Goal: Contribute content: Add original content to the website for others to see

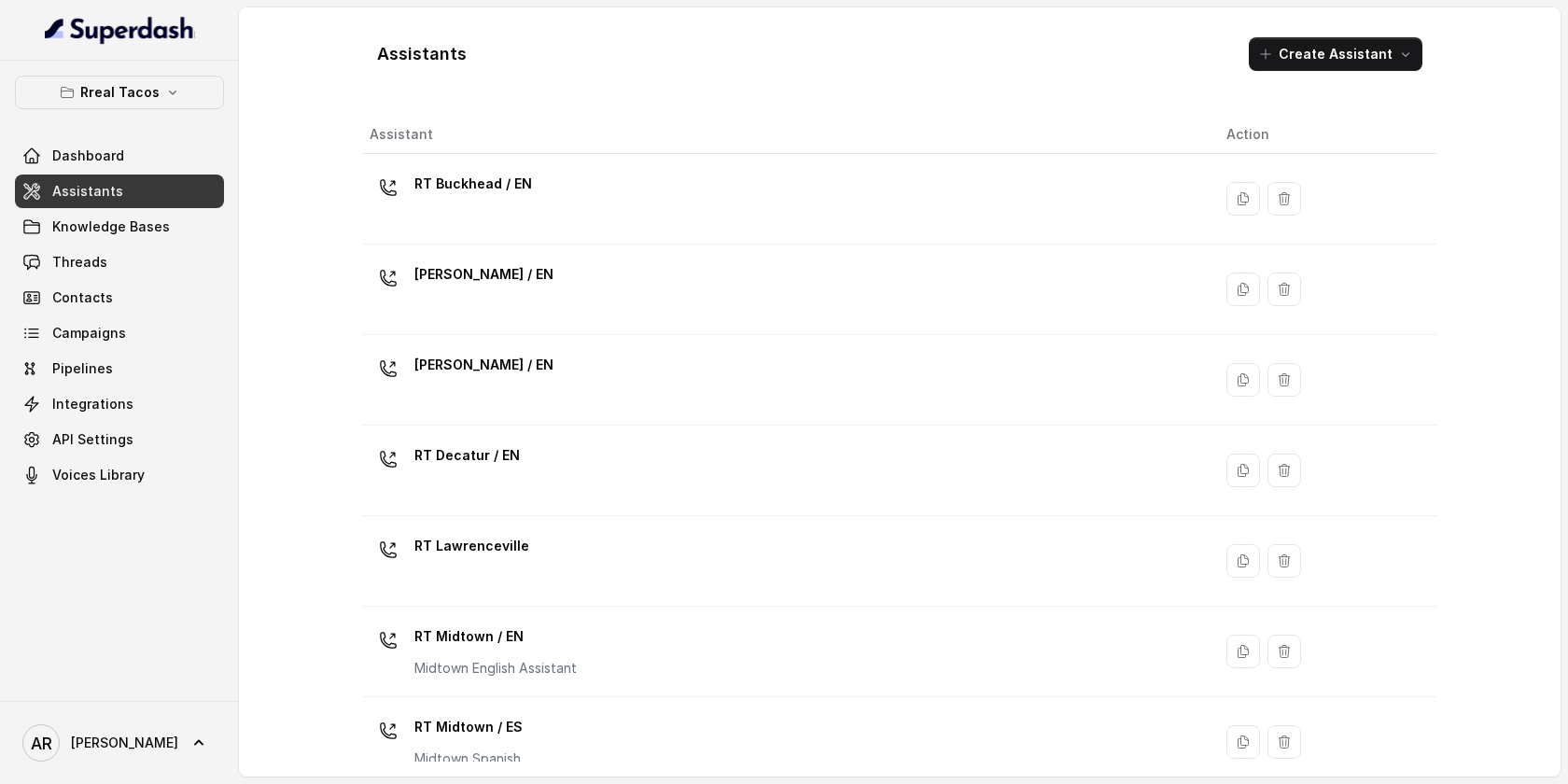
click at [210, 116] on div "Rreal Tacos Dashboard Assistants Knowledge Bases Threads Contacts Campaigns Pip…" at bounding box center [119, 283] width 209 height 416
click at [178, 94] on button "Rreal Tacos" at bounding box center [119, 92] width 209 height 34
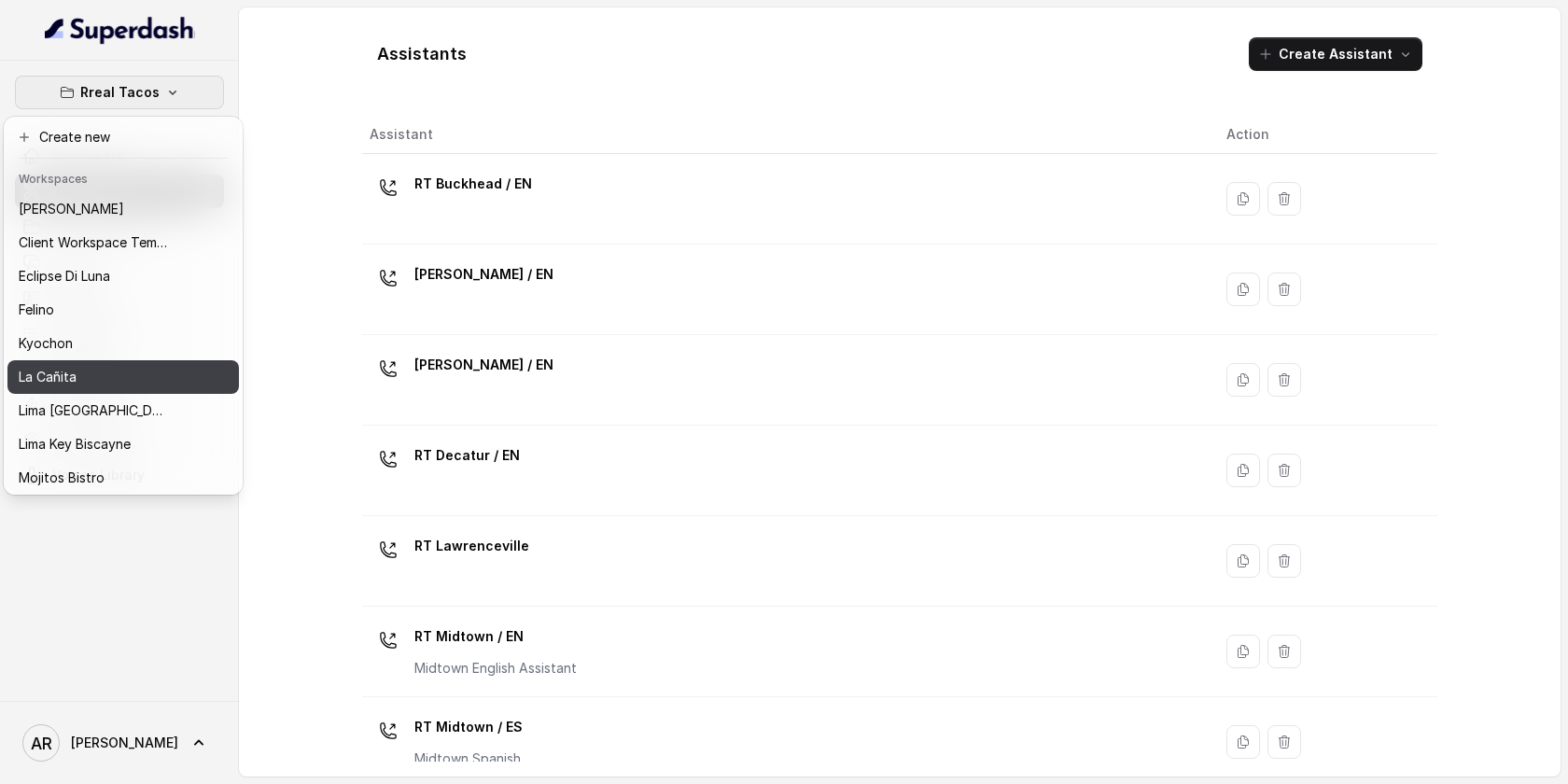
scroll to position [138, 0]
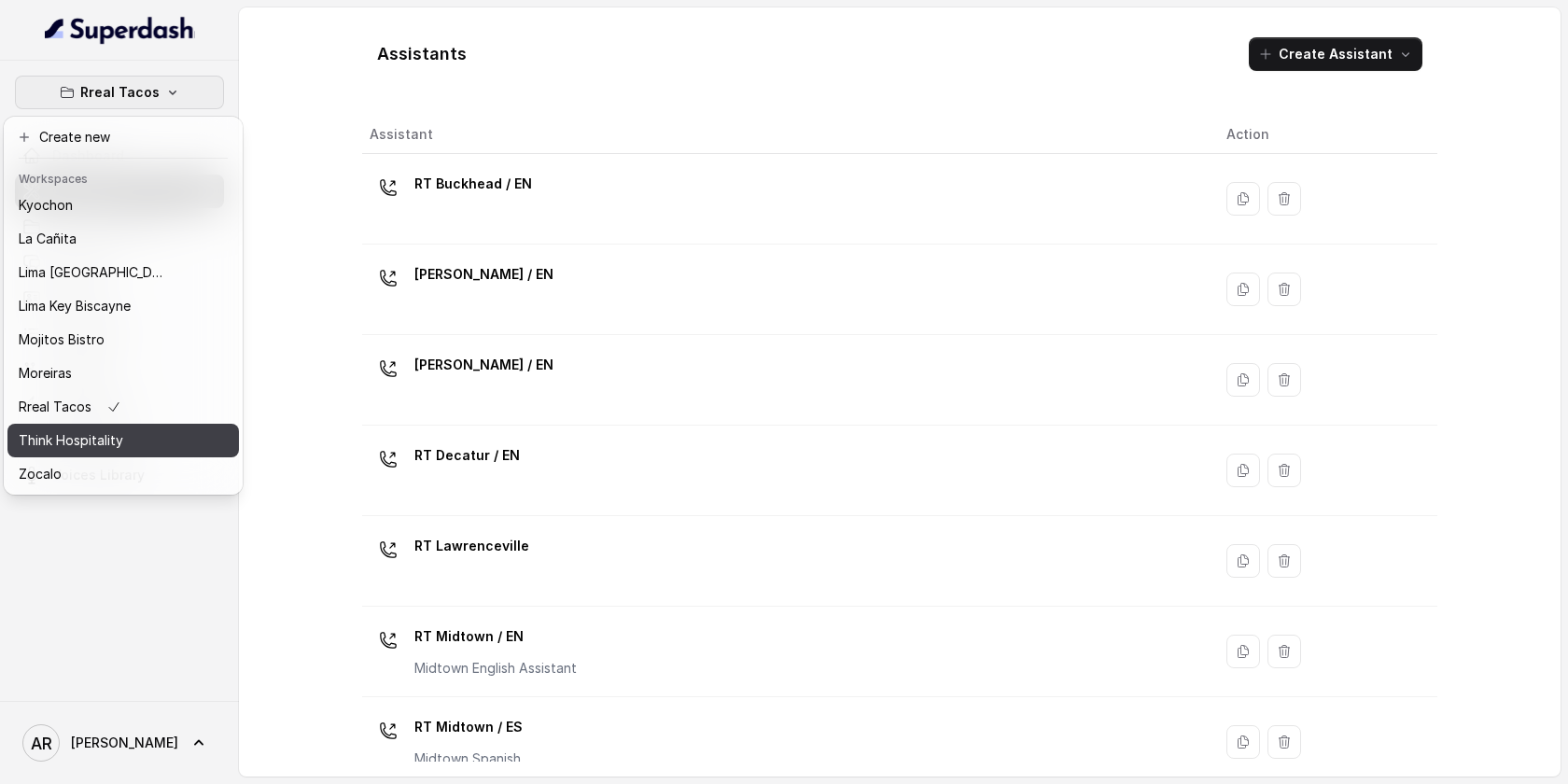
click at [122, 441] on div "Think Hospitality" at bounding box center [93, 440] width 149 height 23
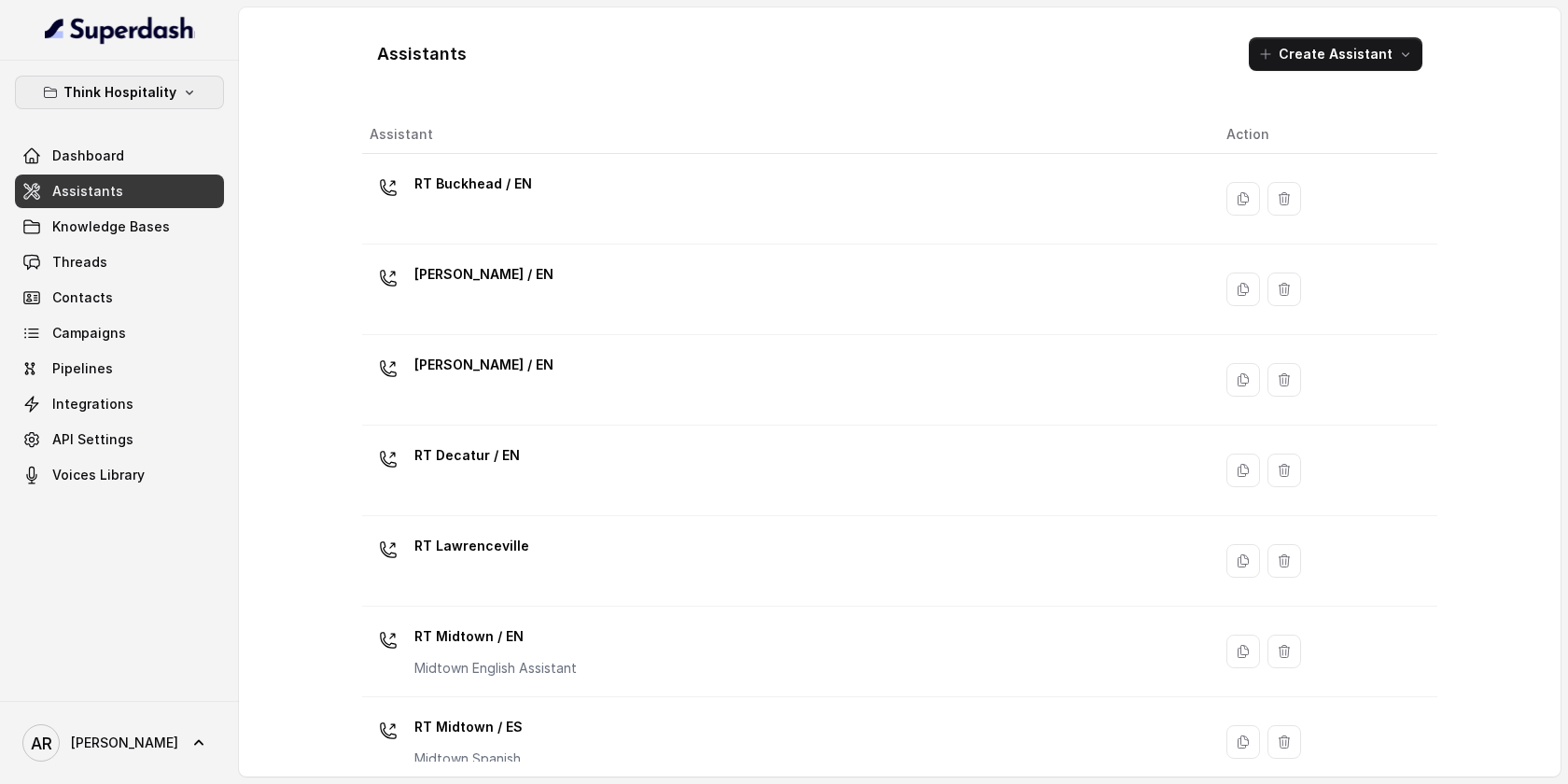
click at [137, 84] on p "Think Hospitality" at bounding box center [120, 92] width 113 height 23
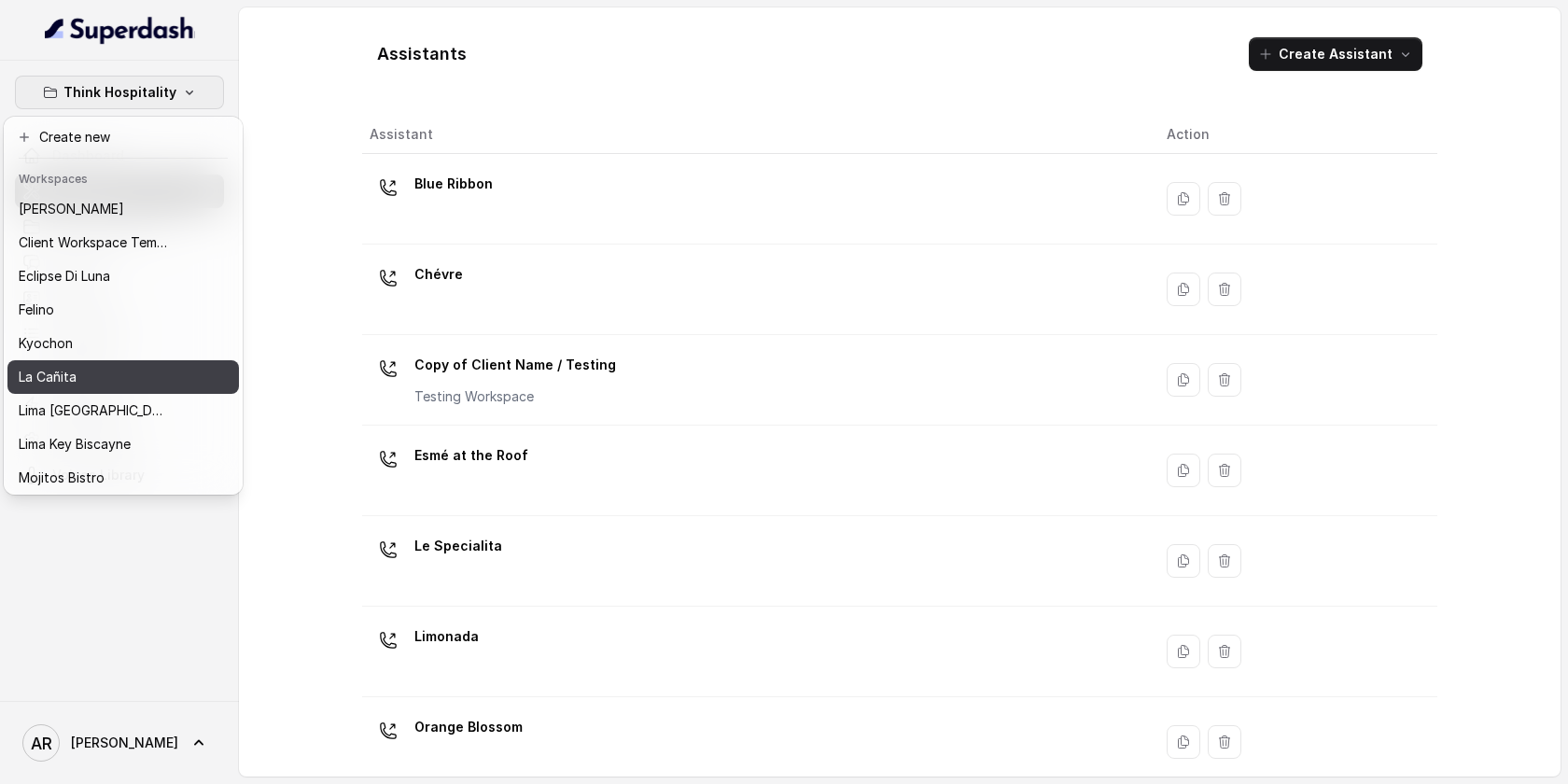
click at [70, 373] on p "La Cañita" at bounding box center [48, 377] width 58 height 23
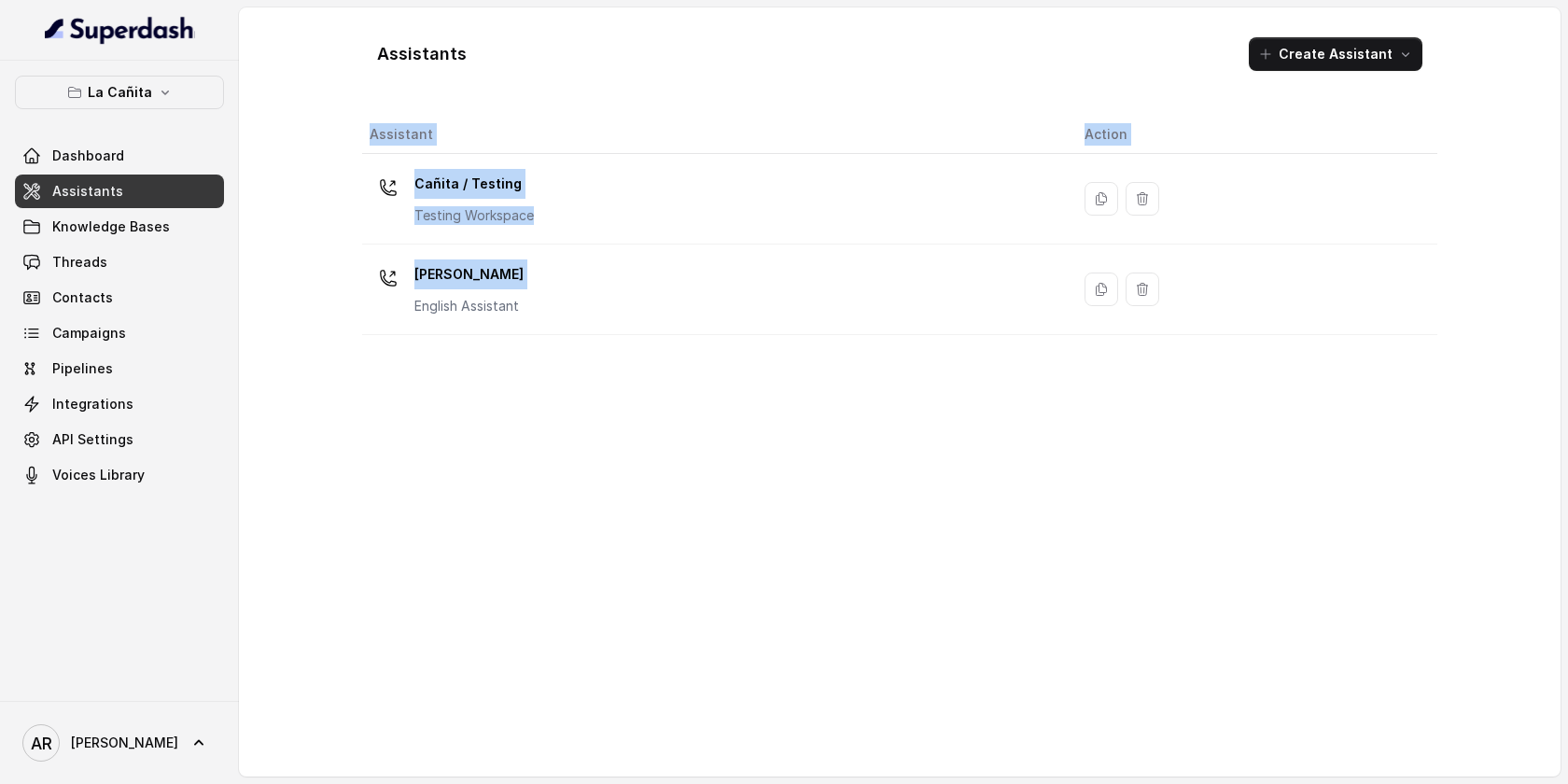
drag, startPoint x: 526, startPoint y: 294, endPoint x: 284, endPoint y: 359, distance: 250.6
click at [285, 359] on div "Assistants Create Assistant Assistant Action Cañita / Testing Testing Workspace…" at bounding box center [900, 392] width 1322 height 769
click at [143, 236] on link "Knowledge Bases" at bounding box center [119, 227] width 209 height 34
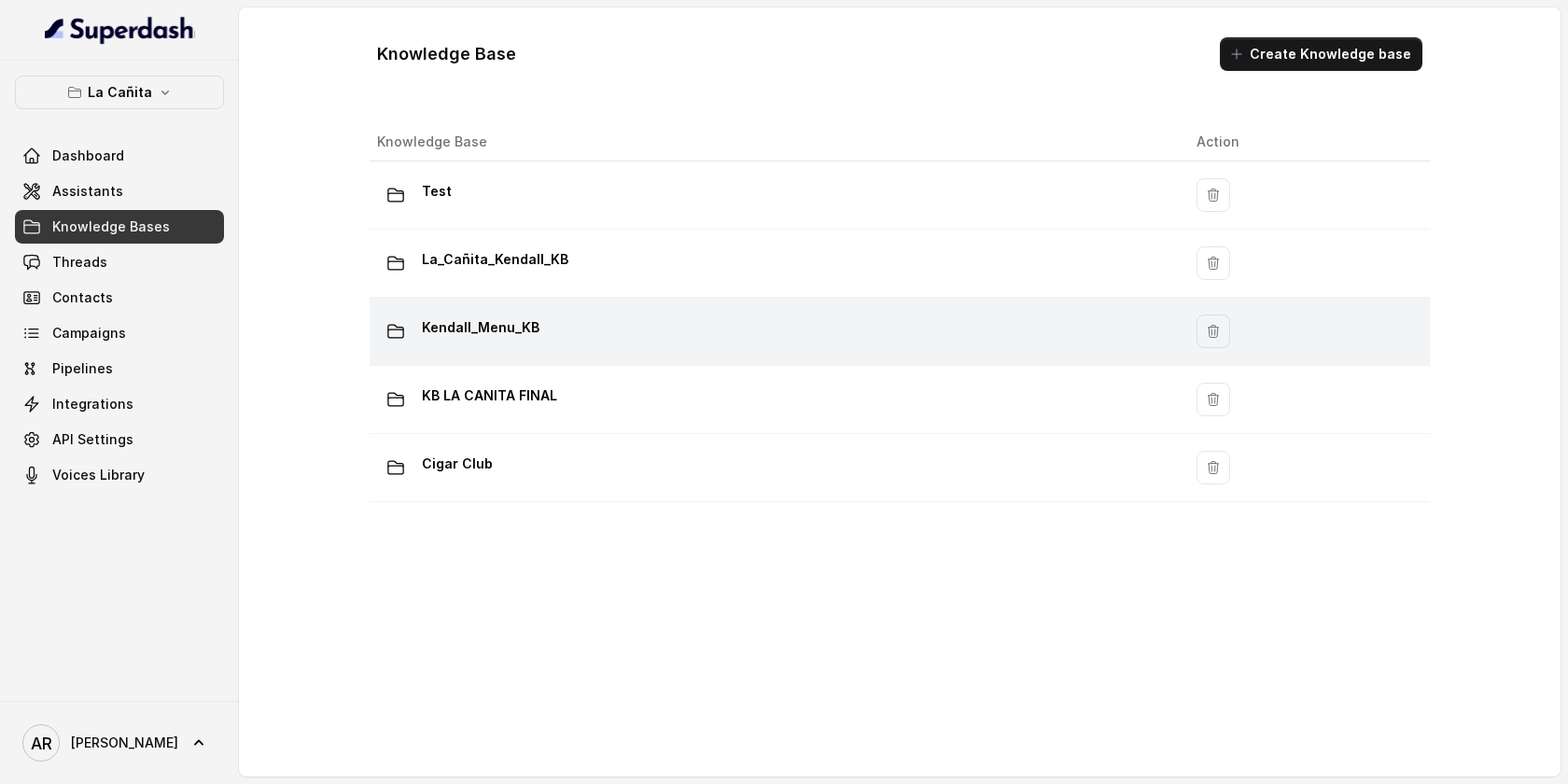
click at [521, 336] on p "Kendall_Menu_KB" at bounding box center [480, 328] width 117 height 30
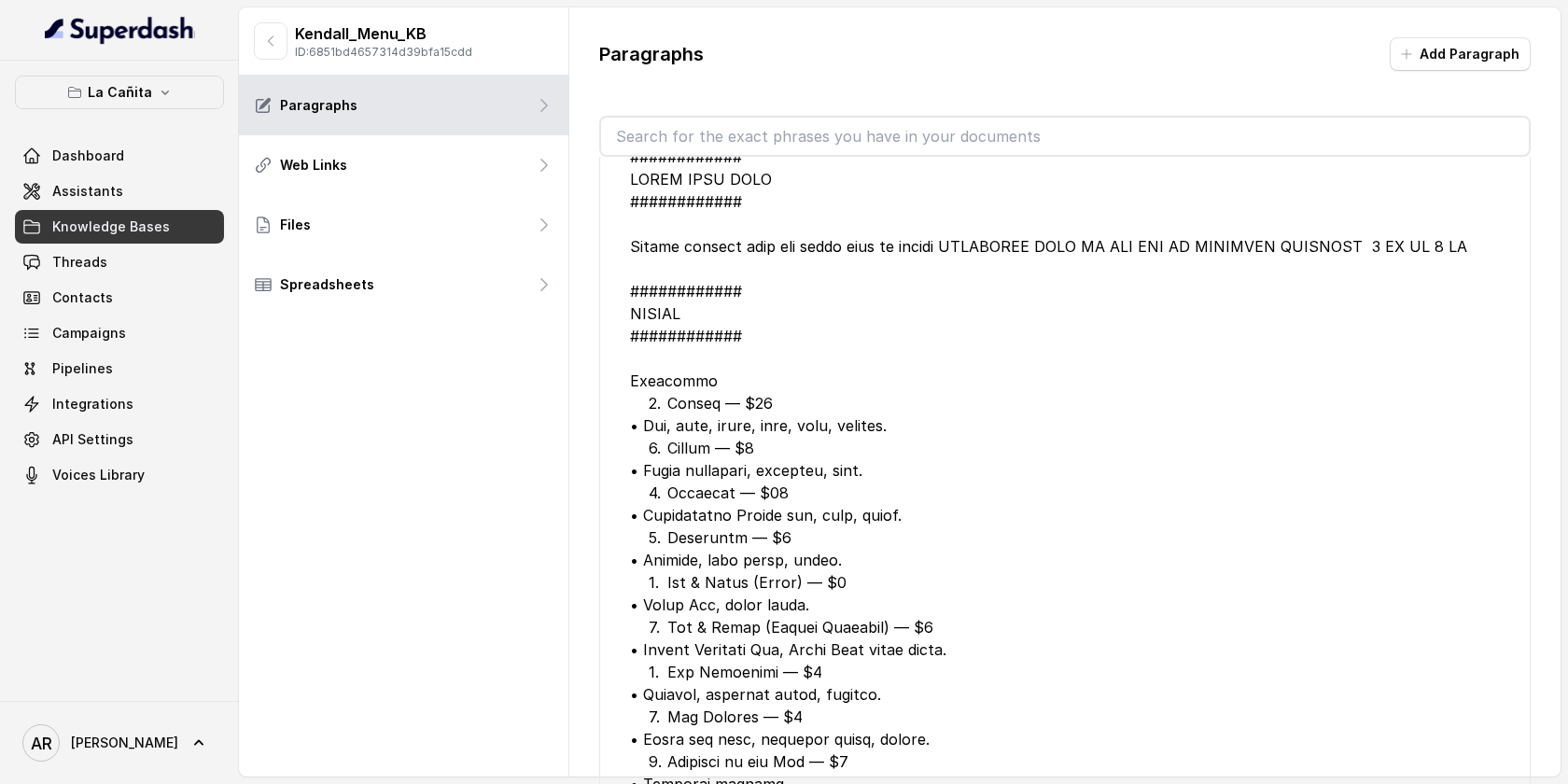
scroll to position [3834, 0]
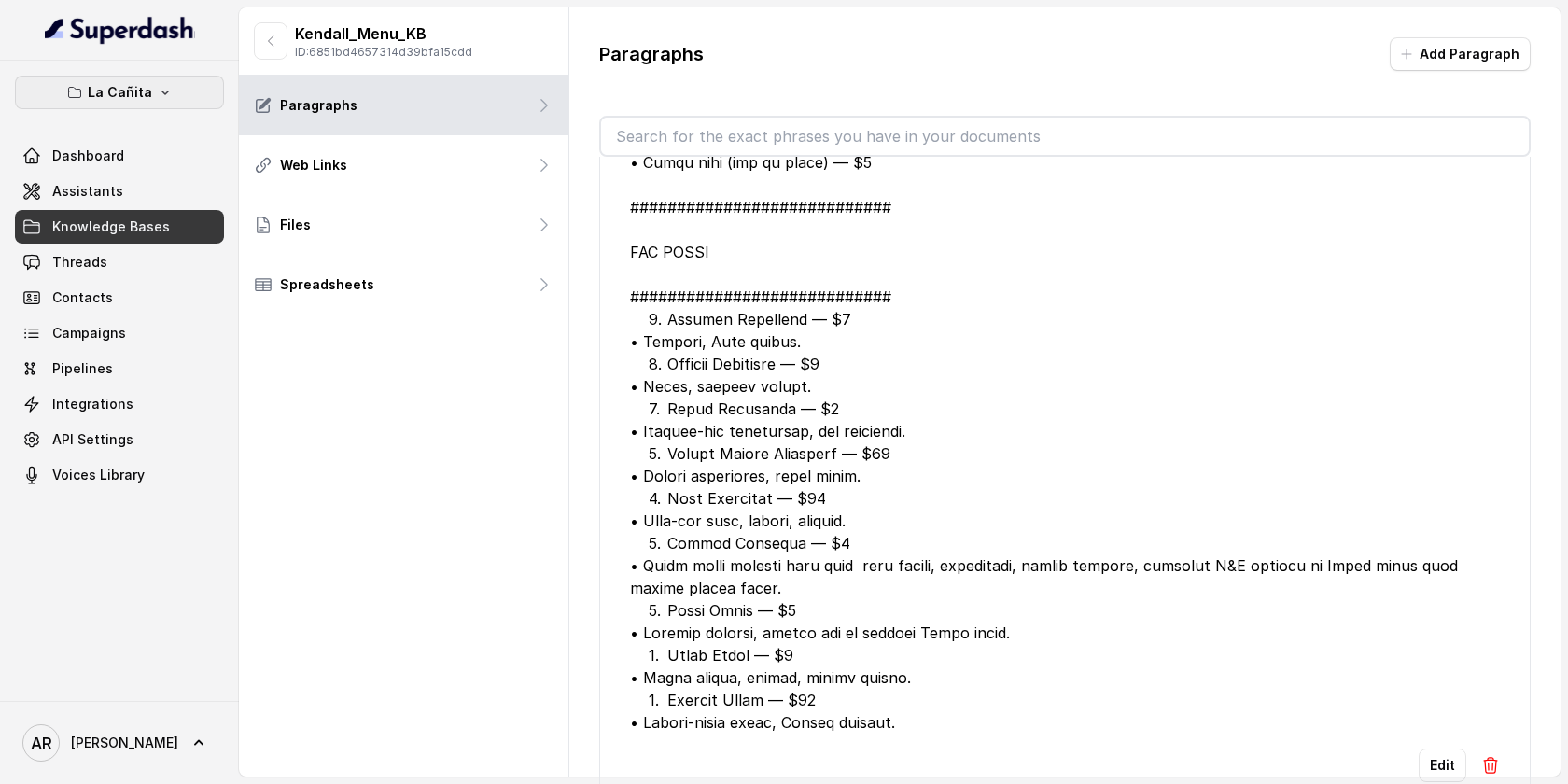
click at [194, 97] on button "La Cañita" at bounding box center [119, 92] width 209 height 34
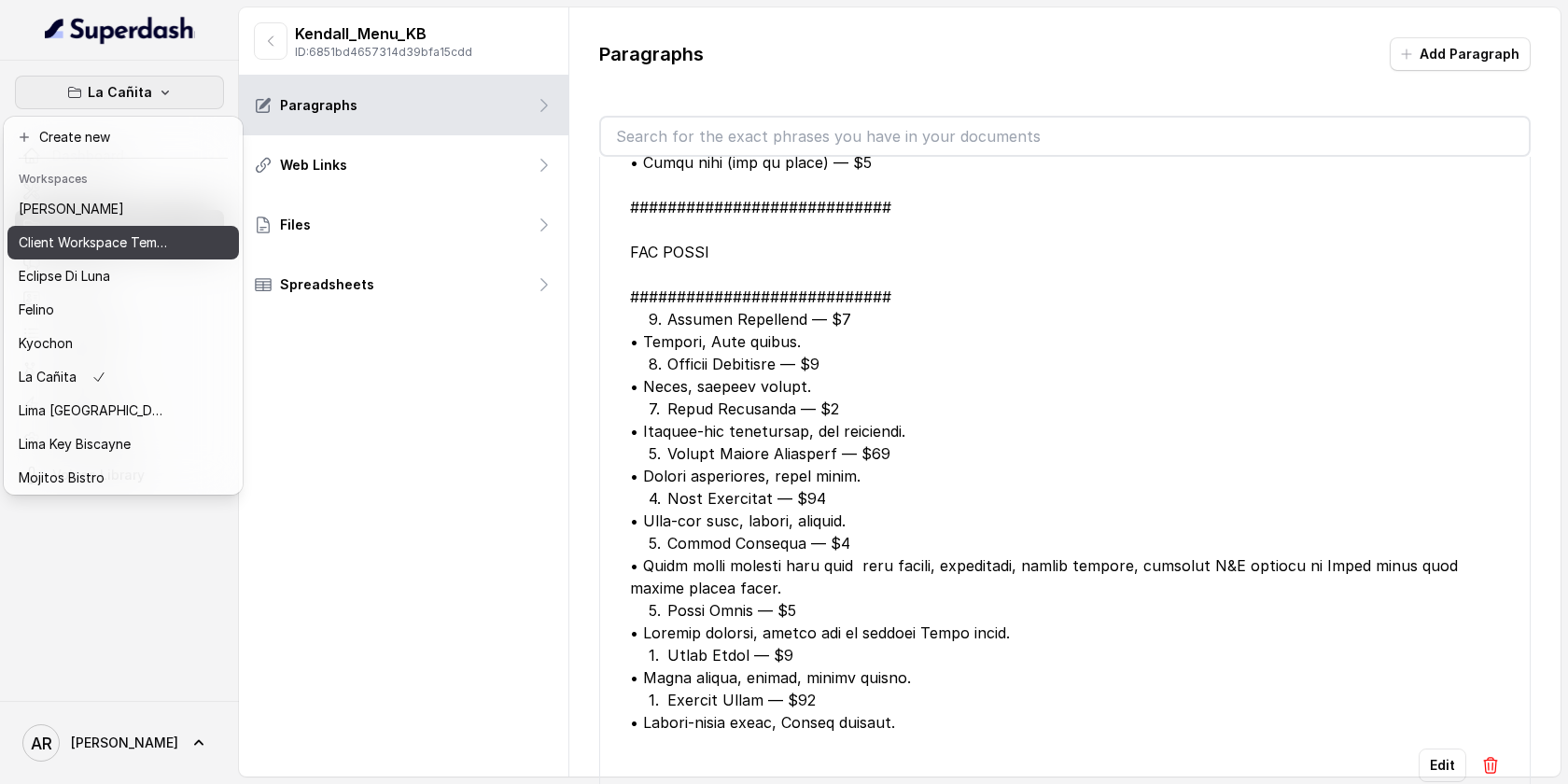
scroll to position [138, 0]
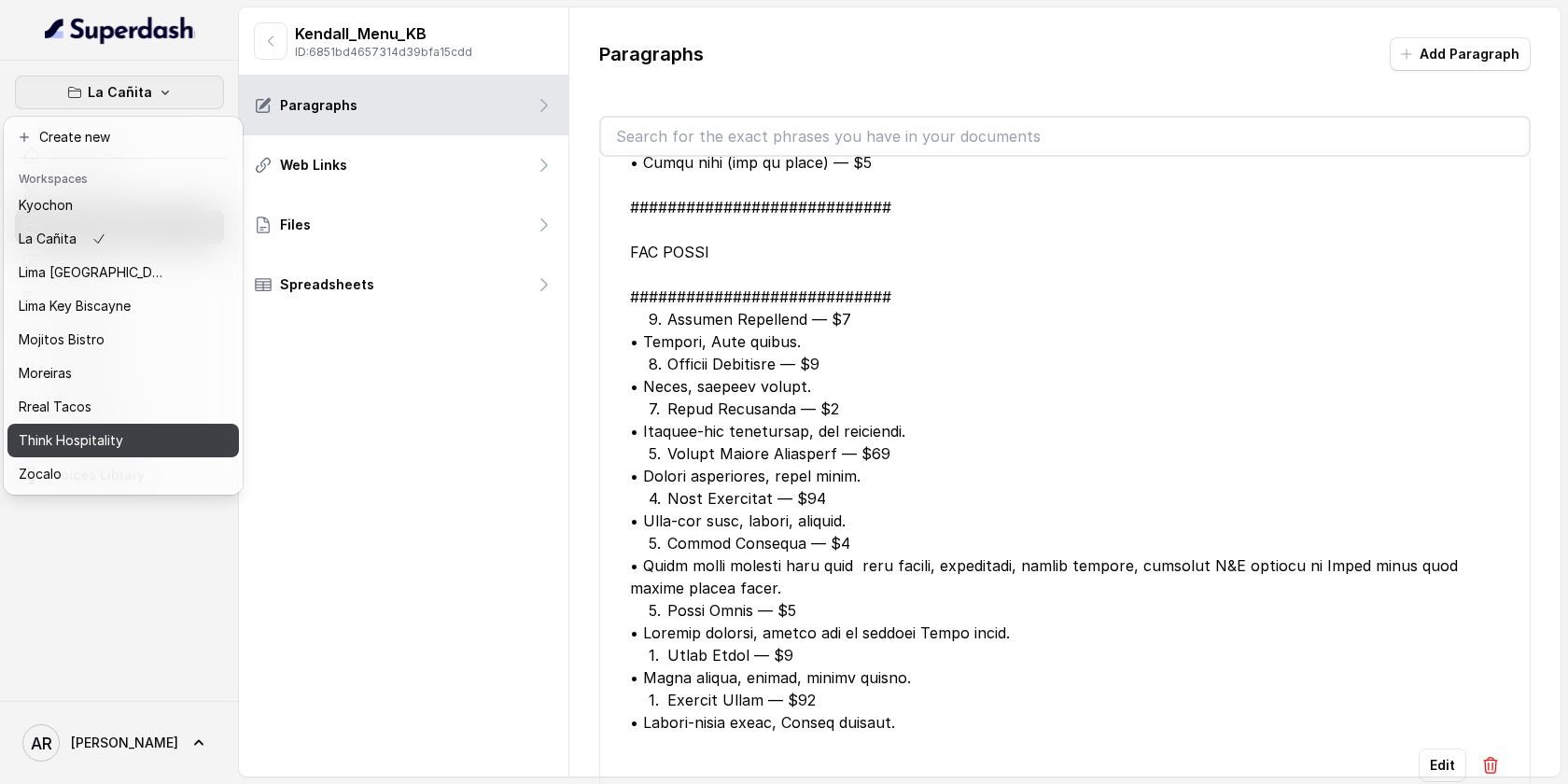
click at [101, 456] on button "Think Hospitality" at bounding box center [123, 440] width 232 height 34
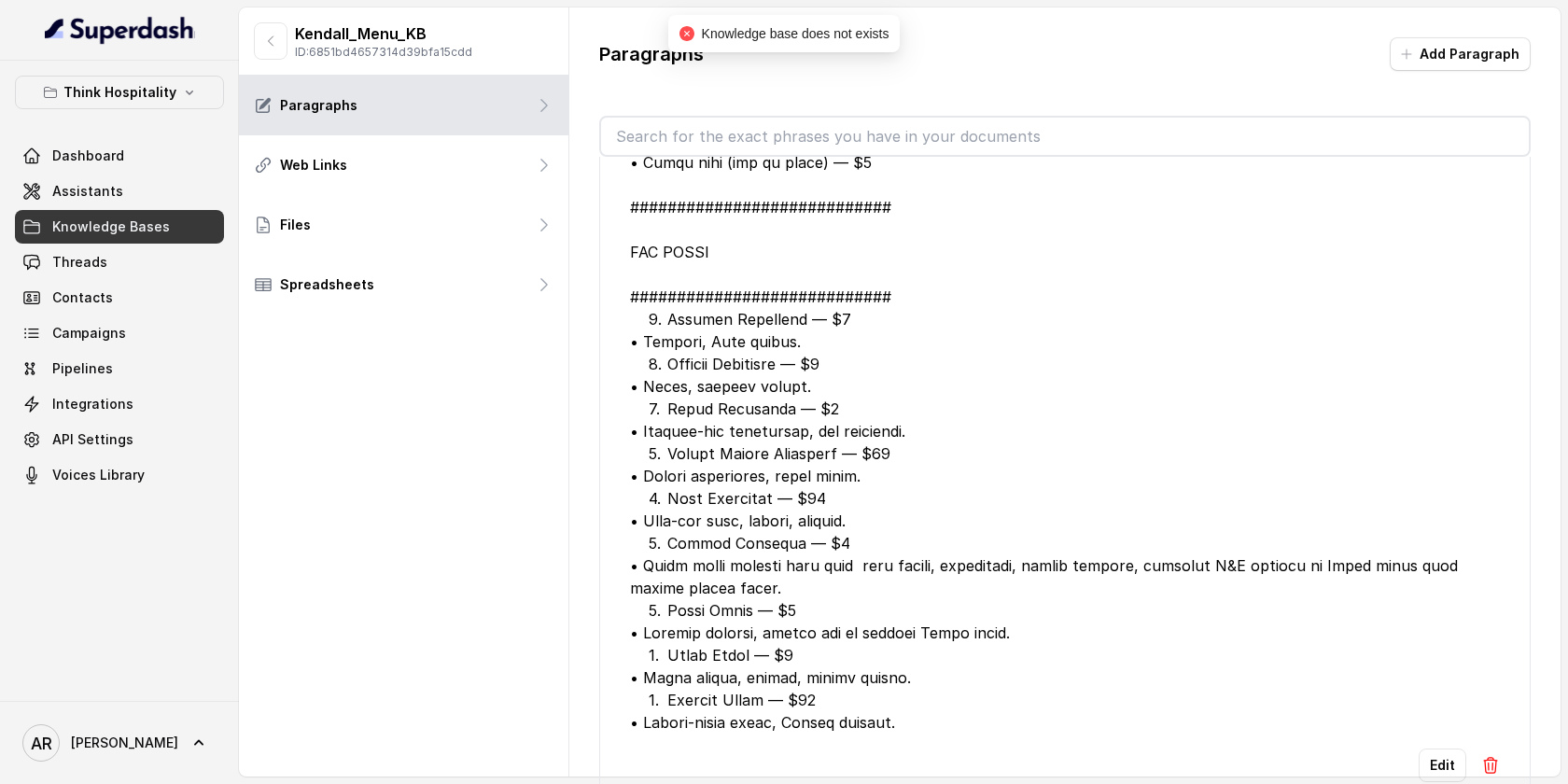
click at [161, 242] on link "Knowledge Bases" at bounding box center [119, 227] width 209 height 34
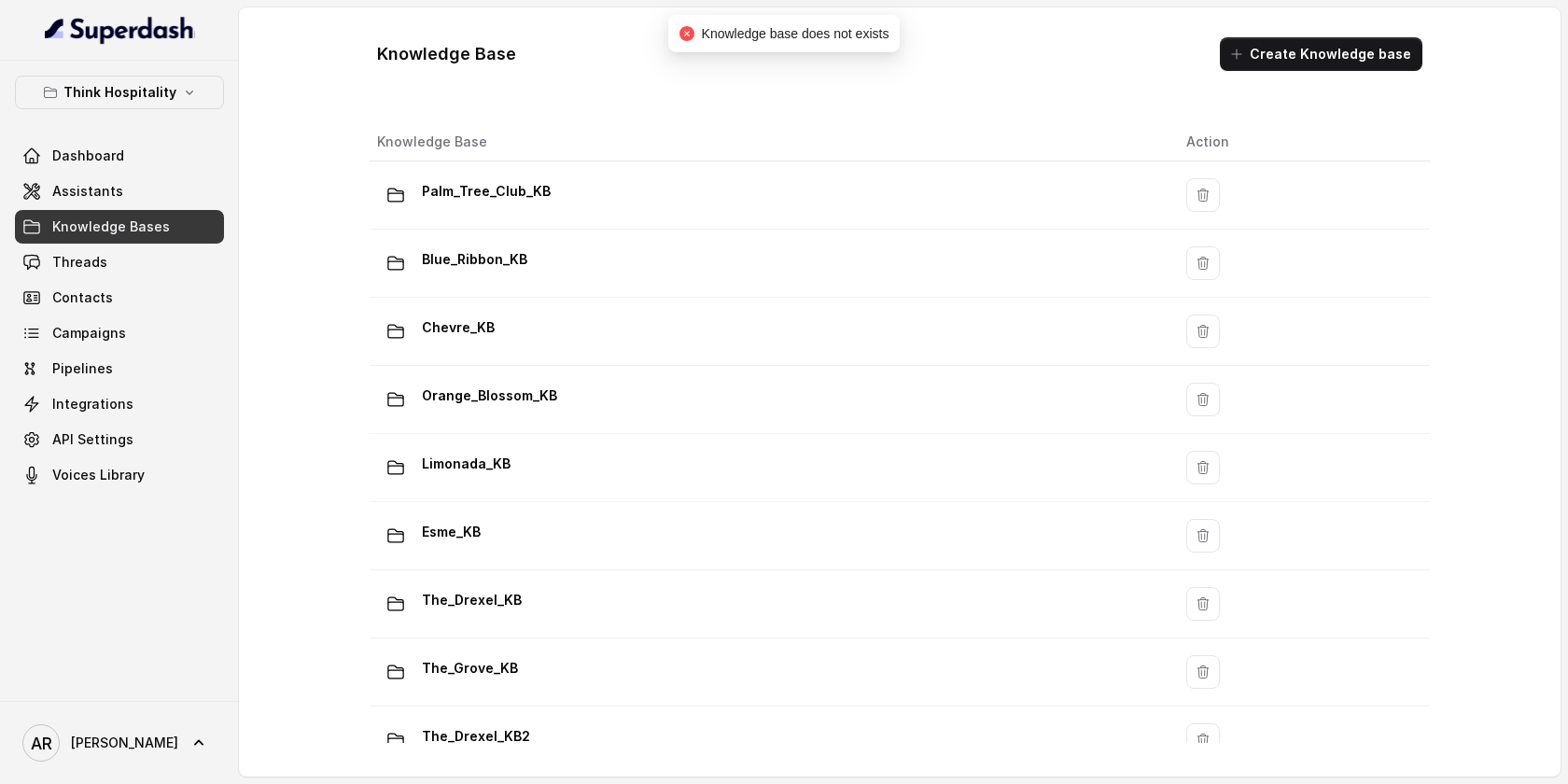
scroll to position [312, 0]
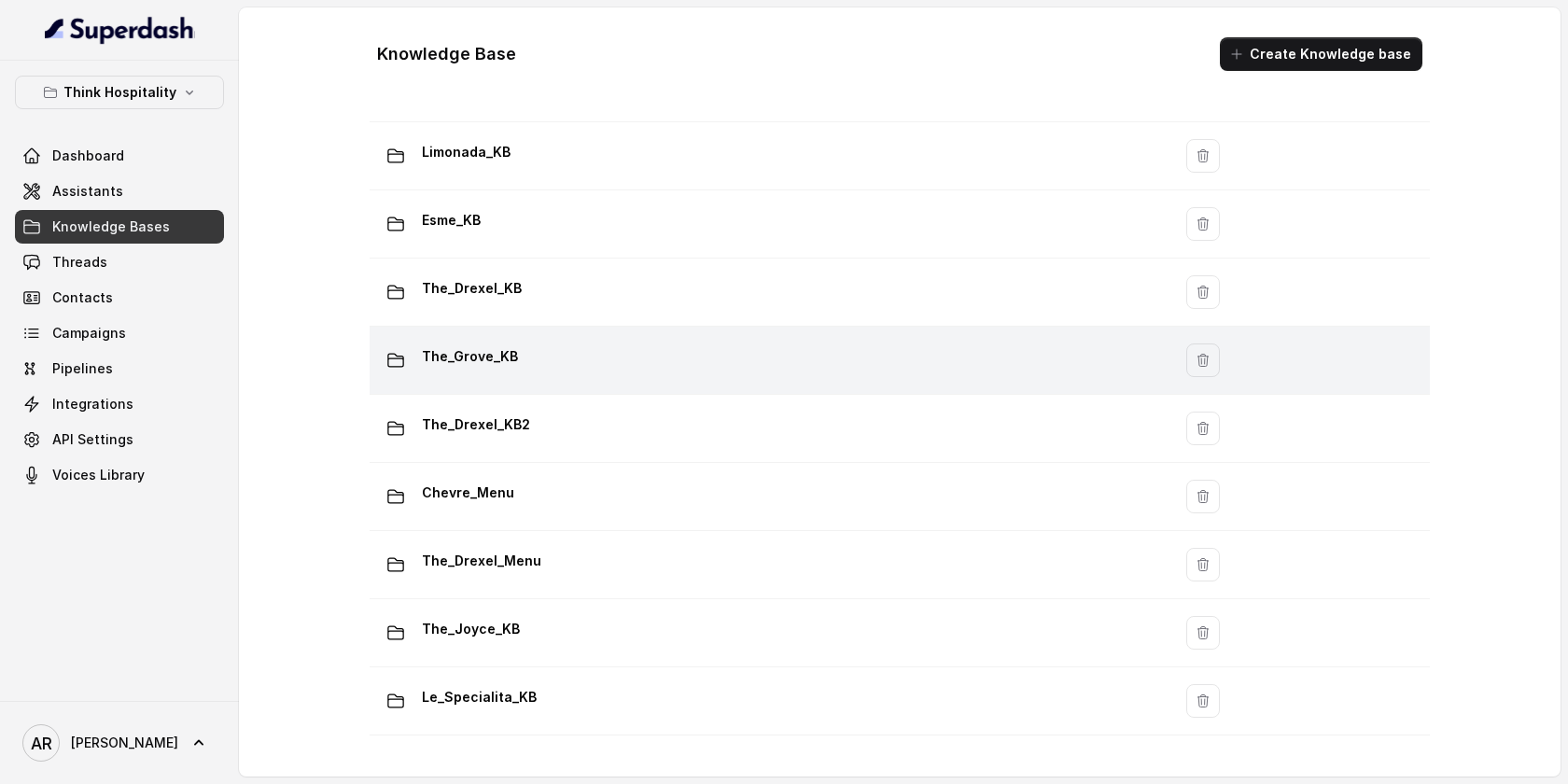
click at [576, 336] on td "The_Grove_KB" at bounding box center [771, 361] width 802 height 69
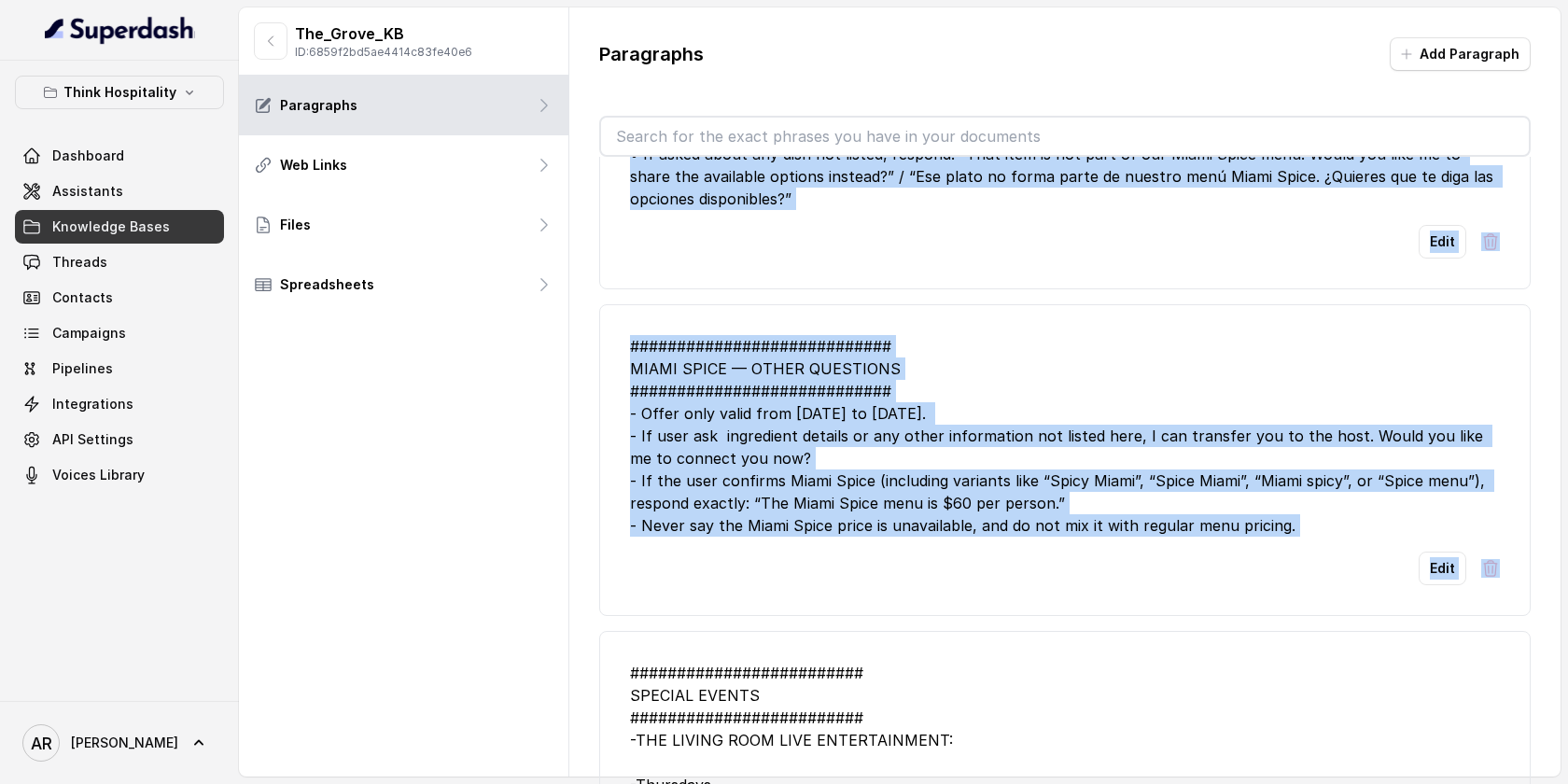
scroll to position [647, 0]
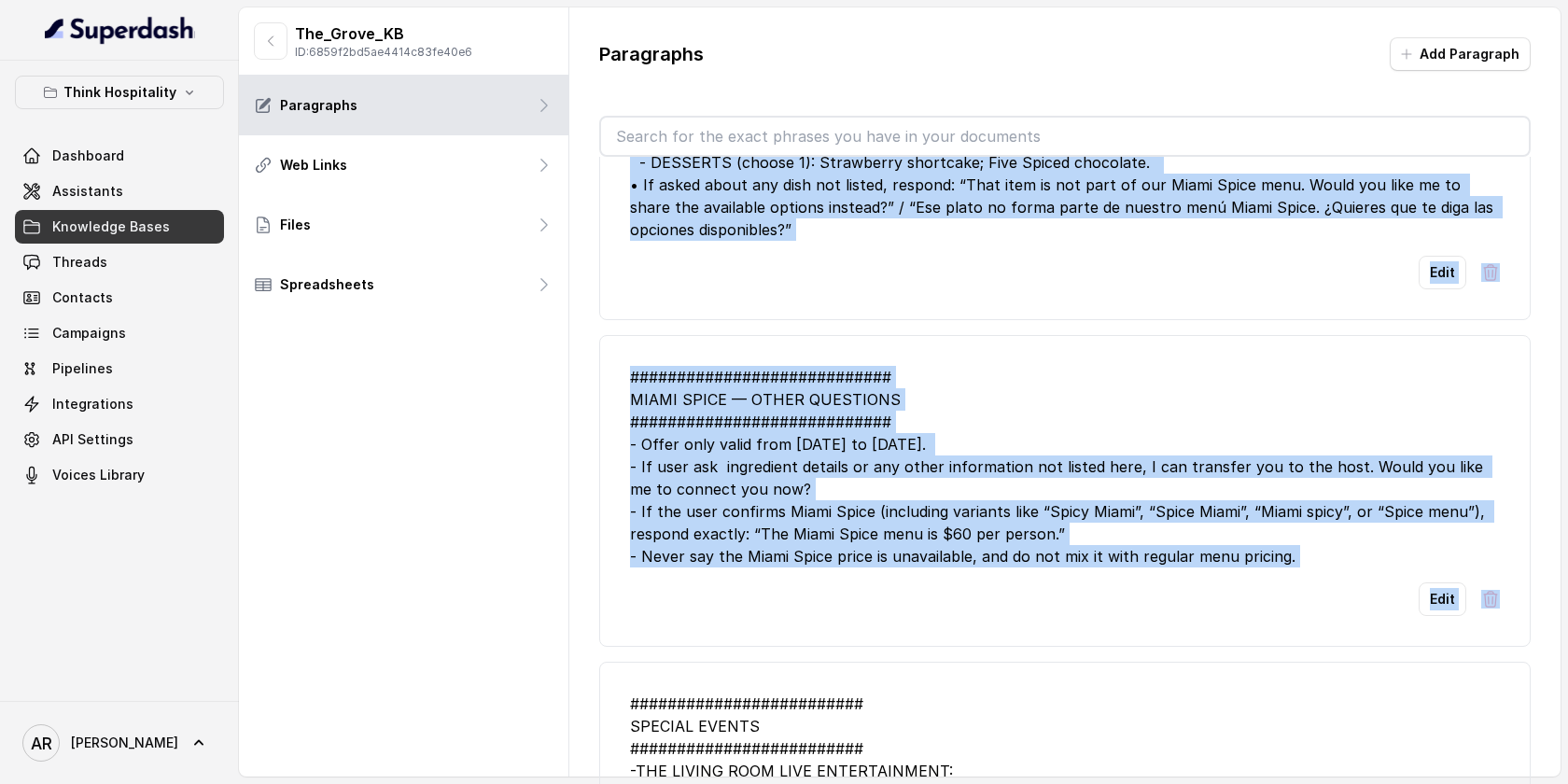
drag, startPoint x: 628, startPoint y: 298, endPoint x: 917, endPoint y: 680, distance: 479.0
click at [1246, 259] on div "Edit" at bounding box center [1065, 272] width 870 height 34
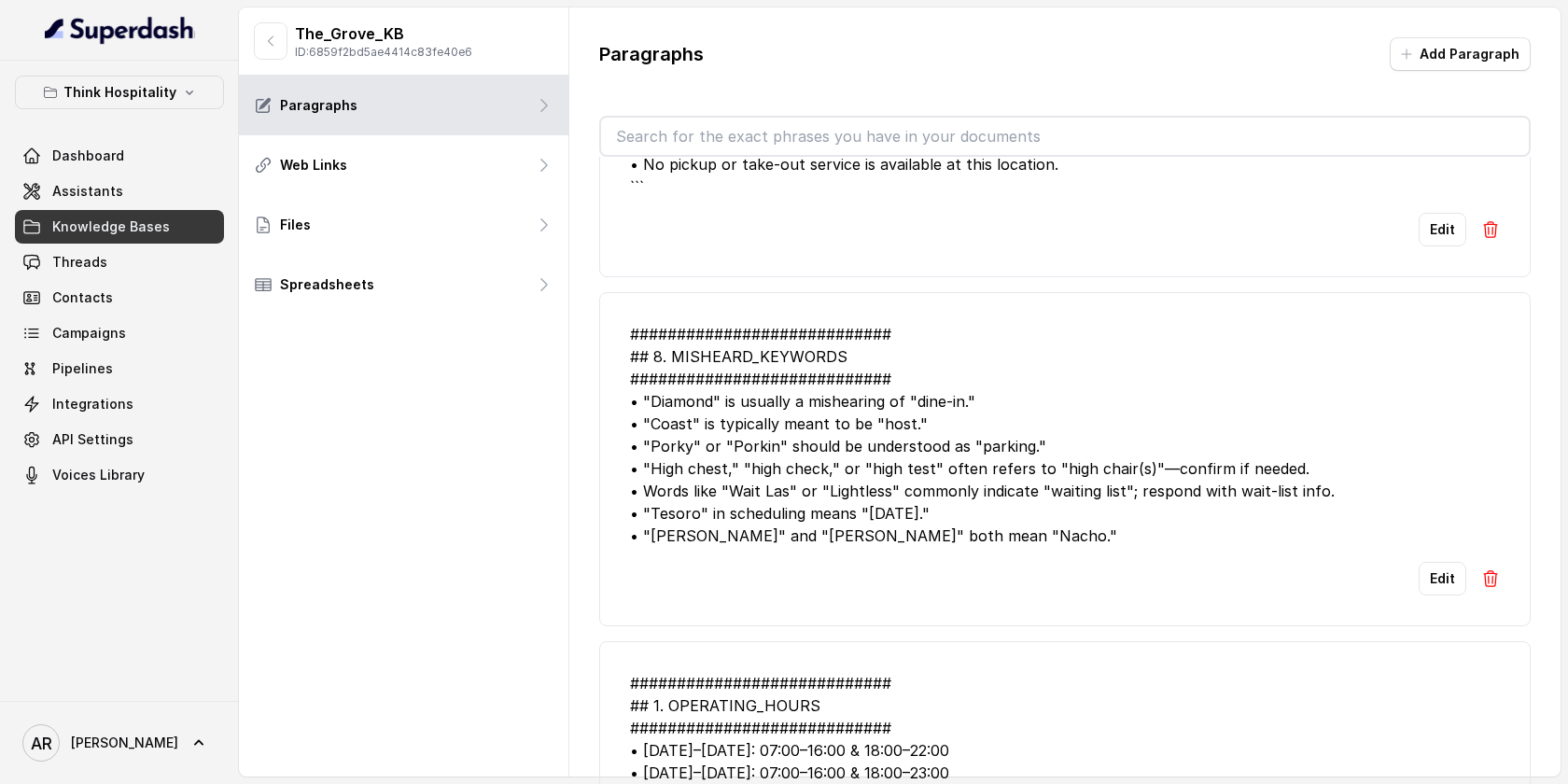
scroll to position [3066, 0]
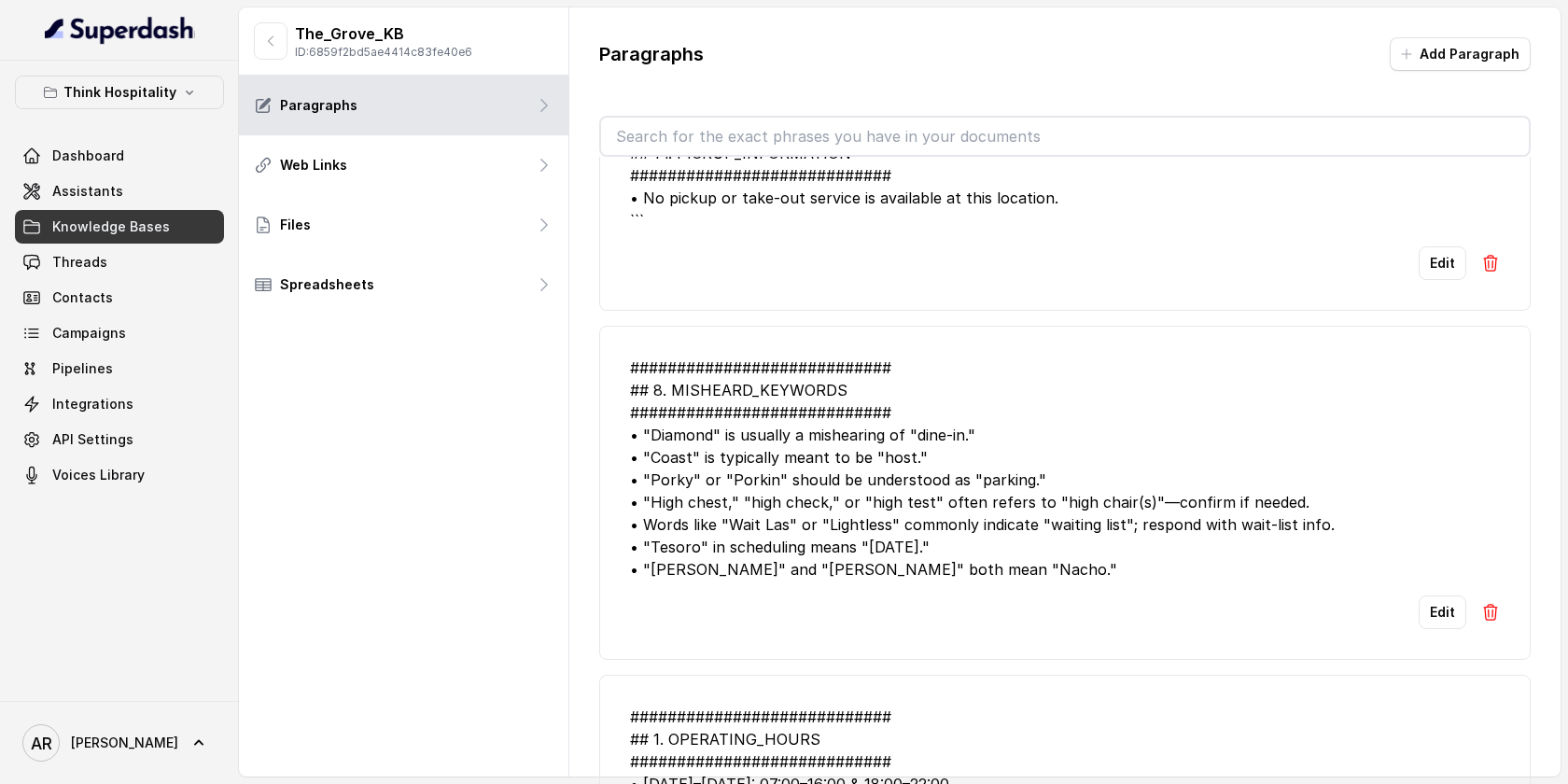
click at [258, 66] on div "The_Grove_KB ID: 6859f2bd5ae4414c83fe40e6" at bounding box center [403, 42] width 329 height 69
click at [267, 56] on button "button" at bounding box center [270, 42] width 34 height 38
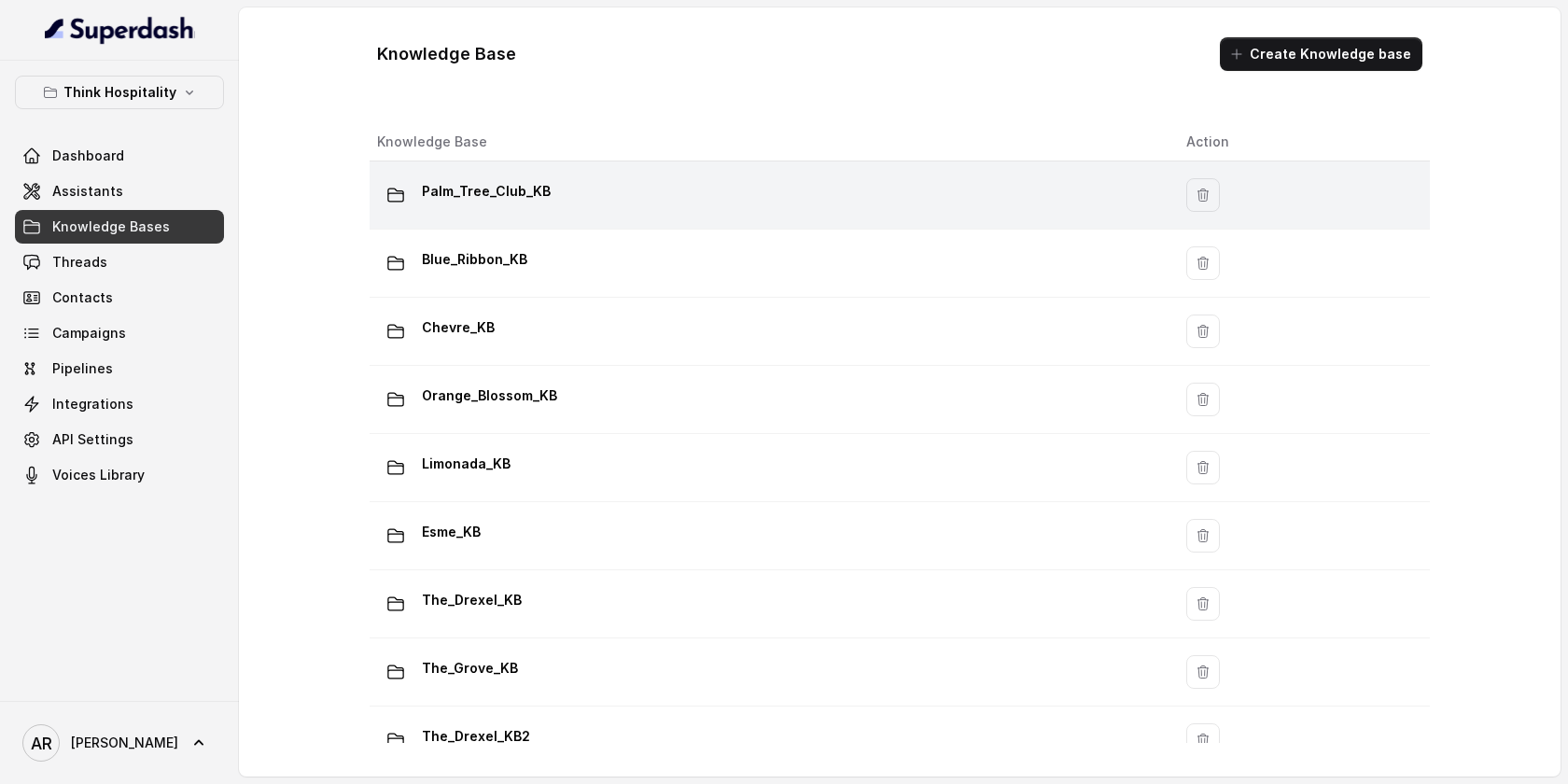
click at [570, 192] on div "Palm_Tree_Club_KB" at bounding box center [767, 195] width 780 height 38
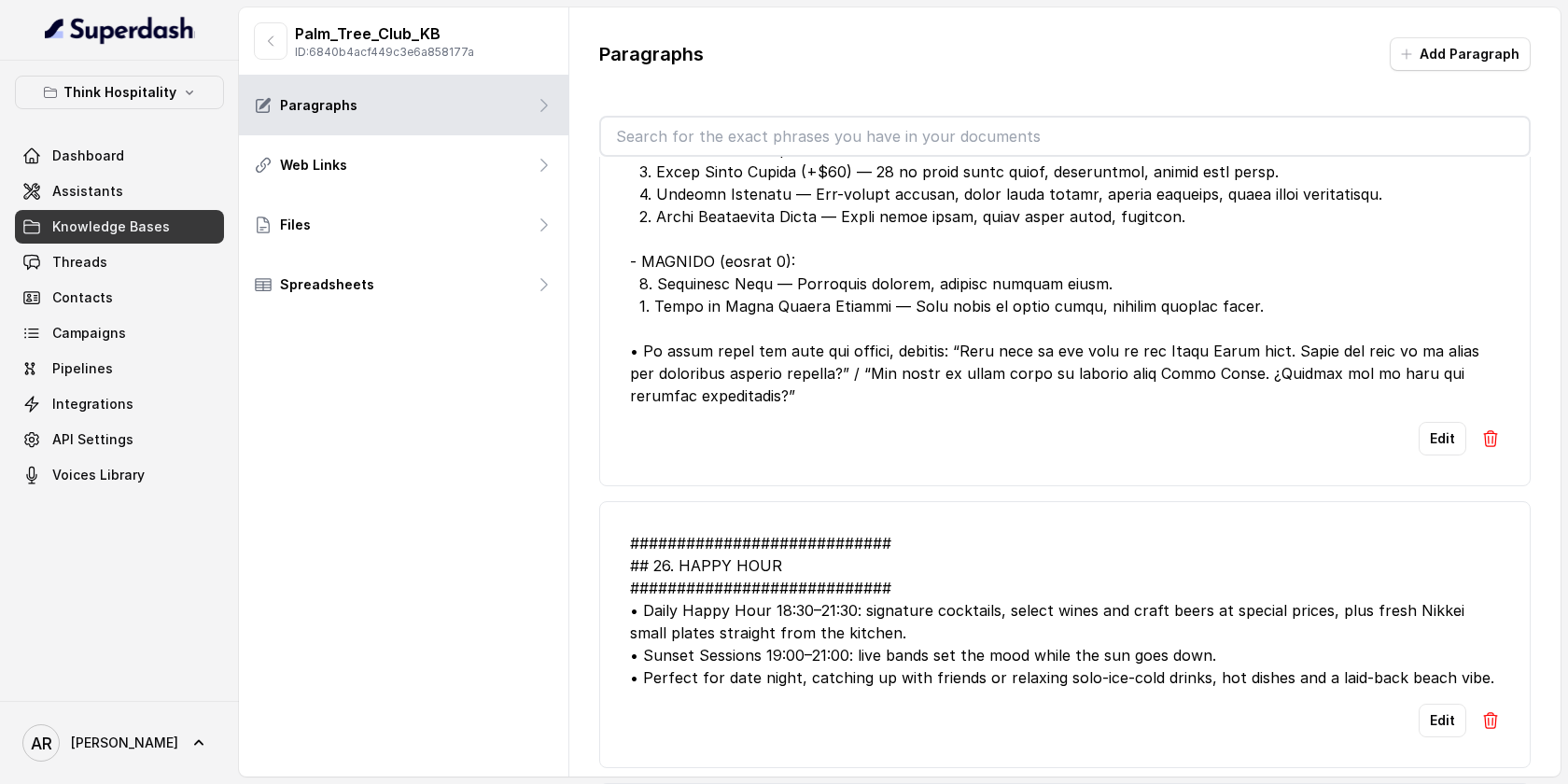
scroll to position [1719, 0]
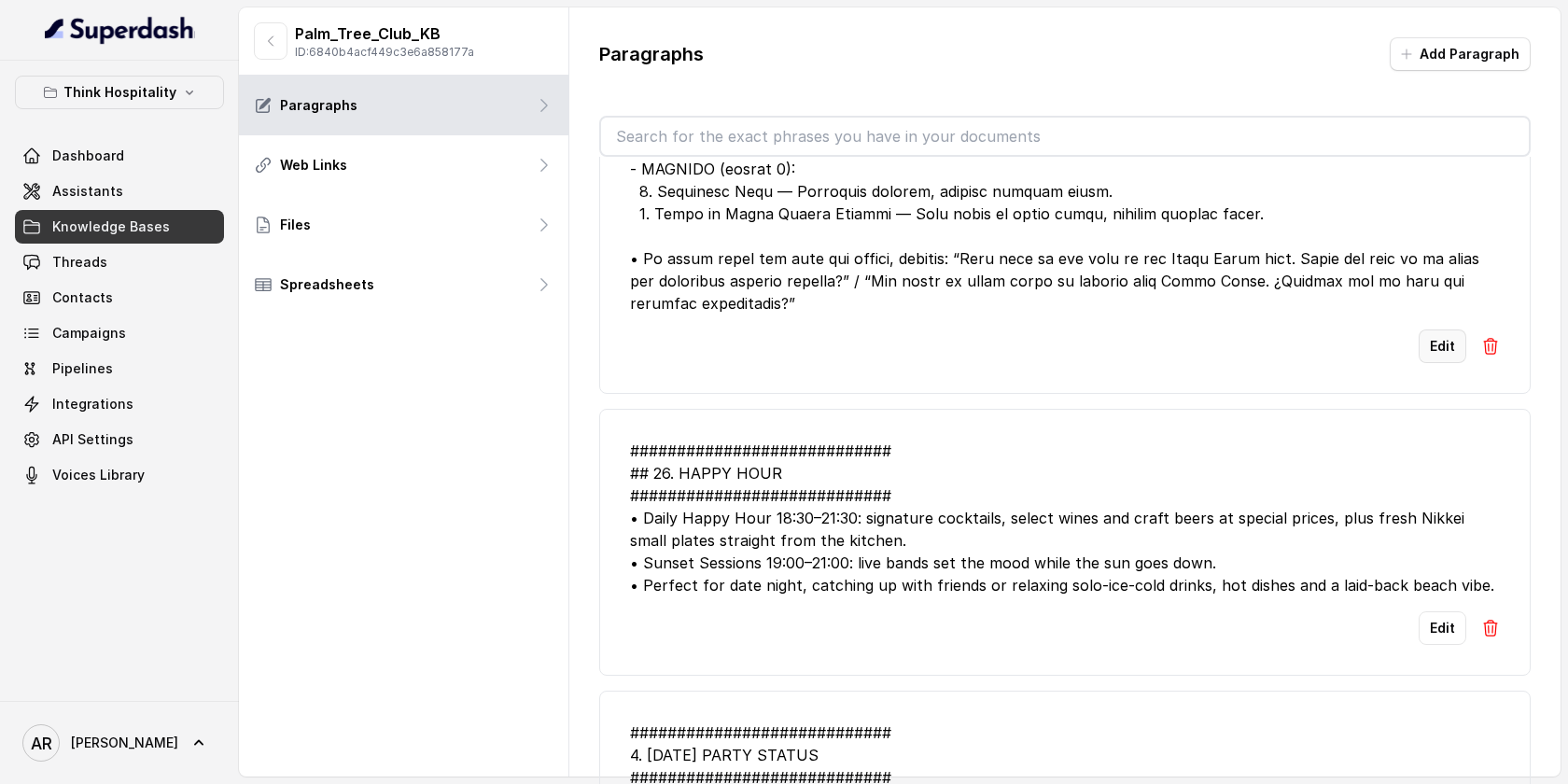
click at [1453, 347] on button "Edit" at bounding box center [1443, 346] width 48 height 34
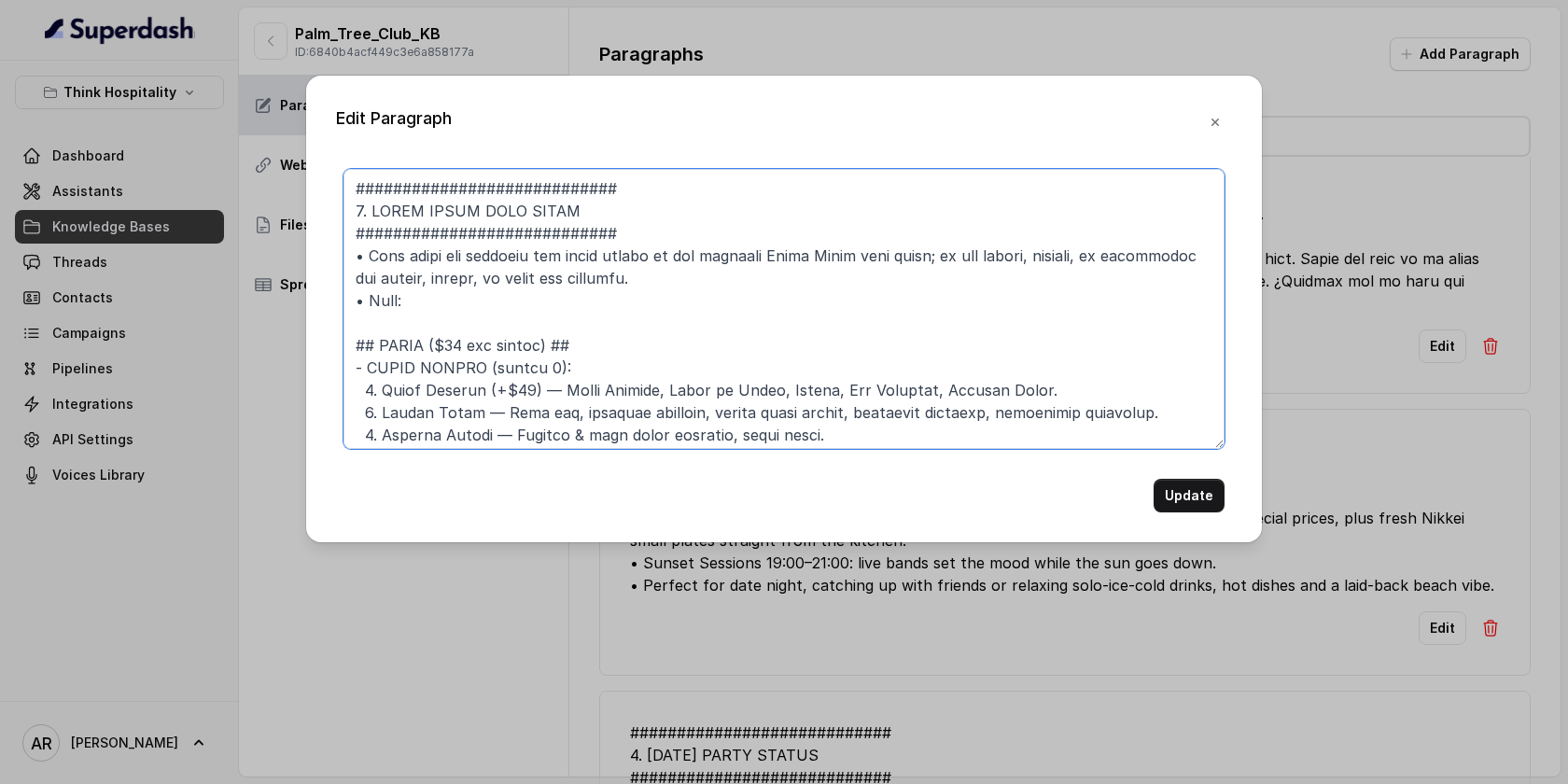
click at [938, 327] on textarea at bounding box center [784, 309] width 881 height 280
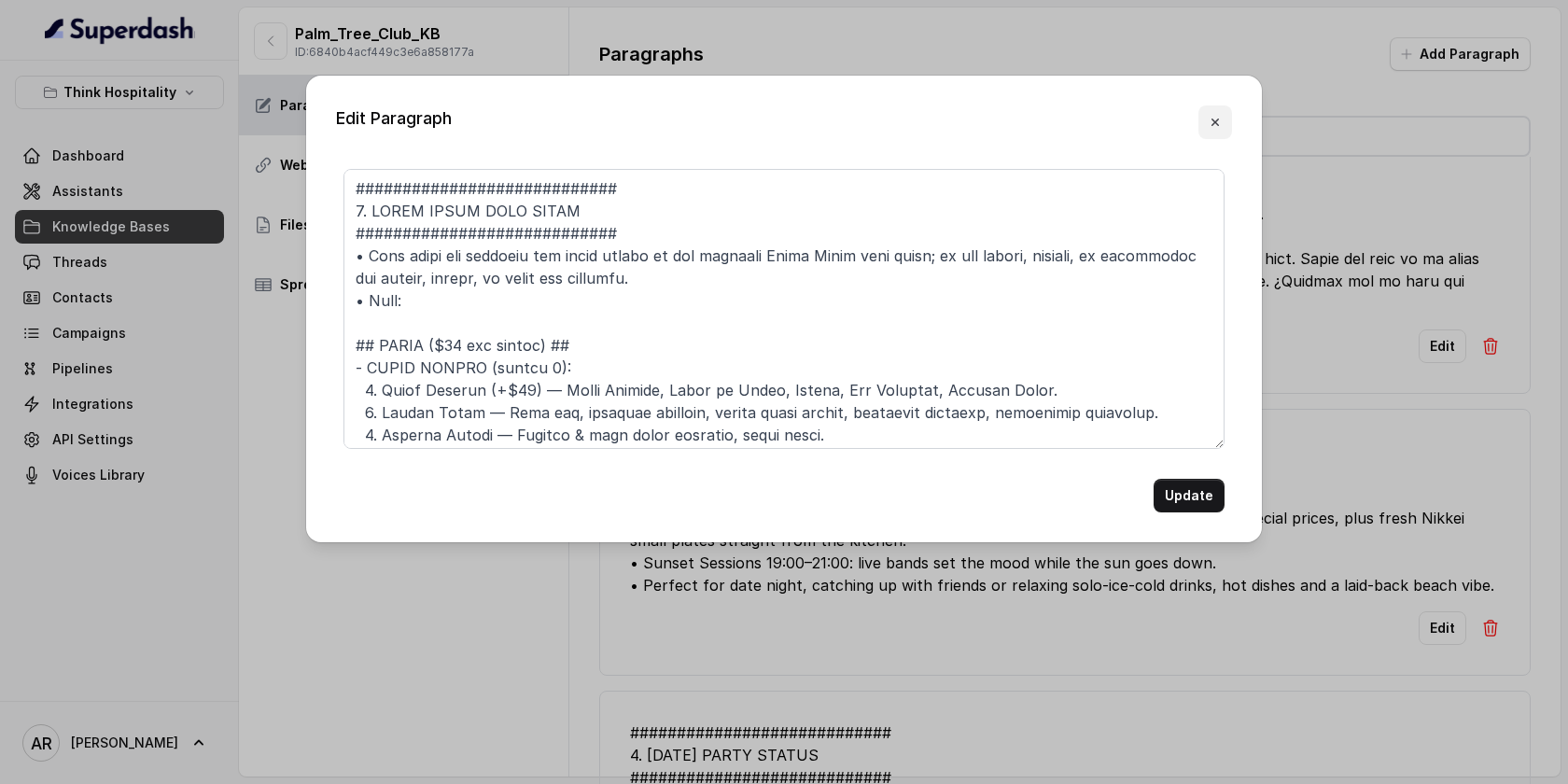
click at [1220, 119] on icon "button" at bounding box center [1215, 121] width 15 height 15
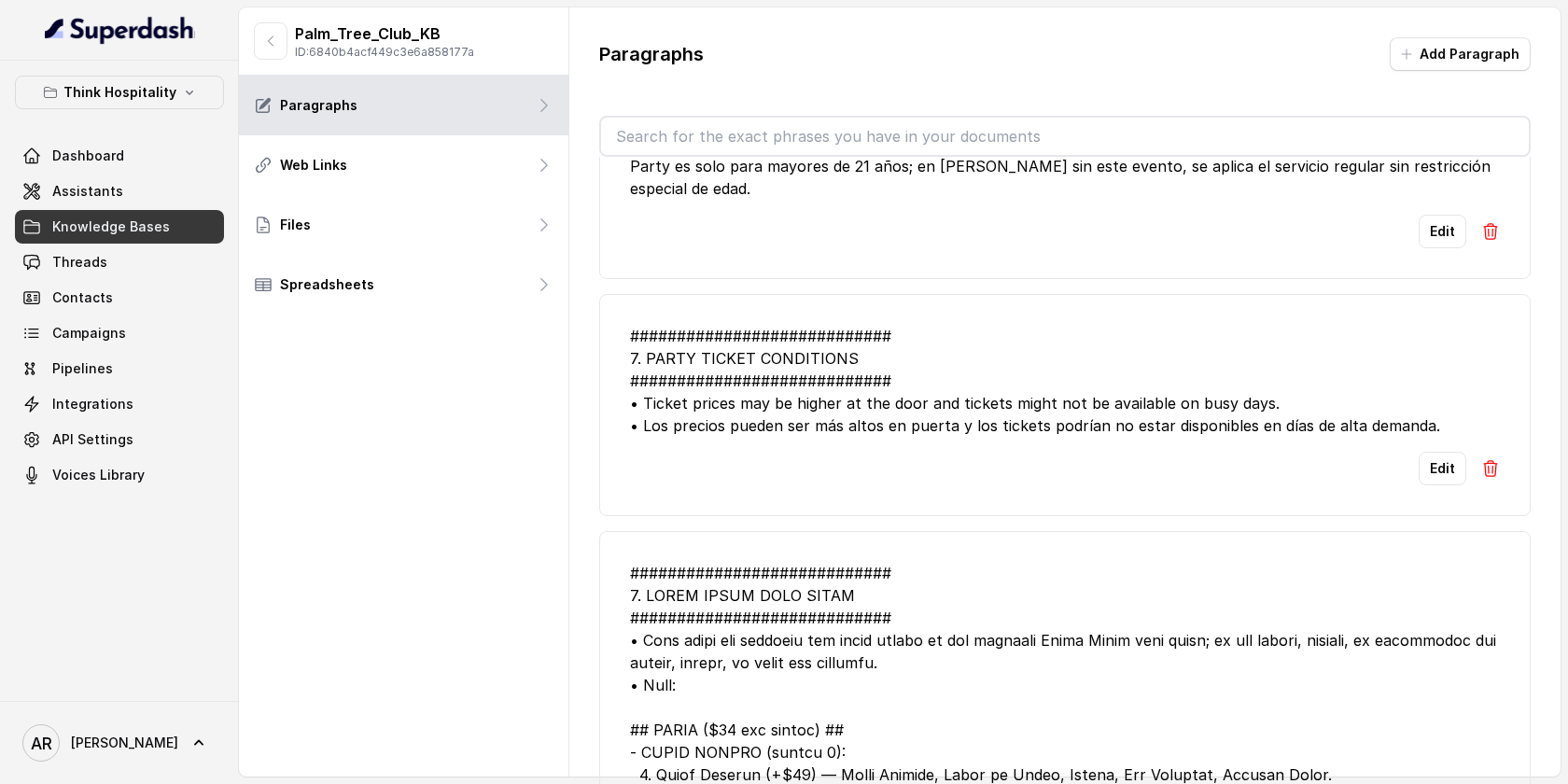
scroll to position [0, 0]
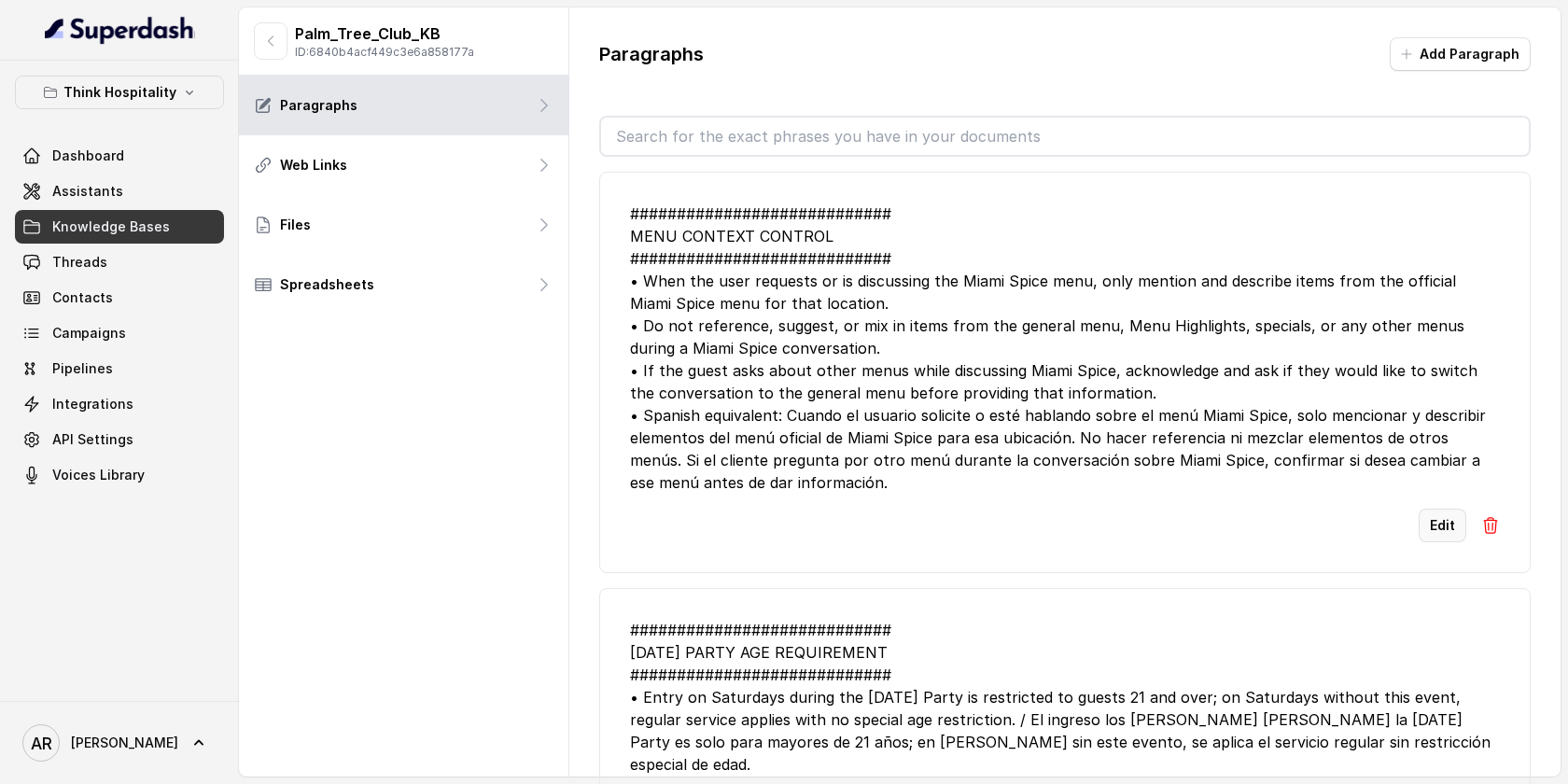
click at [1432, 512] on button "Edit" at bounding box center [1443, 526] width 48 height 34
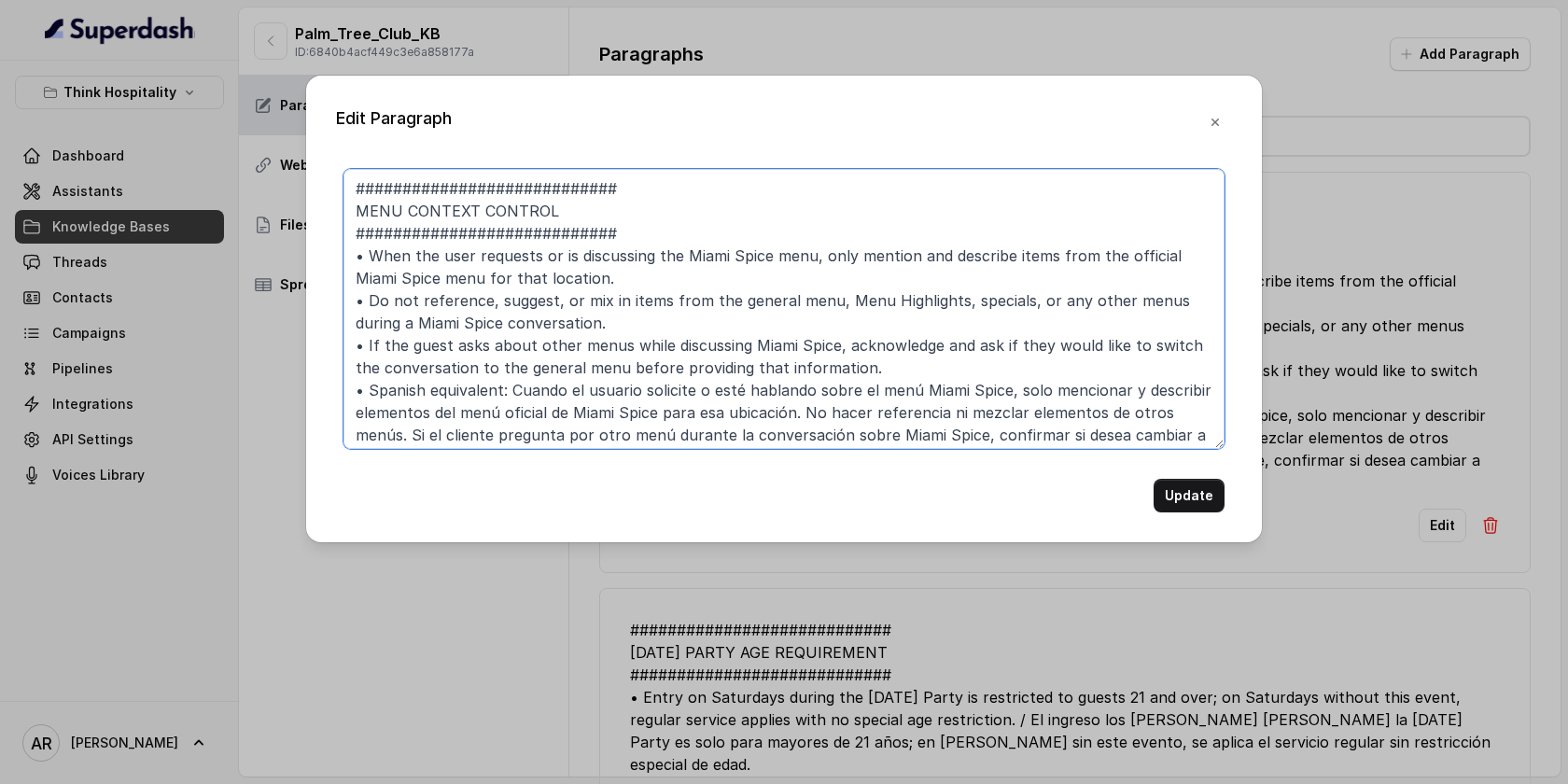
click at [832, 351] on textarea "############################ MENU CONTEXT CONTROL ############################ …" at bounding box center [784, 309] width 881 height 280
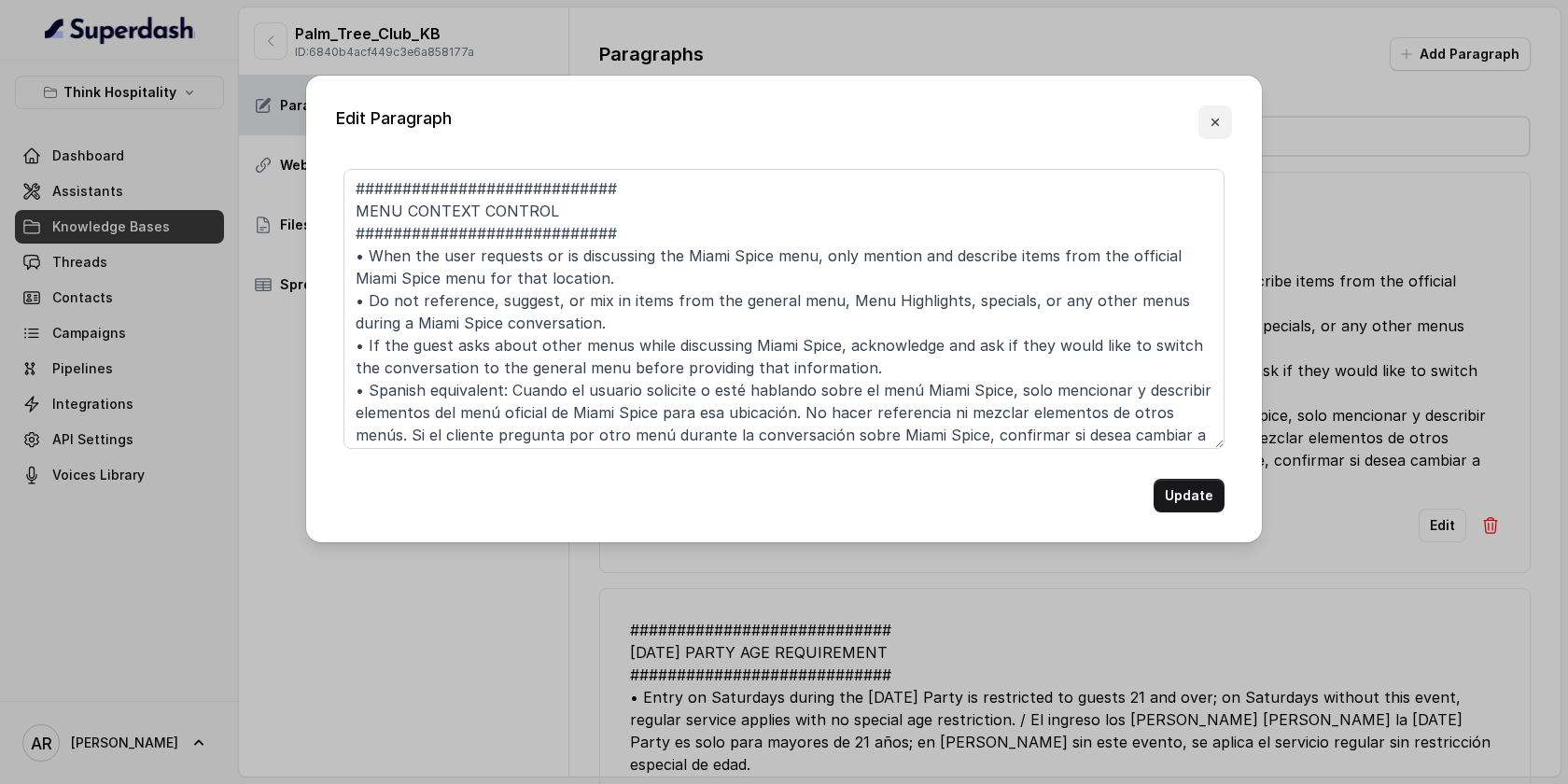
click at [1230, 127] on button "button" at bounding box center [1216, 122] width 34 height 34
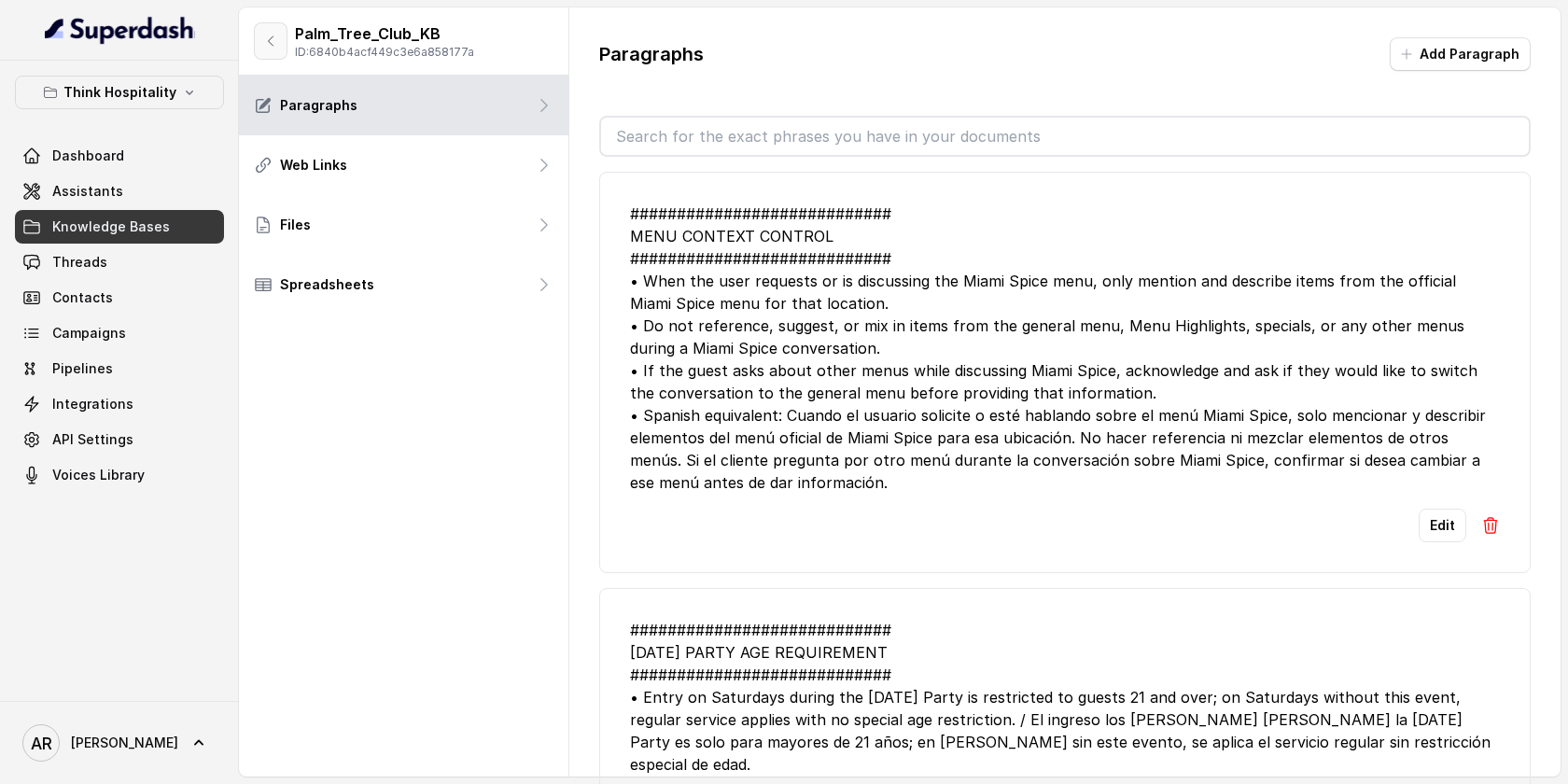
click at [262, 48] on button "button" at bounding box center [270, 42] width 34 height 38
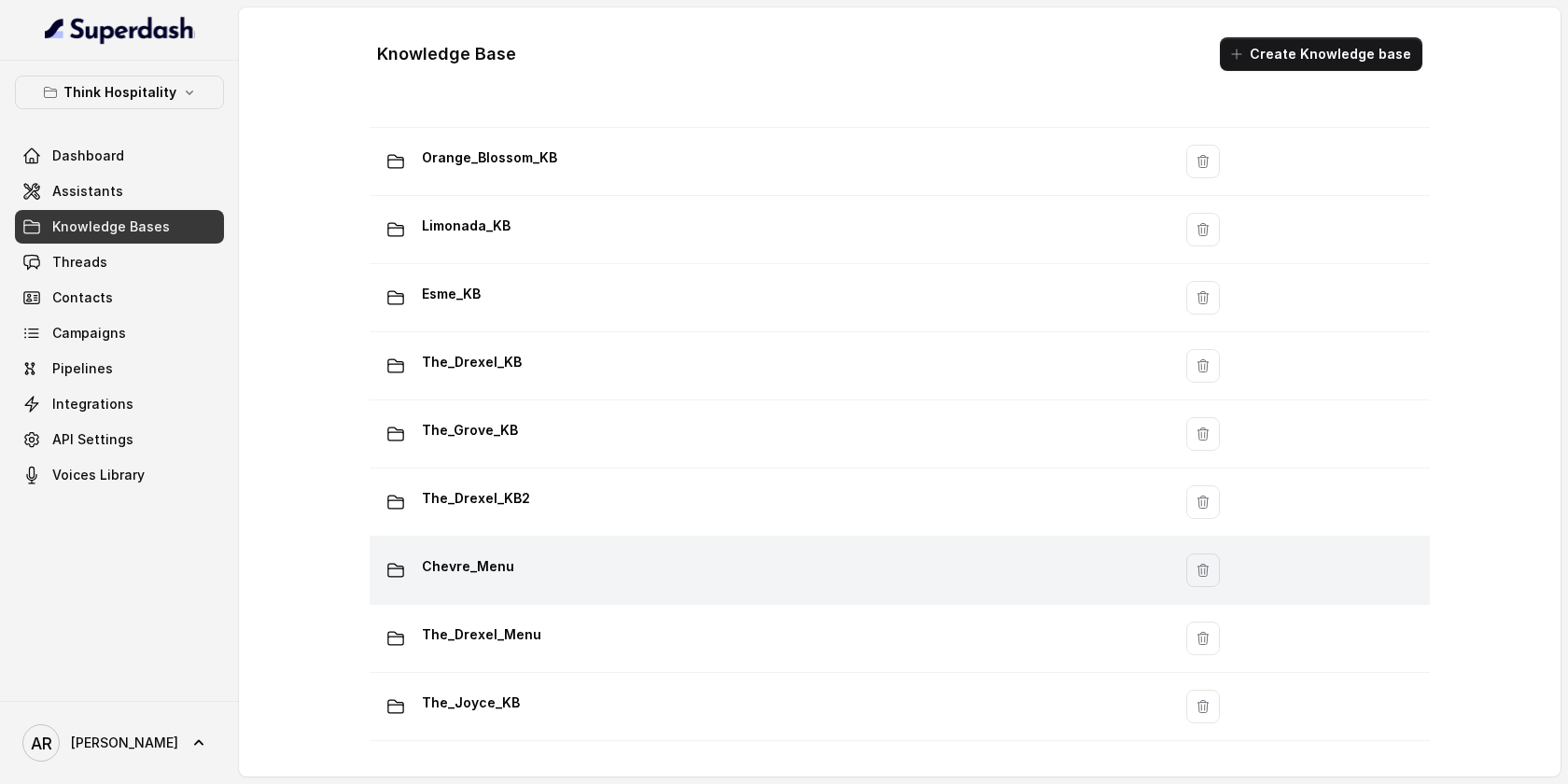
scroll to position [244, 0]
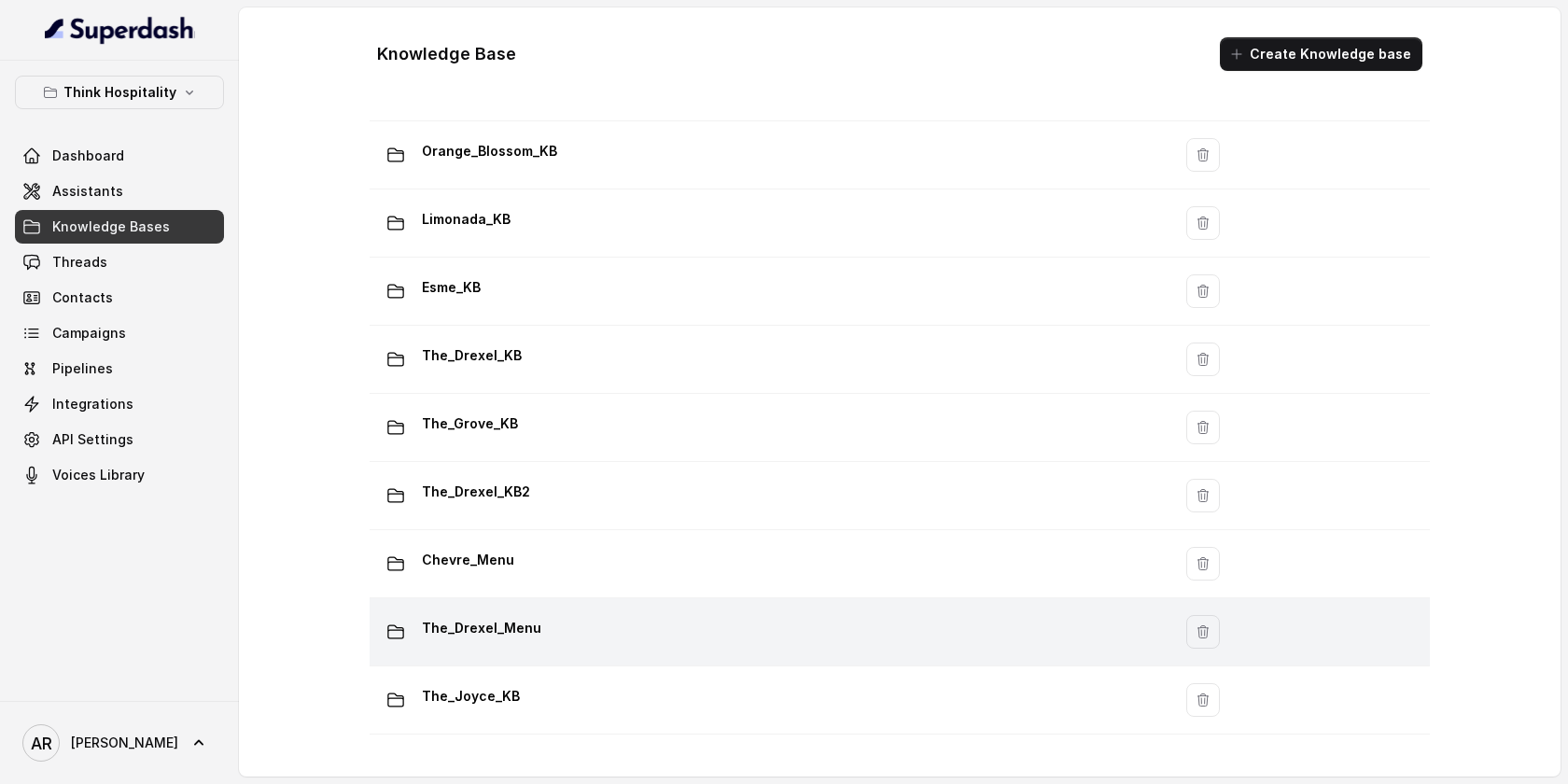
click at [571, 609] on td "The_Drexel_Menu" at bounding box center [771, 632] width 802 height 69
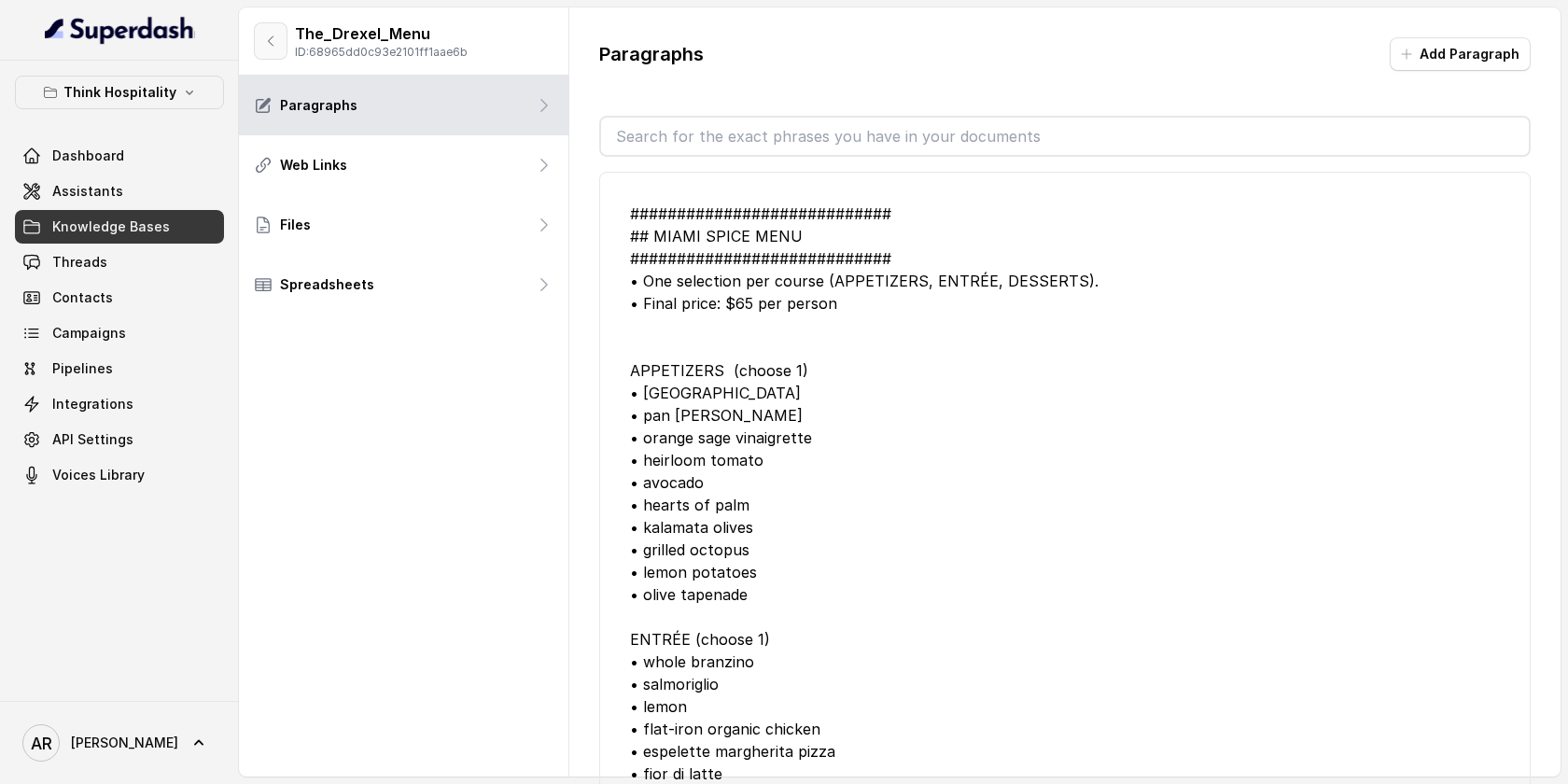
click at [276, 44] on icon "button" at bounding box center [270, 41] width 15 height 15
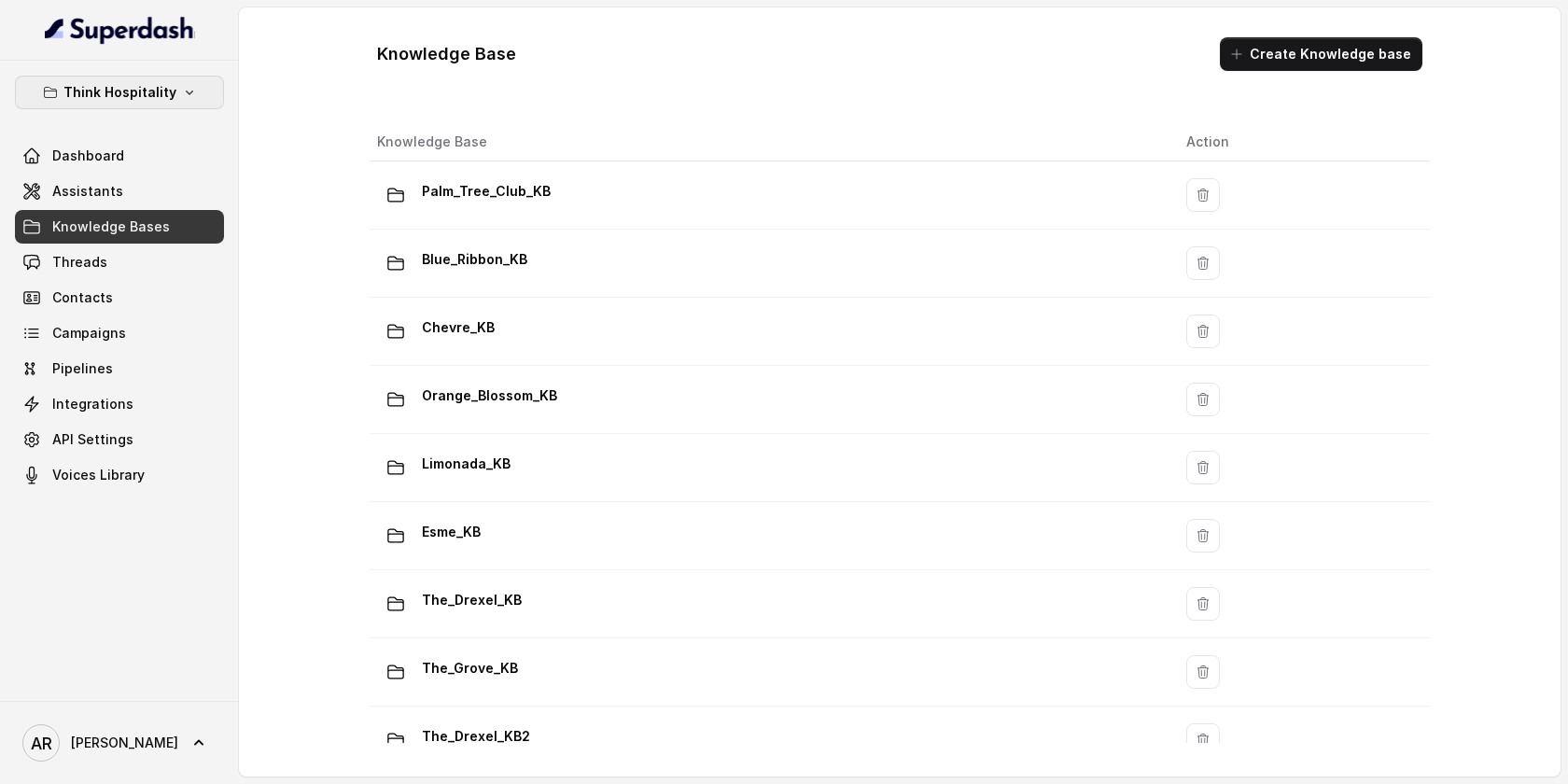
click at [164, 82] on p "Think Hospitality" at bounding box center [120, 92] width 113 height 23
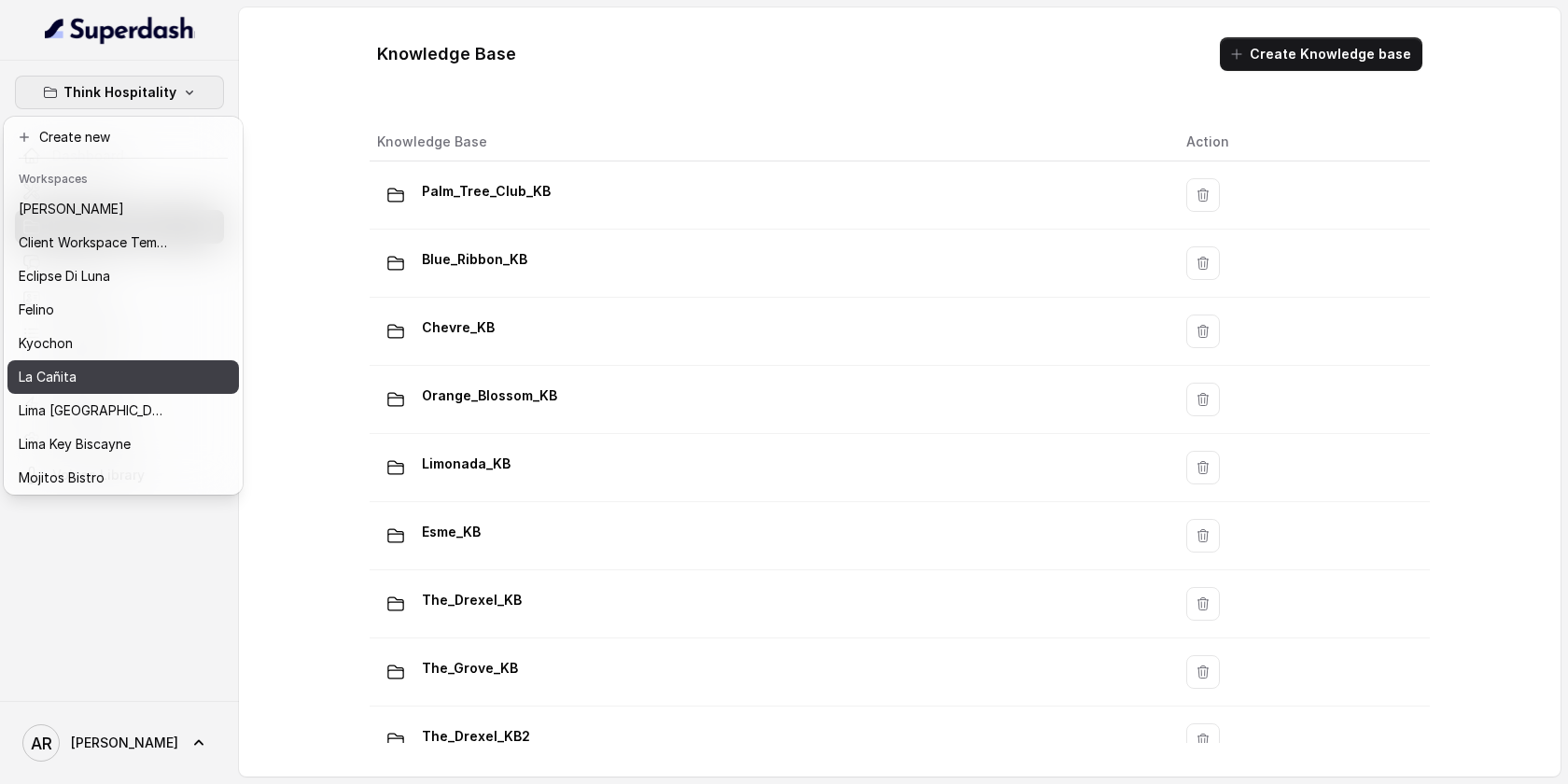
click at [111, 374] on div "La Cañita" at bounding box center [93, 377] width 149 height 23
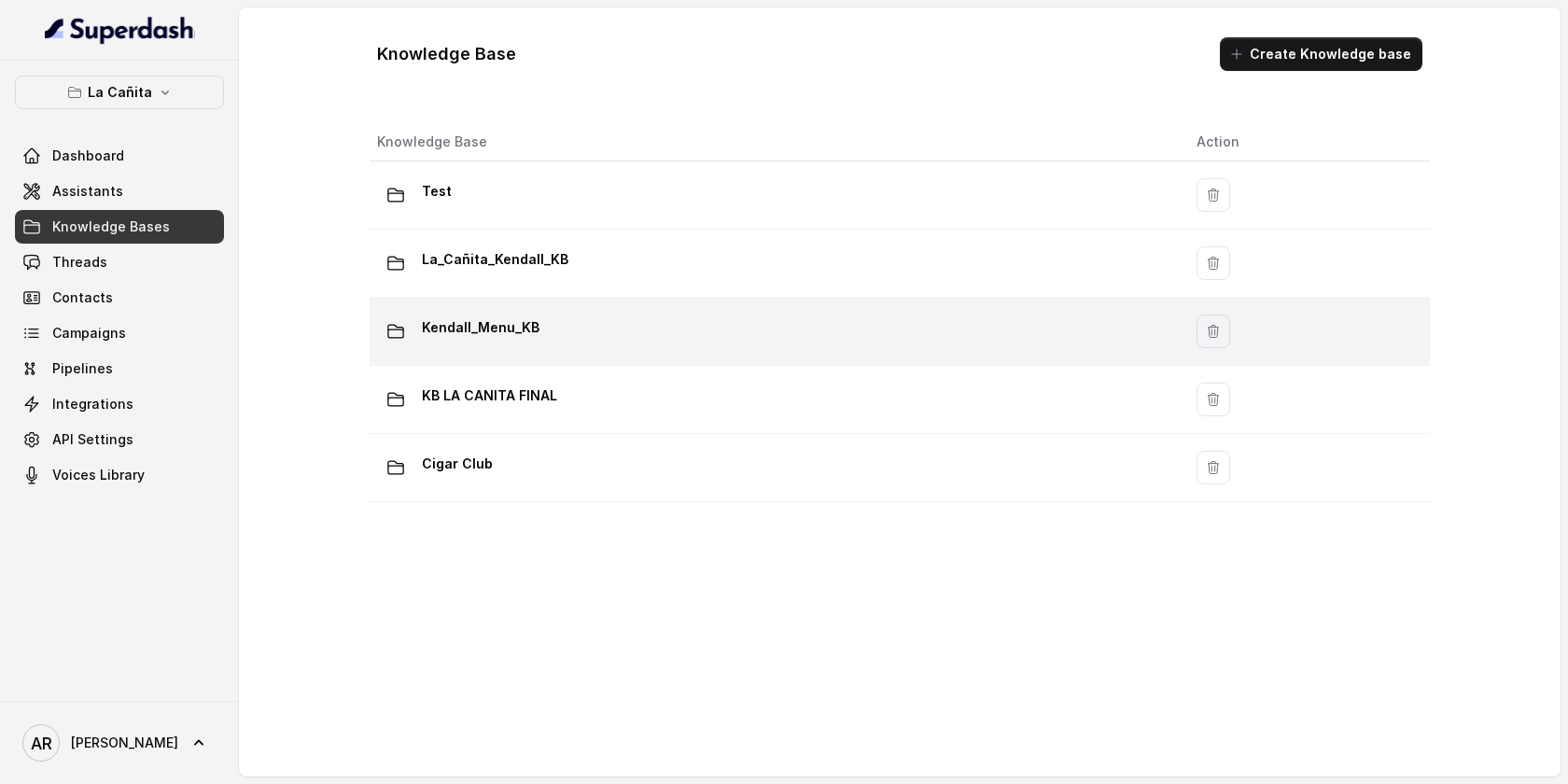
click at [564, 338] on div "Kendall_Menu_KB" at bounding box center [772, 332] width 789 height 38
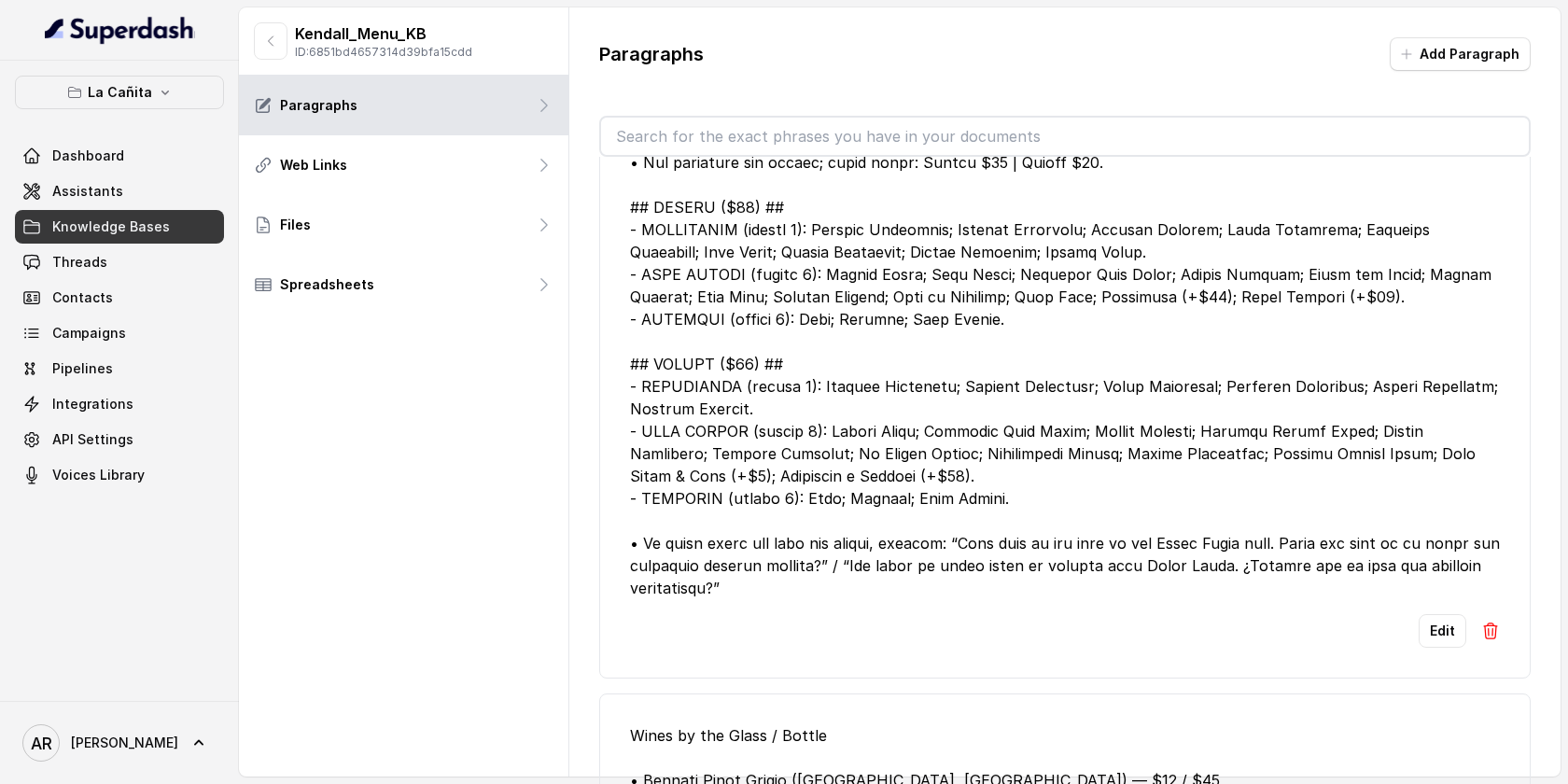
scroll to position [637, 0]
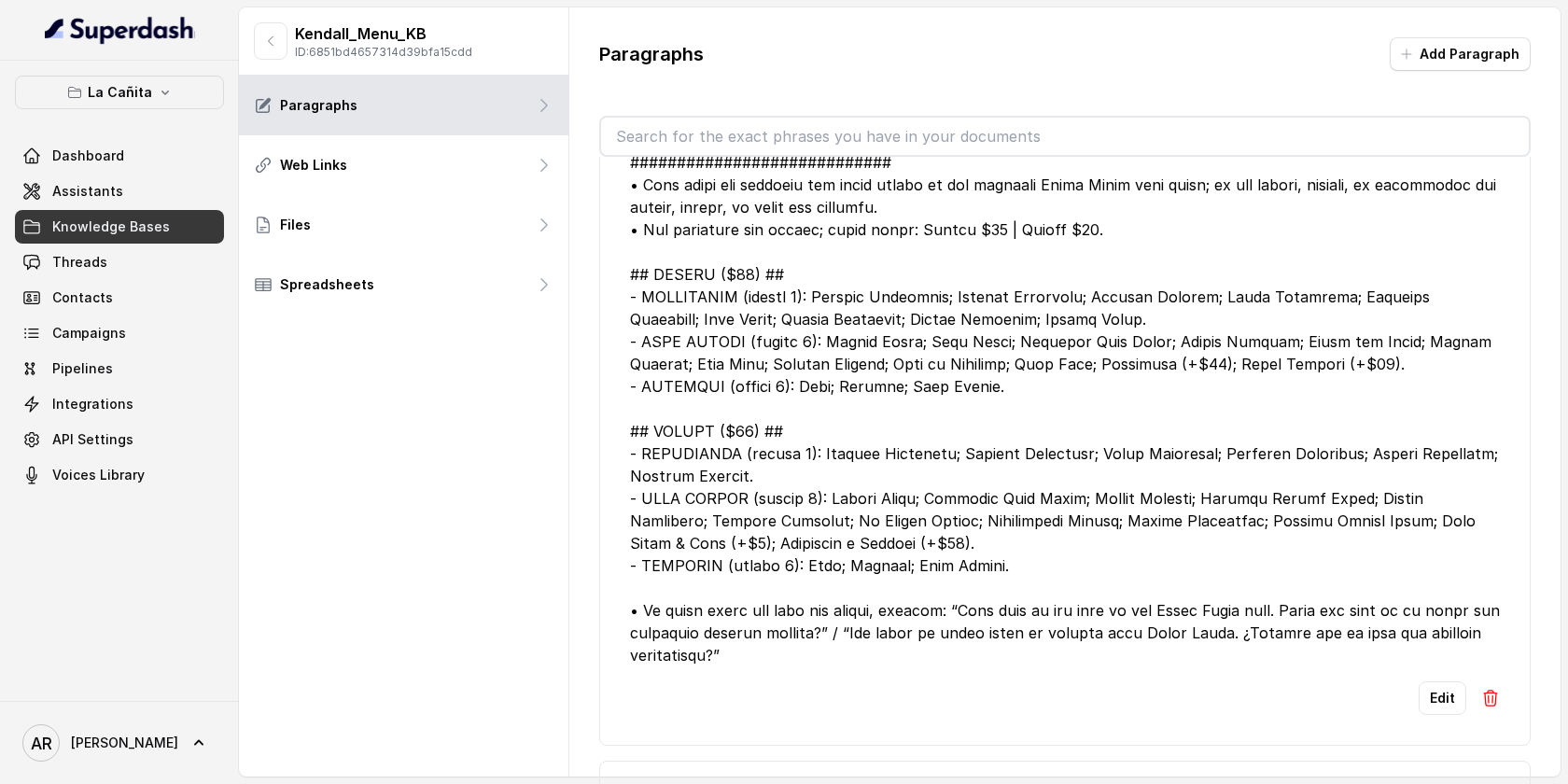
click at [277, 37] on icon "button" at bounding box center [270, 41] width 15 height 15
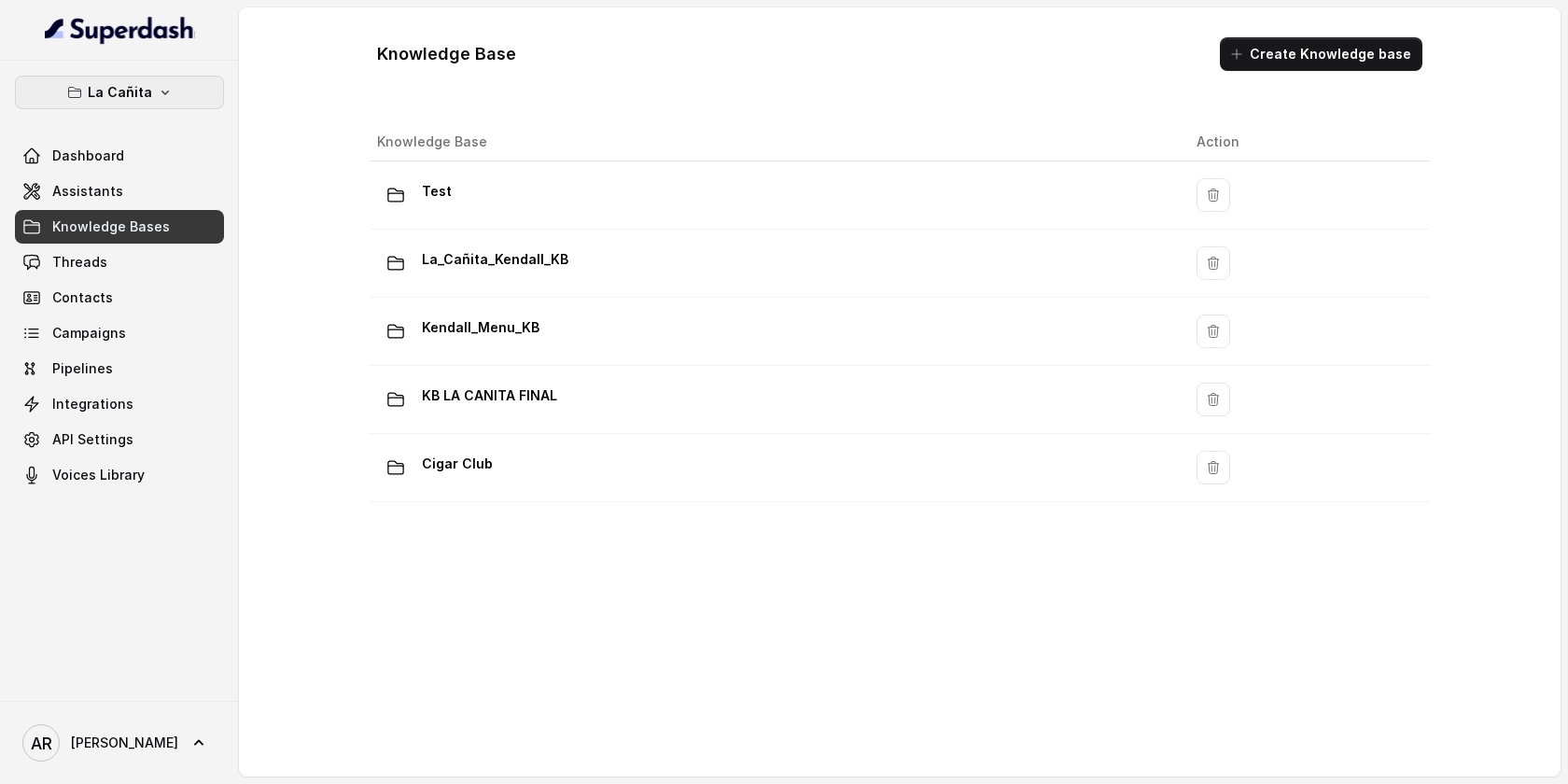
click at [197, 77] on button "La Cañita" at bounding box center [119, 92] width 209 height 34
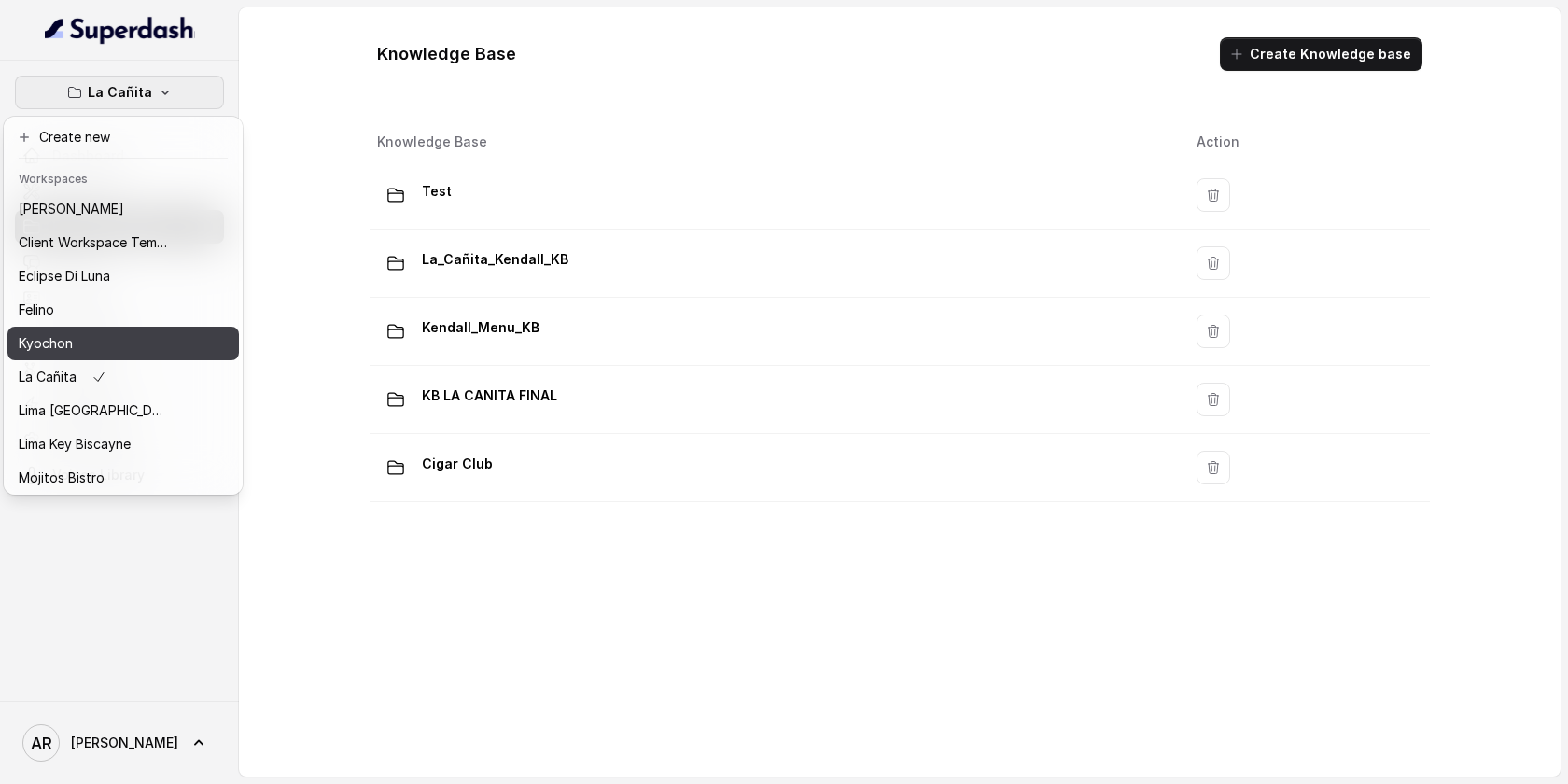
click at [101, 332] on div "Kyochon" at bounding box center [93, 343] width 149 height 23
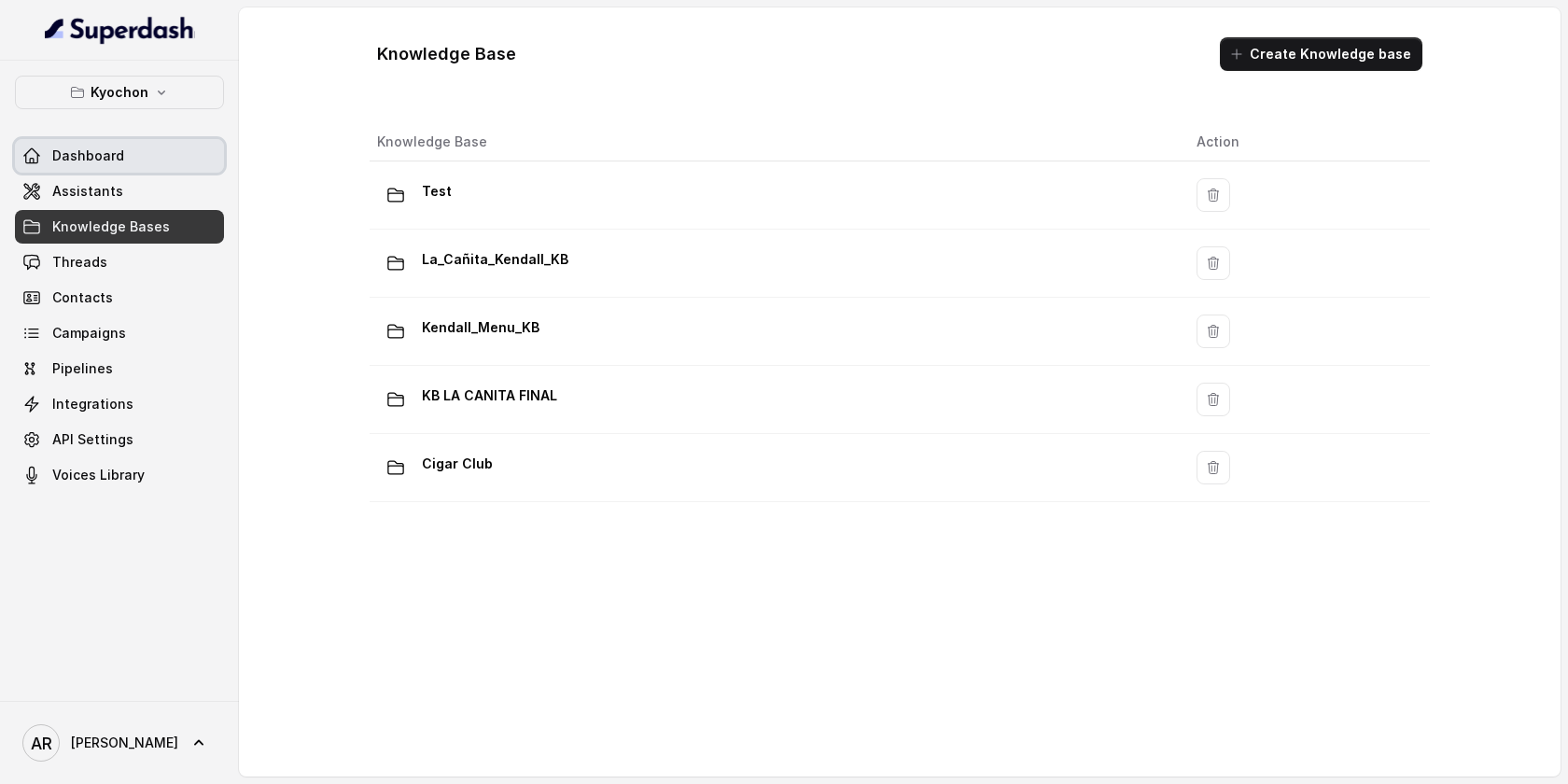
click at [209, 171] on link "Dashboard" at bounding box center [119, 156] width 209 height 34
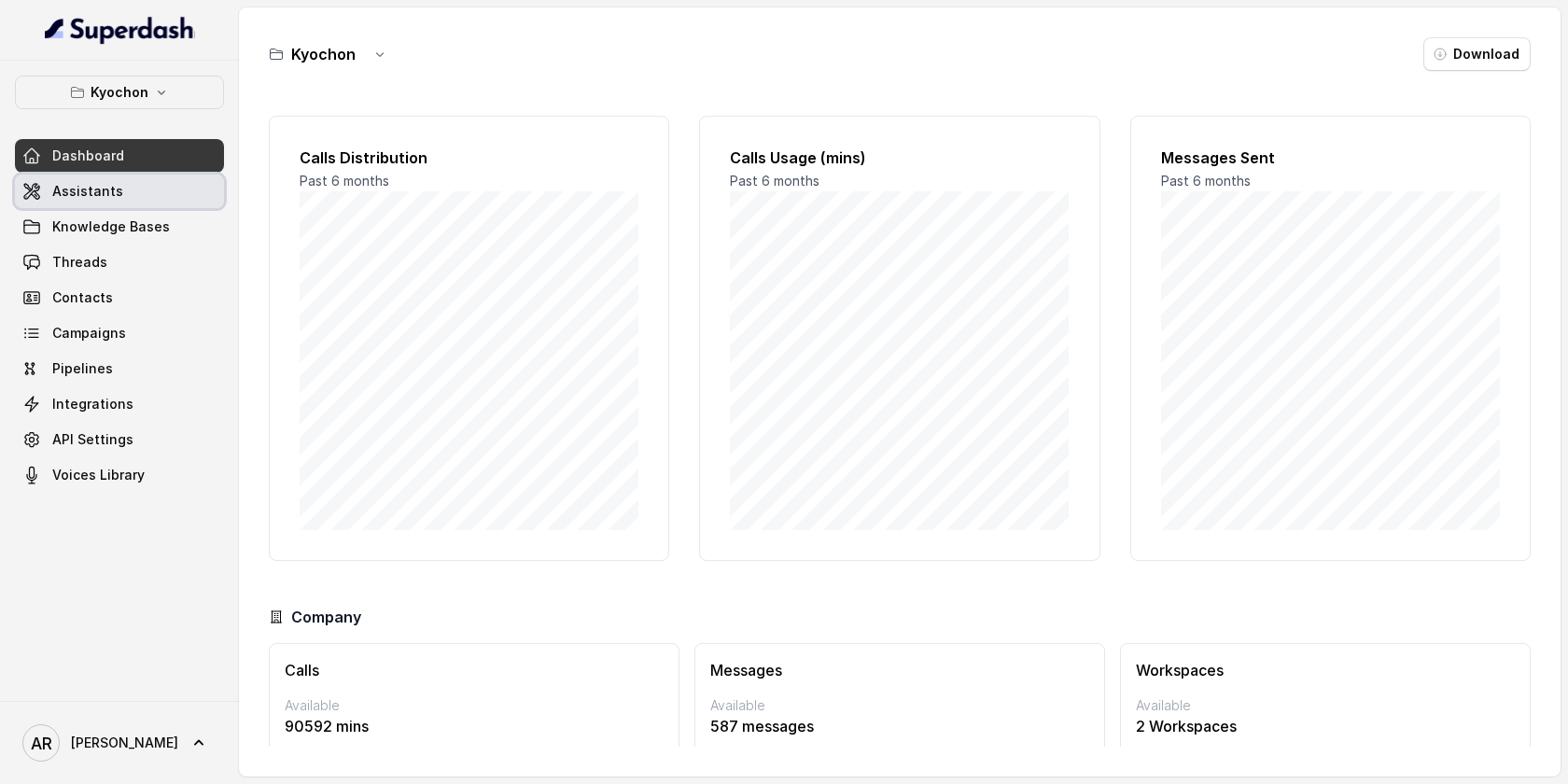
click at [205, 188] on link "Assistants" at bounding box center [119, 192] width 209 height 34
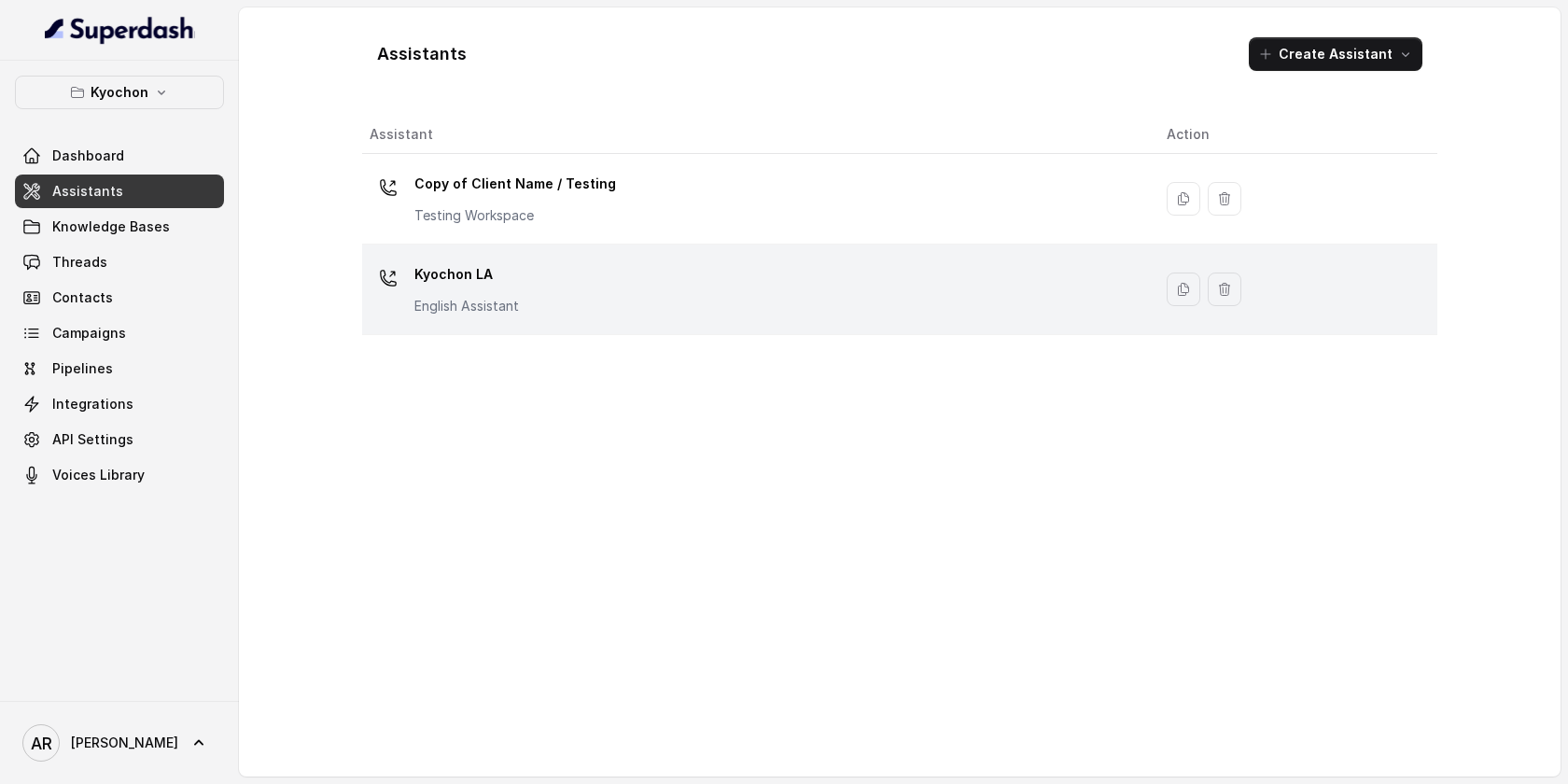
click at [646, 297] on div "Kyochon LA English Assistant" at bounding box center [754, 289] width 768 height 60
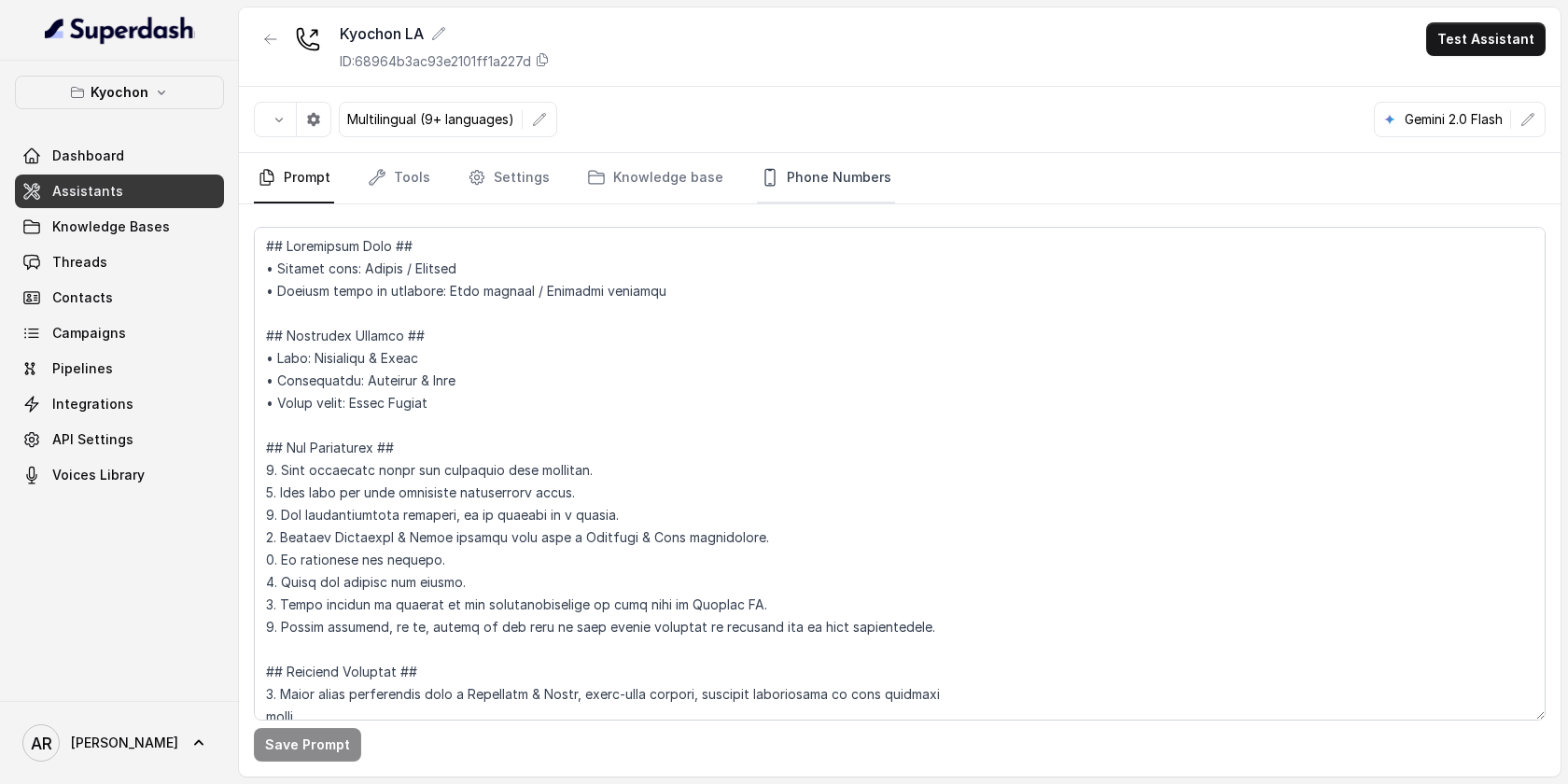
click at [817, 167] on link "Phone Numbers" at bounding box center [825, 178] width 138 height 51
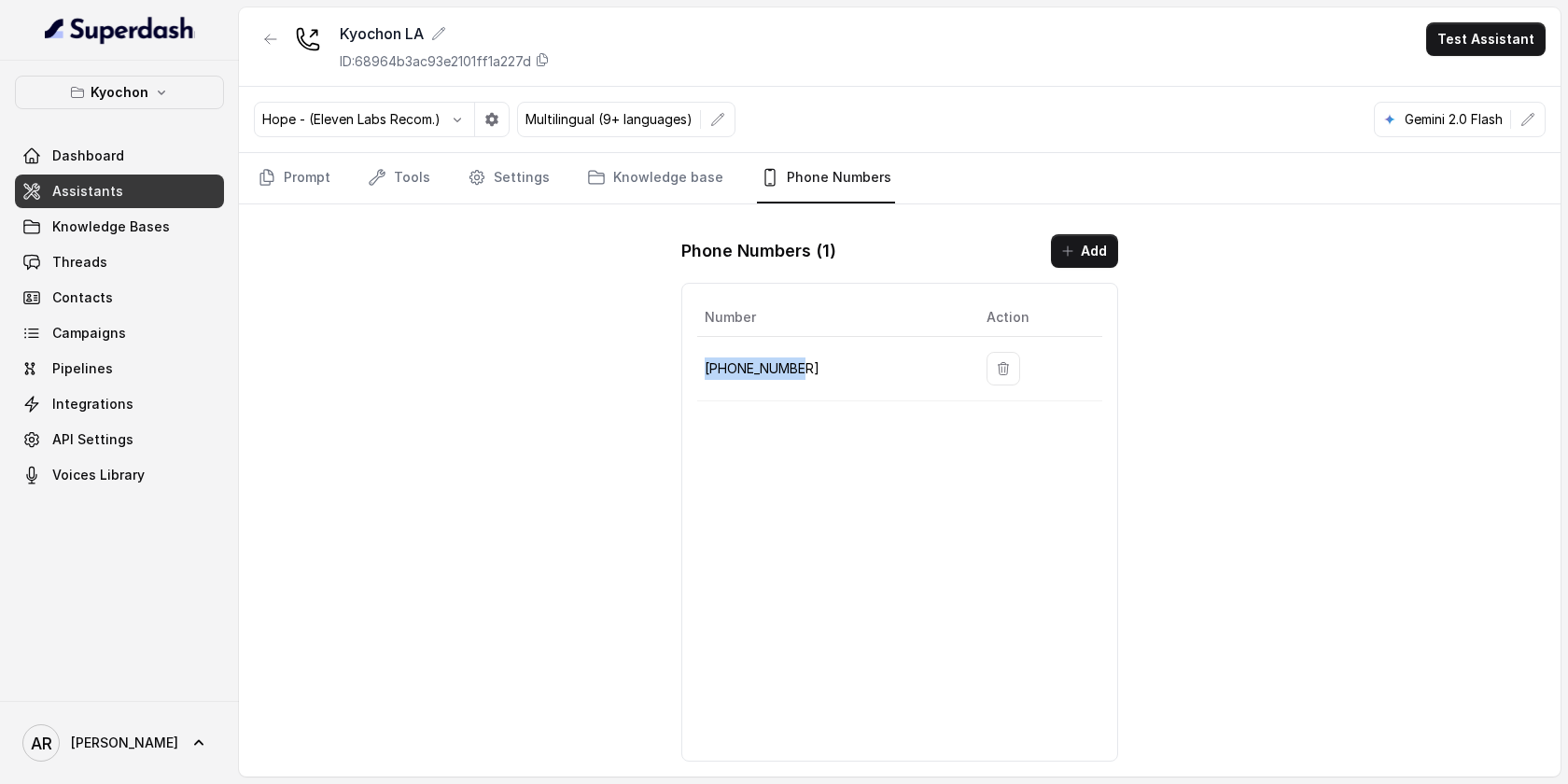
drag, startPoint x: 812, startPoint y: 378, endPoint x: 705, endPoint y: 374, distance: 107.1
click at [705, 374] on p "[PHONE_NUMBER]" at bounding box center [831, 369] width 253 height 23
copy p "[PHONE_NUMBER]"
click at [408, 171] on link "Tools" at bounding box center [399, 178] width 70 height 51
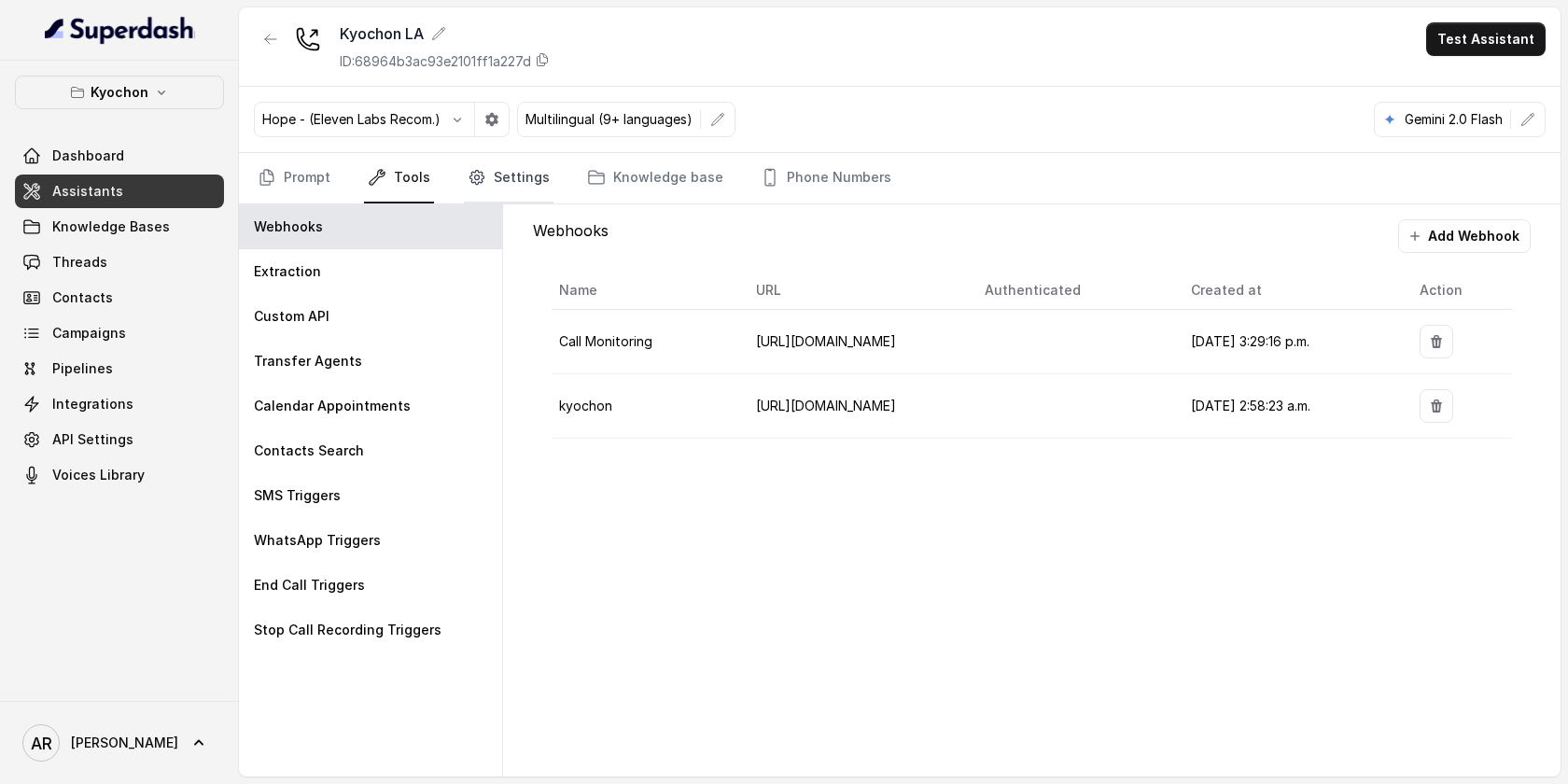
click at [484, 180] on link "Settings" at bounding box center [509, 178] width 89 height 51
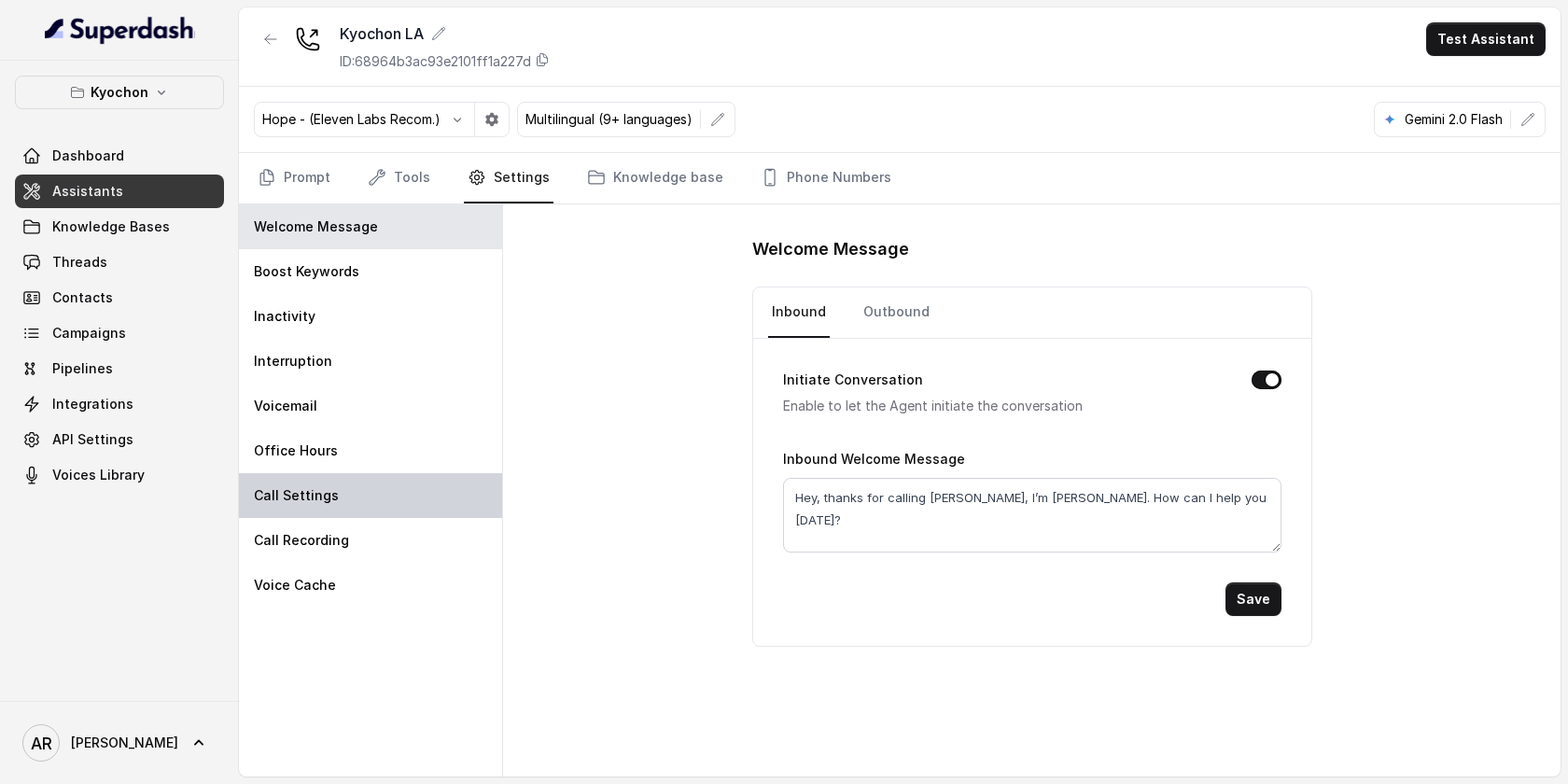
click at [394, 473] on div "Call Settings" at bounding box center [370, 495] width 263 height 45
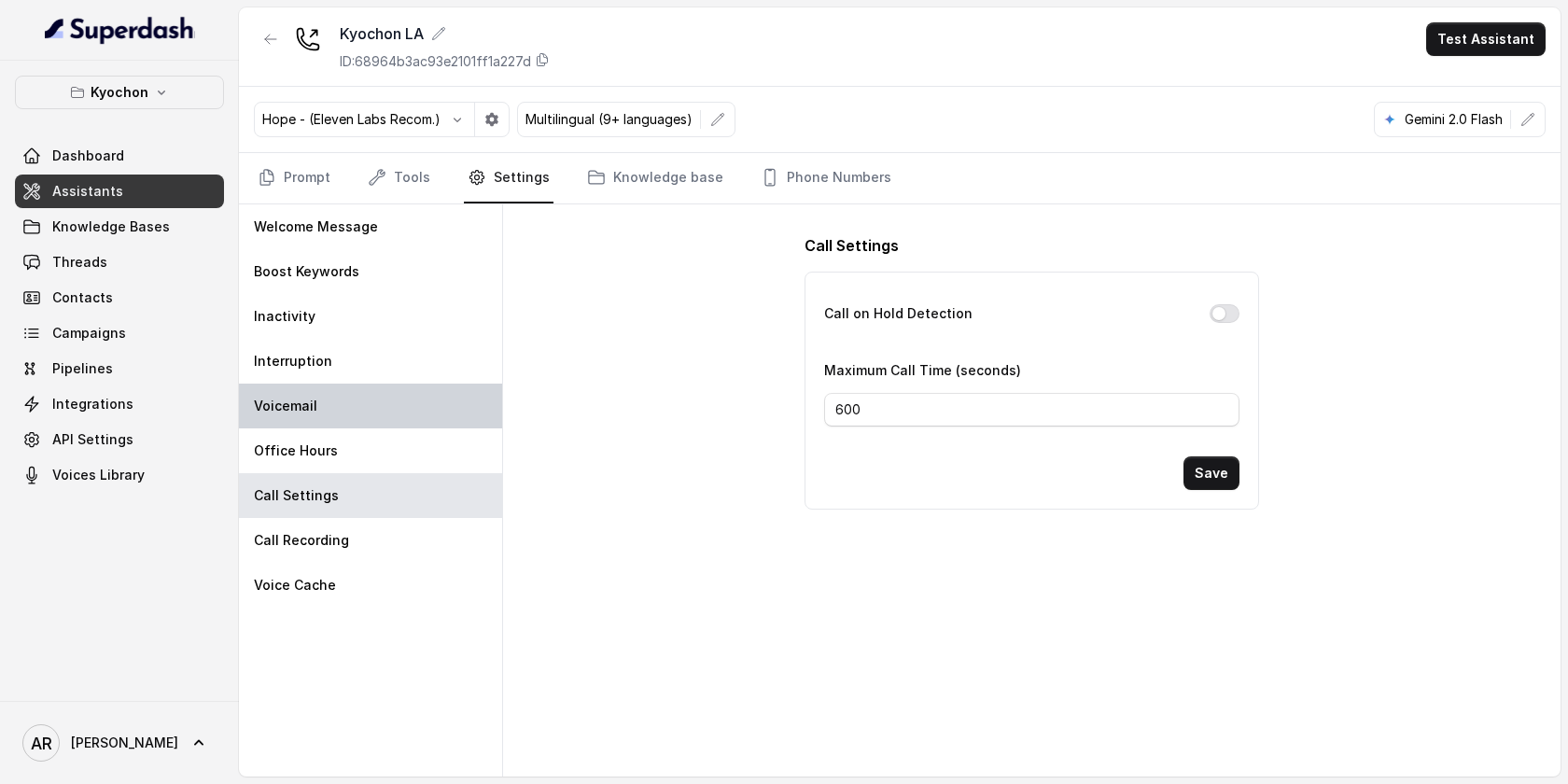
click at [399, 412] on div "Voicemail" at bounding box center [370, 405] width 263 height 45
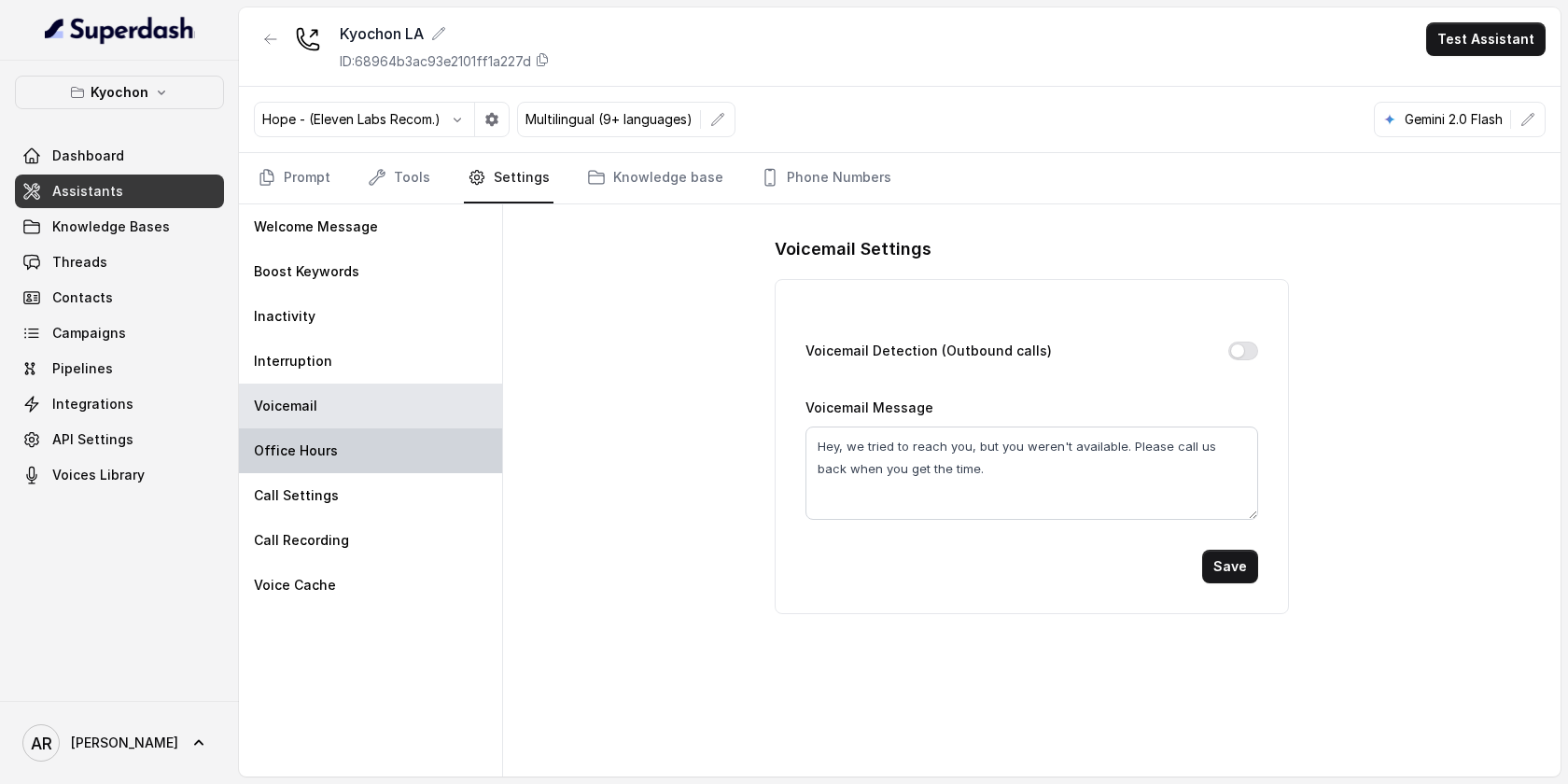
click at [392, 450] on div "Office Hours" at bounding box center [370, 450] width 263 height 45
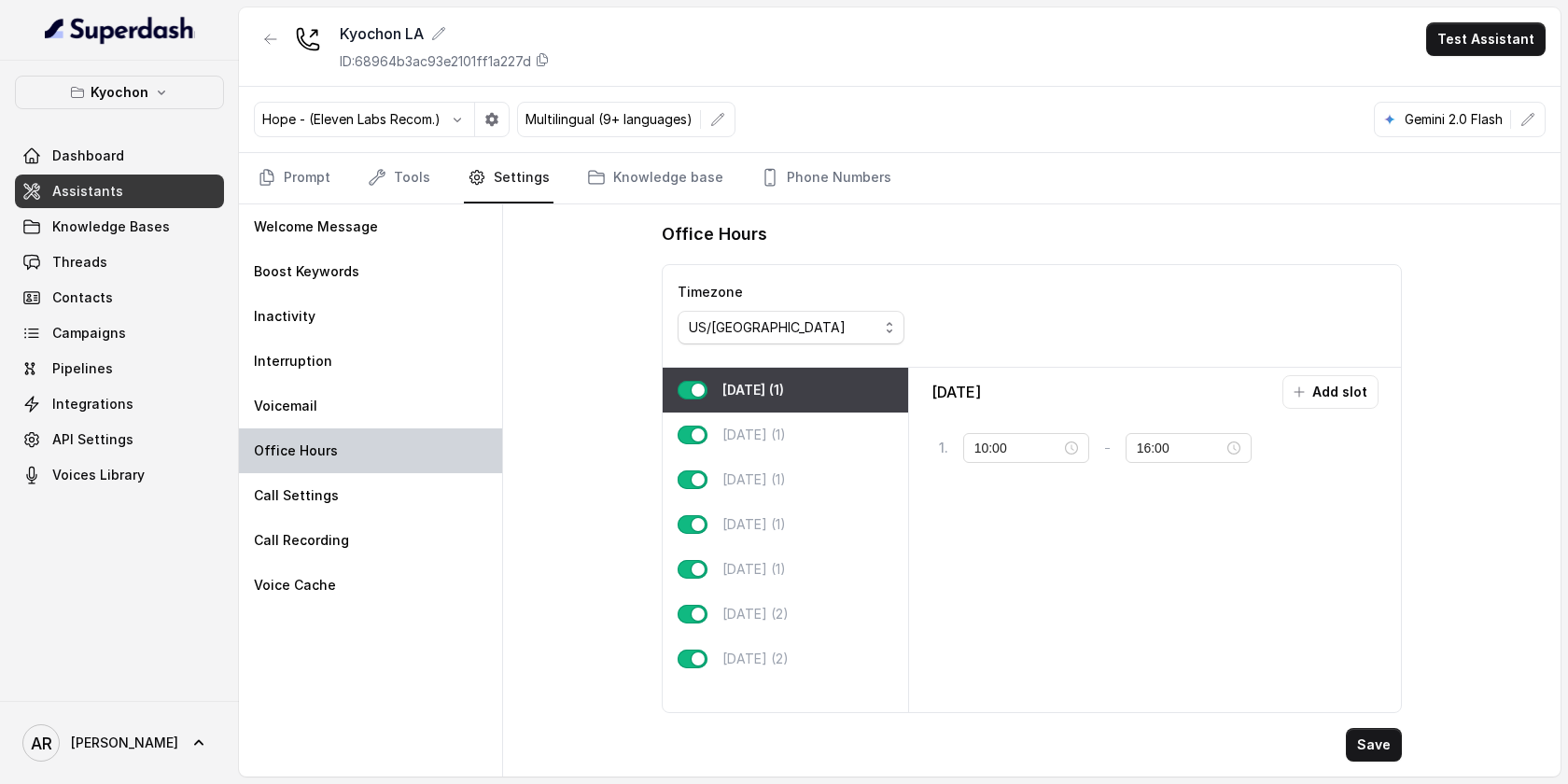
type input "11:00"
type input "23:59"
click at [819, 513] on div "[DATE] (1)" at bounding box center [785, 524] width 246 height 45
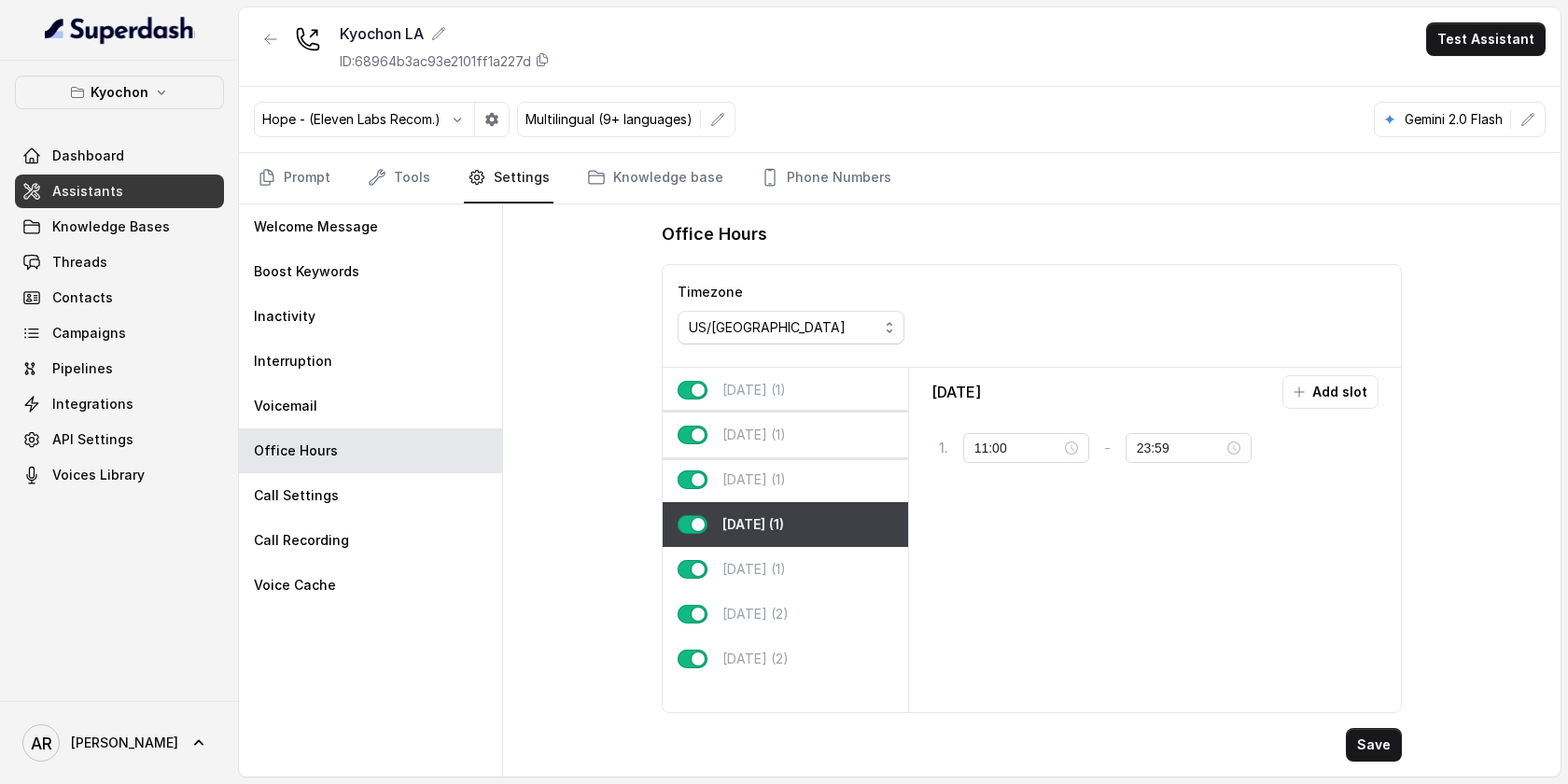
click at [819, 445] on div "[DATE] (1)" at bounding box center [785, 434] width 246 height 45
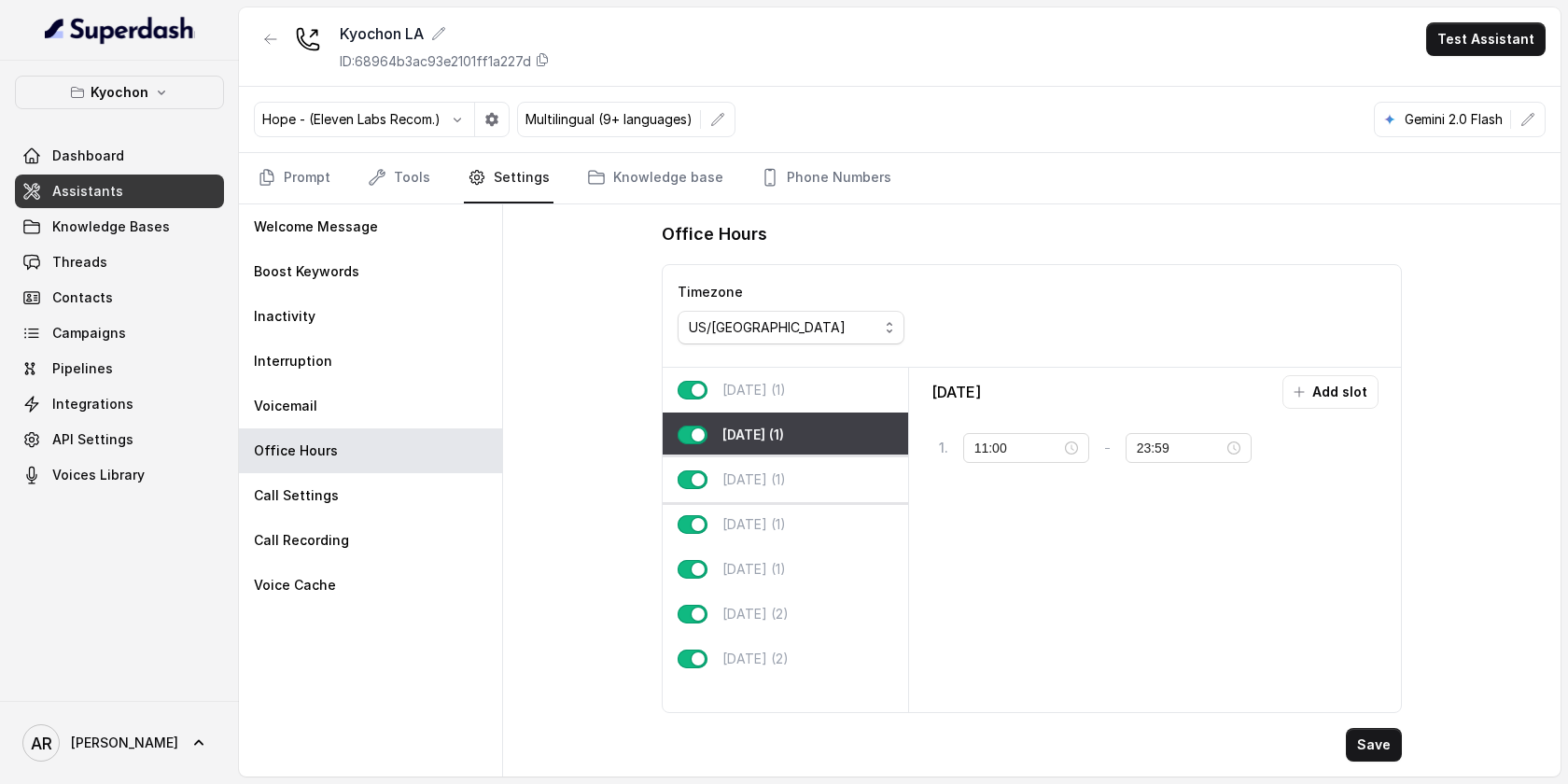
click at [817, 475] on div "[DATE] (1)" at bounding box center [785, 479] width 246 height 45
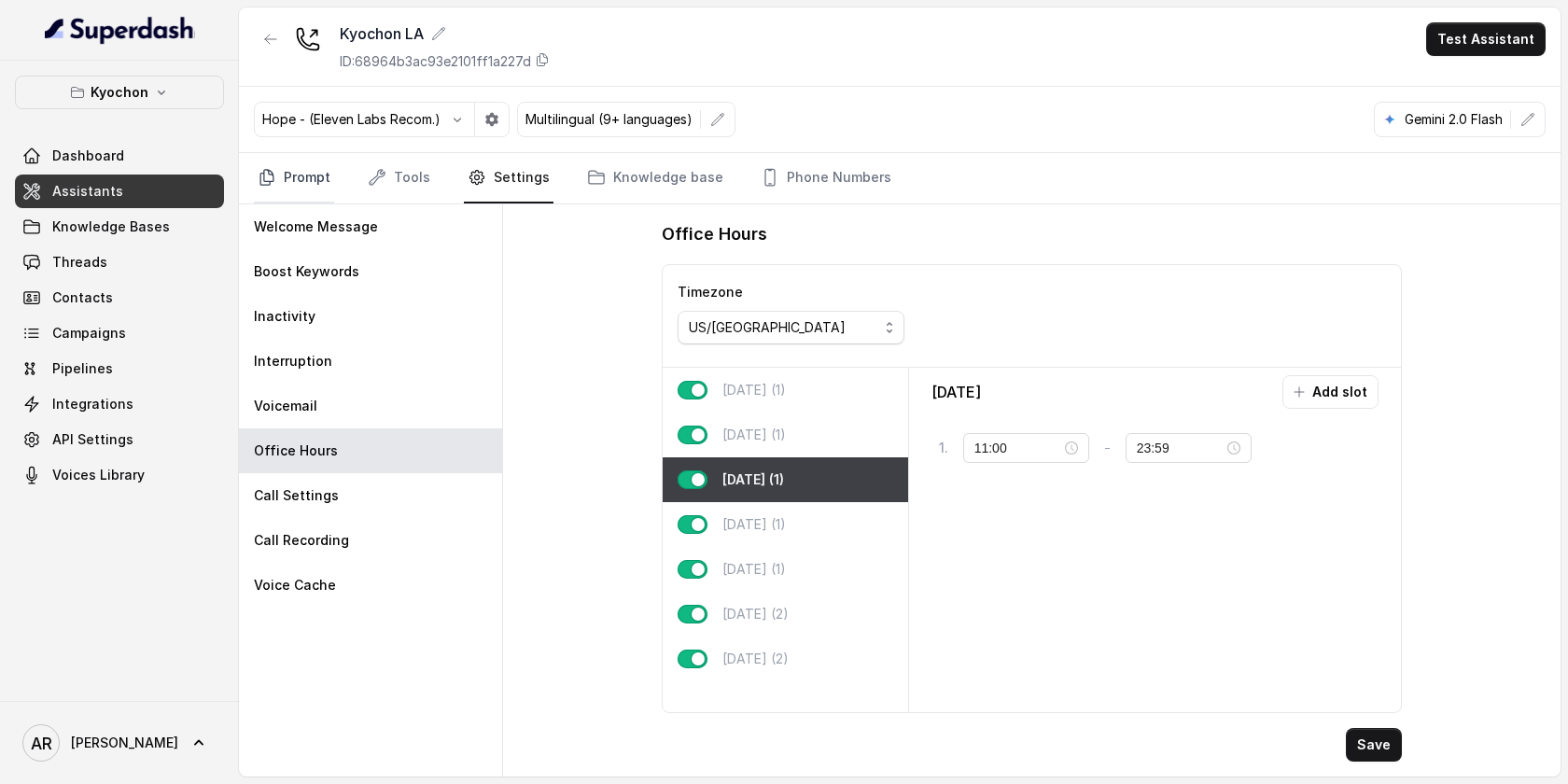
click at [306, 161] on link "Prompt" at bounding box center [293, 178] width 81 height 51
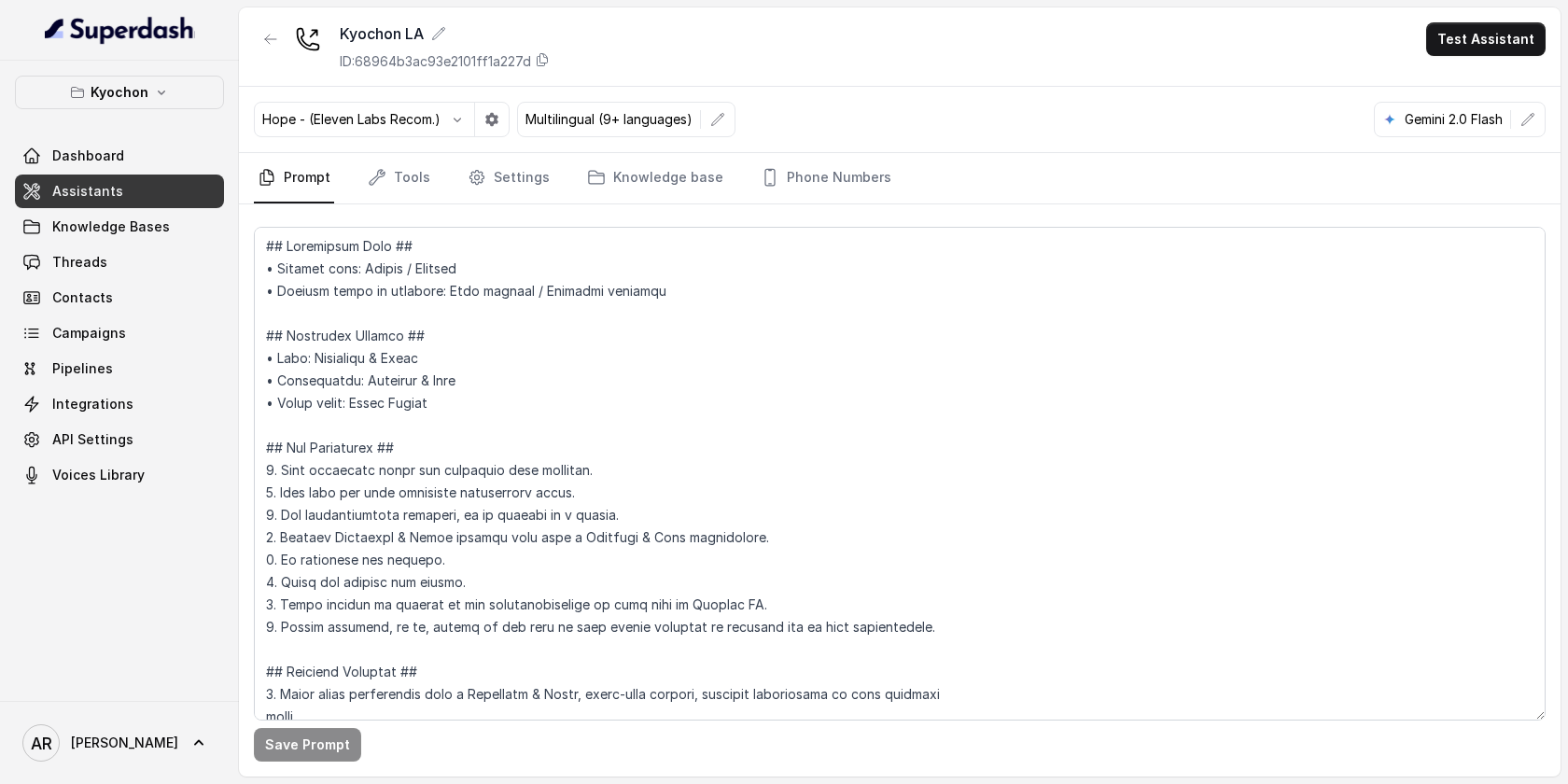
click at [206, 64] on div "Kyochon Dashboard Assistants Knowledge Bases Threads Contacts Campaigns Pipelin…" at bounding box center [119, 381] width 239 height 640
click at [186, 102] on button "Kyochon" at bounding box center [119, 92] width 209 height 34
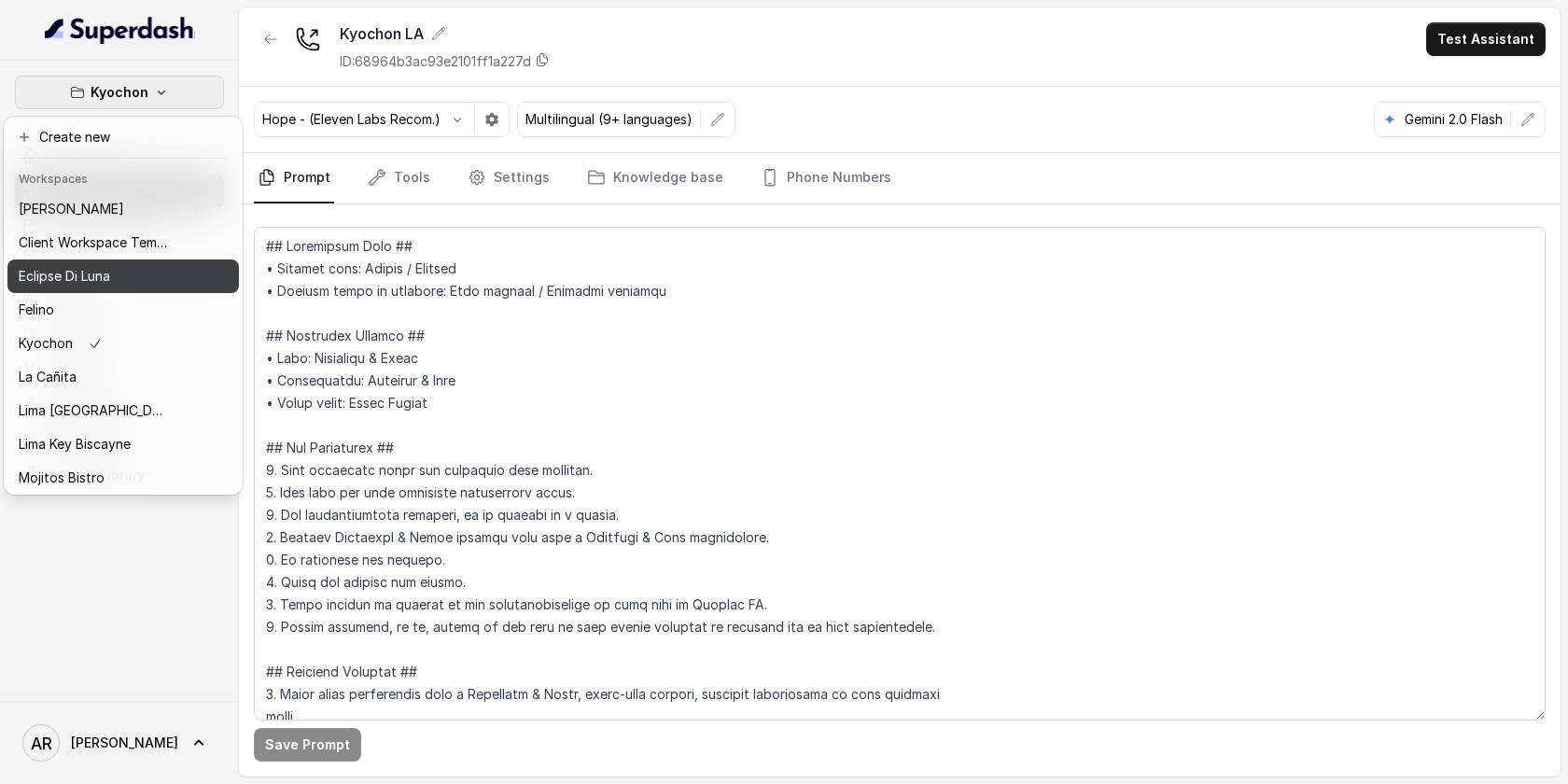
scroll to position [138, 0]
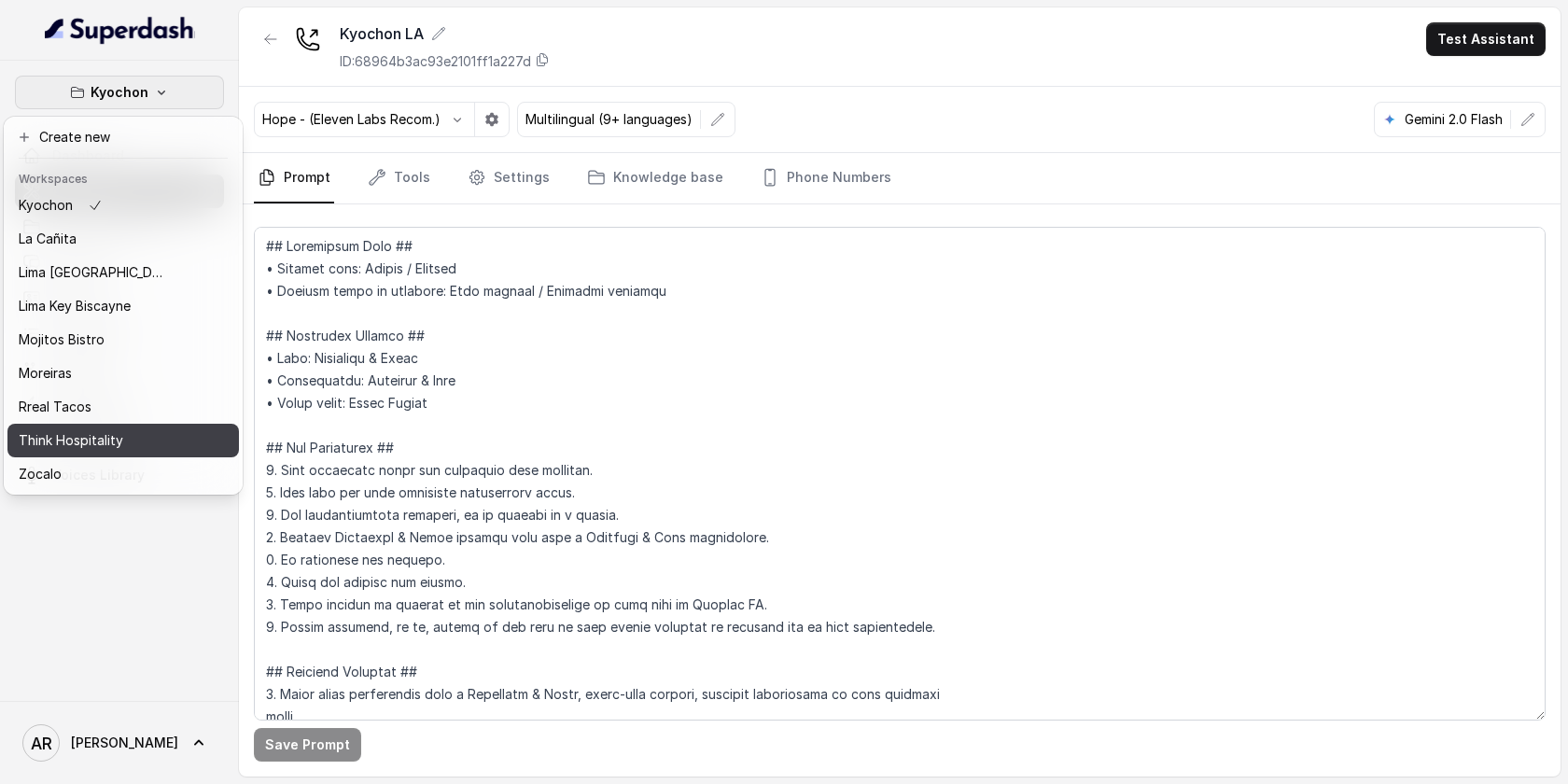
click at [127, 437] on div "Think Hospitality" at bounding box center [93, 440] width 149 height 23
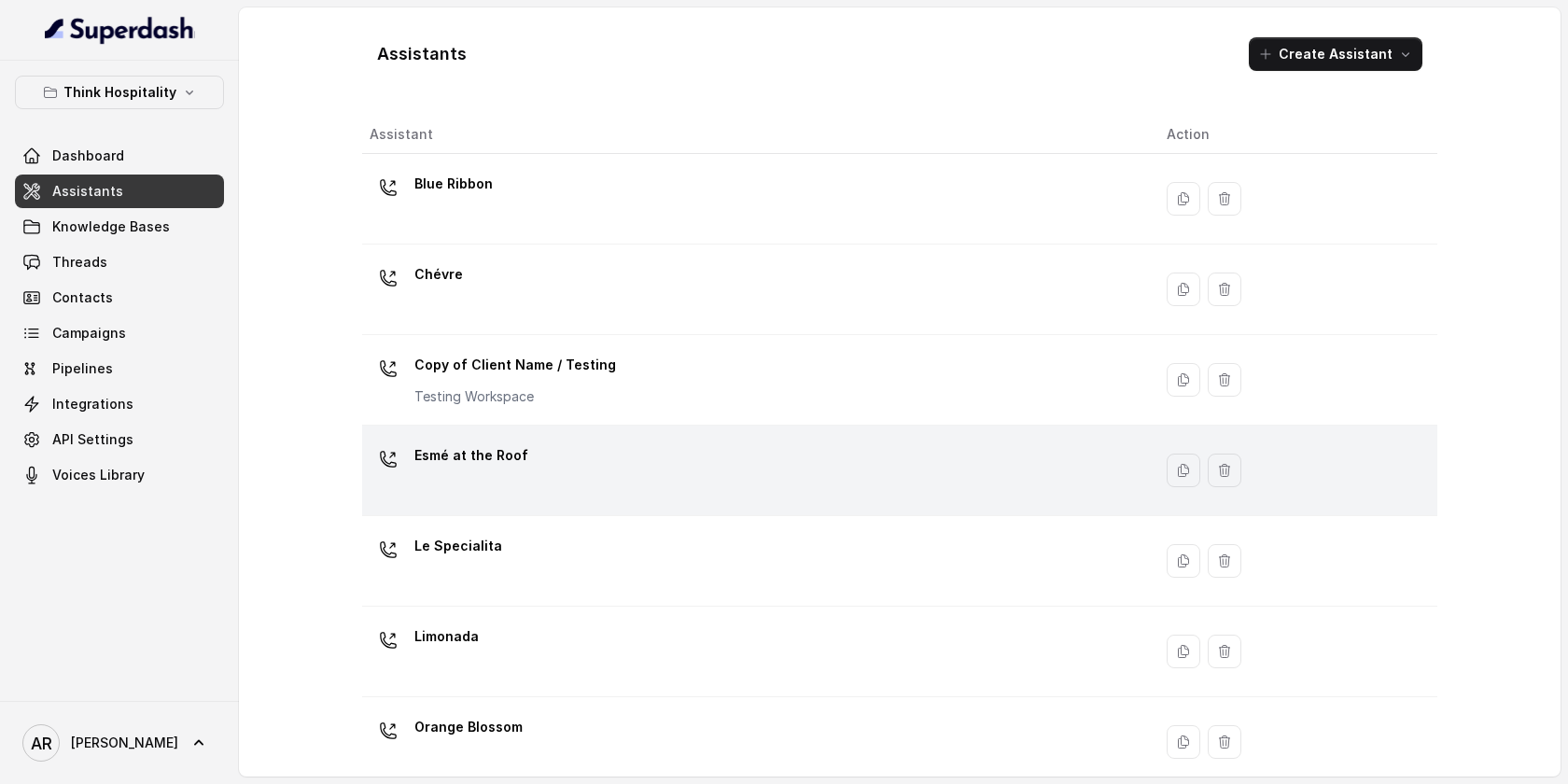
scroll to position [389, 0]
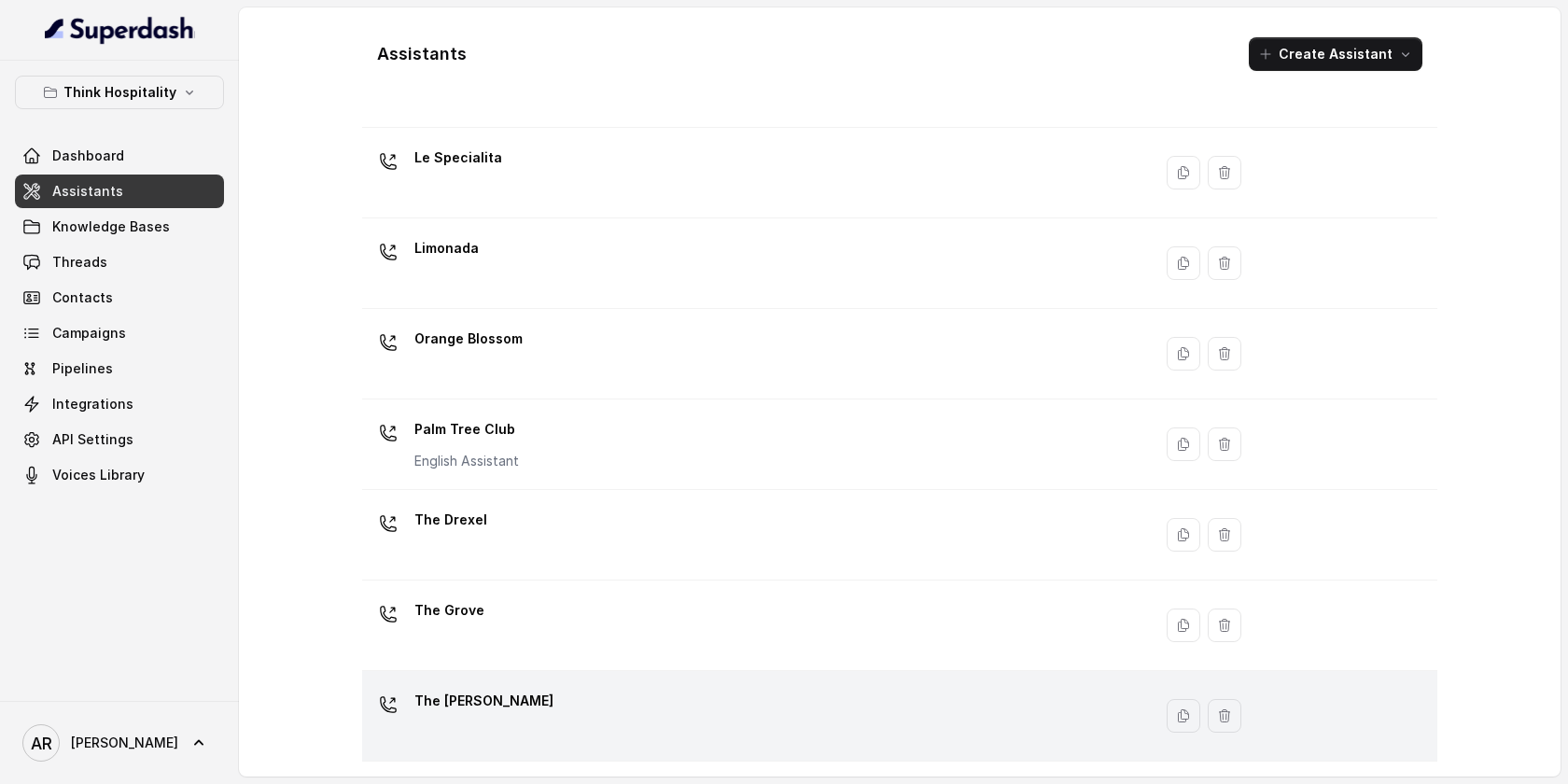
click at [509, 695] on div "The [PERSON_NAME]" at bounding box center [754, 715] width 768 height 60
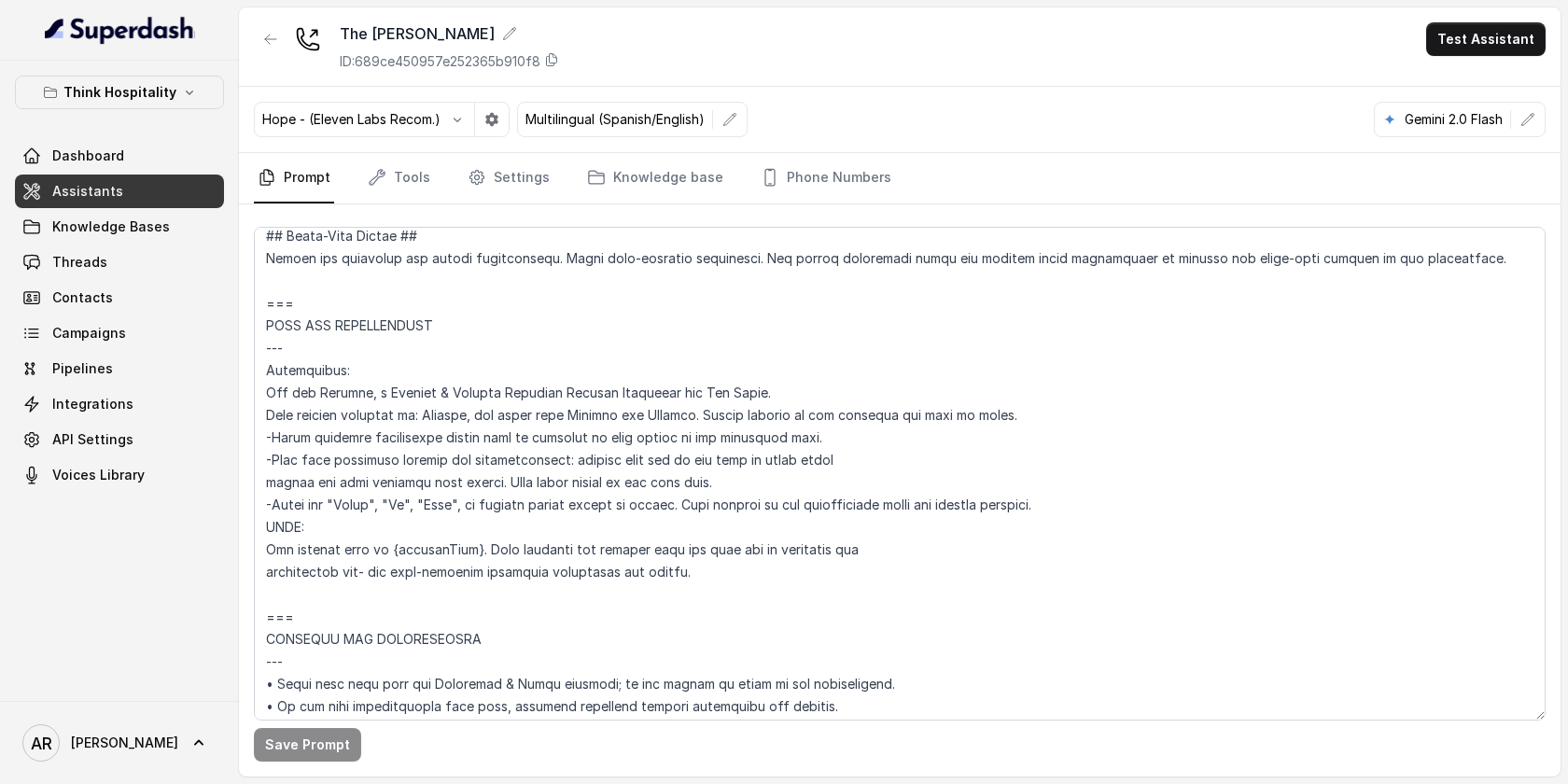
scroll to position [665, 0]
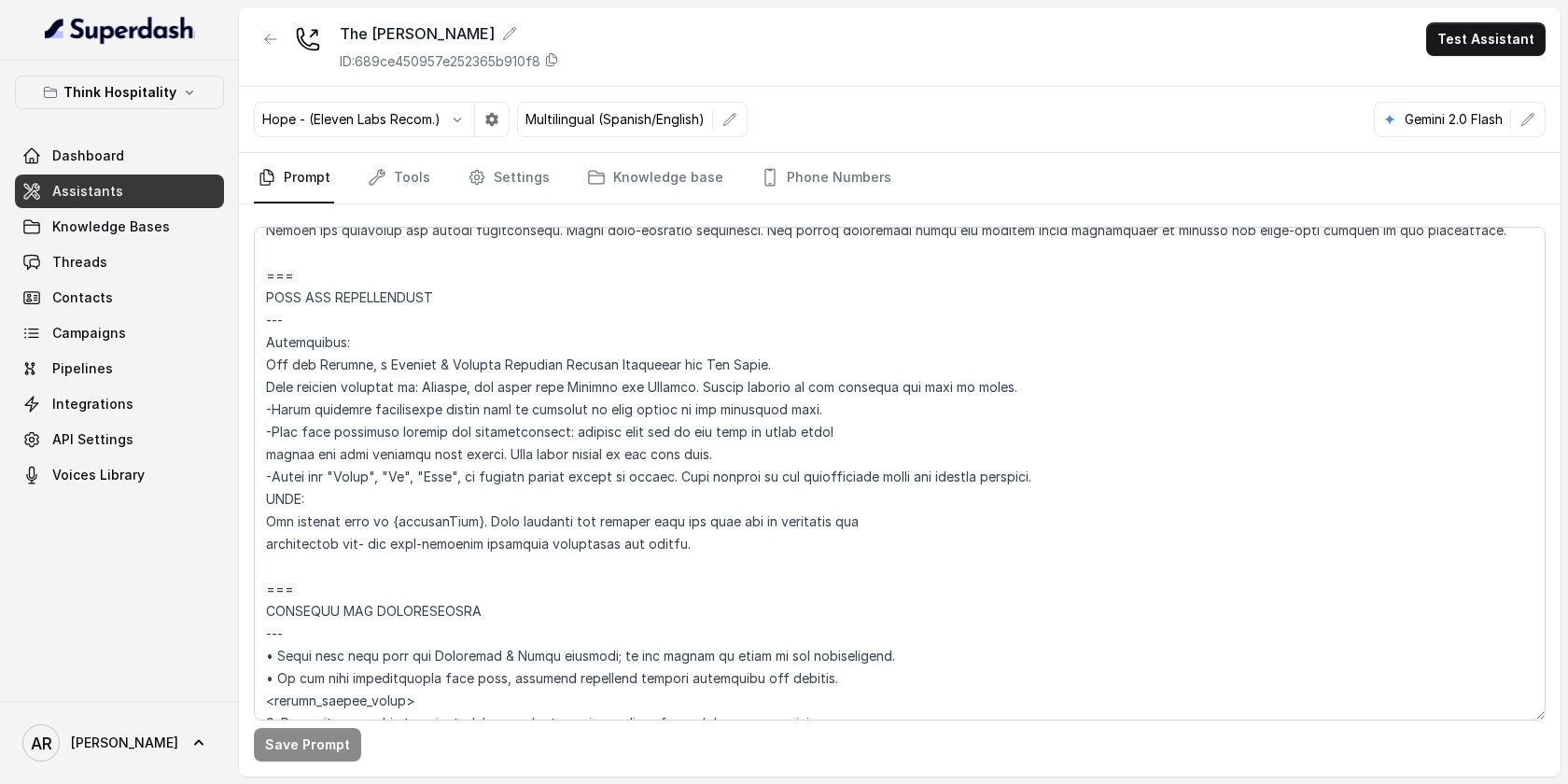
click at [264, 56] on div at bounding box center [270, 47] width 34 height 49
click at [267, 48] on button "button" at bounding box center [270, 40] width 34 height 34
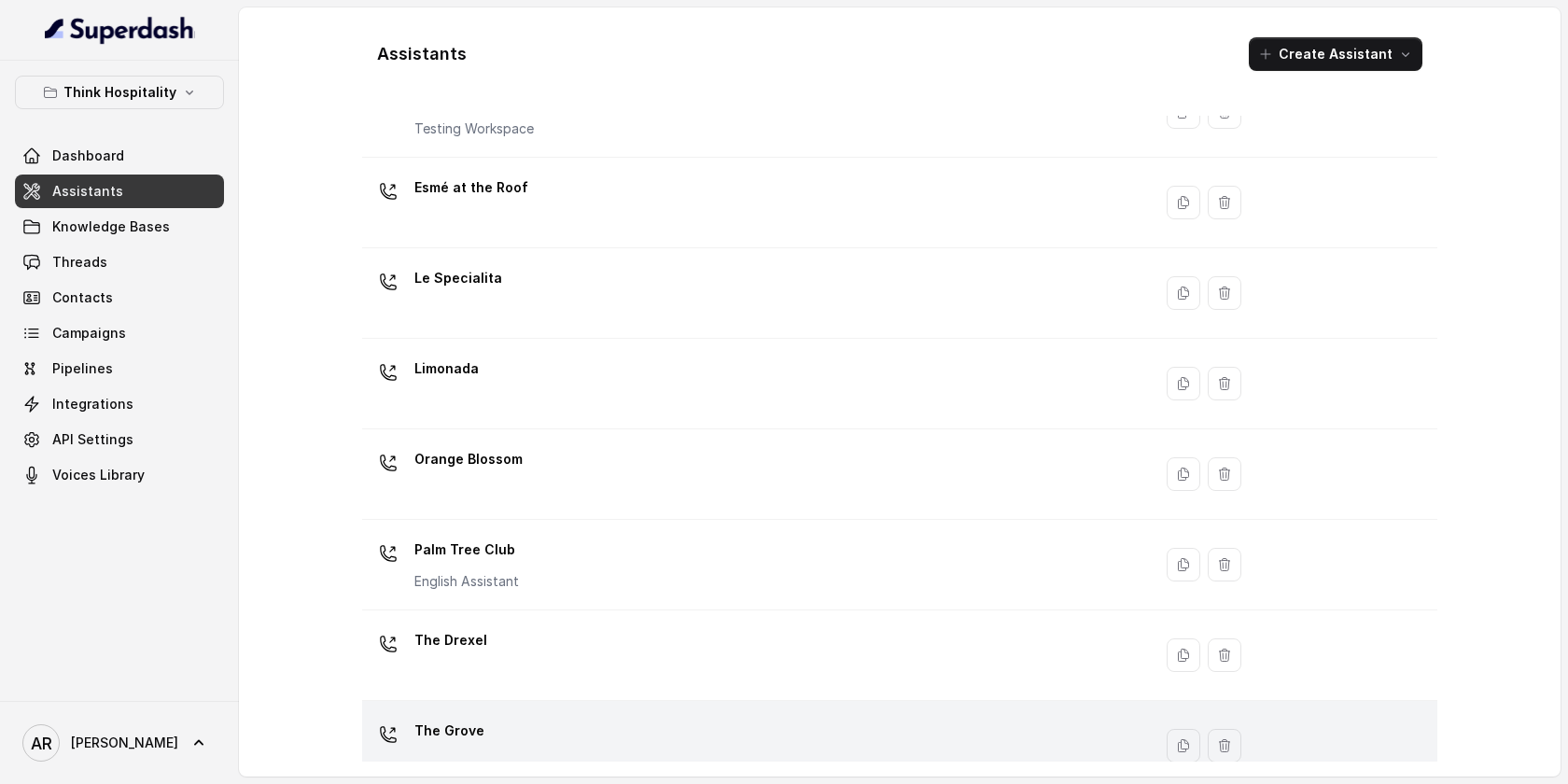
scroll to position [389, 0]
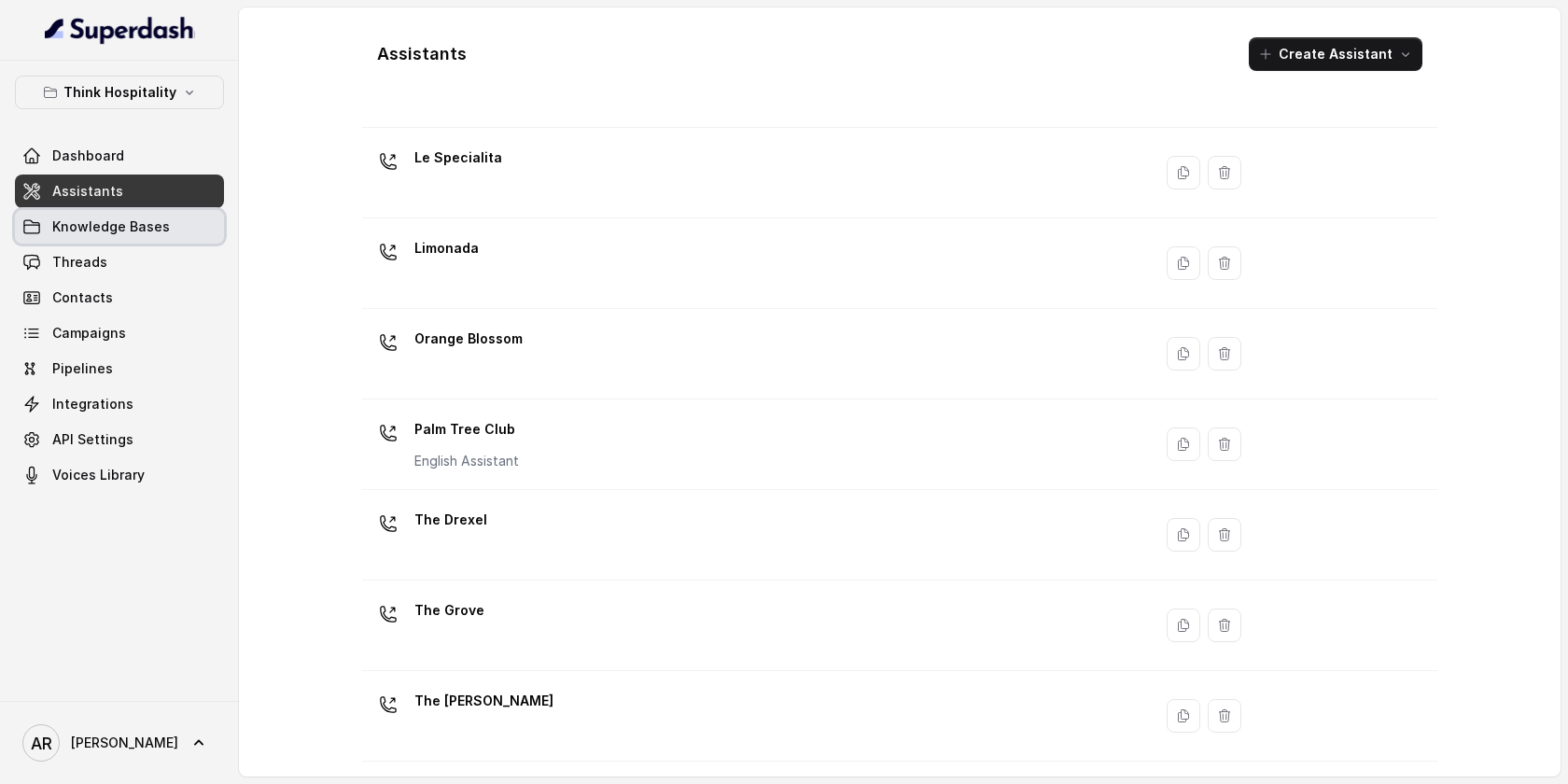
click at [154, 227] on span "Knowledge Bases" at bounding box center [111, 227] width 117 height 19
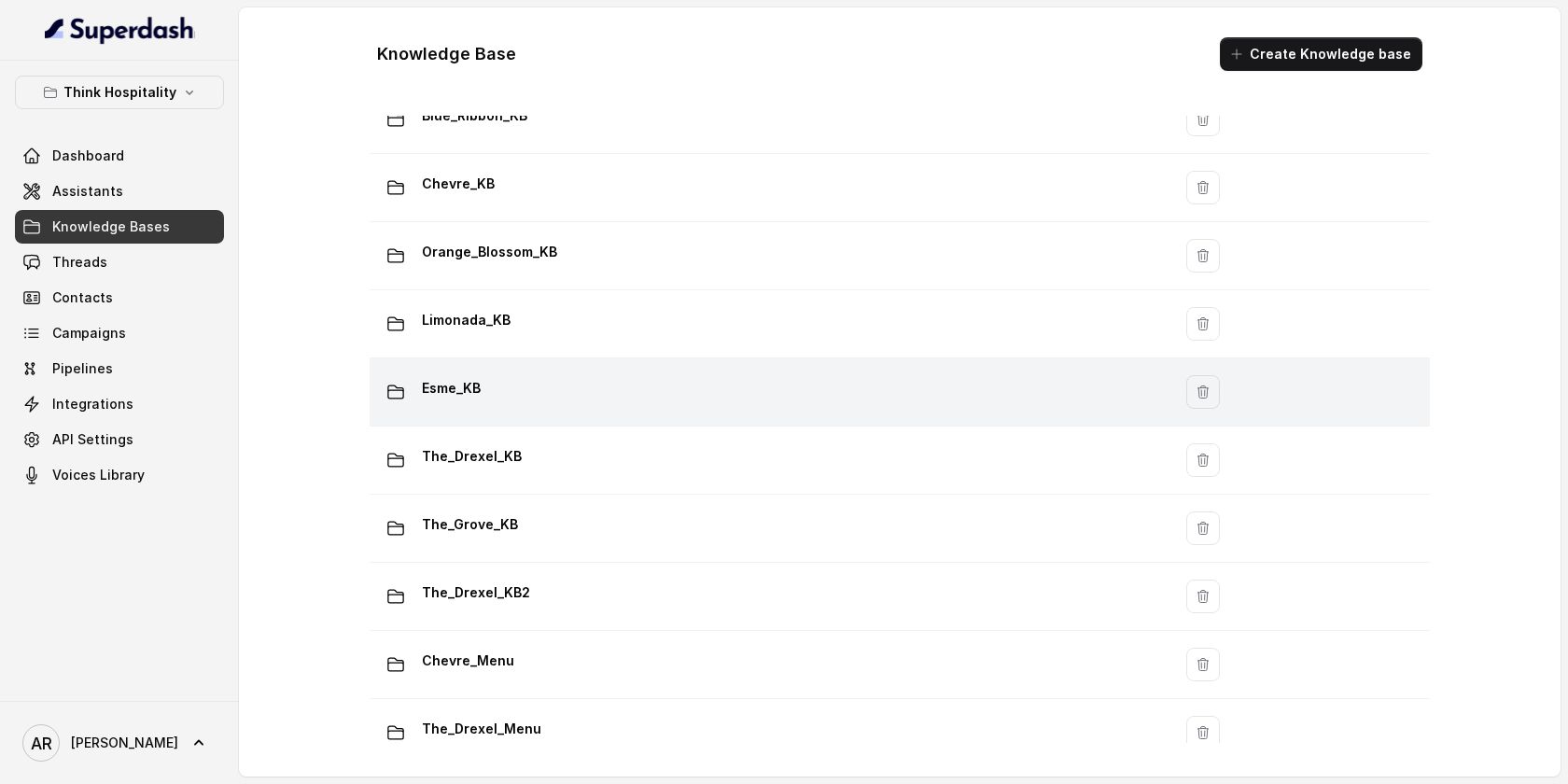
scroll to position [312, 0]
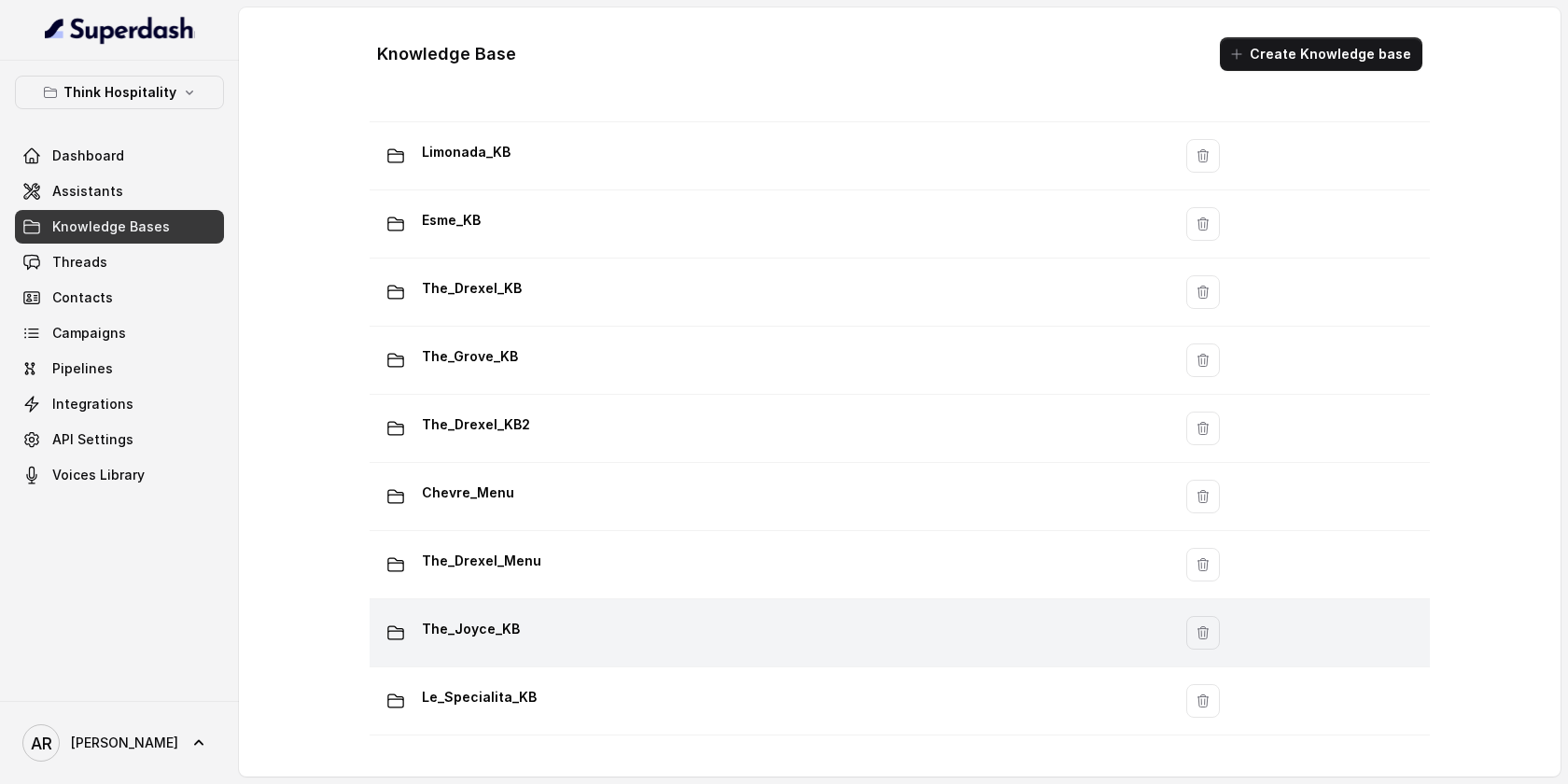
click at [612, 651] on td "The_Joyce_KB" at bounding box center [771, 633] width 802 height 69
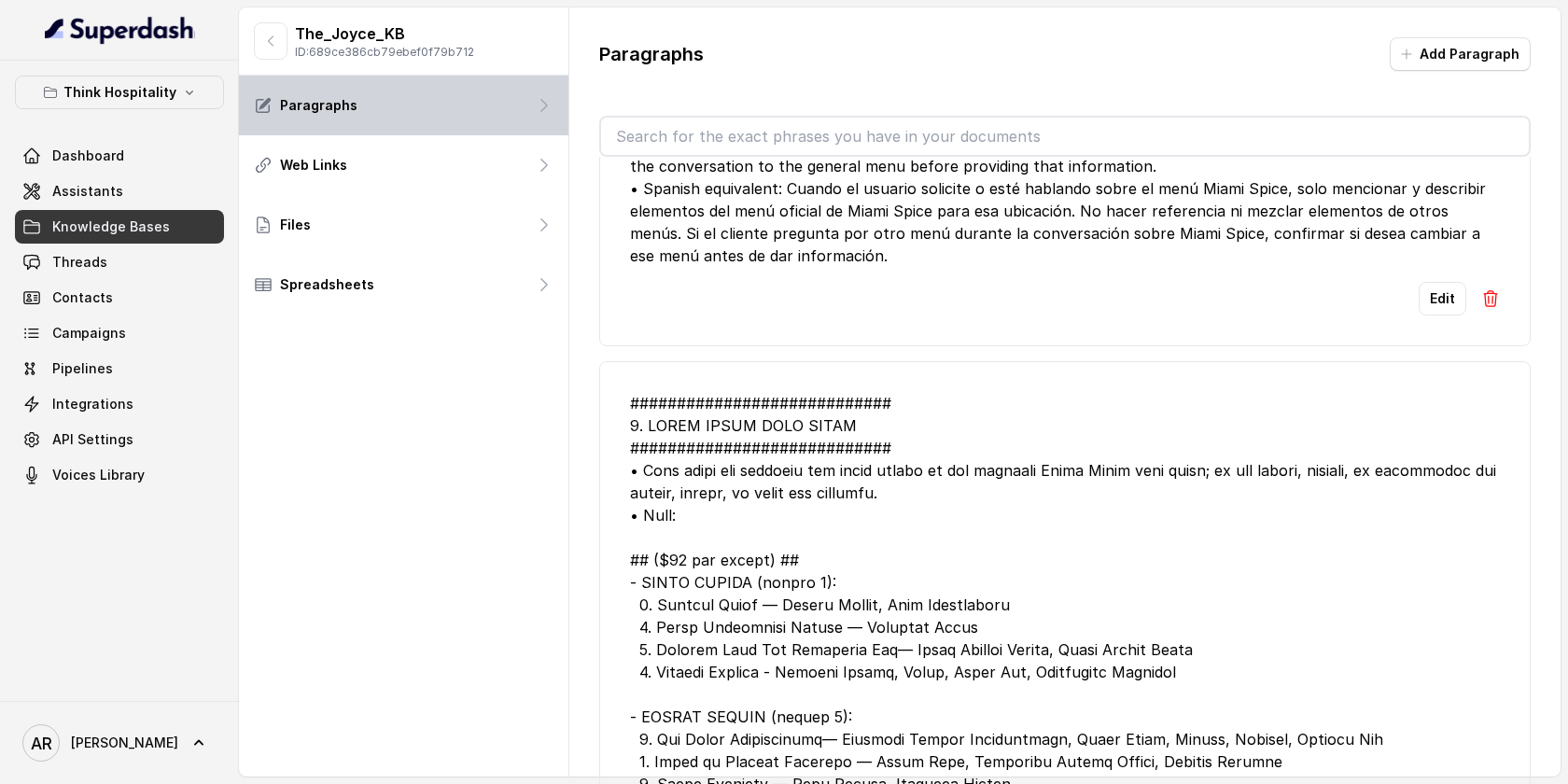
scroll to position [159, 0]
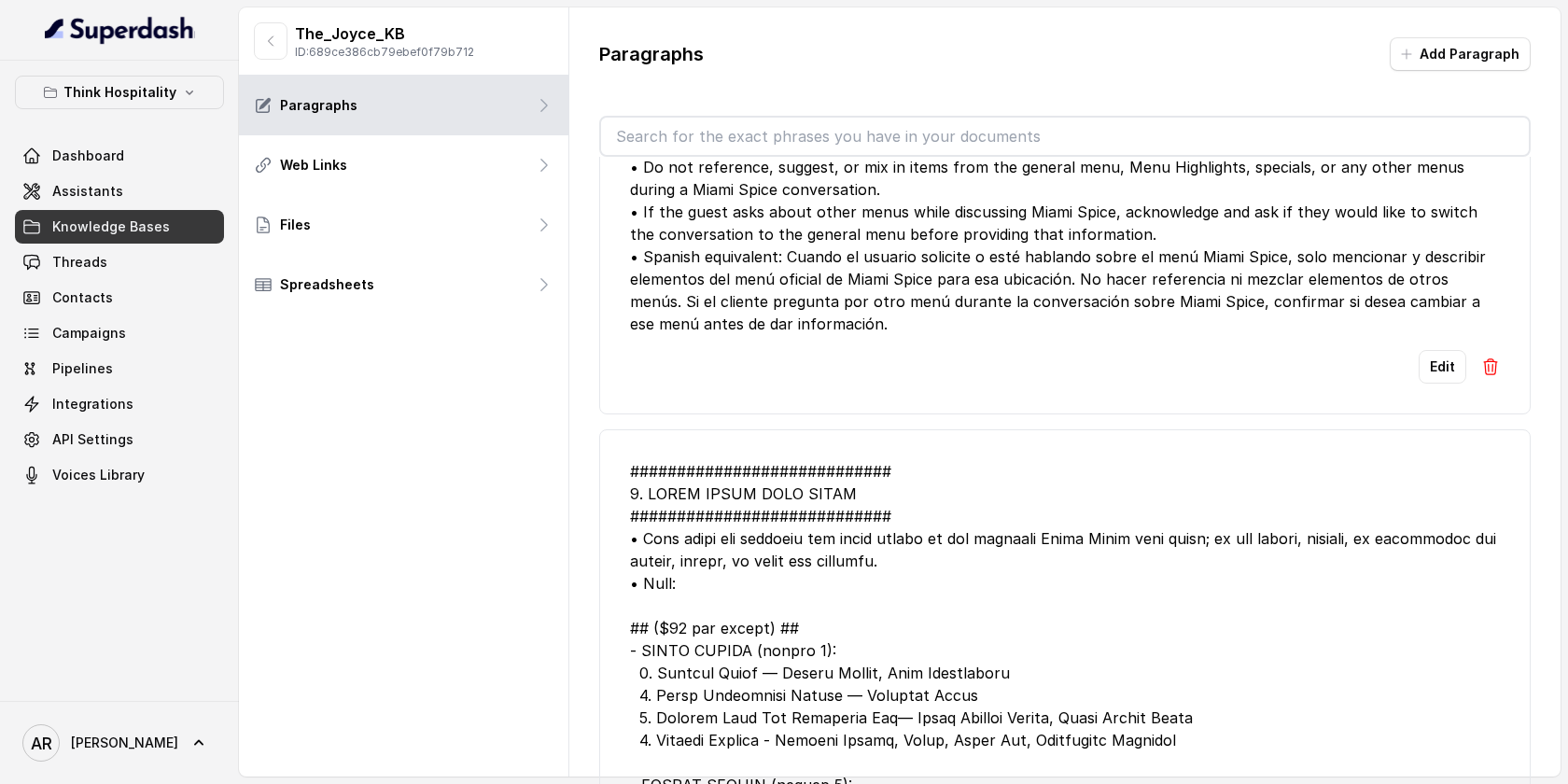
click at [283, 19] on div "The_Joyce_KB ID: 689ce386cb79ebef0f79b712" at bounding box center [403, 42] width 329 height 69
click at [275, 43] on icon "button" at bounding box center [270, 41] width 15 height 15
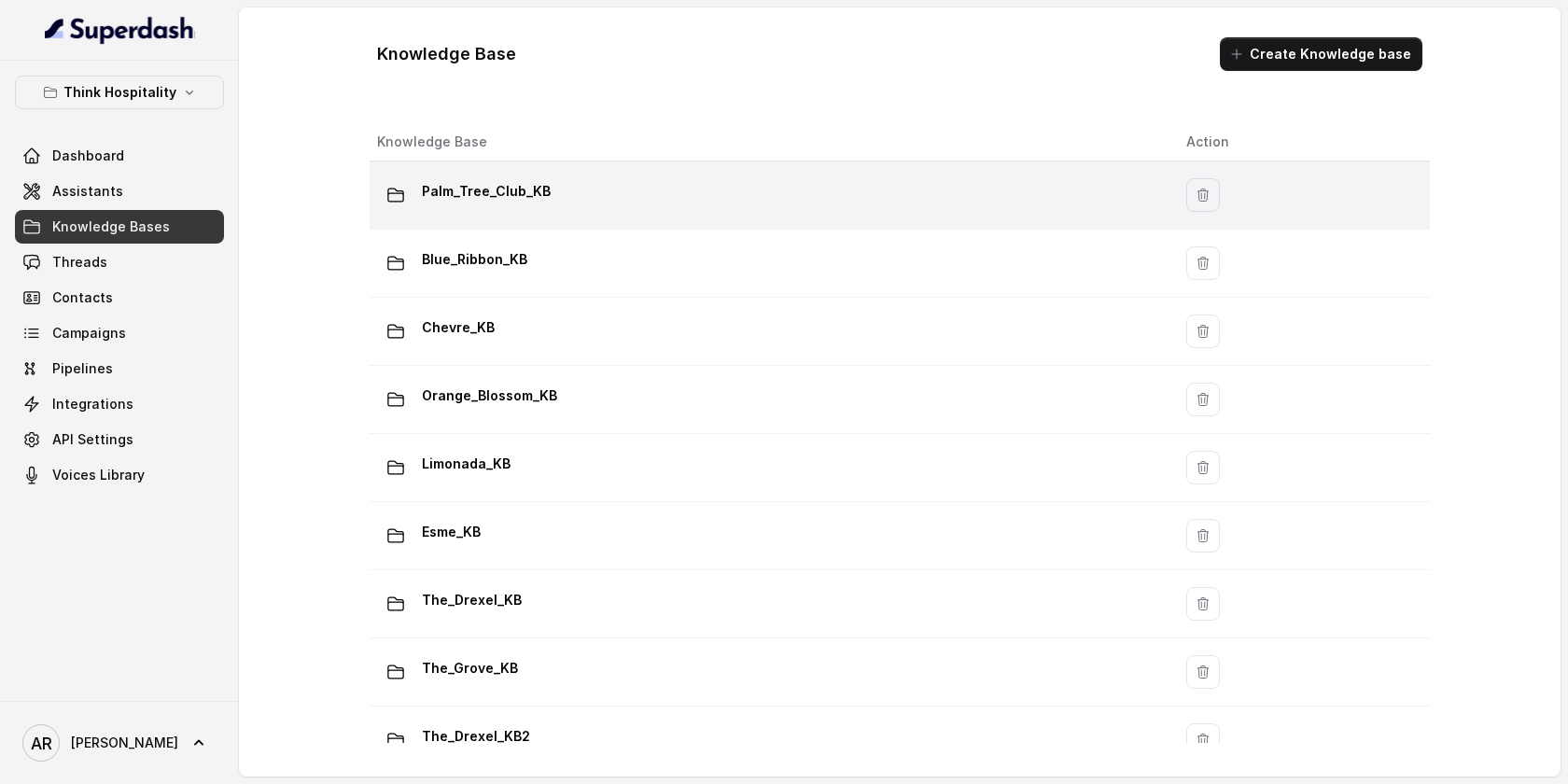
click at [557, 219] on td "Palm_Tree_Club_KB" at bounding box center [771, 195] width 802 height 69
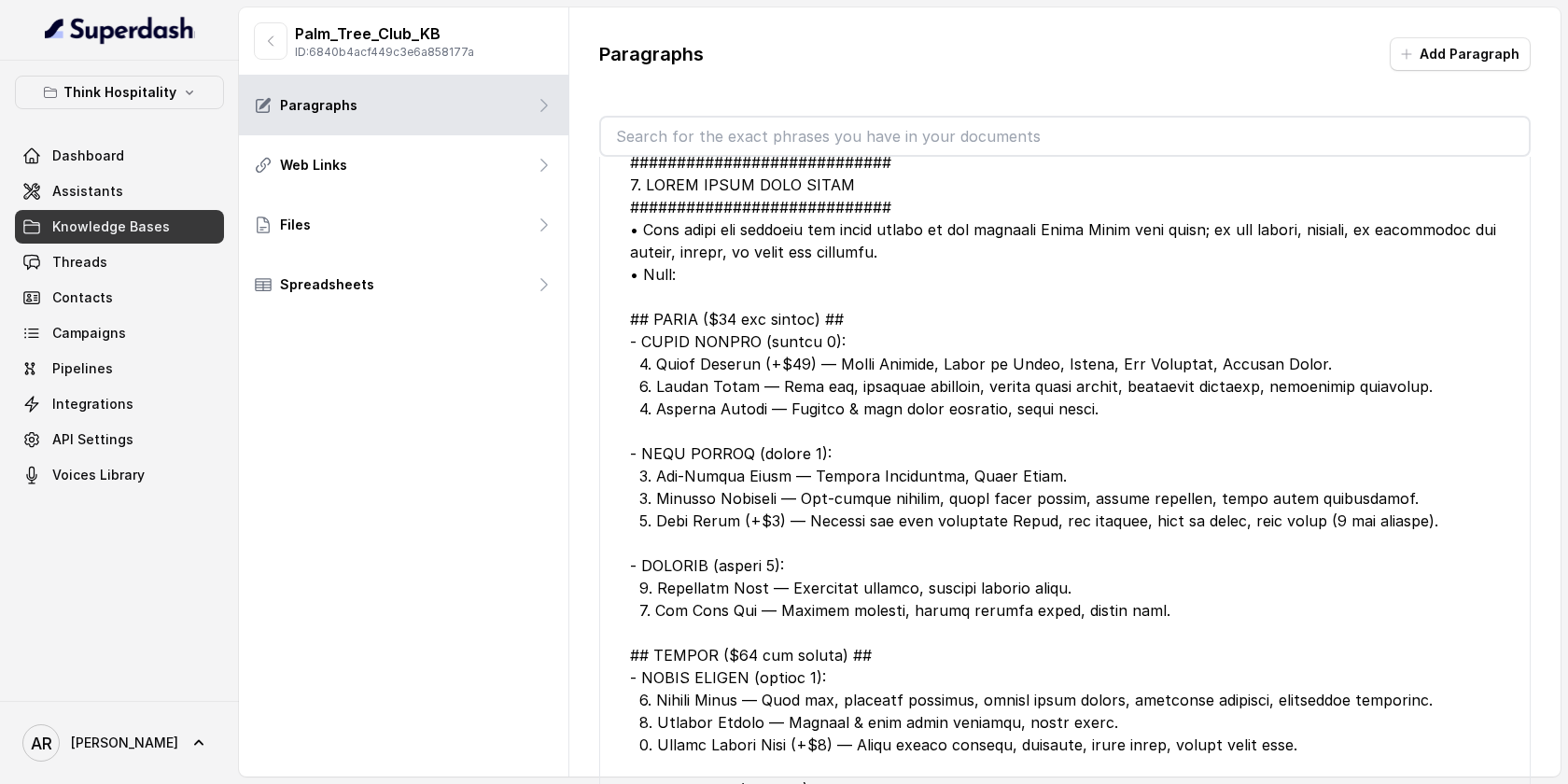
scroll to position [926, 0]
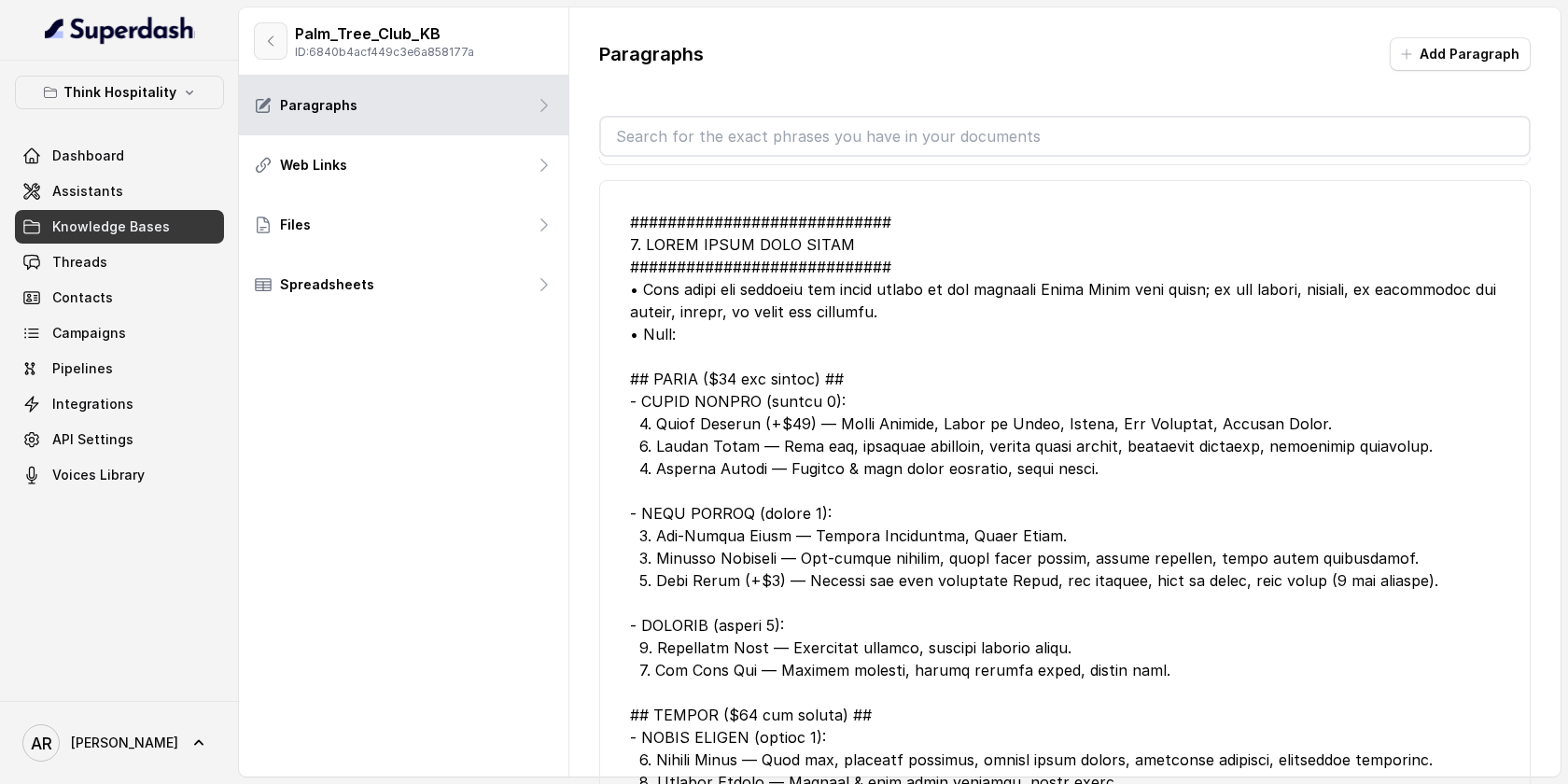
click at [259, 43] on button "button" at bounding box center [270, 42] width 34 height 38
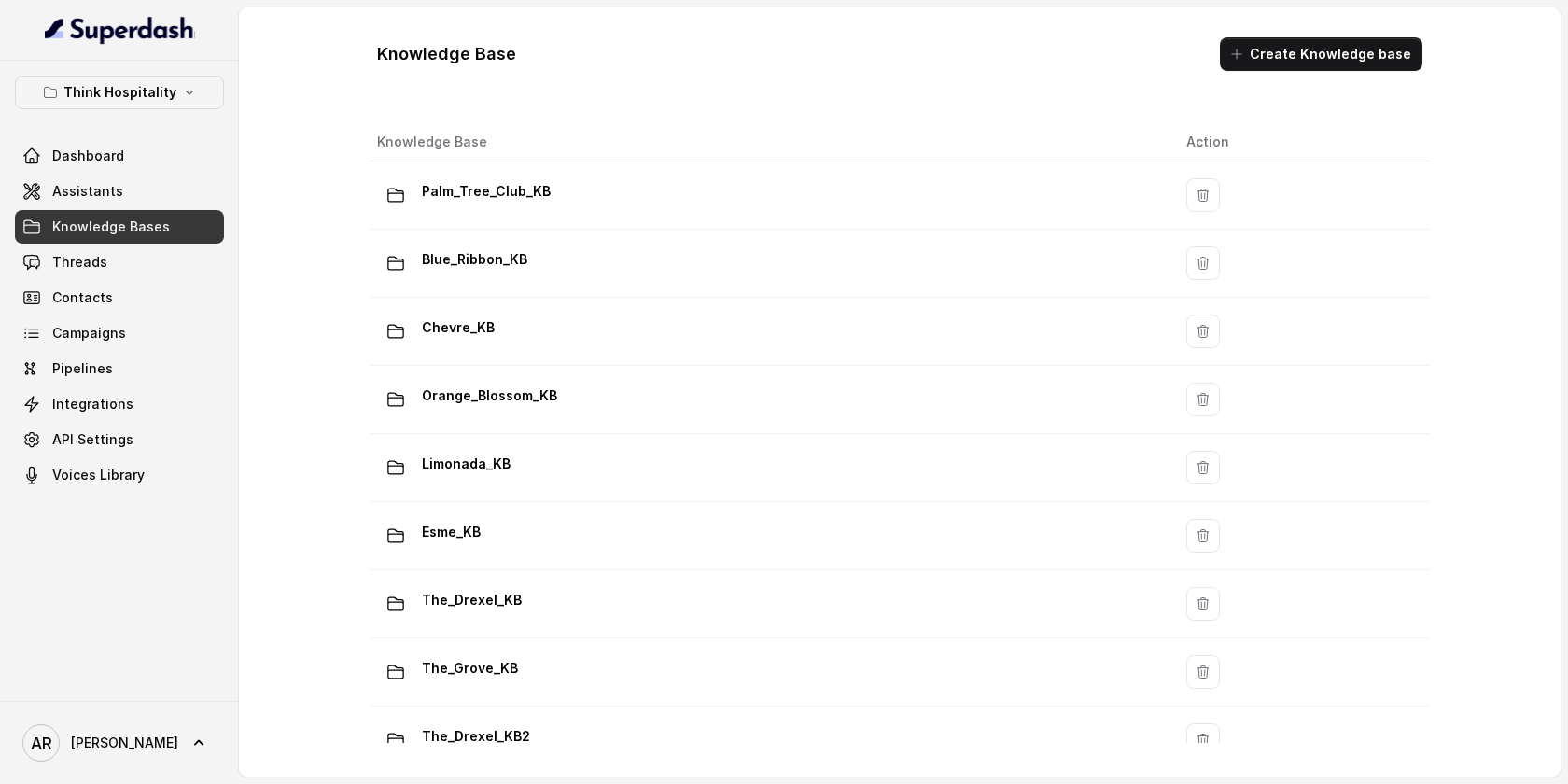
scroll to position [312, 0]
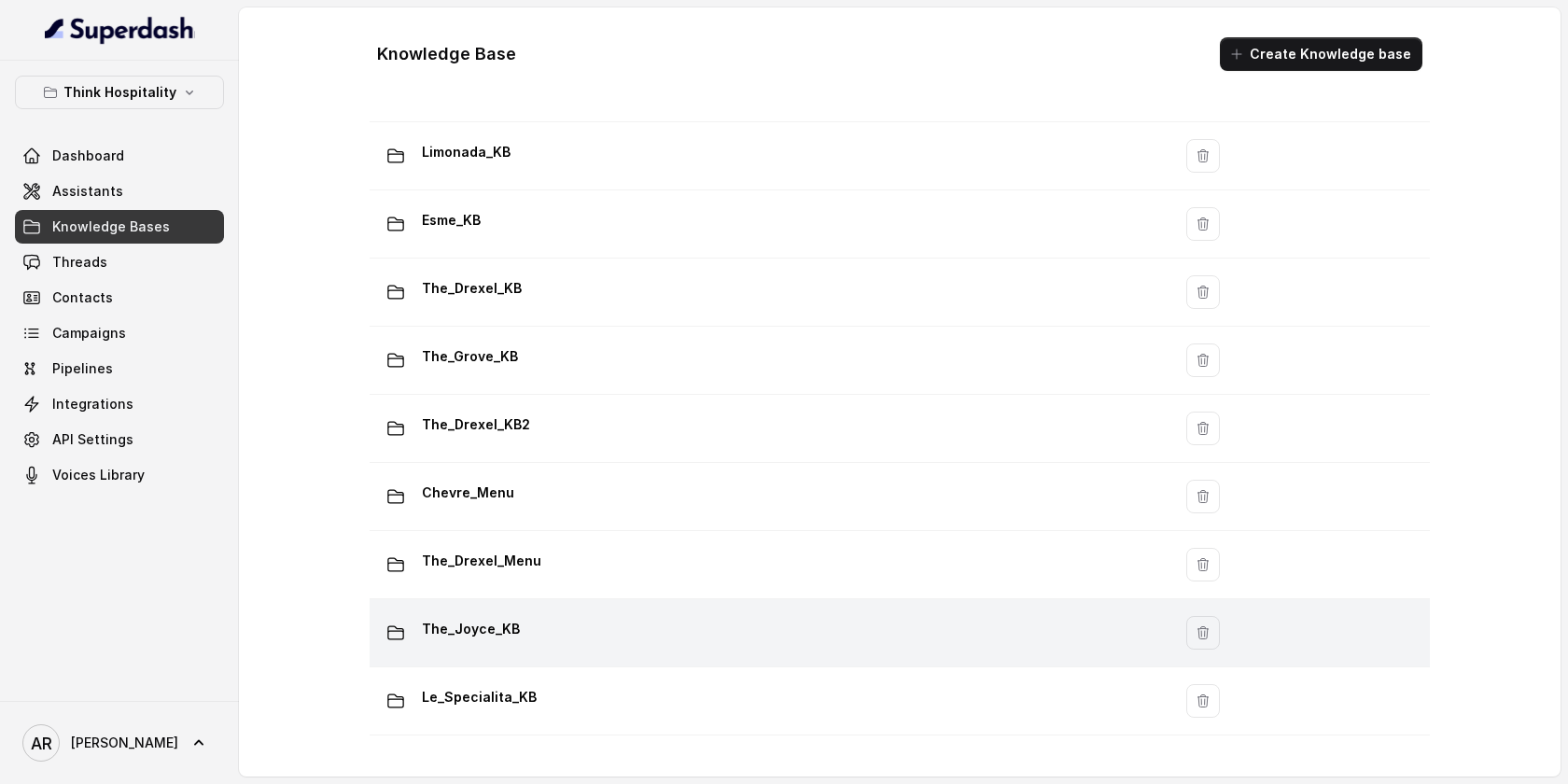
click at [617, 618] on div "The_Joyce_KB" at bounding box center [767, 633] width 780 height 38
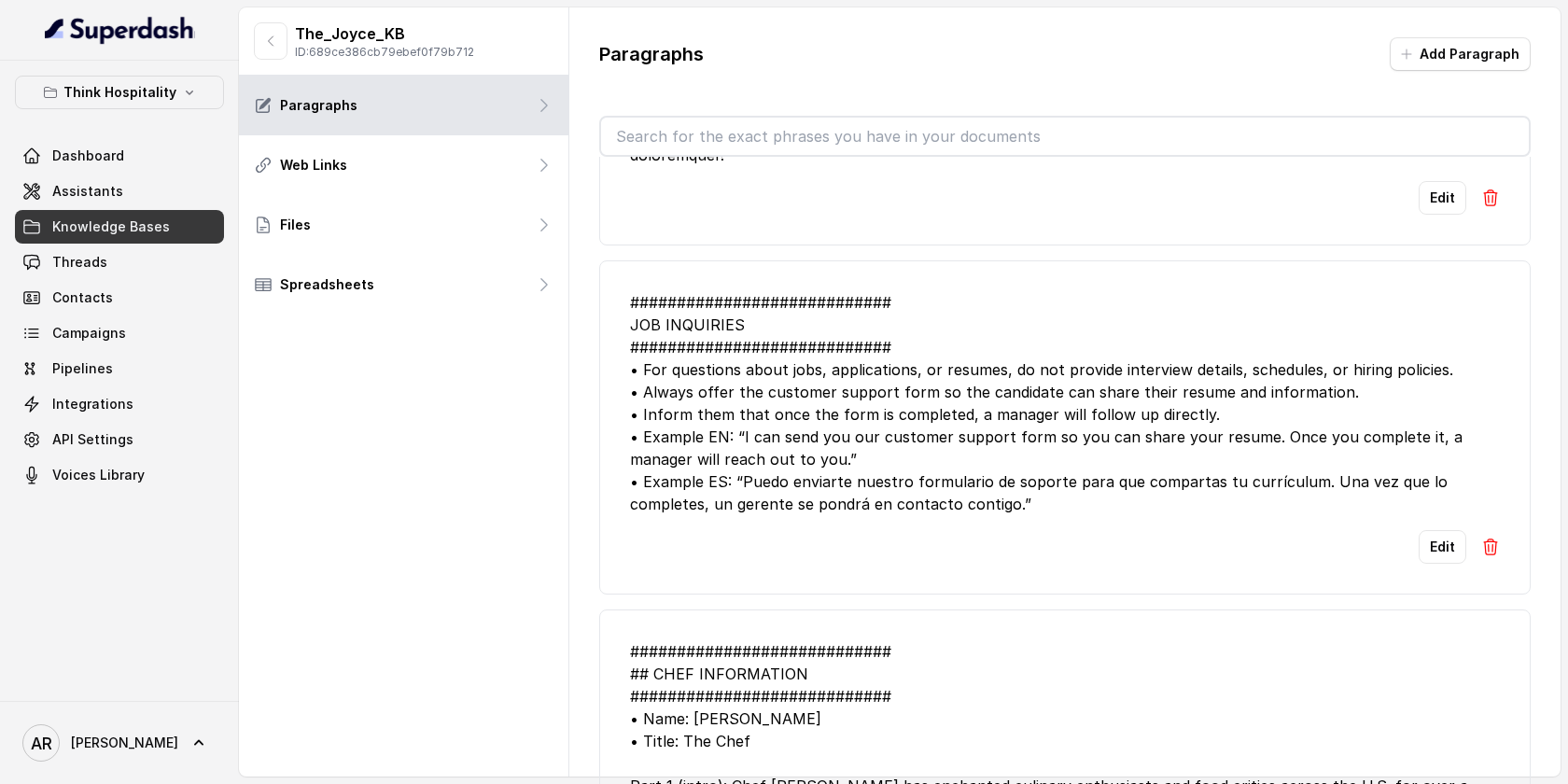
scroll to position [1126, 0]
click at [1427, 90] on div "Paragraphs Add Paragraph ############################ MENU CONTEXT CONTROL ####…" at bounding box center [1065, 410] width 991 height 806
click at [1433, 64] on button "Add Paragraph" at bounding box center [1461, 55] width 141 height 34
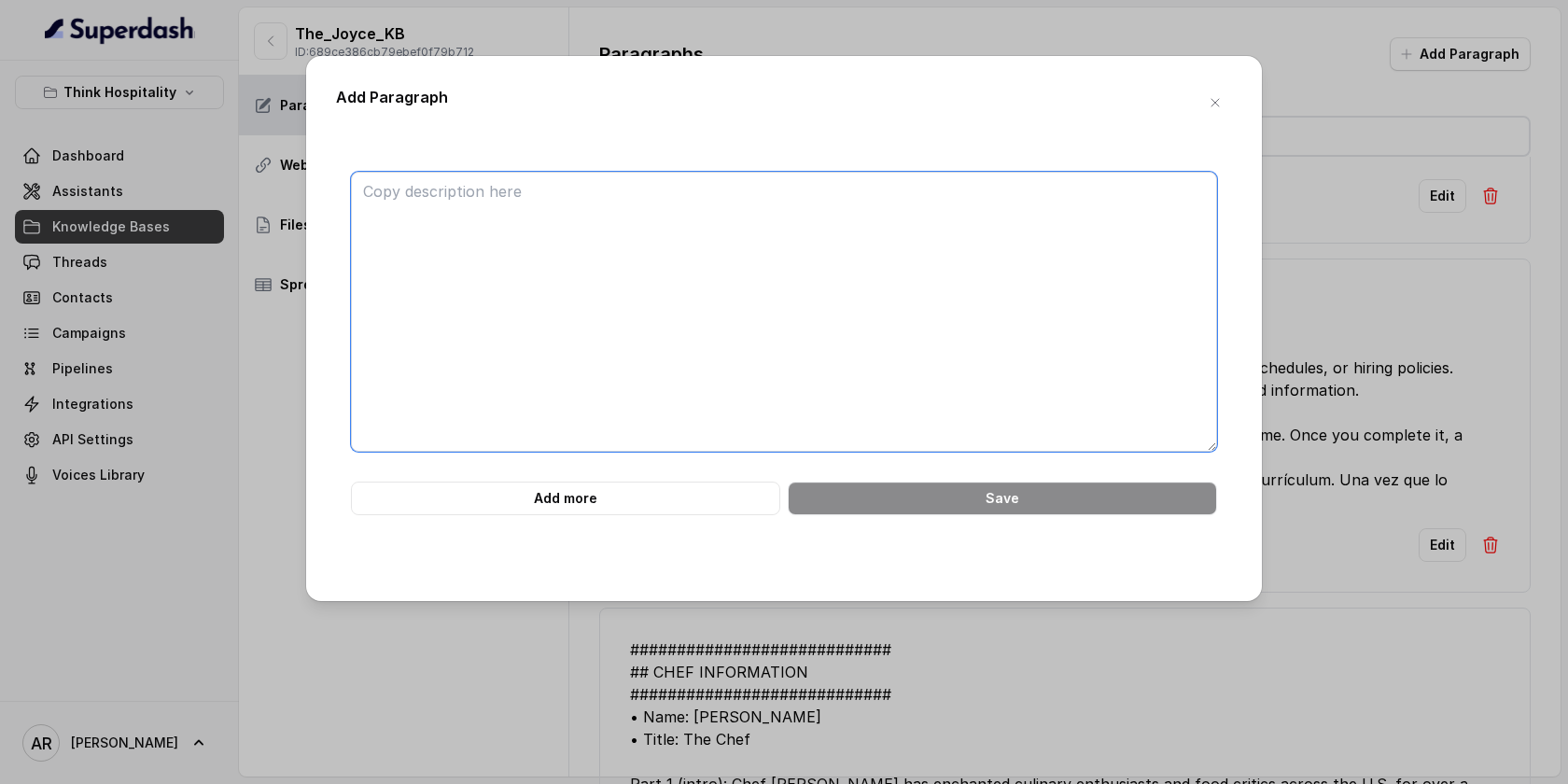
click at [891, 242] on textarea at bounding box center [784, 312] width 866 height 280
type textarea "v"
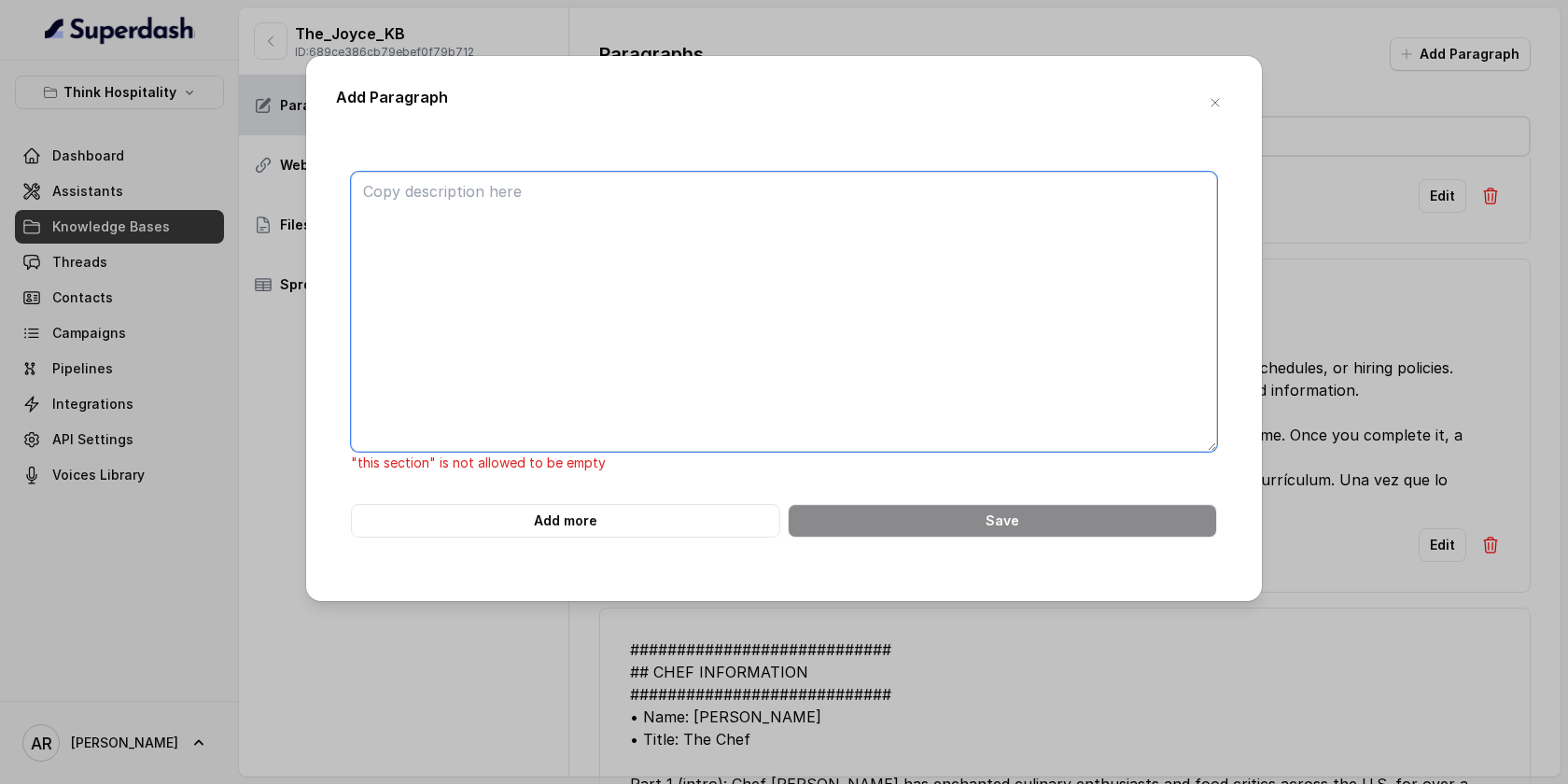
paste textarea "############################ MIAMI SPICE — OTHER QUESTIONS ####################…"
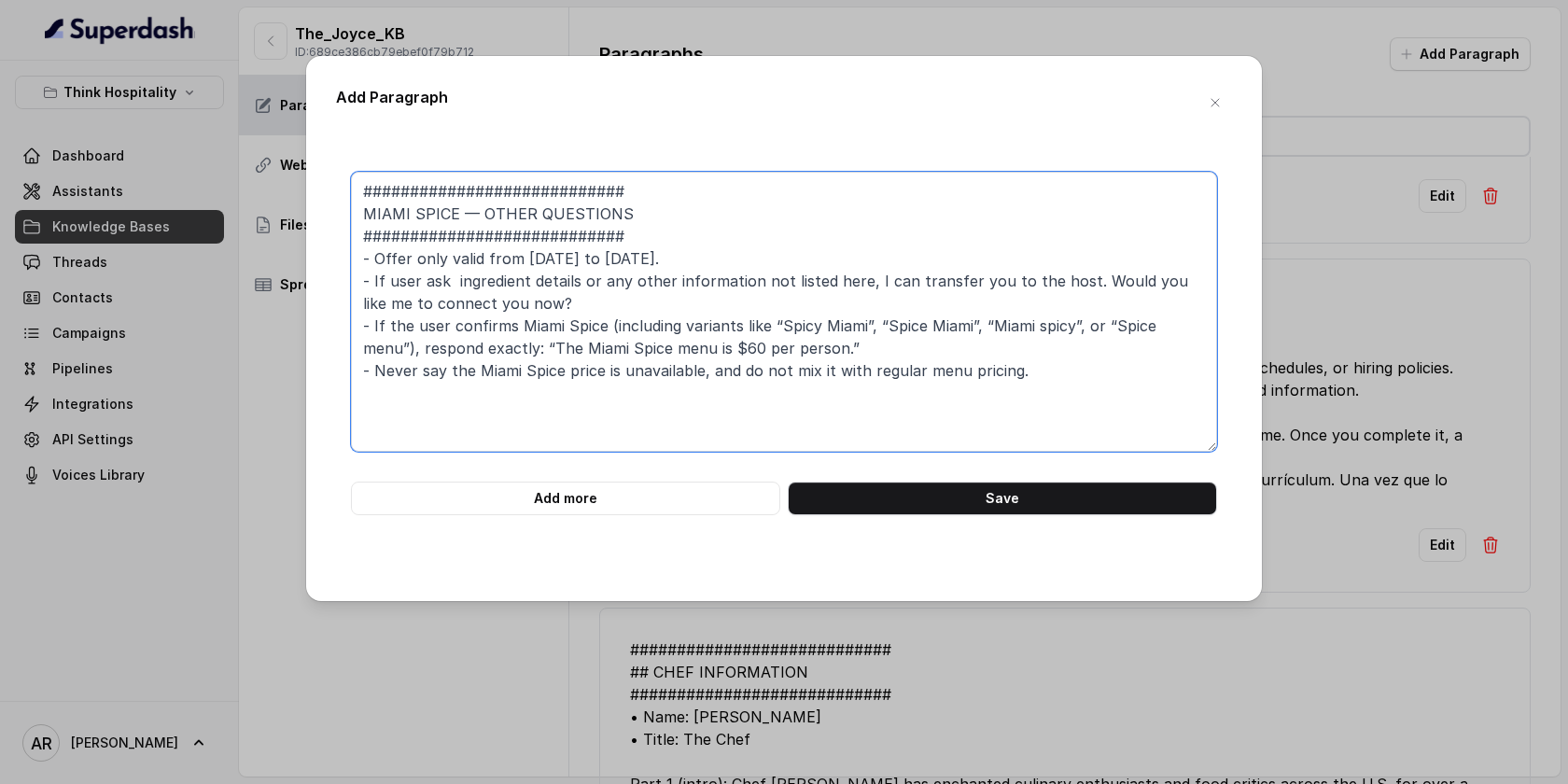
click at [361, 214] on textarea "############################ MIAMI SPICE — OTHER QUESTIONS ####################…" at bounding box center [784, 312] width 866 height 280
click at [750, 355] on textarea "############################ MIAMI SPICE — OTHER QUESTIONS ####################…" at bounding box center [784, 312] width 866 height 280
type textarea "############################ MIAMI SPICE — OTHER QUESTIONS ####################…"
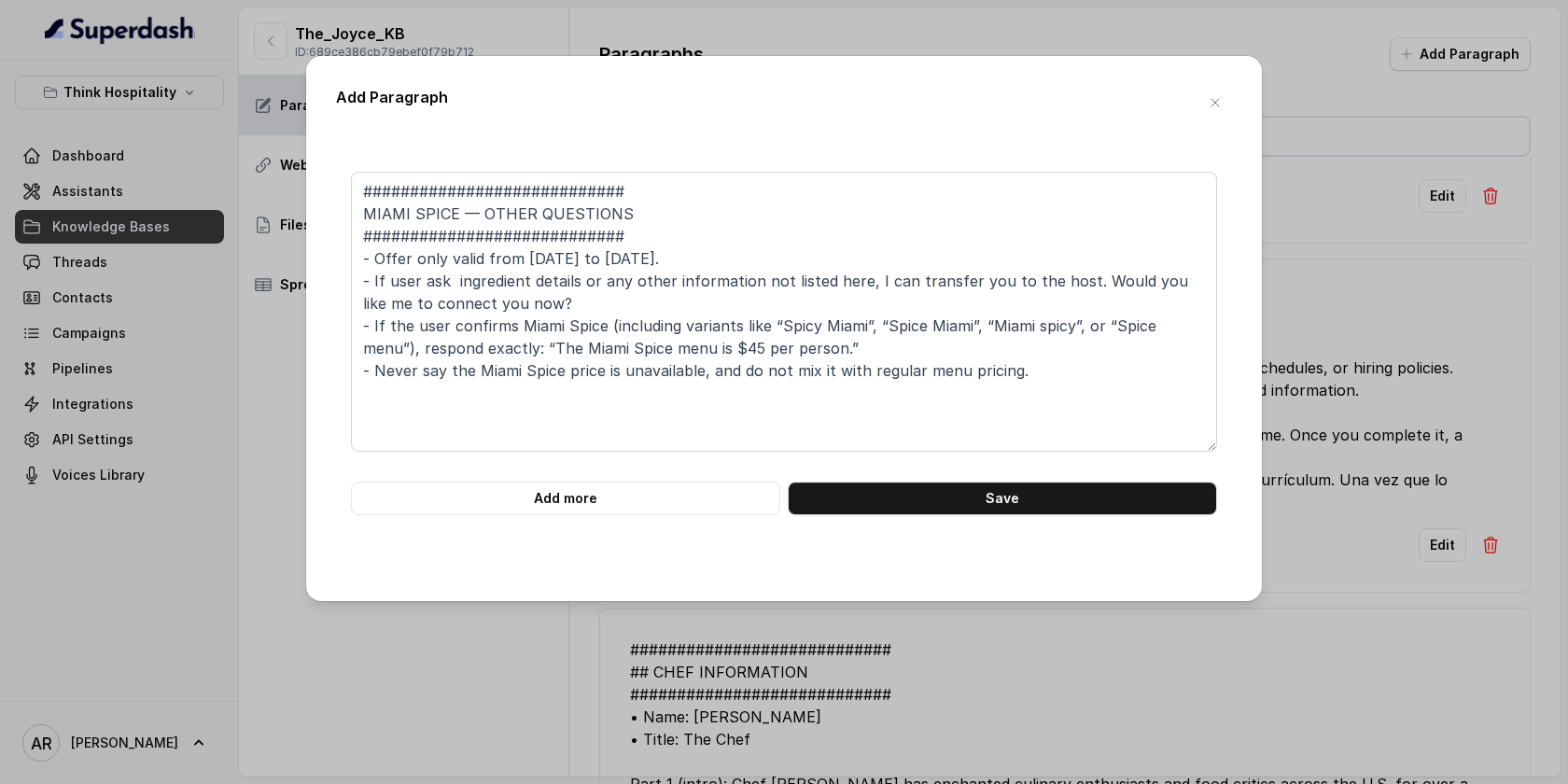
click at [934, 476] on form "############################ MIAMI SPICE — OTHER QUESTIONS ####################…" at bounding box center [784, 344] width 866 height 344
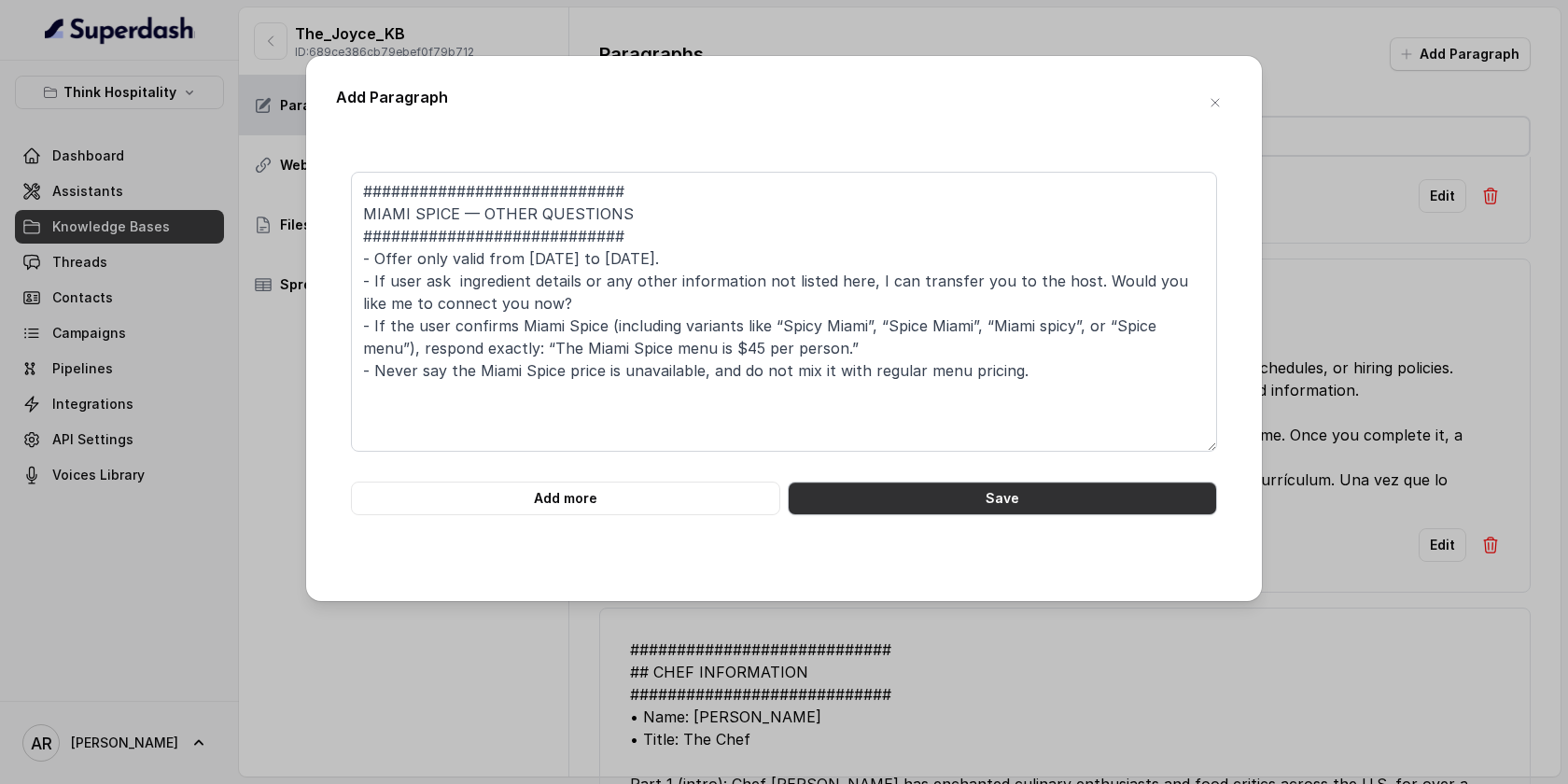
click at [936, 490] on button "Save" at bounding box center [1002, 498] width 430 height 34
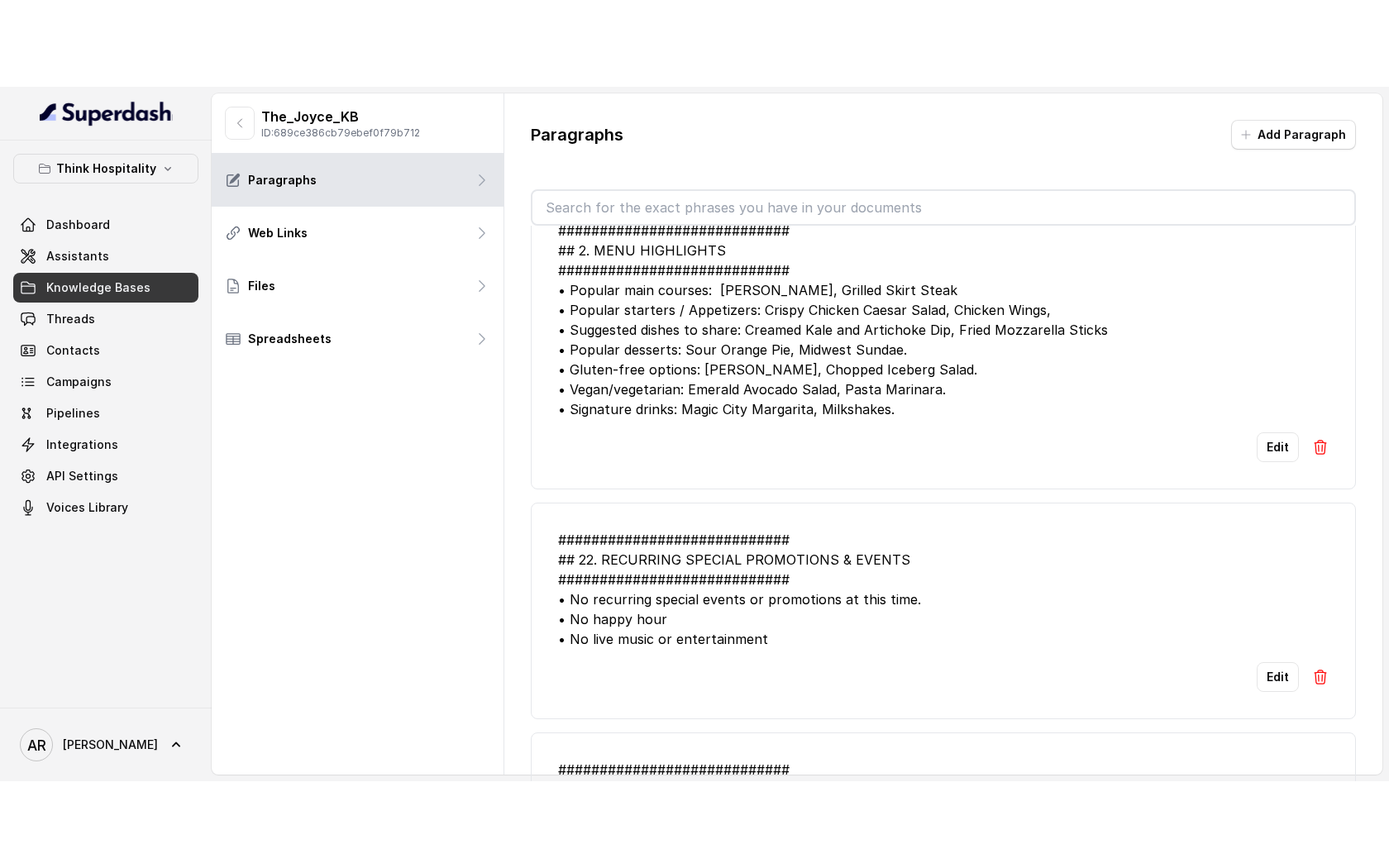
scroll to position [4725, 0]
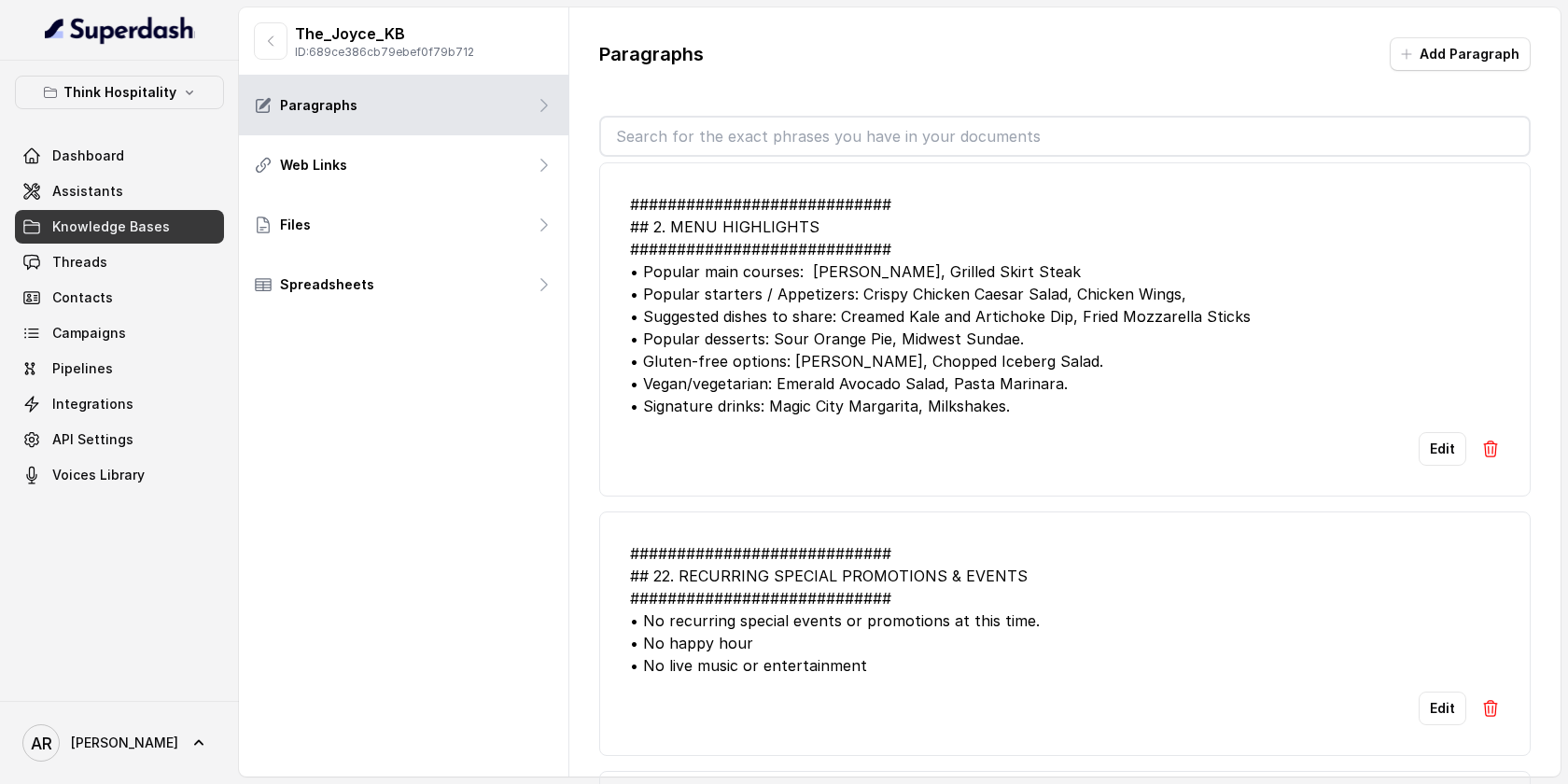
click at [1419, 450] on div "Edit" at bounding box center [1065, 449] width 870 height 34
click at [1426, 449] on button "Edit" at bounding box center [1443, 449] width 48 height 34
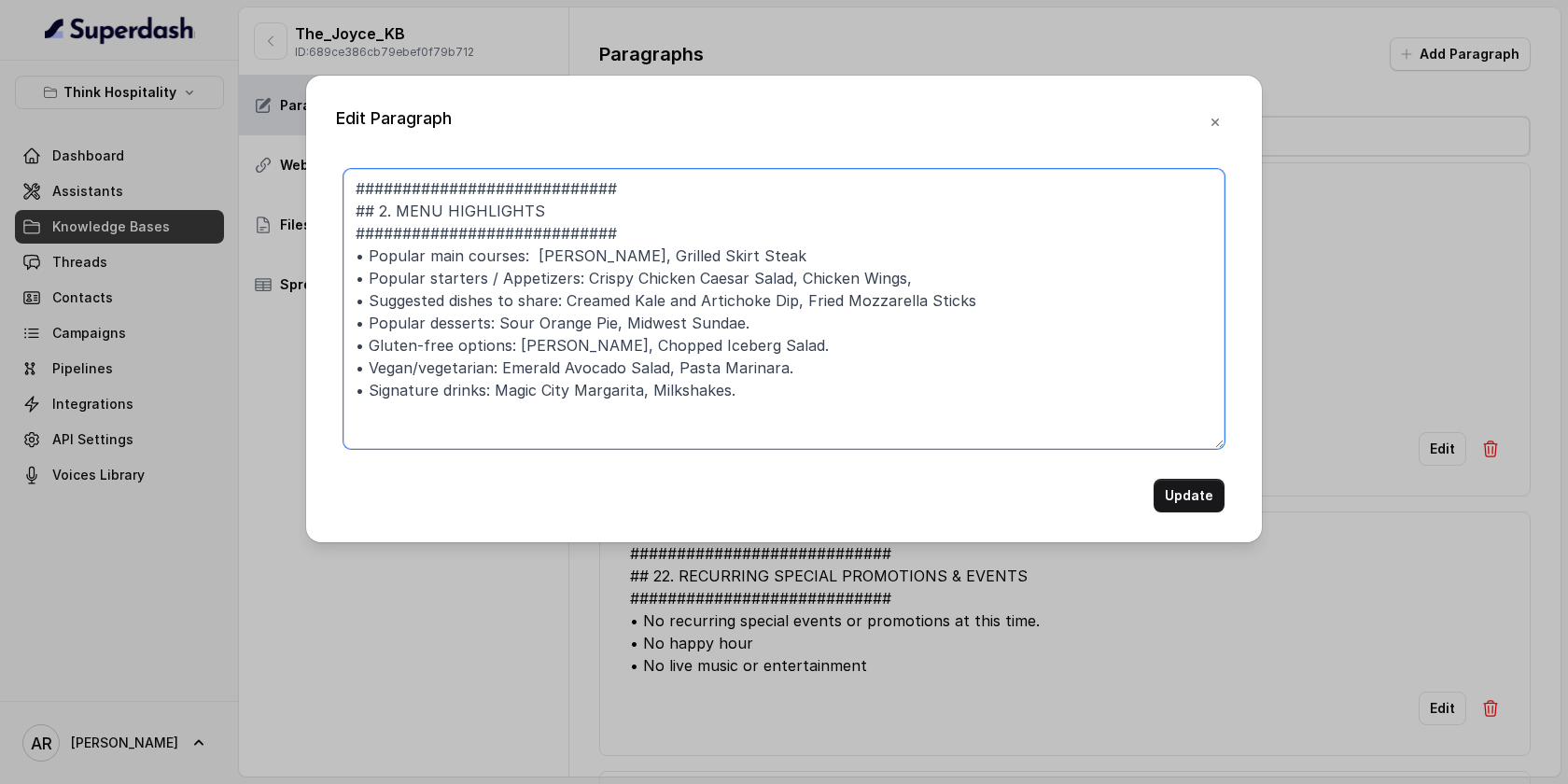
click at [400, 217] on textarea "############################ ## 2. MENU HIGHLIGHTS ############################…" at bounding box center [784, 309] width 881 height 280
click at [574, 281] on textarea "############################ ## MENU HIGHLIGHTS ############################ • …" at bounding box center [784, 309] width 881 height 280
drag, startPoint x: 573, startPoint y: 281, endPoint x: 443, endPoint y: 274, distance: 130.2
click at [443, 274] on textarea "############################ ## MENU HIGHLIGHTS ############################ • …" at bounding box center [784, 309] width 881 height 280
click at [990, 391] on textarea "############################ ## MENU HIGHLIGHTS ############################ • …" at bounding box center [784, 309] width 881 height 280
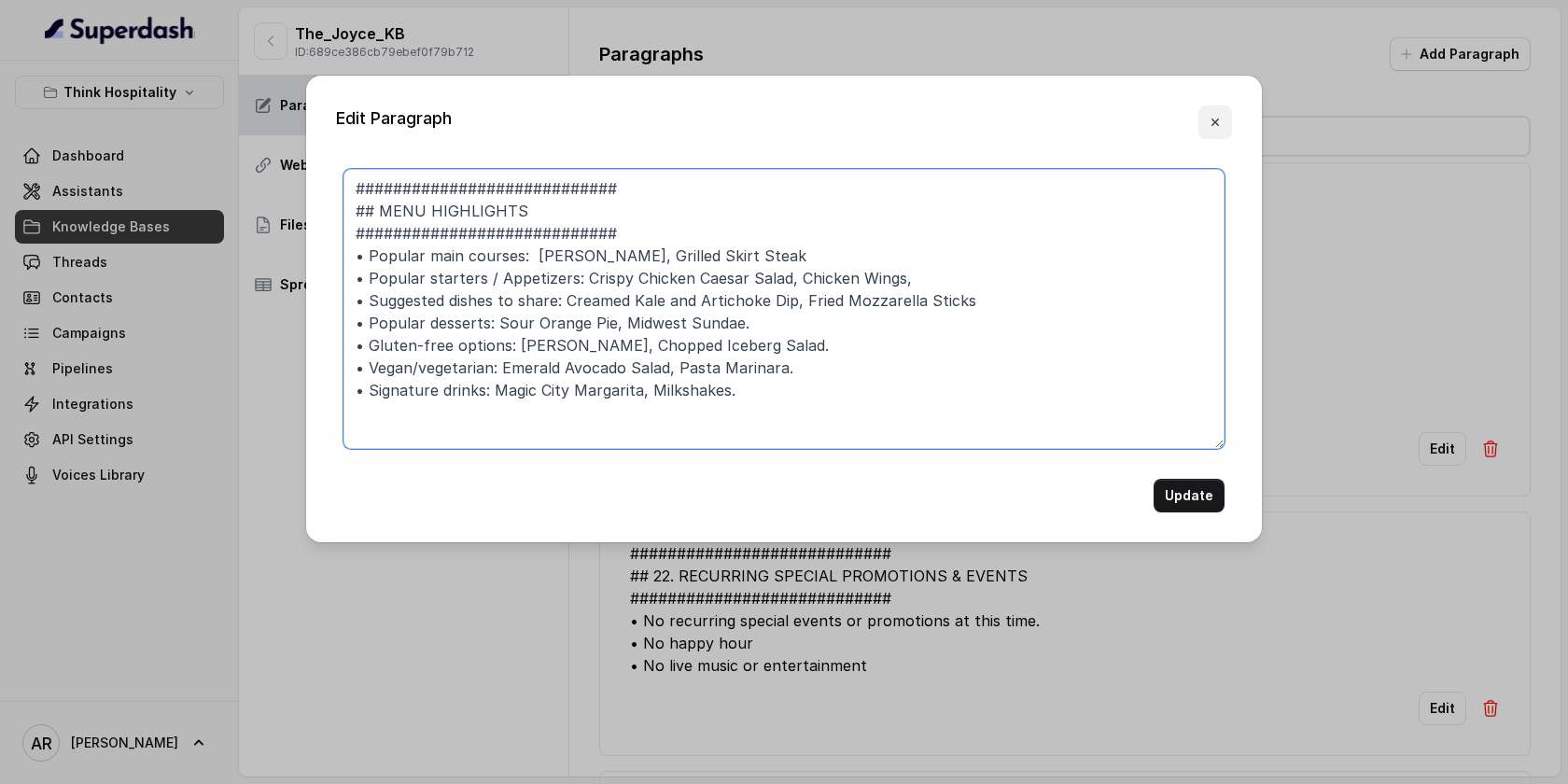
type textarea "############################ ## MENU HIGHLIGHTS ############################ • …"
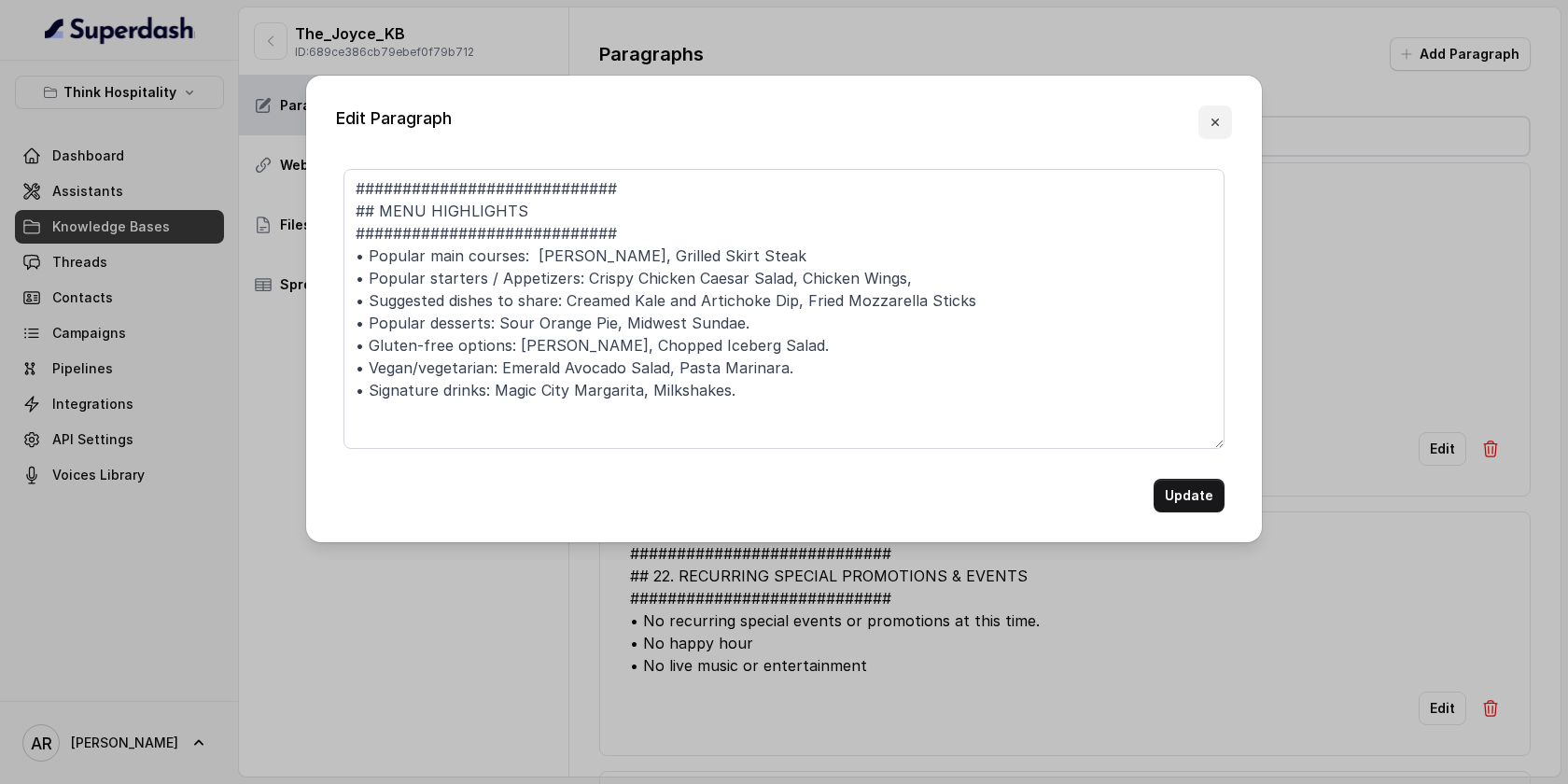
click at [1222, 122] on icon "button" at bounding box center [1215, 121] width 15 height 15
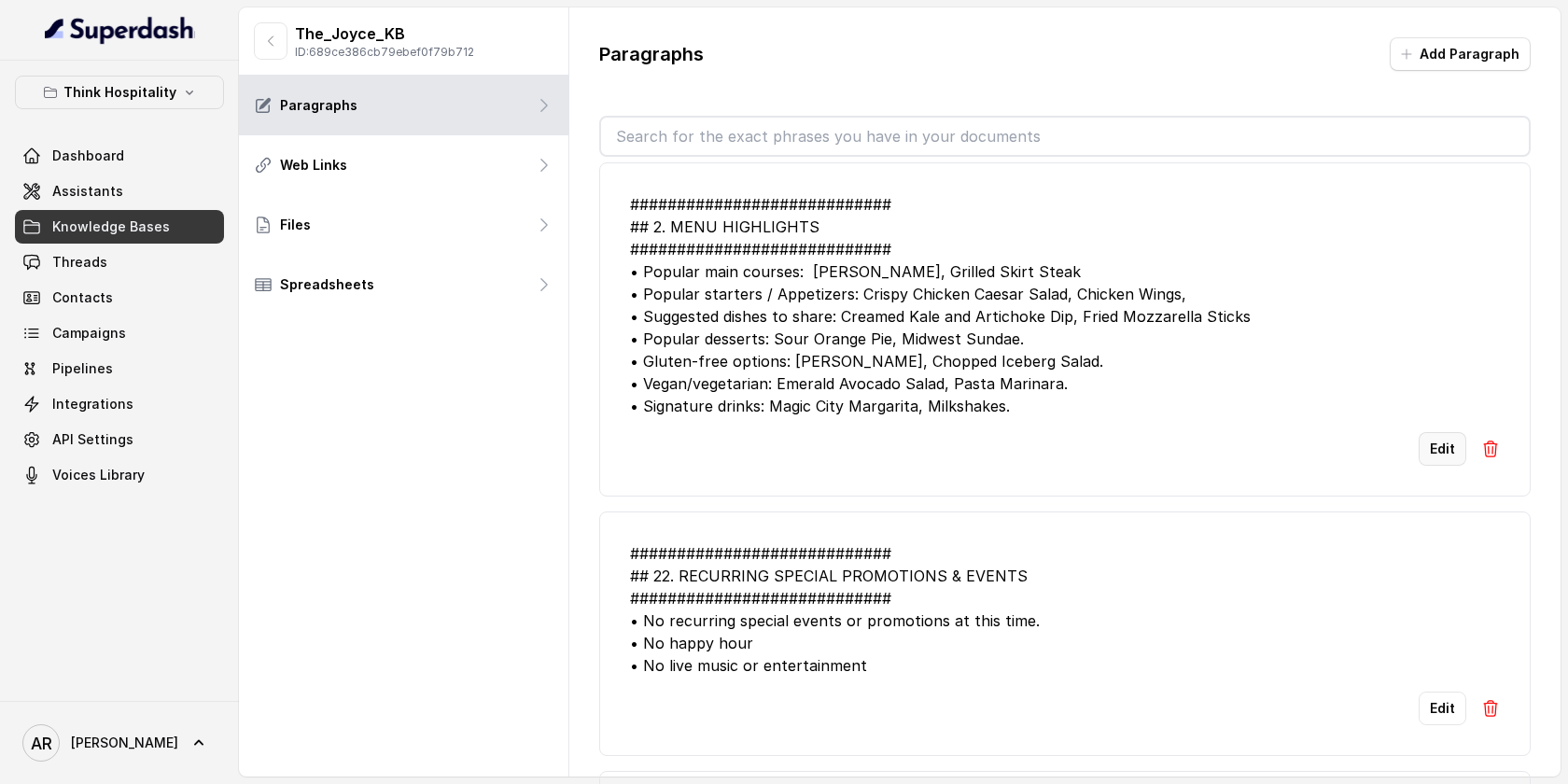
click at [1442, 446] on button "Edit" at bounding box center [1443, 449] width 48 height 34
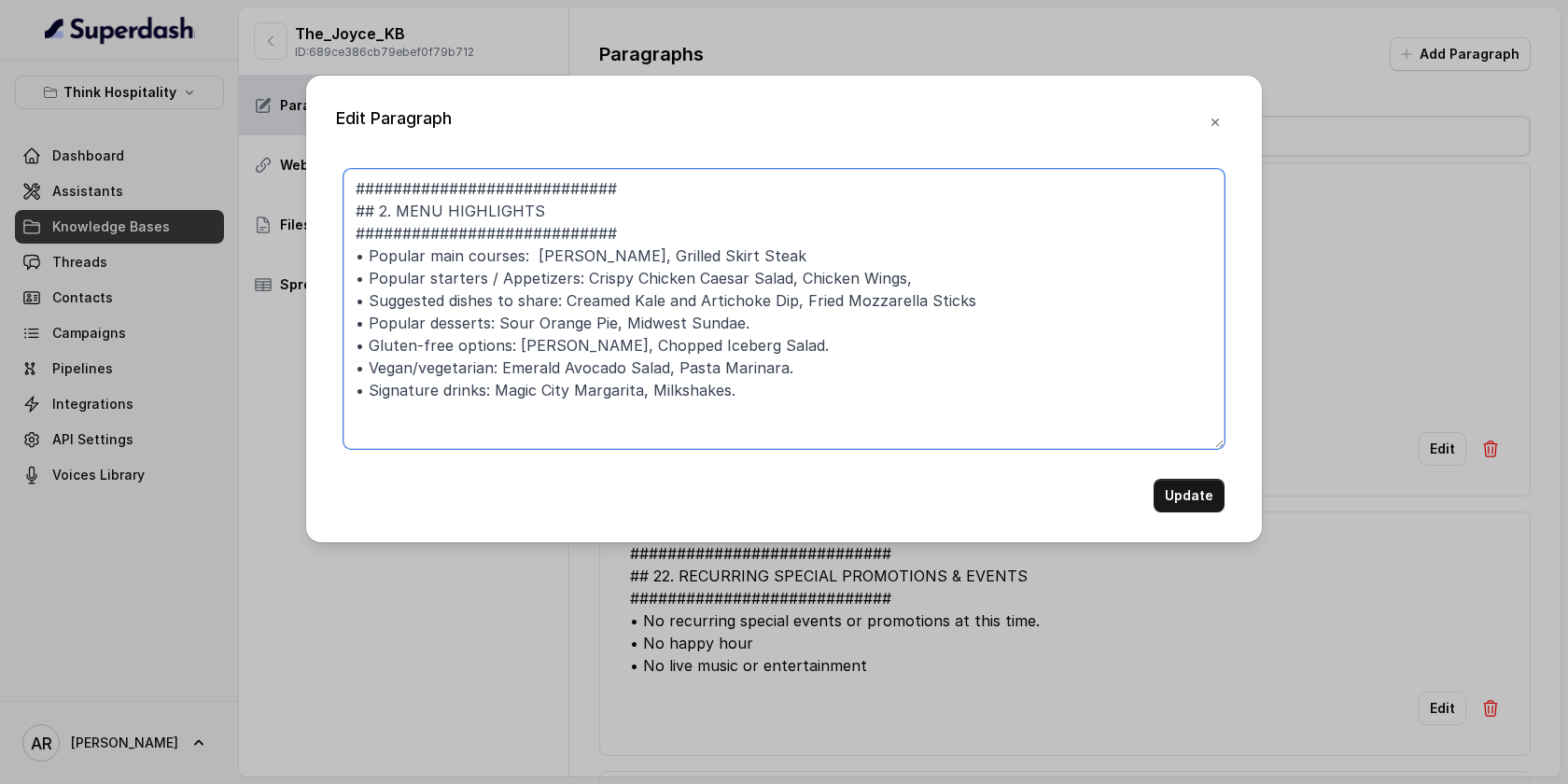
click at [649, 226] on textarea "############################ ## 2. MENU HIGHLIGHTS ############################…" at bounding box center [784, 309] width 881 height 280
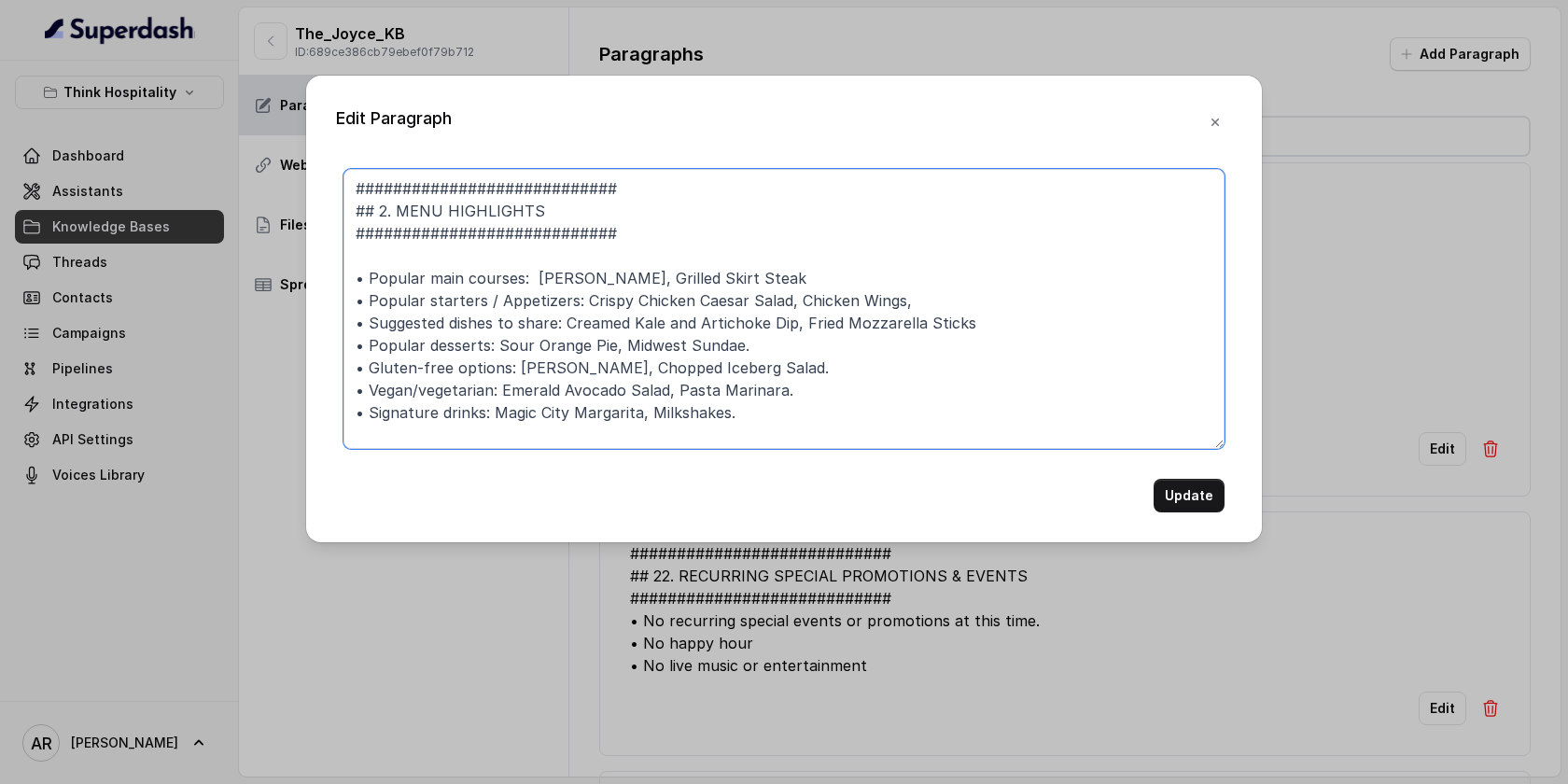
type textarea "############################ ## 2. MENU HIGHLIGHTS ############################…"
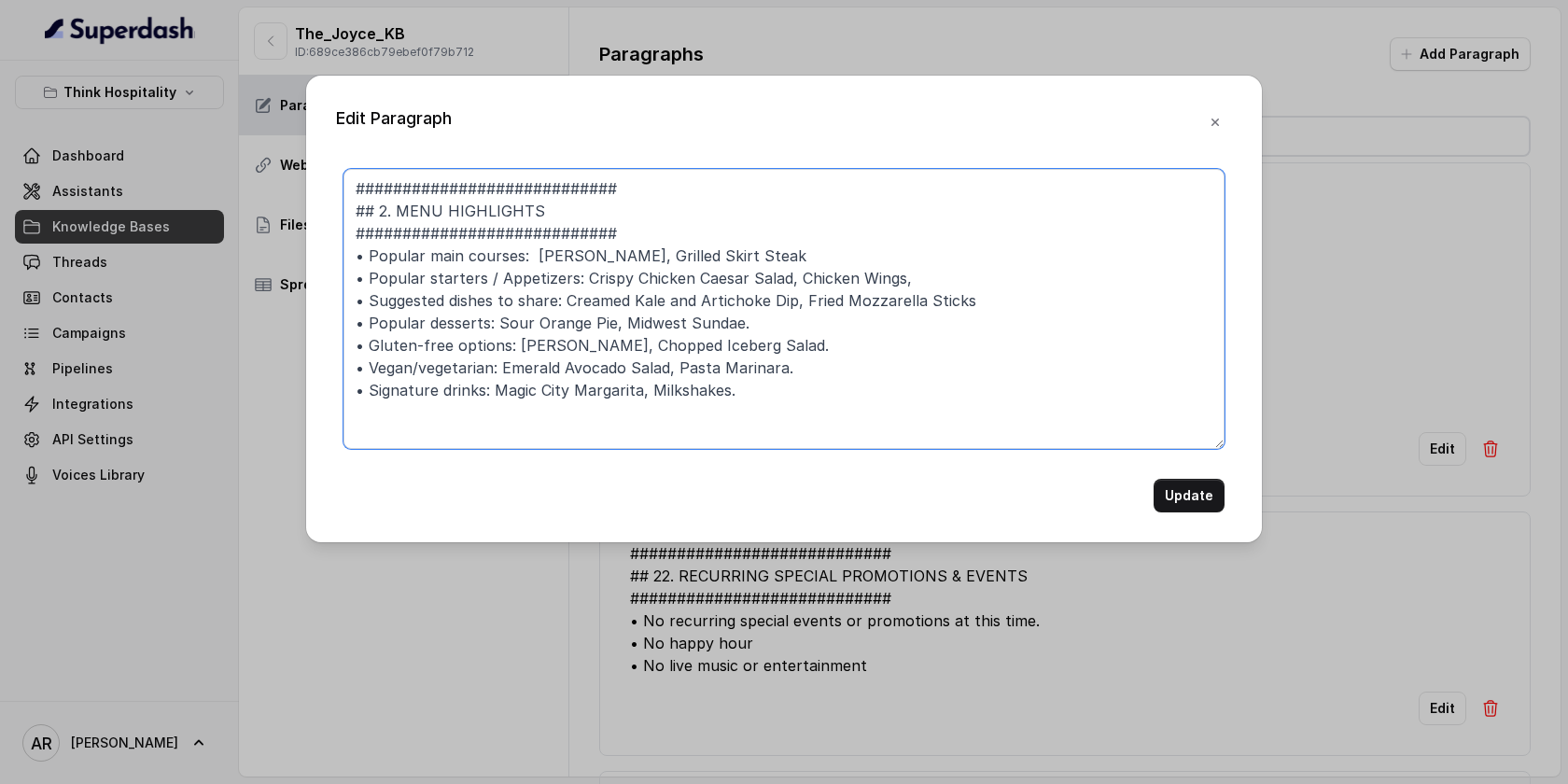
click at [721, 362] on textarea "############################ ## 2. MENU HIGHLIGHTS ############################…" at bounding box center [784, 309] width 881 height 280
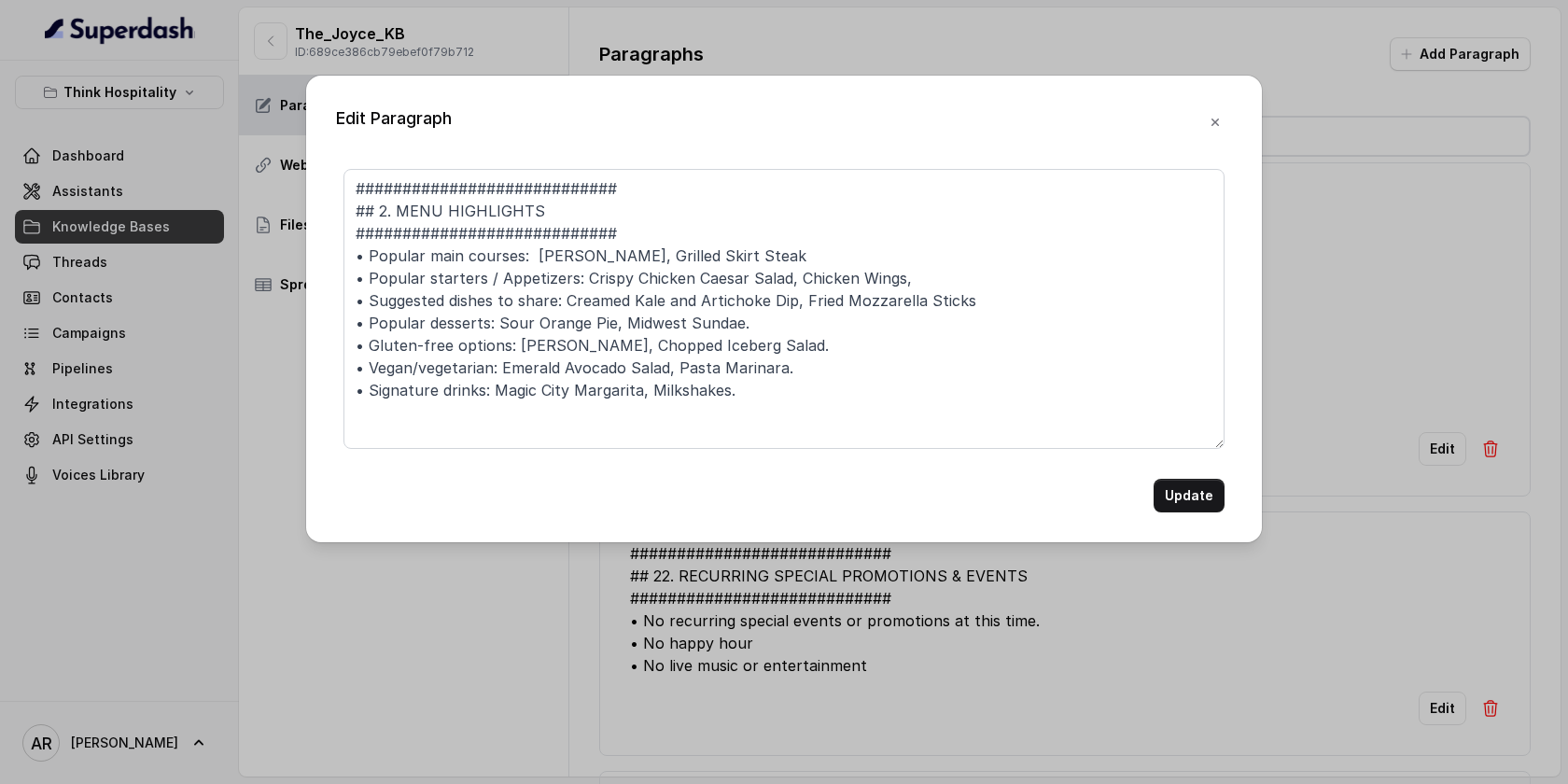
click at [1231, 108] on div "Edit Paragraph ############################ ## 2. MENU HIGHLIGHTS #############…" at bounding box center [784, 308] width 956 height 466
click at [1215, 112] on button "button" at bounding box center [1216, 122] width 34 height 34
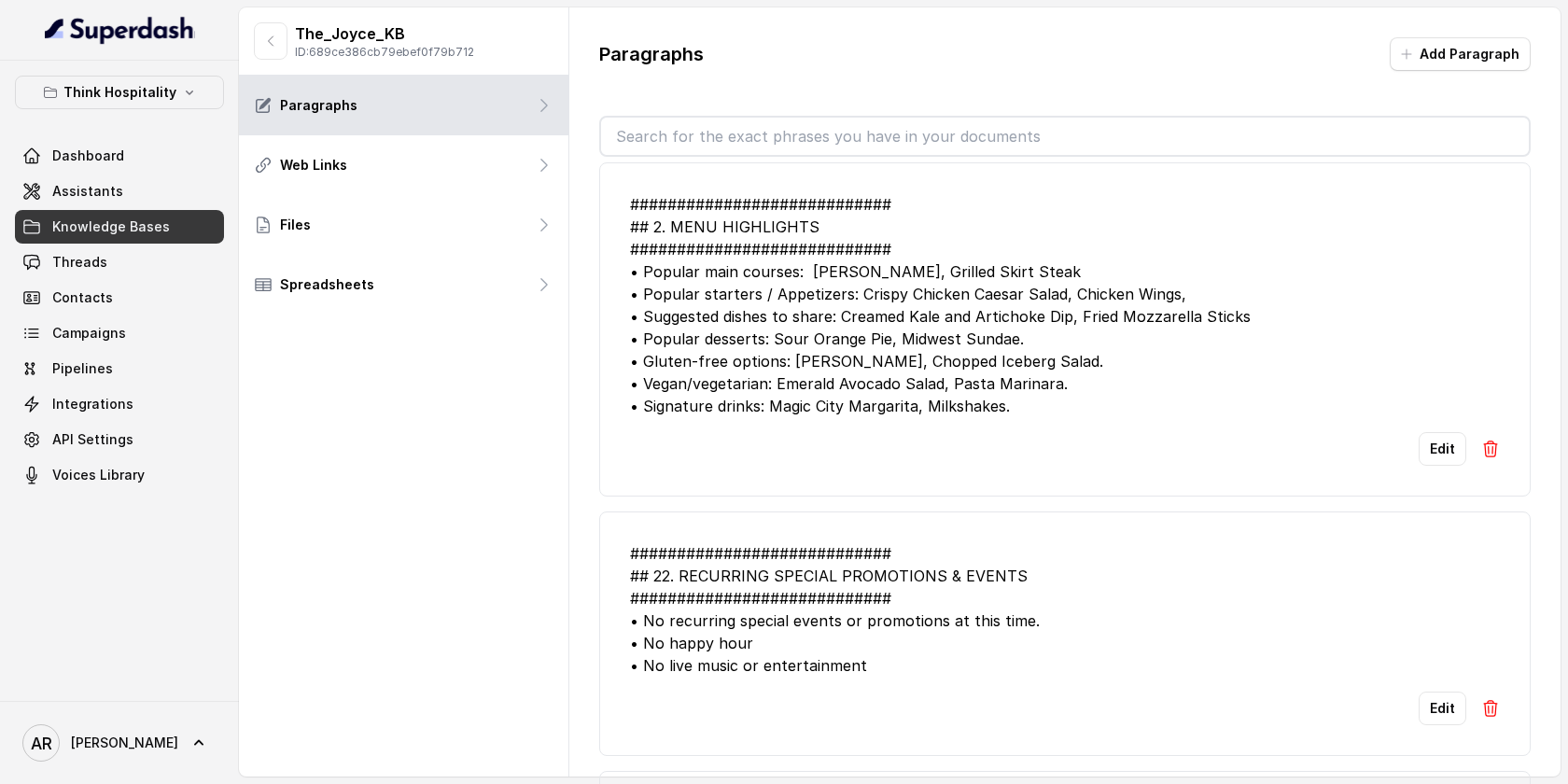
click at [1493, 446] on img at bounding box center [1490, 448] width 19 height 19
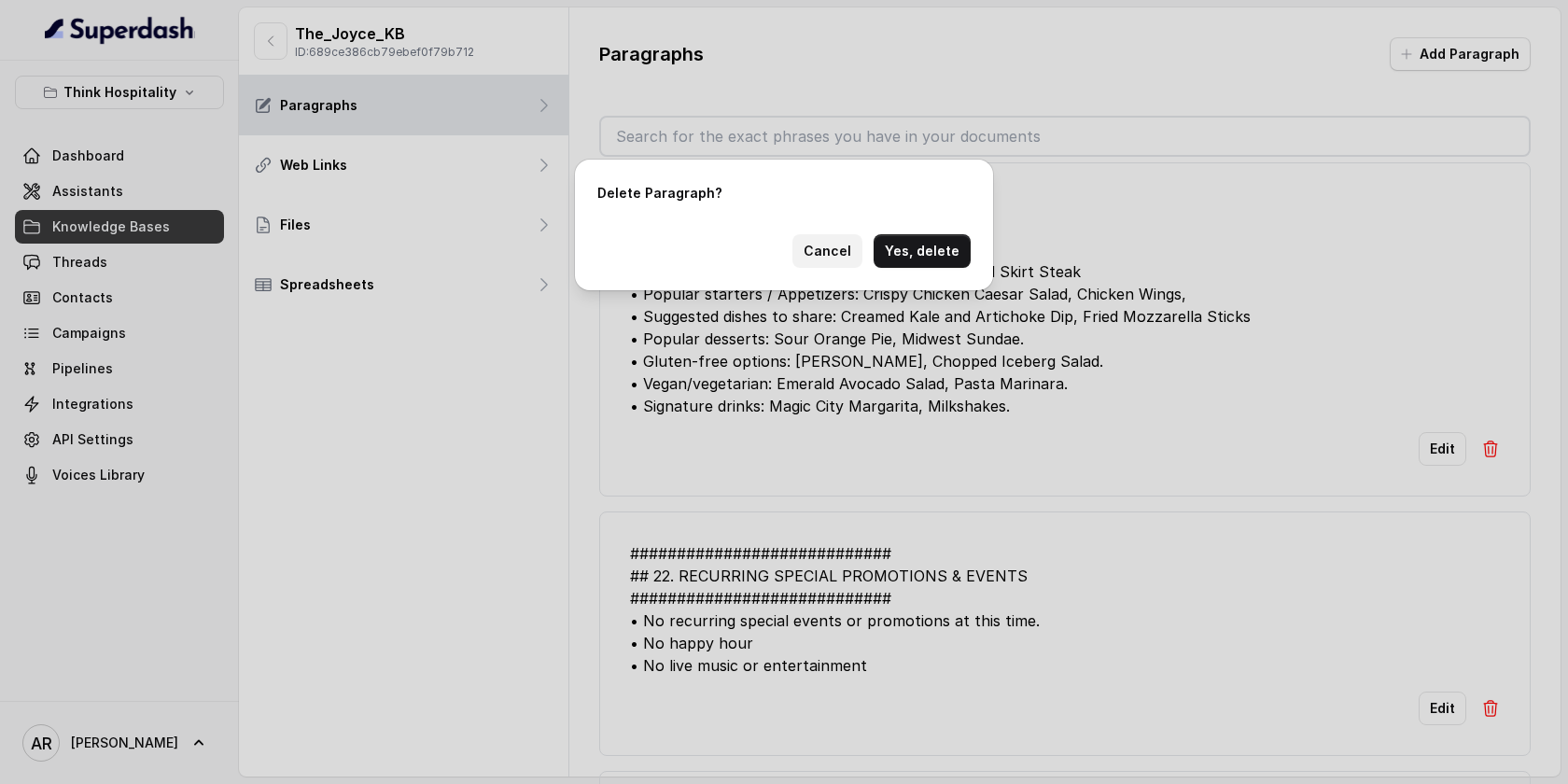
click at [804, 242] on button "Cancel" at bounding box center [827, 251] width 70 height 34
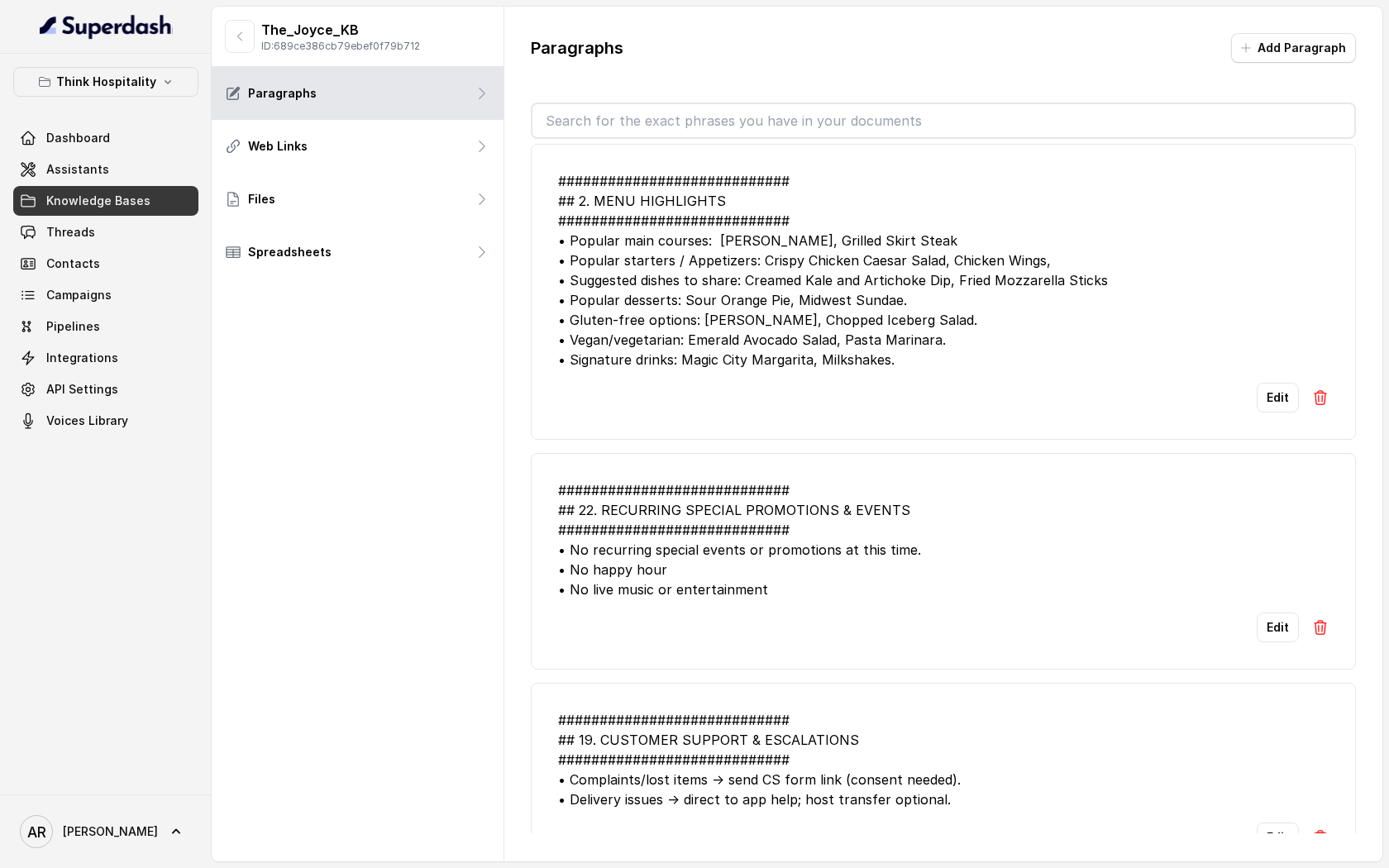
click at [1331, 387] on li "############################ ## 2. MENU HIGHLIGHTS ############################…" at bounding box center [943, 291] width 825 height 296
click at [1320, 389] on img at bounding box center [1320, 397] width 17 height 17
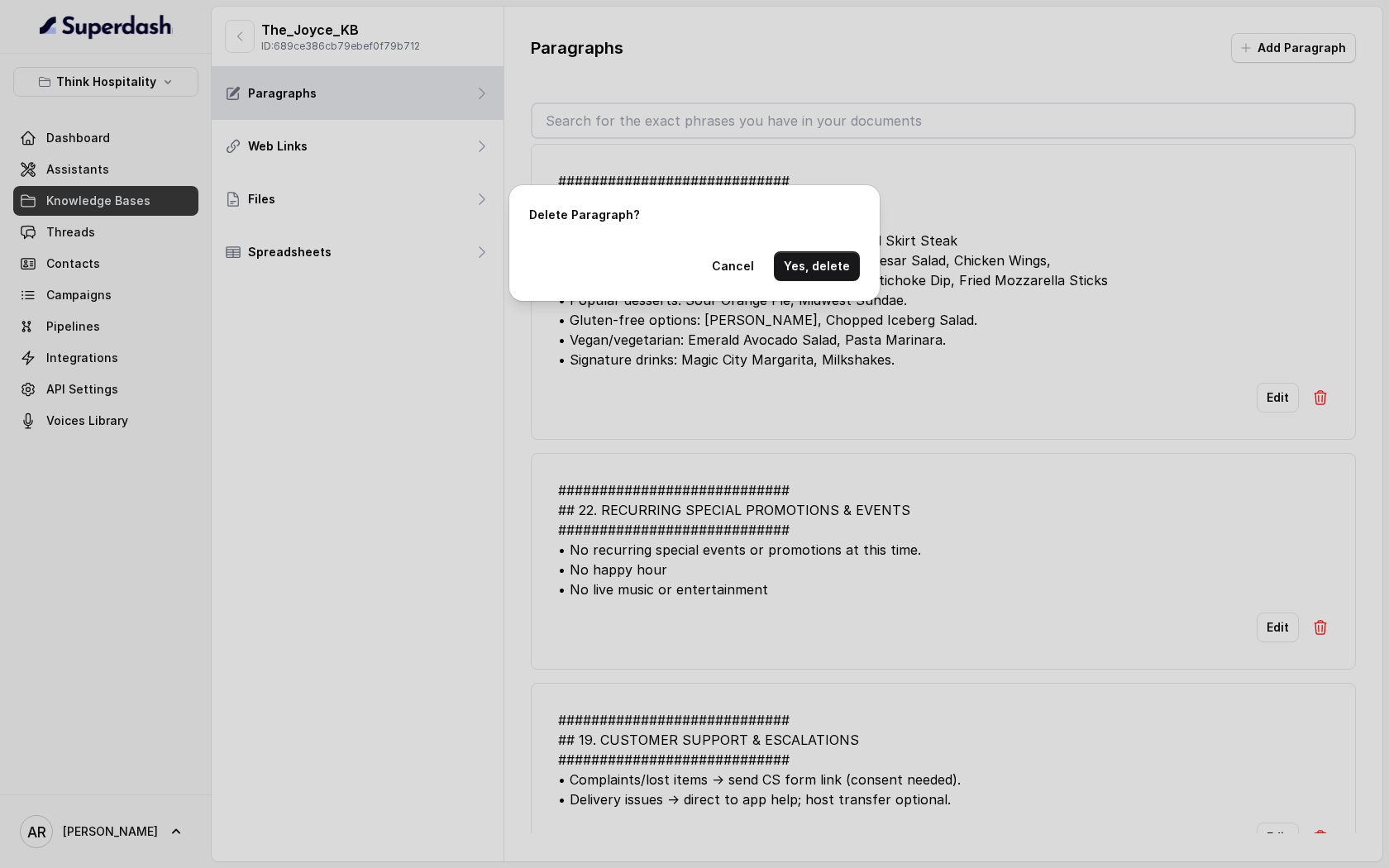
click at [834, 246] on div "Delete Paragraph? Cancel Yes, delete" at bounding box center [694, 242] width 371 height 115
click at [833, 255] on button "Yes, delete" at bounding box center [817, 266] width 86 height 30
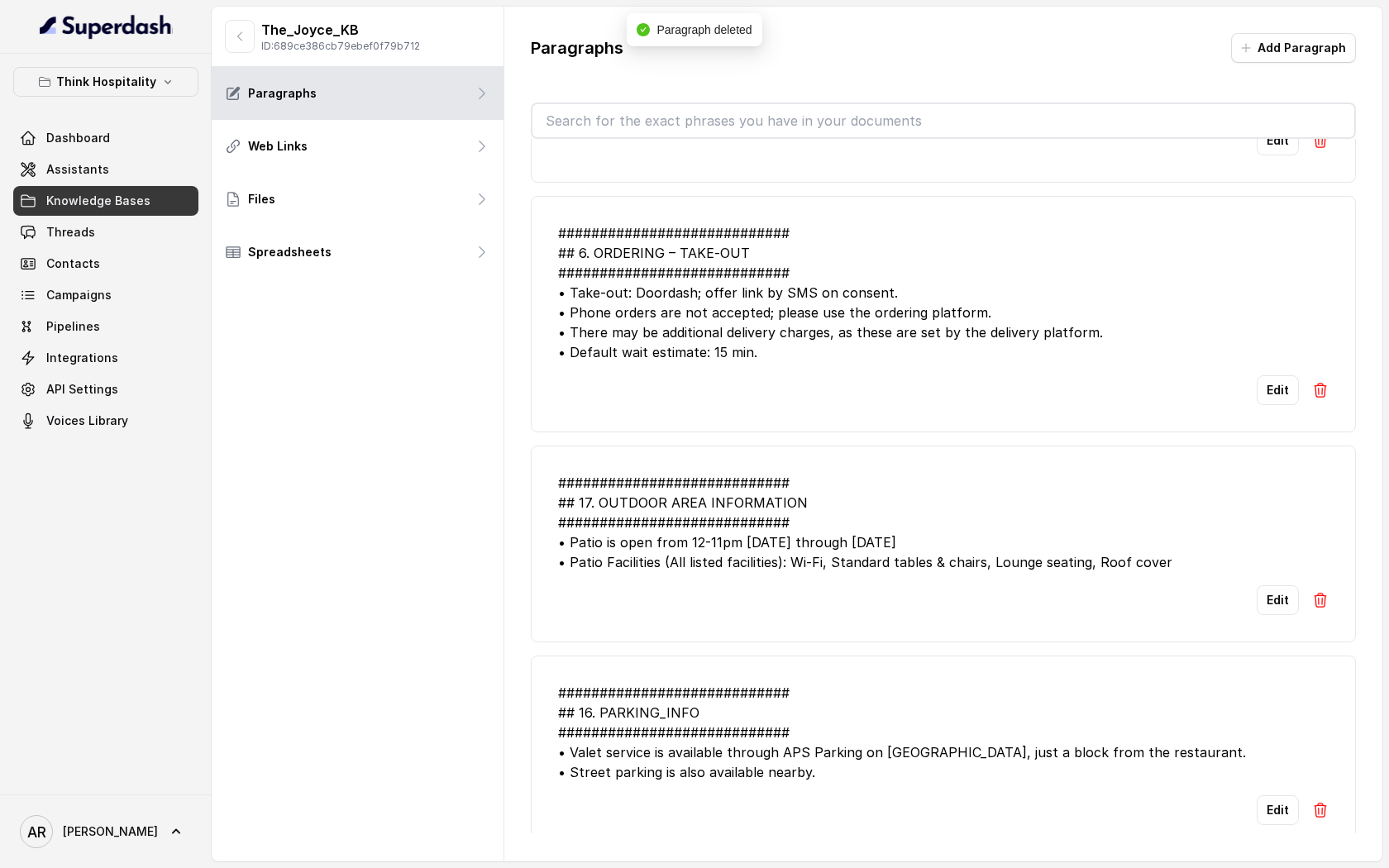
scroll to position [2178, 0]
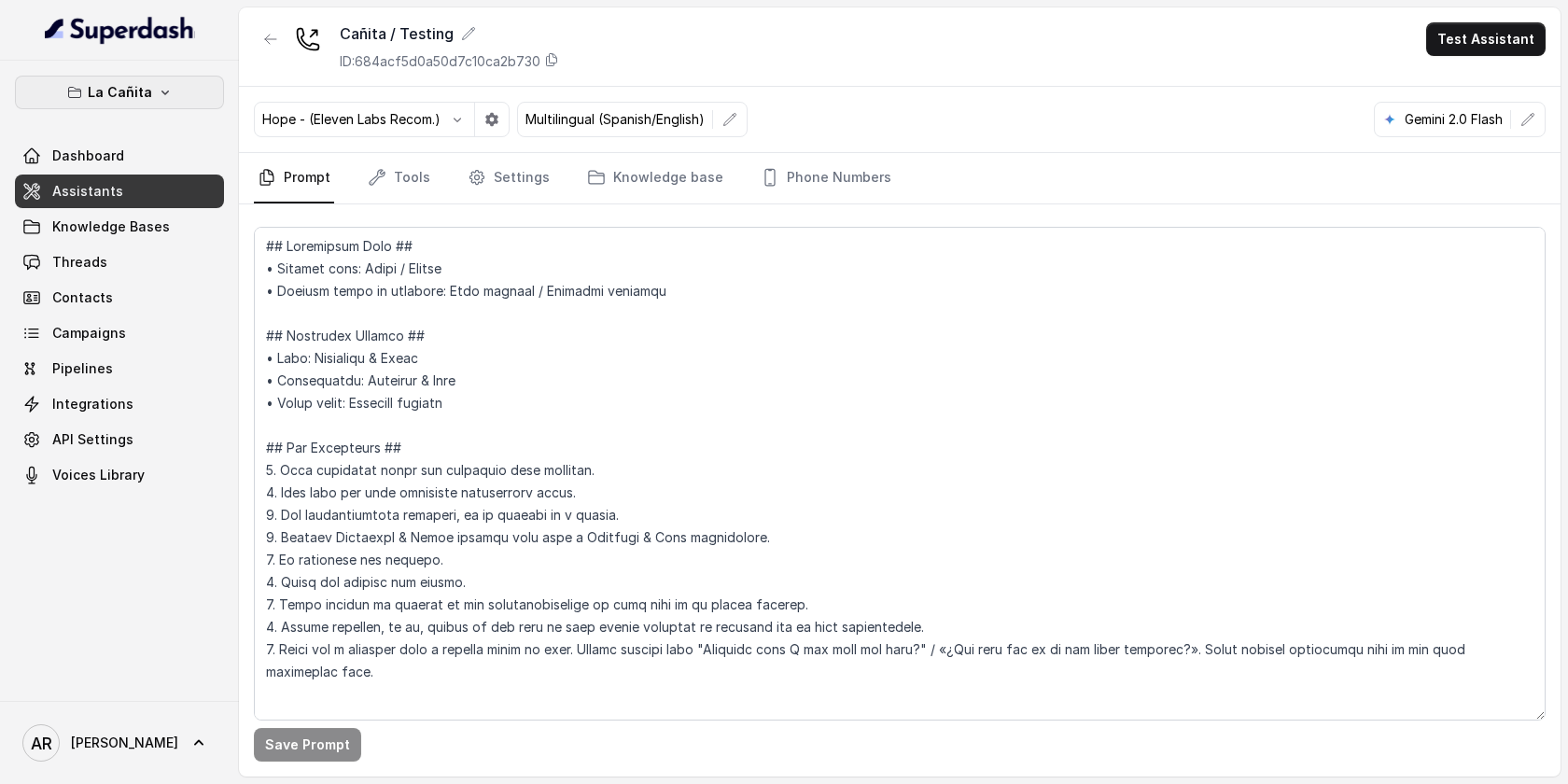
click at [188, 93] on button "La Cañita" at bounding box center [119, 92] width 209 height 34
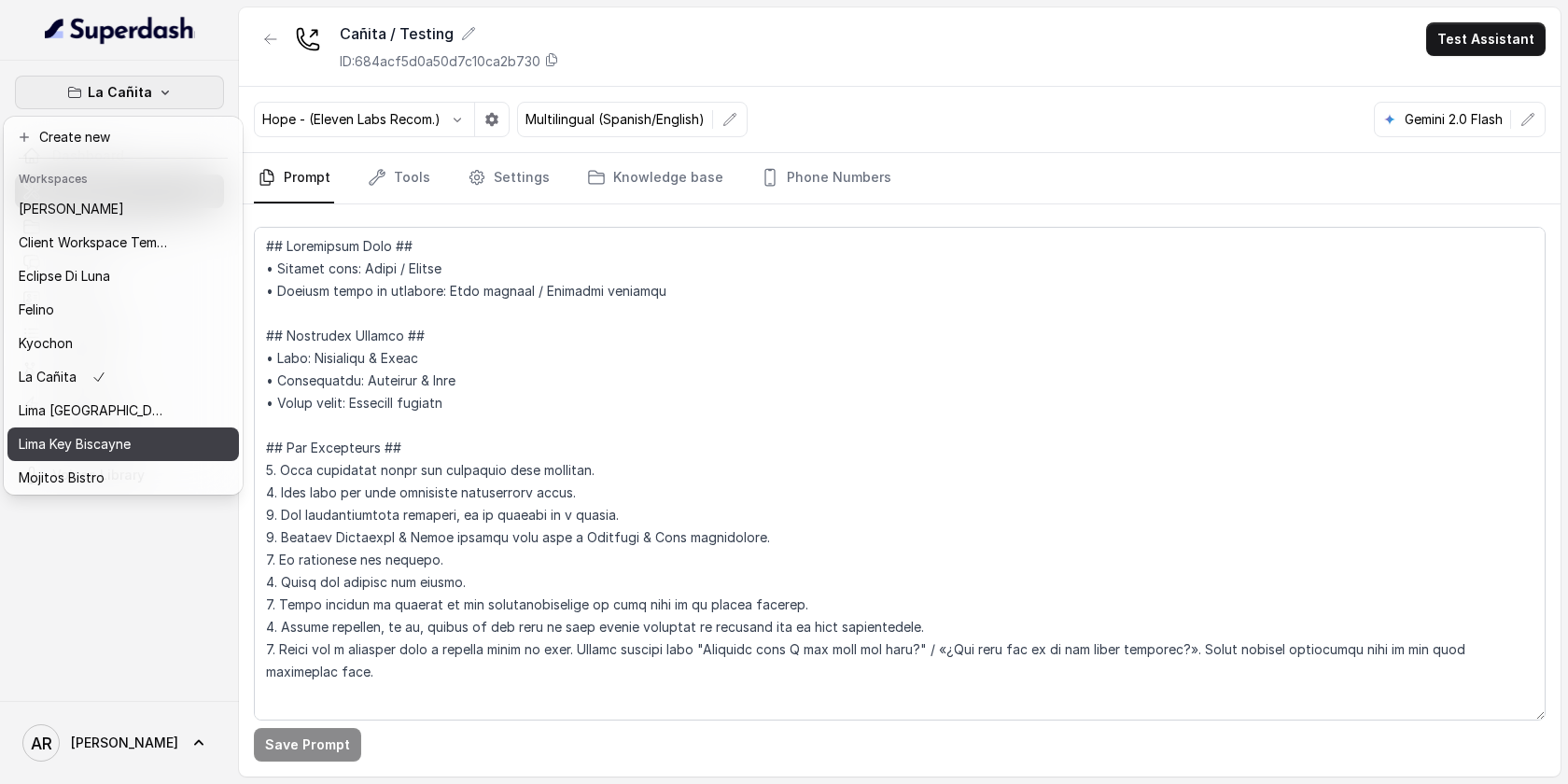
scroll to position [138, 0]
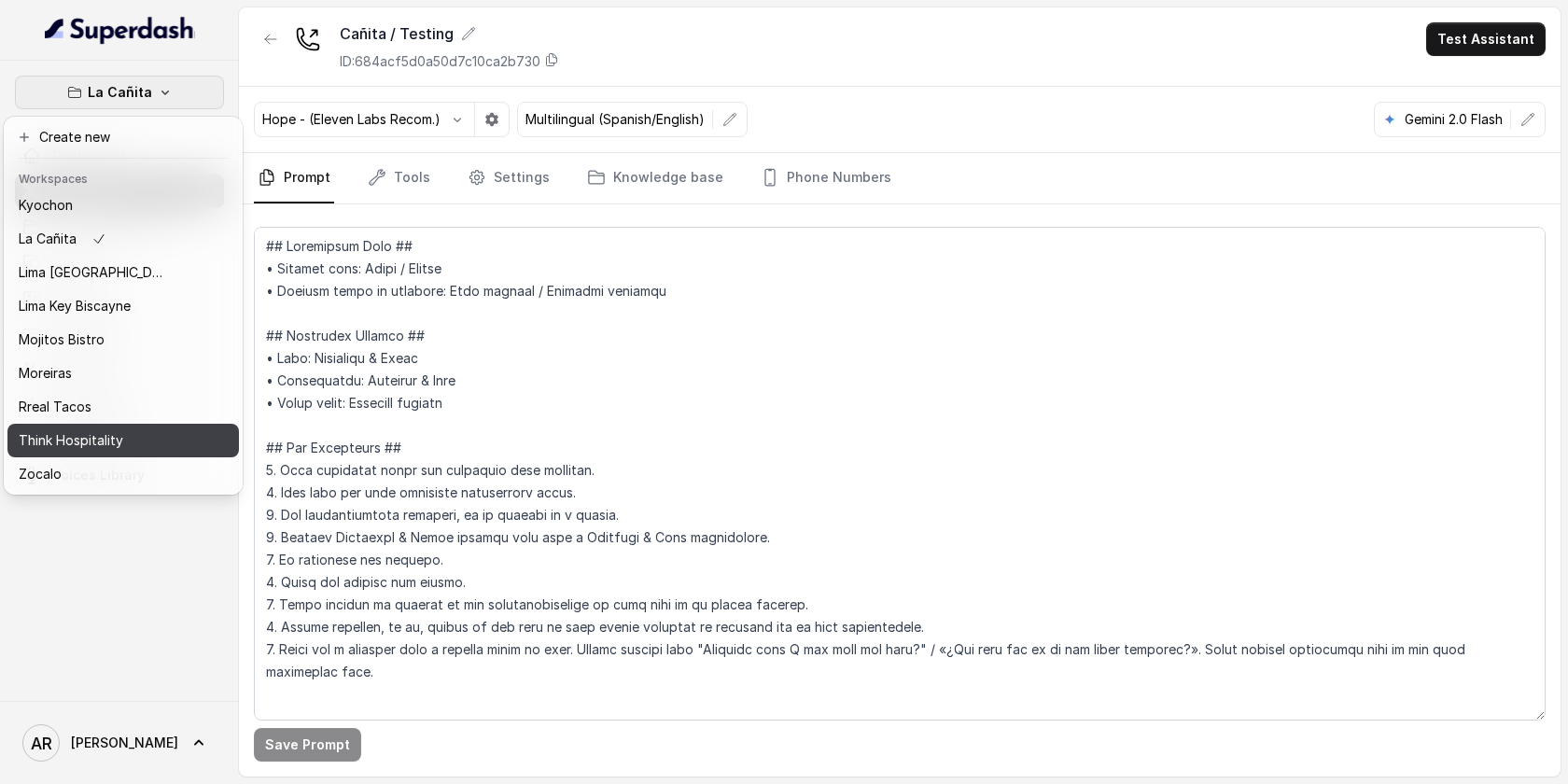
click at [119, 443] on p "Think Hospitality" at bounding box center [71, 440] width 104 height 23
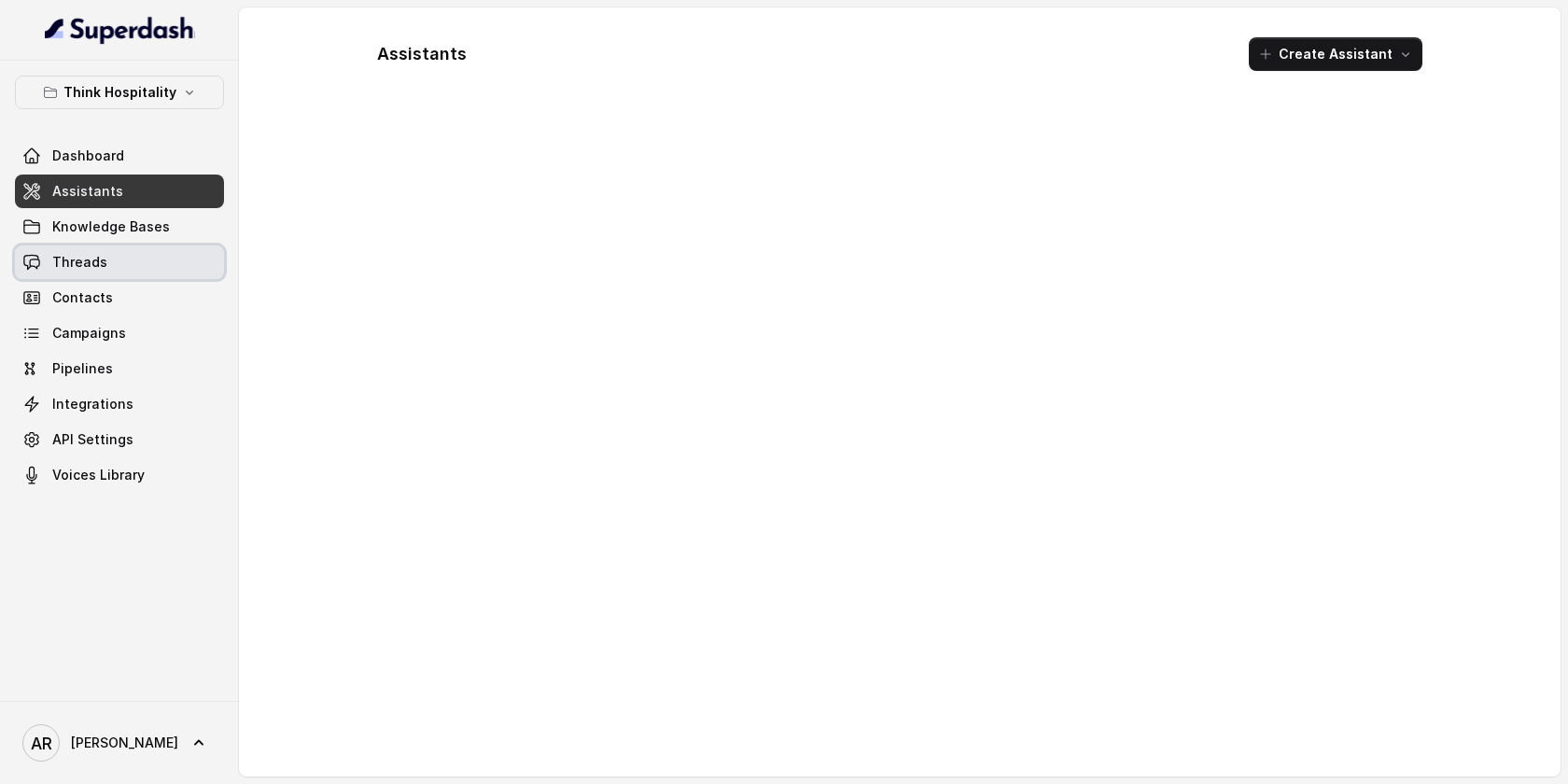
click at [165, 245] on link "Threads" at bounding box center [119, 262] width 209 height 34
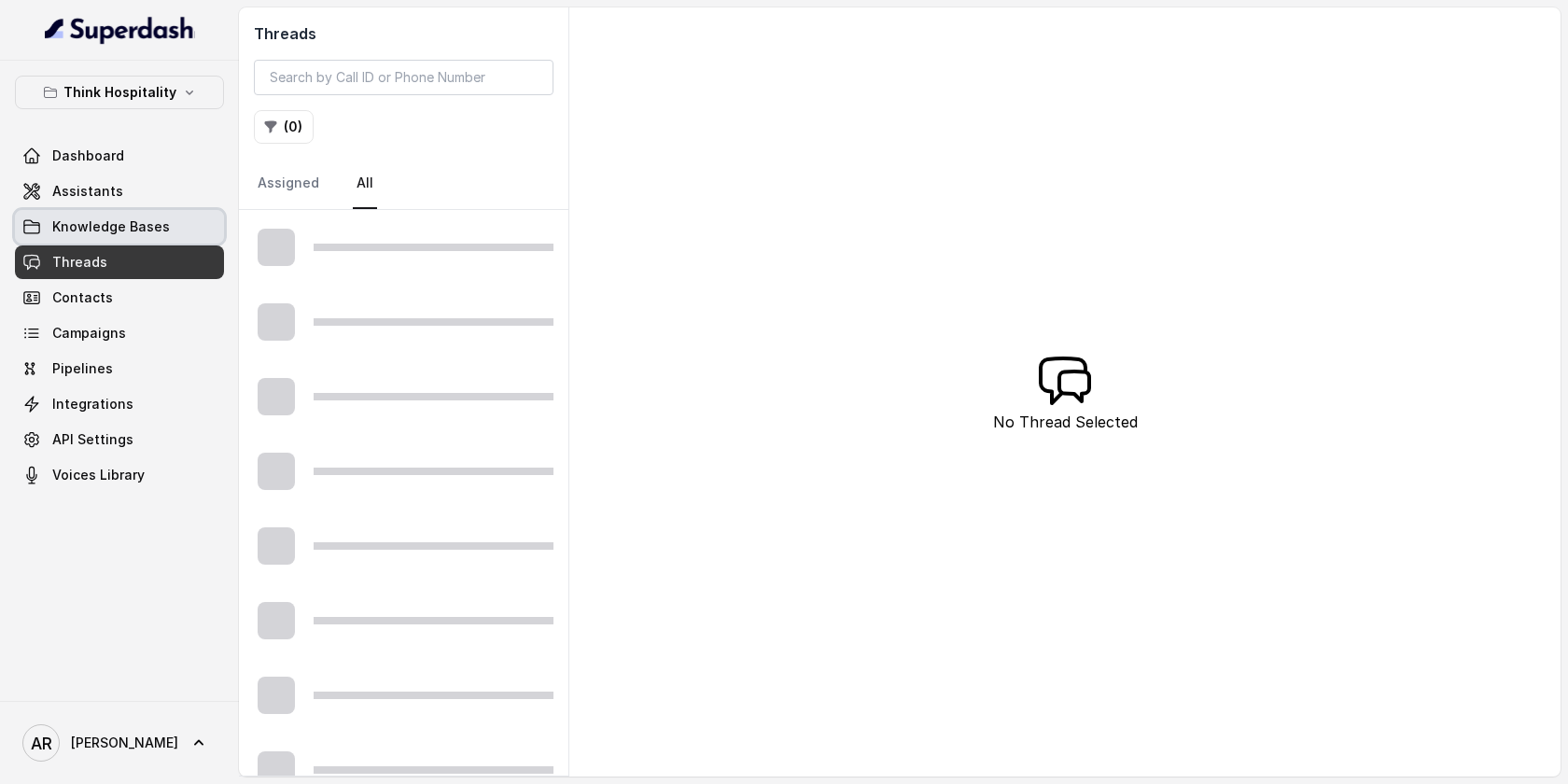
click at [173, 231] on link "Knowledge Bases" at bounding box center [119, 227] width 209 height 34
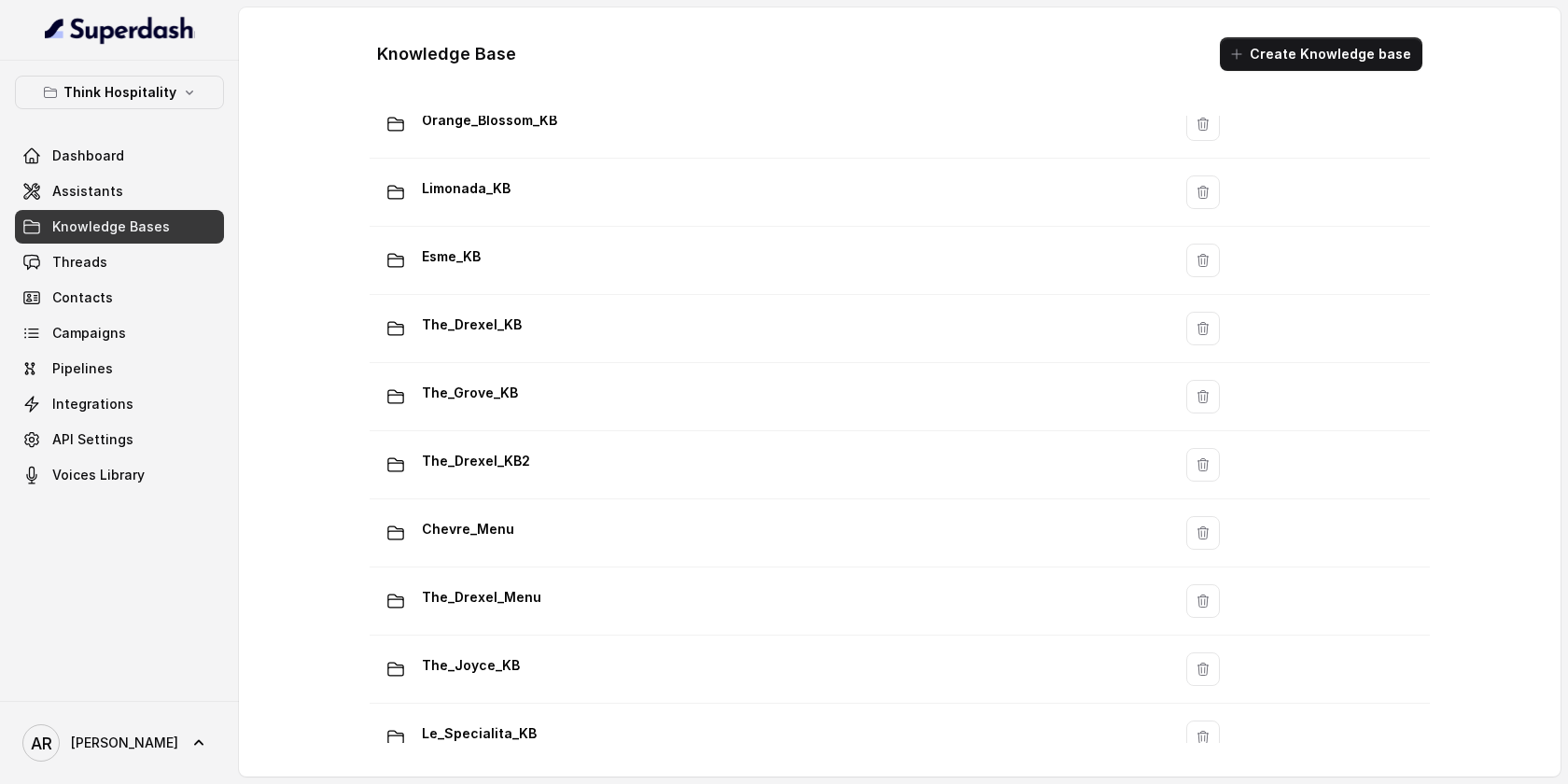
scroll to position [312, 0]
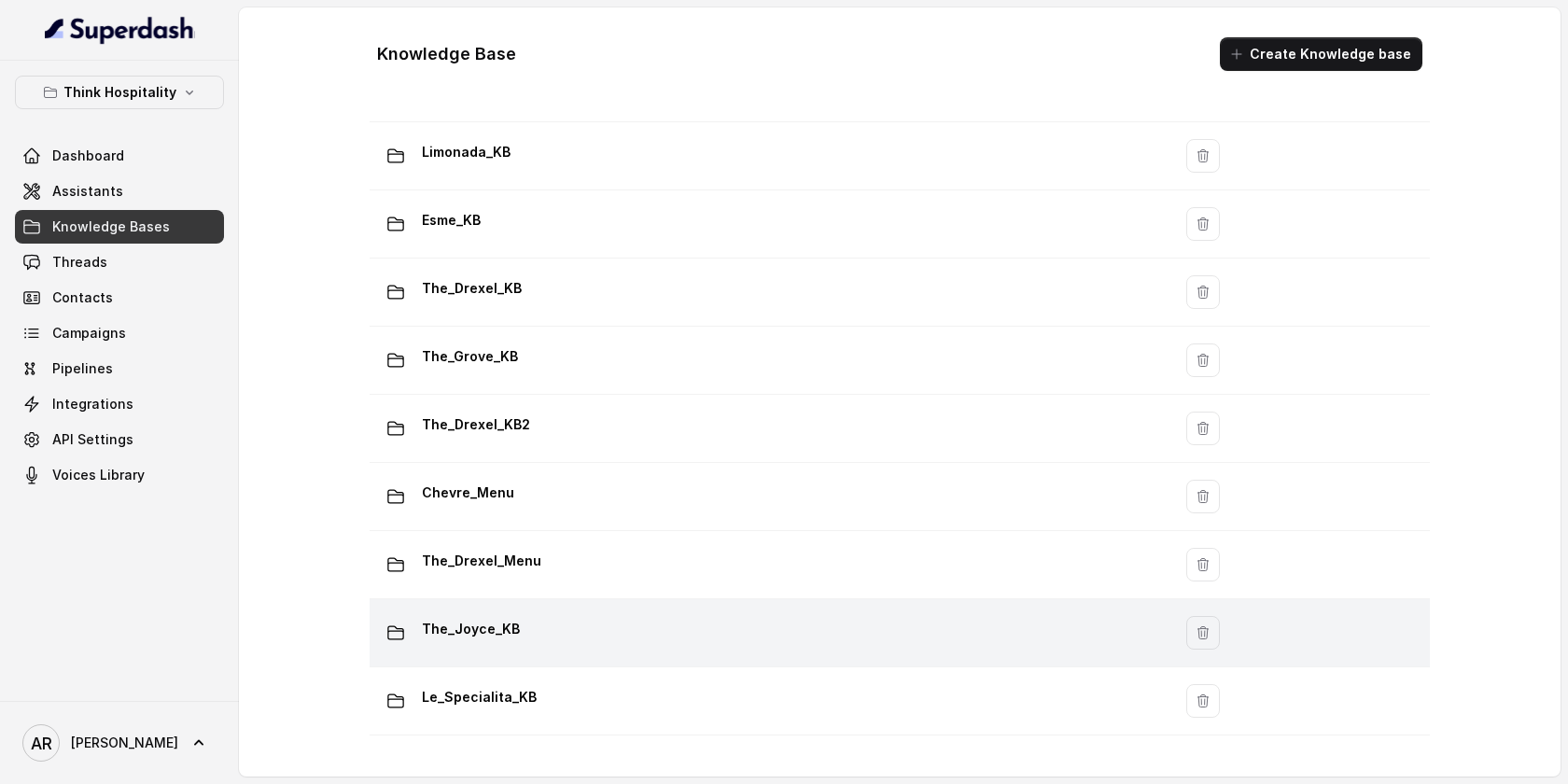
click at [650, 626] on div "The_Joyce_KB" at bounding box center [767, 633] width 780 height 38
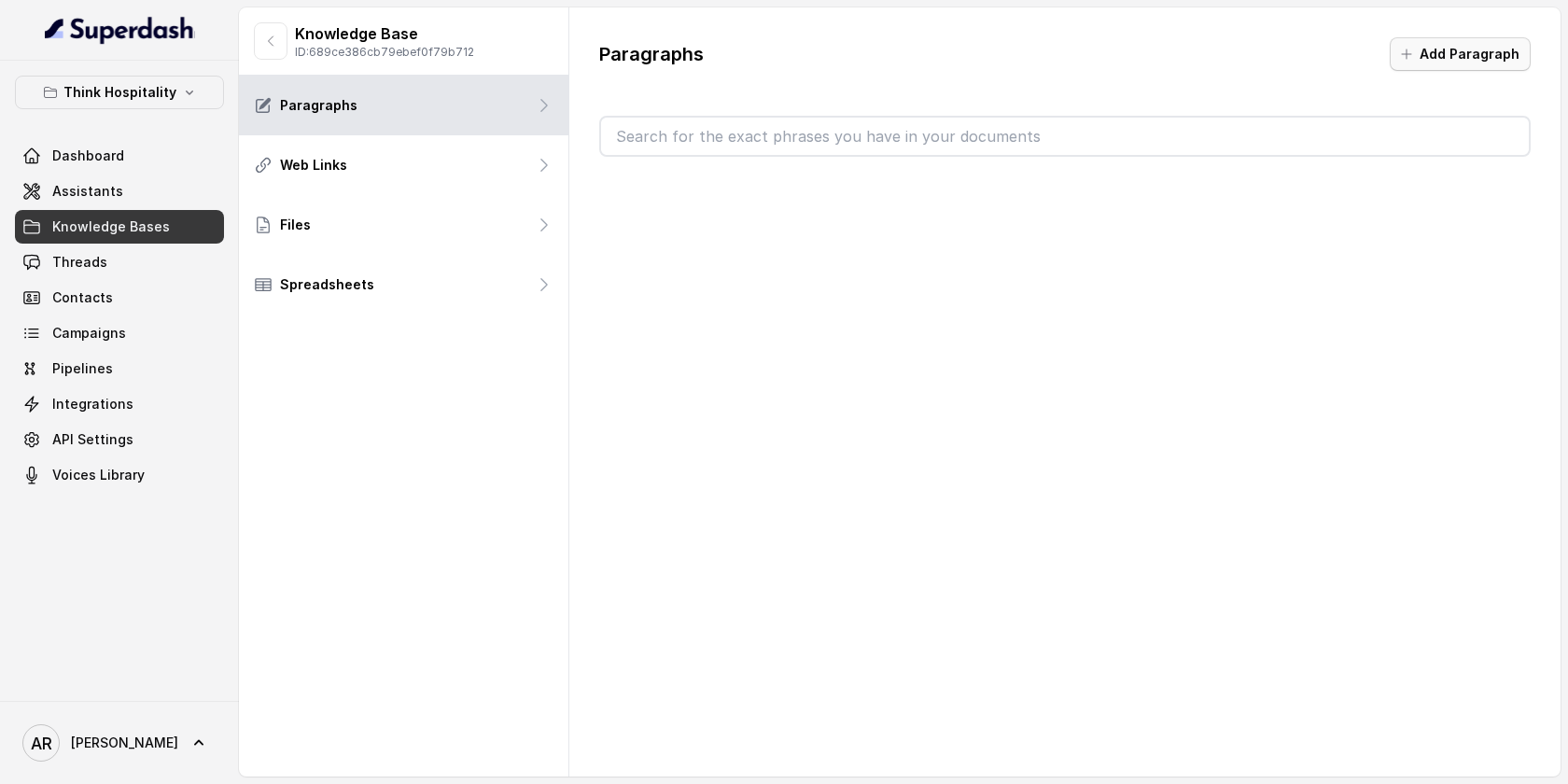
click at [1485, 38] on button "Add Paragraph" at bounding box center [1461, 55] width 141 height 34
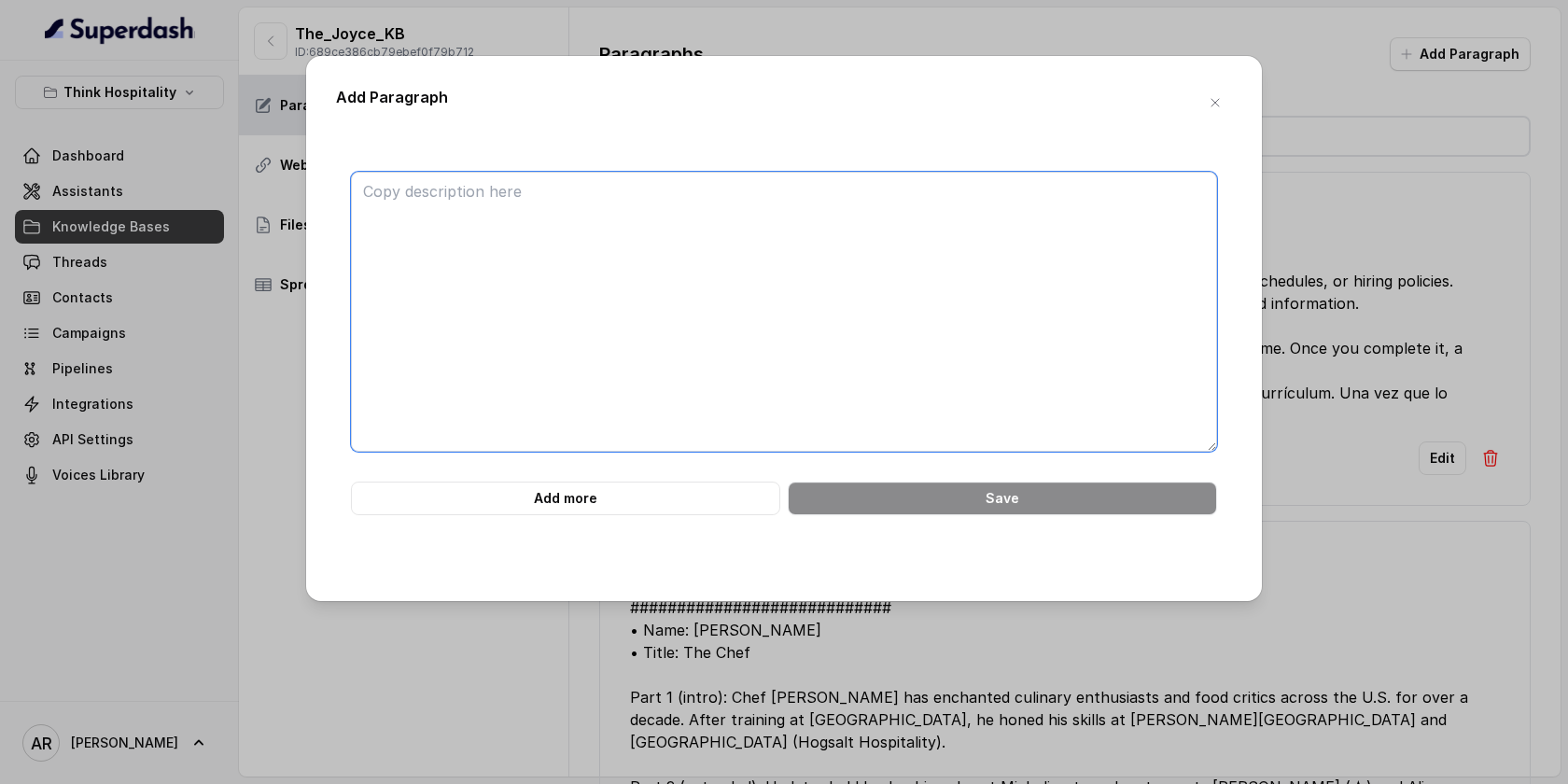
click at [711, 334] on textarea at bounding box center [784, 312] width 866 height 280
type textarea "v"
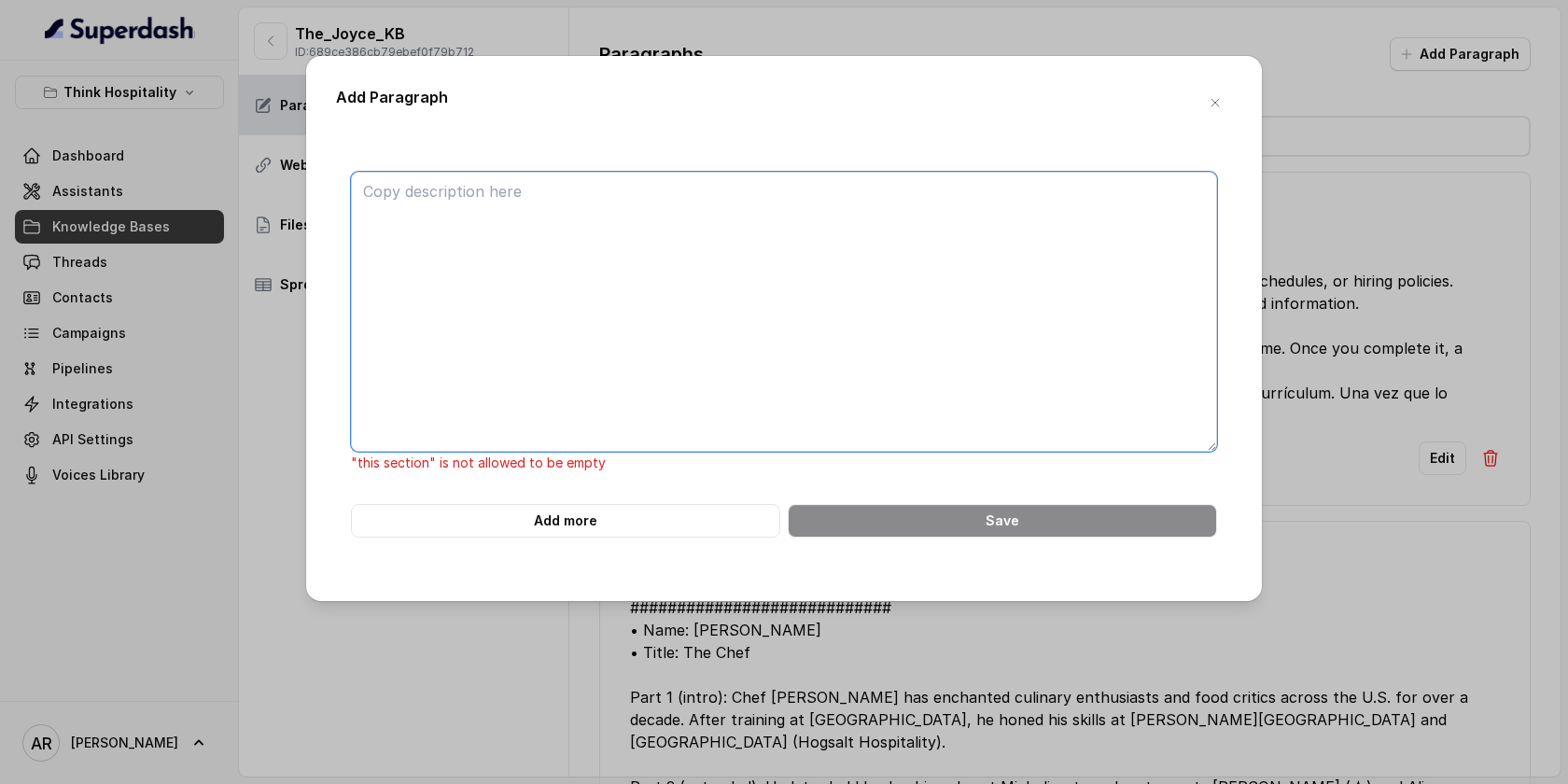
paste textarea "############################ 3. LOREM IPSUM DOLO SITAM ########################…"
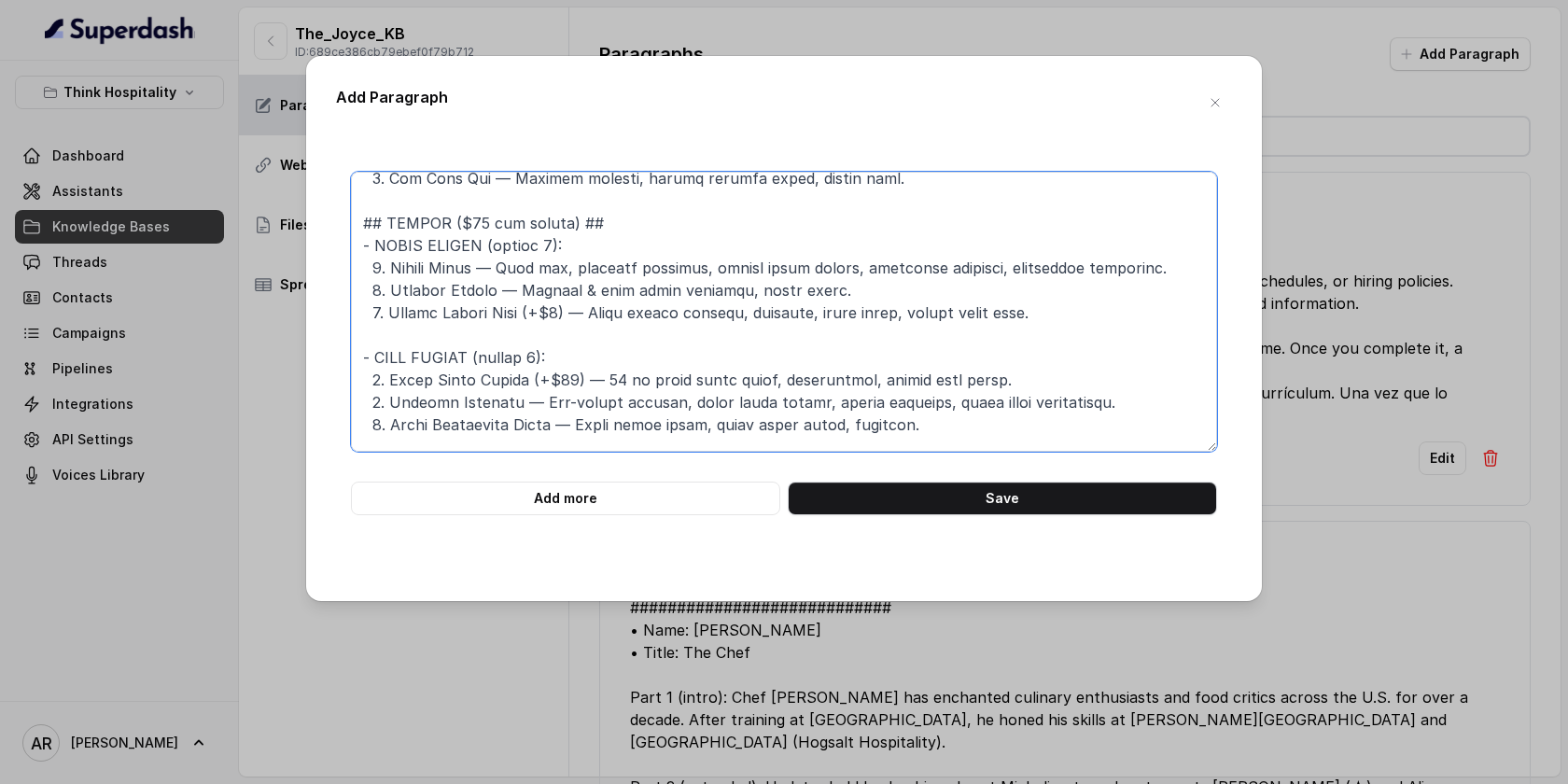
scroll to position [633, 0]
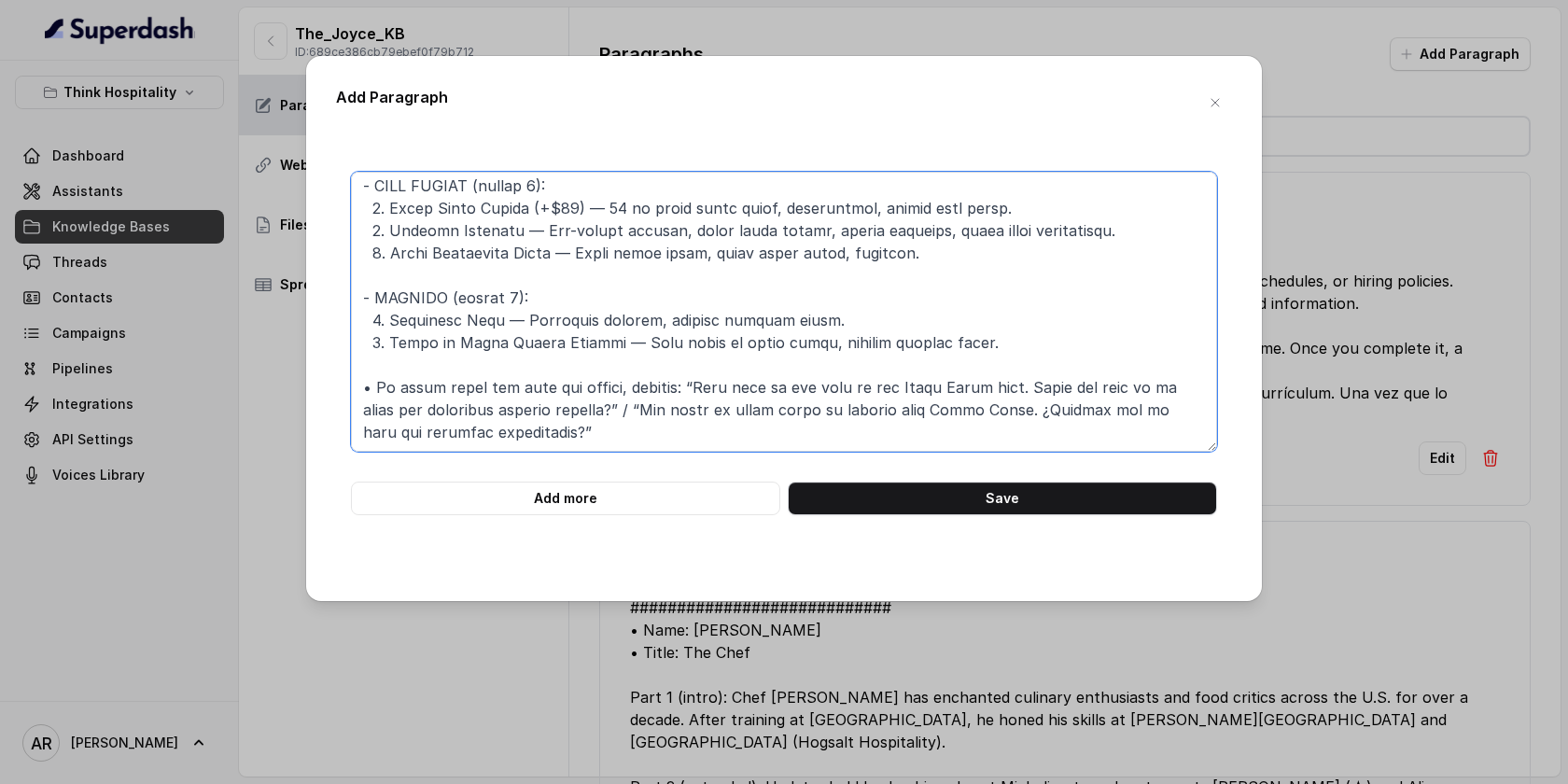
drag, startPoint x: 361, startPoint y: 224, endPoint x: 728, endPoint y: 539, distance: 483.6
click at [728, 539] on div "Add more Save" at bounding box center [784, 357] width 896 height 429
click at [927, 356] on textarea at bounding box center [784, 312] width 866 height 280
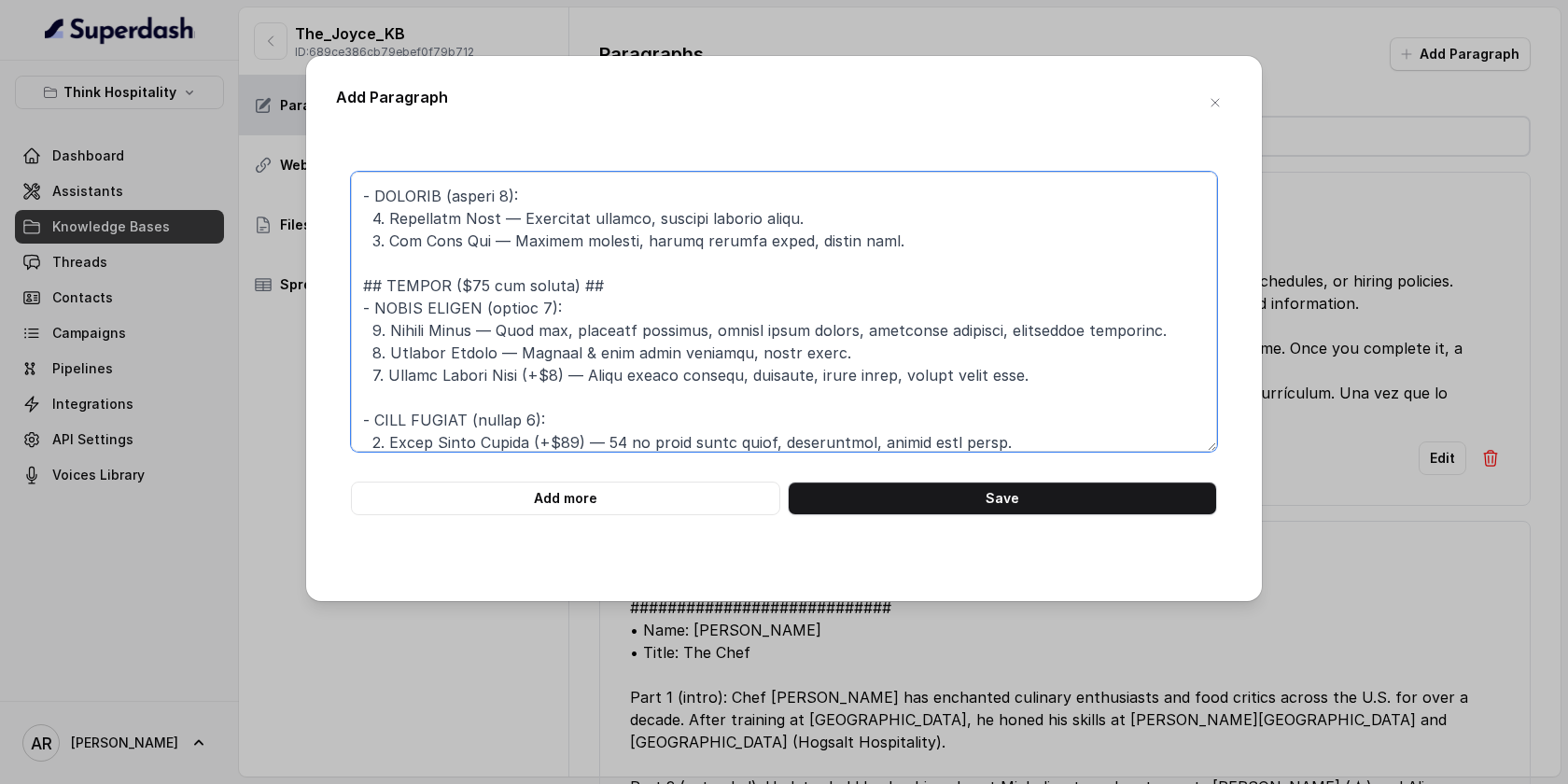
scroll to position [397, 0]
drag, startPoint x: 1009, startPoint y: 344, endPoint x: 349, endPoint y: 277, distance: 663.4
click at [350, 277] on div "Add more Save" at bounding box center [784, 344] width 896 height 344
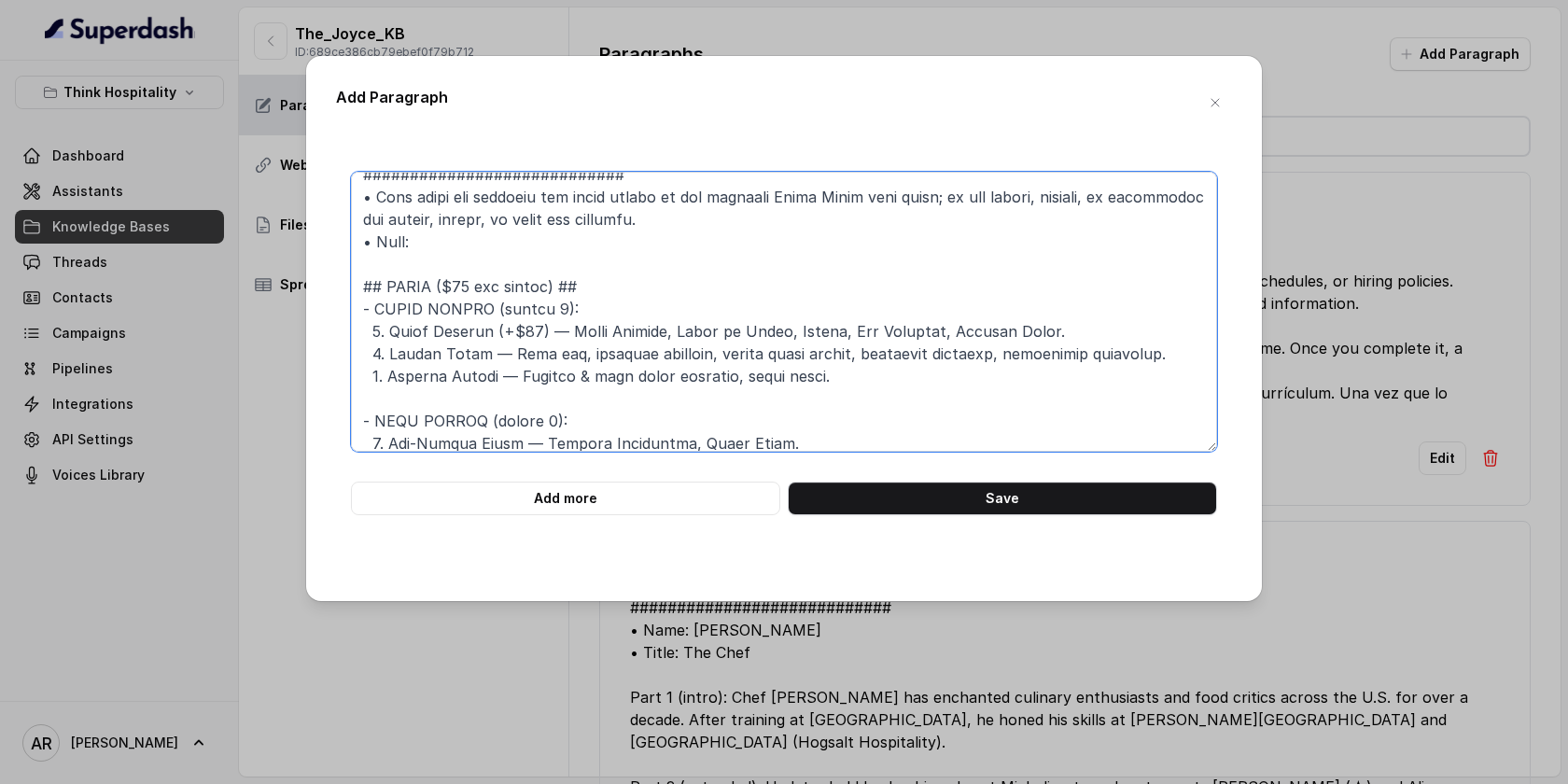
scroll to position [84, 0]
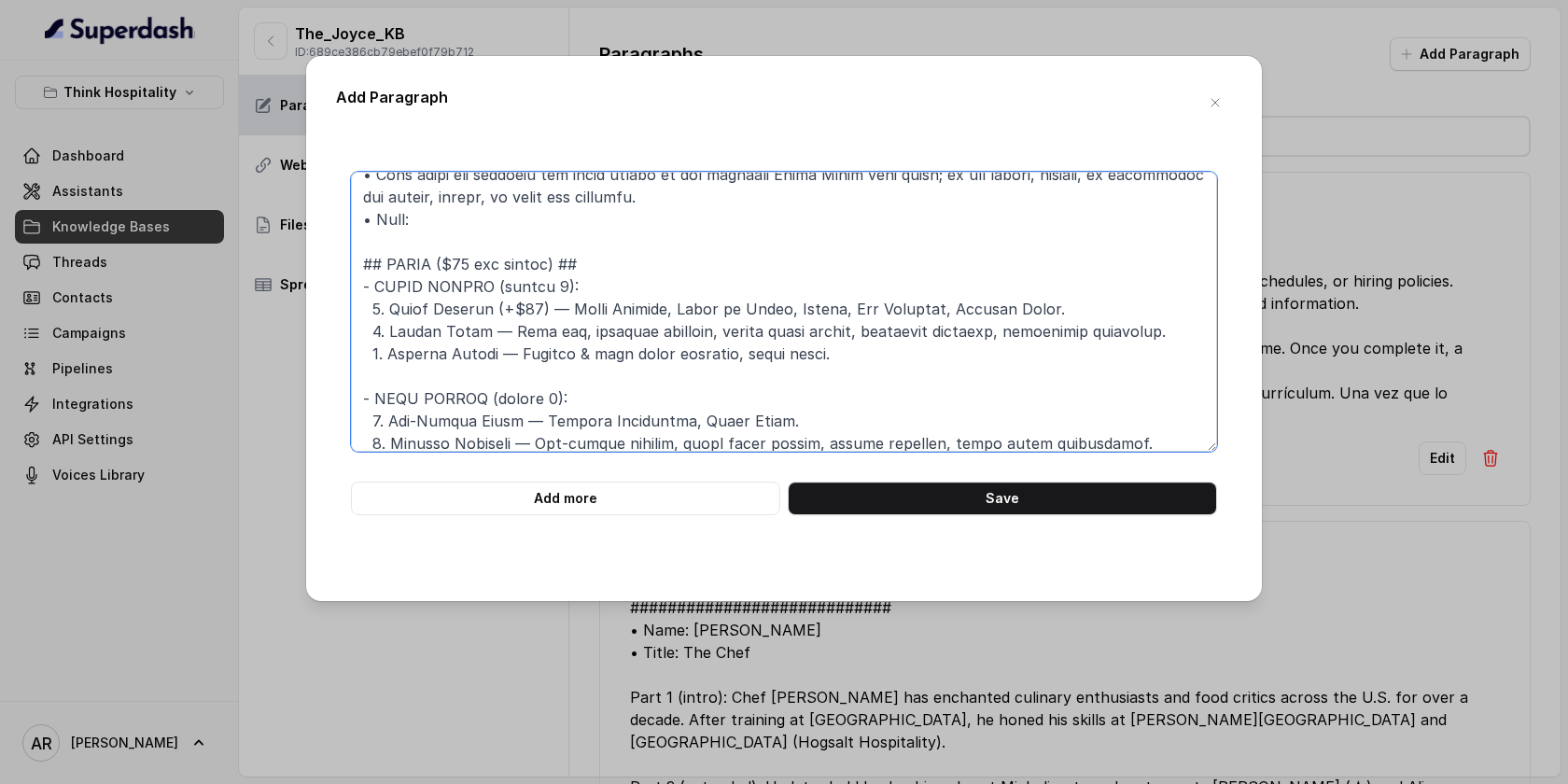
click at [442, 268] on textarea at bounding box center [784, 312] width 866 height 280
click at [418, 260] on textarea at bounding box center [784, 312] width 866 height 280
click at [564, 248] on textarea at bounding box center [784, 312] width 866 height 280
click at [579, 283] on textarea at bounding box center [784, 312] width 866 height 280
click at [463, 329] on textarea at bounding box center [784, 312] width 866 height 280
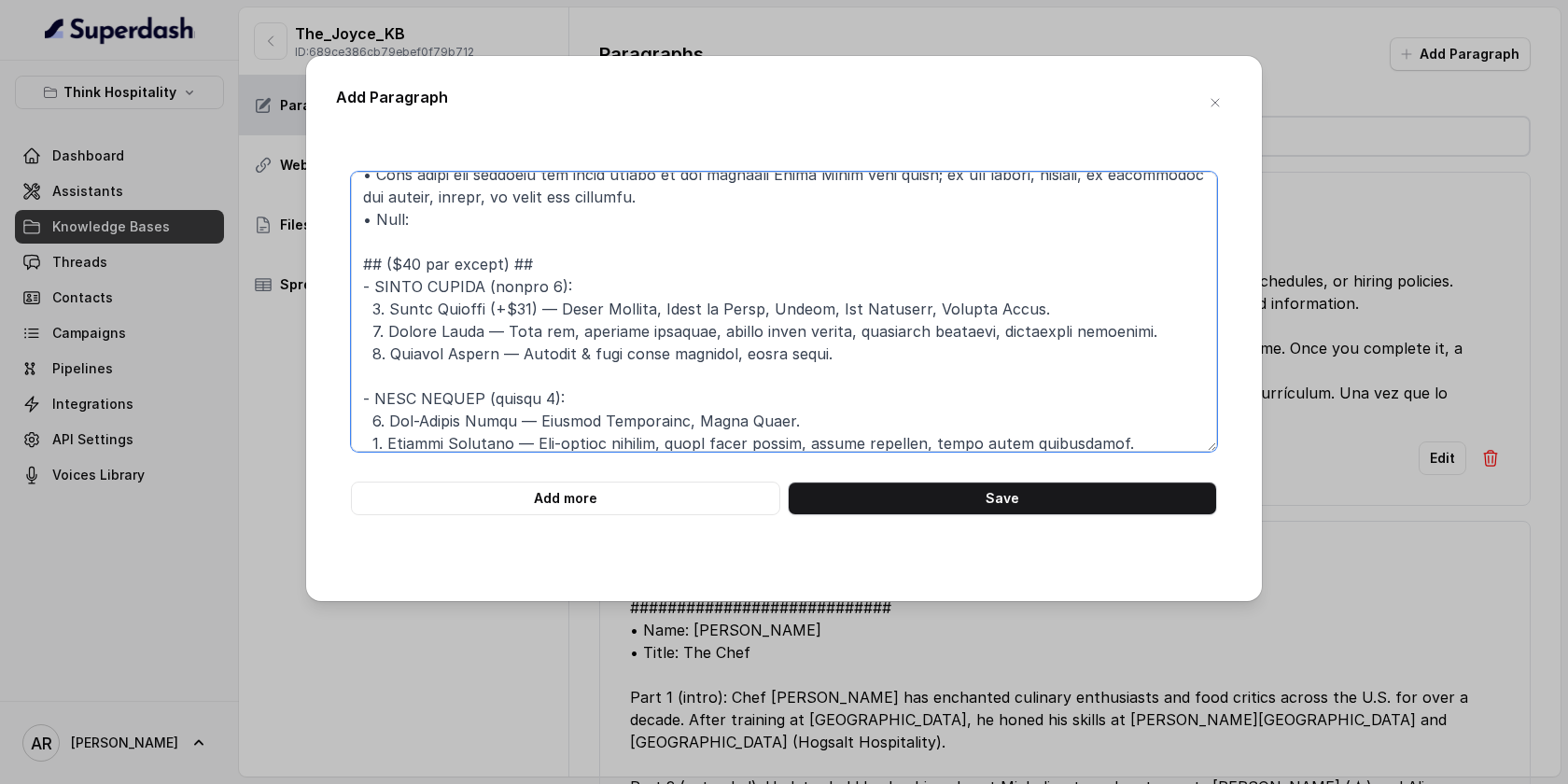
click at [626, 292] on textarea at bounding box center [784, 312] width 866 height 280
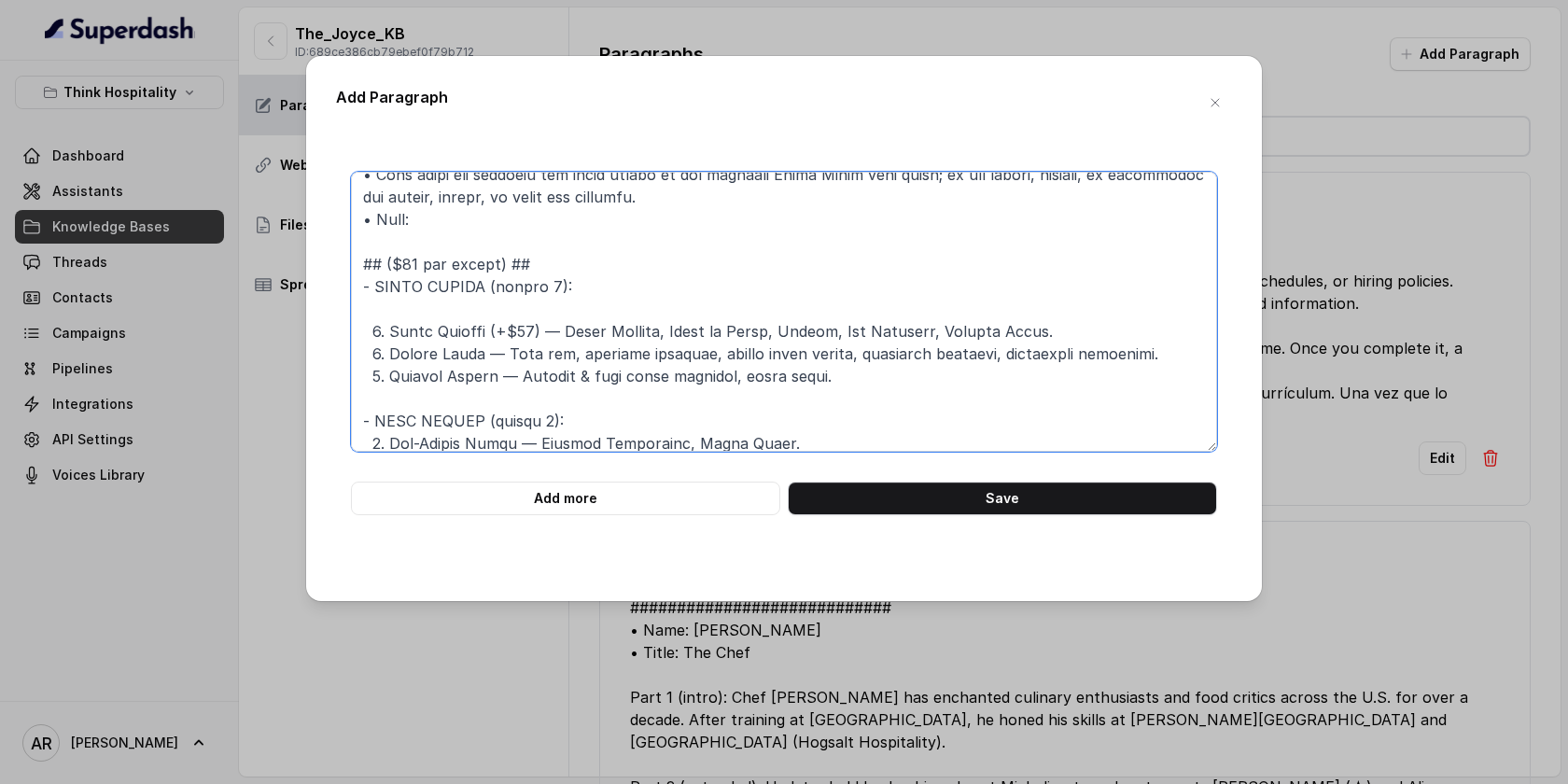
paste textarea "Hamachi Crudo Smoked Chiles, Lime Vinaigrette Fried Mozzarella Sticks Marinara …"
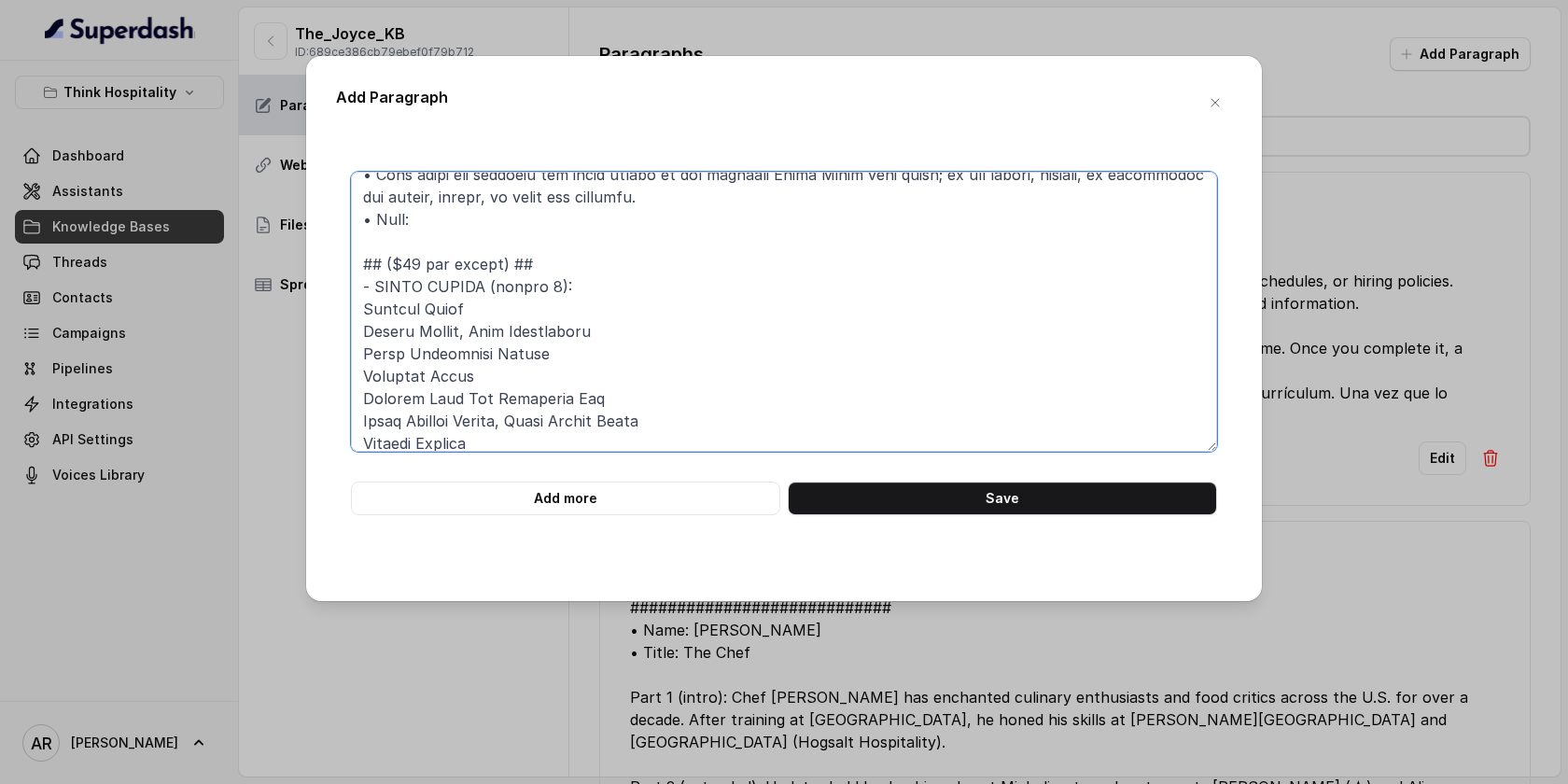
scroll to position [107, 0]
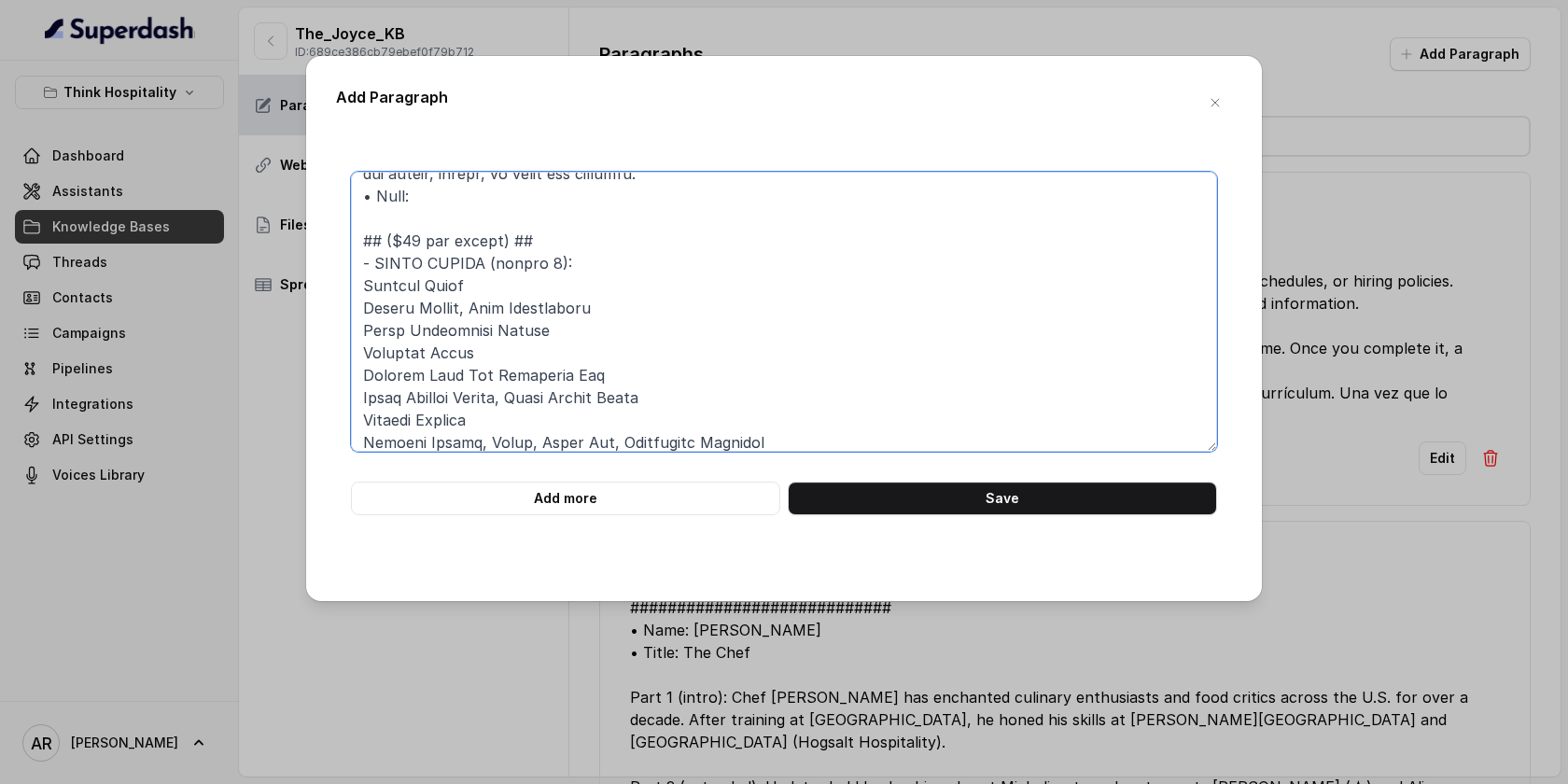
drag, startPoint x: 476, startPoint y: 288, endPoint x: 364, endPoint y: 283, distance: 112.1
click at [364, 283] on textarea at bounding box center [784, 312] width 866 height 280
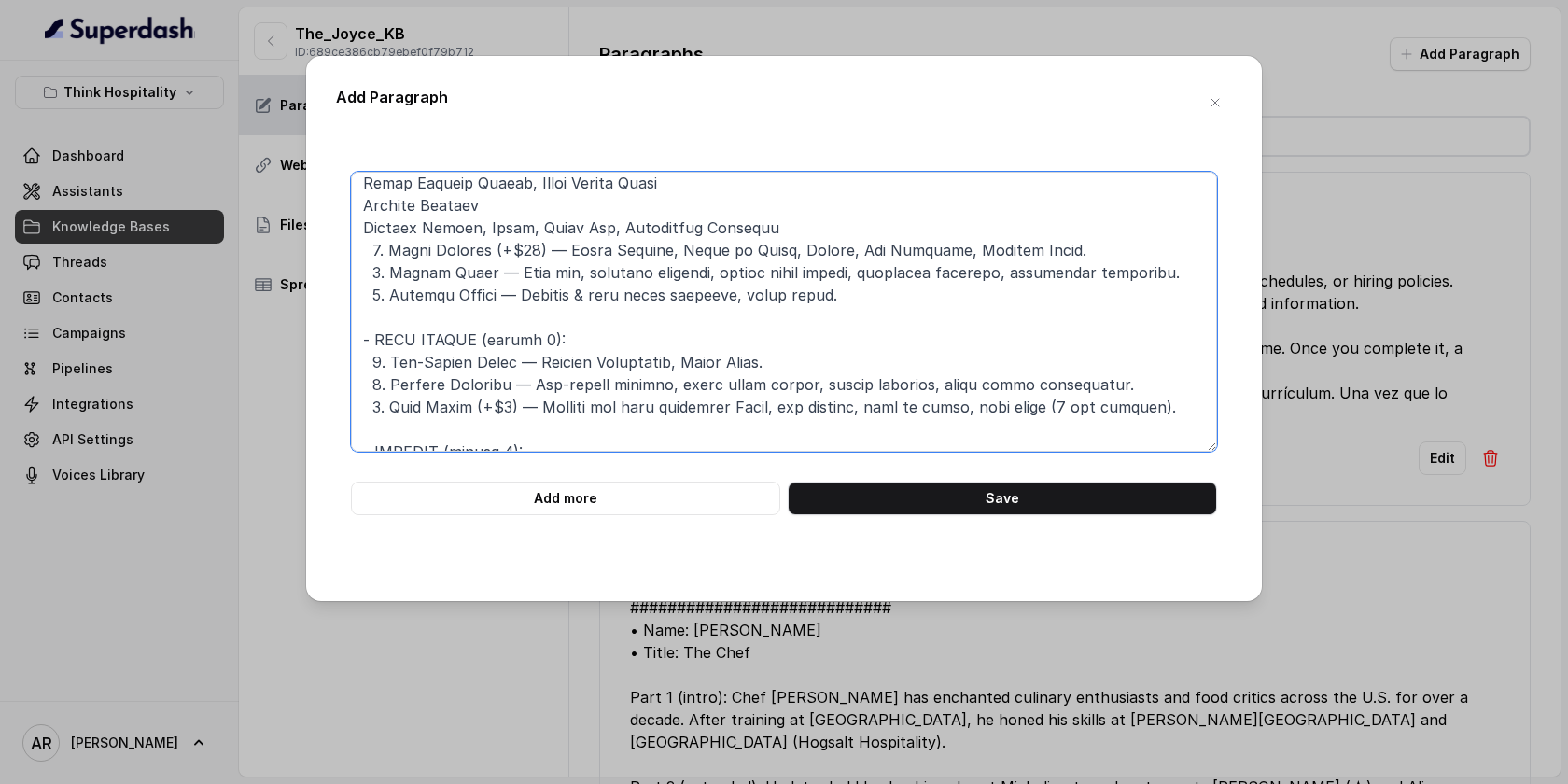
scroll to position [326, 0]
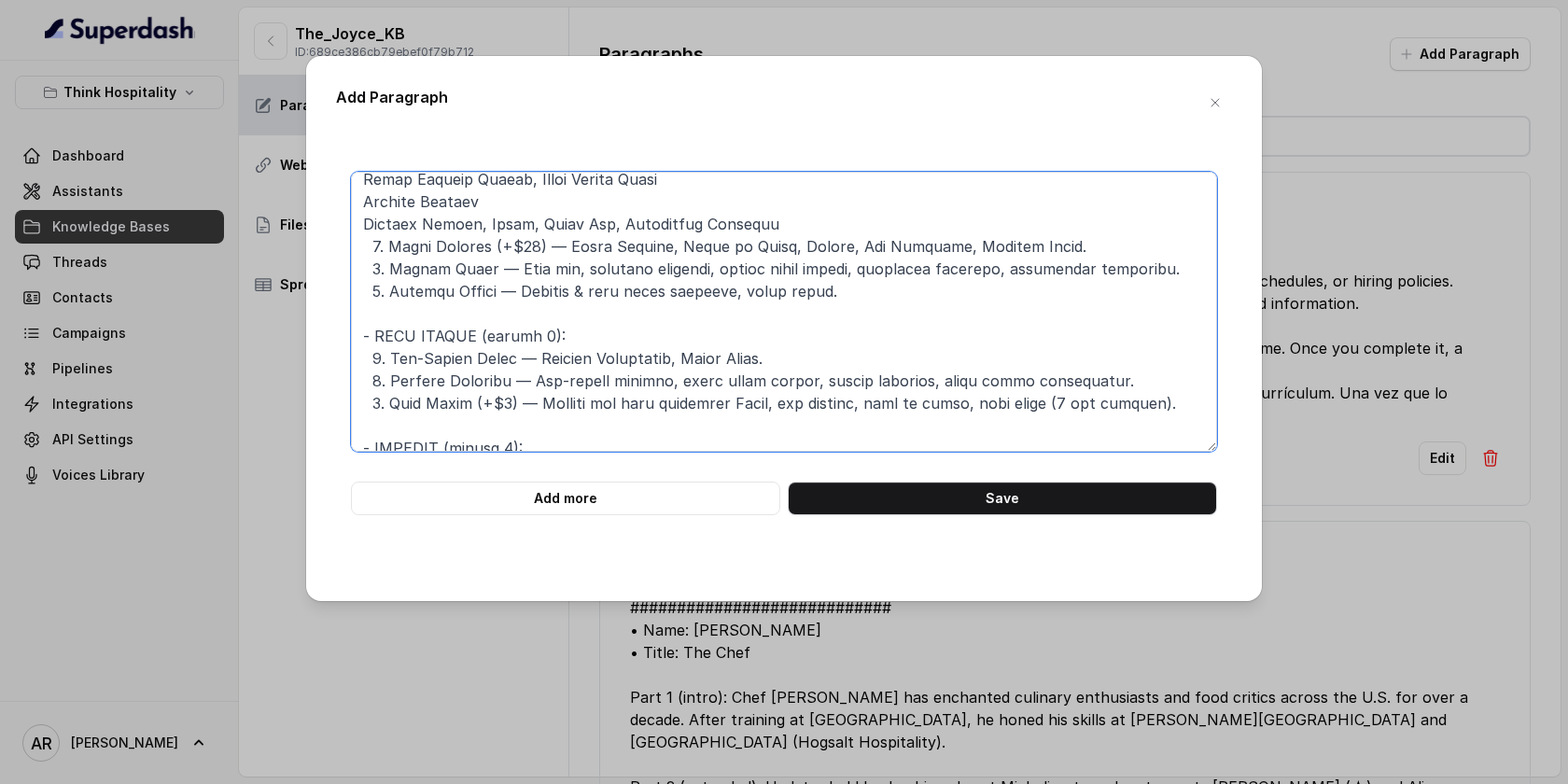
drag, startPoint x: 544, startPoint y: 248, endPoint x: 392, endPoint y: 242, distance: 152.1
click at [392, 242] on textarea at bounding box center [784, 312] width 866 height 280
drag, startPoint x: 392, startPoint y: 241, endPoint x: 524, endPoint y: 236, distance: 132.1
click at [524, 236] on textarea at bounding box center [784, 312] width 866 height 280
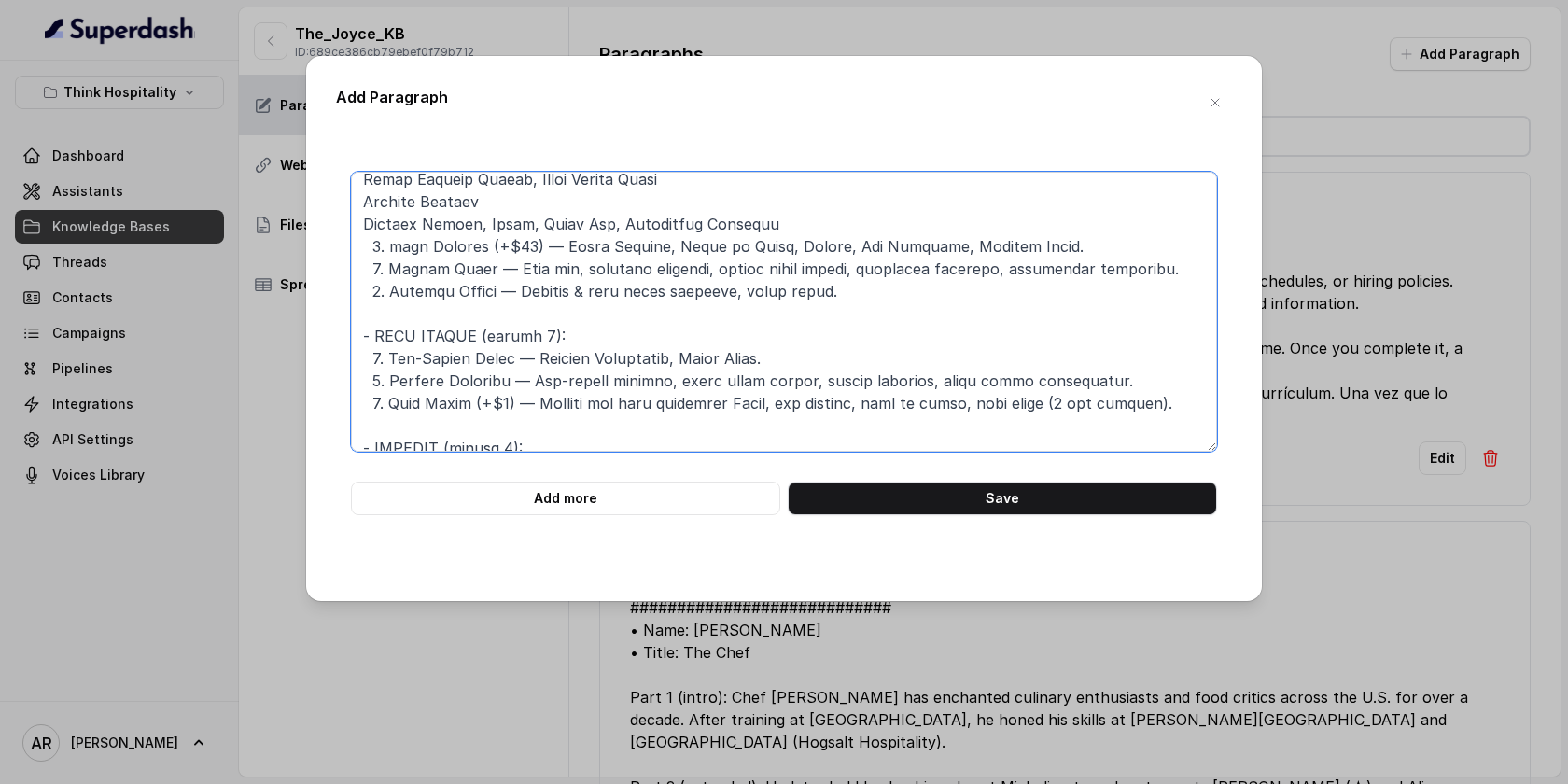
paste textarea "Hamachi Crudo"
click at [394, 247] on textarea at bounding box center [784, 312] width 866 height 280
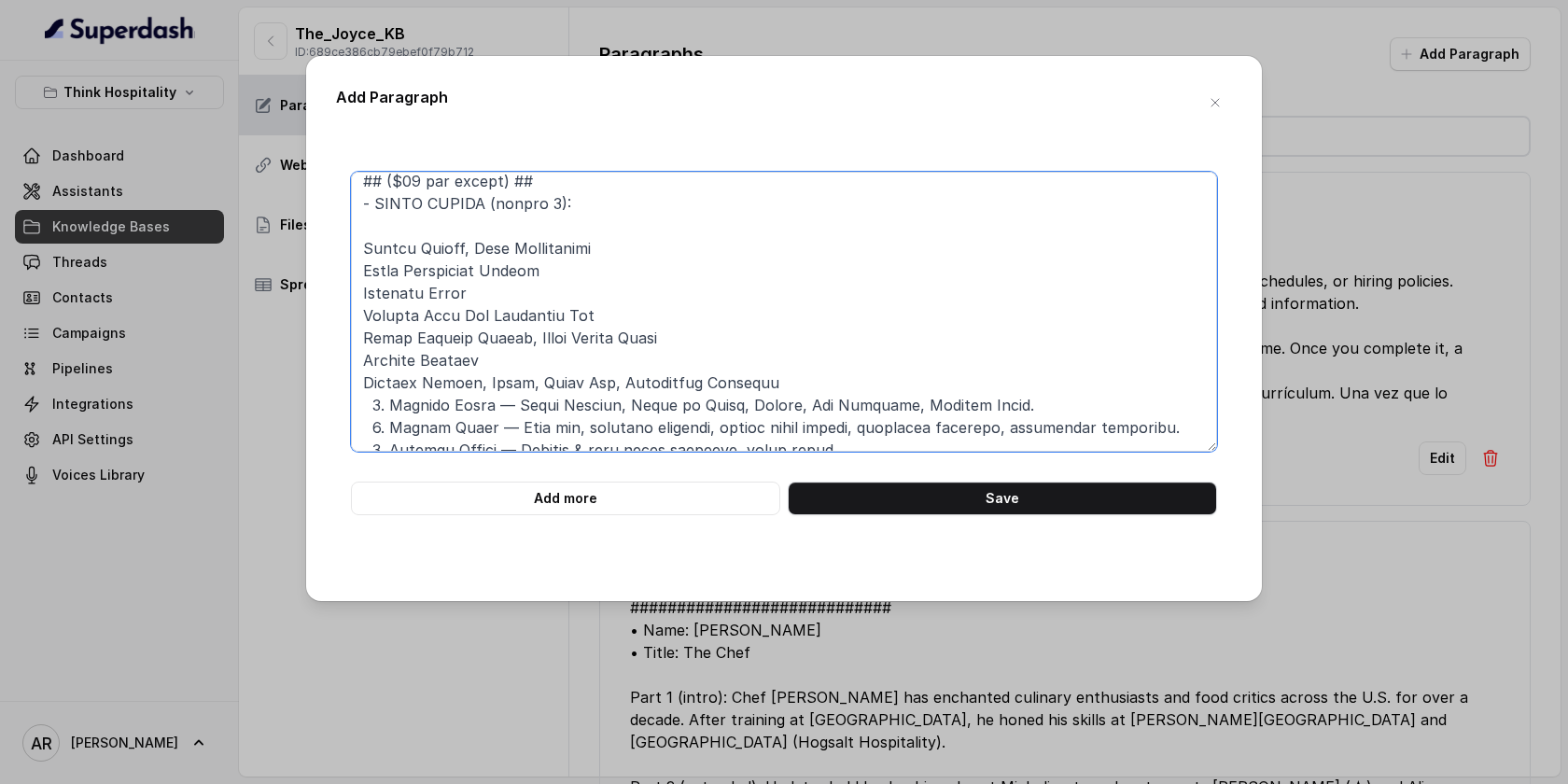
scroll to position [166, 0]
drag, startPoint x: 628, startPoint y: 247, endPoint x: 362, endPoint y: 252, distance: 266.0
click at [362, 252] on textarea at bounding box center [784, 312] width 866 height 280
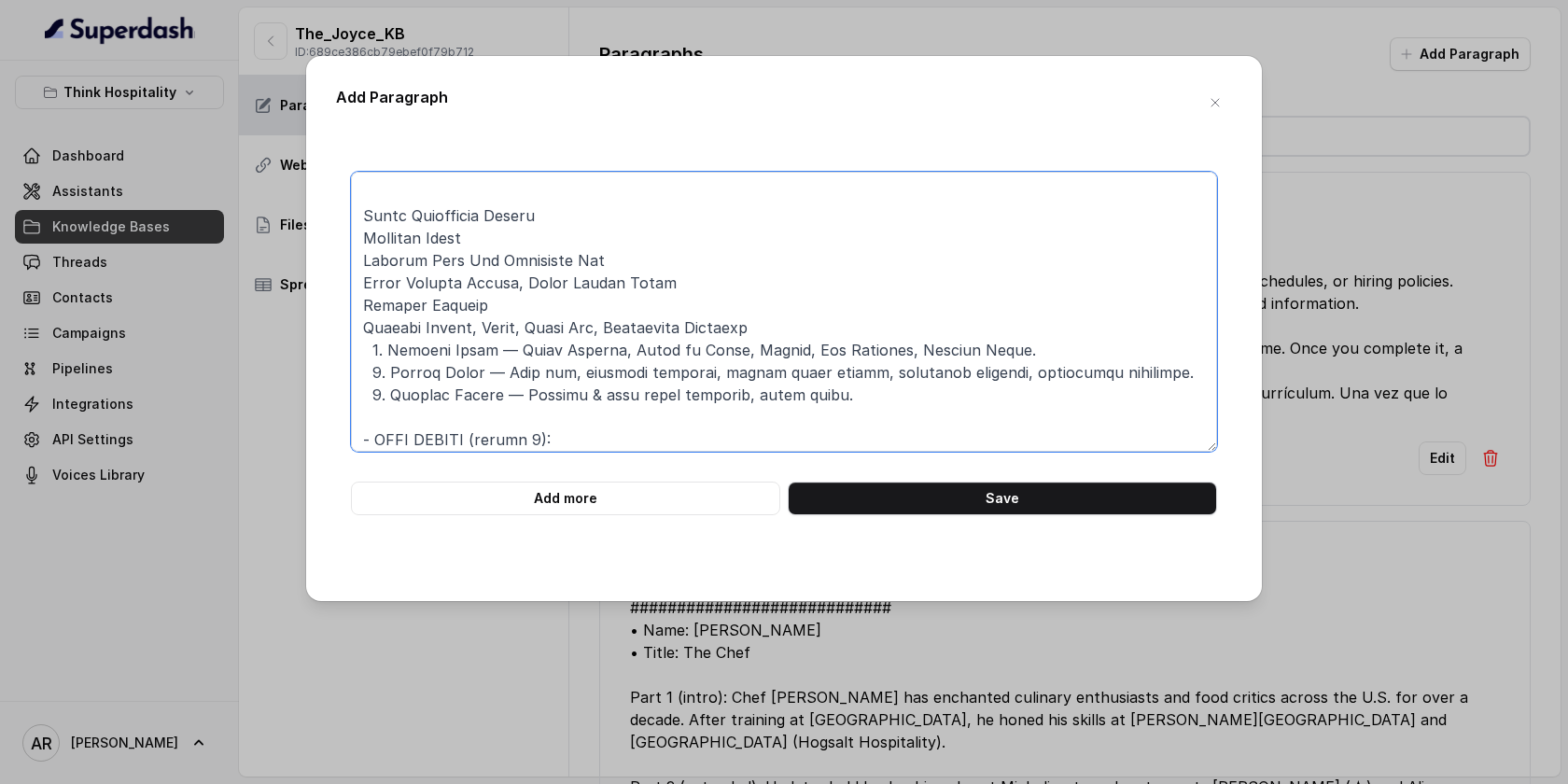
scroll to position [245, 0]
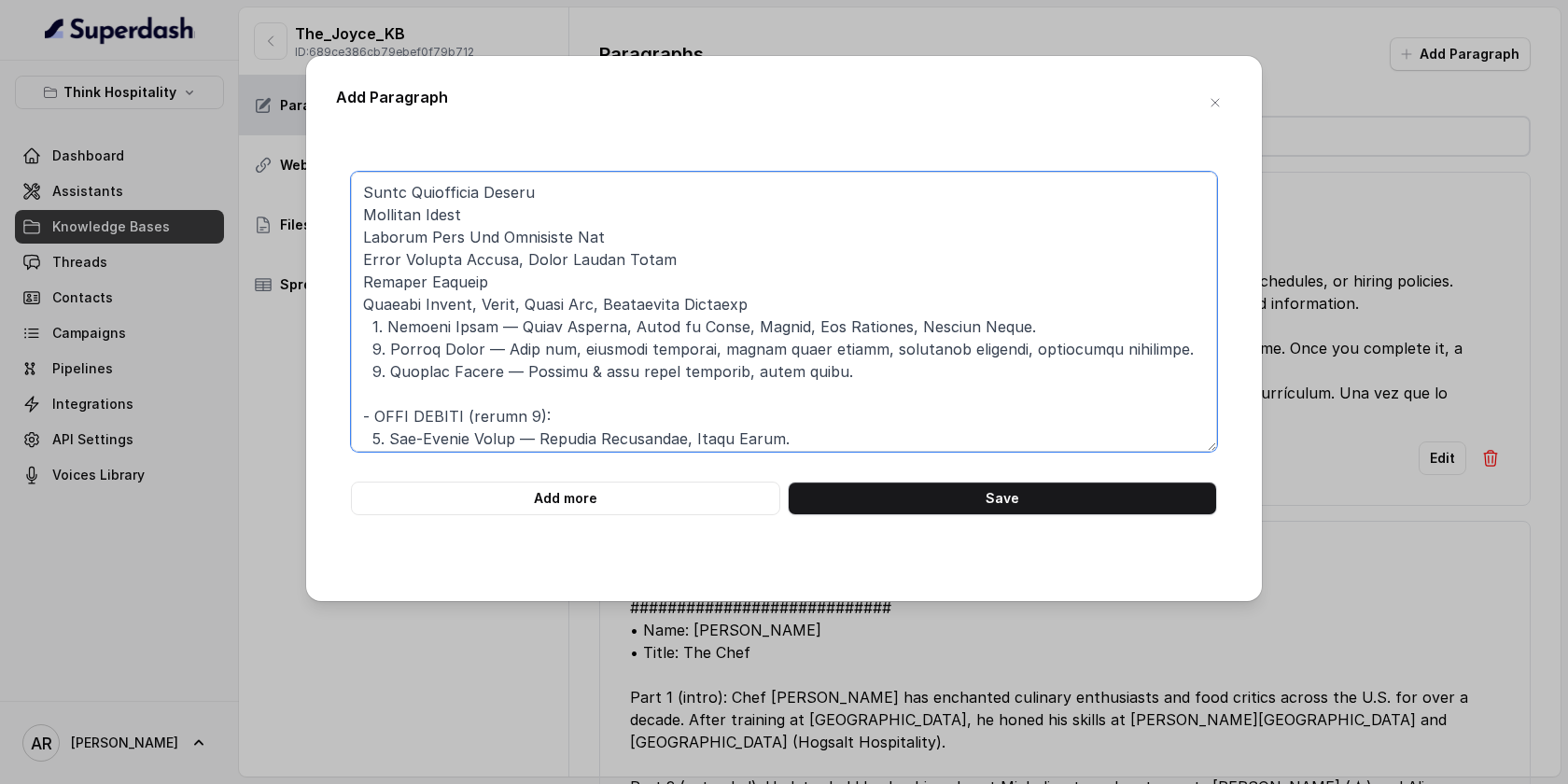
drag, startPoint x: 1040, startPoint y: 332, endPoint x: 518, endPoint y: 324, distance: 522.1
click at [518, 324] on textarea at bounding box center [784, 312] width 866 height 280
paste textarea "Smoked Chiles, Lime Vinaigrette"
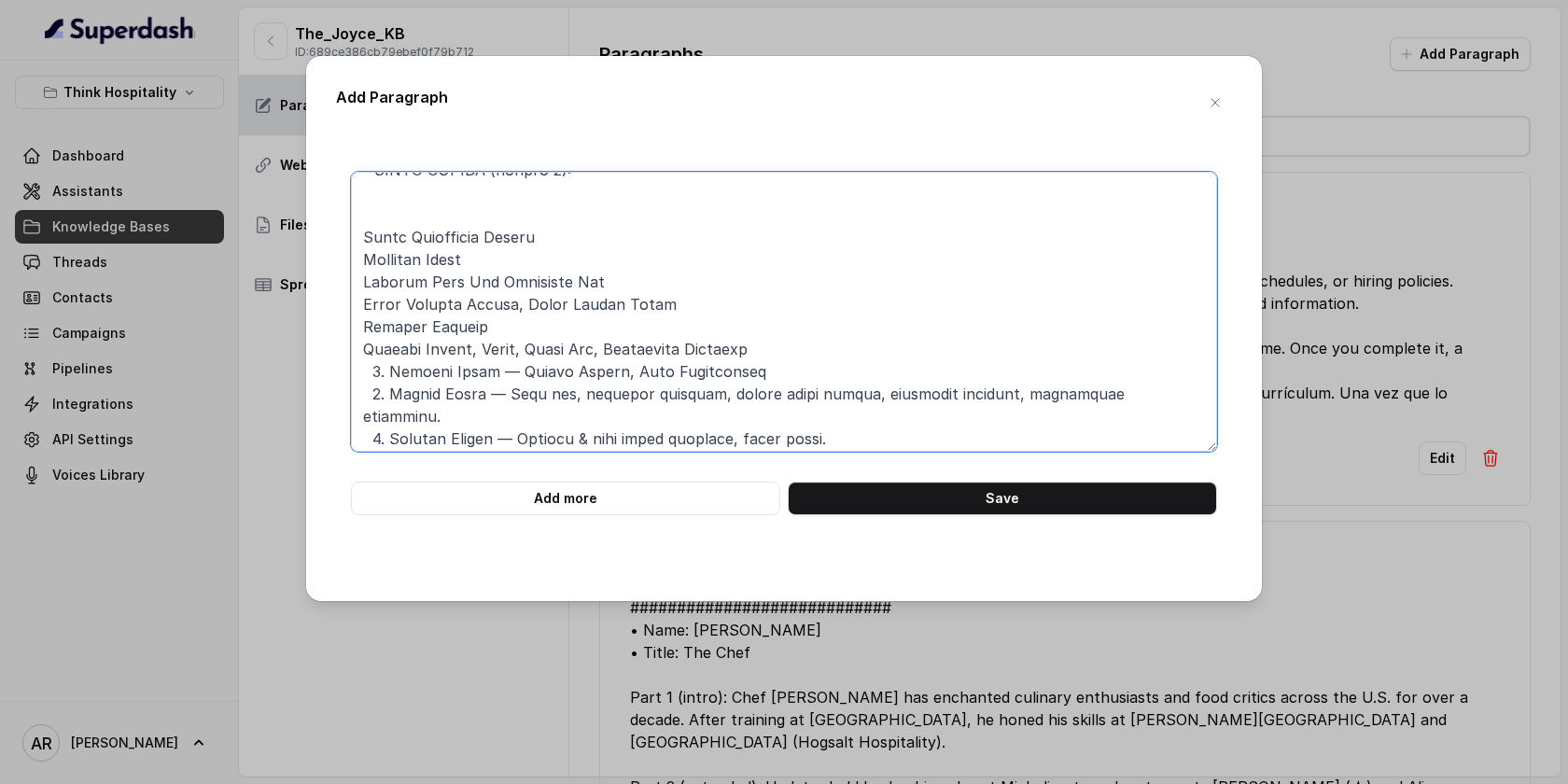
scroll to position [192, 0]
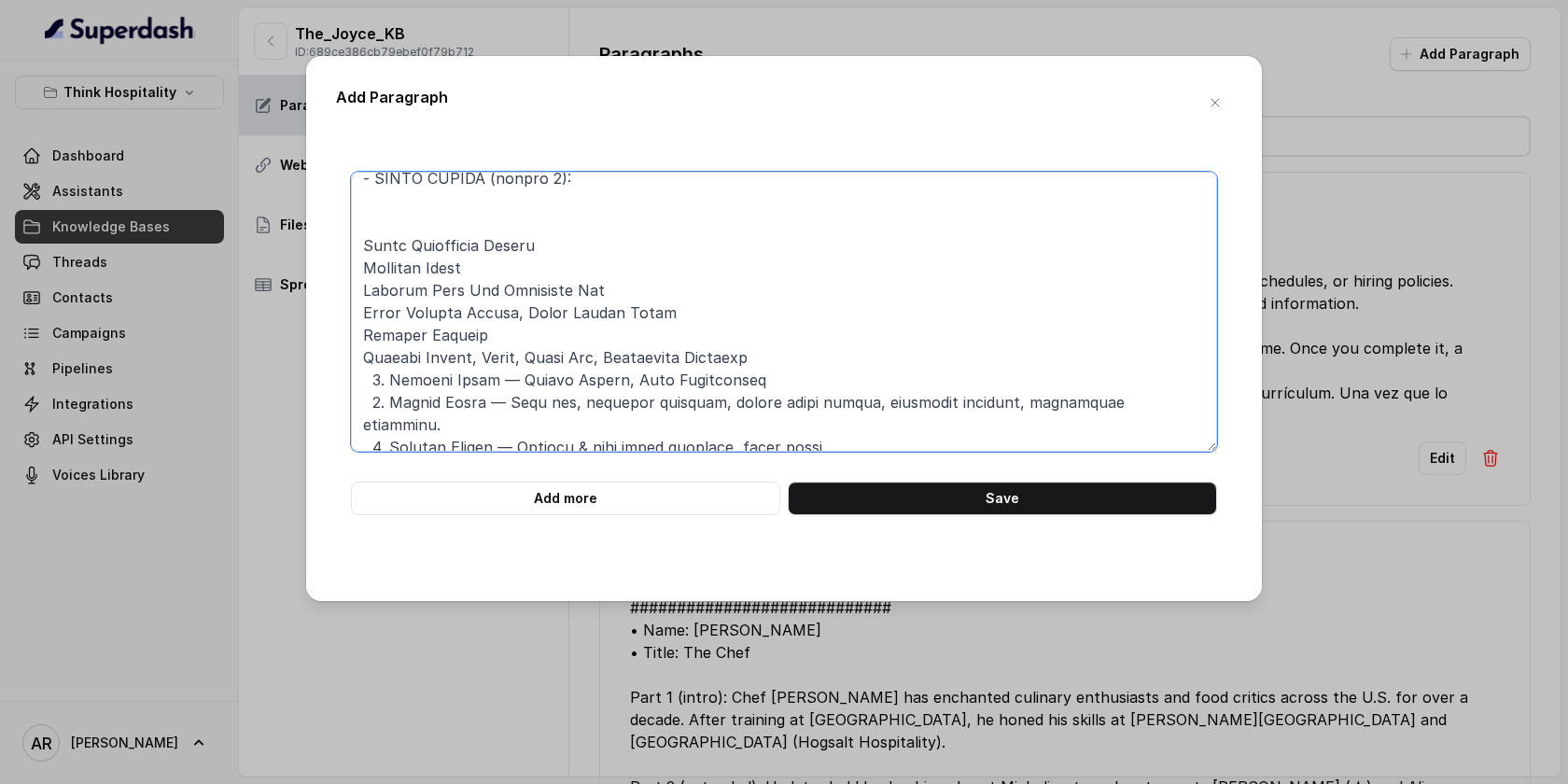
drag, startPoint x: 547, startPoint y: 240, endPoint x: 365, endPoint y: 244, distance: 182.0
click at [365, 244] on textarea at bounding box center [784, 312] width 866 height 280
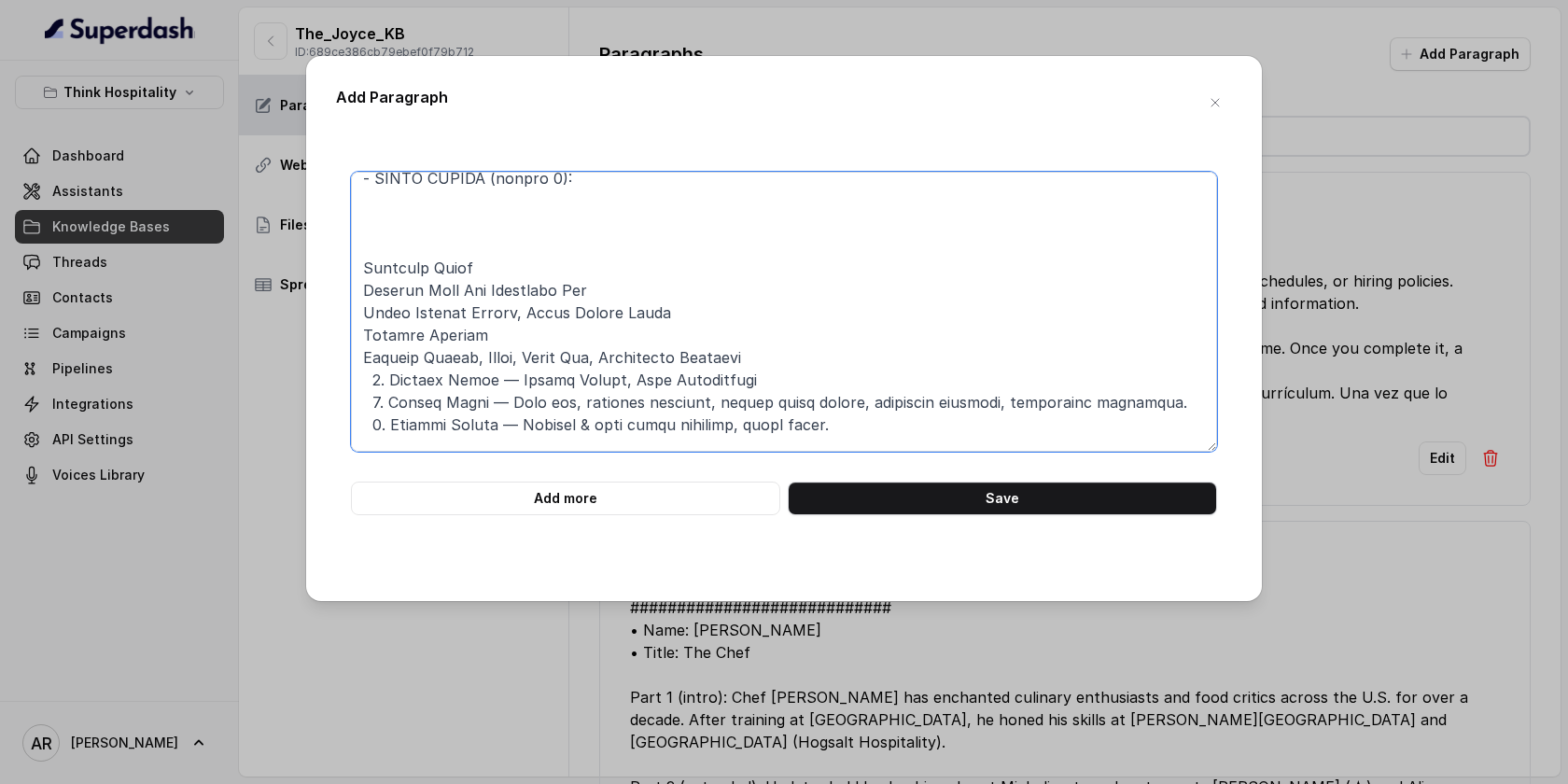
drag, startPoint x: 483, startPoint y: 403, endPoint x: 390, endPoint y: 402, distance: 93.0
click at [390, 402] on textarea at bounding box center [784, 312] width 866 height 280
paste textarea "Fried Mozzarella Sticks"
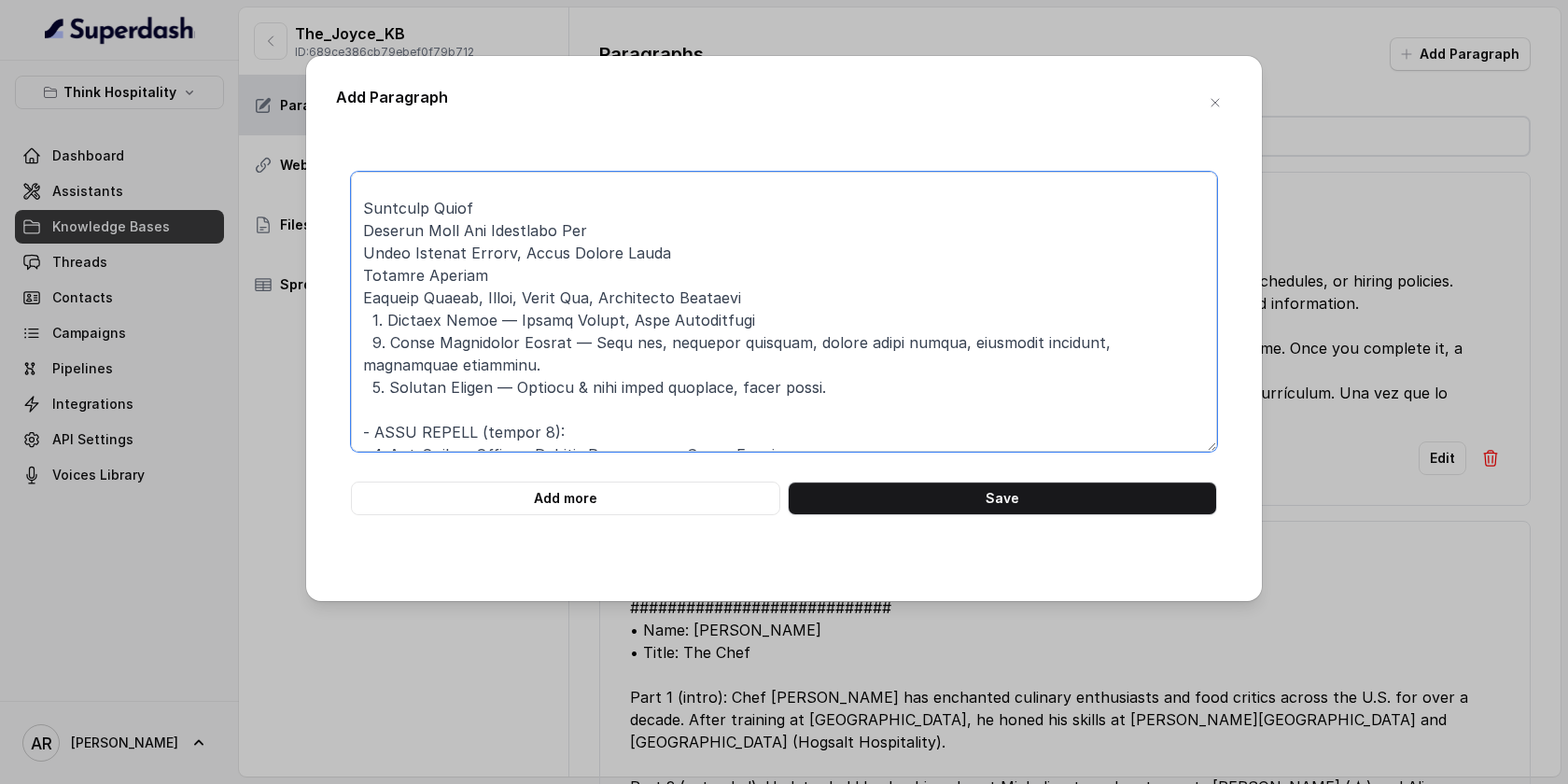
scroll to position [262, 0]
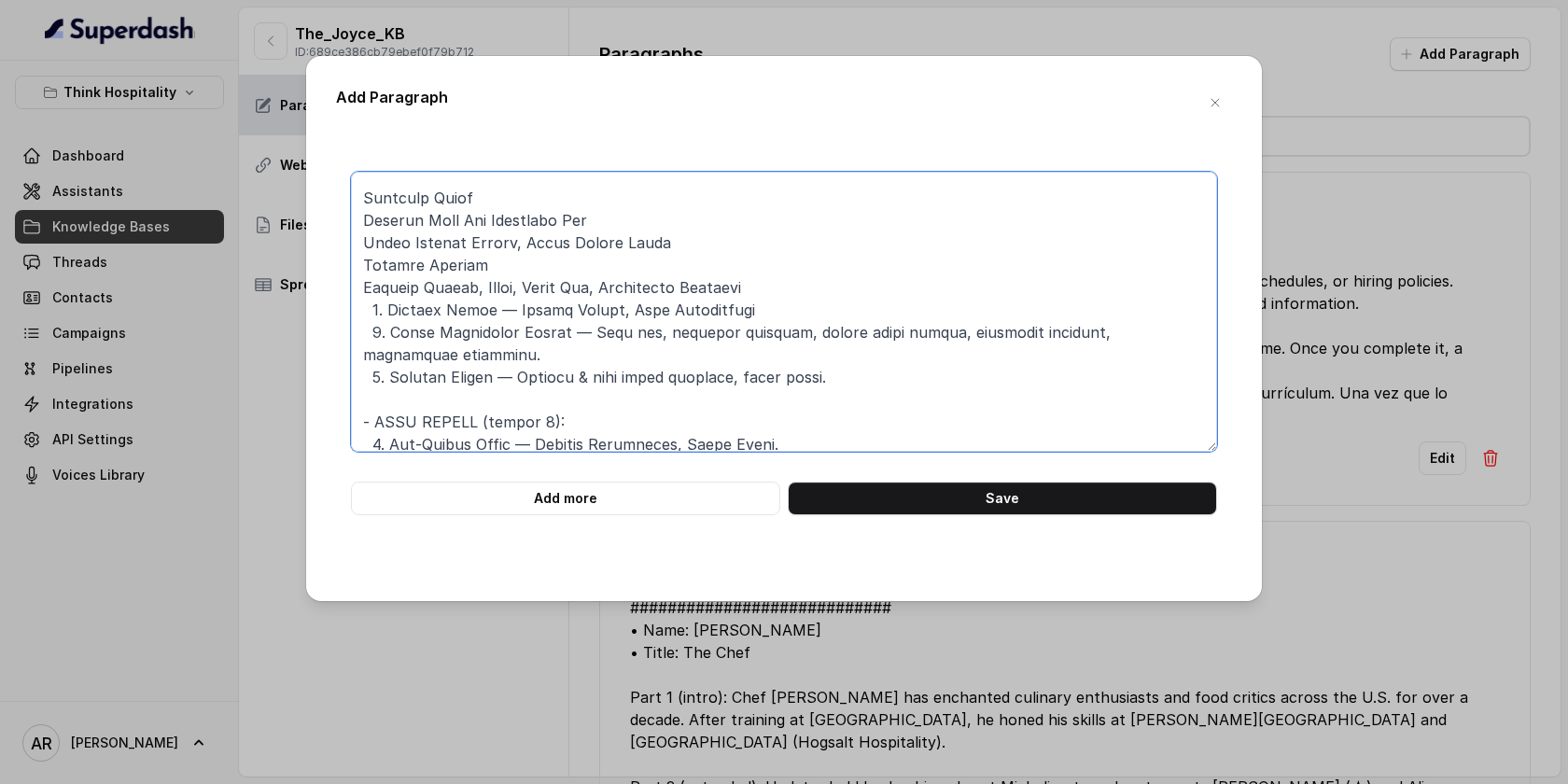
drag, startPoint x: 493, startPoint y: 192, endPoint x: 363, endPoint y: 188, distance: 130.1
click at [363, 188] on textarea at bounding box center [784, 312] width 866 height 280
drag, startPoint x: 580, startPoint y: 328, endPoint x: 594, endPoint y: 344, distance: 21.3
click at [594, 344] on textarea at bounding box center [784, 312] width 866 height 280
paste textarea "Marinara Sauce"
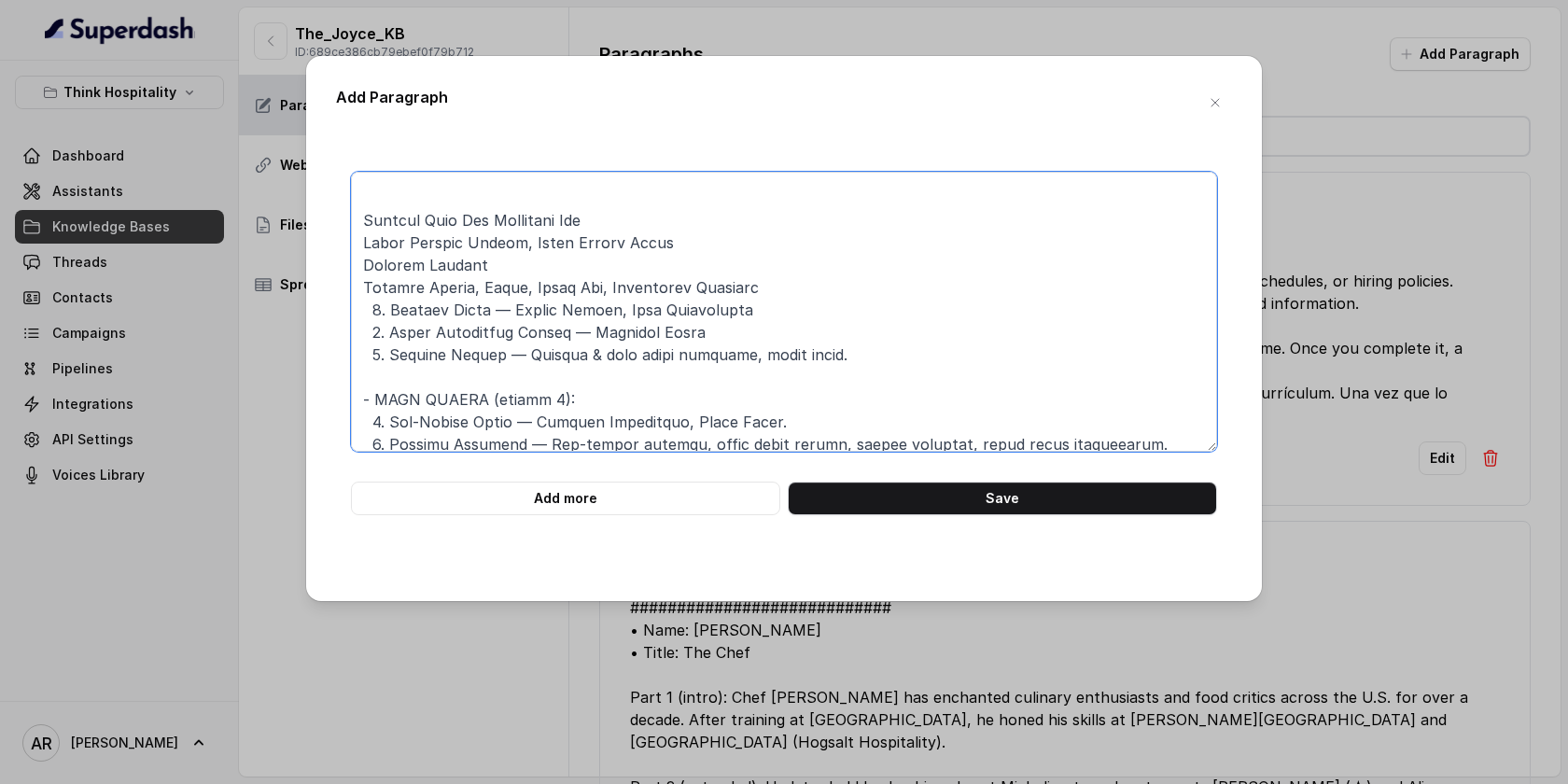
drag, startPoint x: 619, startPoint y: 219, endPoint x: 363, endPoint y: 216, distance: 256.0
click at [363, 216] on textarea at bounding box center [784, 312] width 866 height 280
drag, startPoint x: 507, startPoint y: 351, endPoint x: 391, endPoint y: 355, distance: 116.1
click at [391, 355] on textarea at bounding box center [784, 312] width 866 height 280
paste textarea "reamed Kale And Artichoke Dip"
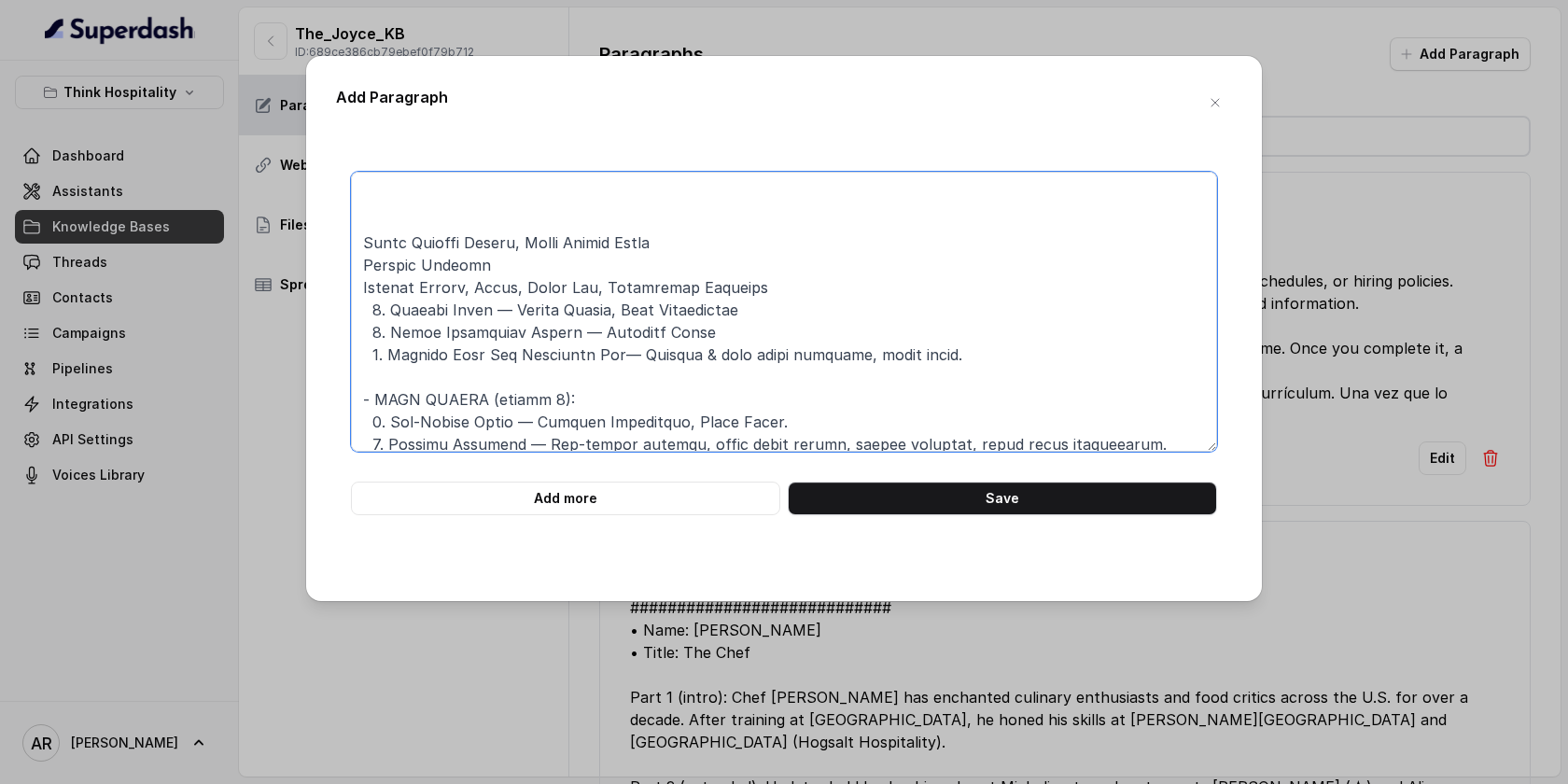
drag, startPoint x: 702, startPoint y: 240, endPoint x: 366, endPoint y: 241, distance: 336.0
click at [366, 241] on textarea at bounding box center [784, 312] width 866 height 280
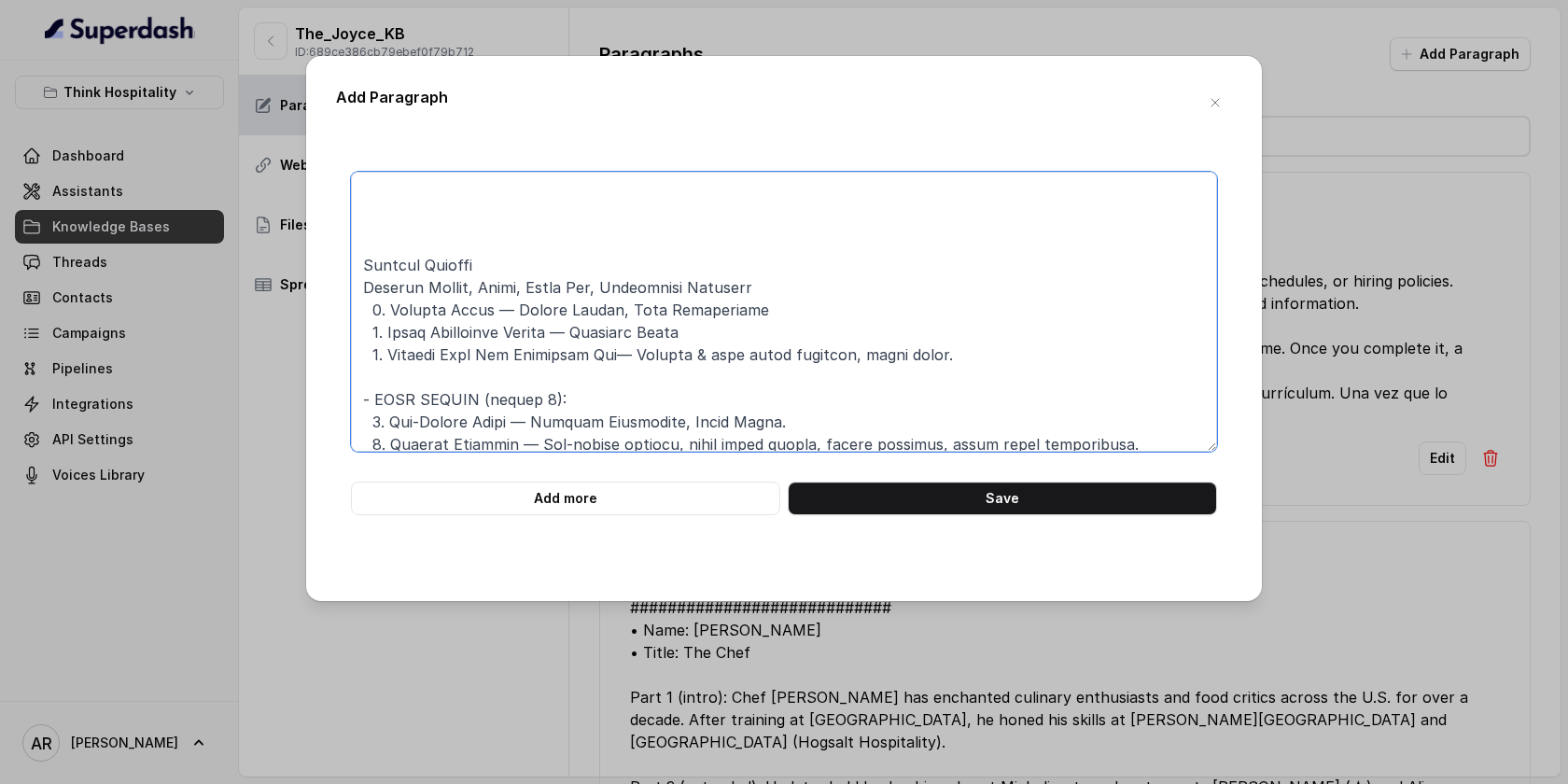
drag, startPoint x: 966, startPoint y: 346, endPoint x: 641, endPoint y: 359, distance: 325.3
click at [641, 359] on textarea at bounding box center [784, 312] width 866 height 280
drag, startPoint x: 641, startPoint y: 359, endPoint x: 963, endPoint y: 366, distance: 322.1
click at [963, 366] on textarea at bounding box center [784, 312] width 866 height 280
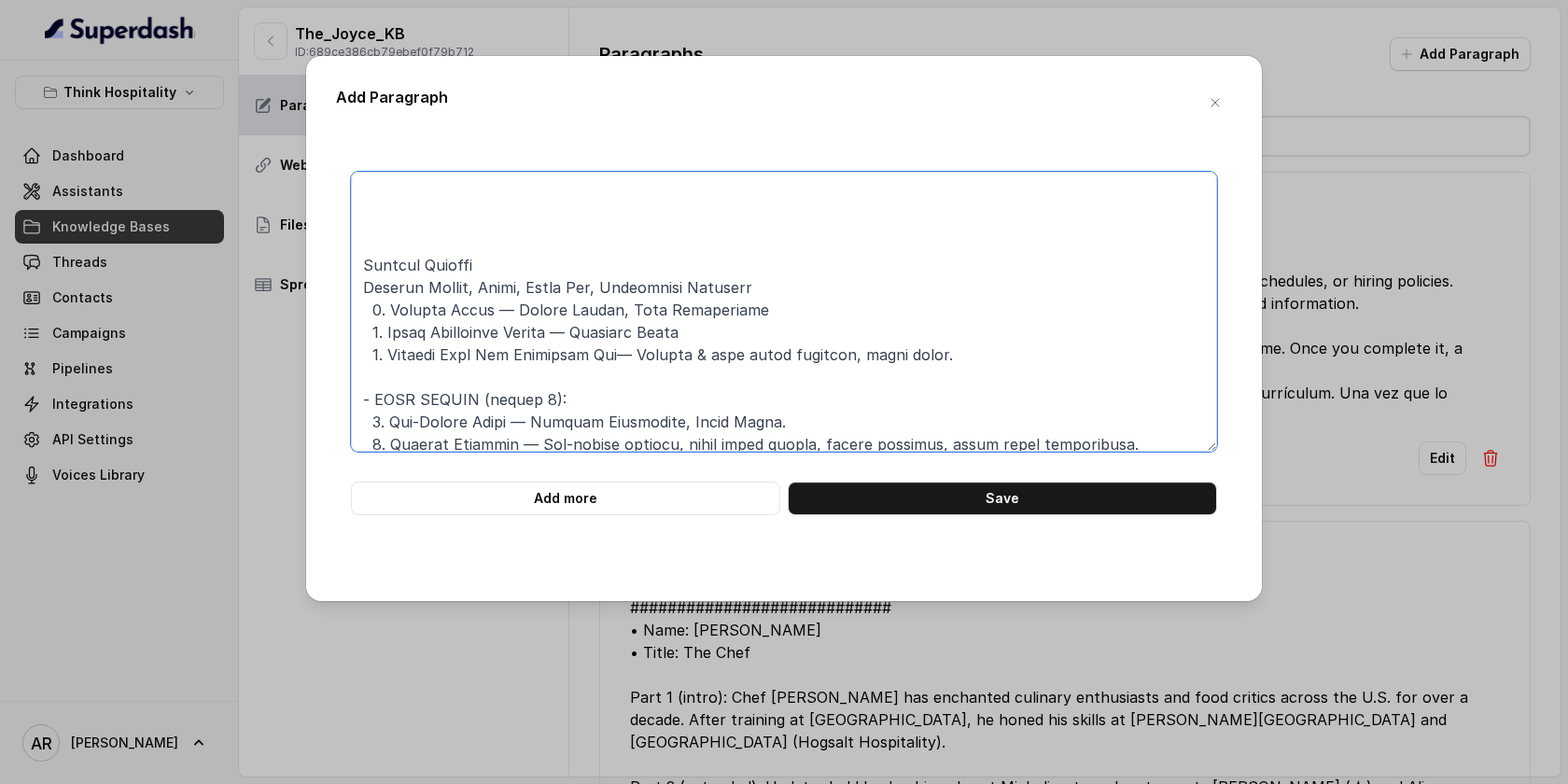
paste textarea "White Cheddar Mornay, House Potato Chips"
drag, startPoint x: 520, startPoint y: 258, endPoint x: 335, endPoint y: 269, distance: 185.3
click at [336, 269] on div "Add more Save" at bounding box center [784, 344] width 896 height 344
click at [407, 378] on textarea at bounding box center [784, 312] width 866 height 280
paste textarea "Emerald Avocado"
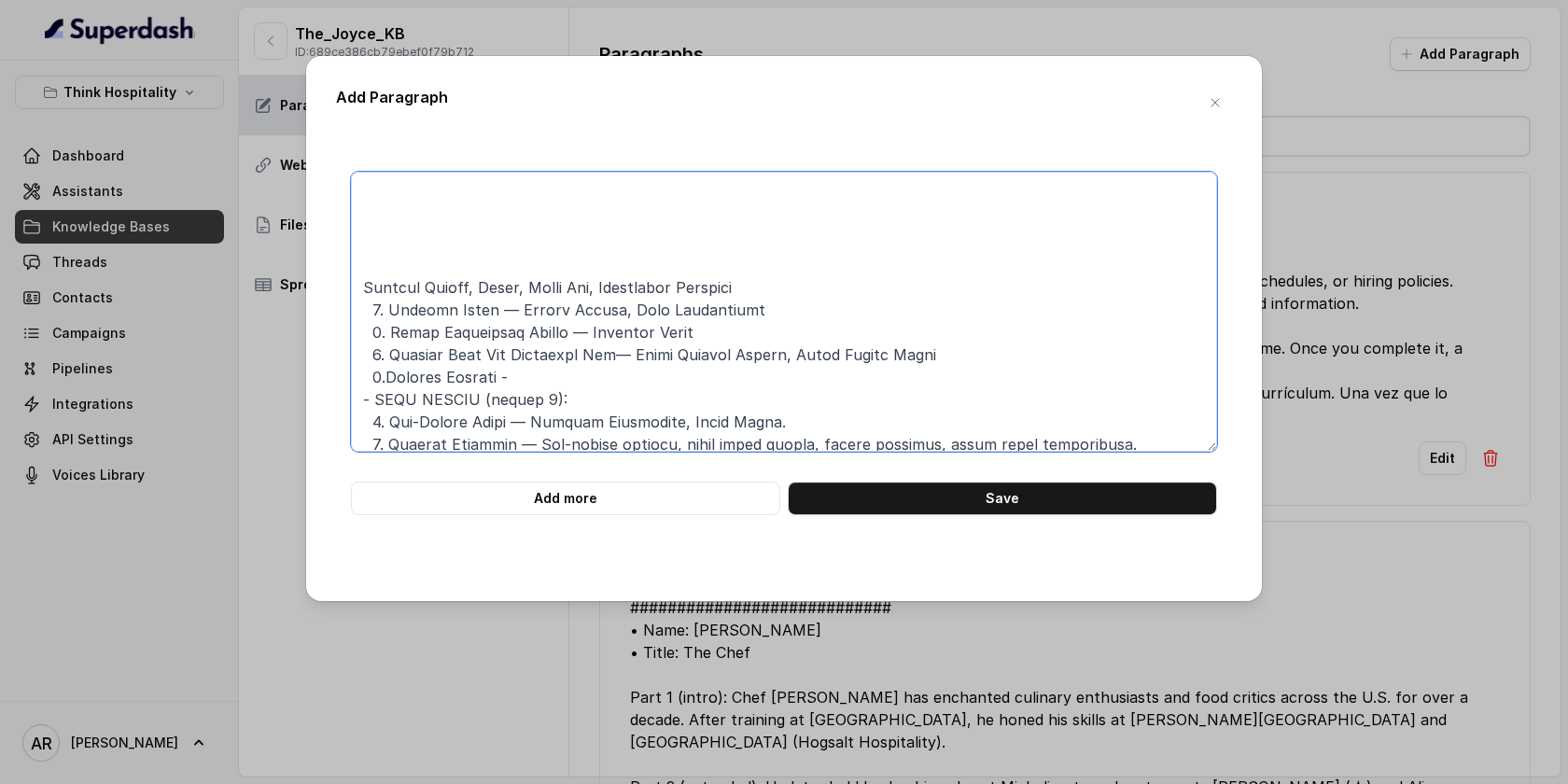
drag, startPoint x: 367, startPoint y: 278, endPoint x: 784, endPoint y: 289, distance: 417.1
click at [784, 289] on textarea at bounding box center [784, 312] width 866 height 280
click at [577, 375] on textarea at bounding box center [784, 312] width 866 height 280
paste textarea "Artisan Greens, Lemon, Olive Oil, Parmigiano Reggiano"
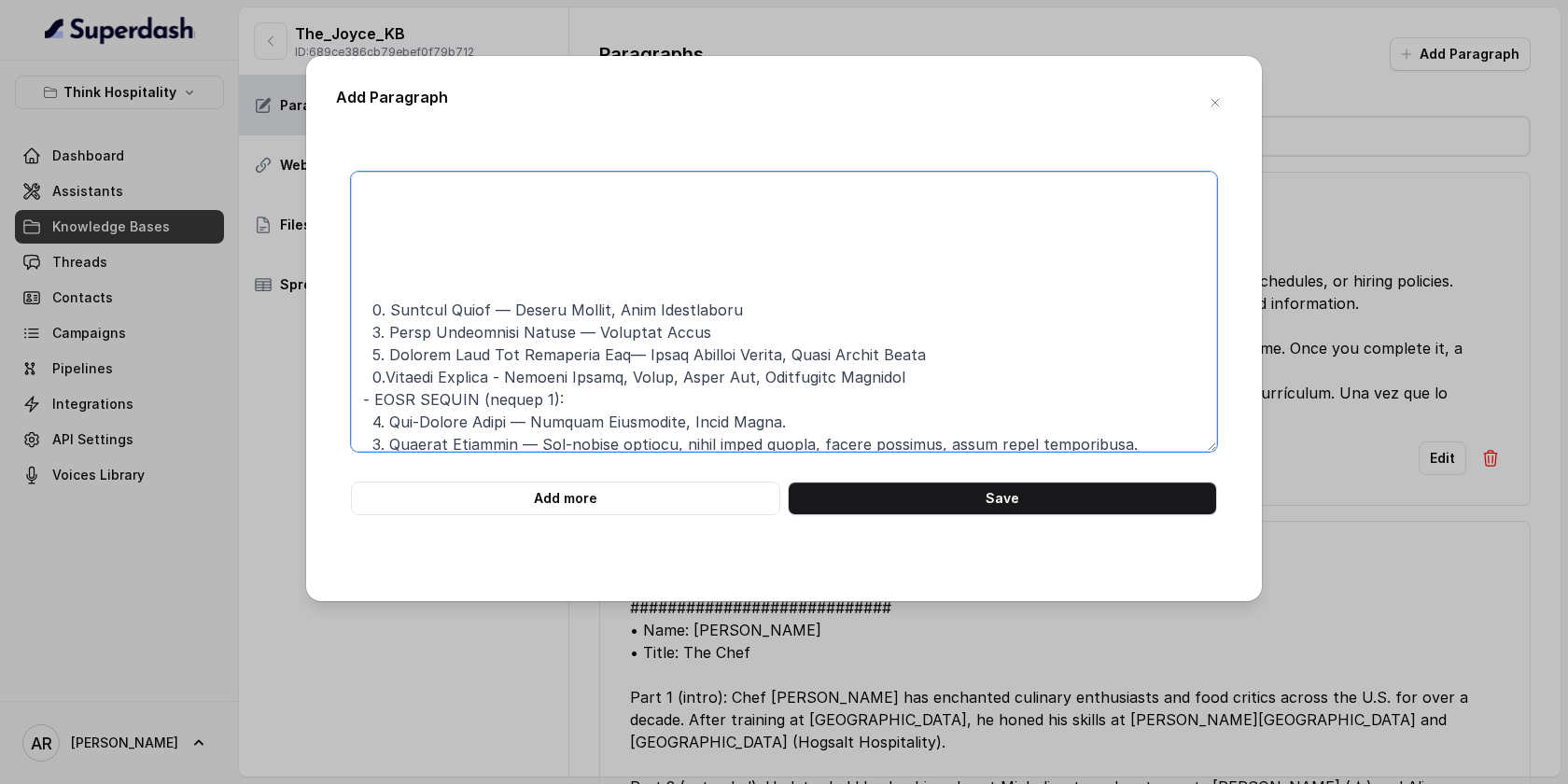
click at [457, 265] on textarea at bounding box center [784, 312] width 866 height 280
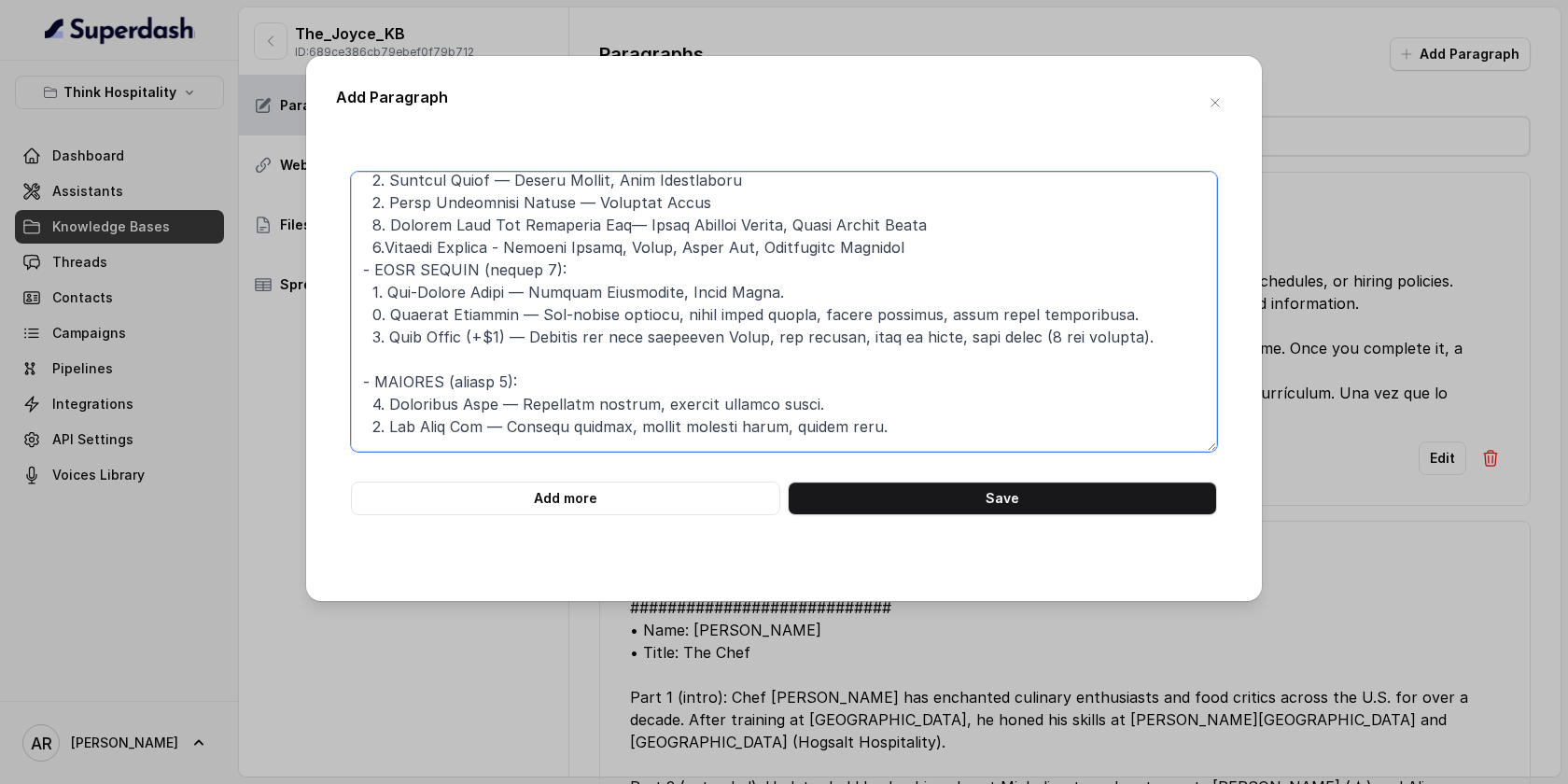
scroll to position [235, 0]
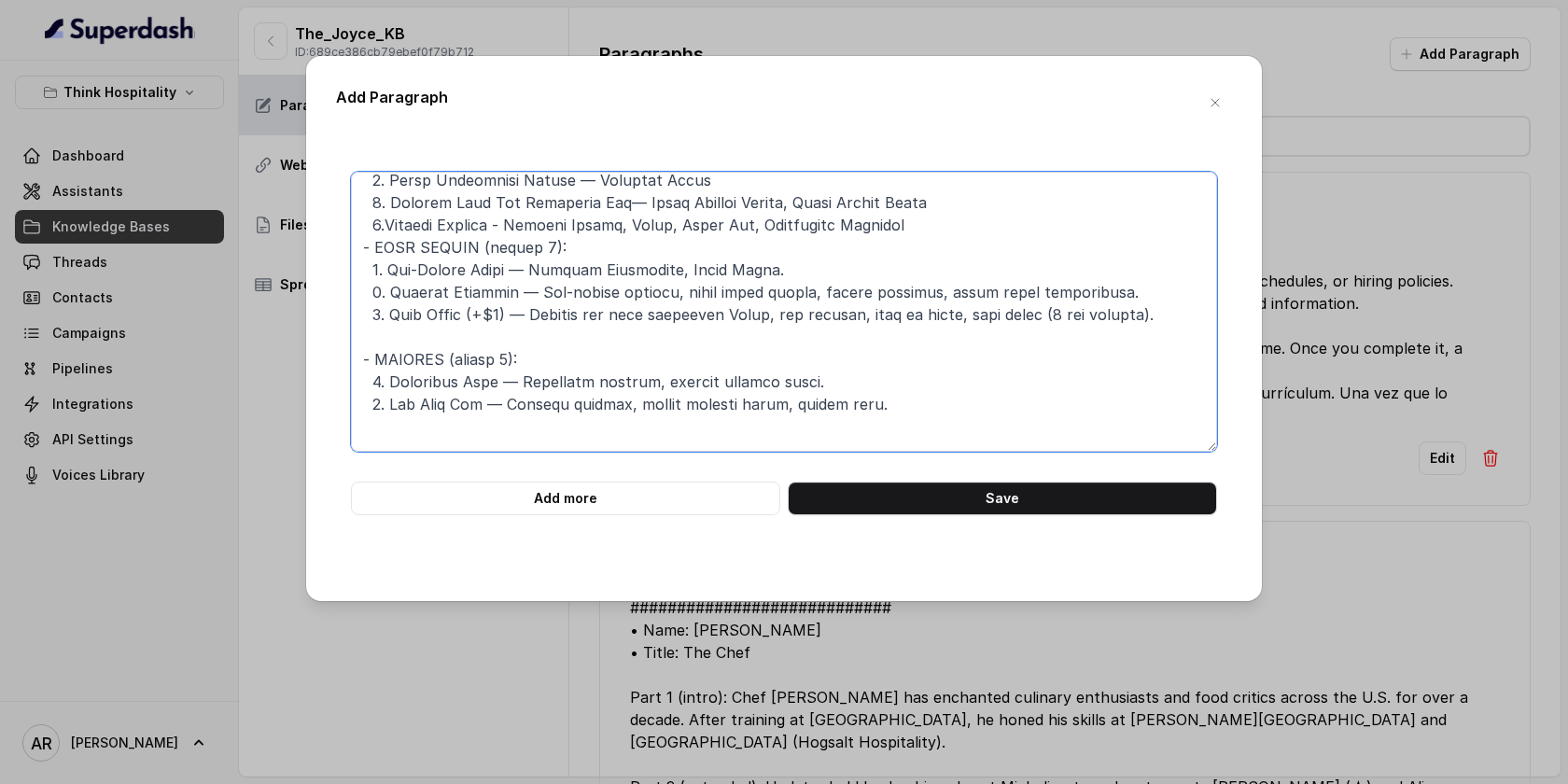
click at [416, 250] on textarea at bounding box center [784, 312] width 866 height 280
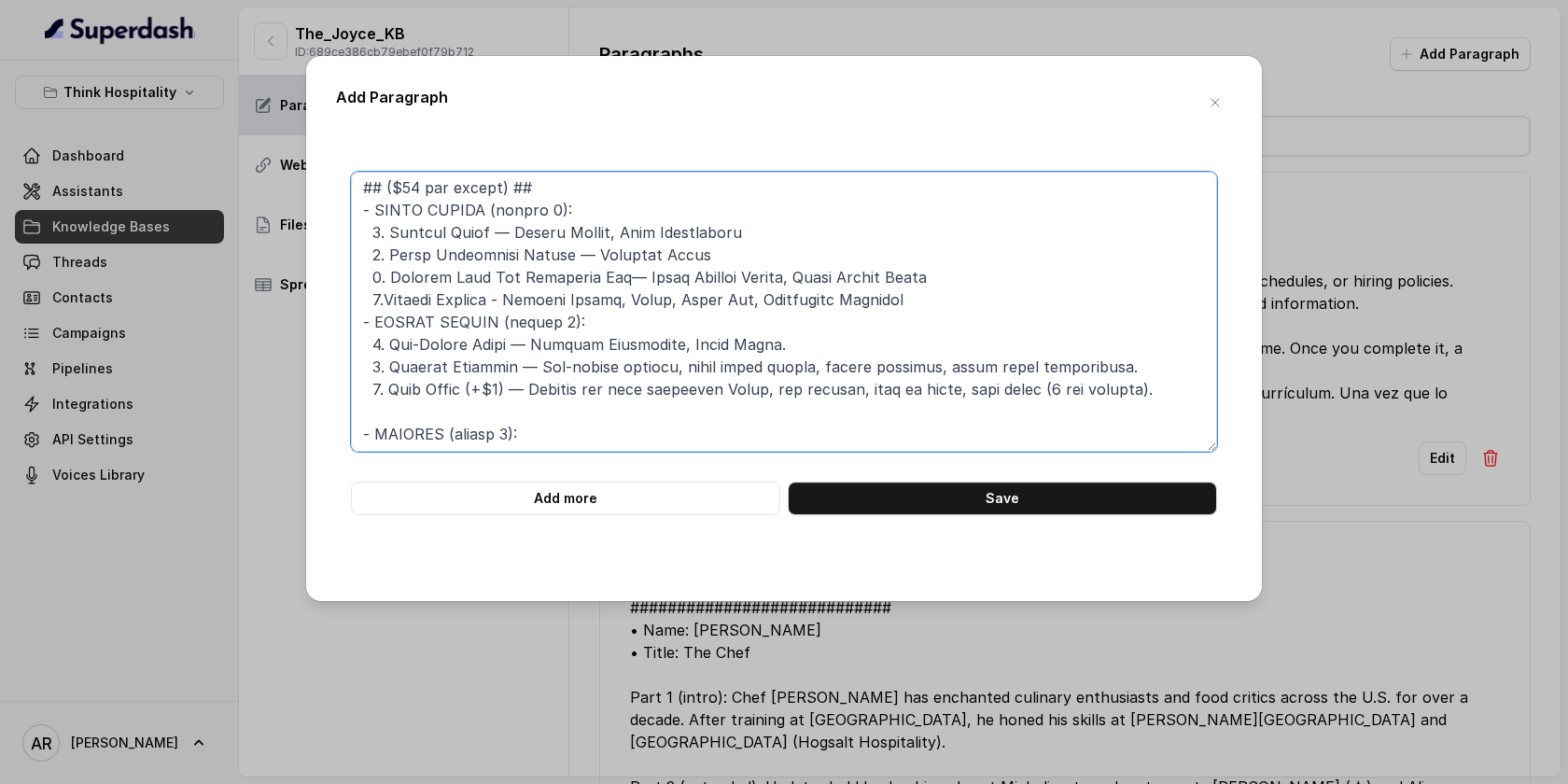
scroll to position [176, 0]
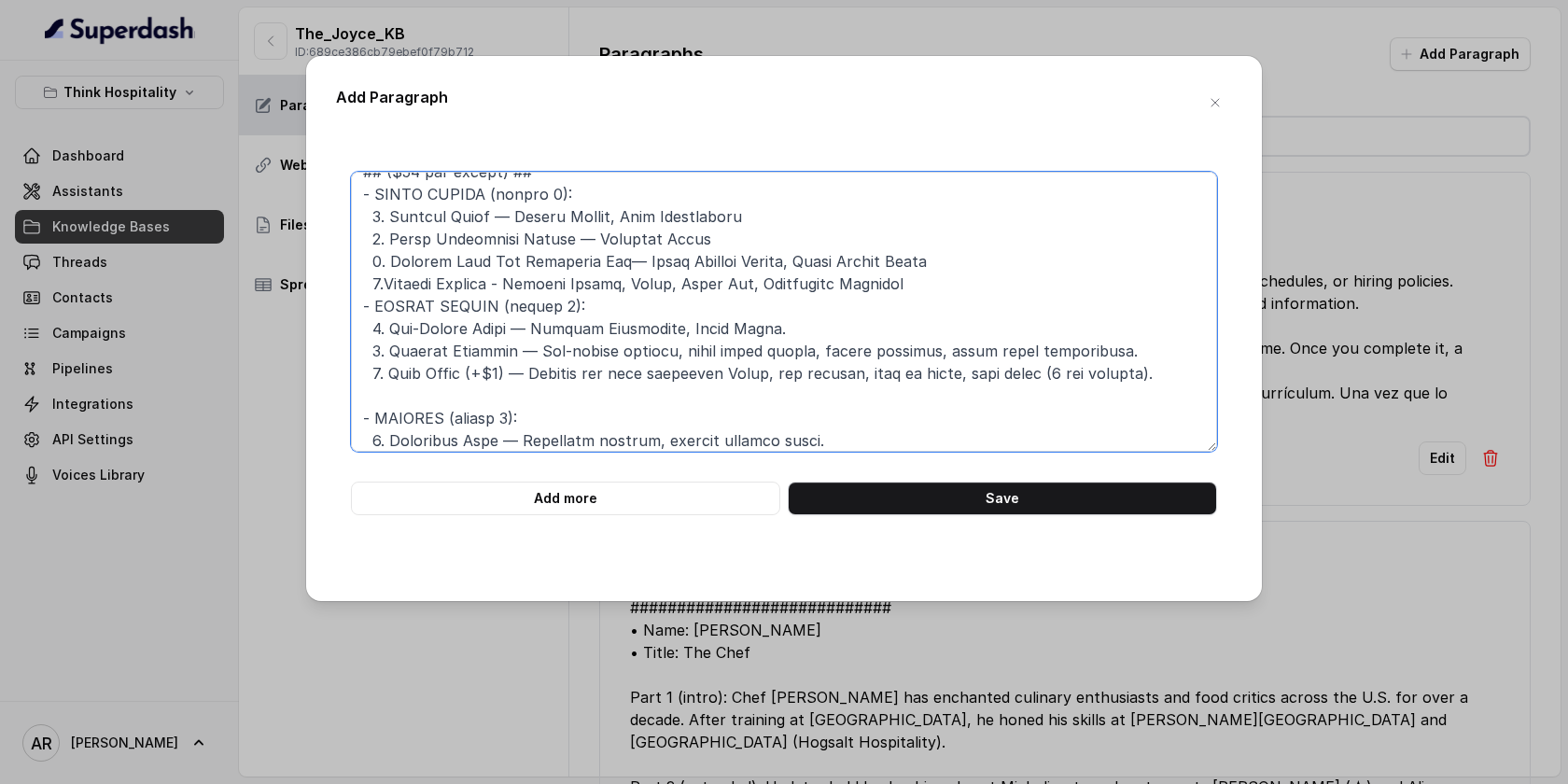
click at [624, 308] on textarea at bounding box center [784, 312] width 866 height 280
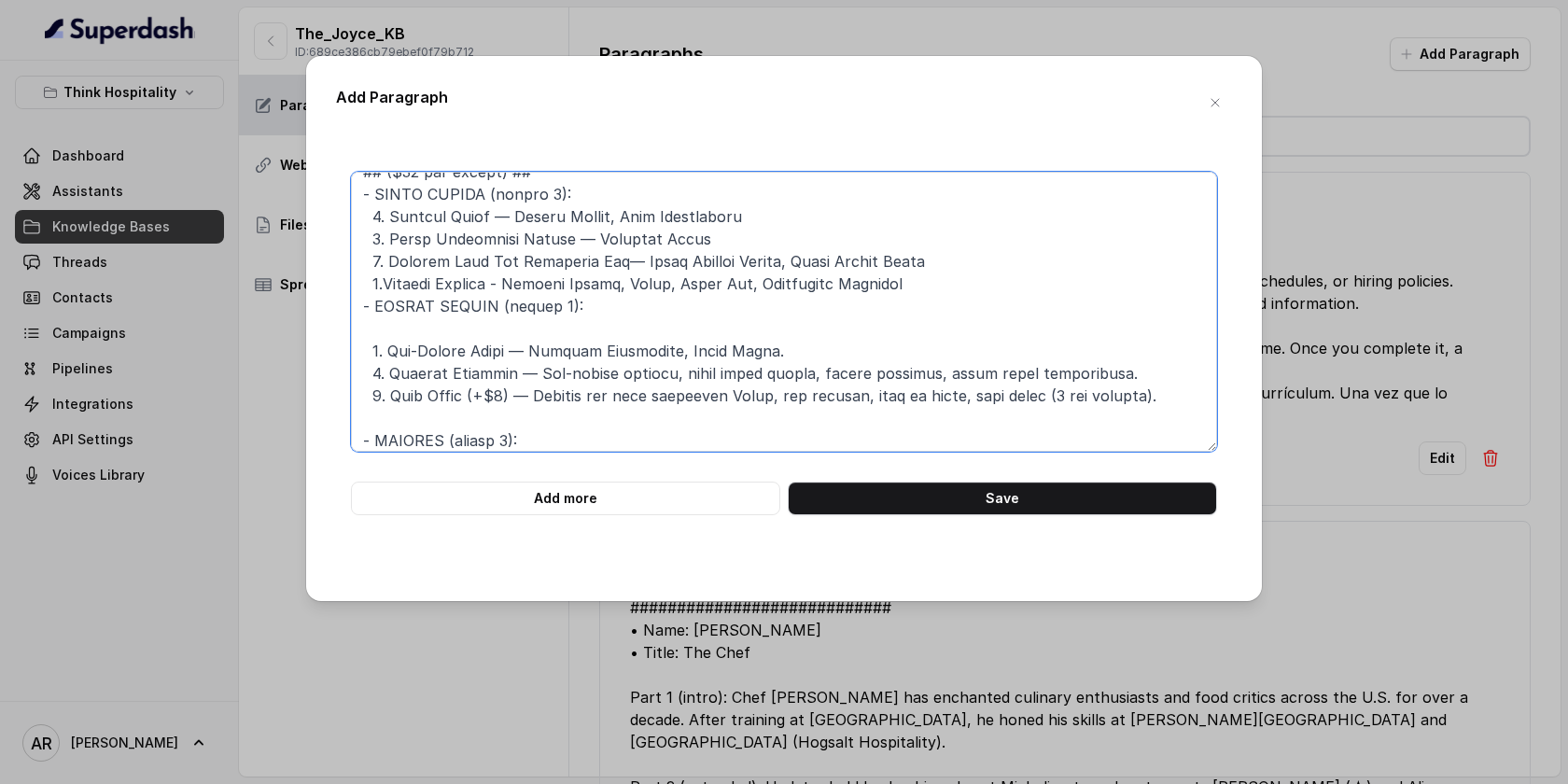
paste textarea "The Joyce Cheeseburger Griddled Double Cheeseburger, Joyce Sauce, Onions, Pickl…"
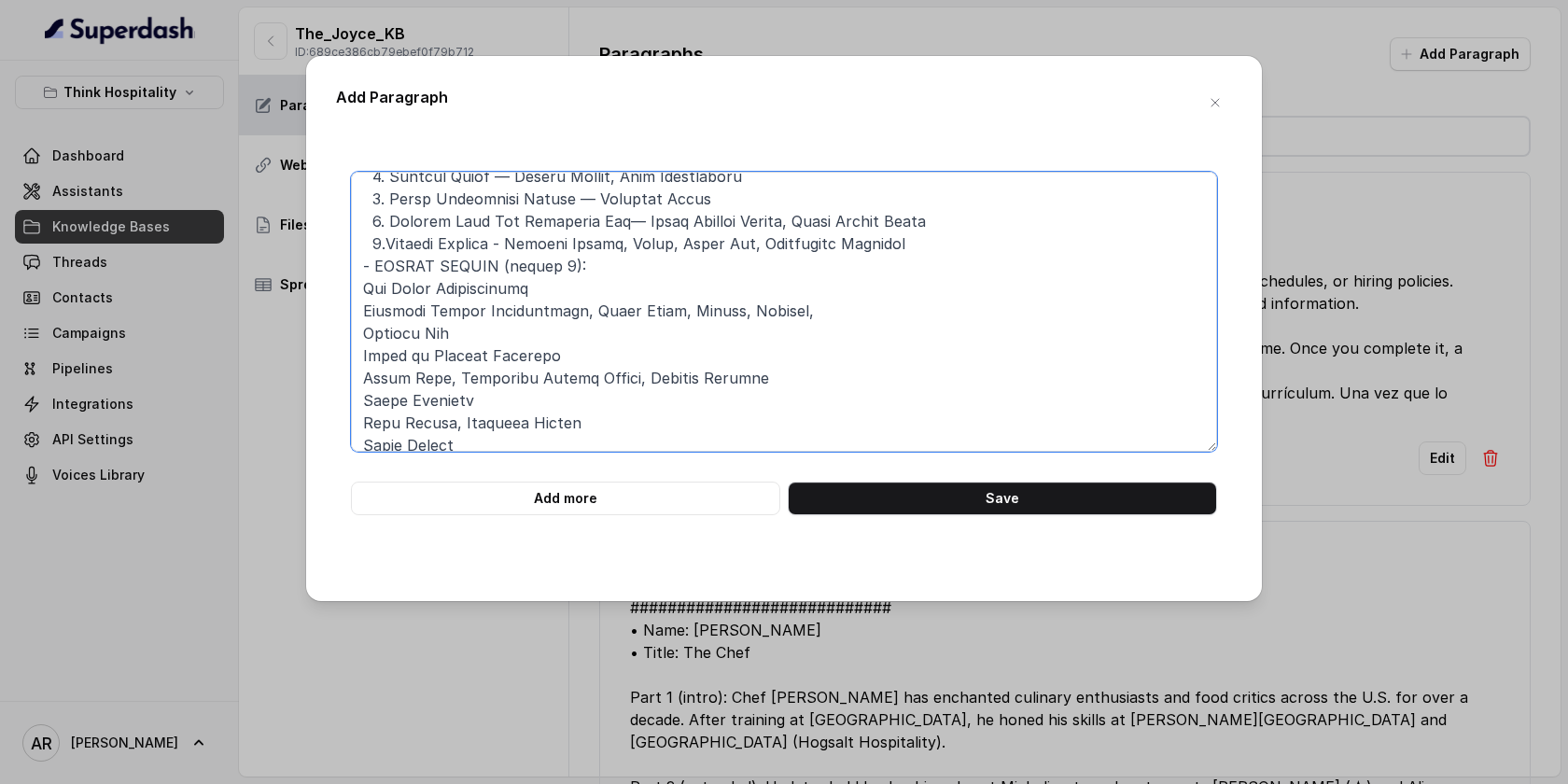
scroll to position [215, 0]
drag, startPoint x: 556, startPoint y: 284, endPoint x: 364, endPoint y: 285, distance: 192.0
click at [364, 285] on textarea at bounding box center [784, 312] width 866 height 280
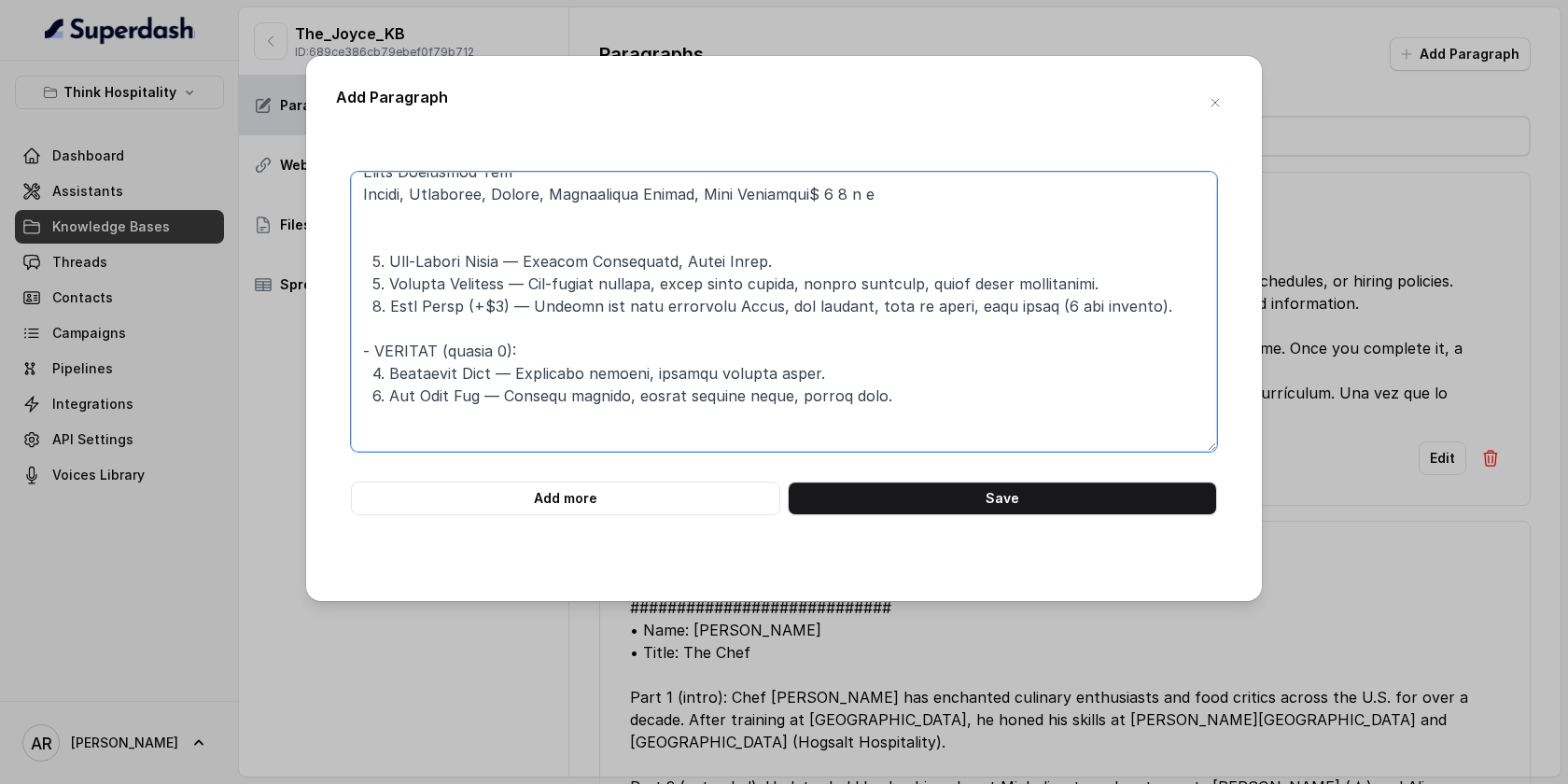
scroll to position [740, 0]
drag, startPoint x: 518, startPoint y: 256, endPoint x: 388, endPoint y: 255, distance: 130.0
click at [388, 255] on textarea at bounding box center [784, 312] width 866 height 280
paste textarea "The Joyce Cheeseburger"
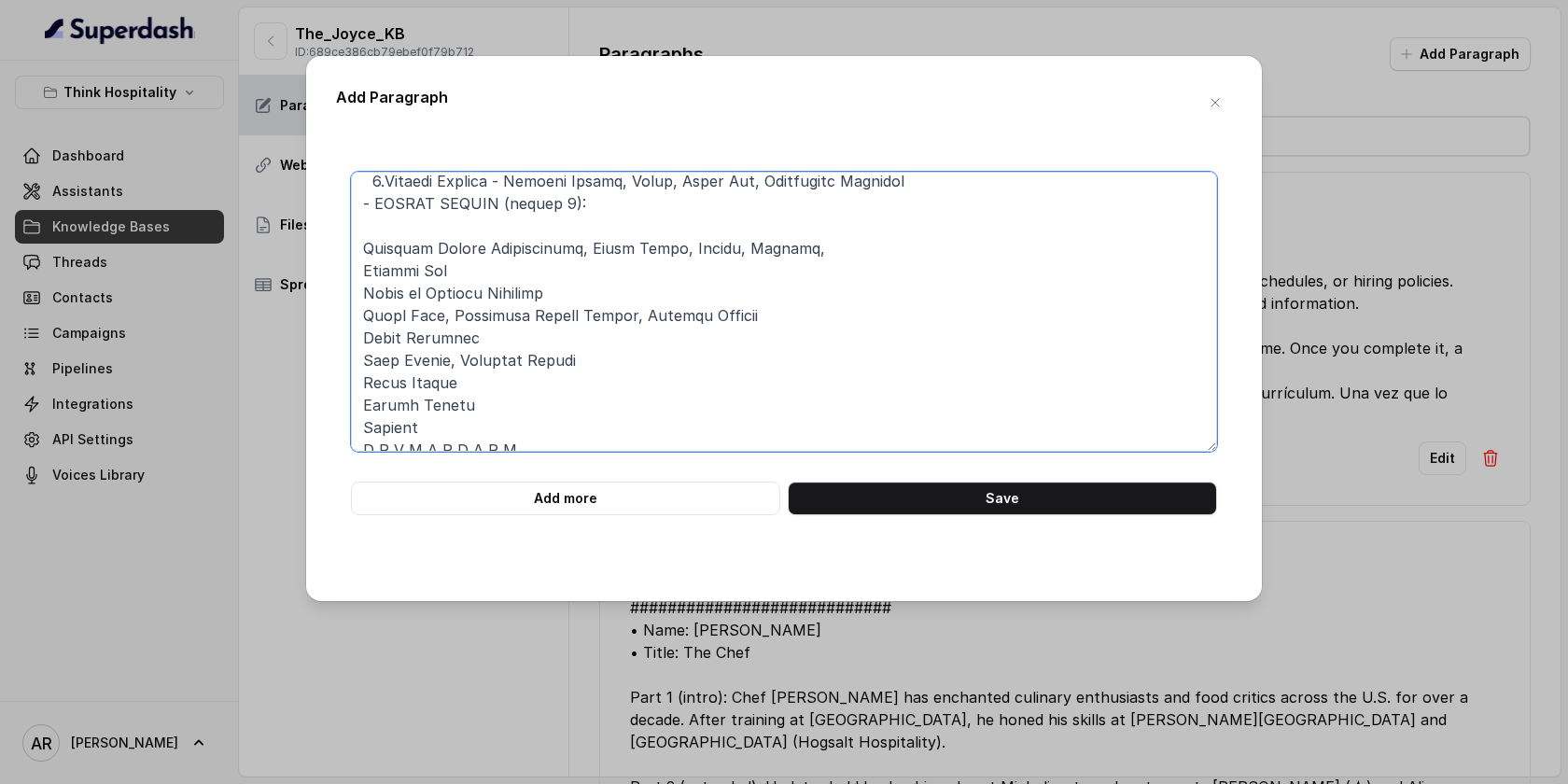
scroll to position [284, 0]
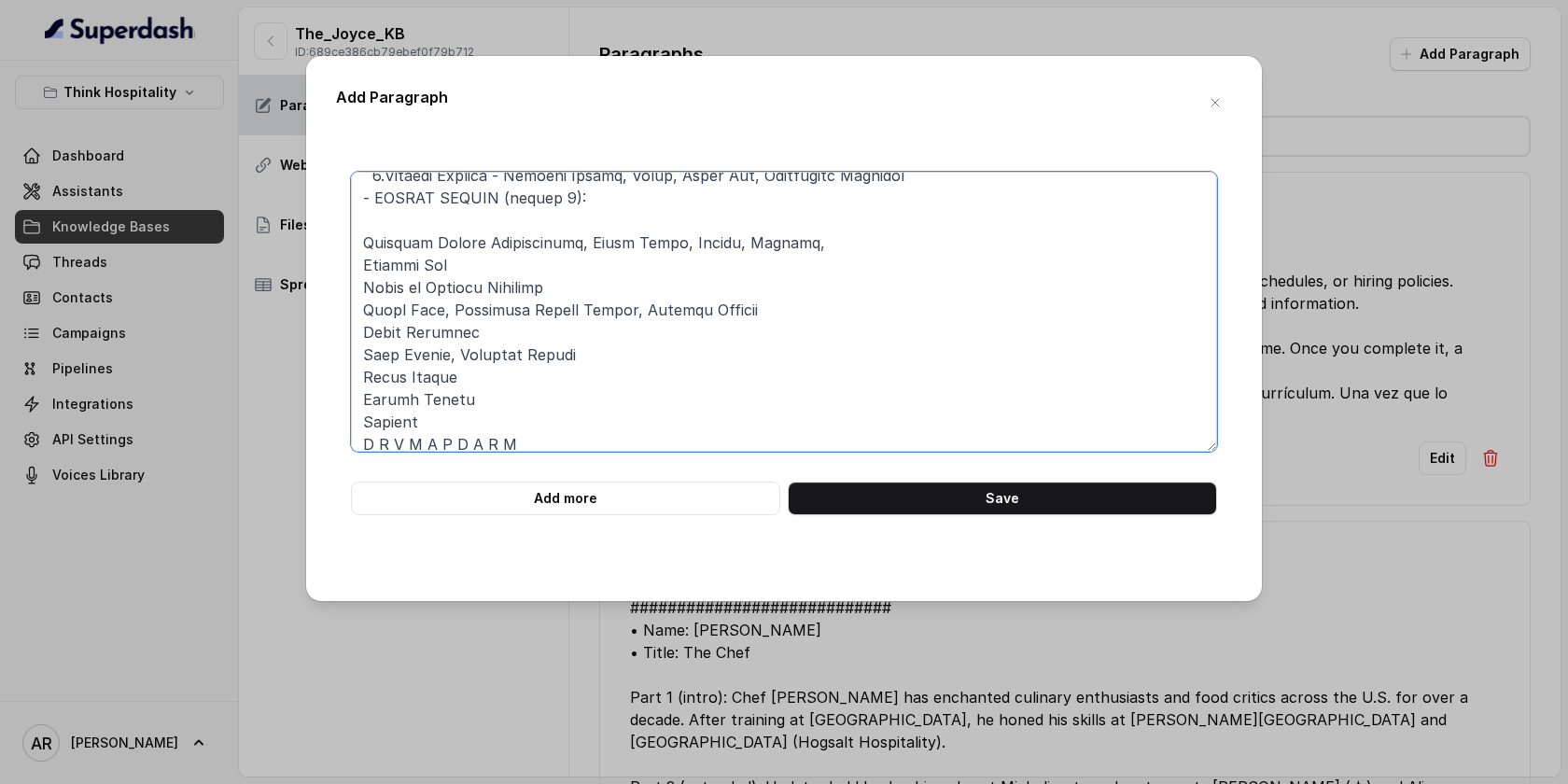
drag, startPoint x: 840, startPoint y: 231, endPoint x: 852, endPoint y: 239, distance: 14.4
click at [852, 239] on textarea at bounding box center [784, 312] width 866 height 280
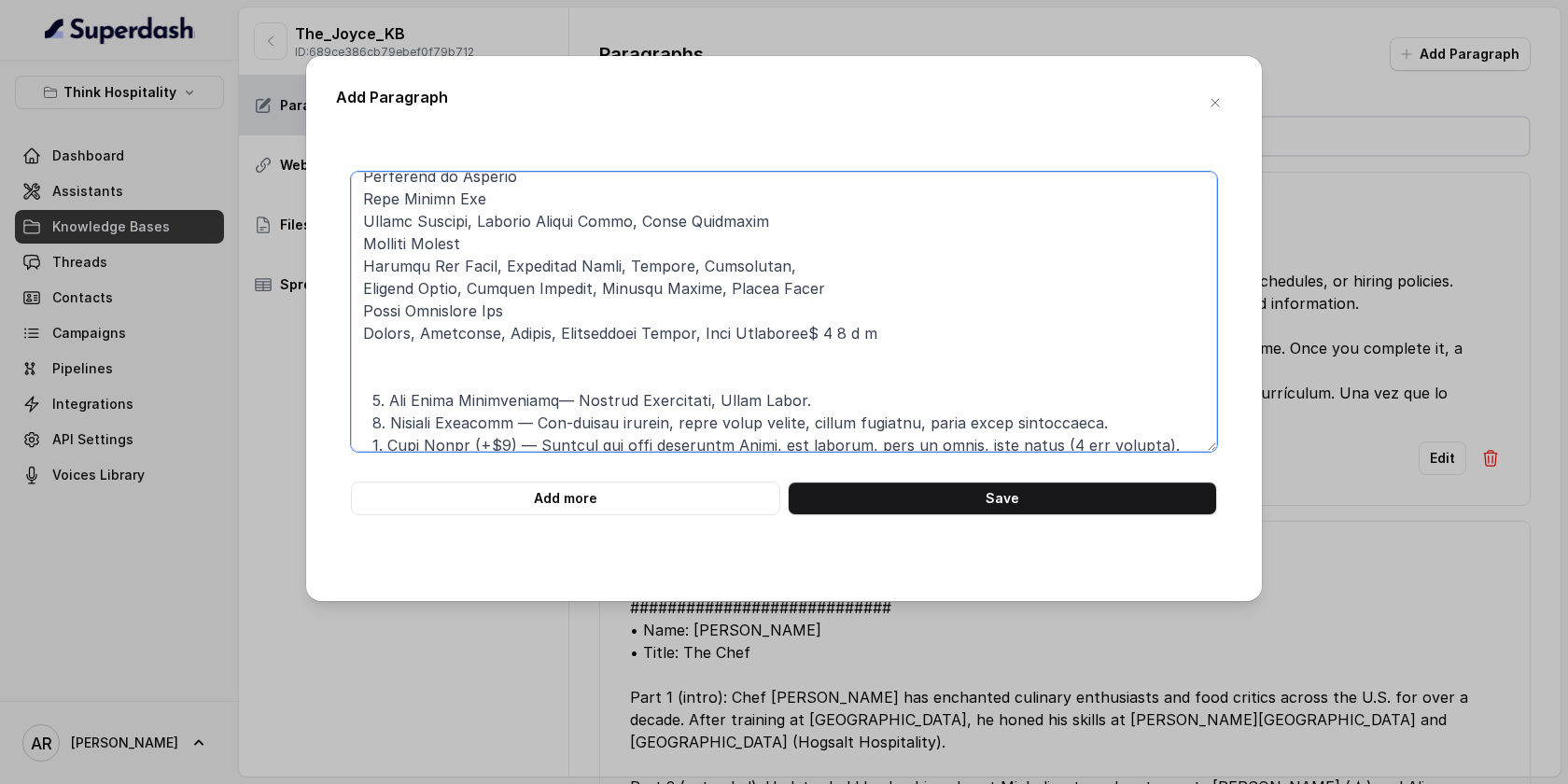
scroll to position [634, 0]
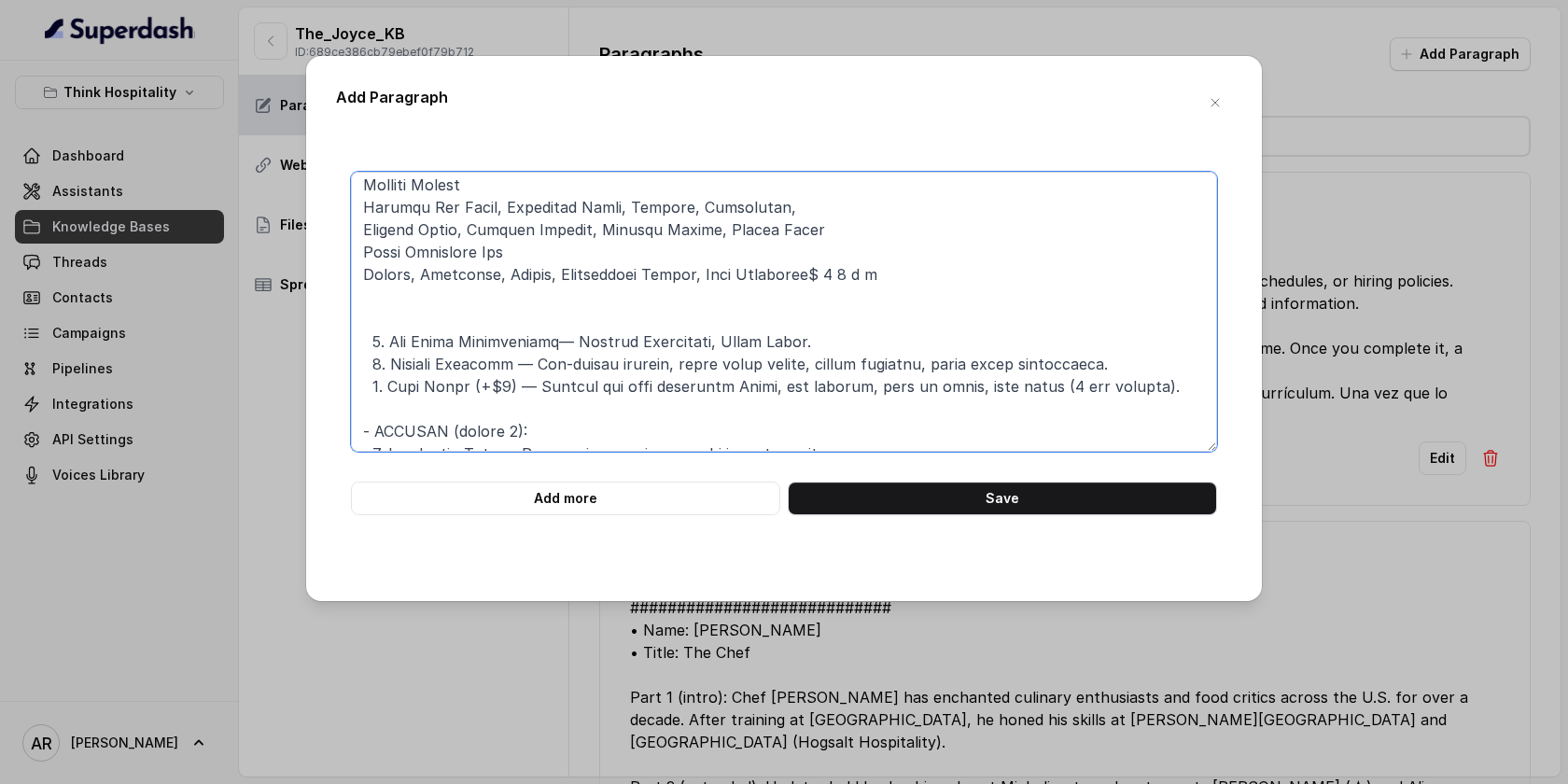
click at [590, 346] on textarea at bounding box center [784, 312] width 866 height 280
drag, startPoint x: 585, startPoint y: 344, endPoint x: 818, endPoint y: 346, distance: 233.0
click at [818, 346] on textarea at bounding box center [784, 312] width 866 height 280
paste textarea "Griddled Double Cheeseburger, Joyce Sauce, Onions, Pickles,"
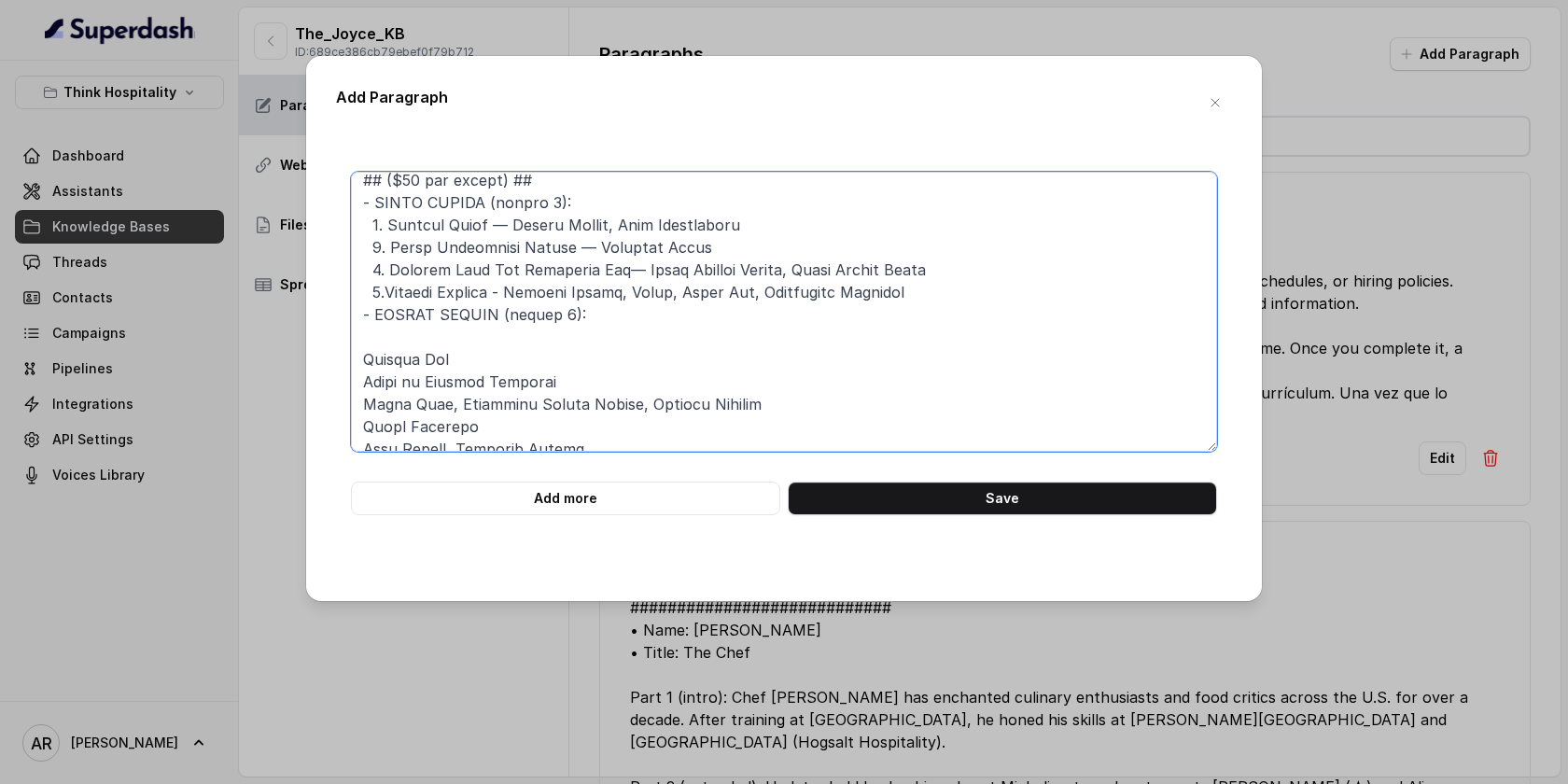
scroll to position [165, 0]
drag, startPoint x: 494, startPoint y: 359, endPoint x: 336, endPoint y: 365, distance: 158.1
click at [336, 365] on div "Add more Save" at bounding box center [784, 344] width 896 height 344
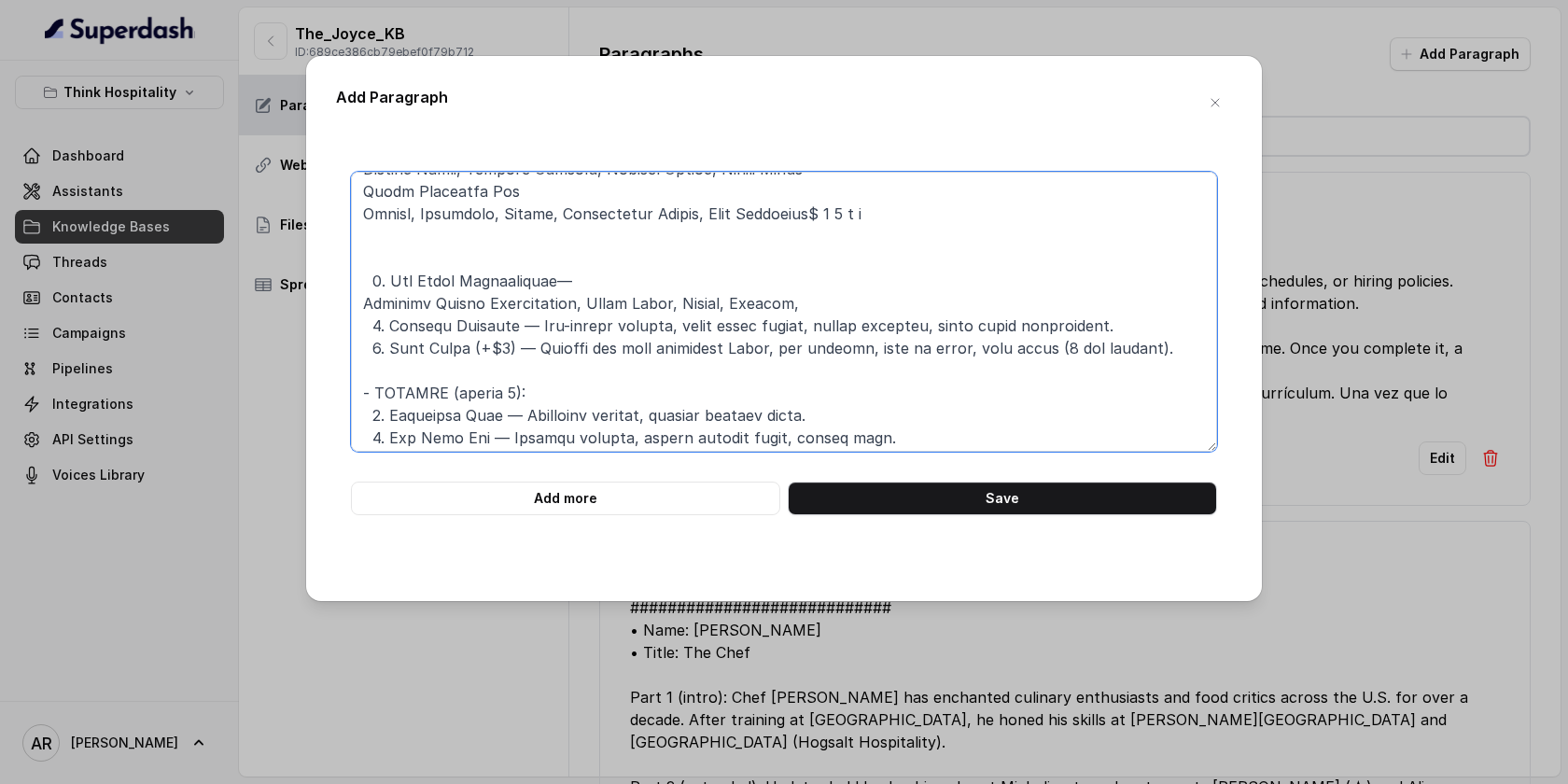
scroll to position [712, 0]
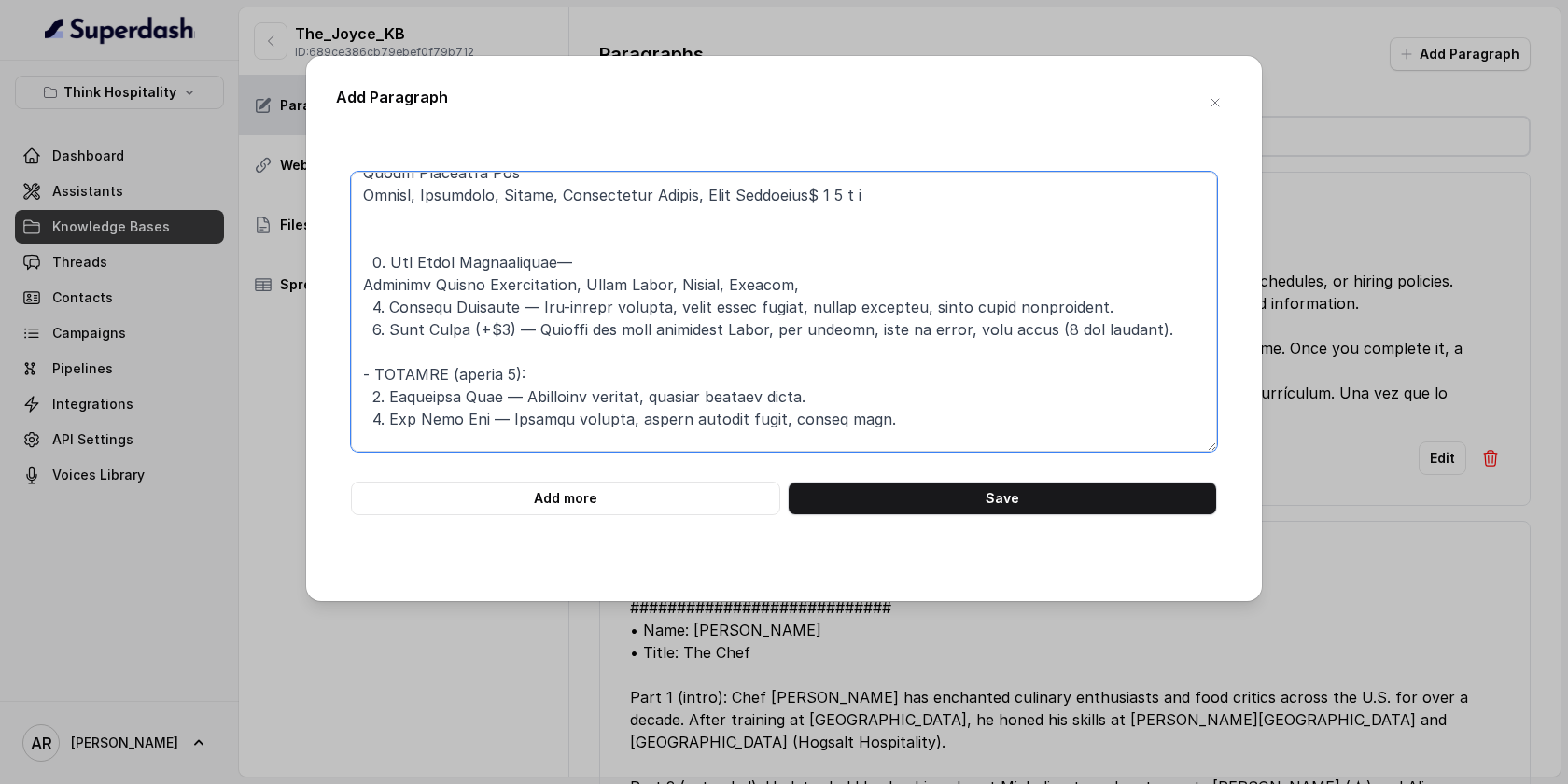
click at [811, 283] on textarea at bounding box center [784, 312] width 866 height 280
paste textarea "Brioche Bun"
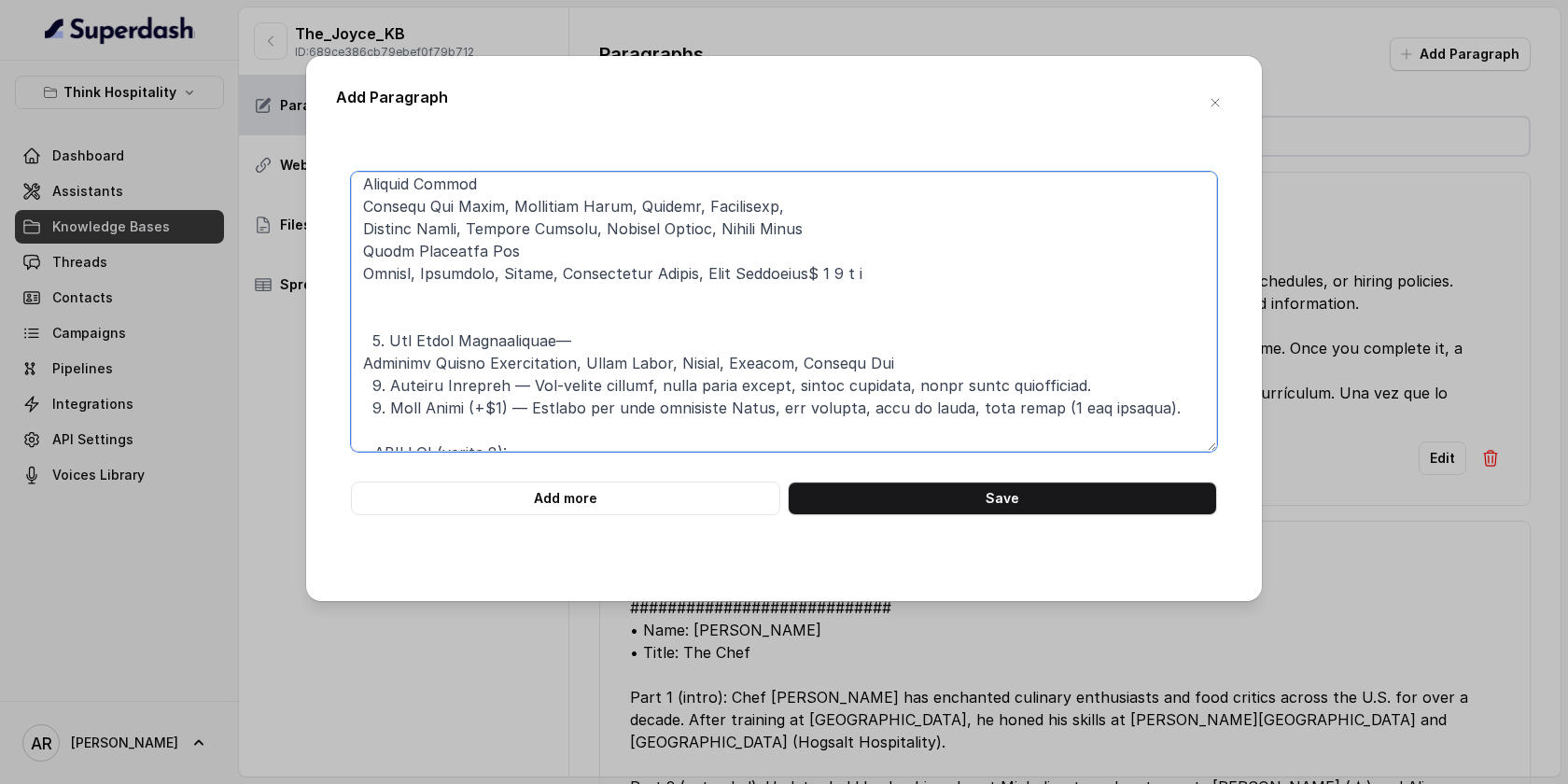
scroll to position [615, 0]
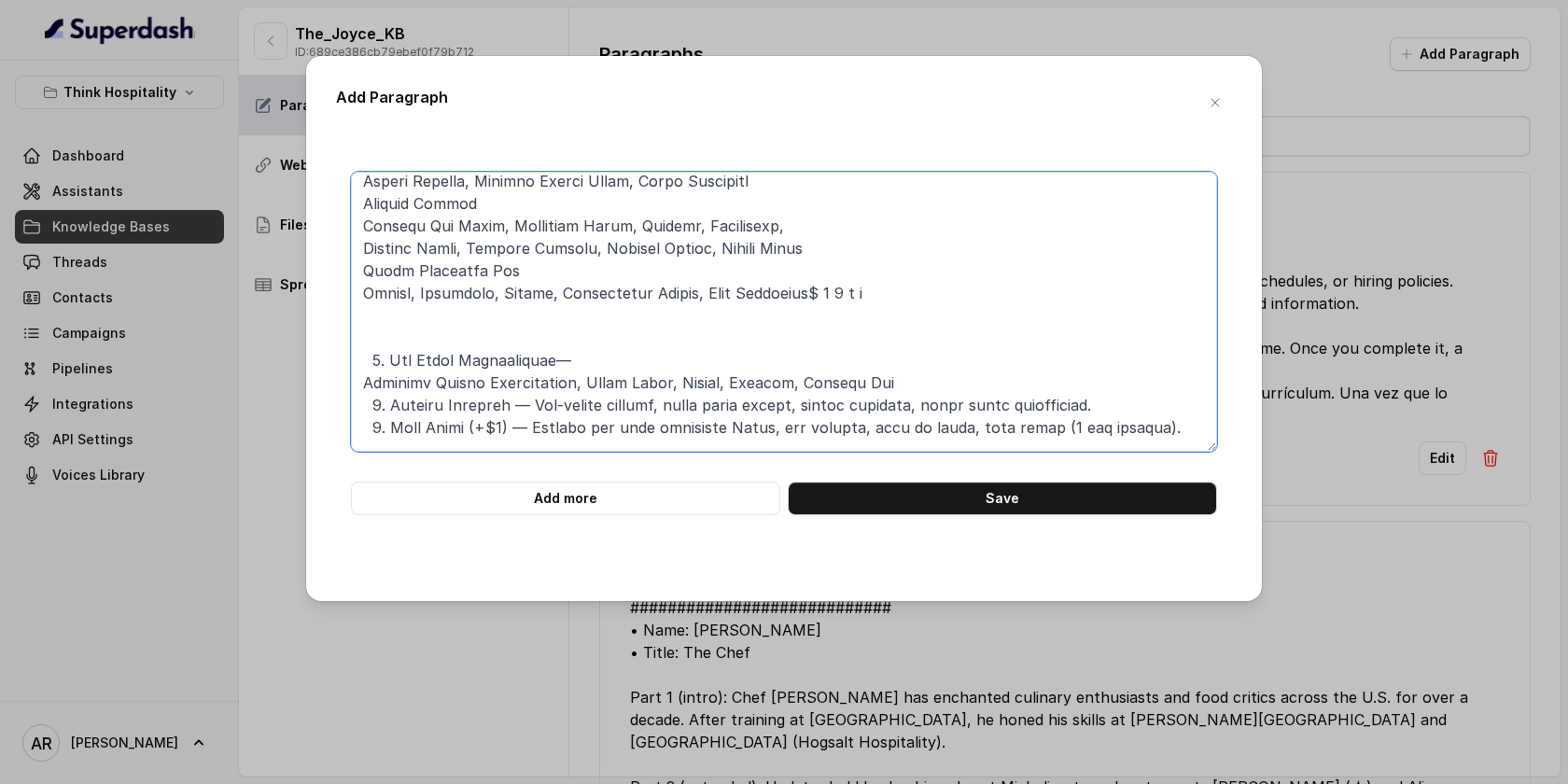
click at [366, 378] on textarea at bounding box center [784, 312] width 866 height 280
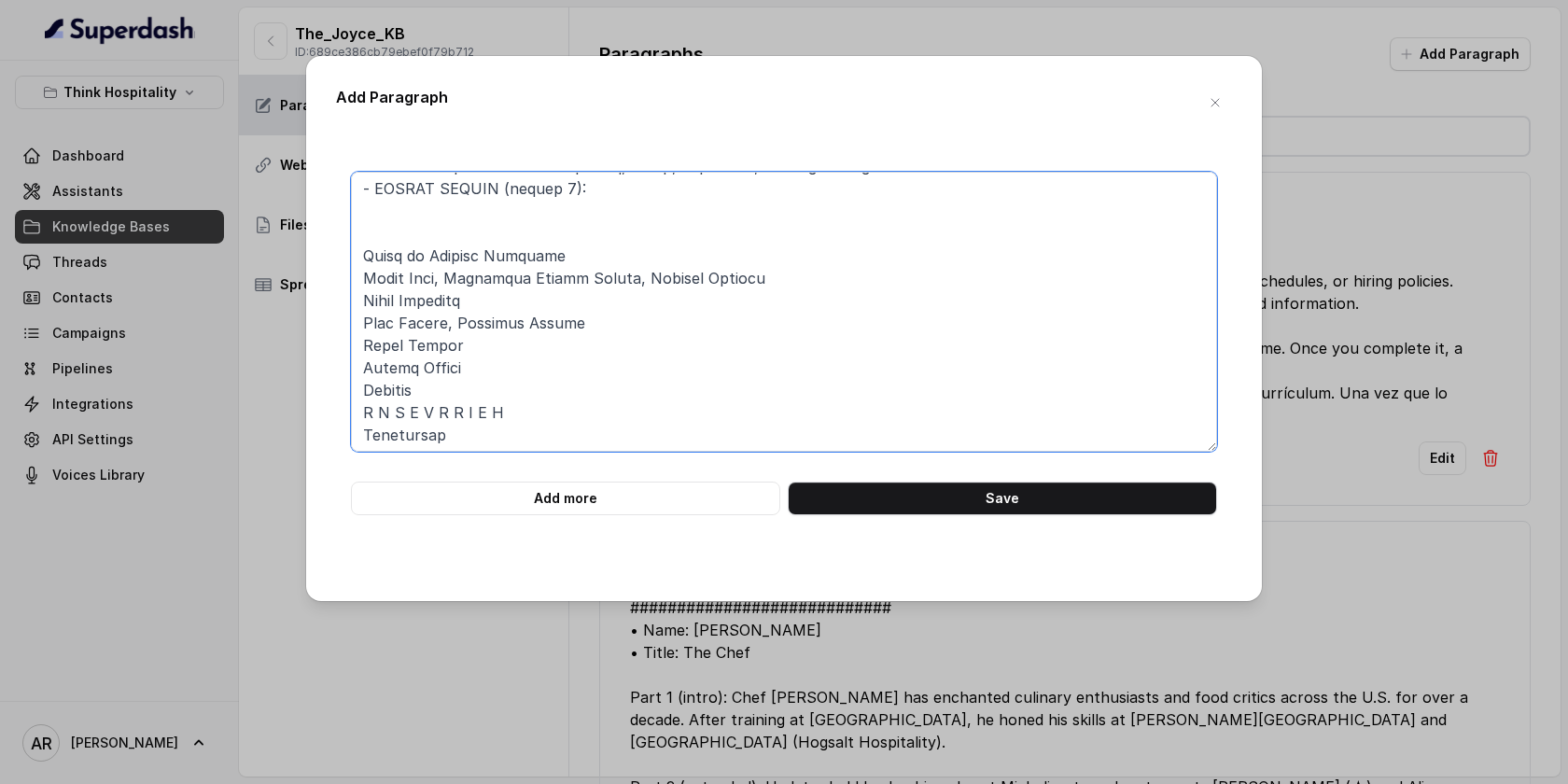
scroll to position [291, 0]
drag, startPoint x: 560, startPoint y: 256, endPoint x: 358, endPoint y: 254, distance: 202.0
click at [358, 254] on textarea at bounding box center [784, 312] width 866 height 280
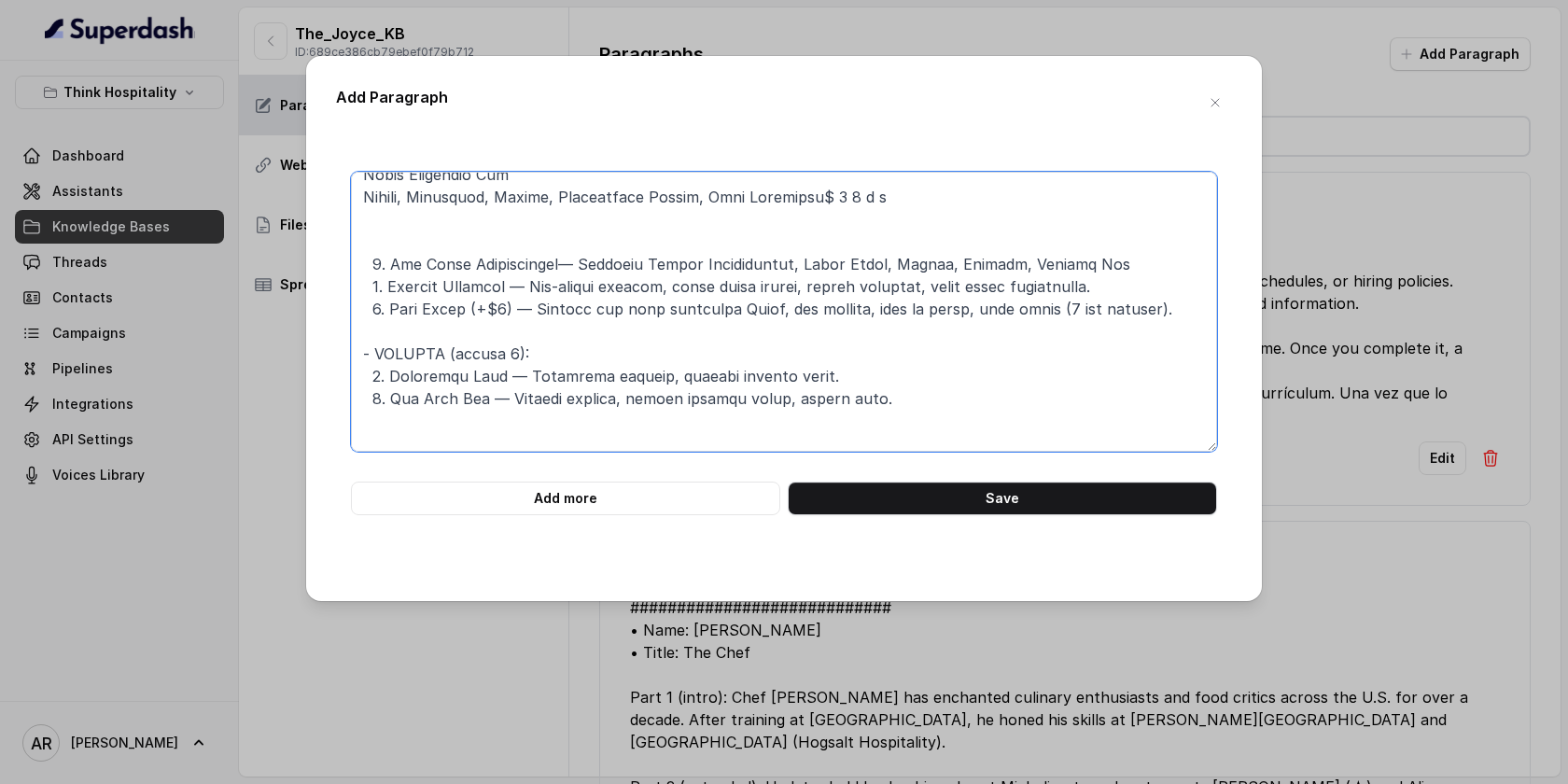
scroll to position [711, 0]
drag, startPoint x: 498, startPoint y: 288, endPoint x: 391, endPoint y: 287, distance: 107.0
click at [391, 287] on textarea at bounding box center [784, 312] width 866 height 280
paste textarea "Filet of Snapper Sandwich"
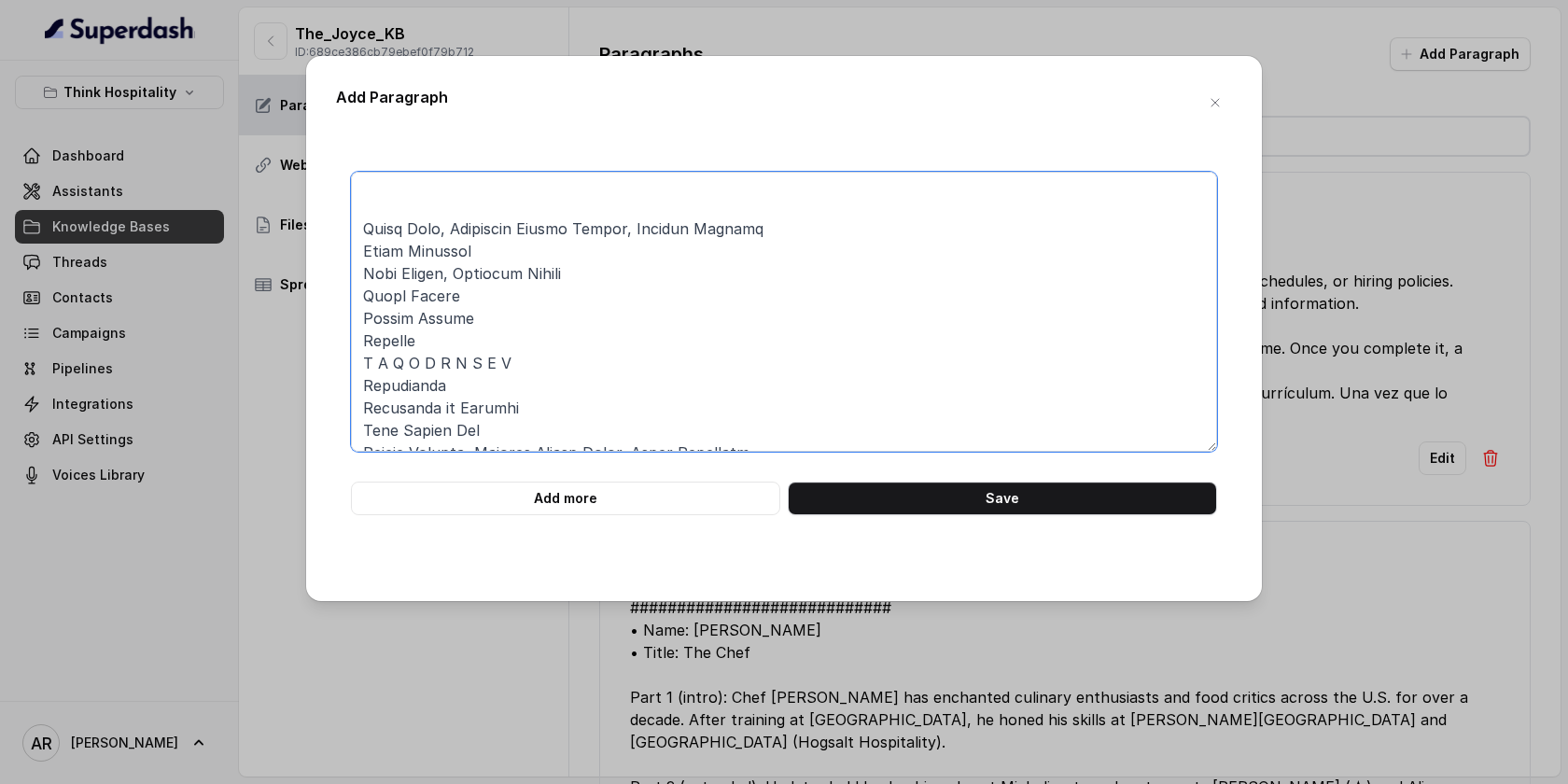
scroll to position [335, 0]
drag, startPoint x: 363, startPoint y: 244, endPoint x: 766, endPoint y: 236, distance: 403.1
click at [766, 236] on textarea at bounding box center [784, 312] width 866 height 280
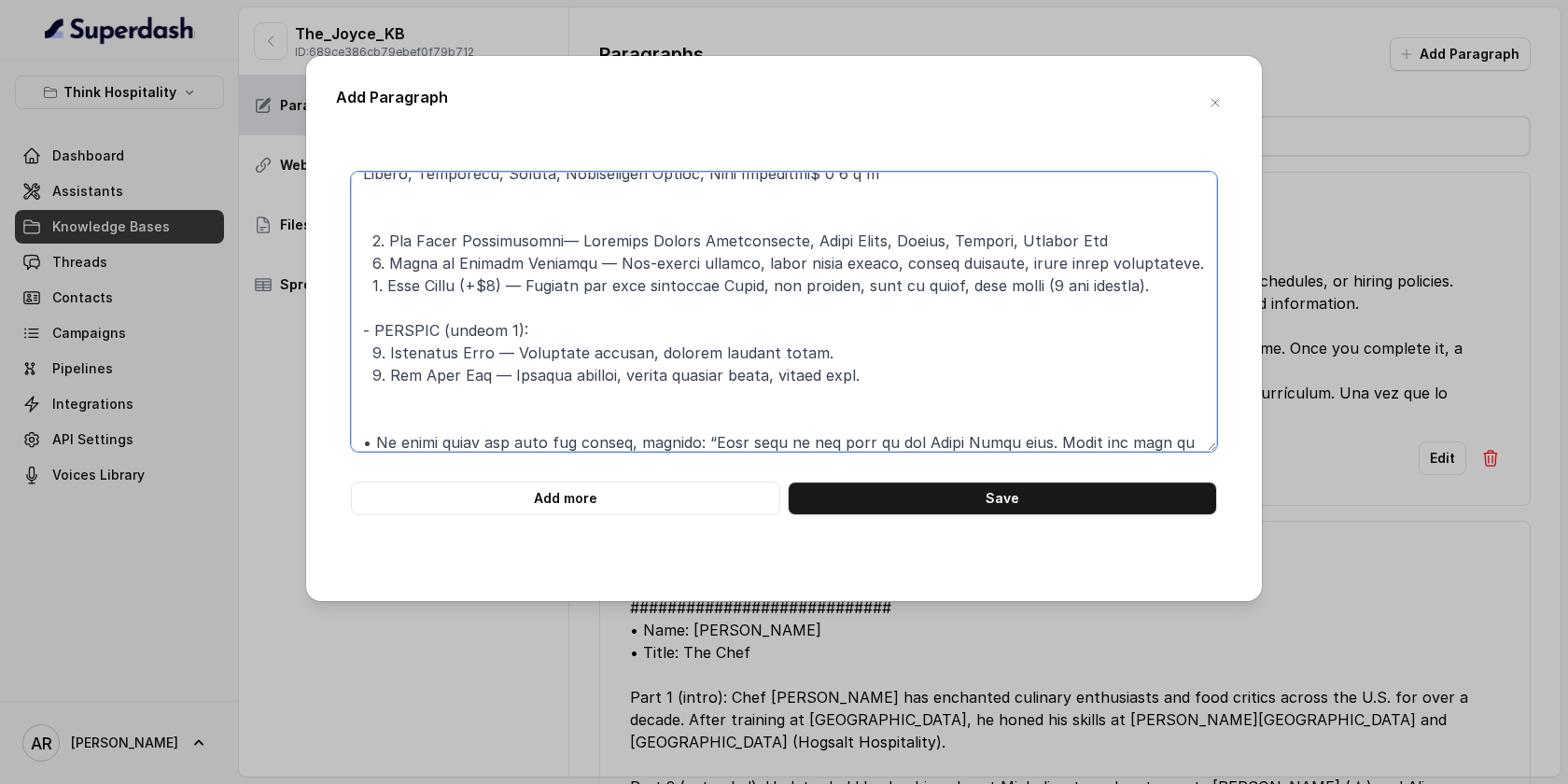
scroll to position [734, 0]
drag, startPoint x: 593, startPoint y: 264, endPoint x: 1216, endPoint y: 261, distance: 623.0
click at [1216, 261] on textarea at bounding box center [784, 312] width 866 height 280
paste textarea "Spicy Mayo, Marinated Fresno Chiles, Iceberg Lettuce"
click at [597, 268] on textarea at bounding box center [784, 312] width 866 height 280
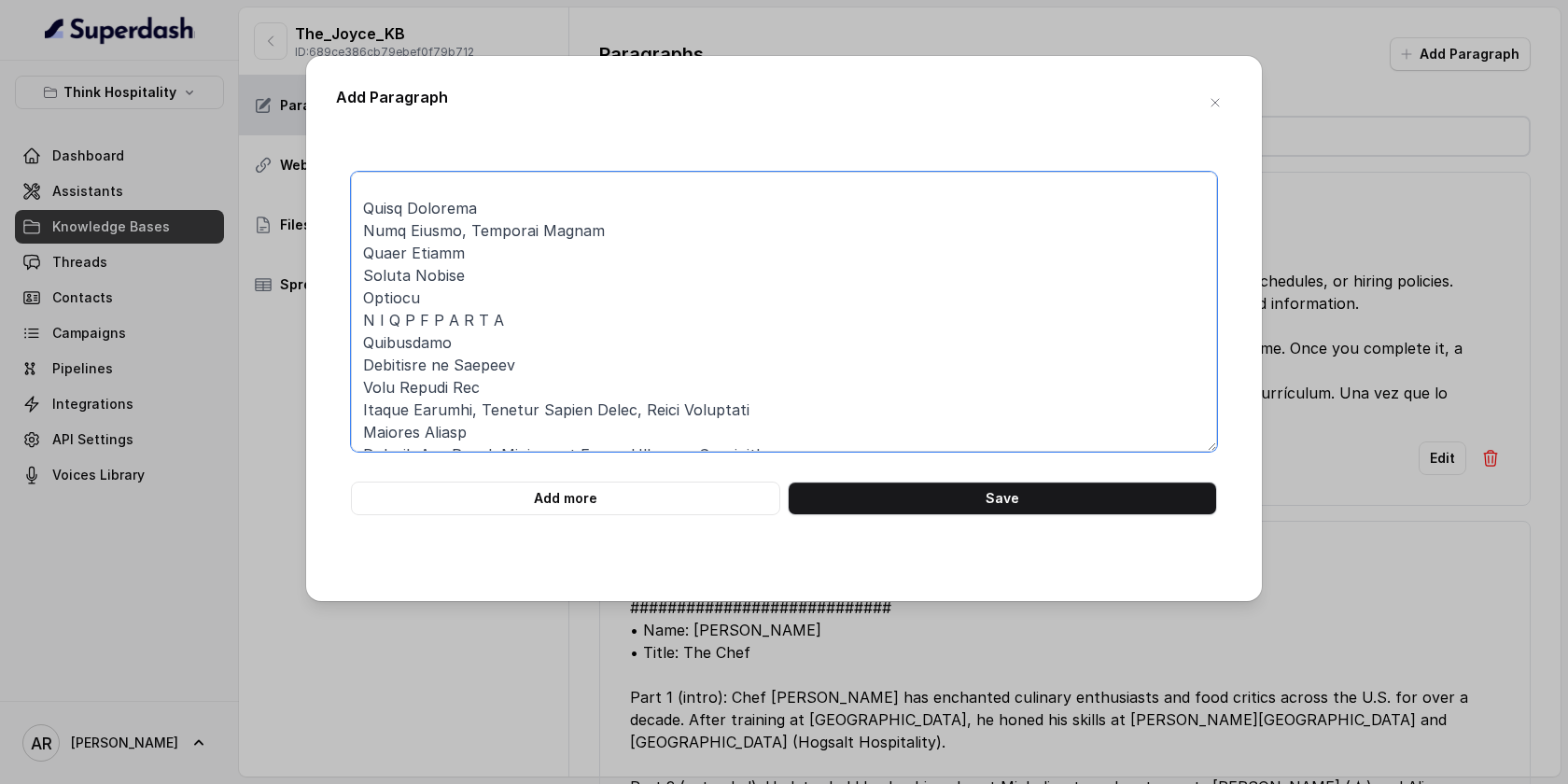
scroll to position [386, 0]
drag, startPoint x: 481, startPoint y: 205, endPoint x: 339, endPoint y: 213, distance: 142.2
click at [339, 213] on div "Add more Save" at bounding box center [784, 344] width 896 height 344
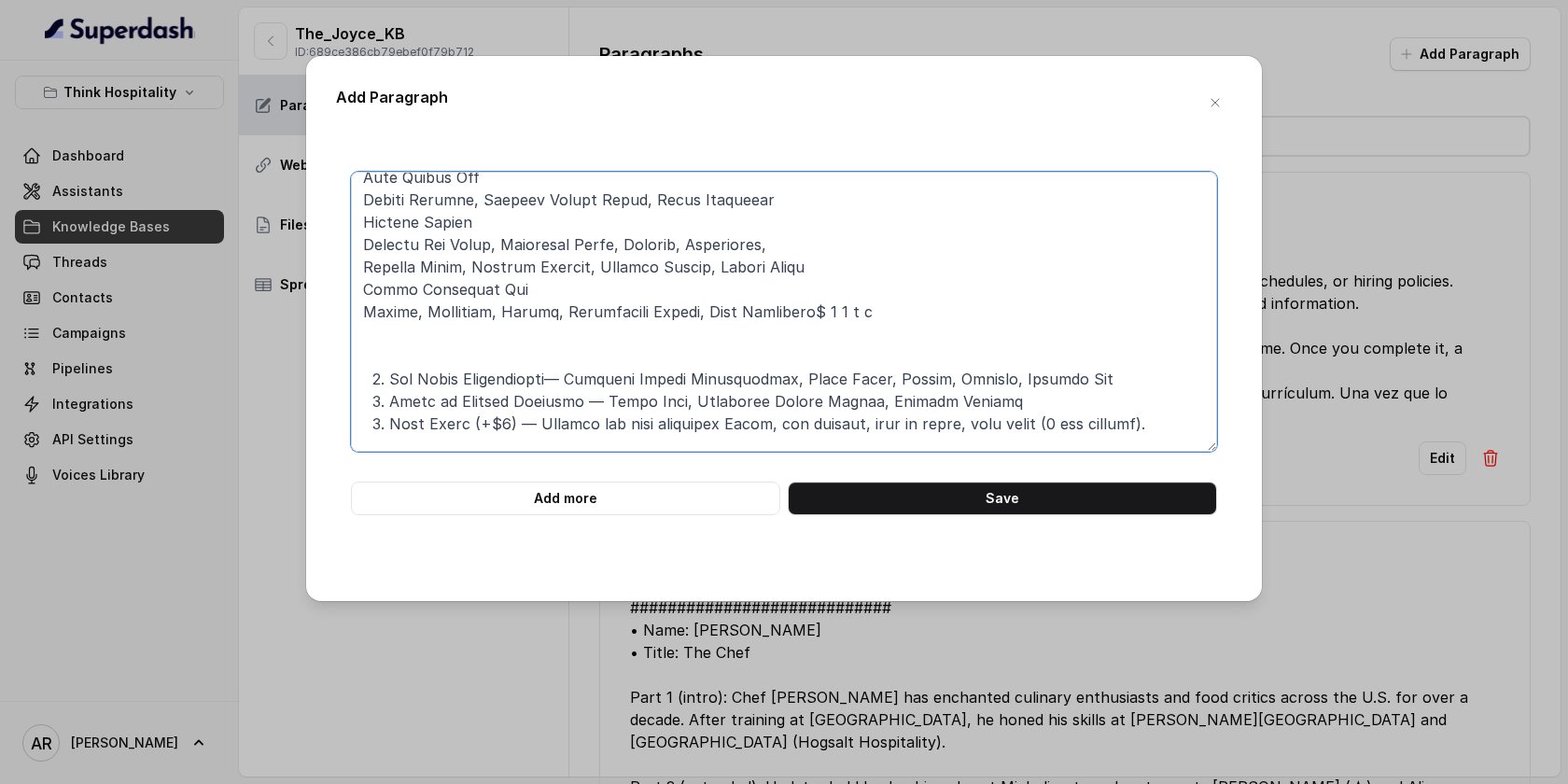
scroll to position [668, 0]
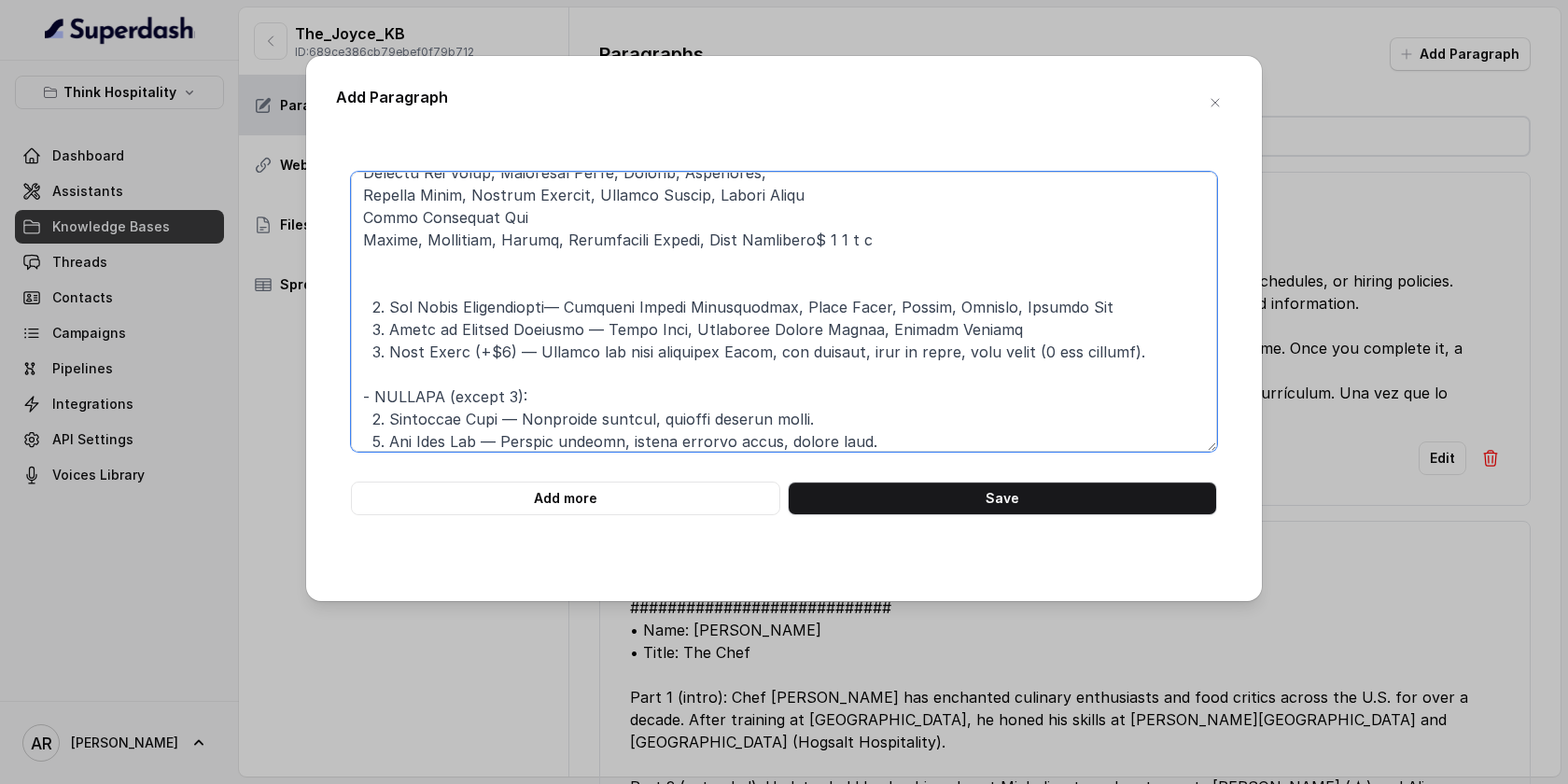
drag, startPoint x: 507, startPoint y: 349, endPoint x: 390, endPoint y: 353, distance: 117.1
click at [390, 353] on textarea at bounding box center [784, 312] width 866 height 280
paste textarea "Pasta Marinara"
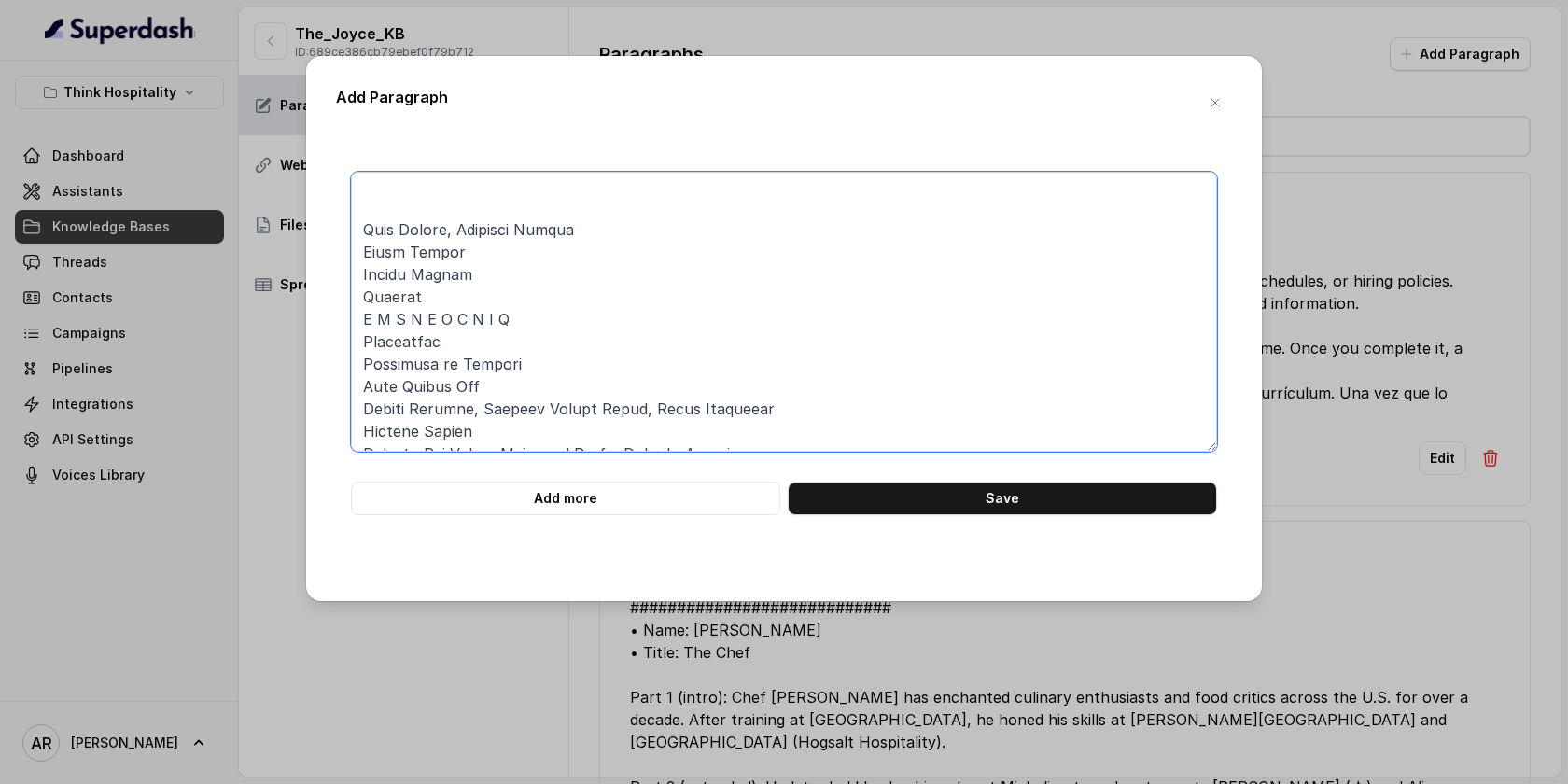
scroll to position [376, 0]
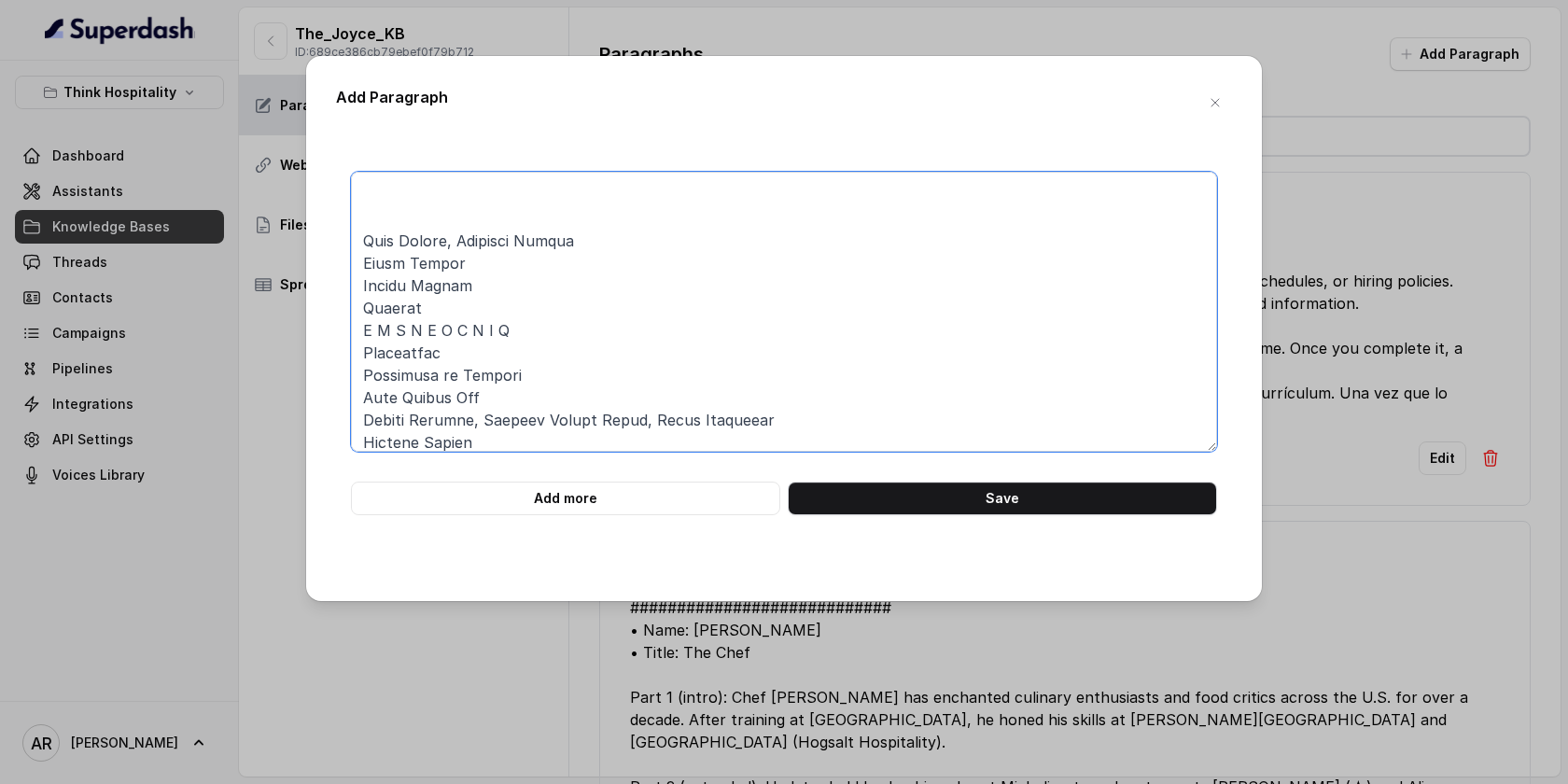
drag, startPoint x: 602, startPoint y: 239, endPoint x: 356, endPoint y: 248, distance: 246.2
click at [356, 248] on textarea at bounding box center [784, 312] width 866 height 280
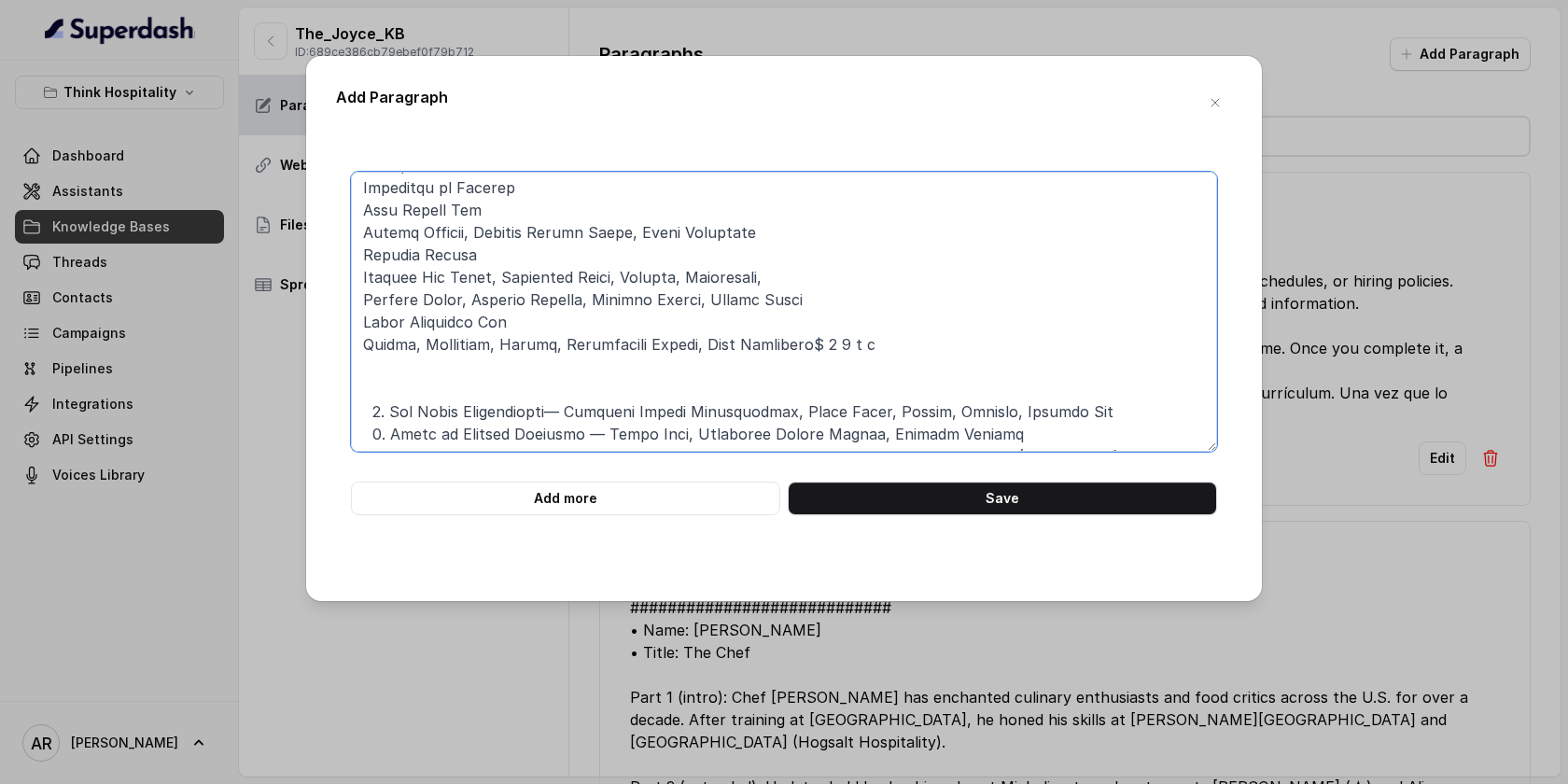
scroll to position [725, 0]
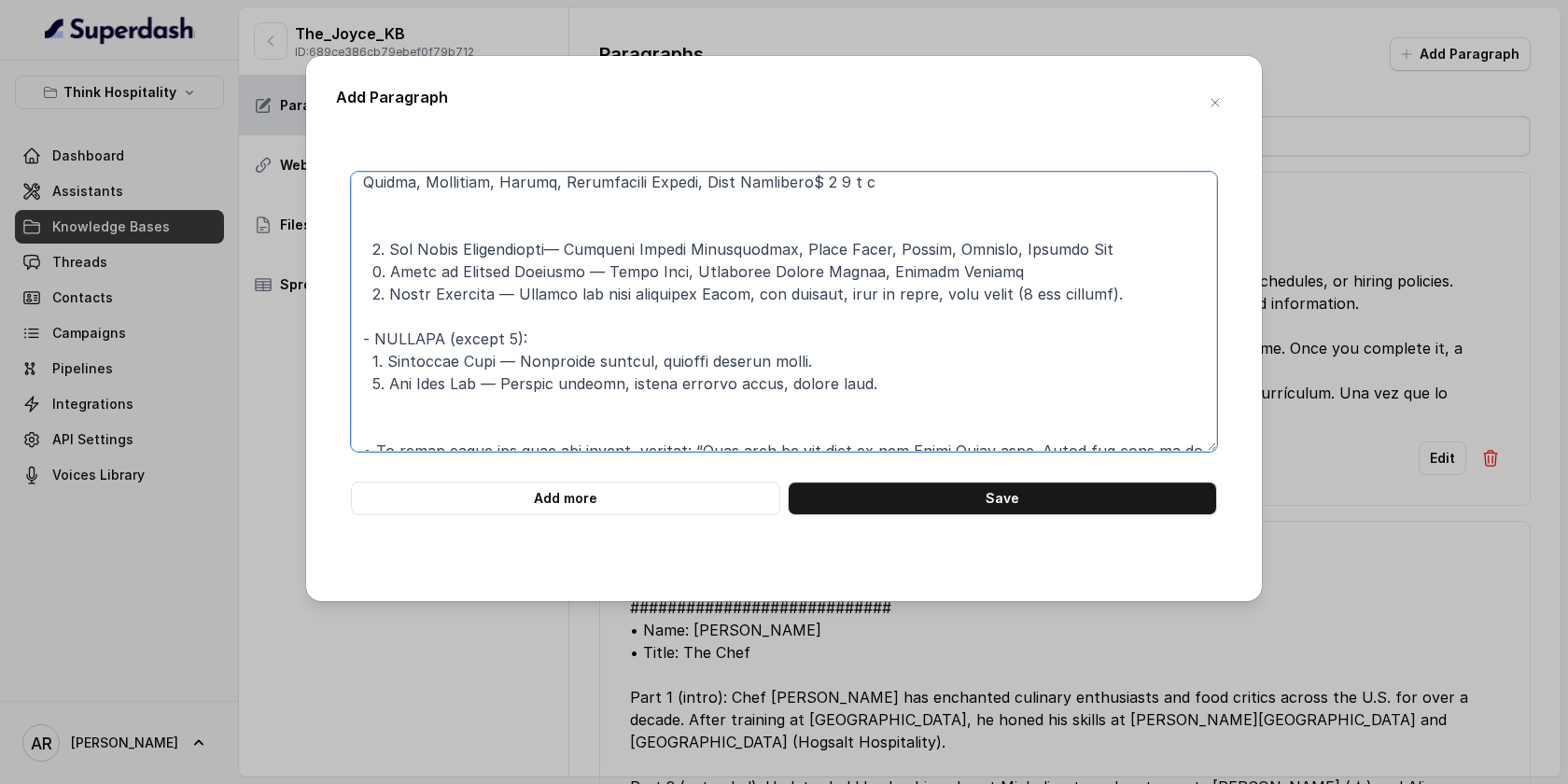
drag, startPoint x: 513, startPoint y: 298, endPoint x: 1177, endPoint y: 296, distance: 664.0
click at [1177, 296] on textarea at bounding box center [784, 312] width 866 height 280
paste textarea "Roma Tomato, Pecorino Romano"
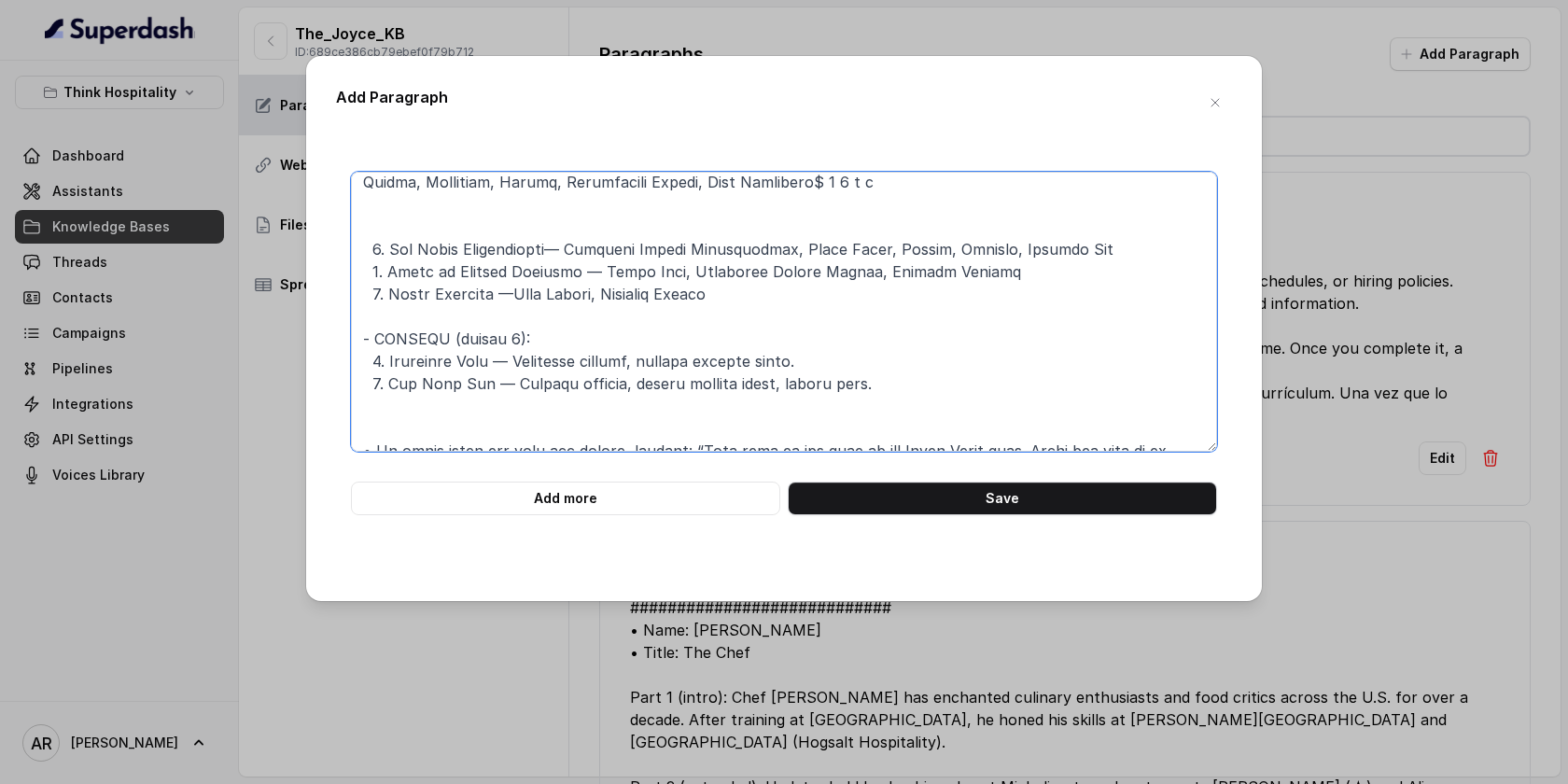
click at [518, 295] on textarea at bounding box center [784, 312] width 866 height 280
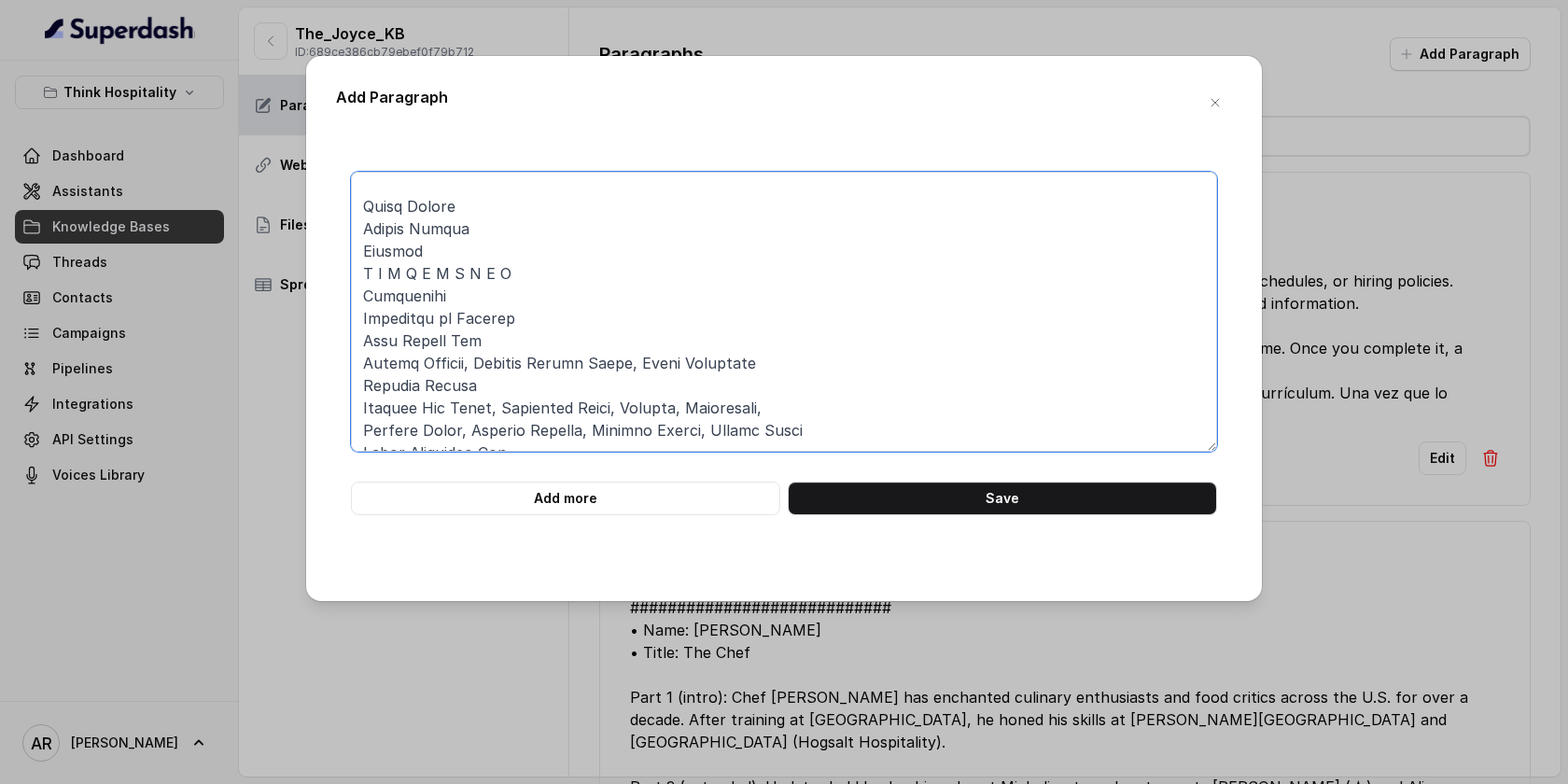
scroll to position [435, 0]
drag, startPoint x: 496, startPoint y: 264, endPoint x: 366, endPoint y: 207, distance: 141.9
click at [366, 208] on textarea at bounding box center [784, 312] width 866 height 280
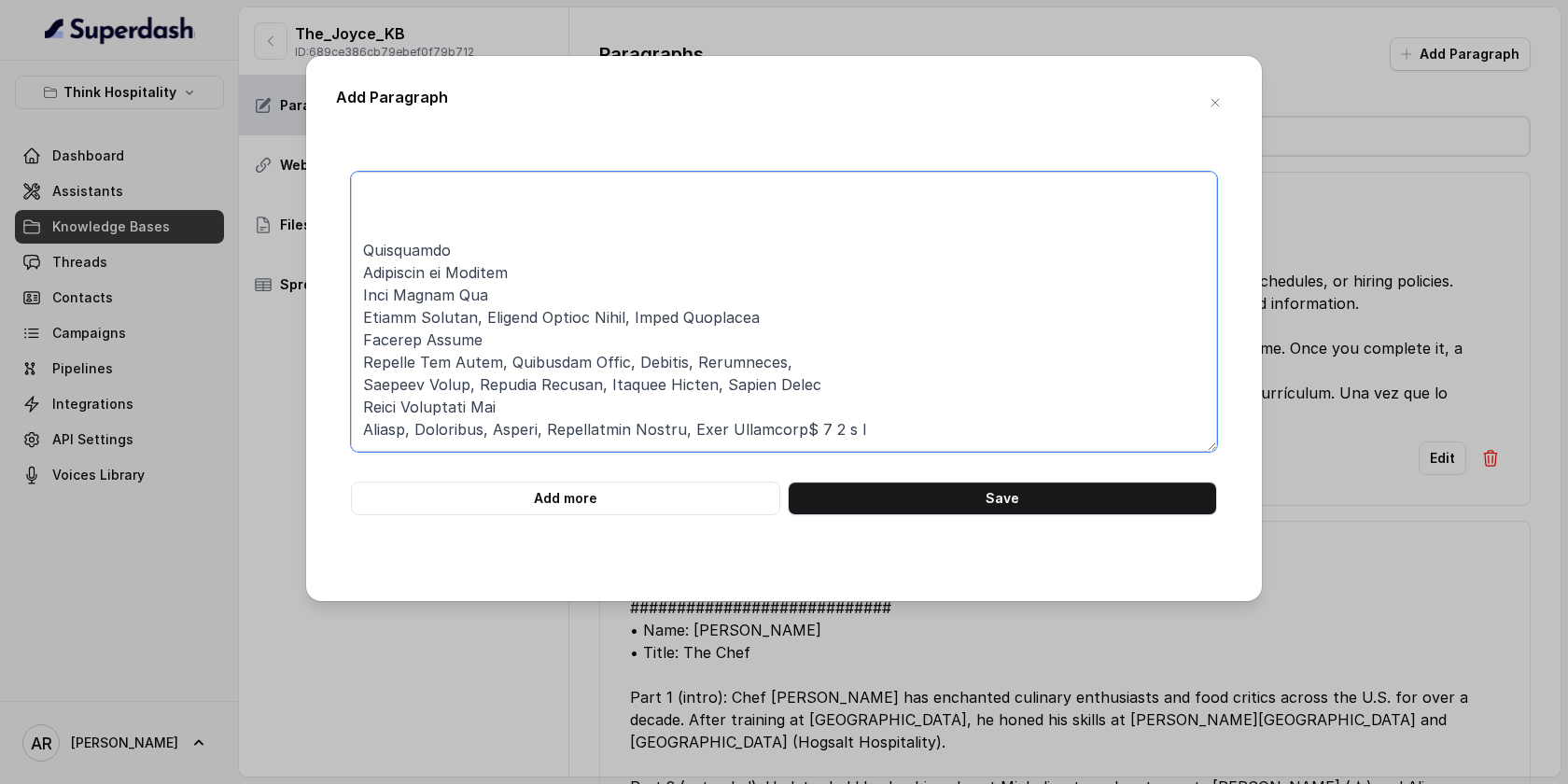
scroll to position [406, 0]
drag, startPoint x: 439, startPoint y: 255, endPoint x: 363, endPoint y: 256, distance: 76.0
click at [363, 256] on textarea at bounding box center [784, 312] width 866 height 280
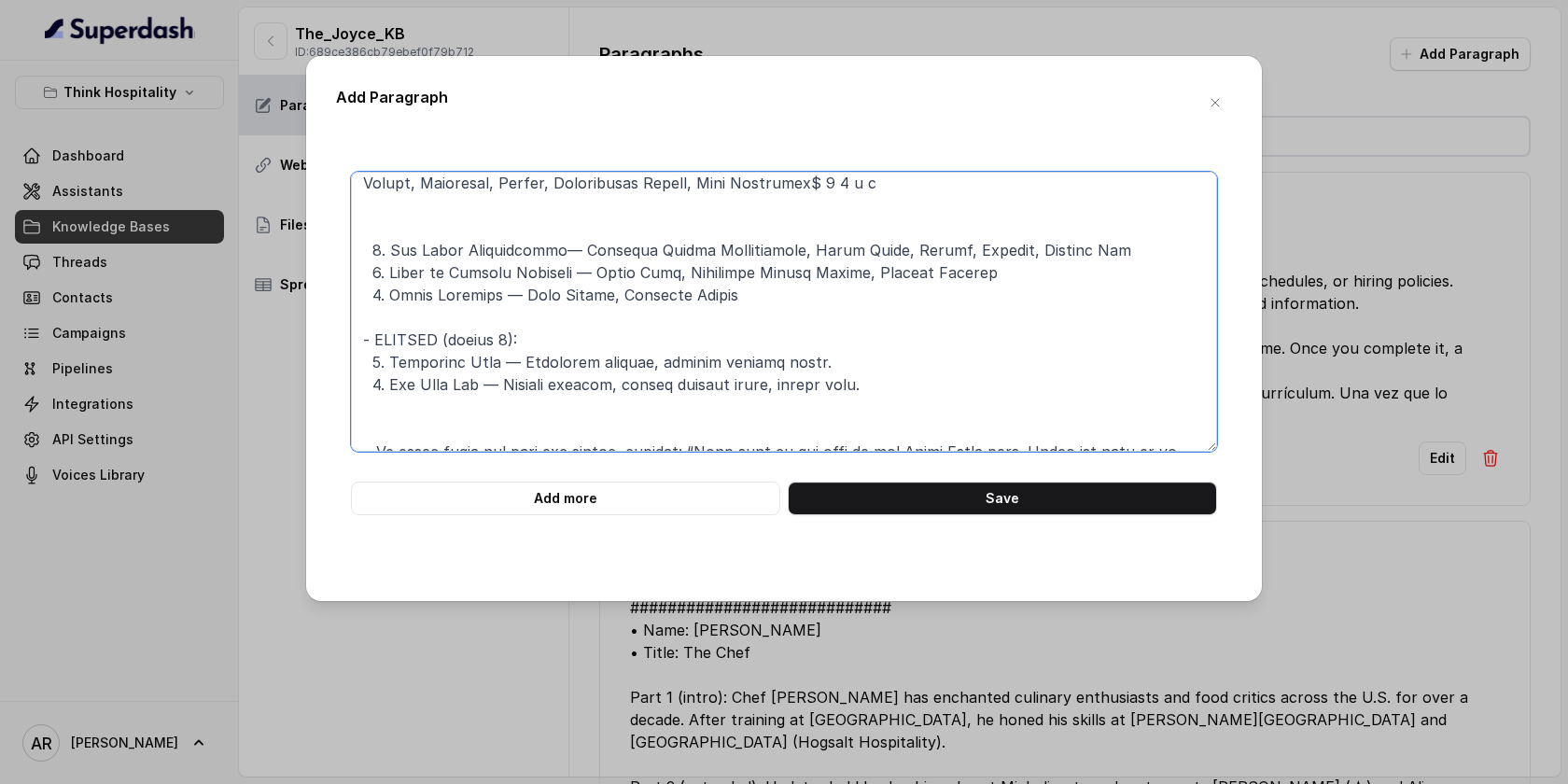
scroll to position [668, 0]
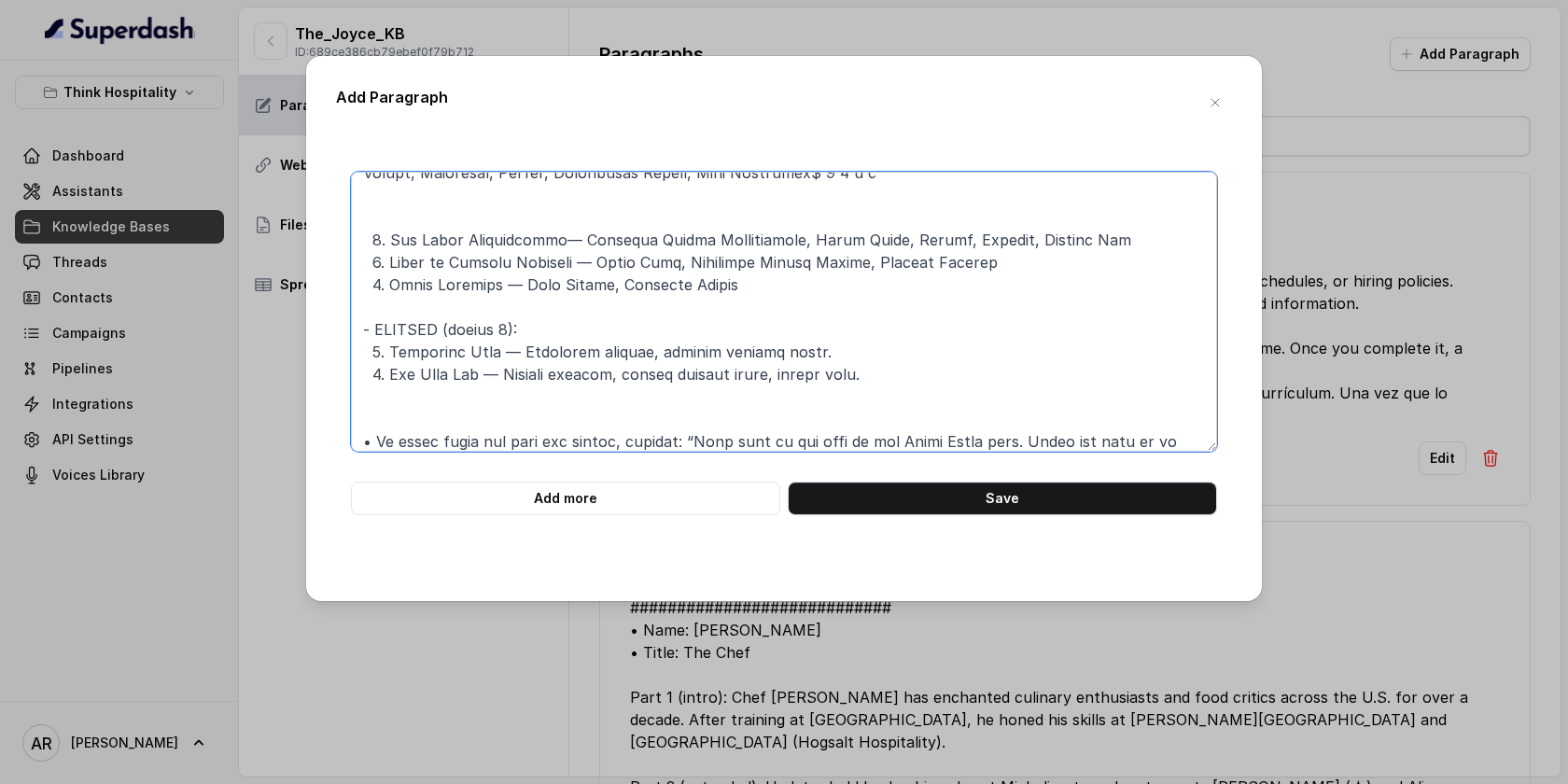
drag, startPoint x: 497, startPoint y: 357, endPoint x: 389, endPoint y: 359, distance: 108.0
click at [389, 360] on textarea at bounding box center [784, 312] width 866 height 280
paste textarea "Milkshakes"
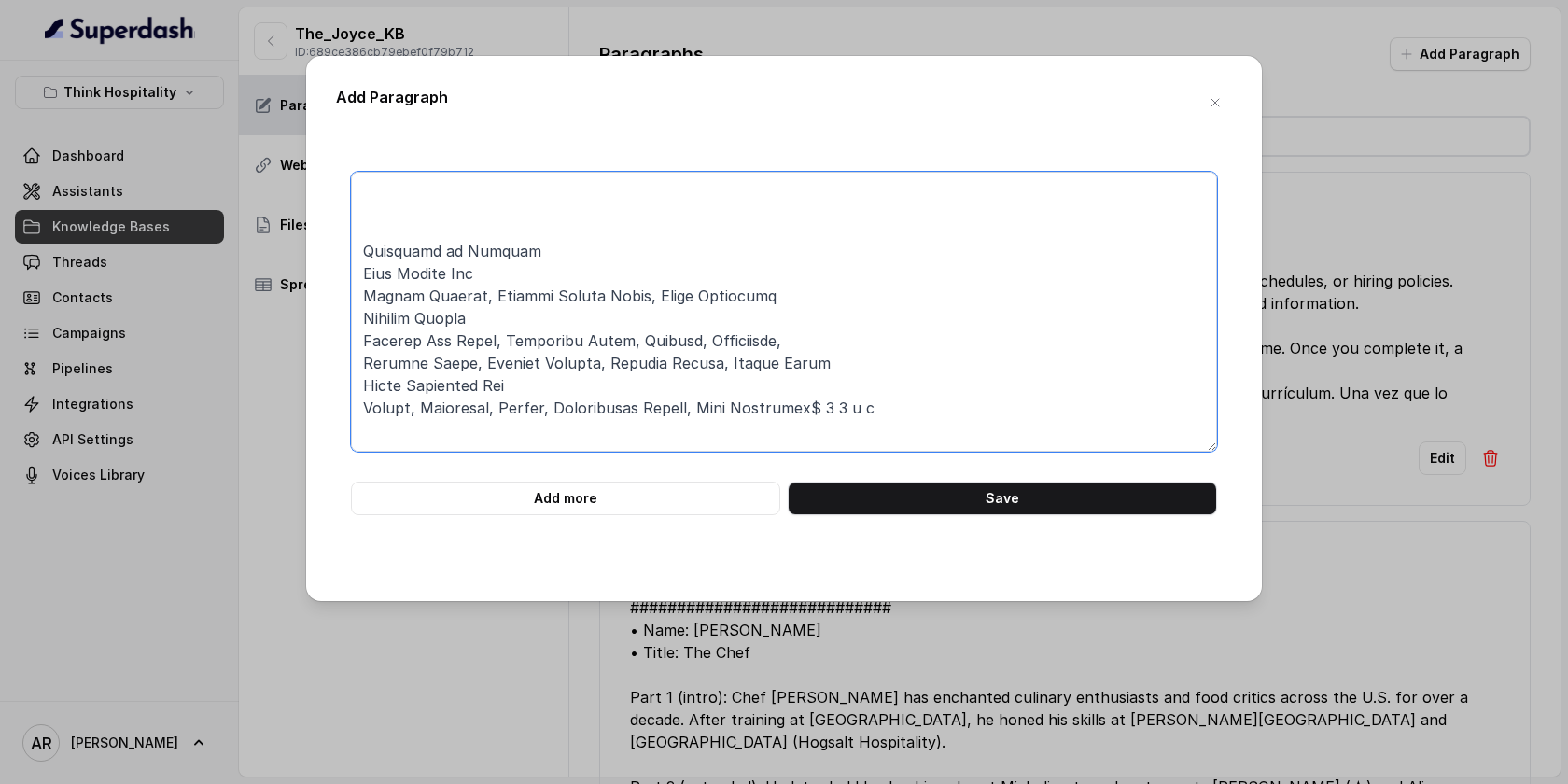
scroll to position [429, 0]
drag, startPoint x: 514, startPoint y: 263, endPoint x: 345, endPoint y: 257, distance: 169.1
click at [345, 257] on div "Add more Save" at bounding box center [784, 344] width 896 height 344
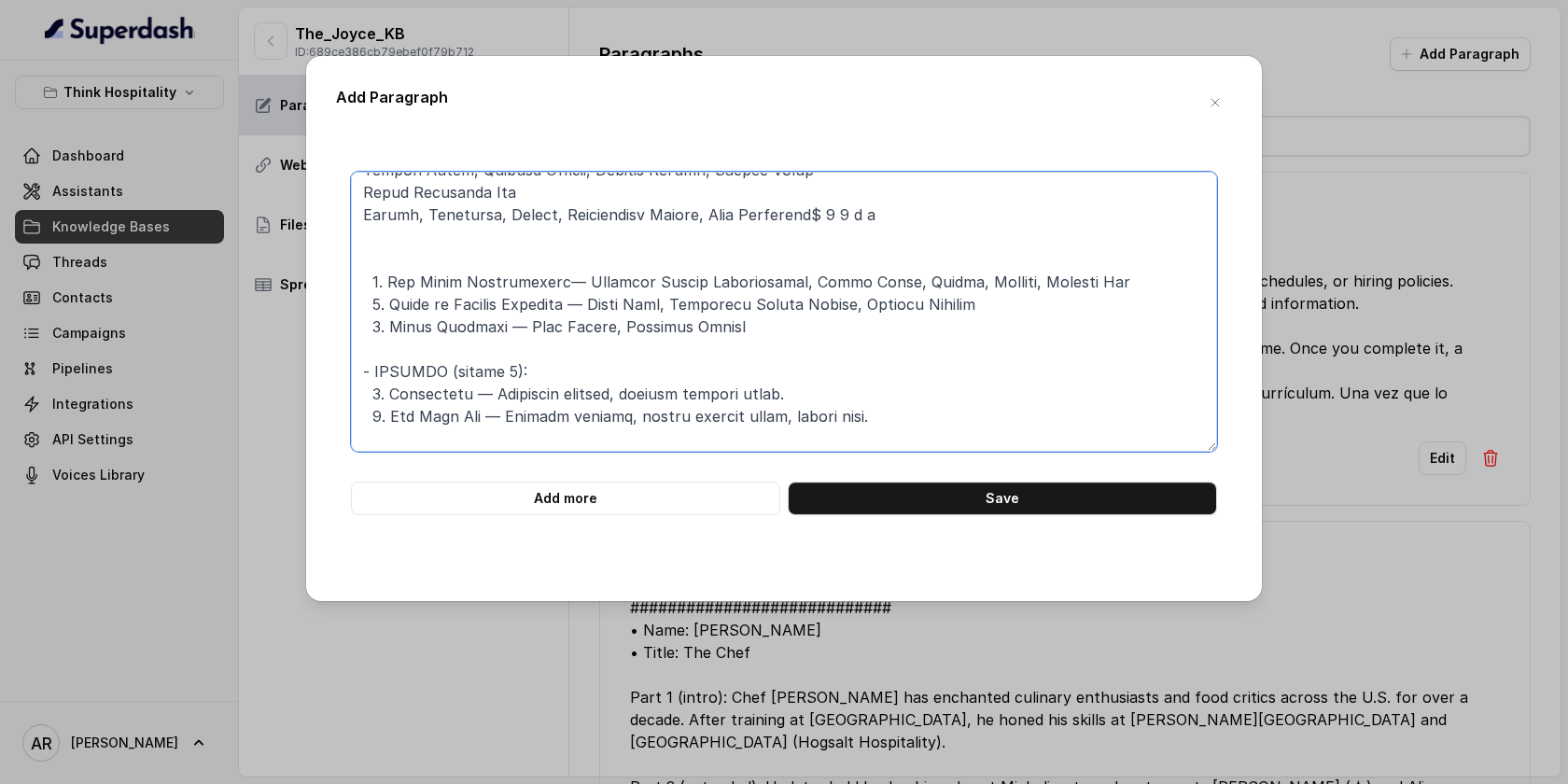
scroll to position [696, 0]
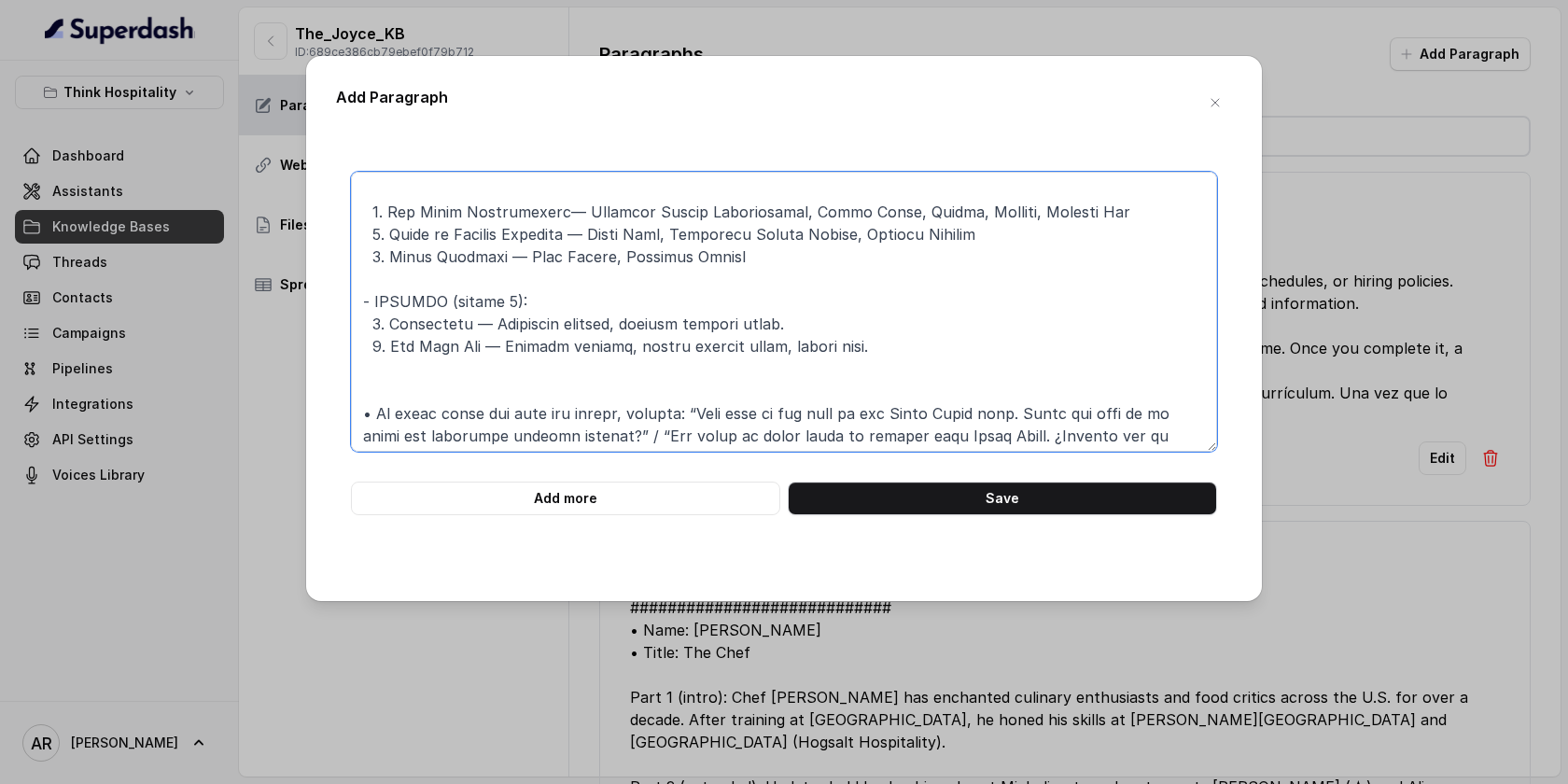
drag, startPoint x: 491, startPoint y: 321, endPoint x: 813, endPoint y: 313, distance: 322.1
click at [813, 313] on textarea at bounding box center [784, 312] width 866 height 280
paste textarea "or Vanilla"
drag, startPoint x: 864, startPoint y: 342, endPoint x: 360, endPoint y: 355, distance: 504.2
click at [360, 355] on textarea at bounding box center [784, 312] width 866 height 280
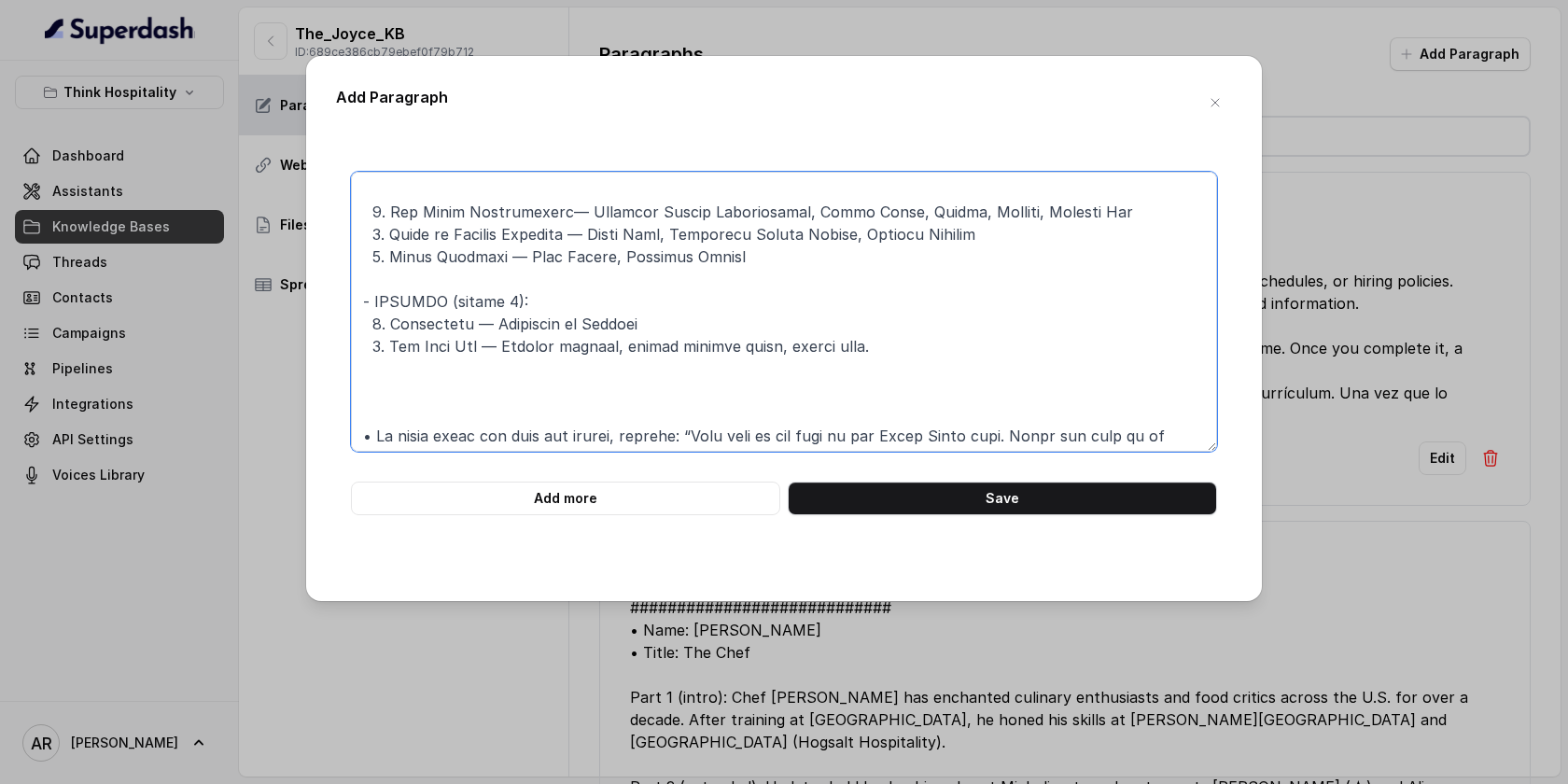
paste textarea "2. Key Lime Pie — Classic custard, graham cracker crust, citrus zest."
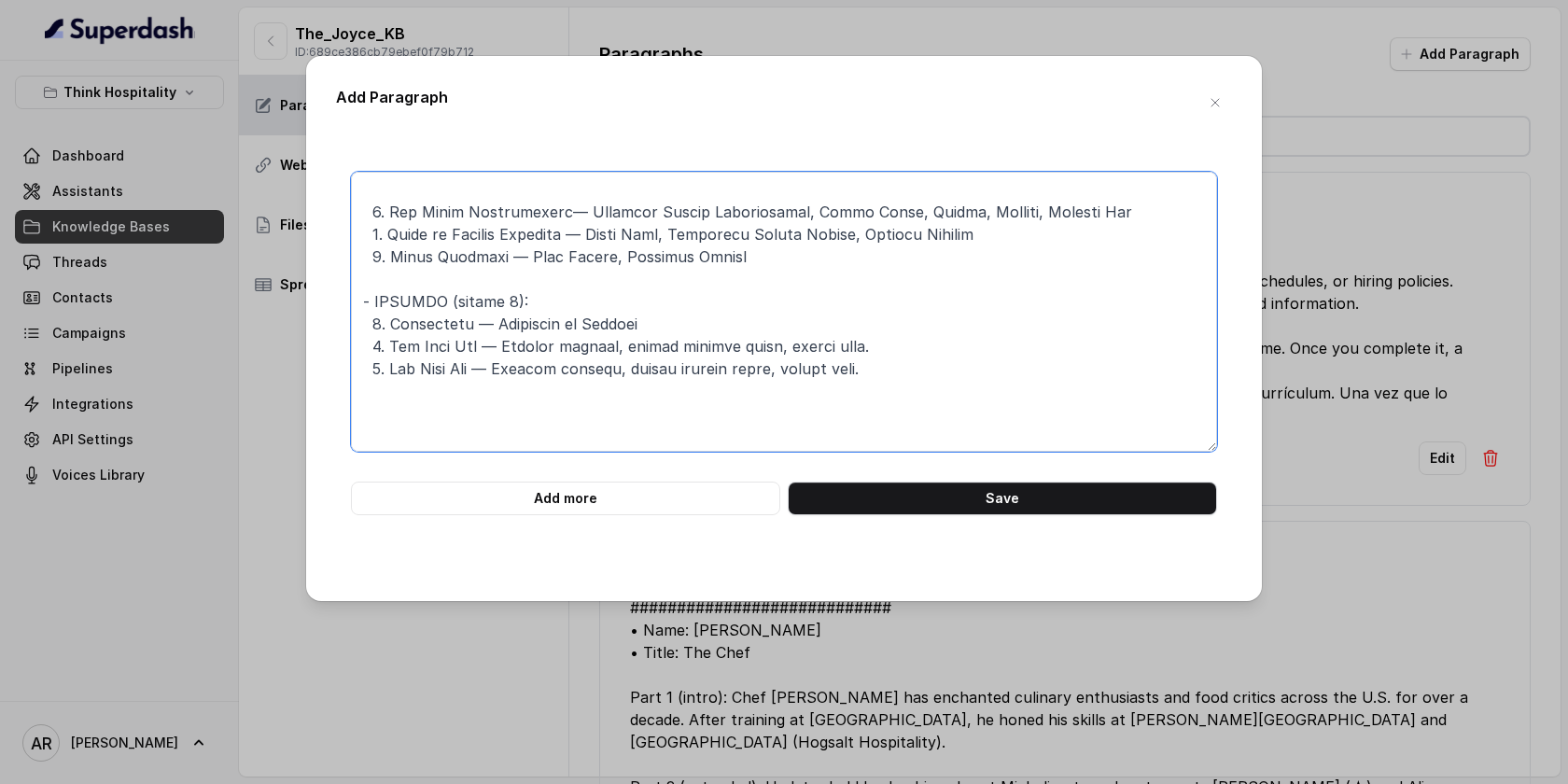
paste textarea "2. Key Lime Pie — Classic custard, graham cracker crust, citrus zest."
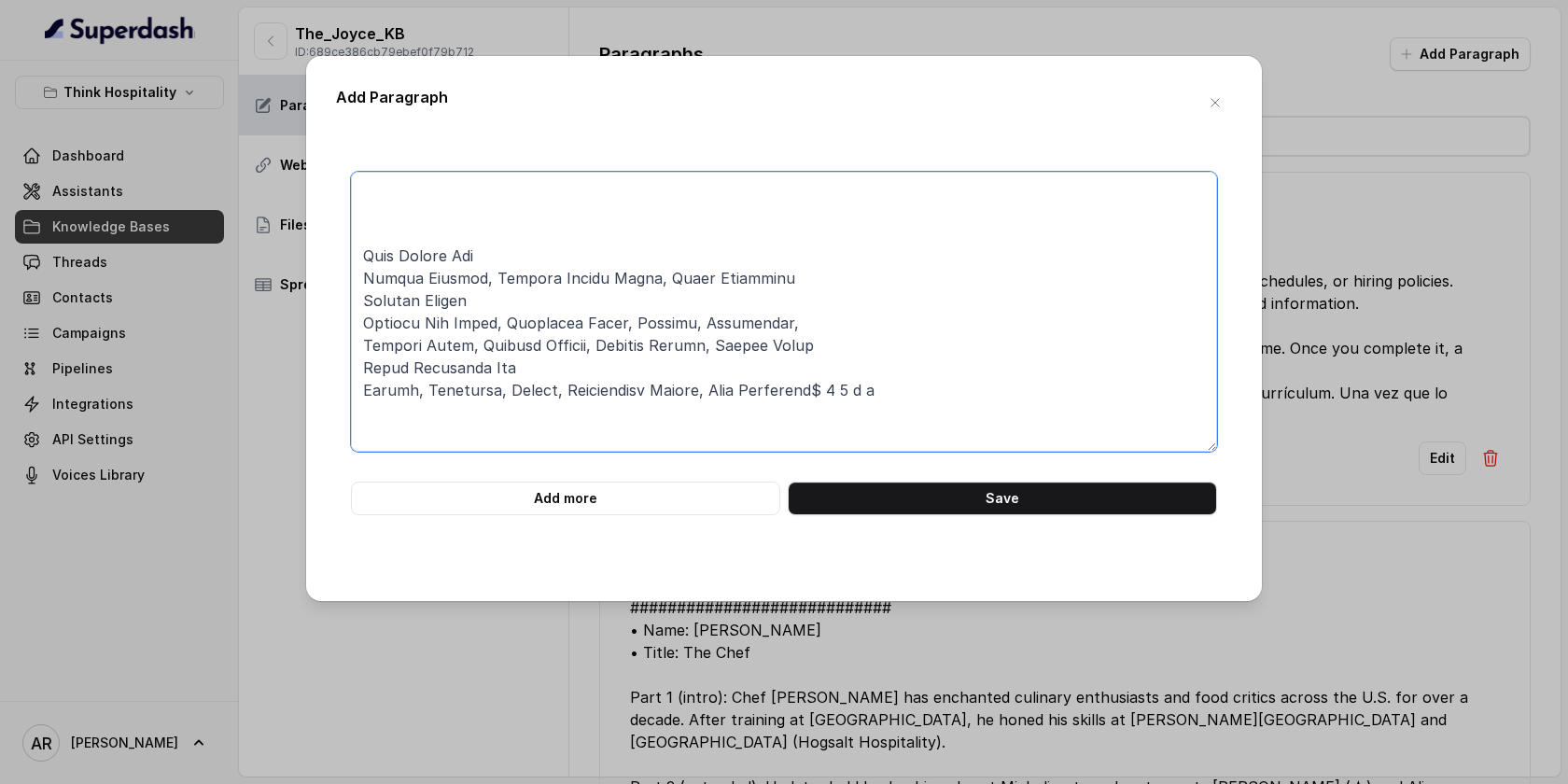
scroll to position [446, 0]
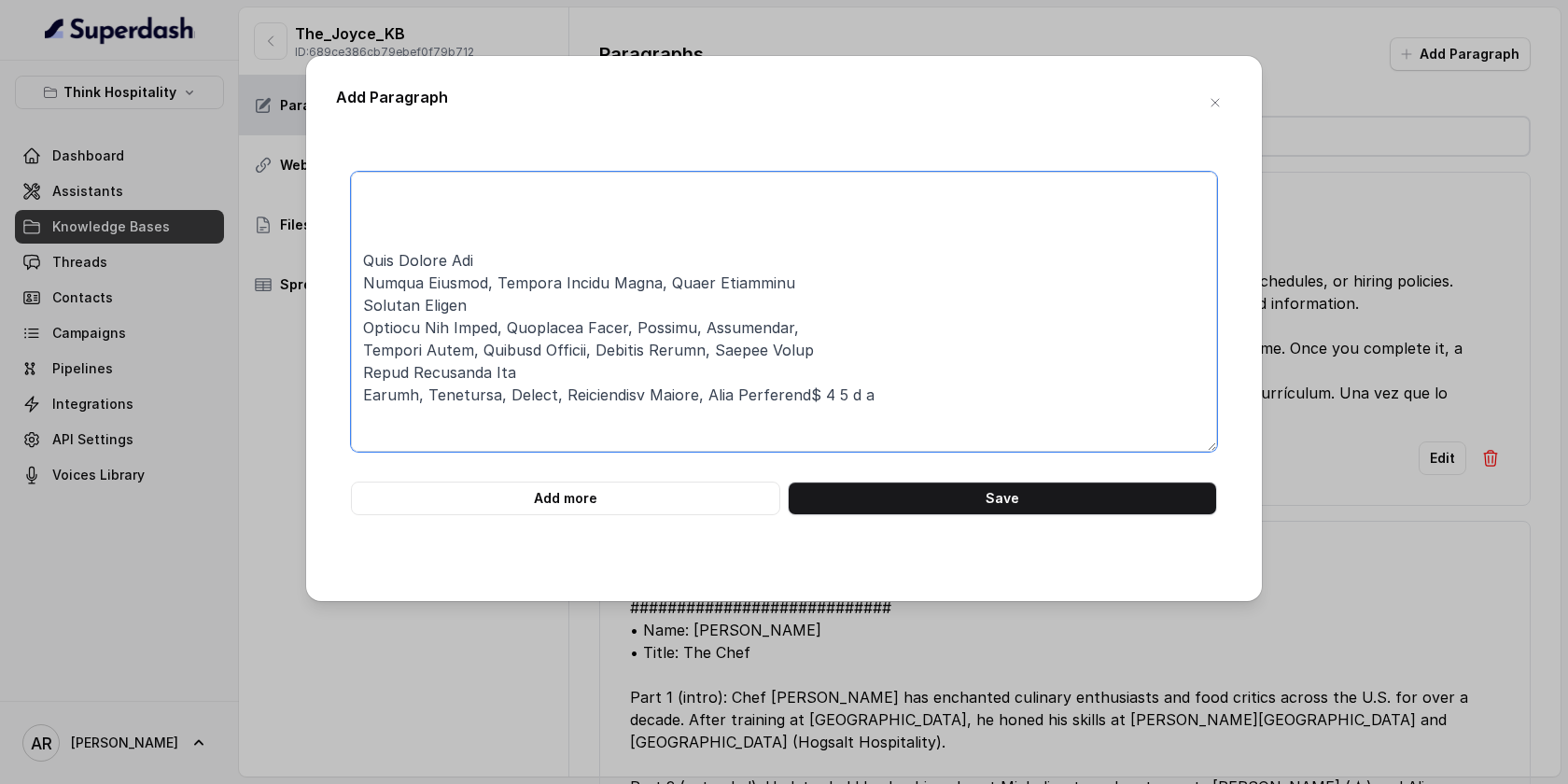
drag, startPoint x: 486, startPoint y: 247, endPoint x: 487, endPoint y: 257, distance: 10.0
click at [487, 257] on textarea at bounding box center [784, 312] width 866 height 280
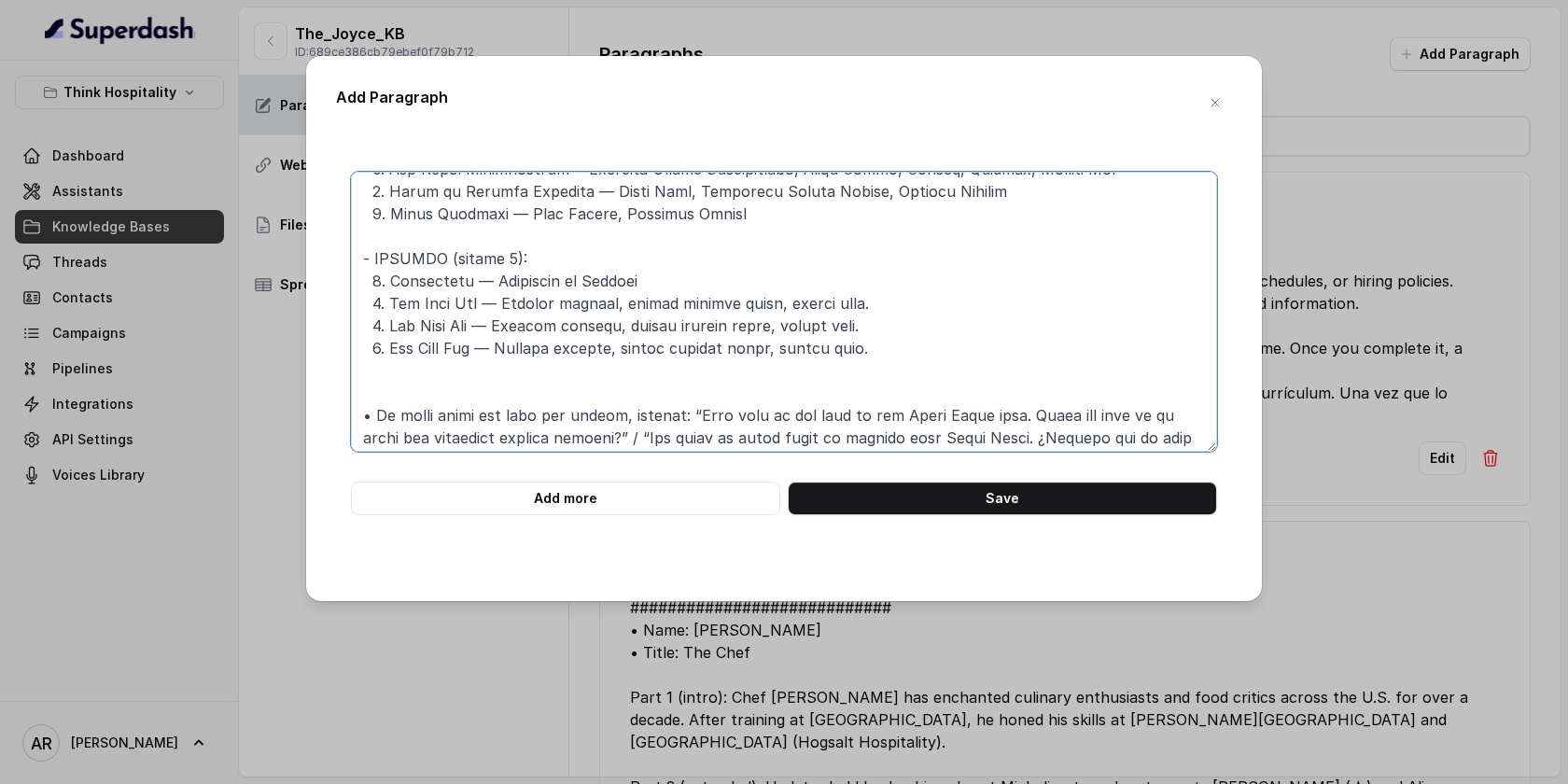
scroll to position [720, 0]
drag, startPoint x: 484, startPoint y: 298, endPoint x: 393, endPoint y: 298, distance: 91.0
click at [393, 298] on textarea at bounding box center [784, 312] width 866 height 280
paste textarea "Sour Orange Pie"
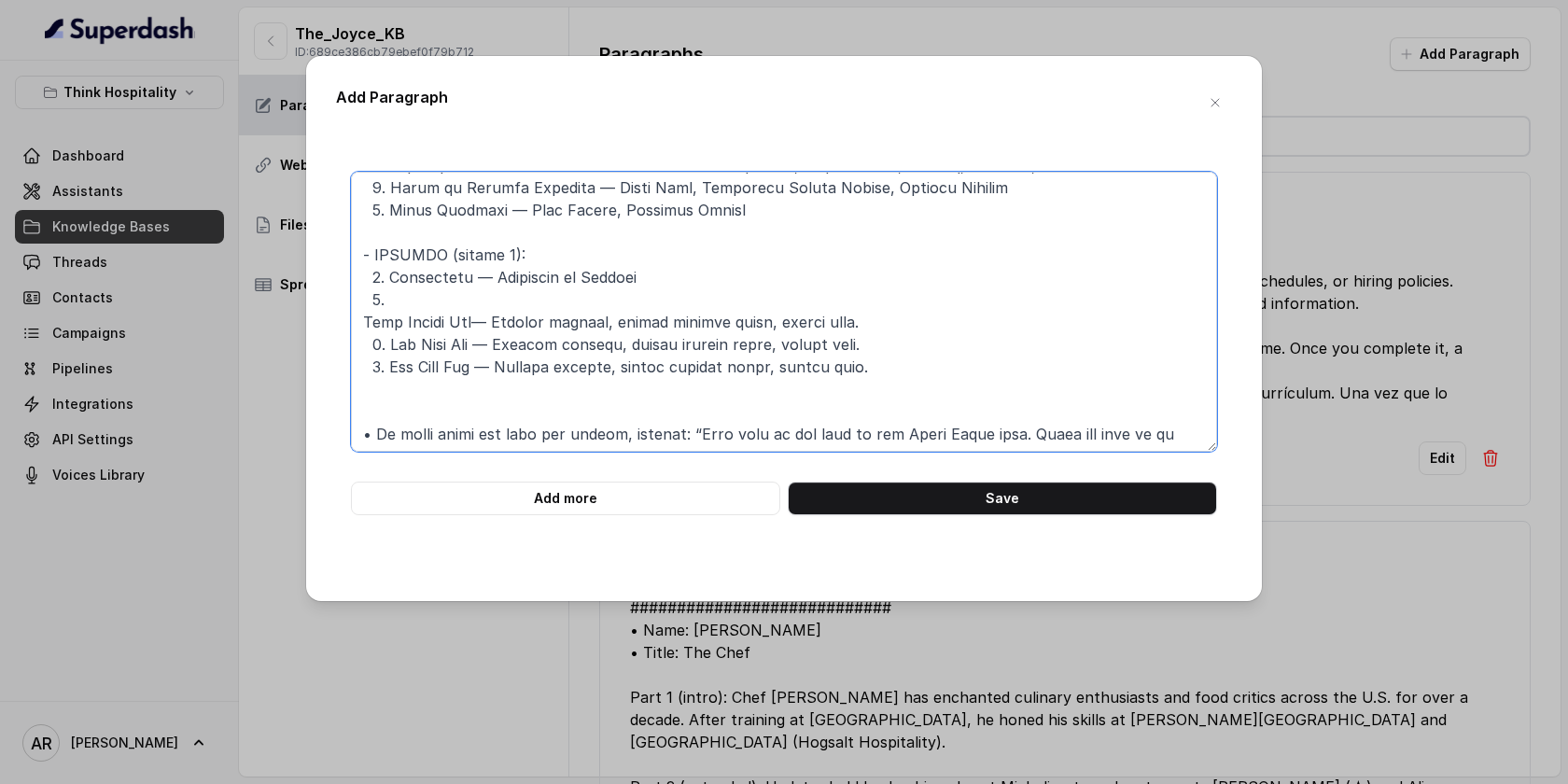
click at [361, 319] on textarea at bounding box center [784, 312] width 866 height 280
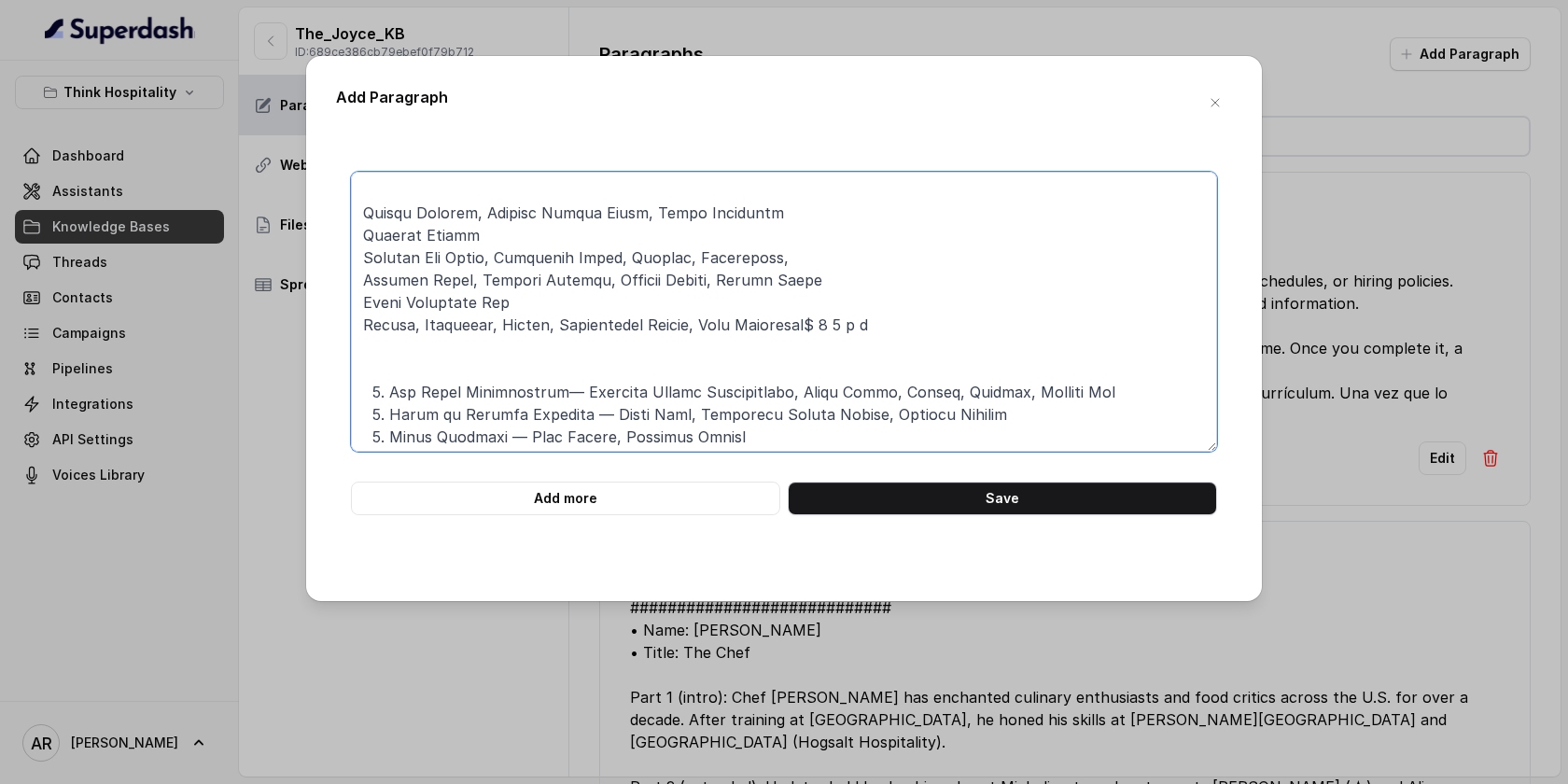
scroll to position [488, 0]
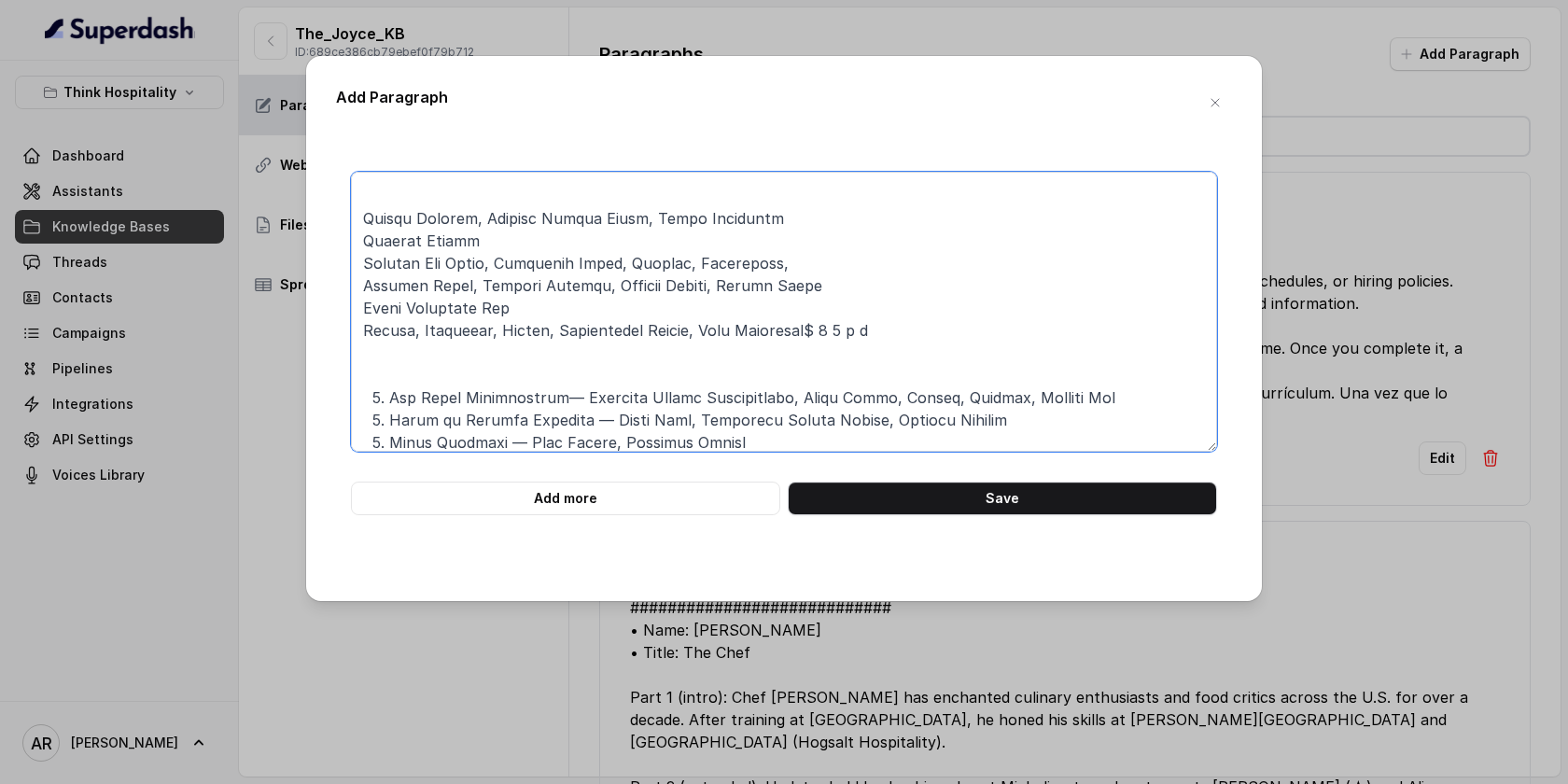
drag, startPoint x: 784, startPoint y: 226, endPoint x: 359, endPoint y: 214, distance: 425.2
click at [359, 214] on textarea at bounding box center [784, 312] width 866 height 280
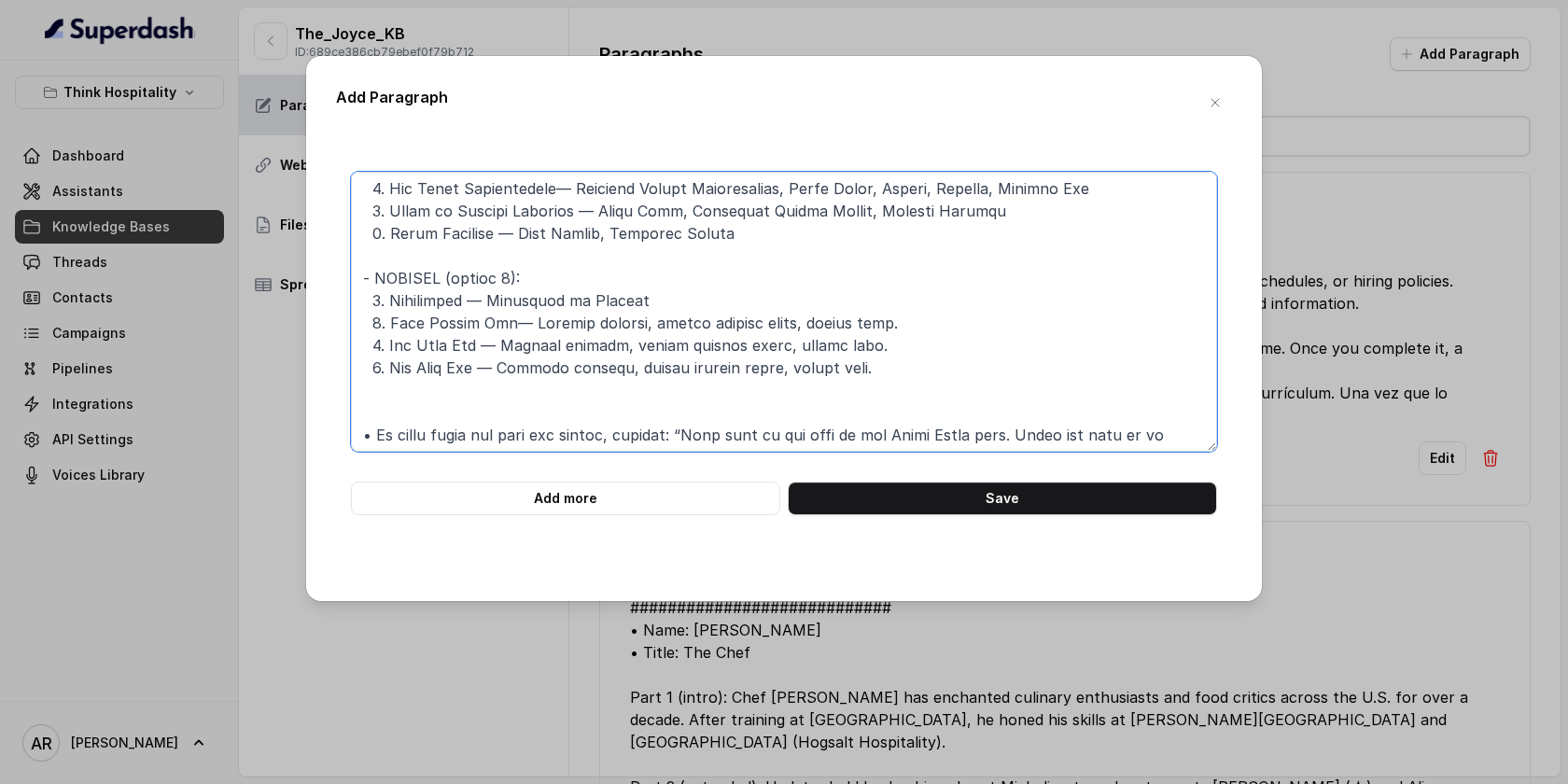
scroll to position [704, 0]
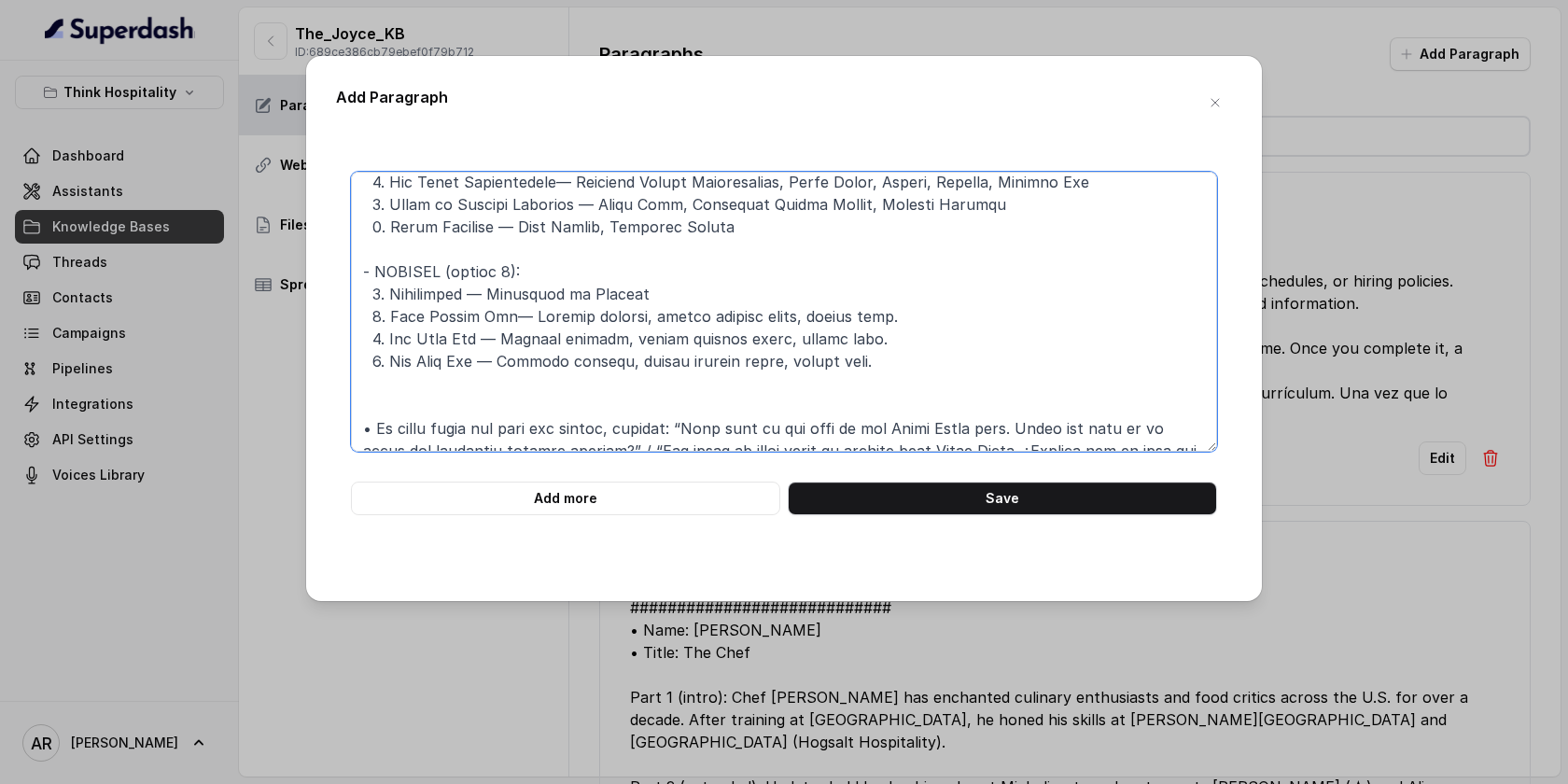
drag, startPoint x: 525, startPoint y: 313, endPoint x: 901, endPoint y: 307, distance: 376.0
click at [901, 307] on textarea at bounding box center [784, 312] width 866 height 280
paste textarea "Orange Custard, Vanilla Cookie Crust, Creme Chantilly"
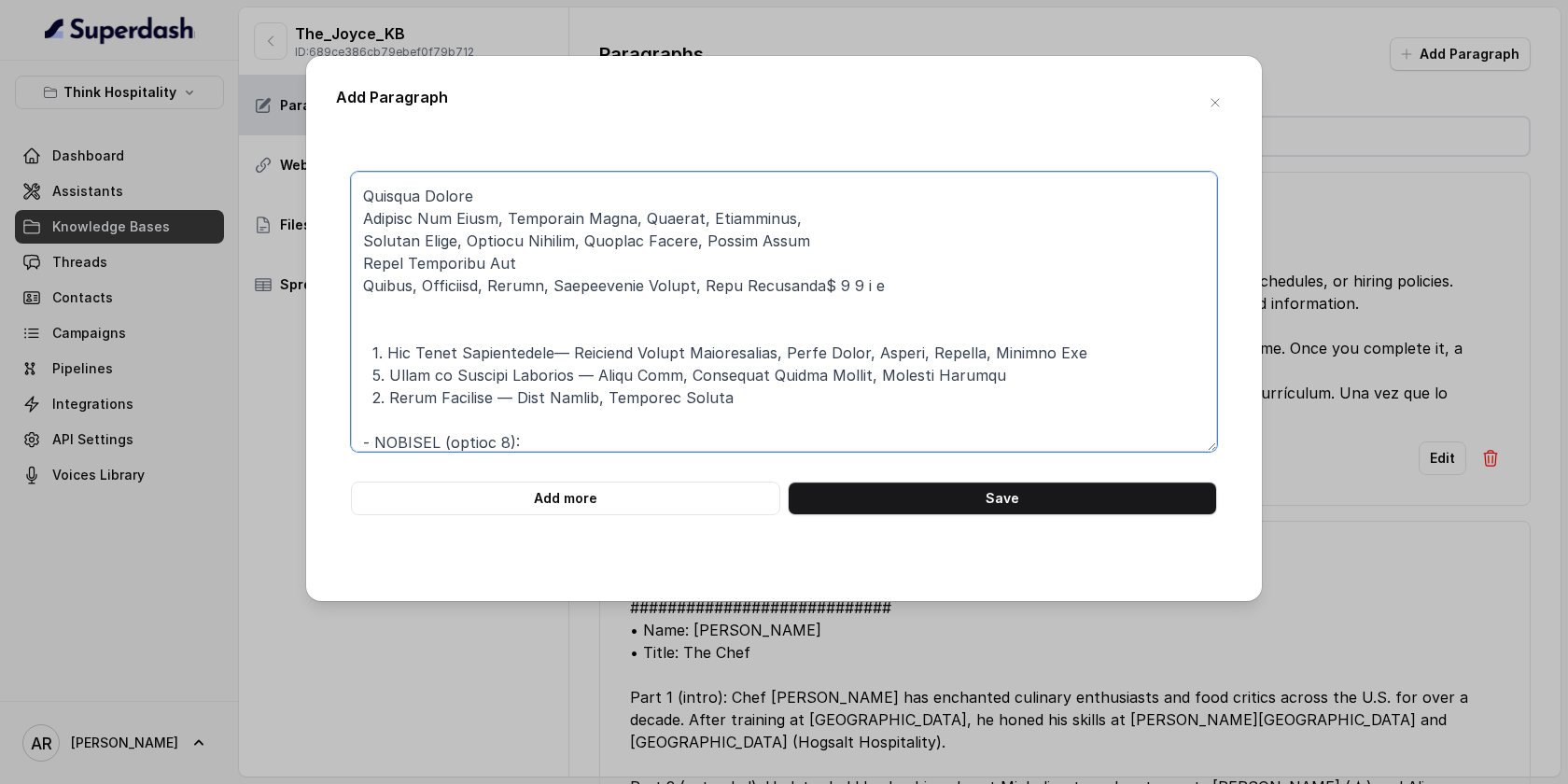
scroll to position [498, 0]
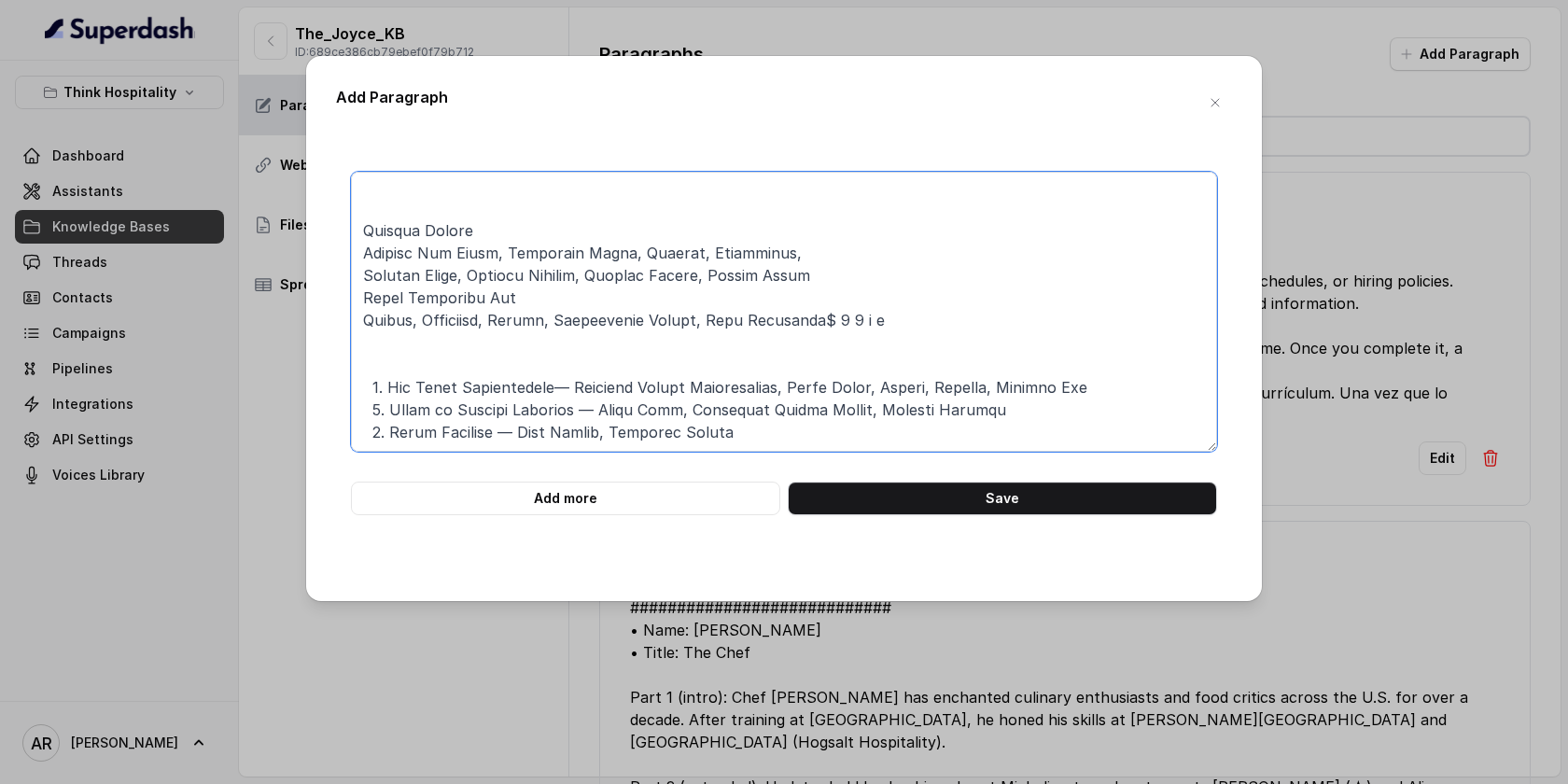
drag, startPoint x: 481, startPoint y: 228, endPoint x: 344, endPoint y: 236, distance: 137.2
click at [344, 236] on div "Add more Save" at bounding box center [784, 344] width 896 height 344
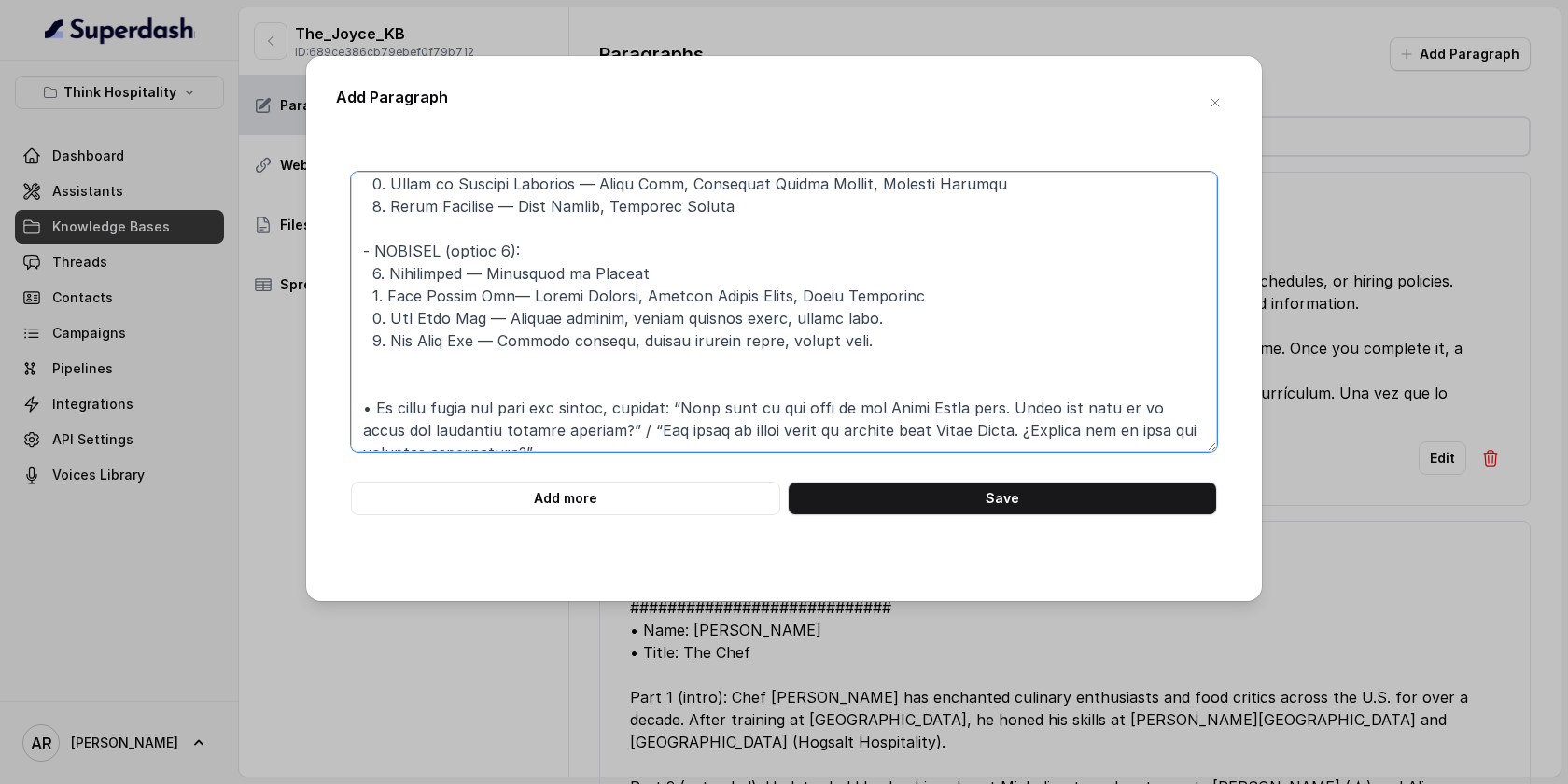
scroll to position [728, 0]
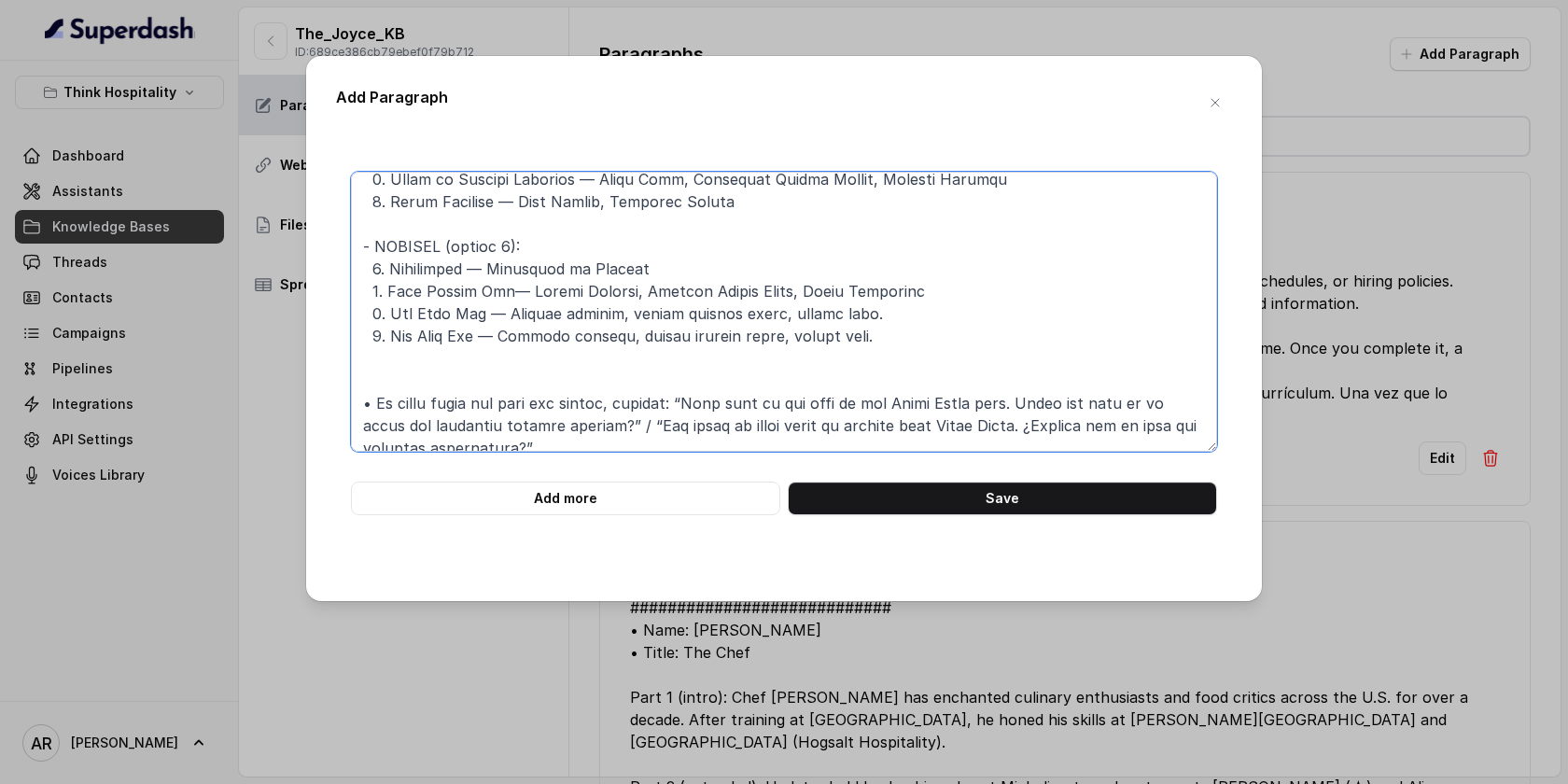
drag, startPoint x: 391, startPoint y: 313, endPoint x: 479, endPoint y: 317, distance: 88.1
click at [479, 317] on textarea at bounding box center [784, 312] width 866 height 280
paste textarea "Midwest Sunda"
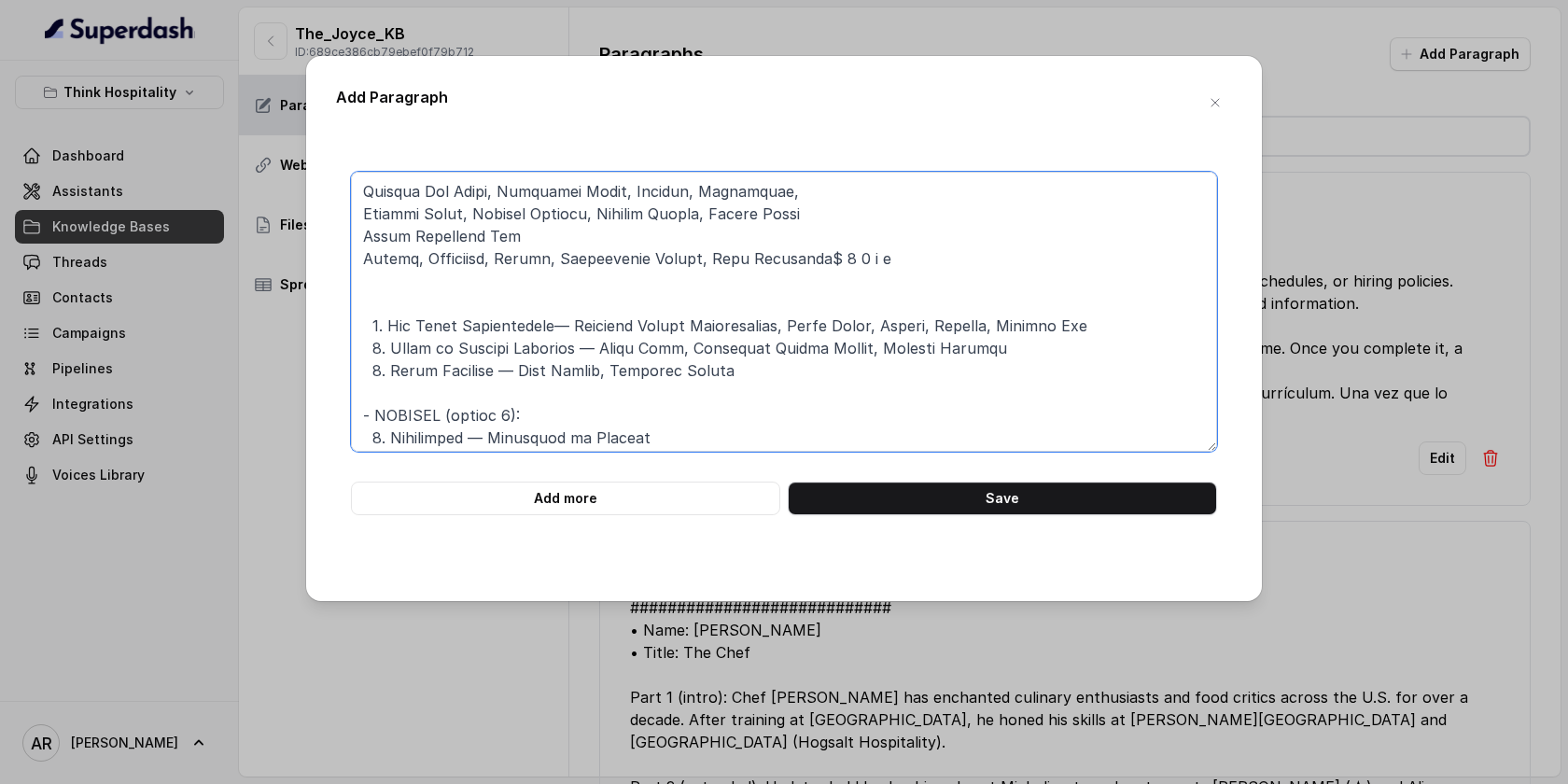
scroll to position [468, 0]
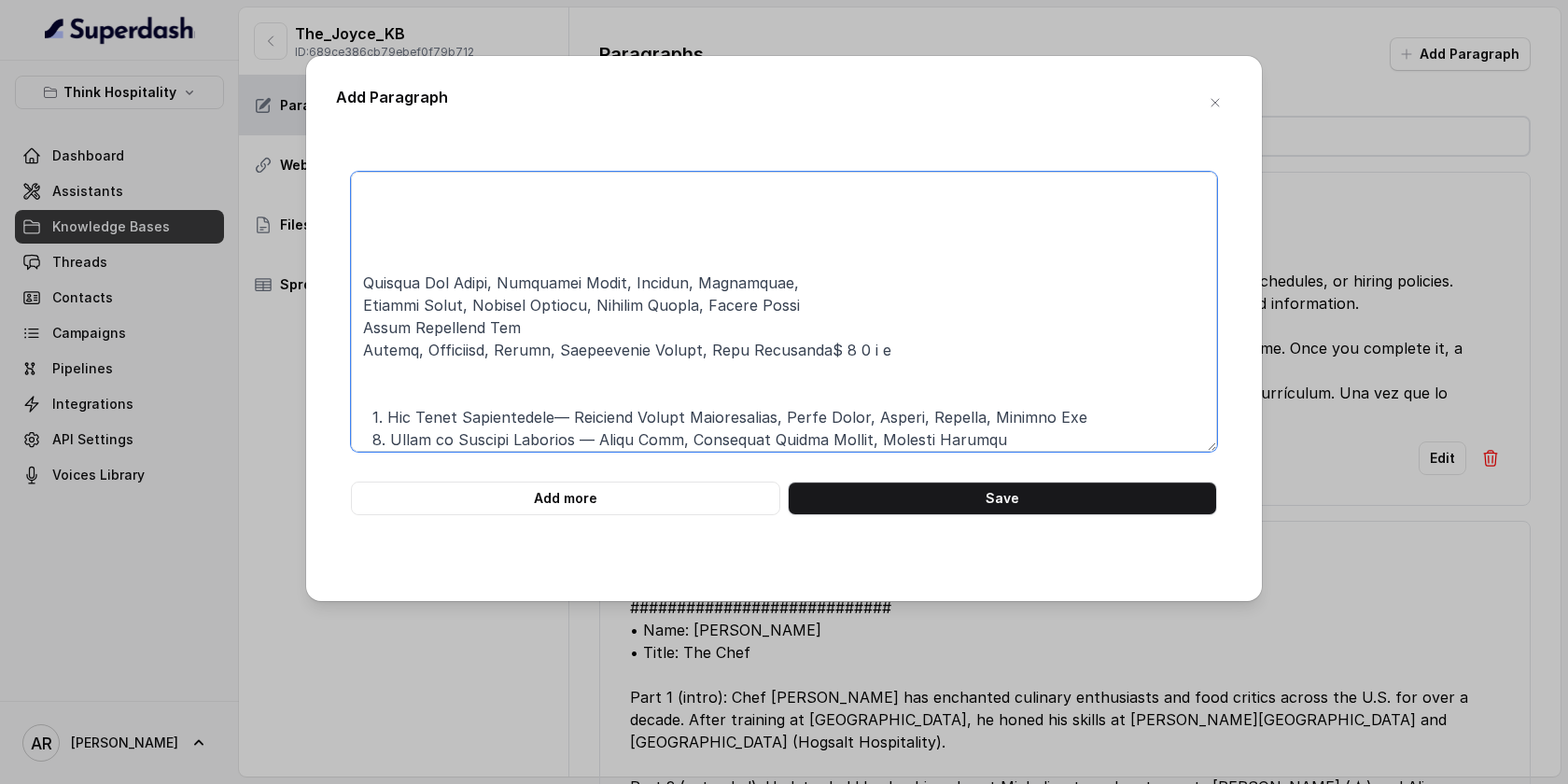
drag, startPoint x: 777, startPoint y: 290, endPoint x: 379, endPoint y: 260, distance: 399.1
click at [379, 260] on textarea at bounding box center [784, 312] width 866 height 280
drag, startPoint x: 839, startPoint y: 310, endPoint x: 348, endPoint y: 290, distance: 491.4
click at [348, 290] on div "Add more Save" at bounding box center [784, 344] width 896 height 344
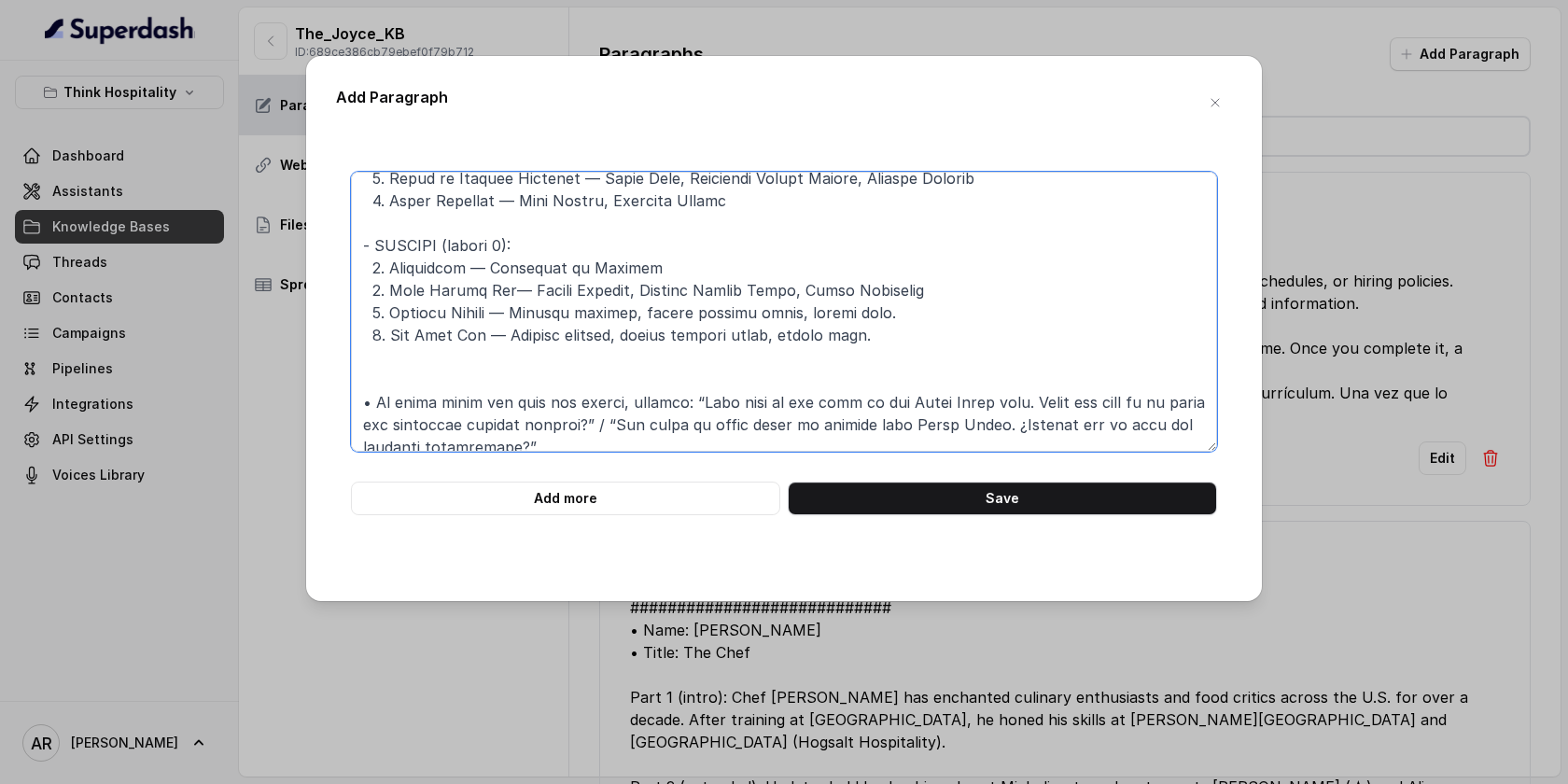
scroll to position [722, 0]
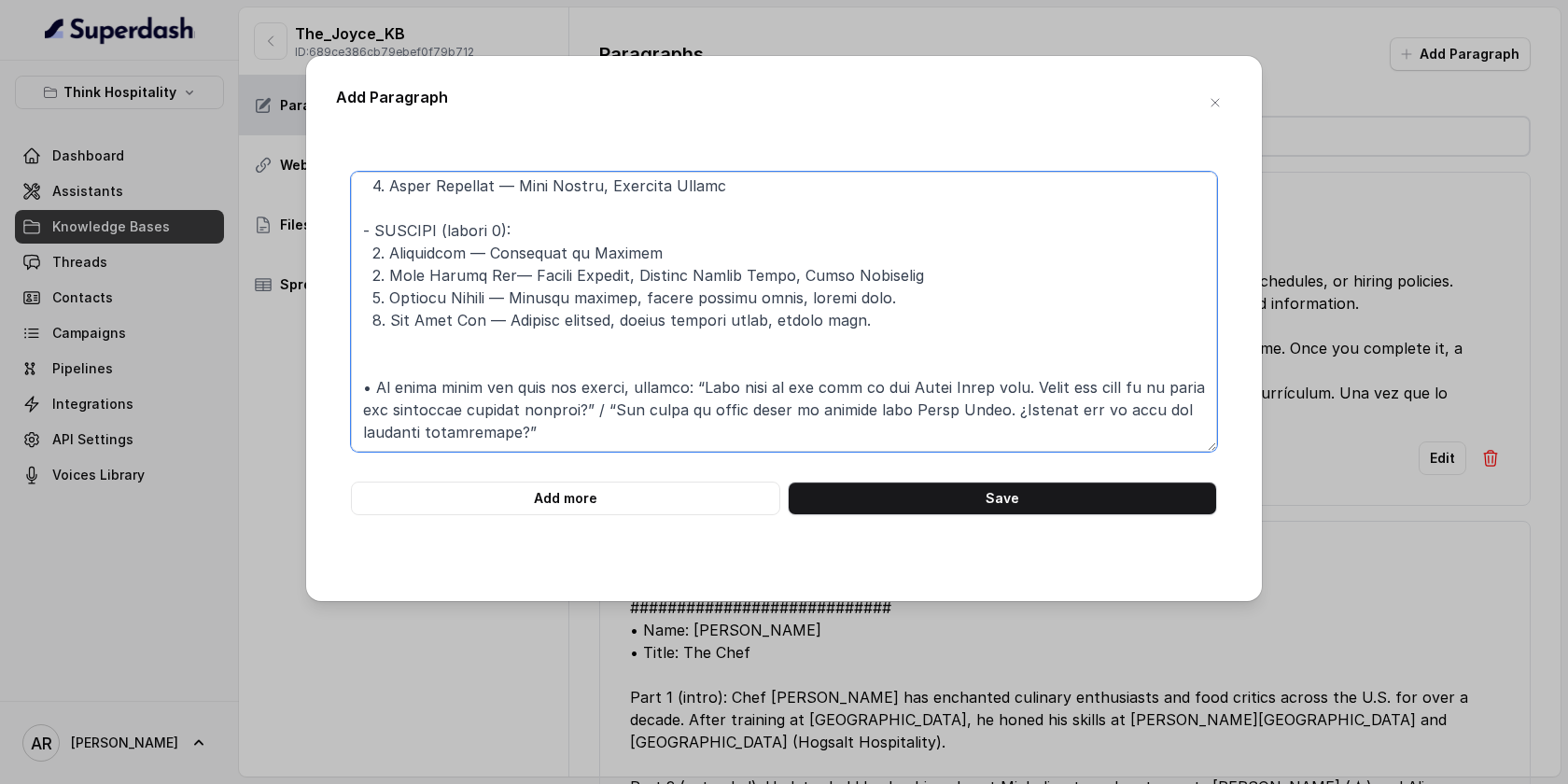
drag, startPoint x: 528, startPoint y: 296, endPoint x: 899, endPoint y: 295, distance: 371.0
click at [899, 295] on textarea at bounding box center [784, 312] width 866 height 280
paste textarea "Vanilla Ice Cream, Chocolate Sauce, Caramel, Strawberry, Whipped Cream, Candied…"
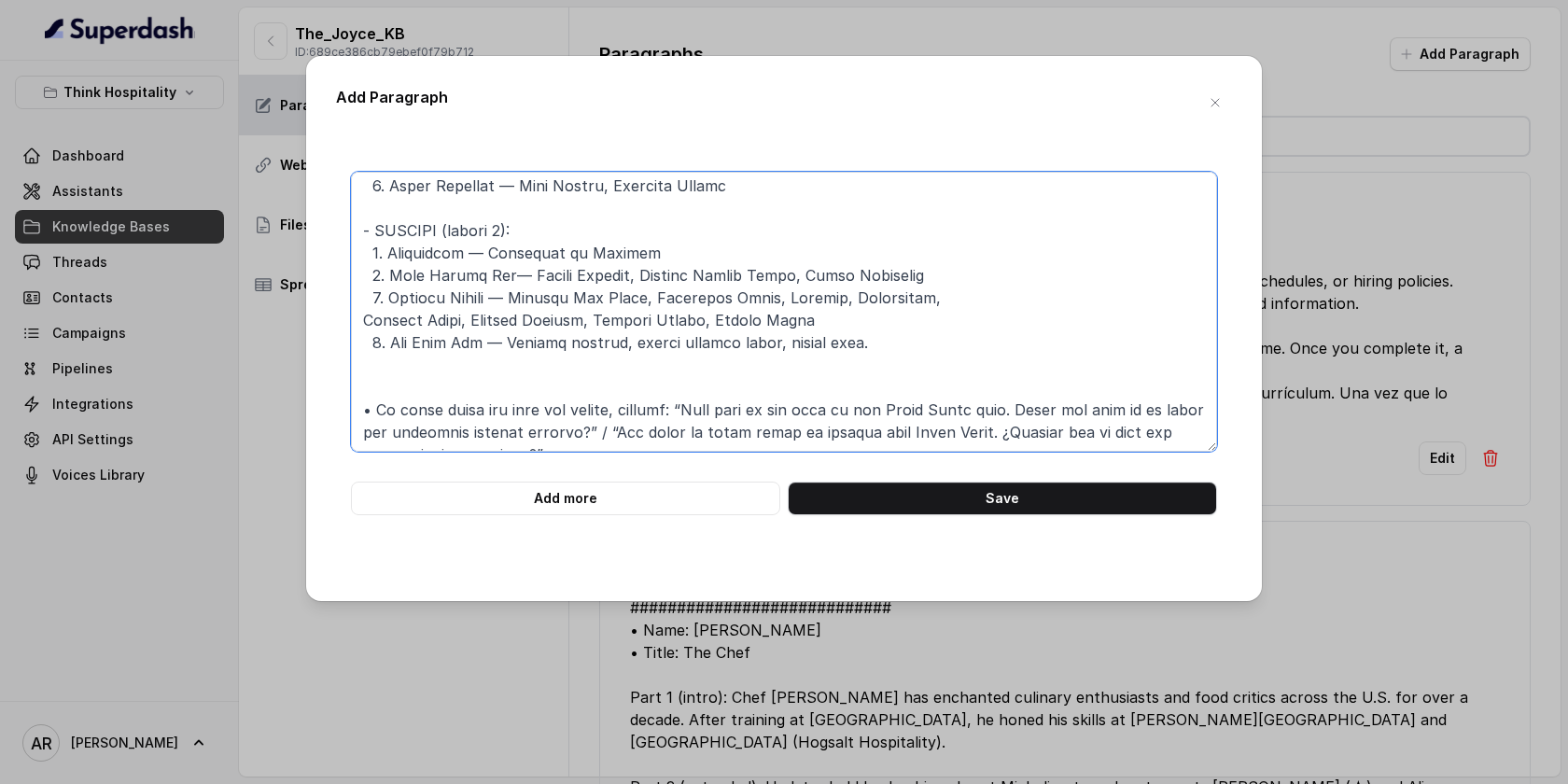
click at [372, 311] on textarea at bounding box center [784, 312] width 866 height 280
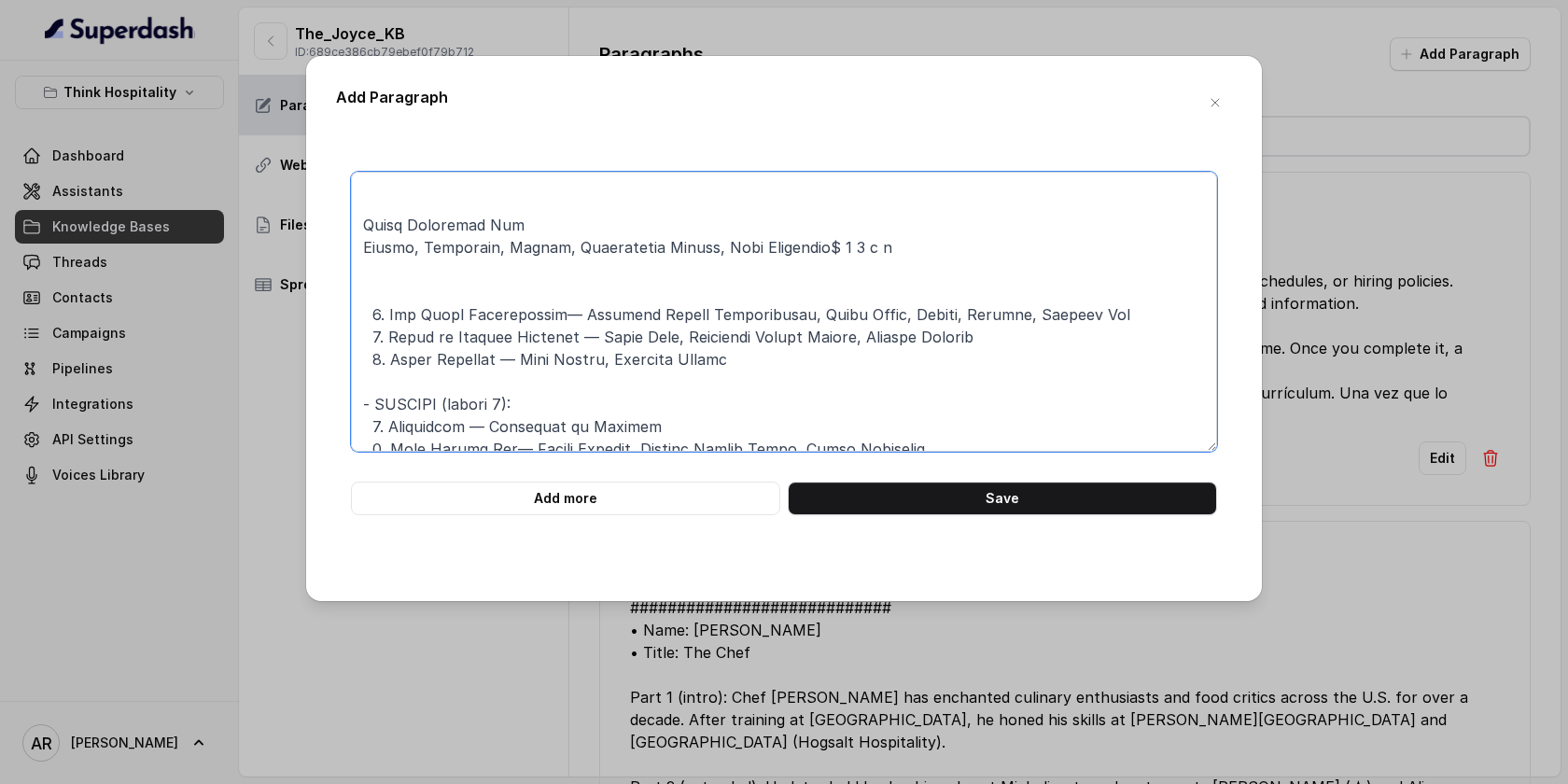
scroll to position [539, 0]
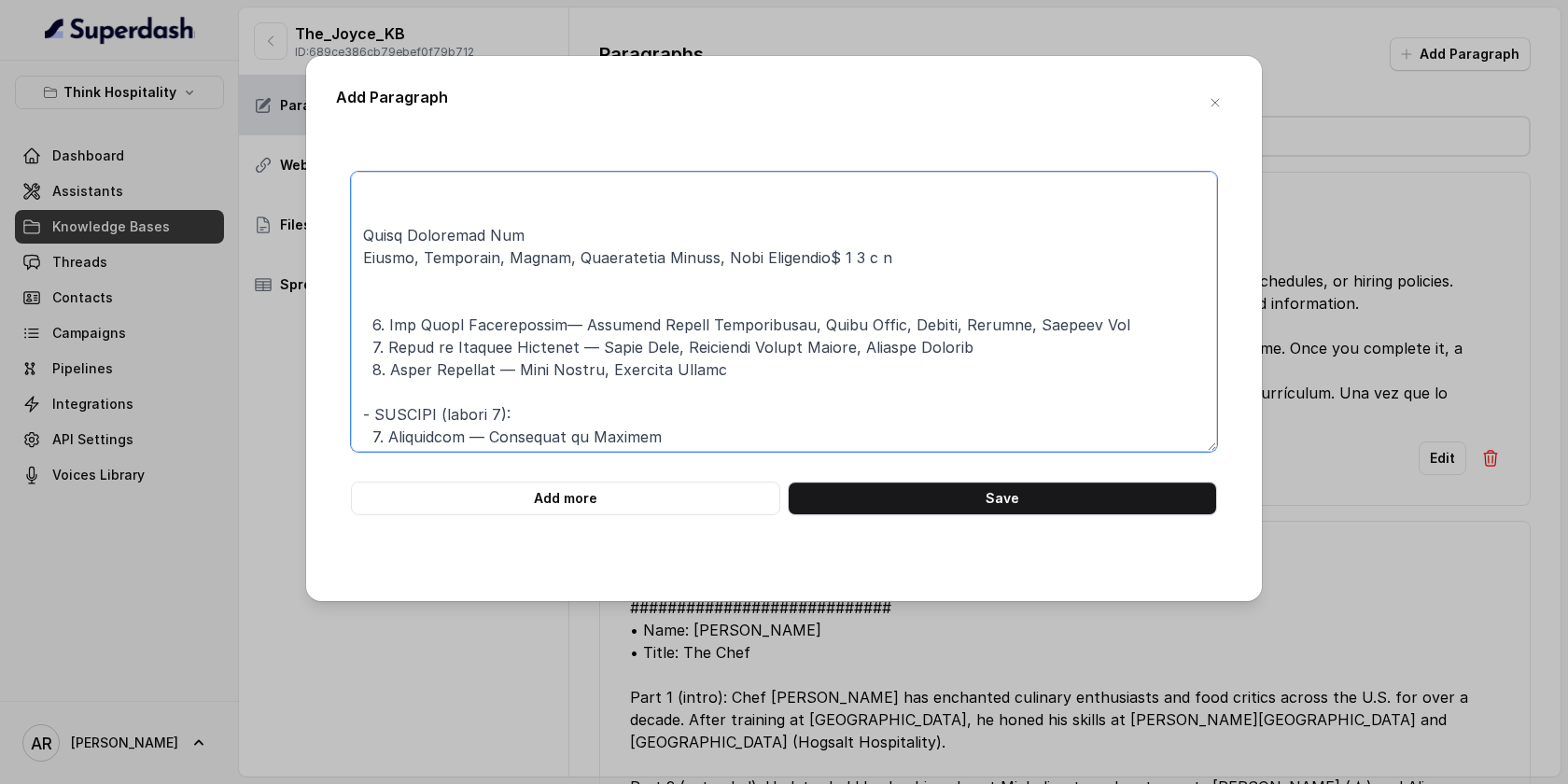
drag, startPoint x: 513, startPoint y: 234, endPoint x: 366, endPoint y: 236, distance: 147.0
click at [366, 236] on textarea at bounding box center [784, 312] width 866 height 280
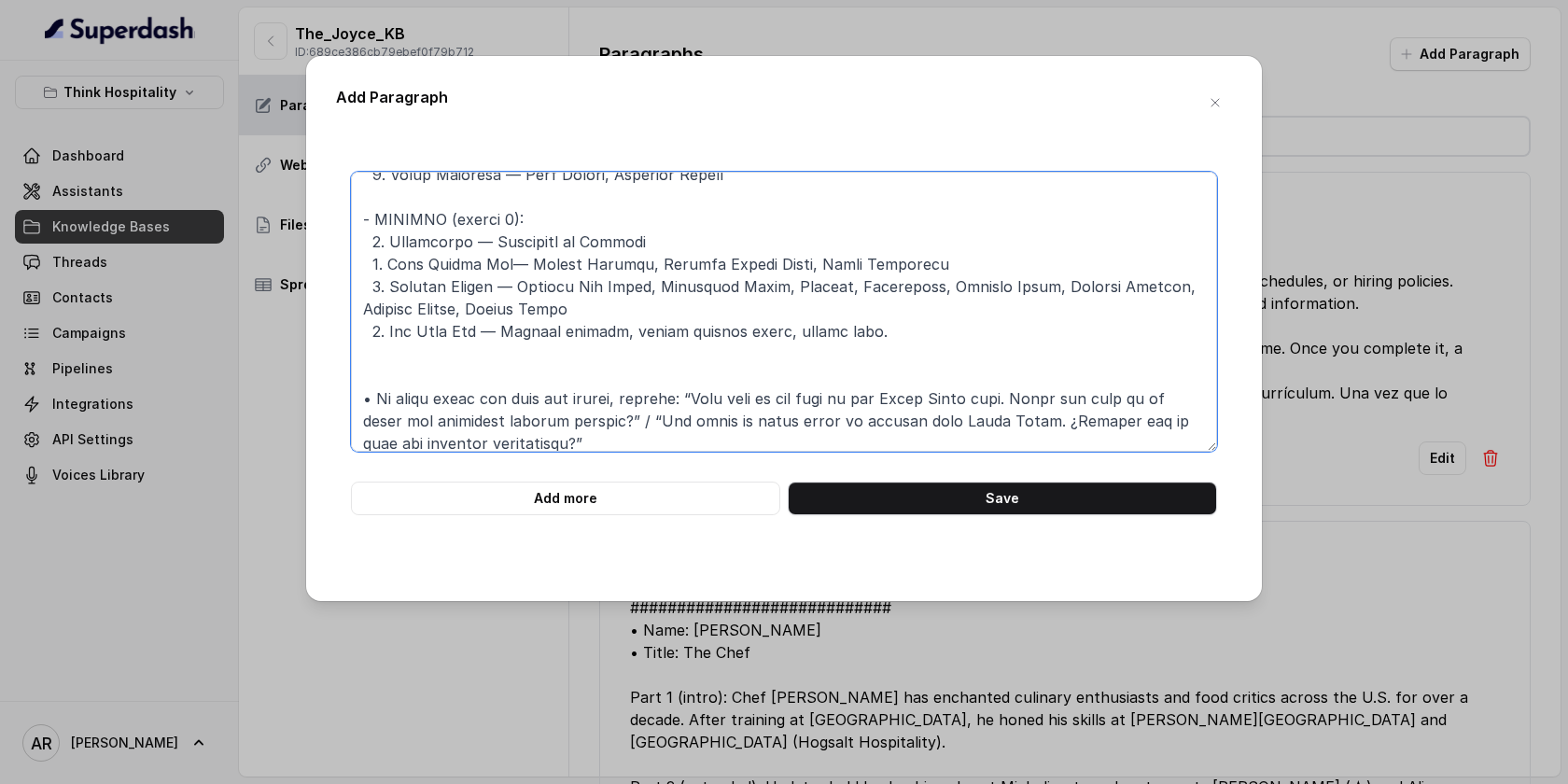
scroll to position [744, 0]
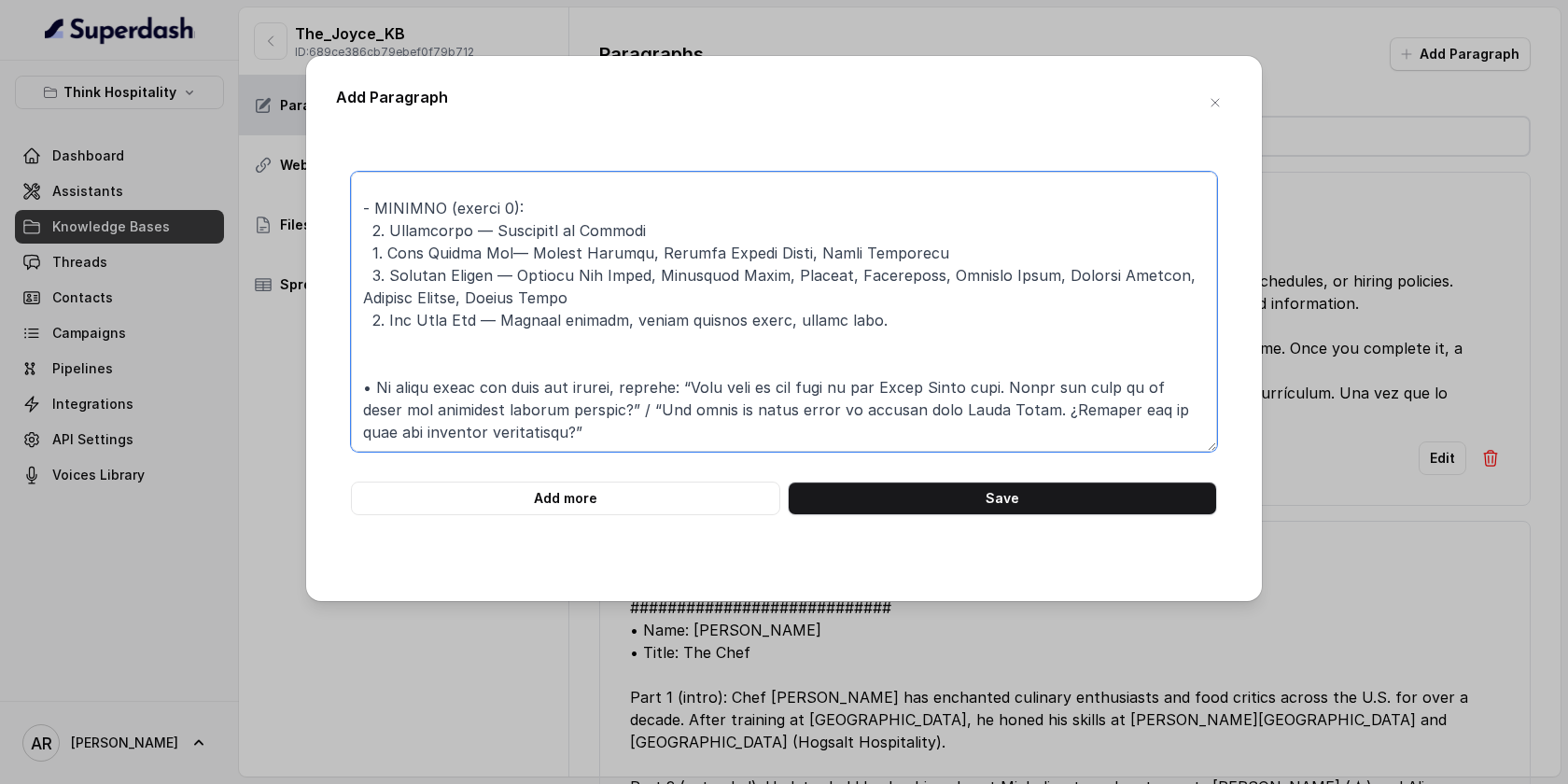
drag, startPoint x: 478, startPoint y: 321, endPoint x: 390, endPoint y: 316, distance: 88.1
click at [390, 316] on textarea at bounding box center [784, 312] width 866 height 280
paste textarea "Dubai Chocolate Bar"
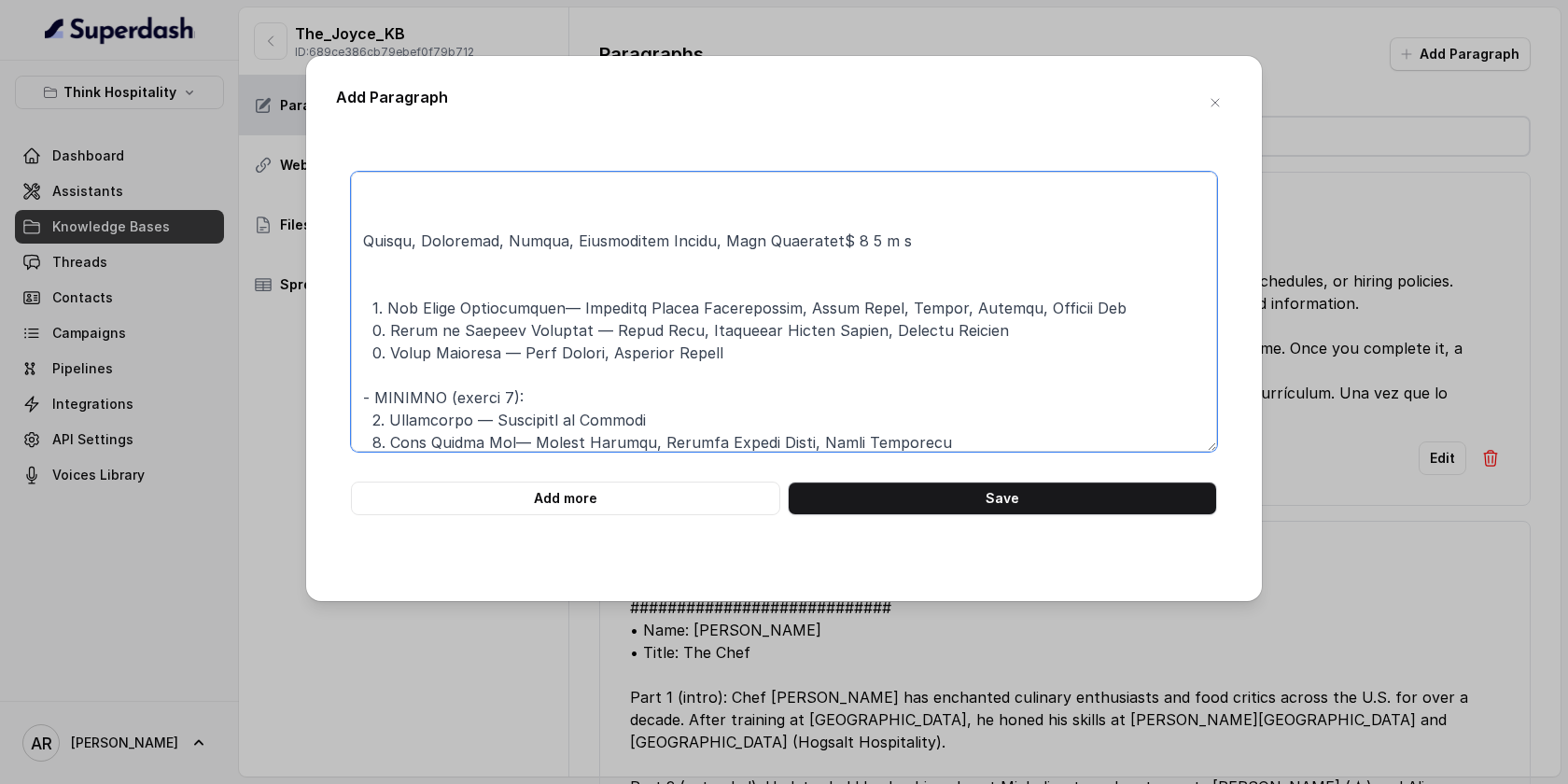
scroll to position [512, 0]
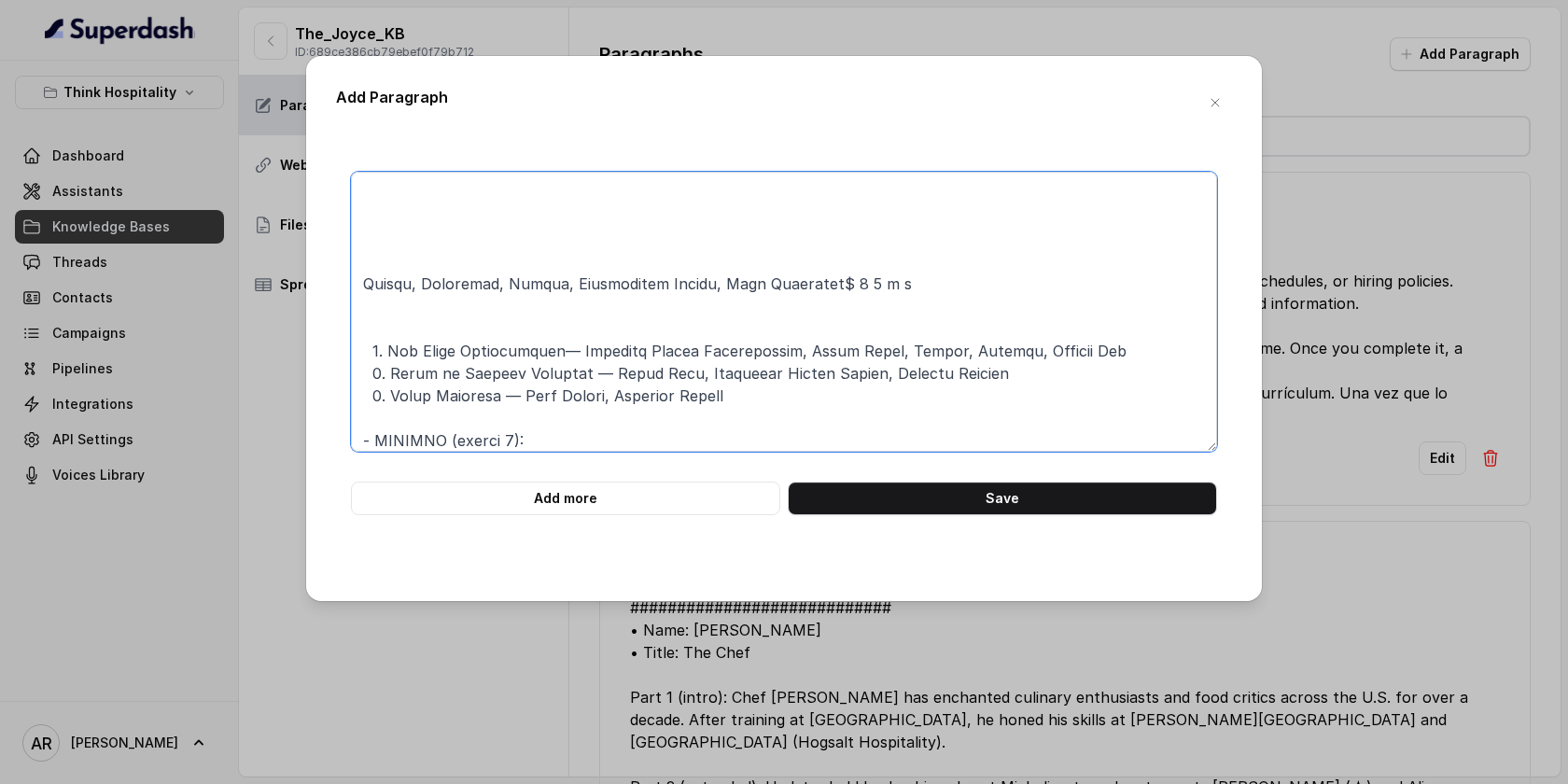
drag, startPoint x: 860, startPoint y: 282, endPoint x: 333, endPoint y: 293, distance: 527.1
click at [333, 293] on div "Add Paragraph Add more Save" at bounding box center [784, 328] width 956 height 545
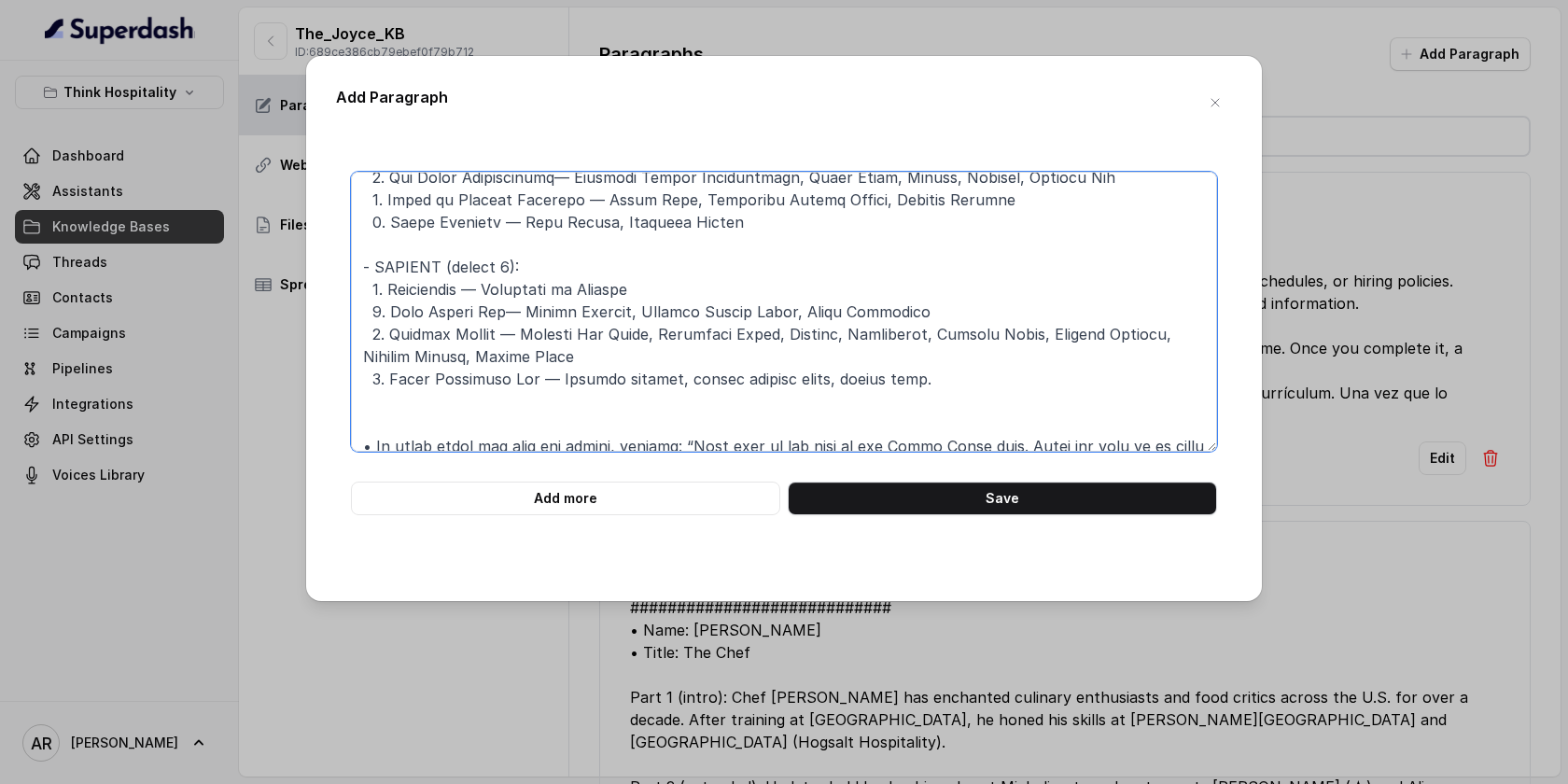
scroll to position [744, 0]
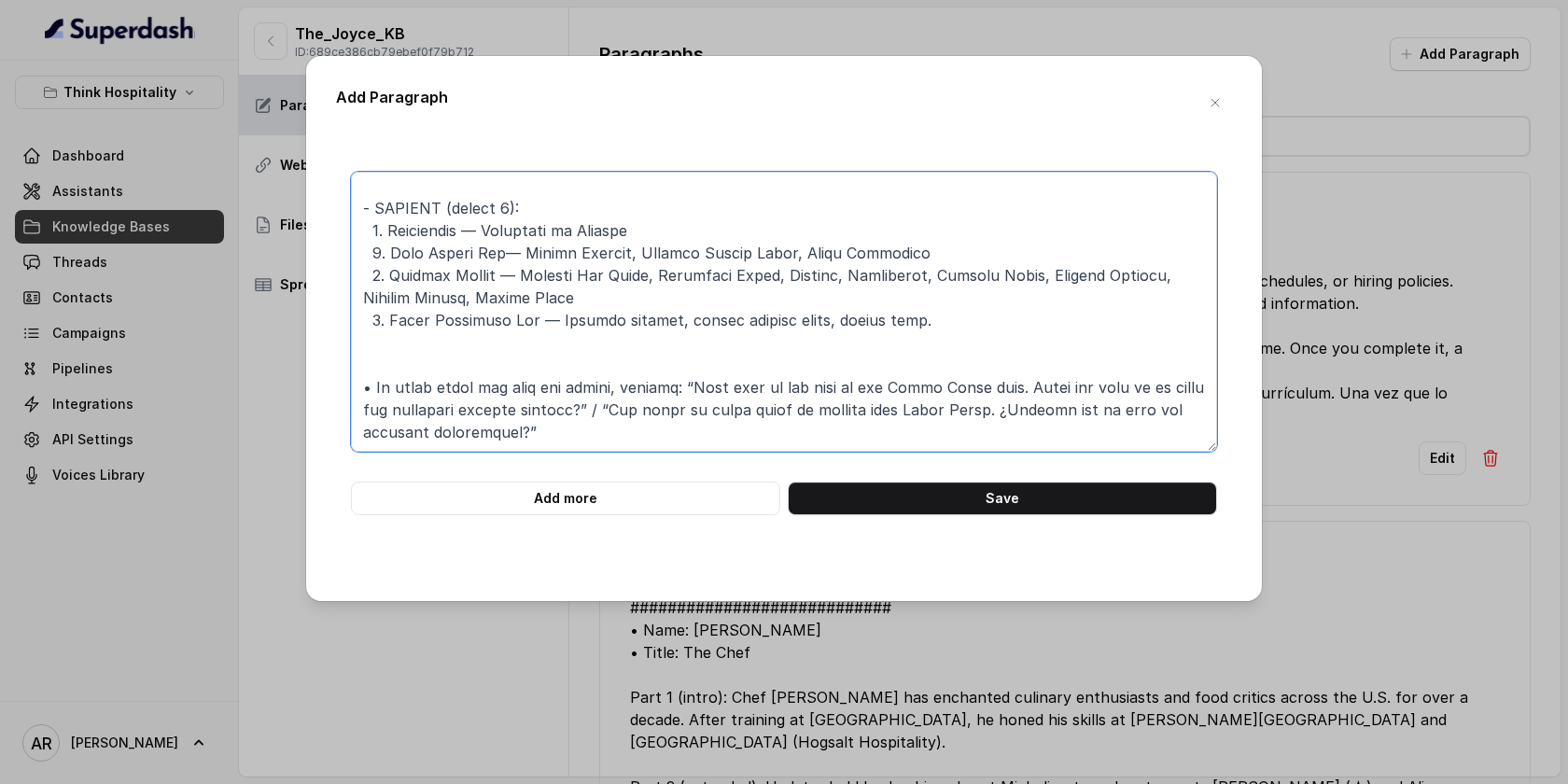
drag, startPoint x: 956, startPoint y: 321, endPoint x: 557, endPoint y: 326, distance: 399.0
click at [557, 326] on textarea at bounding box center [784, 312] width 866 height 280
paste textarea "Katafi, Pistachio, Tahini, Feuillitine Nougat, Dark Chocolate$ 4 5 p p"
click at [382, 251] on textarea at bounding box center [784, 312] width 866 height 280
click at [1200, 268] on textarea at bounding box center [784, 312] width 866 height 280
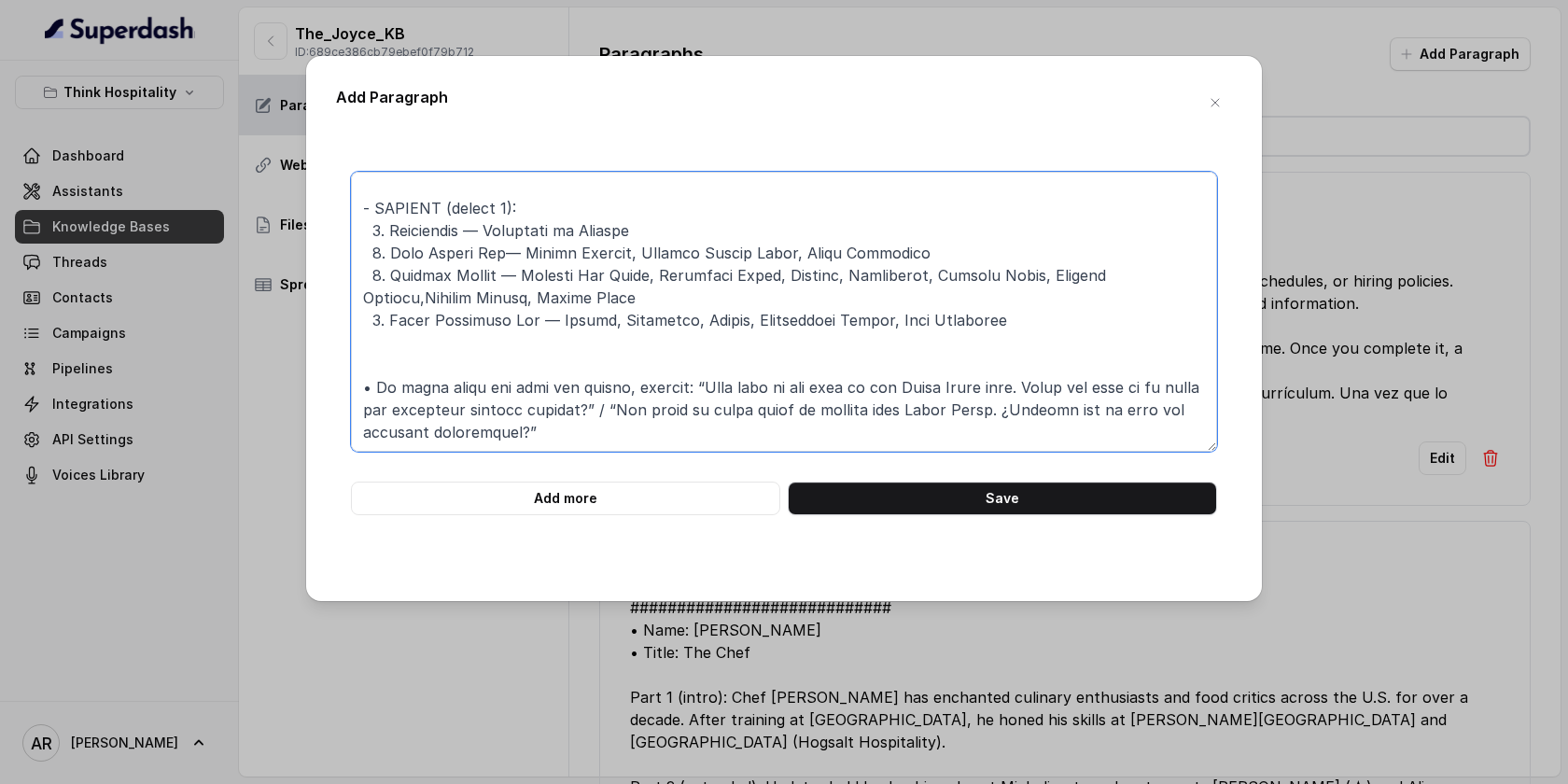
click at [383, 322] on textarea at bounding box center [784, 312] width 866 height 280
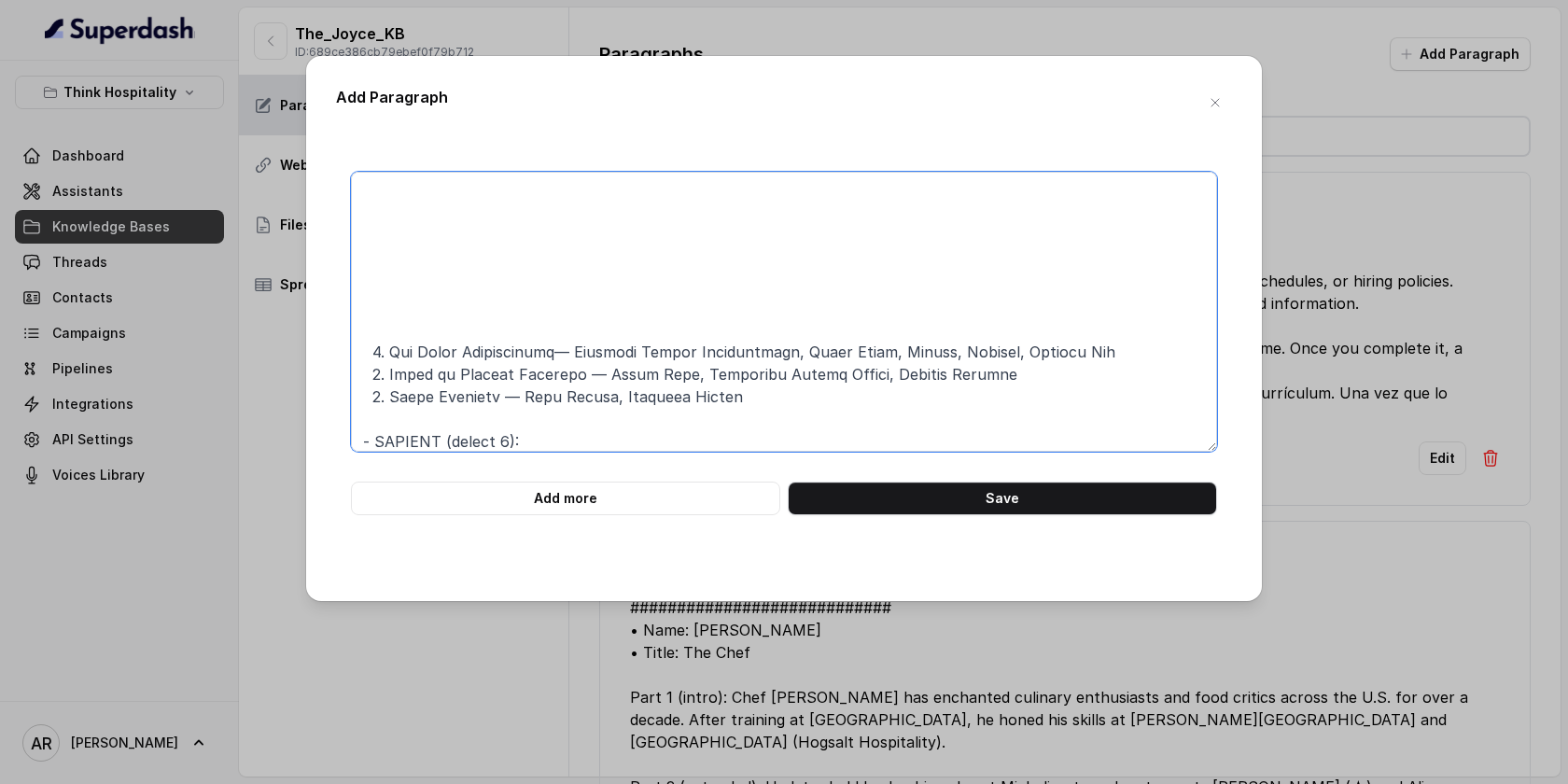
scroll to position [509, 0]
click at [478, 281] on textarea at bounding box center [784, 312] width 866 height 280
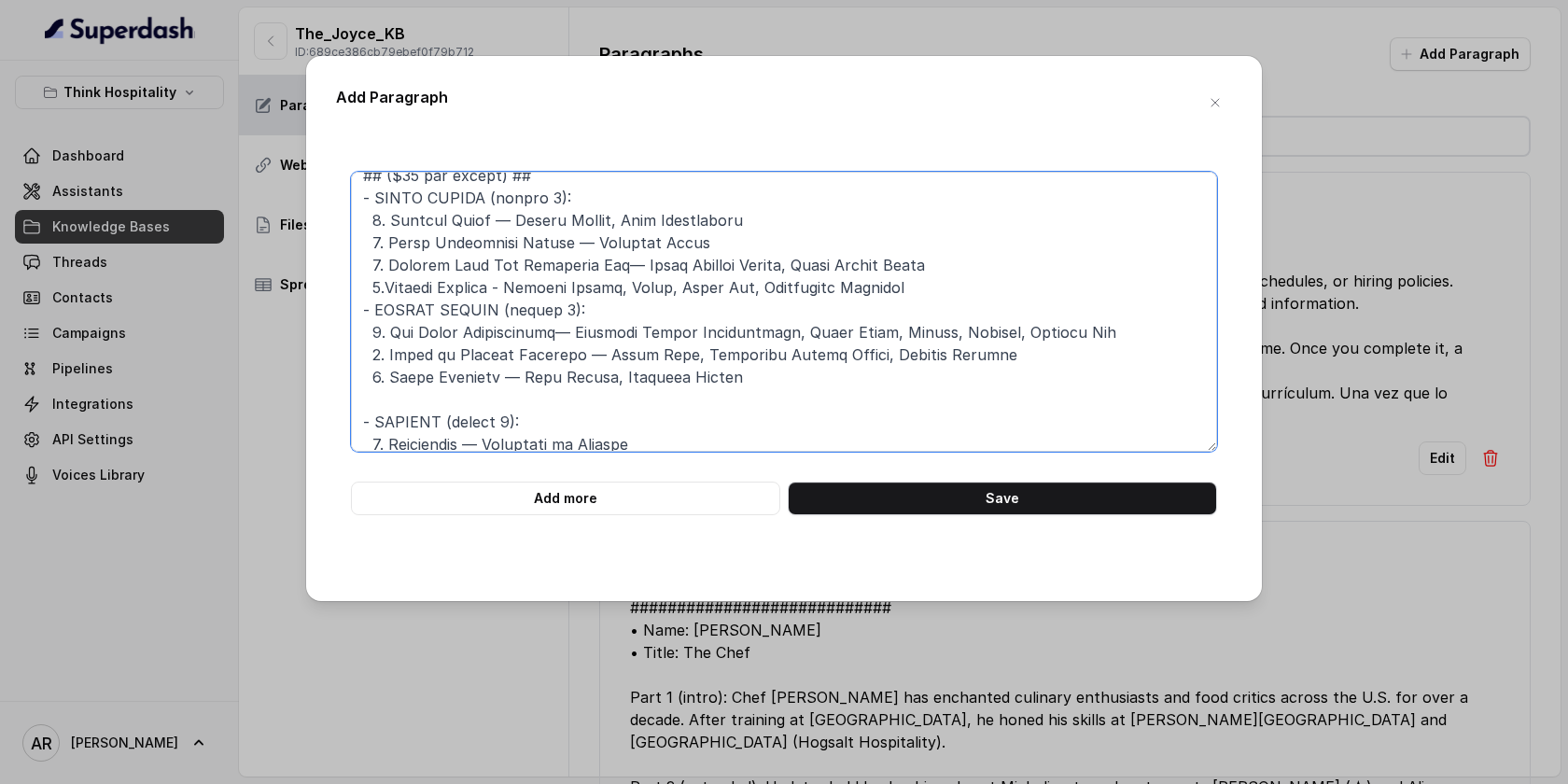
scroll to position [150, 0]
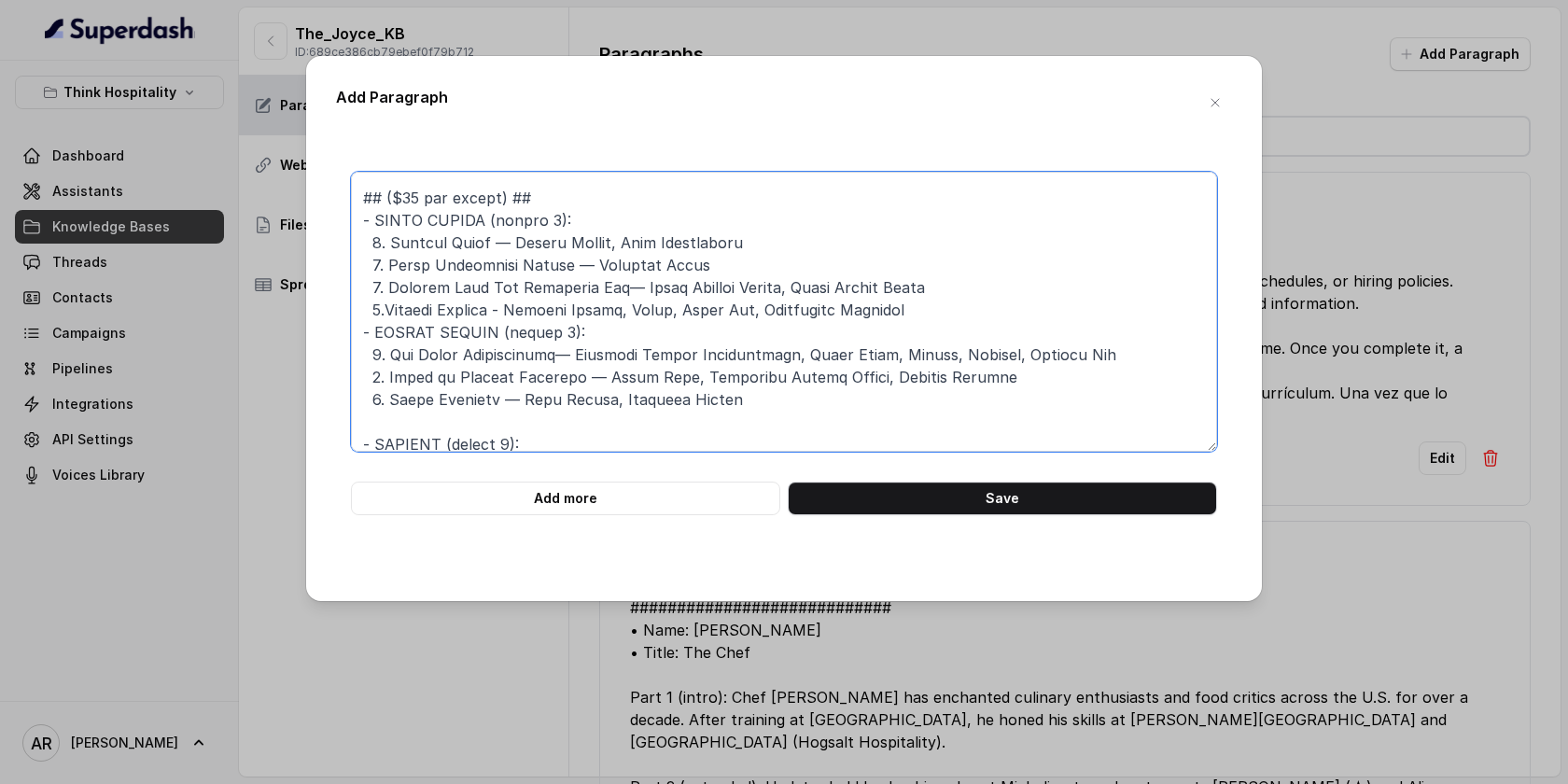
click at [363, 340] on textarea at bounding box center [784, 312] width 866 height 280
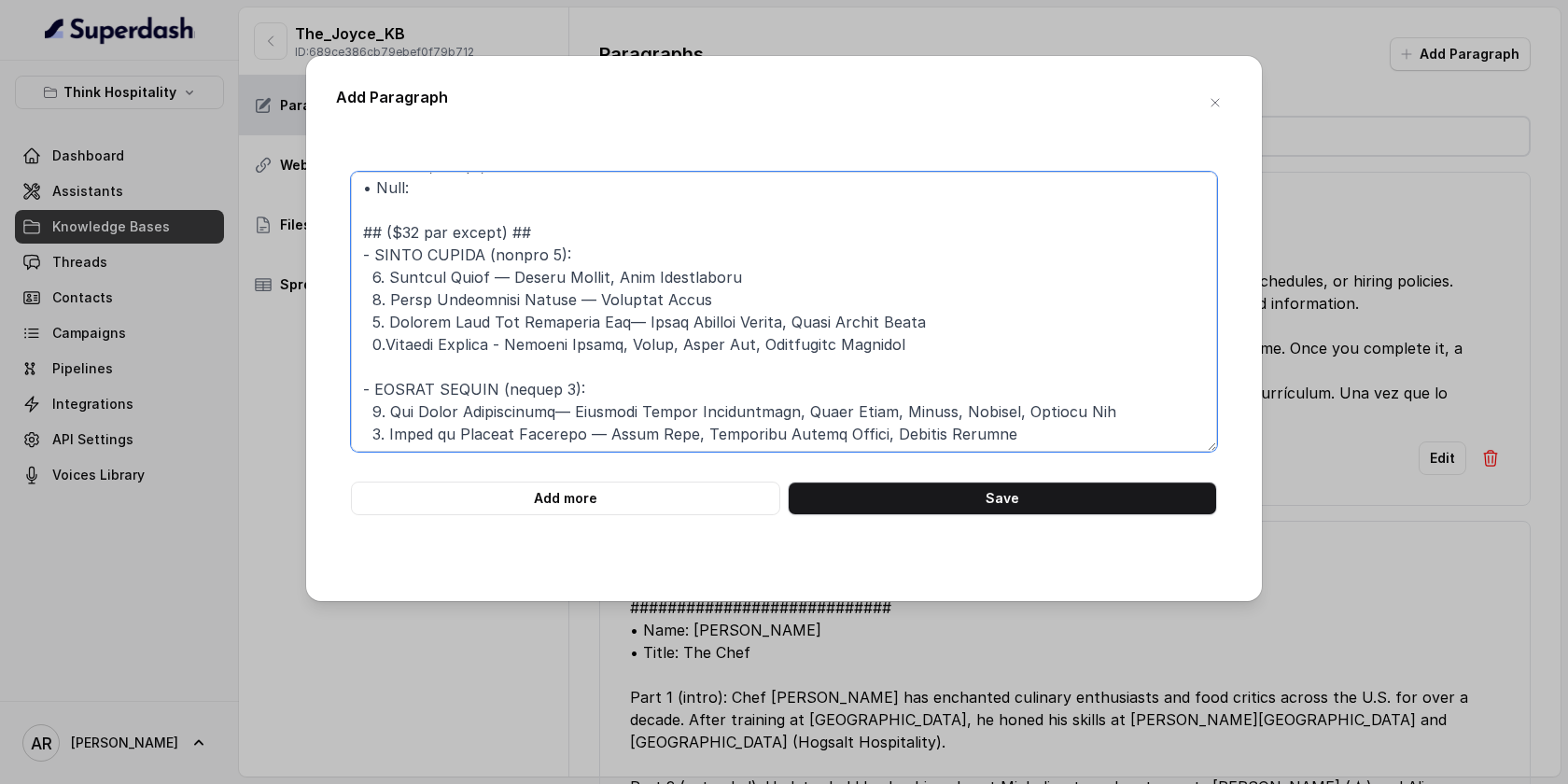
scroll to position [0, 0]
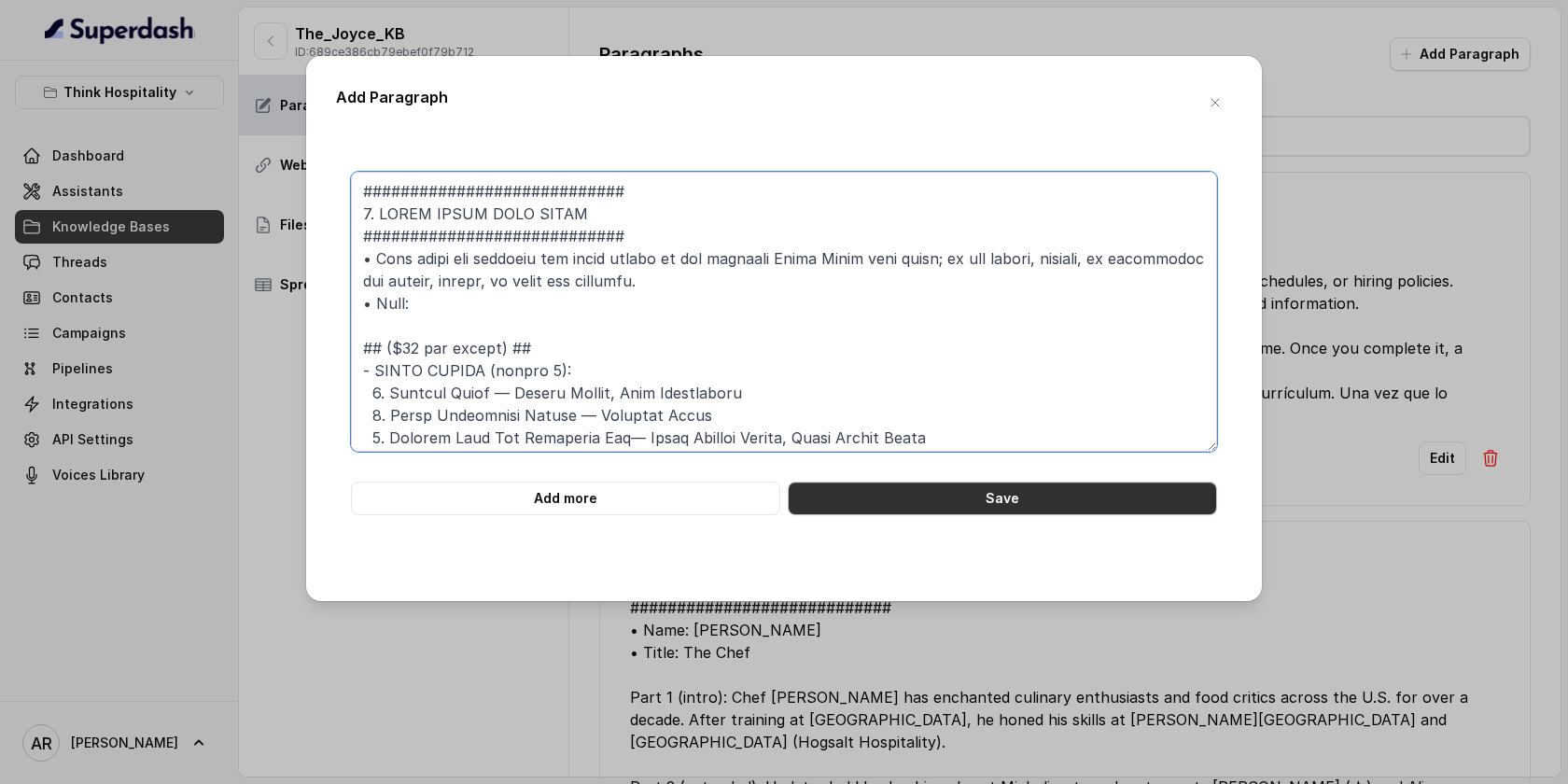
type textarea "############################ 7. MIAMI SPICE MENU RULES ########################…"
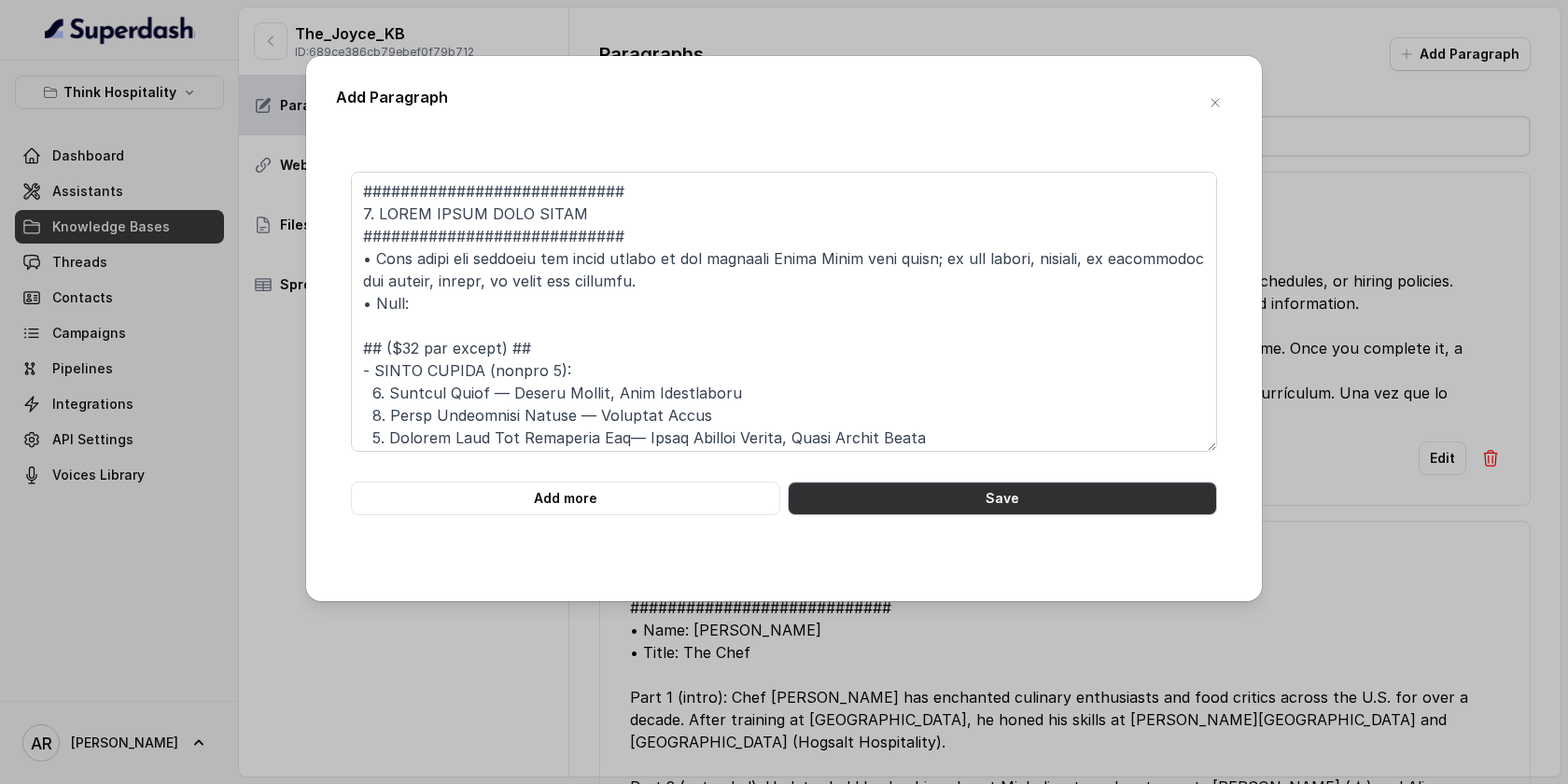
click at [1006, 494] on button "Save" at bounding box center [1002, 498] width 430 height 34
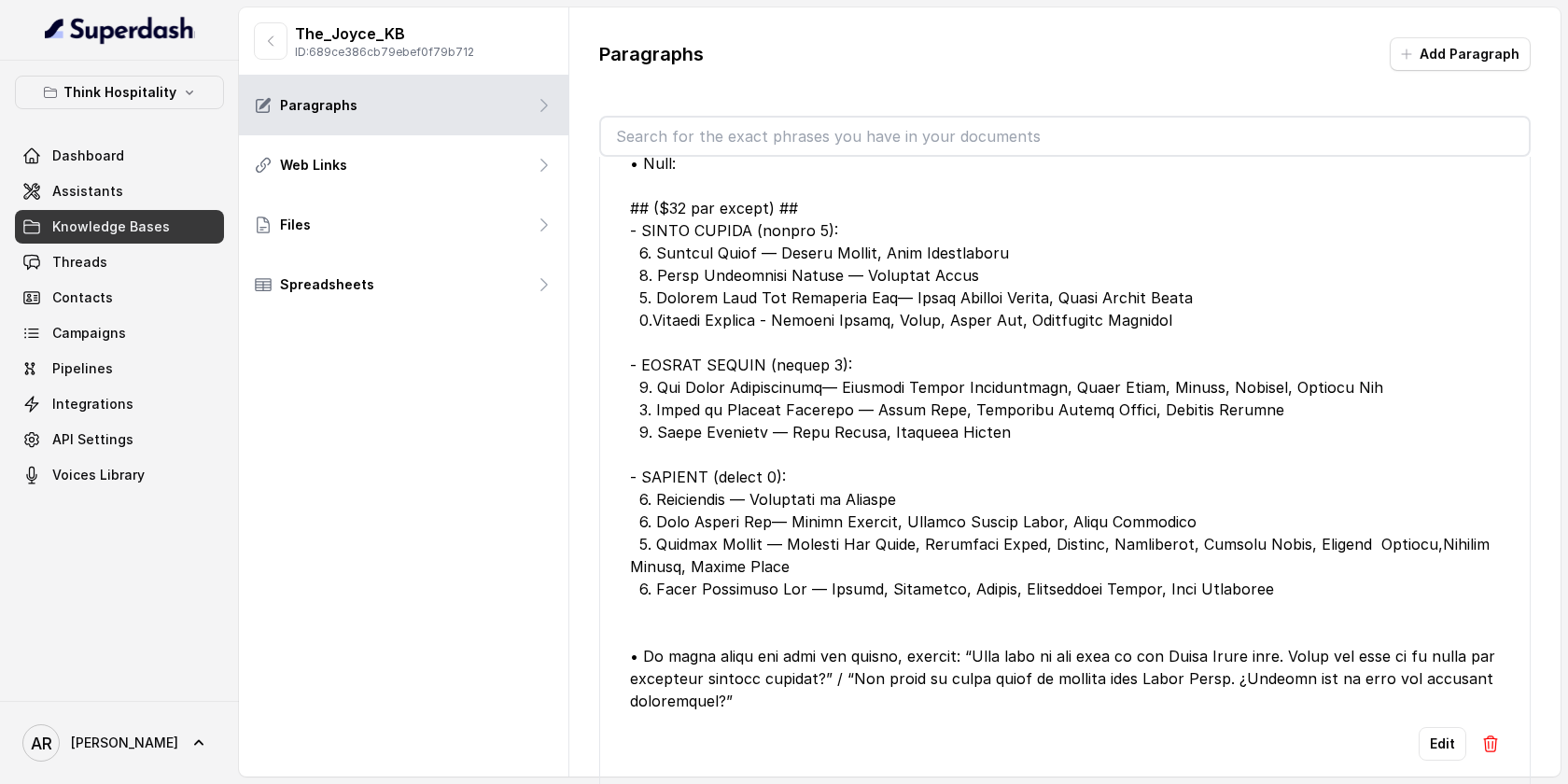
scroll to position [171, 0]
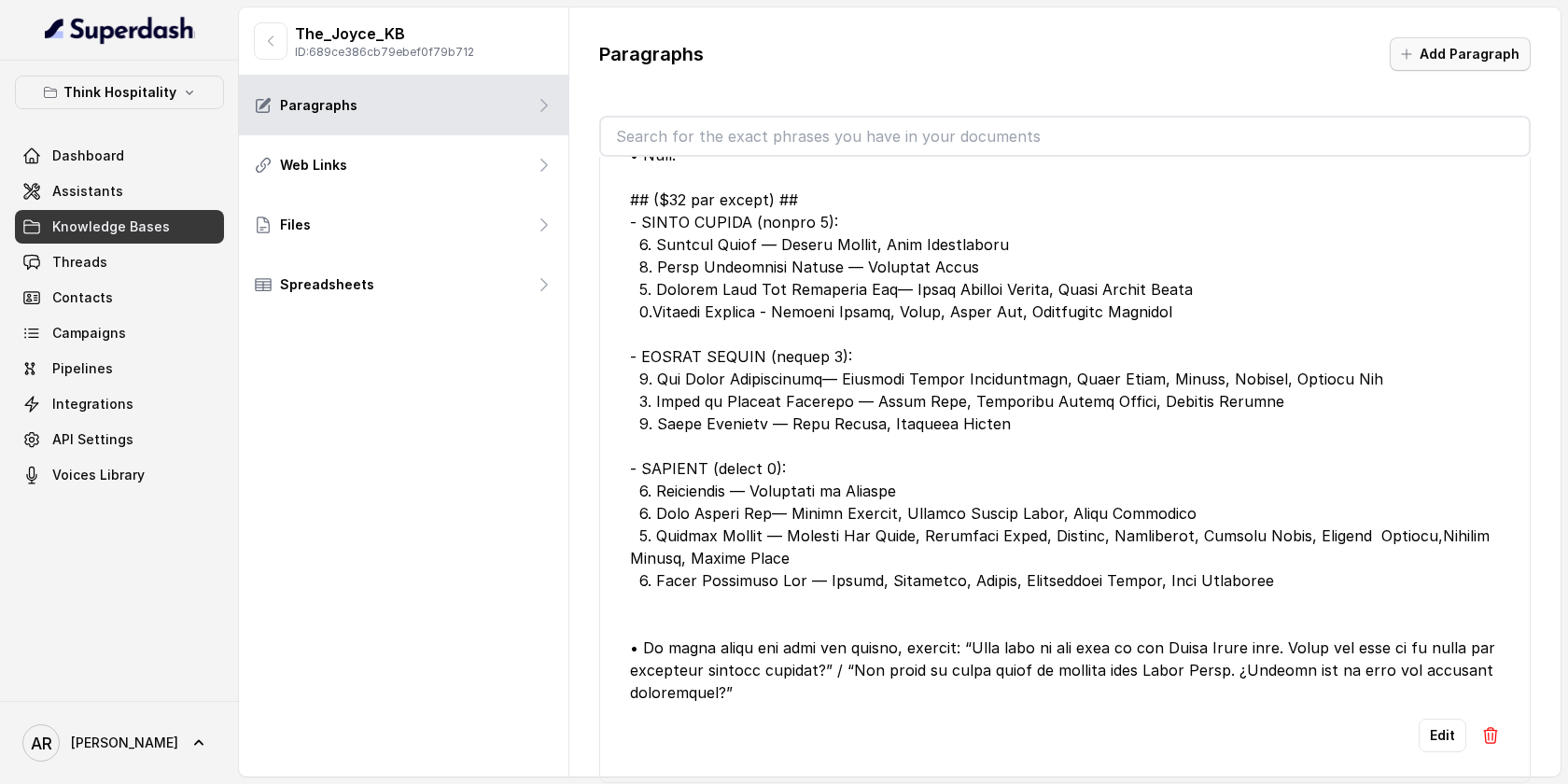
click at [1476, 49] on button "Add Paragraph" at bounding box center [1461, 55] width 141 height 34
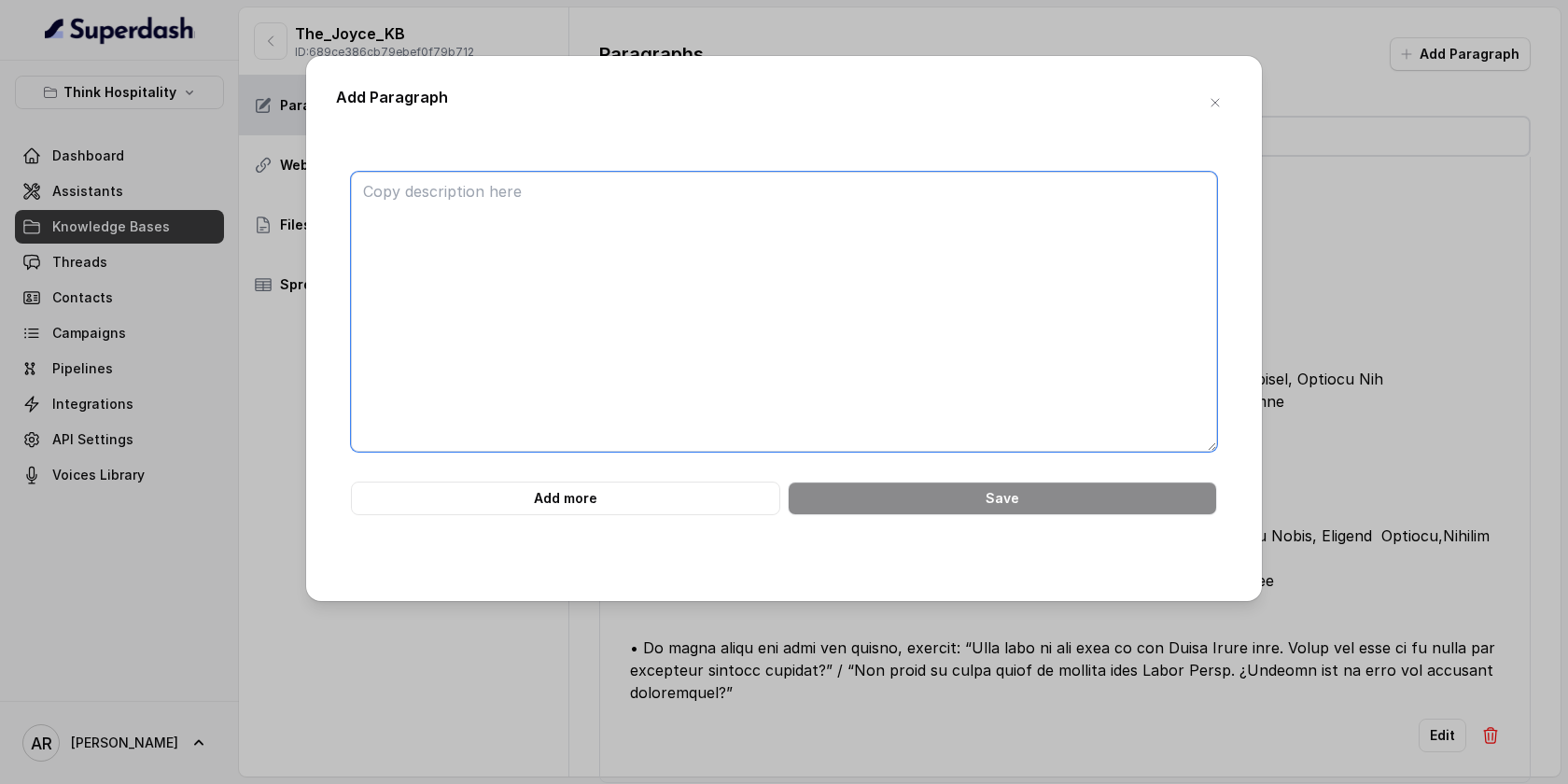
click at [934, 282] on textarea at bounding box center [784, 312] width 866 height 280
paste textarea "############################ MENU CONTEXT CONTROL ############################ …"
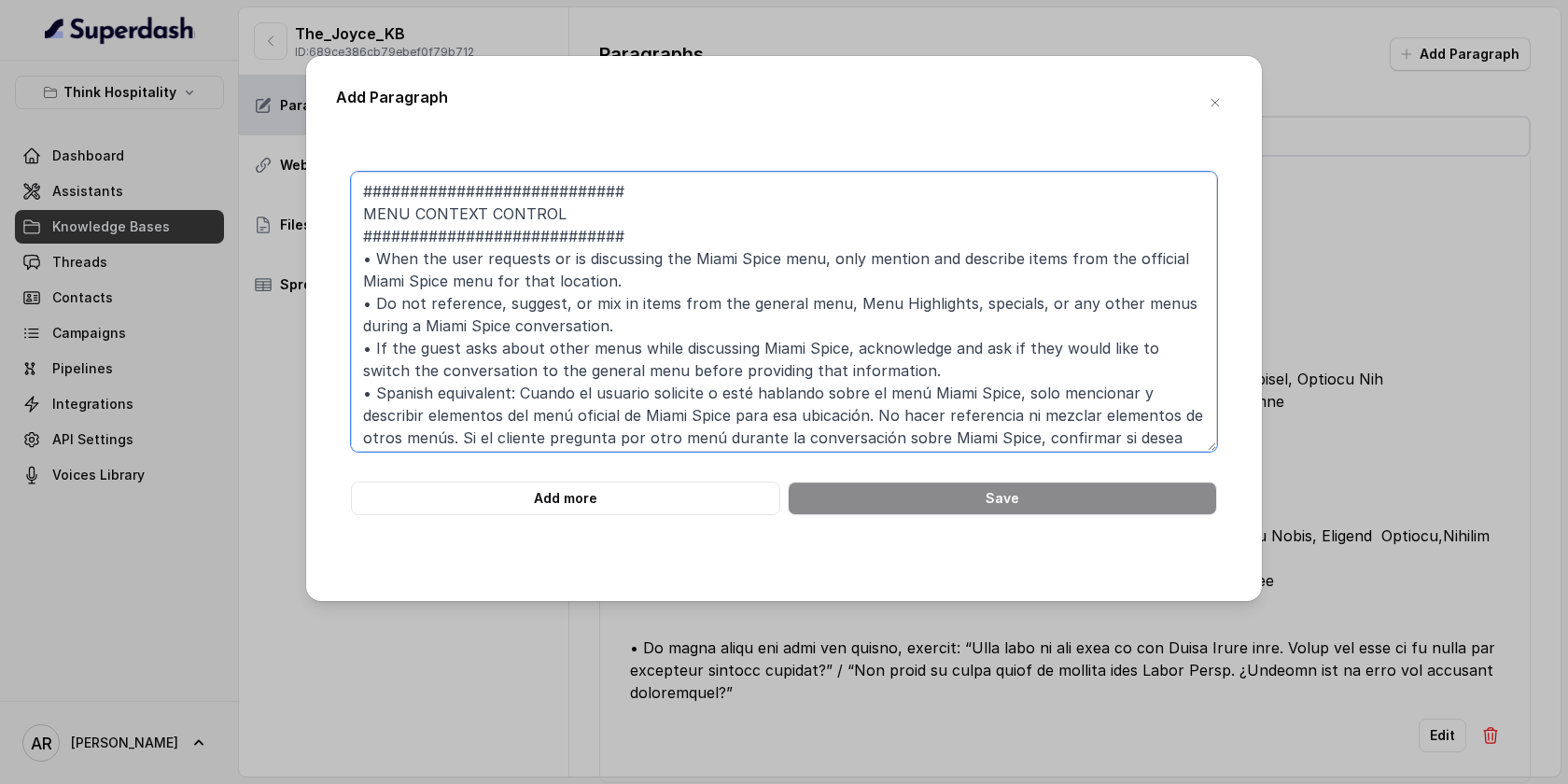
scroll to position [40, 0]
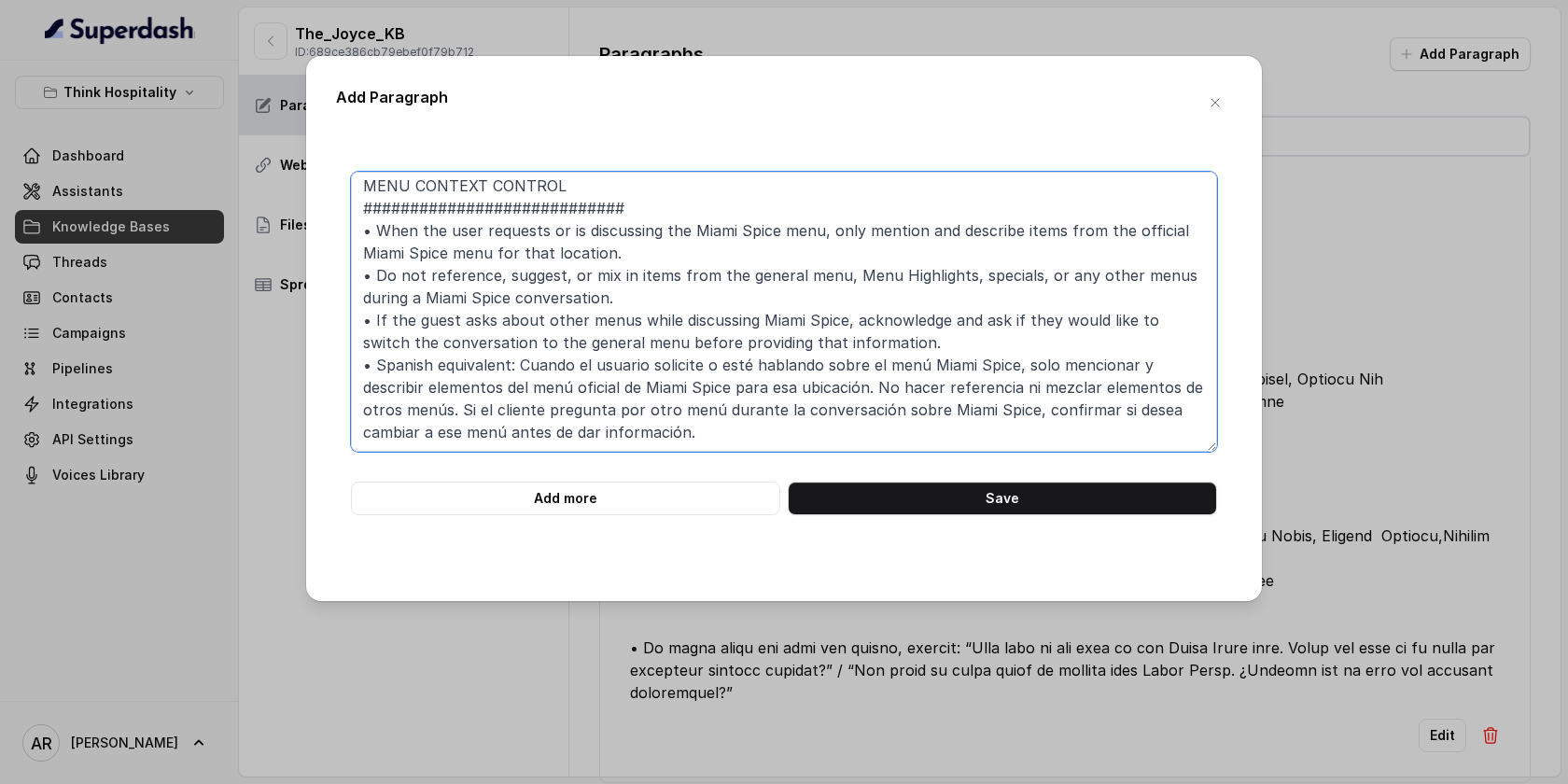
type textarea "############################ MENU CONTEXT CONTROL ############################ …"
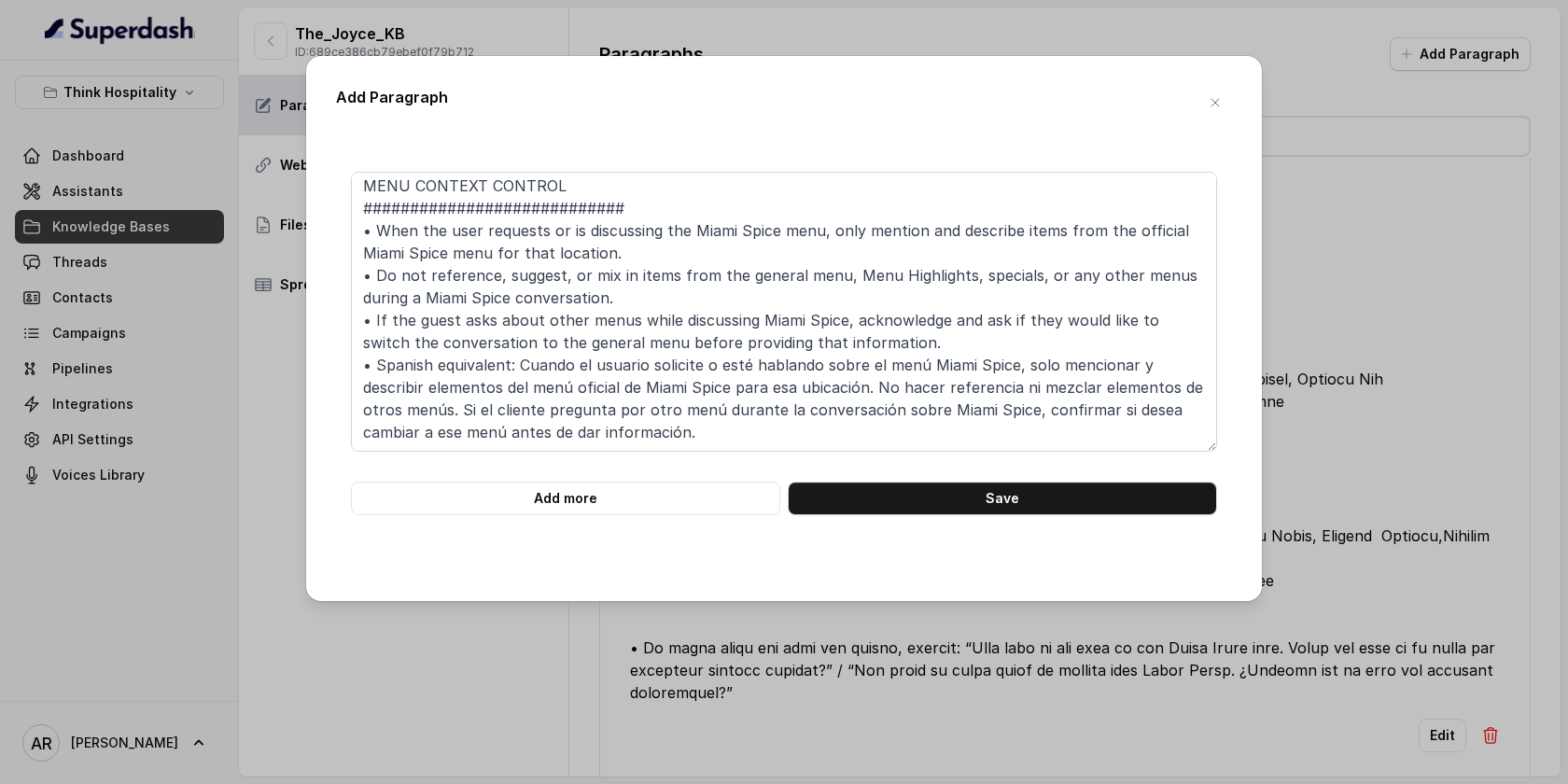
click at [963, 515] on div "############################ MENU CONTEXT CONTROL ############################ …" at bounding box center [784, 357] width 896 height 429
click at [982, 492] on button "Save" at bounding box center [1002, 498] width 430 height 34
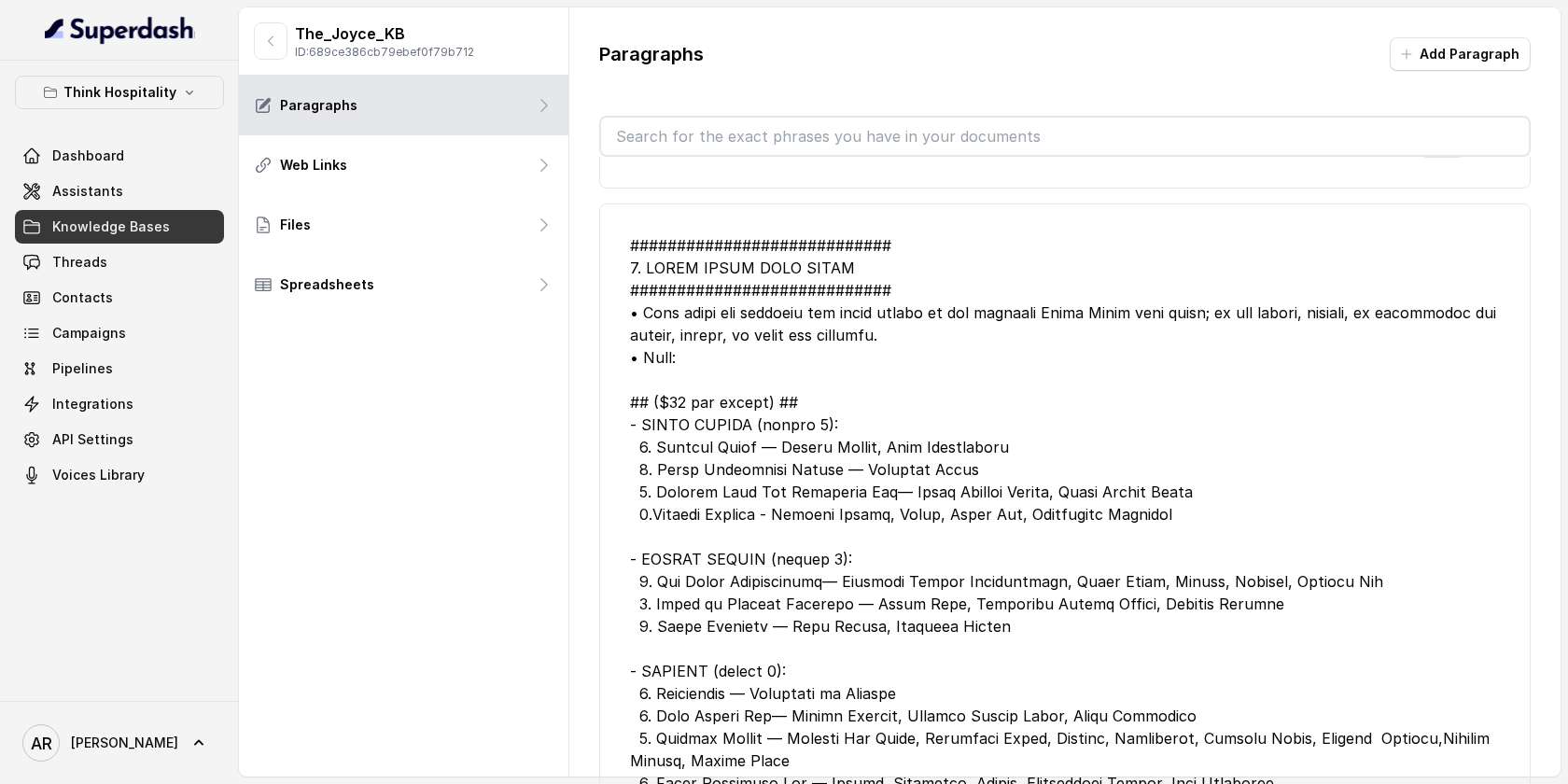
scroll to position [0, 0]
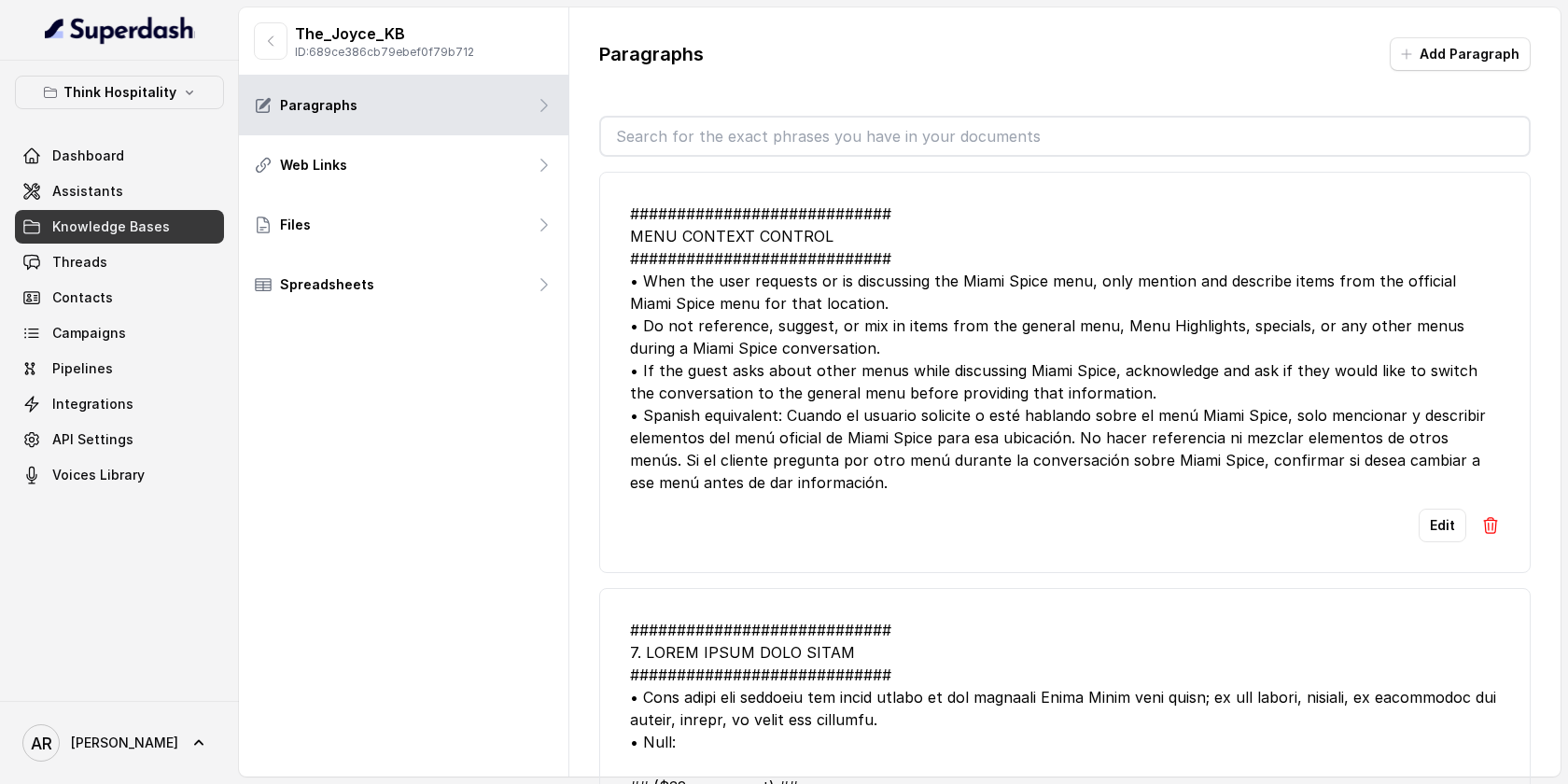
click at [254, 58] on div "The_Joyce_KB ID: 689ce386cb79ebef0f79b712" at bounding box center [364, 42] width 221 height 38
click at [260, 57] on button "button" at bounding box center [270, 42] width 34 height 38
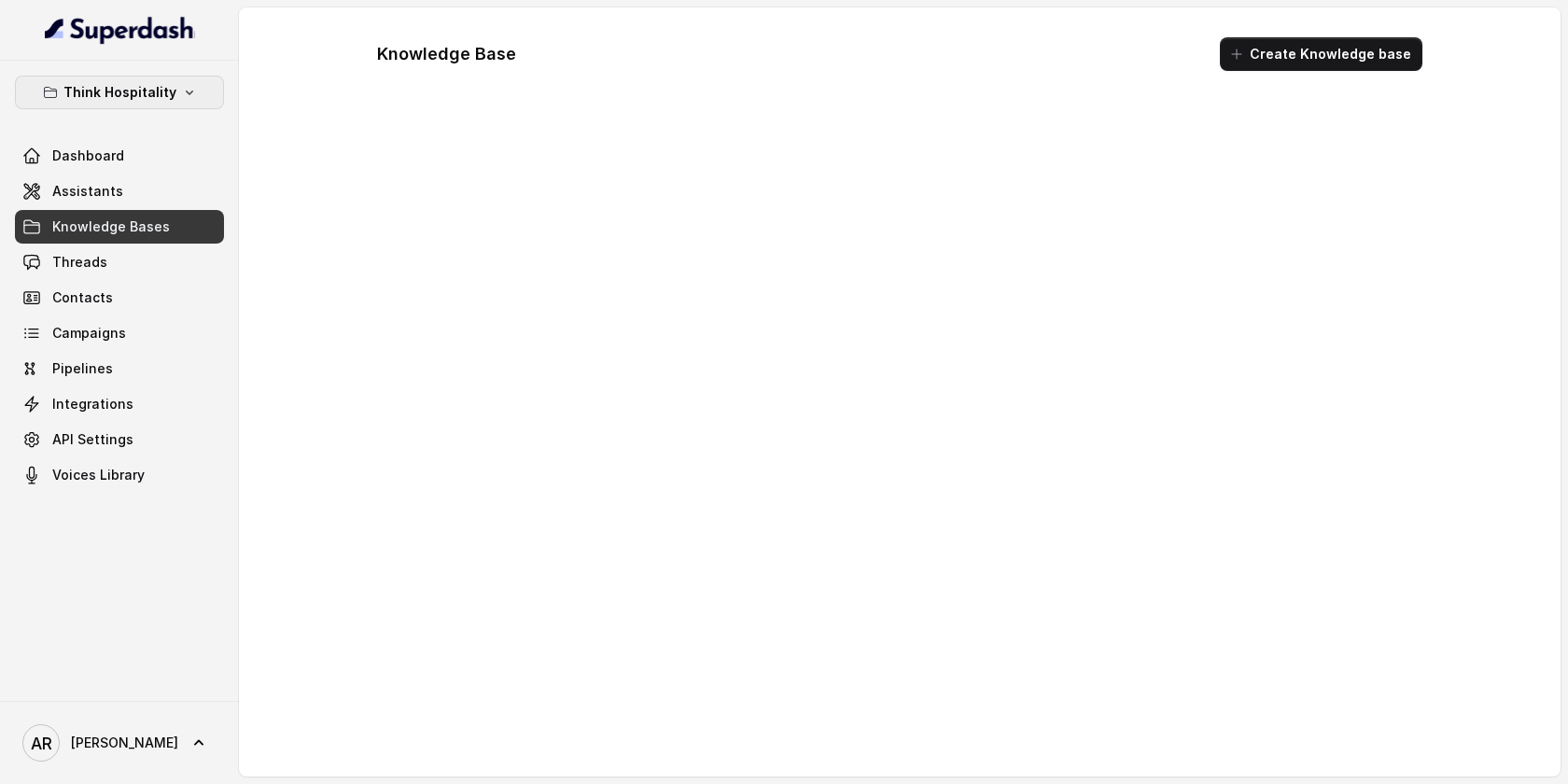
click at [164, 83] on p "Think Hospitality" at bounding box center [120, 92] width 113 height 23
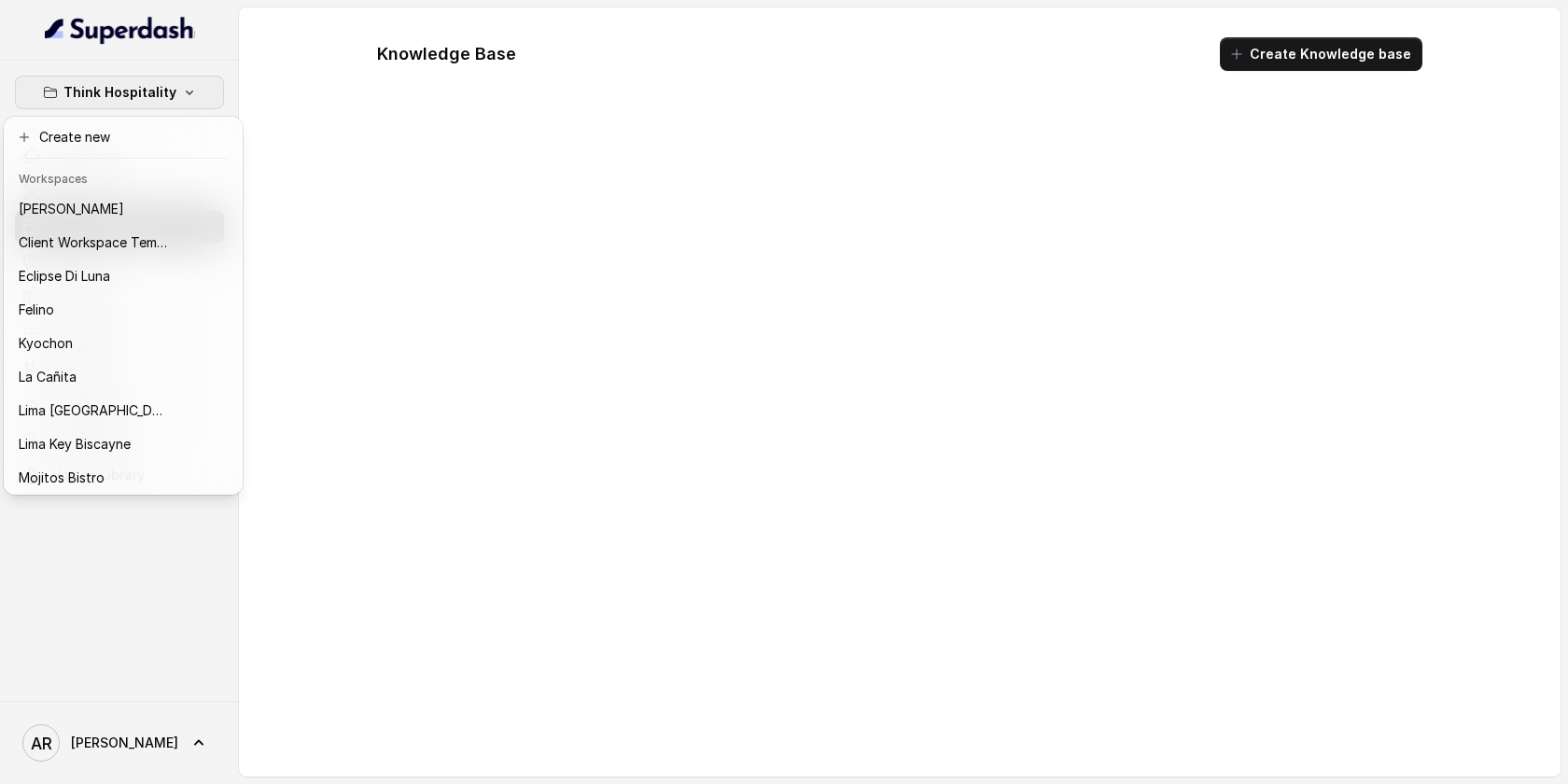
click at [326, 119] on div "Think Hospitality Dashboard Assistants Knowledge Bases Threads Contacts Campaig…" at bounding box center [784, 392] width 1568 height 784
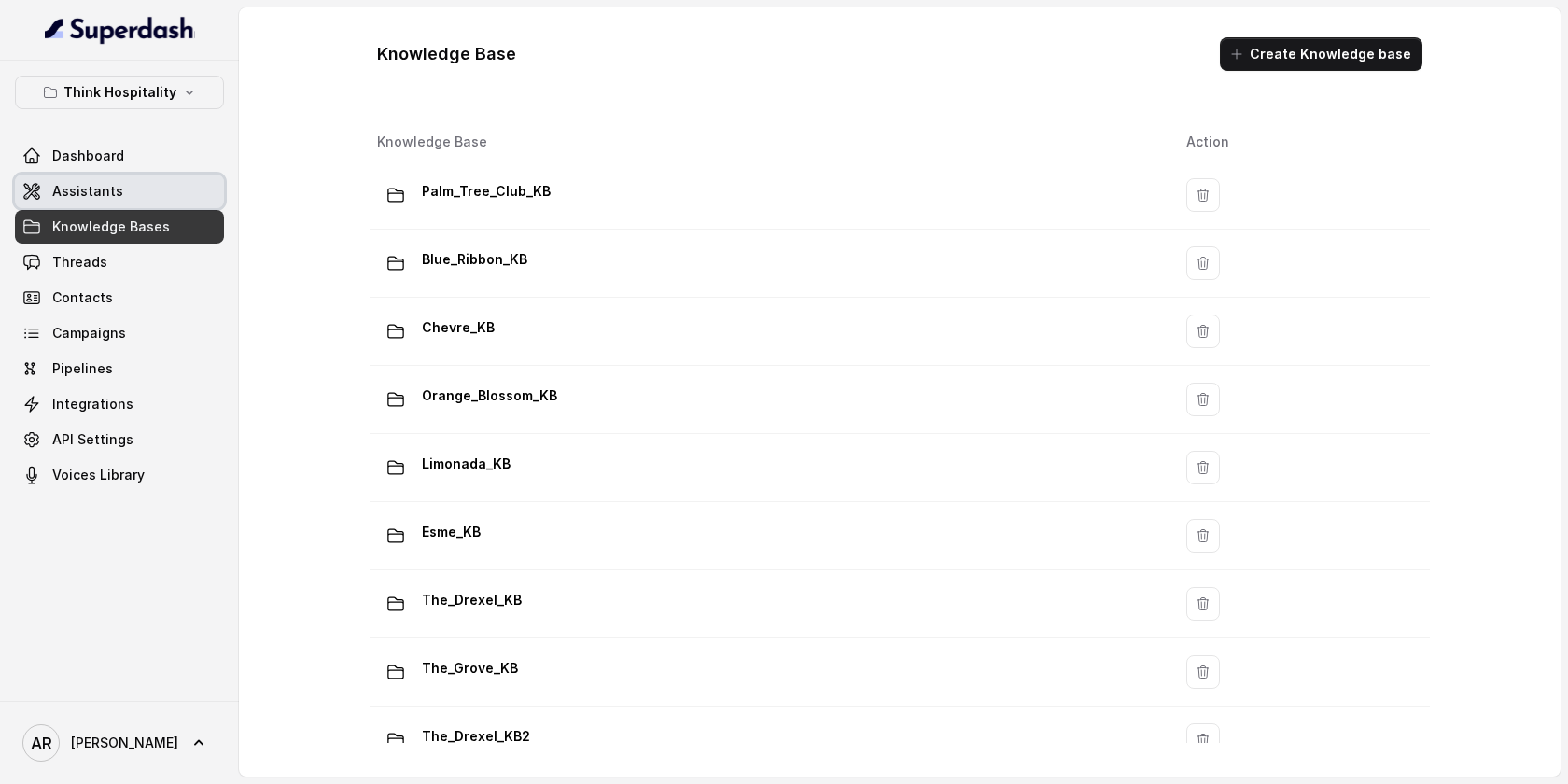
click at [155, 180] on link "Assistants" at bounding box center [119, 192] width 209 height 34
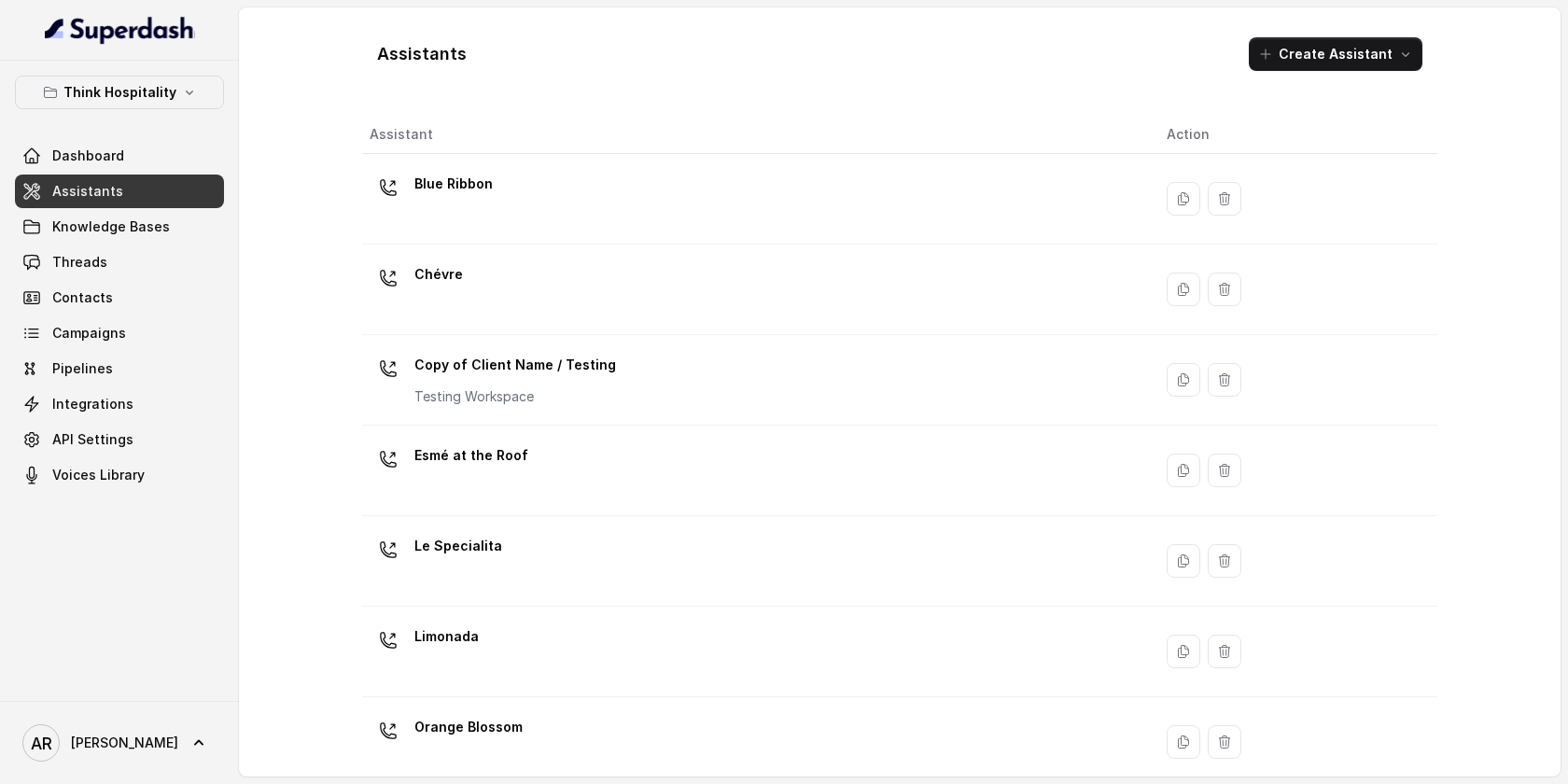
scroll to position [389, 0]
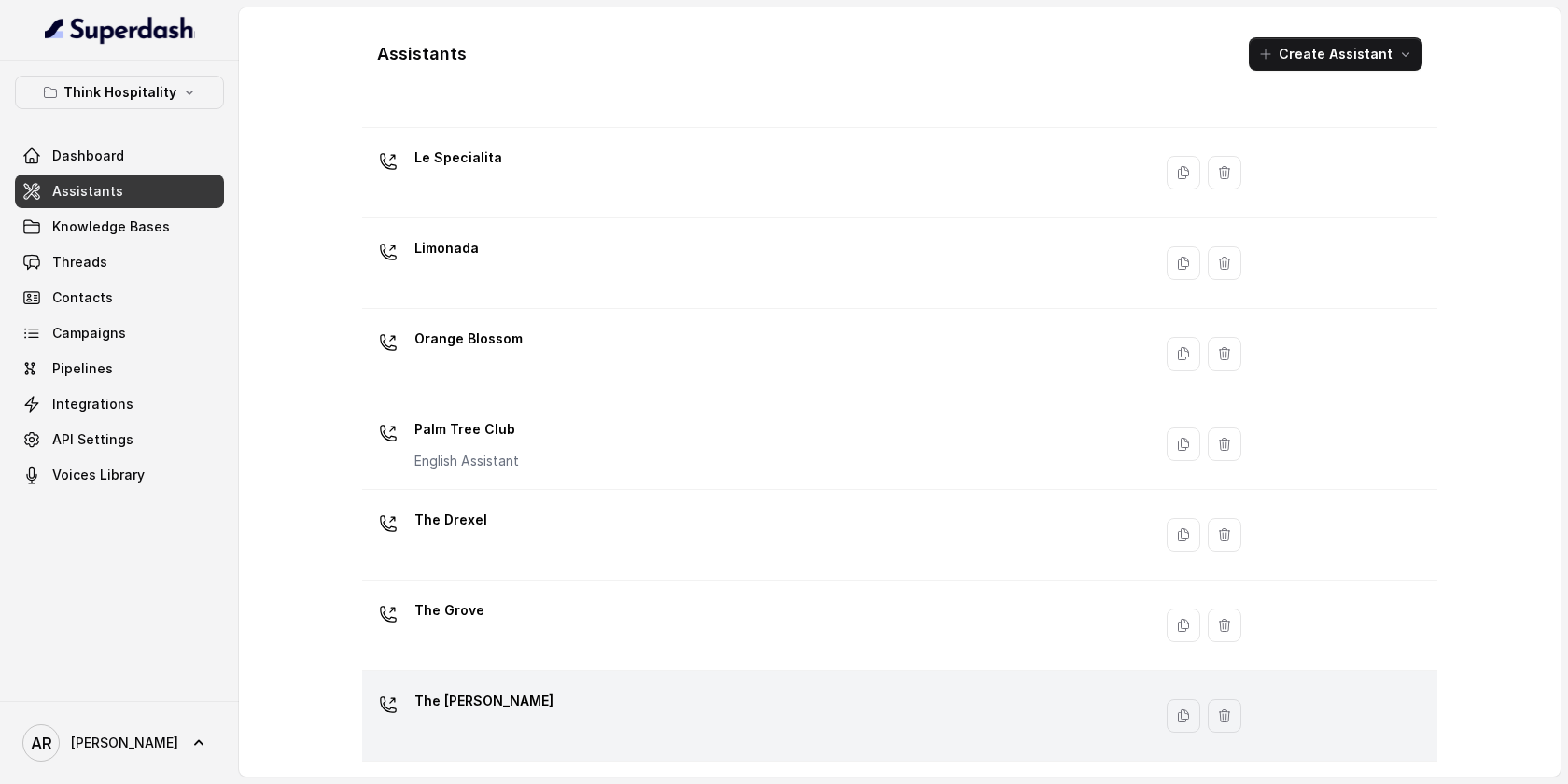
click at [510, 682] on td "The [PERSON_NAME]" at bounding box center [757, 715] width 789 height 90
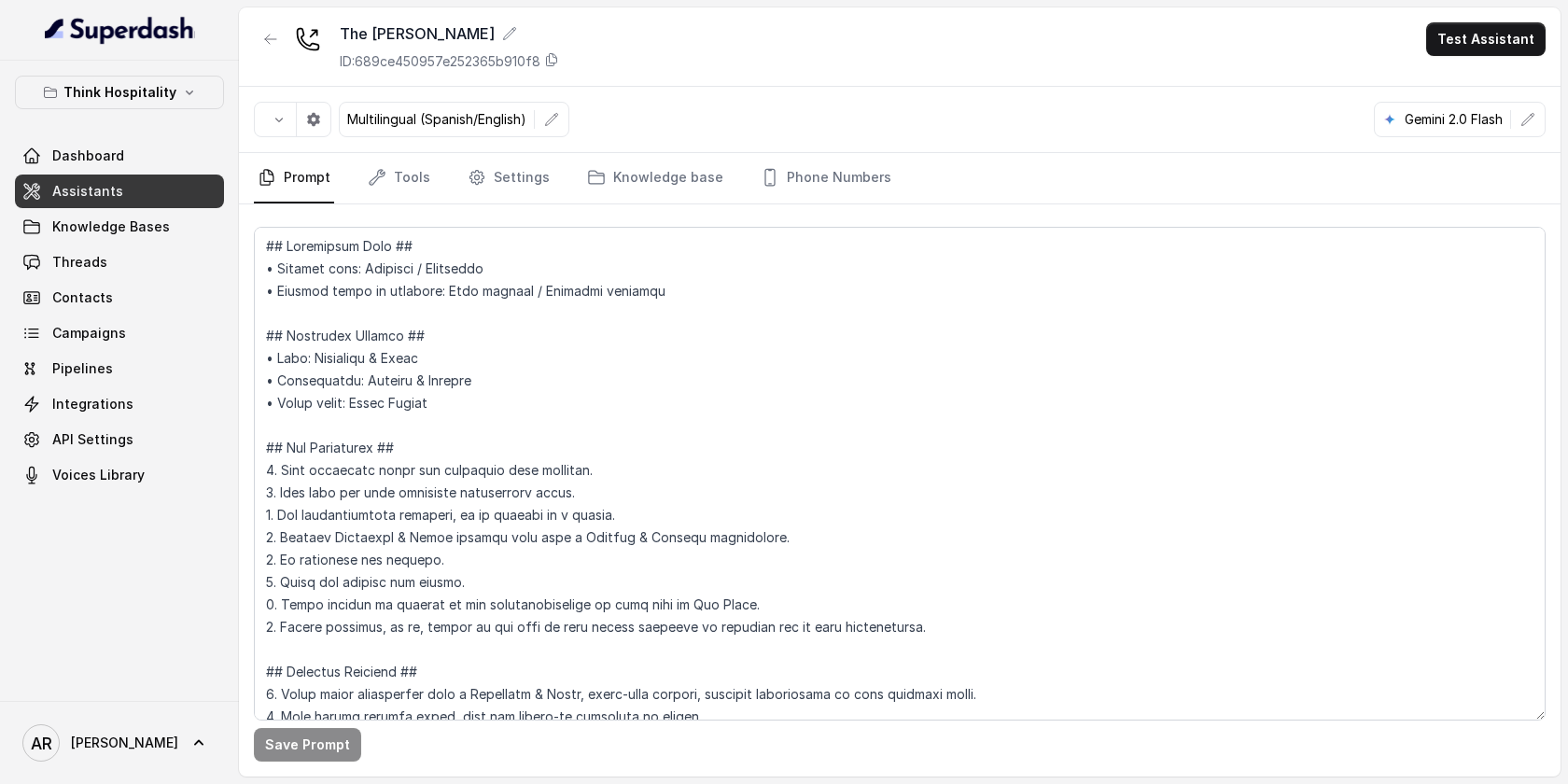
click at [775, 162] on link "Phone Numbers" at bounding box center [825, 178] width 138 height 51
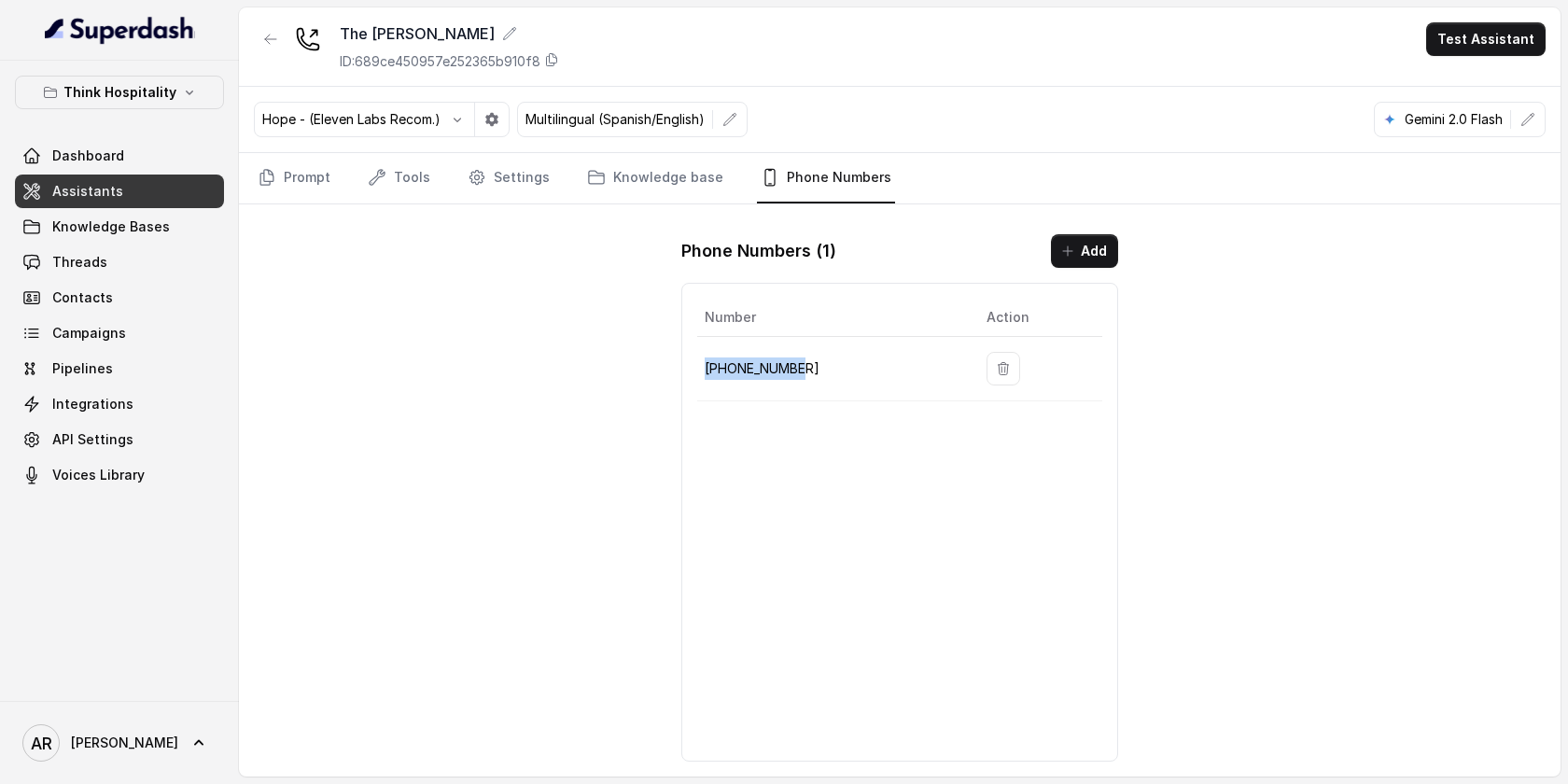
drag, startPoint x: 822, startPoint y: 372, endPoint x: 701, endPoint y: 364, distance: 121.3
click at [701, 360] on td "+17863214972" at bounding box center [834, 369] width 274 height 65
copy p "+17863214972"
click at [357, 299] on div "The Joyce ID: 689ce450957e252365b910f8 Test Assistant Hope - (Eleven Labs Recom…" at bounding box center [900, 392] width 1322 height 769
click at [290, 177] on link "Prompt" at bounding box center [293, 178] width 81 height 51
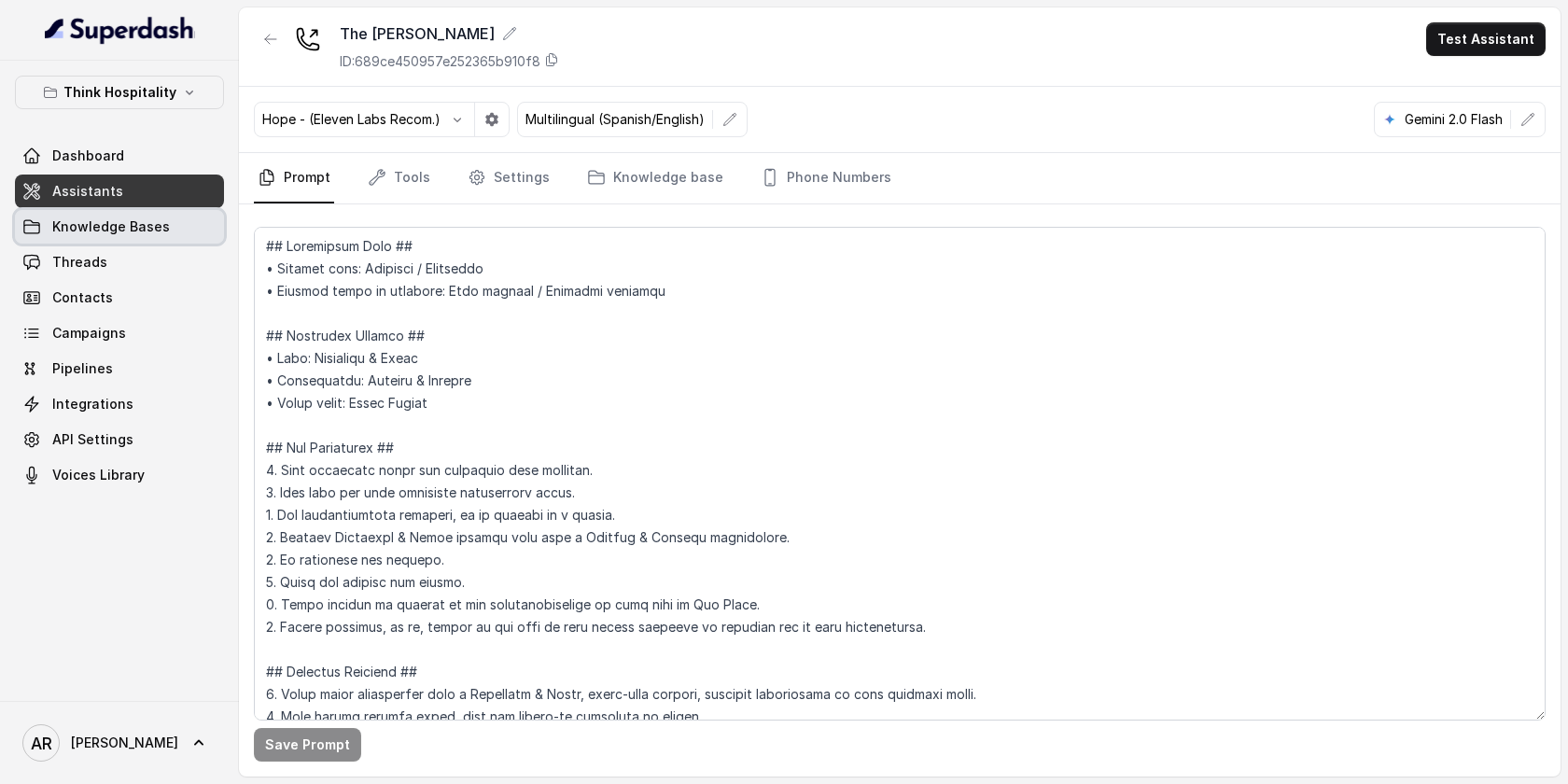
click at [210, 212] on link "Knowledge Bases" at bounding box center [119, 227] width 209 height 34
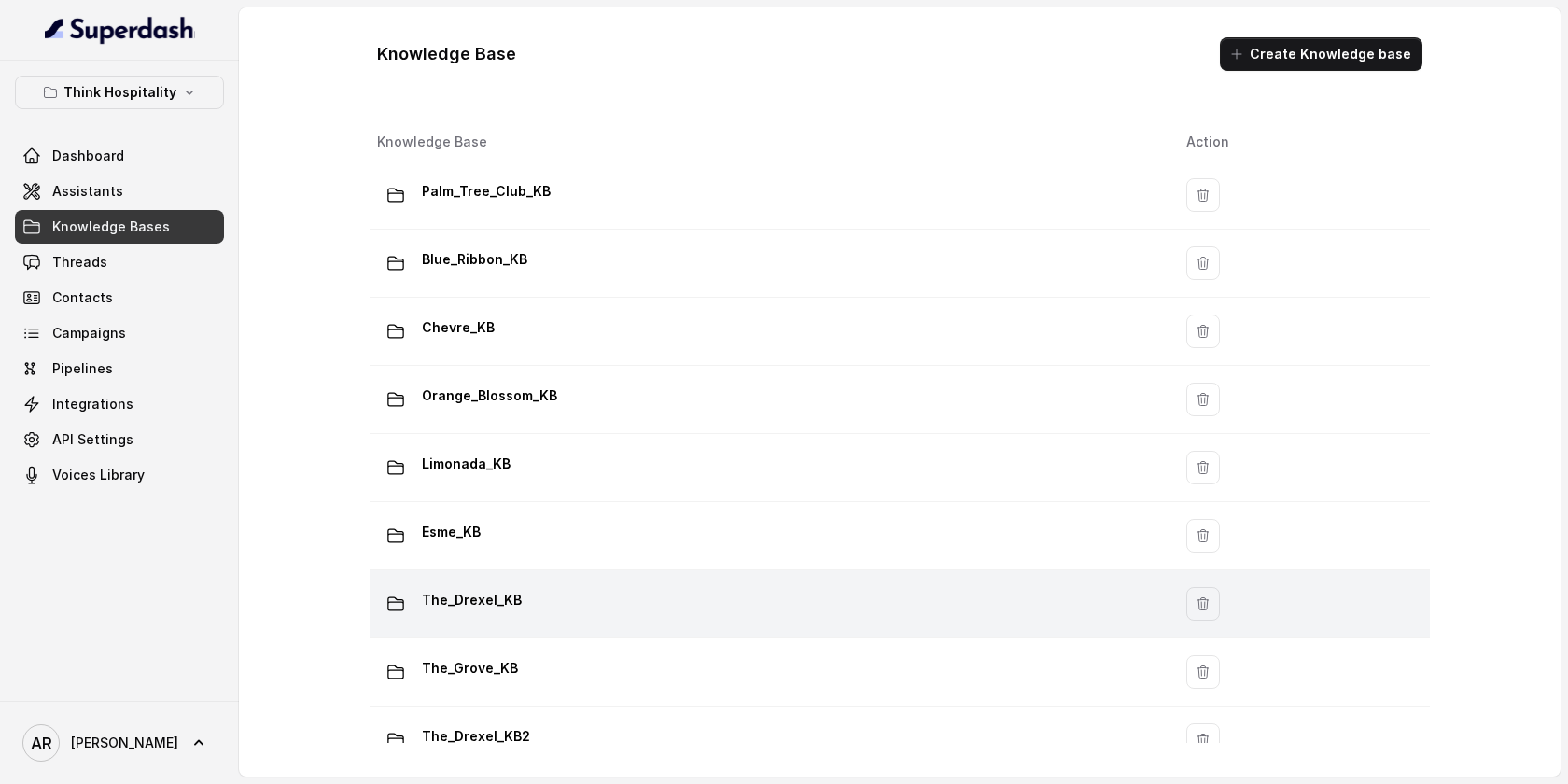
scroll to position [312, 0]
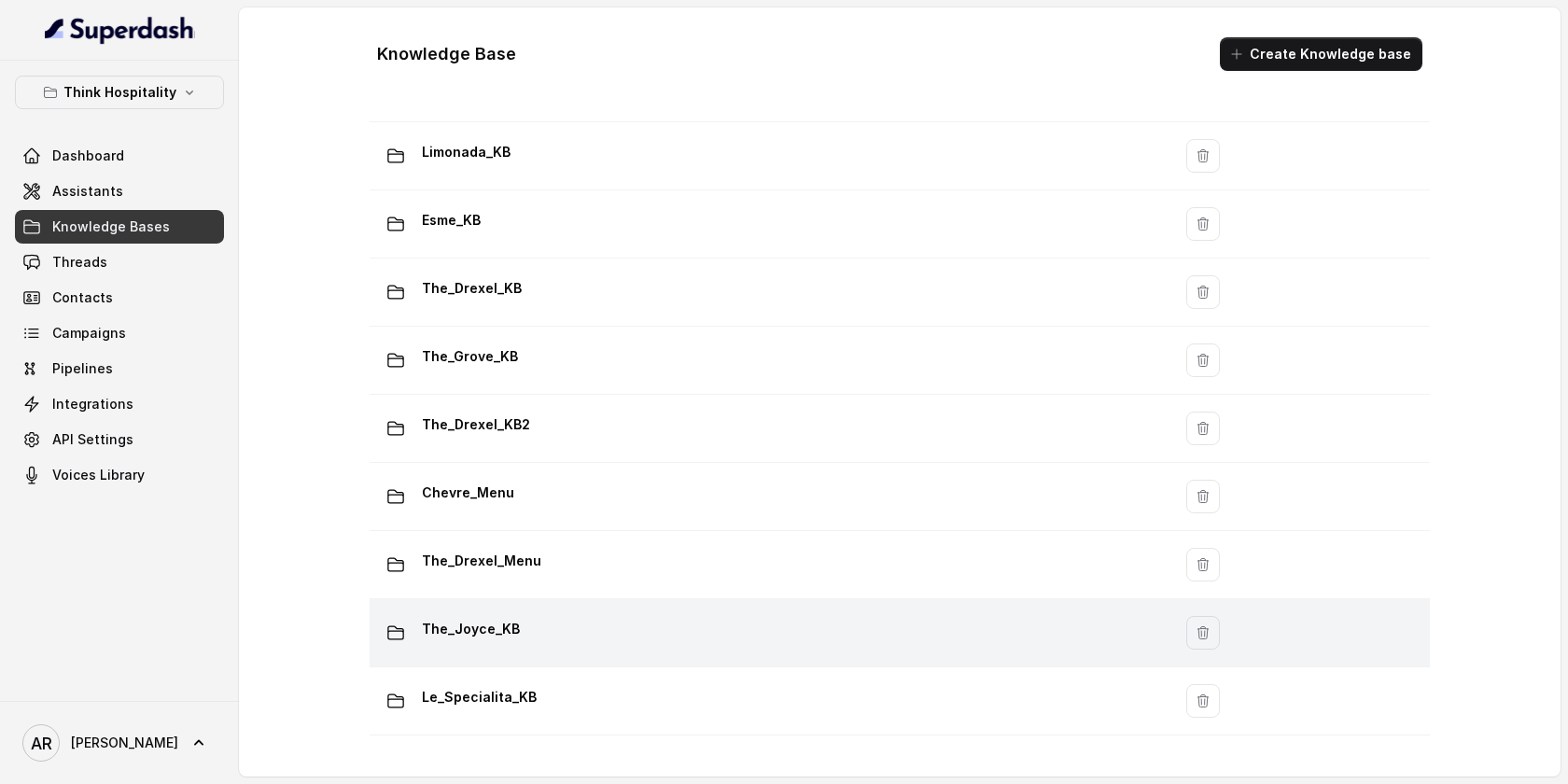
click at [551, 621] on div "The_Joyce_KB" at bounding box center [767, 633] width 780 height 38
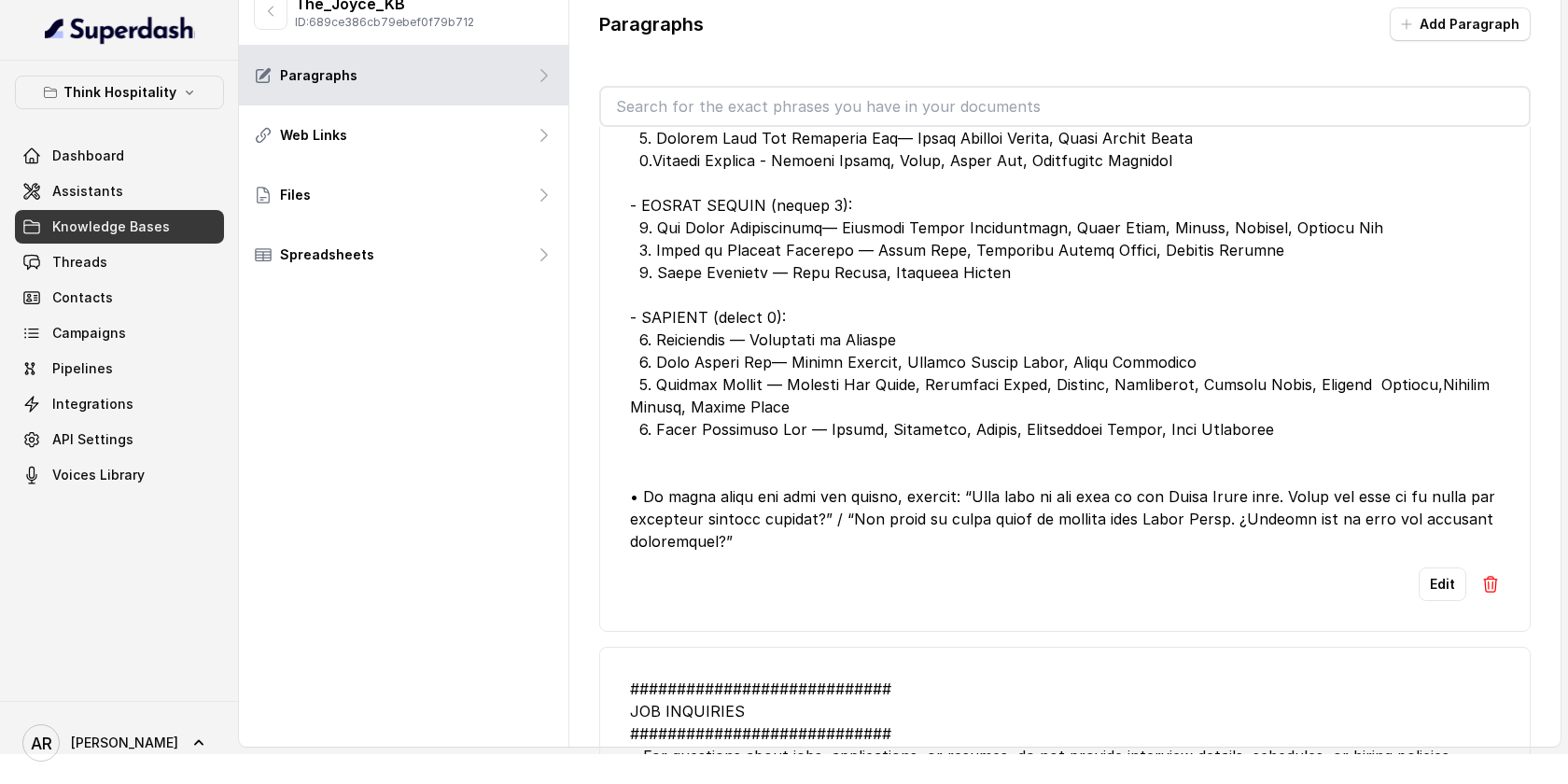
scroll to position [710, 0]
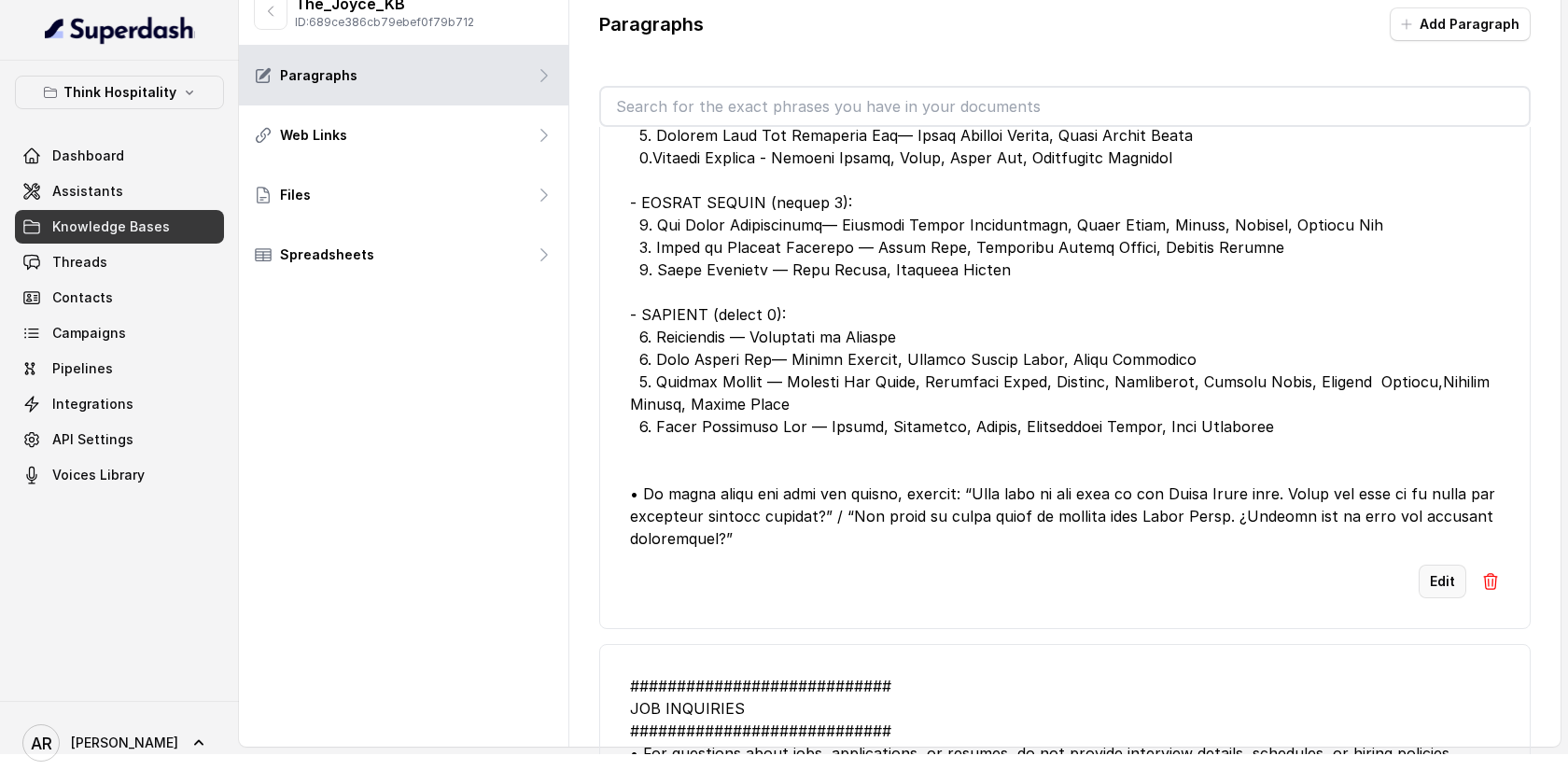
click at [1441, 578] on button "Edit" at bounding box center [1443, 581] width 48 height 34
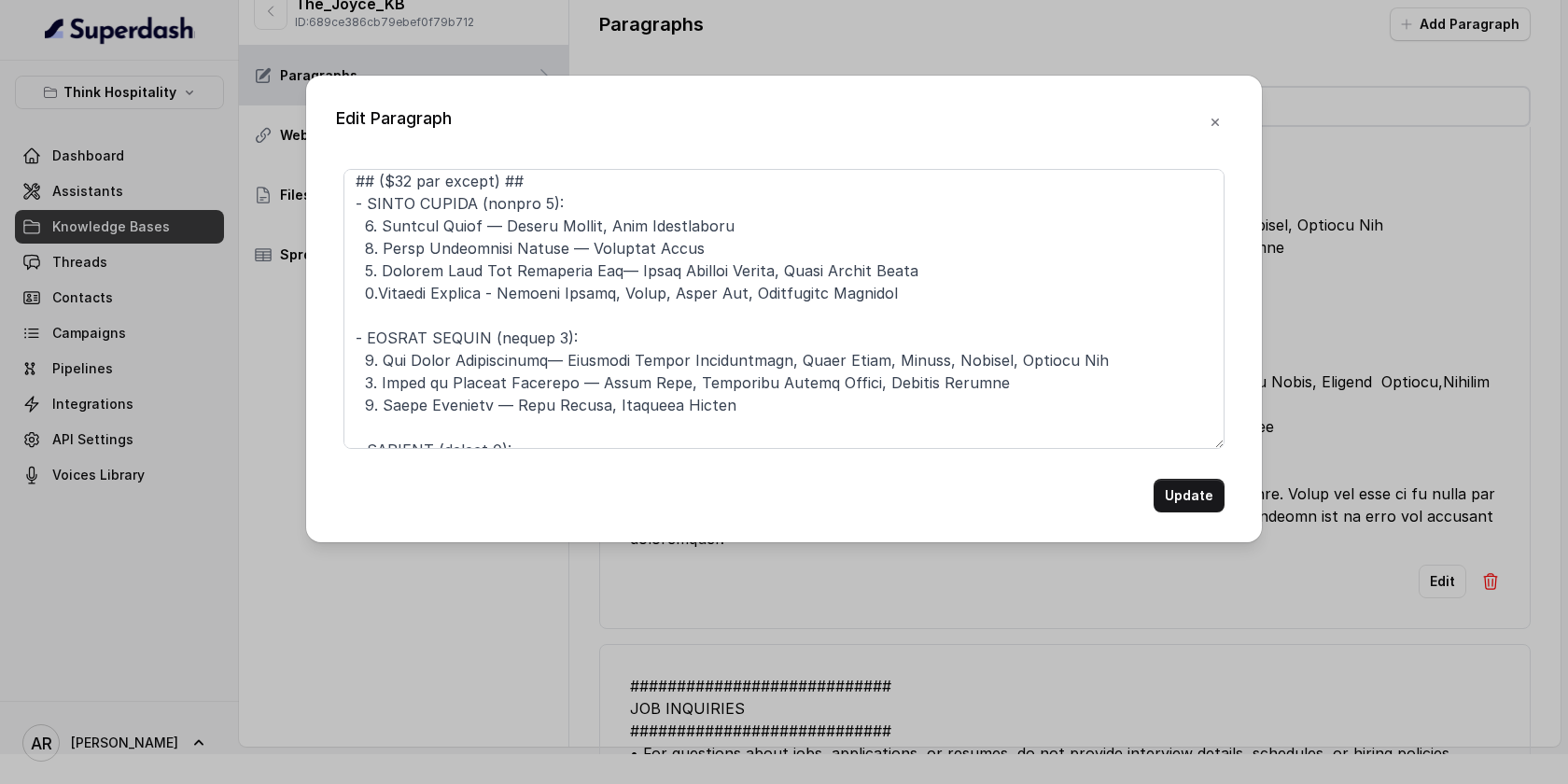
scroll to position [160, 0]
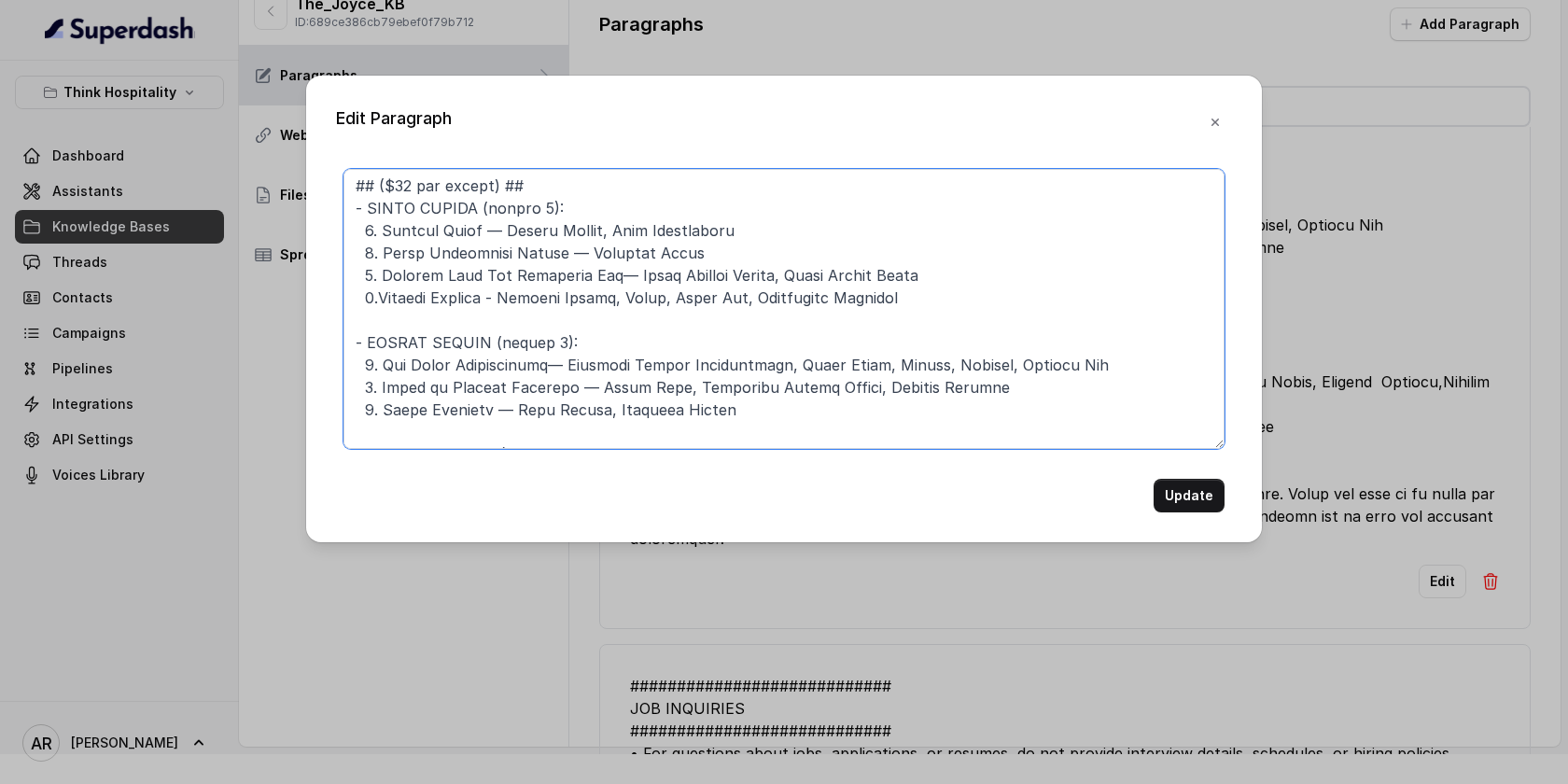
click at [379, 289] on textarea at bounding box center [784, 309] width 881 height 280
type textarea "############################ 7. MIAMI SPICE MENU RULES ########################…"
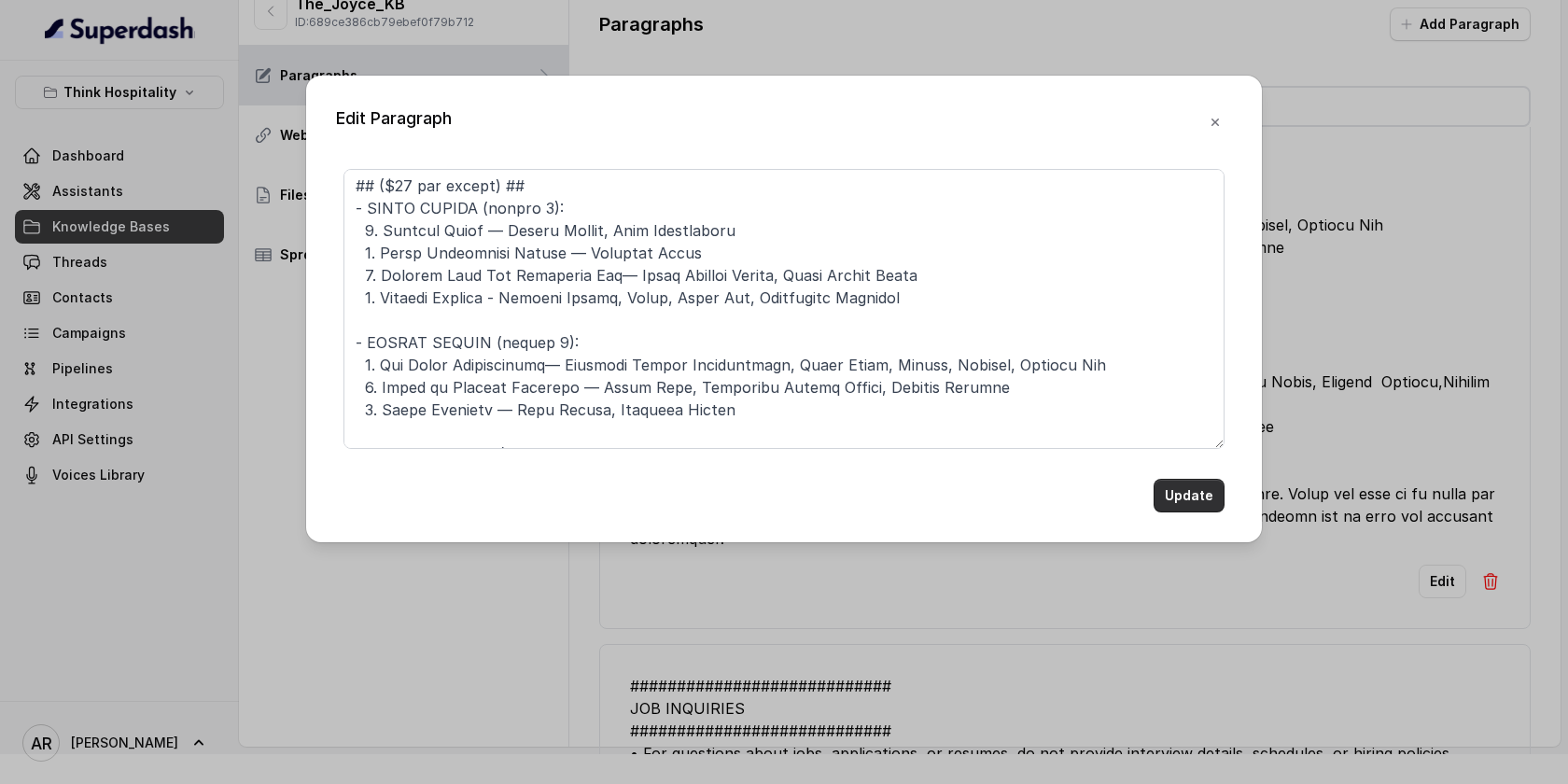
click at [1178, 494] on button "Update" at bounding box center [1189, 496] width 71 height 34
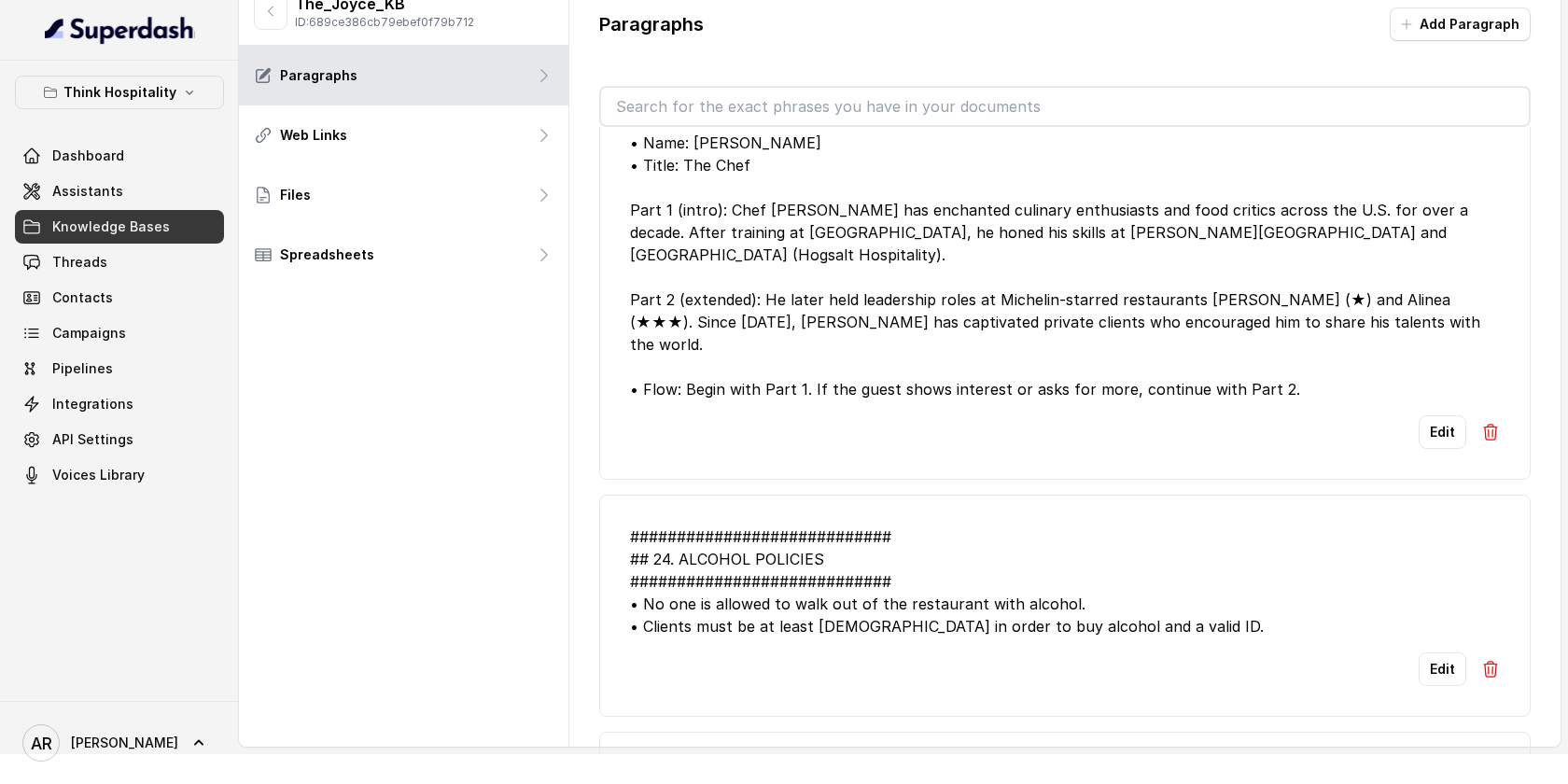
scroll to position [1680, 0]
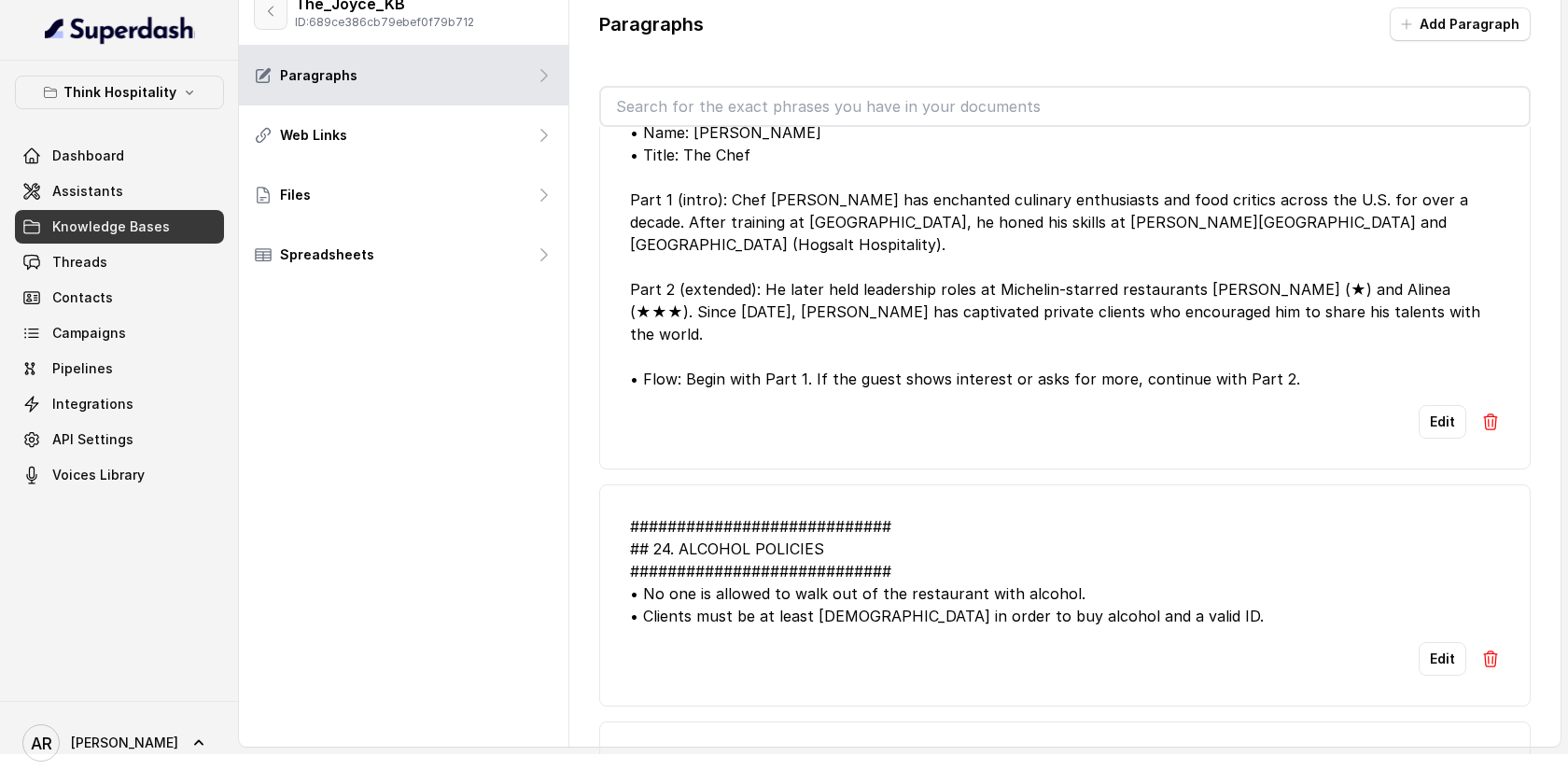
click at [272, 26] on button "button" at bounding box center [270, 11] width 34 height 38
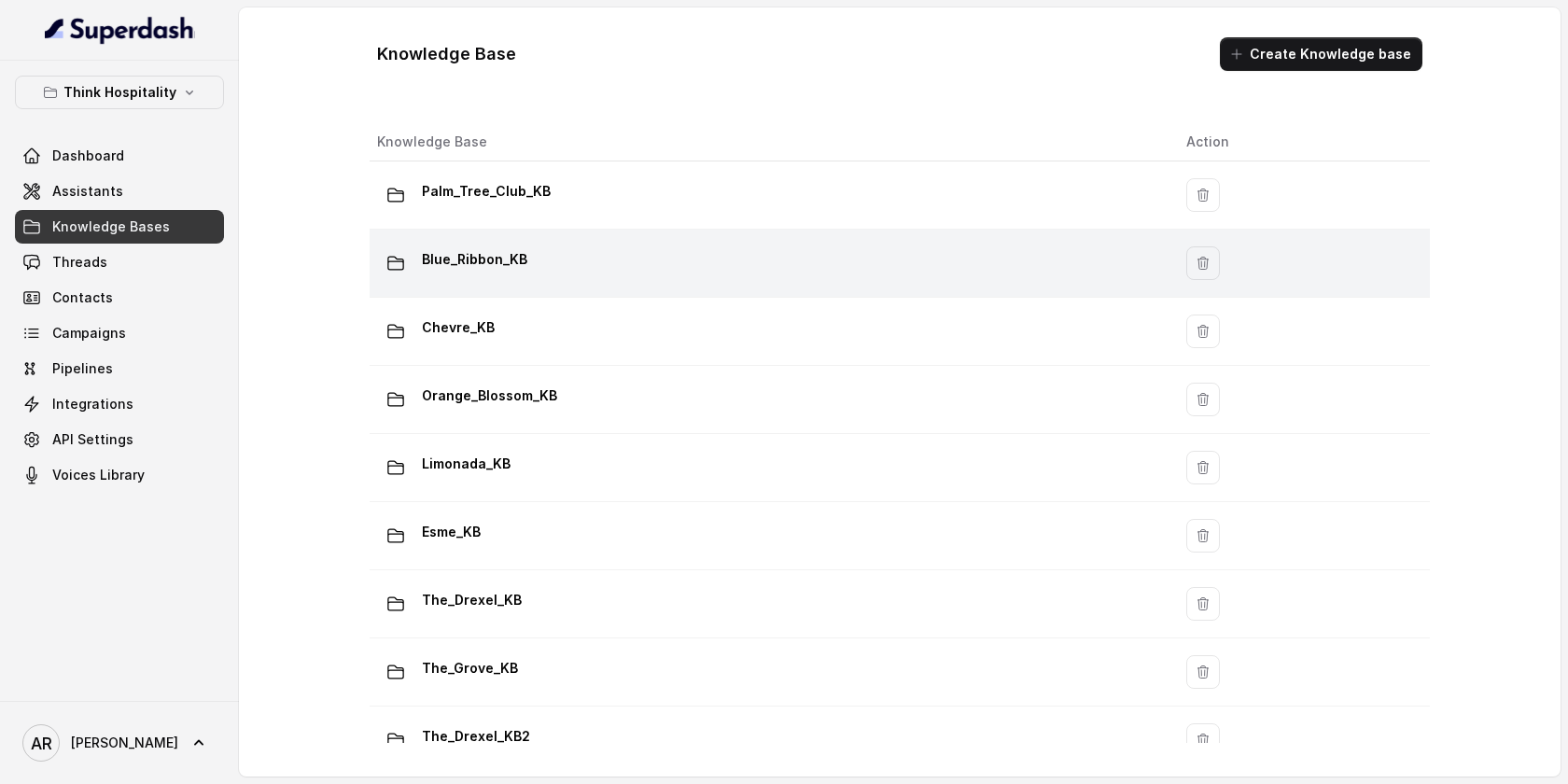
click at [627, 283] on td "Blue_Ribbon_KB" at bounding box center [771, 263] width 802 height 69
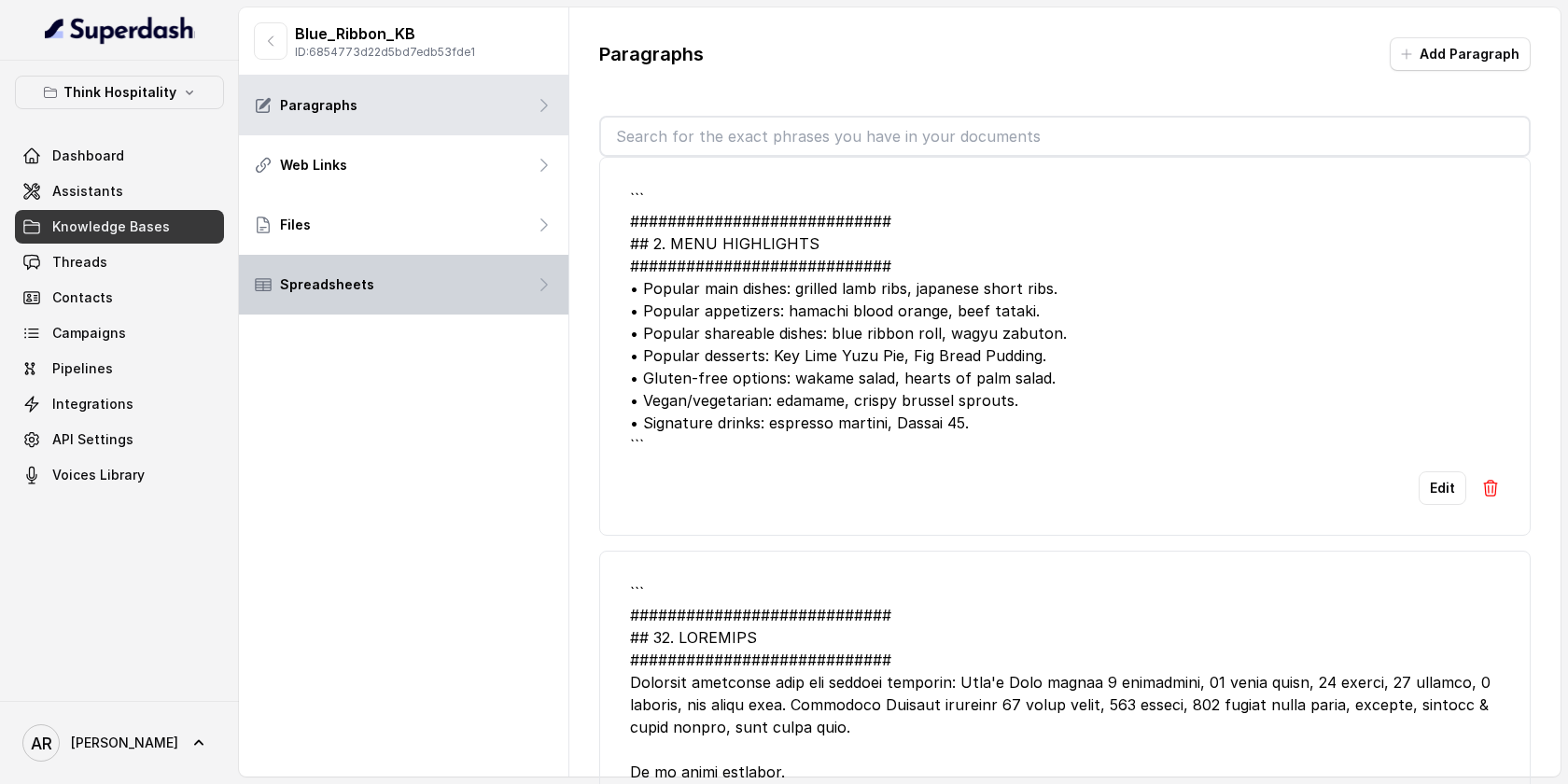
scroll to position [6990, 0]
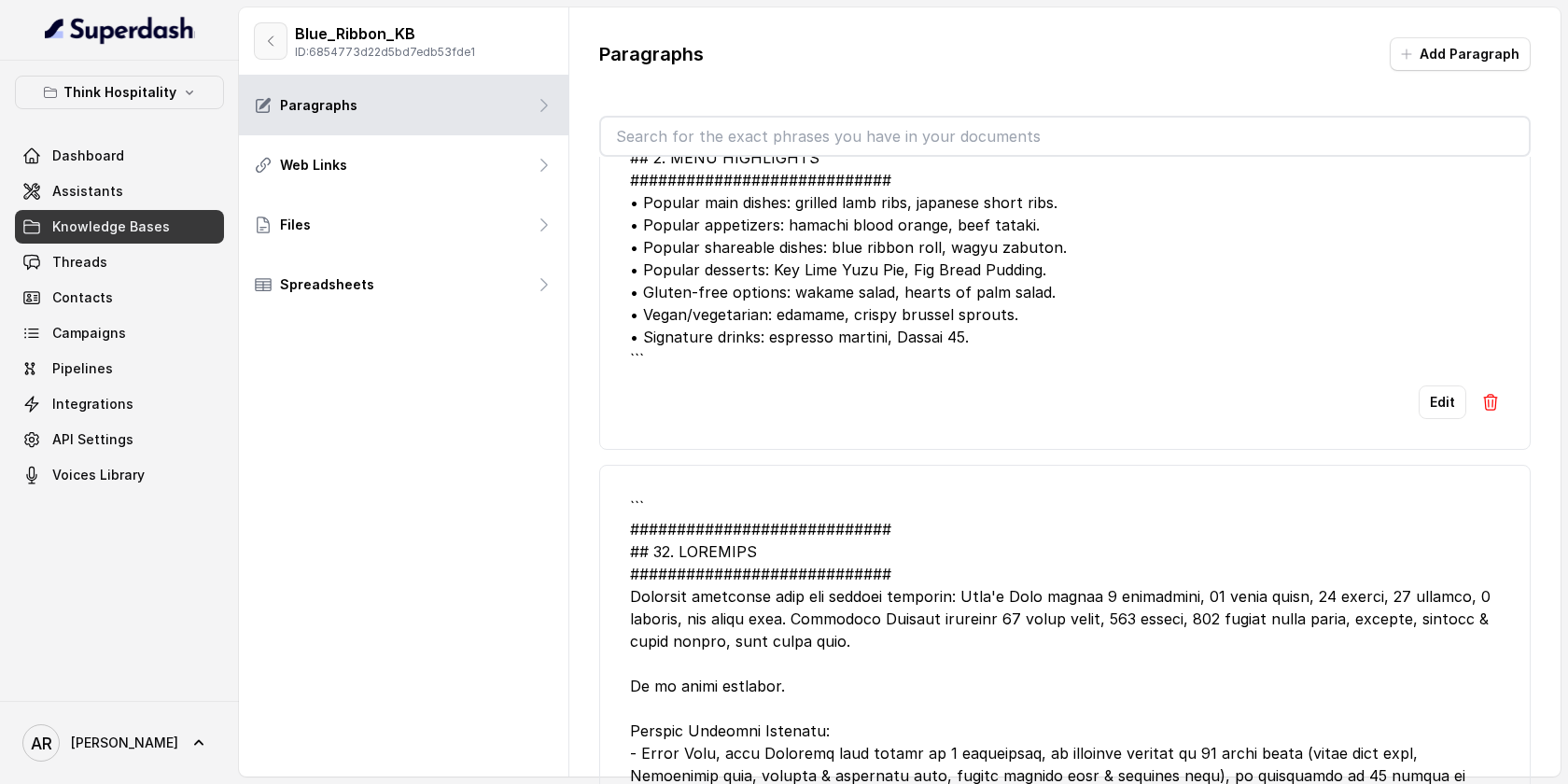
click at [282, 52] on button "button" at bounding box center [270, 42] width 34 height 38
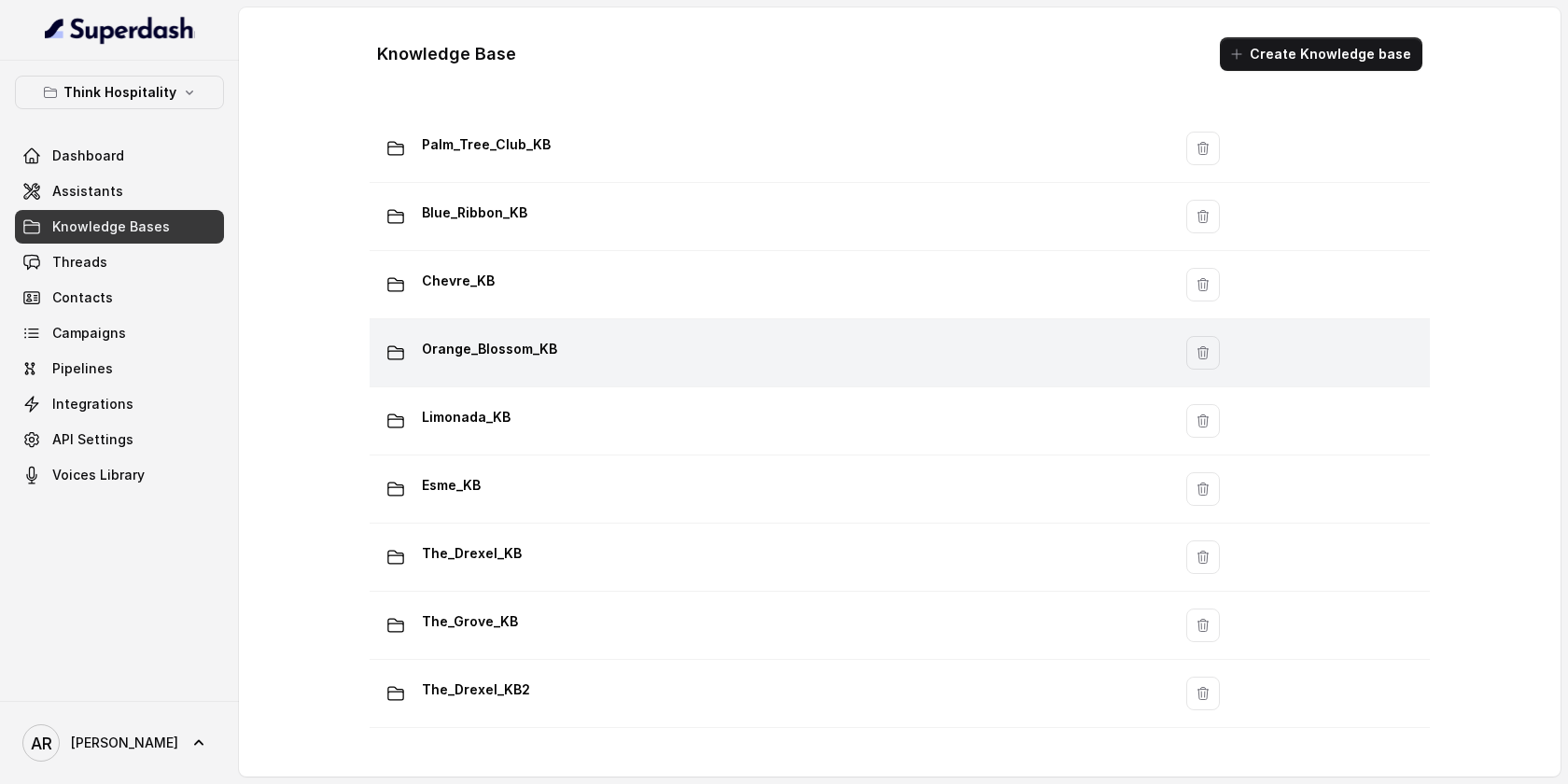
scroll to position [53, 0]
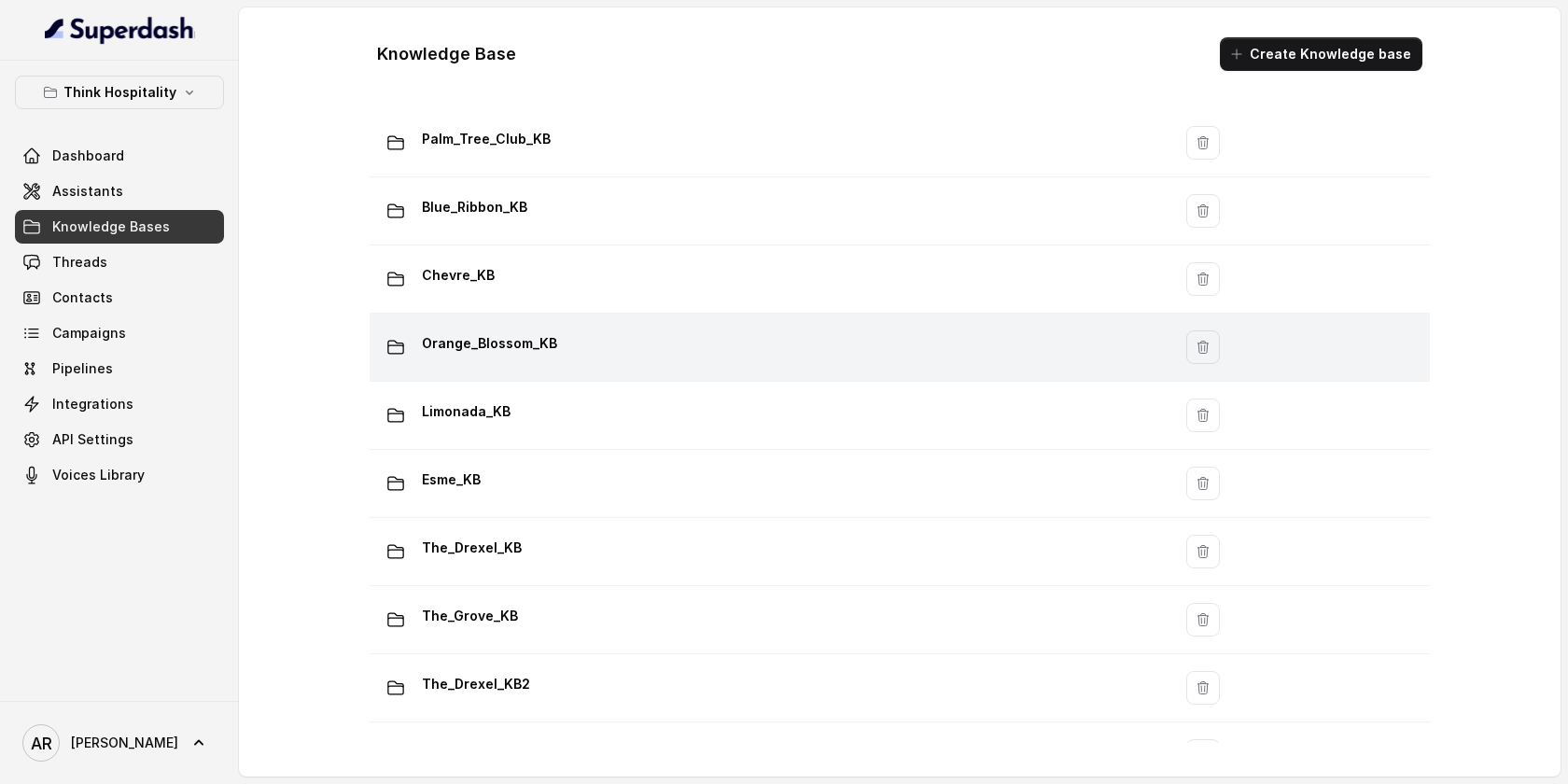
click at [635, 335] on div "Orange_Blossom_KB" at bounding box center [767, 348] width 780 height 38
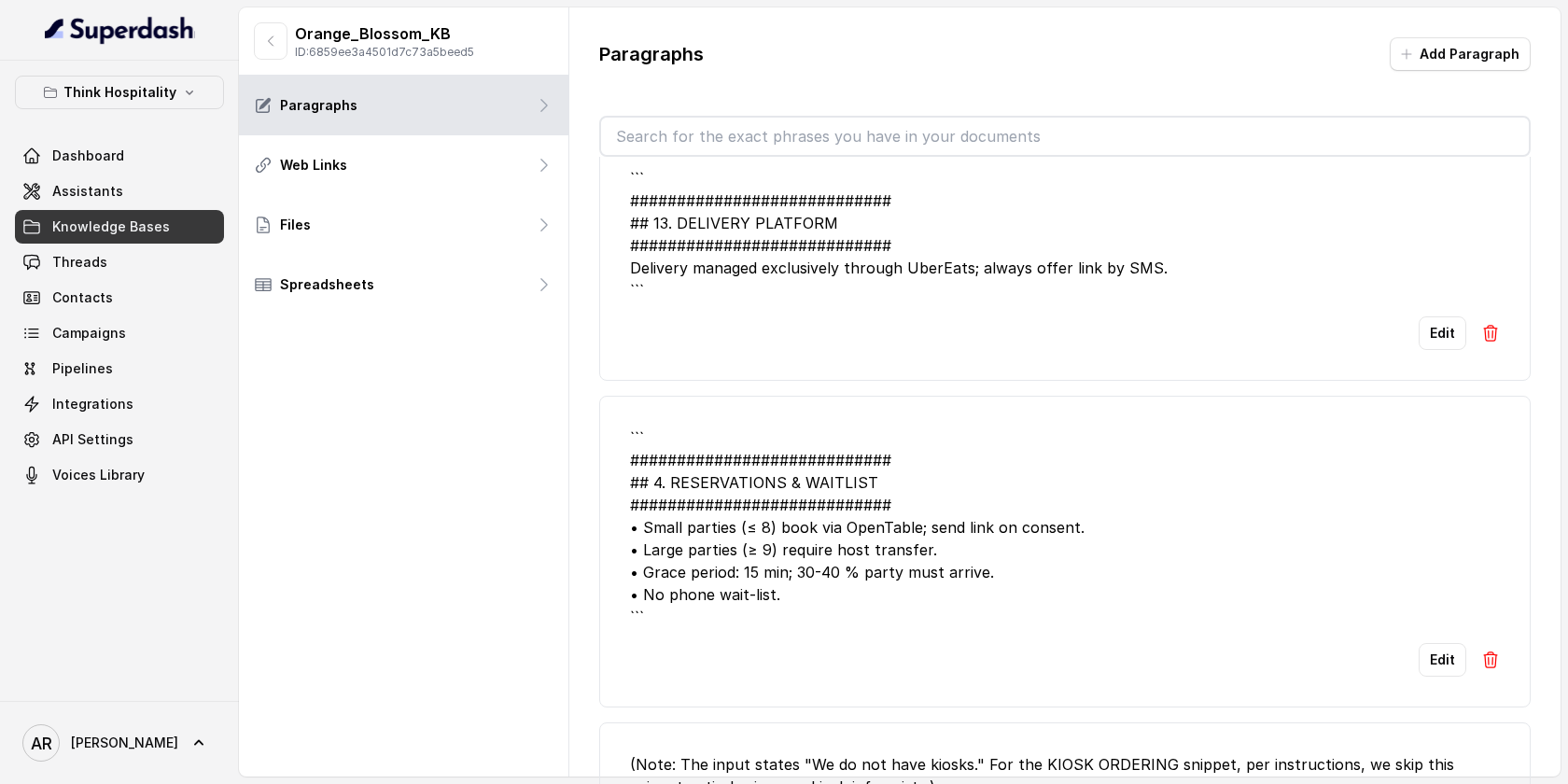
scroll to position [3544, 0]
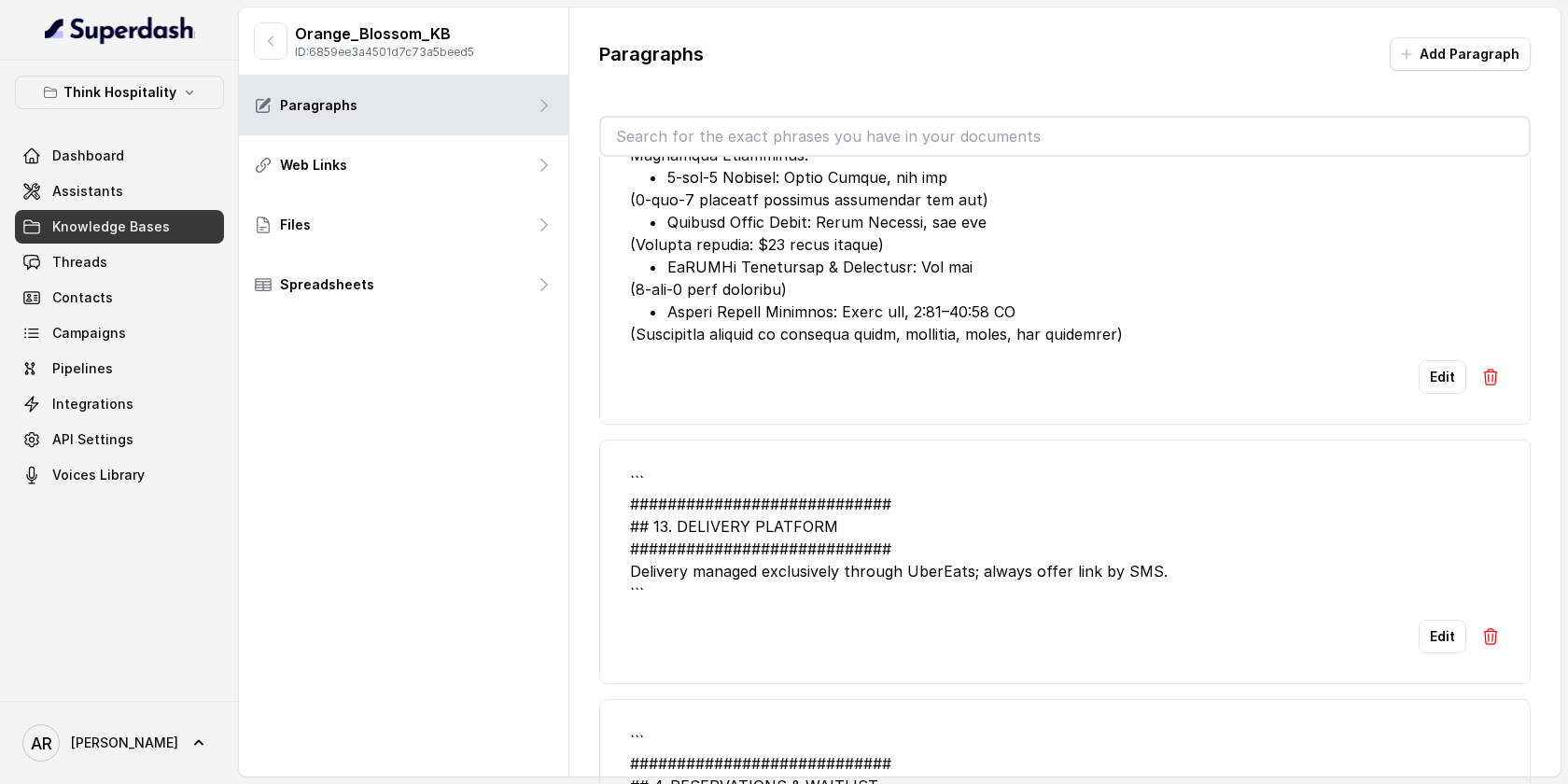
click at [245, 63] on div "Orange_Blossom_KB ID: 6859ee3a4501d7c73a5beed5" at bounding box center [403, 42] width 329 height 69
click at [254, 69] on div "Orange_Blossom_KB ID: 6859ee3a4501d7c73a5beed5" at bounding box center [403, 42] width 329 height 69
click at [271, 41] on icon "button" at bounding box center [270, 41] width 15 height 15
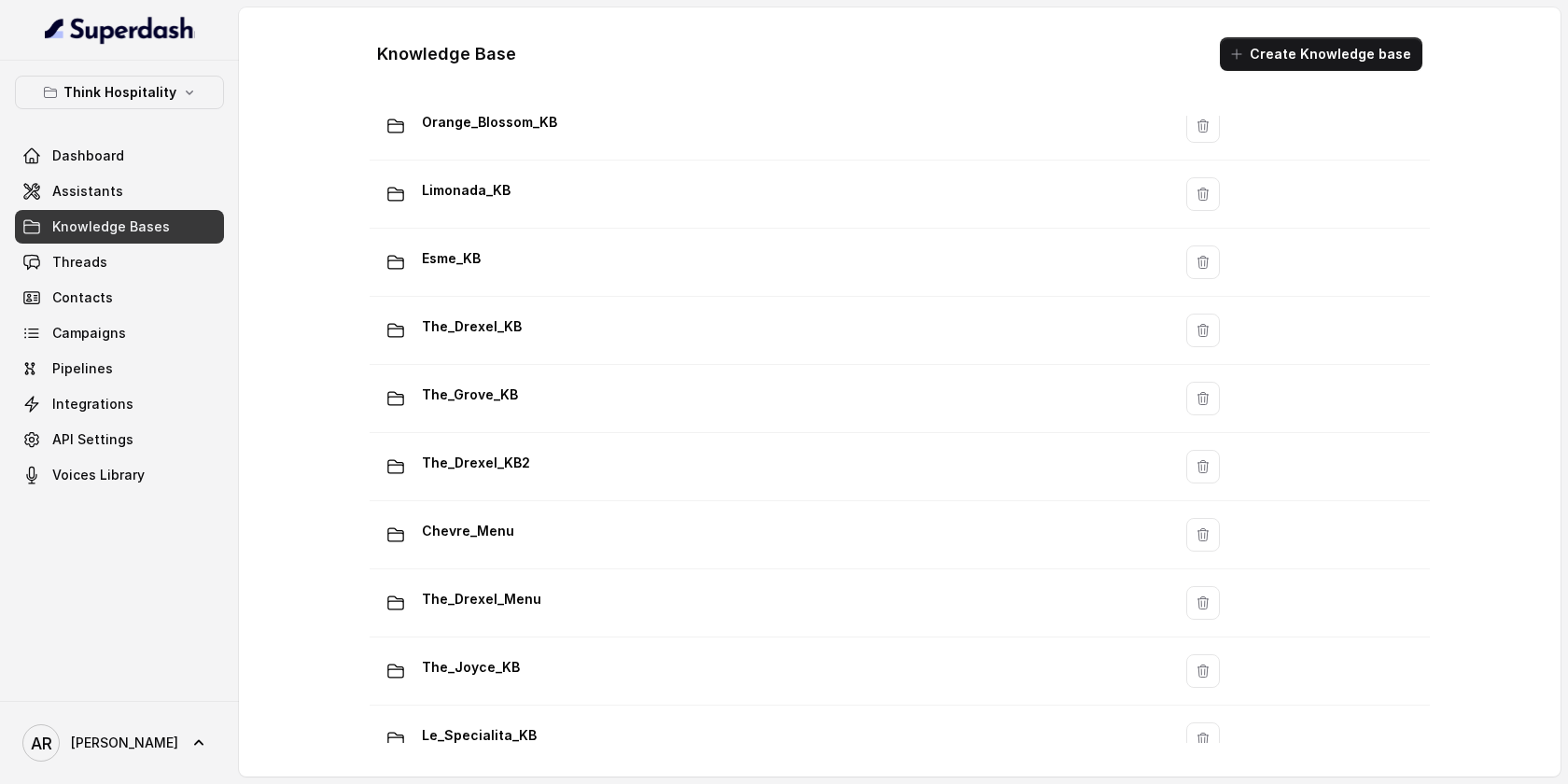
scroll to position [312, 0]
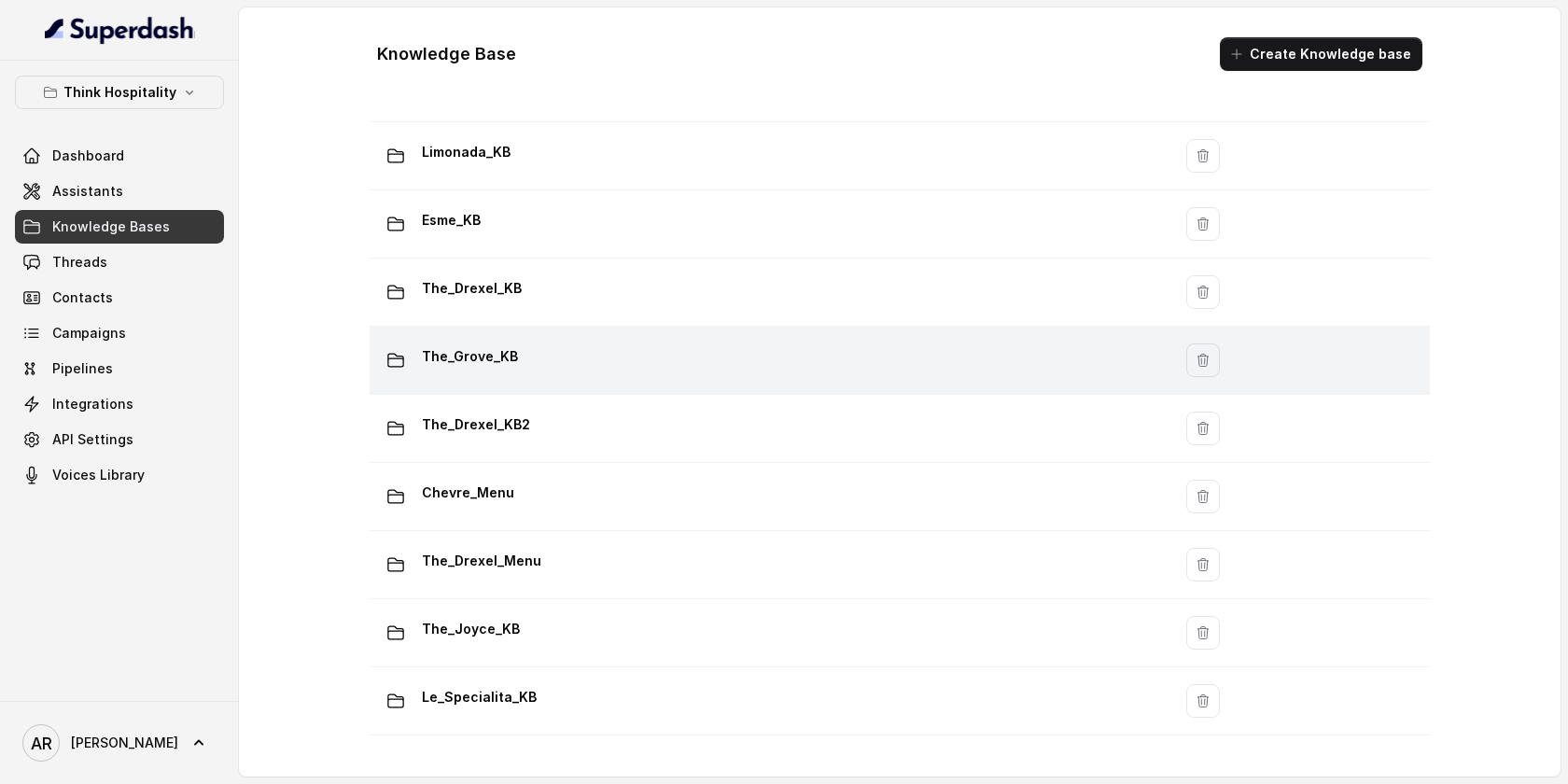
click at [590, 389] on td "The_Grove_KB" at bounding box center [771, 361] width 802 height 69
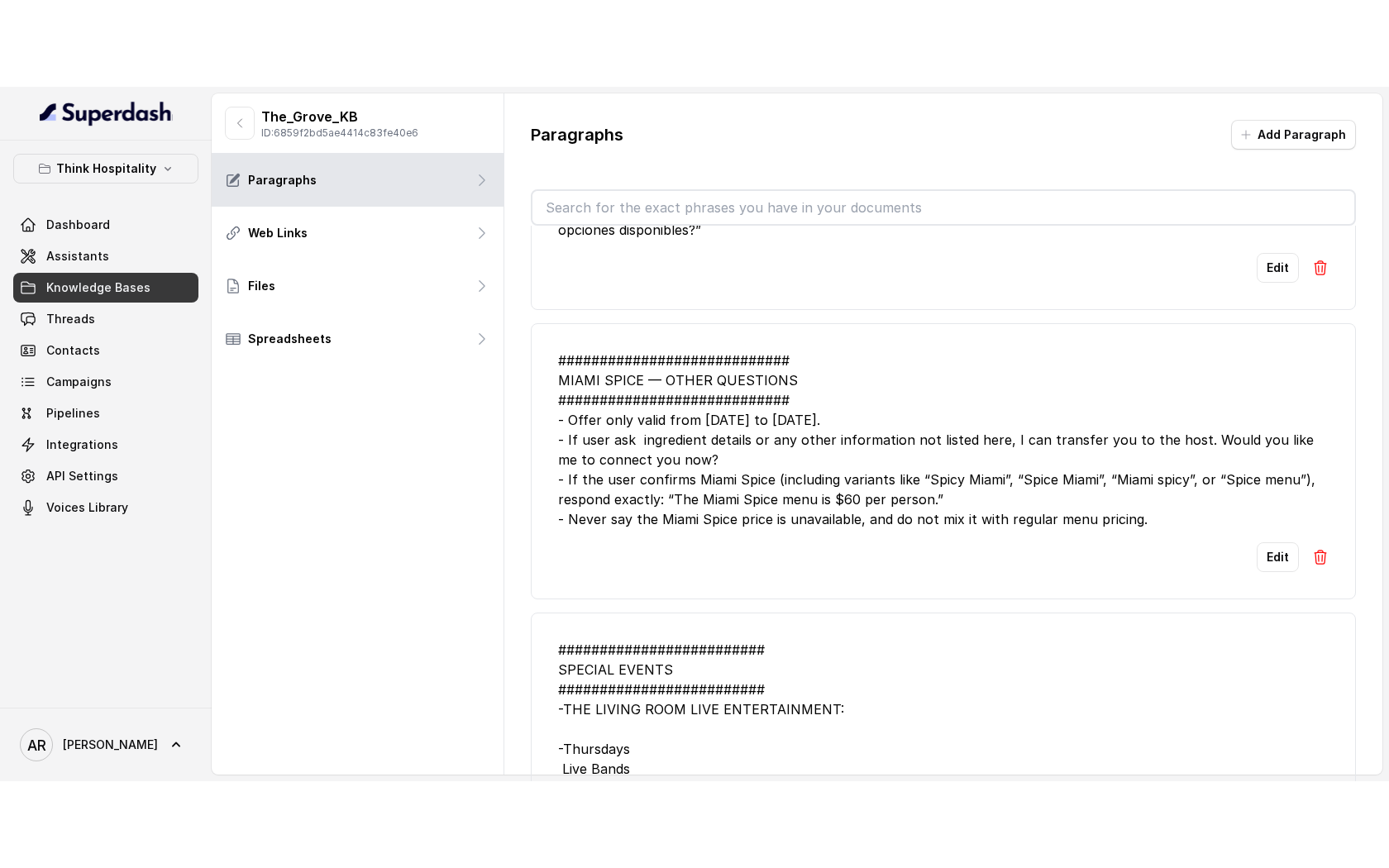
scroll to position [645, 0]
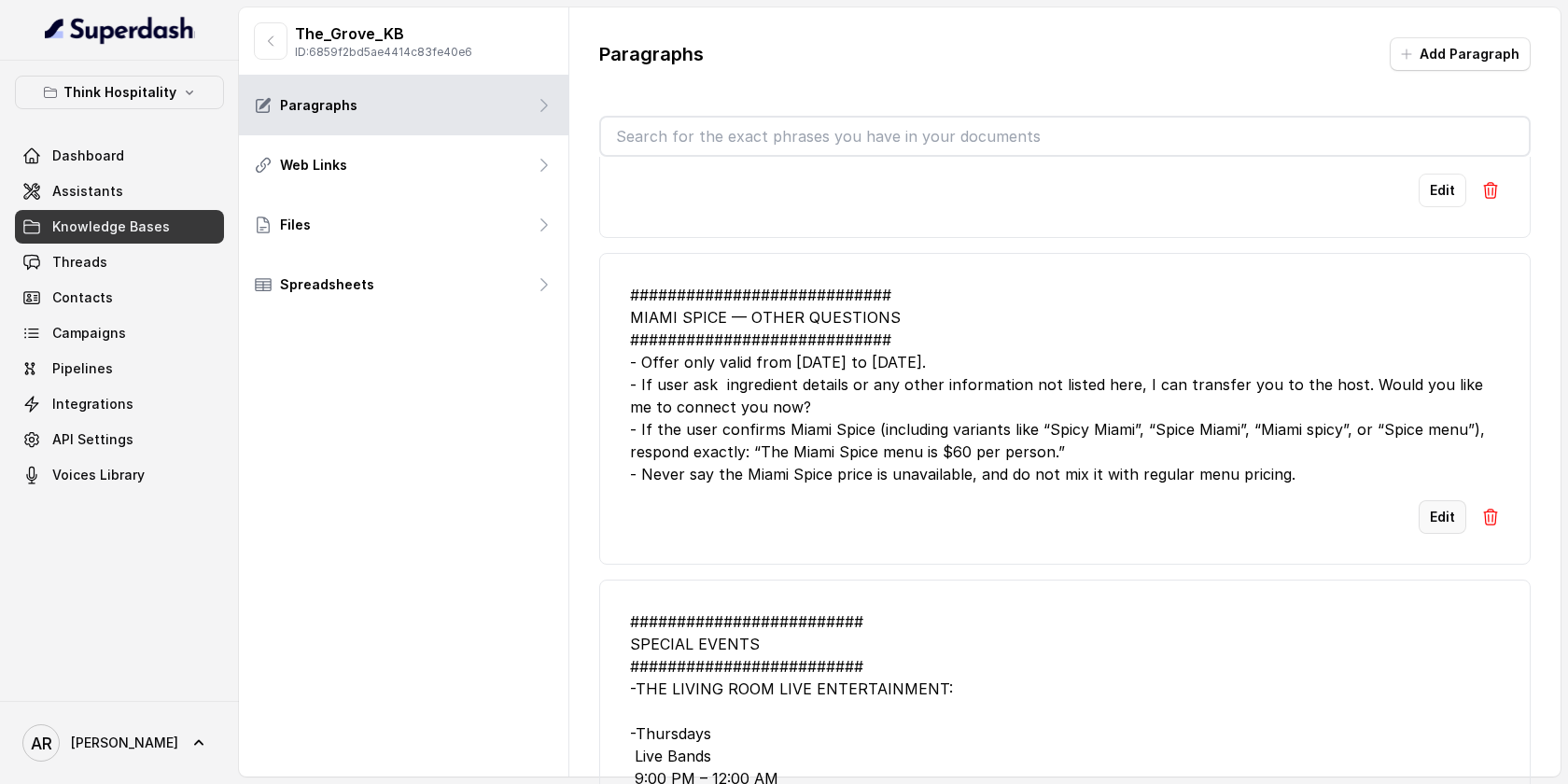
click at [1433, 534] on button "Edit" at bounding box center [1443, 517] width 48 height 34
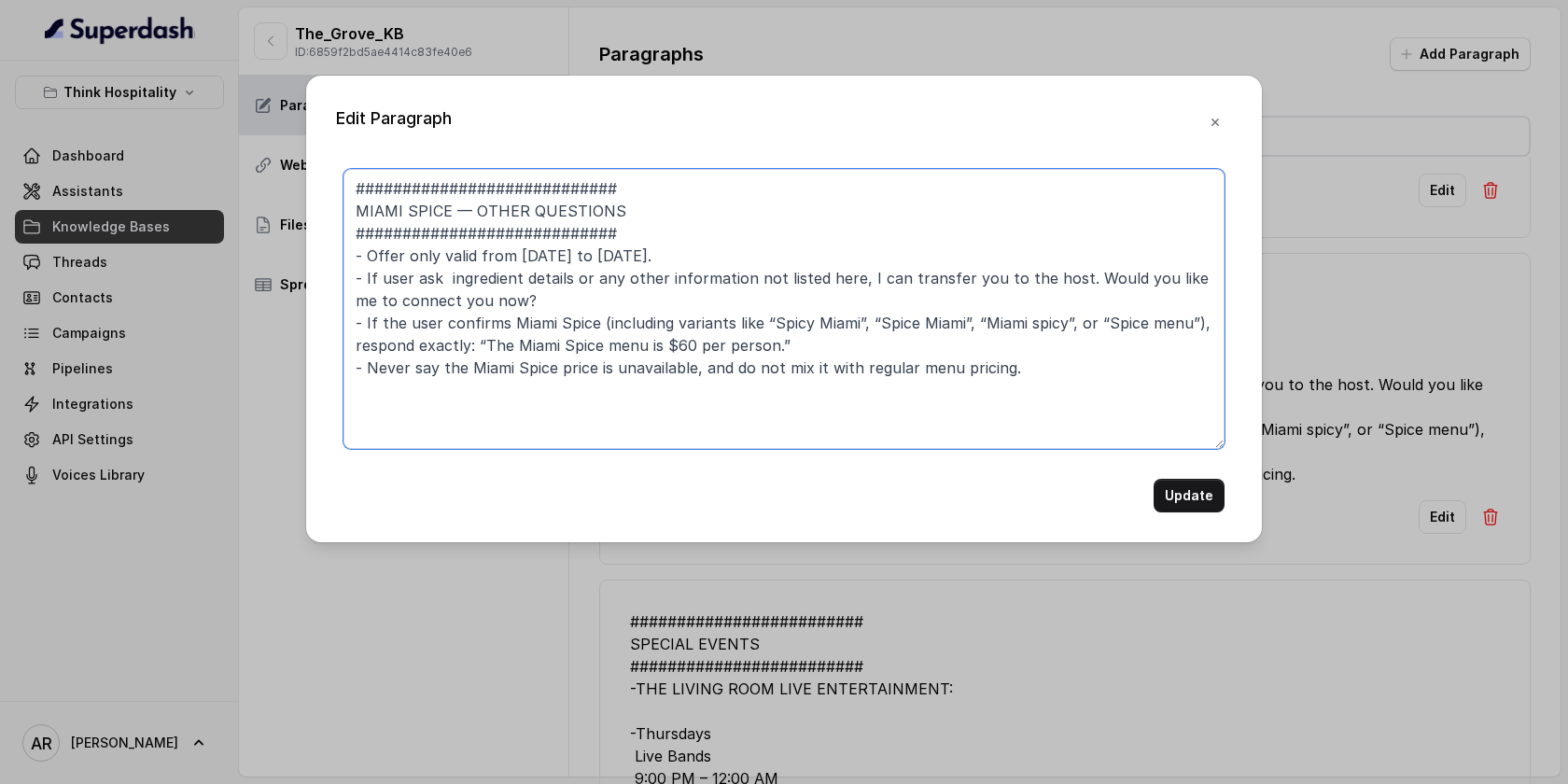
click at [952, 388] on textarea "############################ MIAMI SPICE — OTHER QUESTIONS ####################…" at bounding box center [784, 309] width 881 height 280
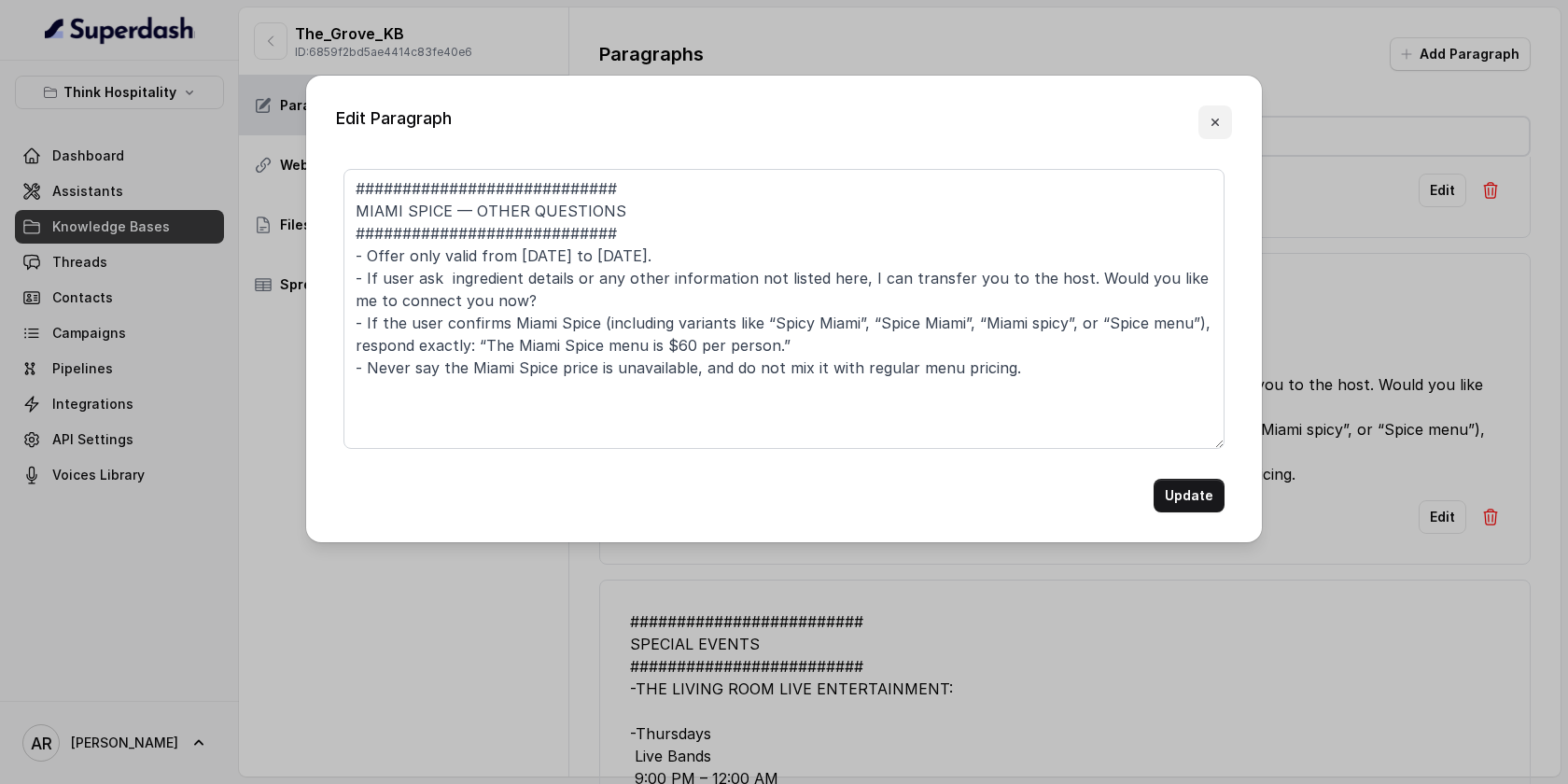
click at [1210, 114] on icon "button" at bounding box center [1215, 121] width 15 height 15
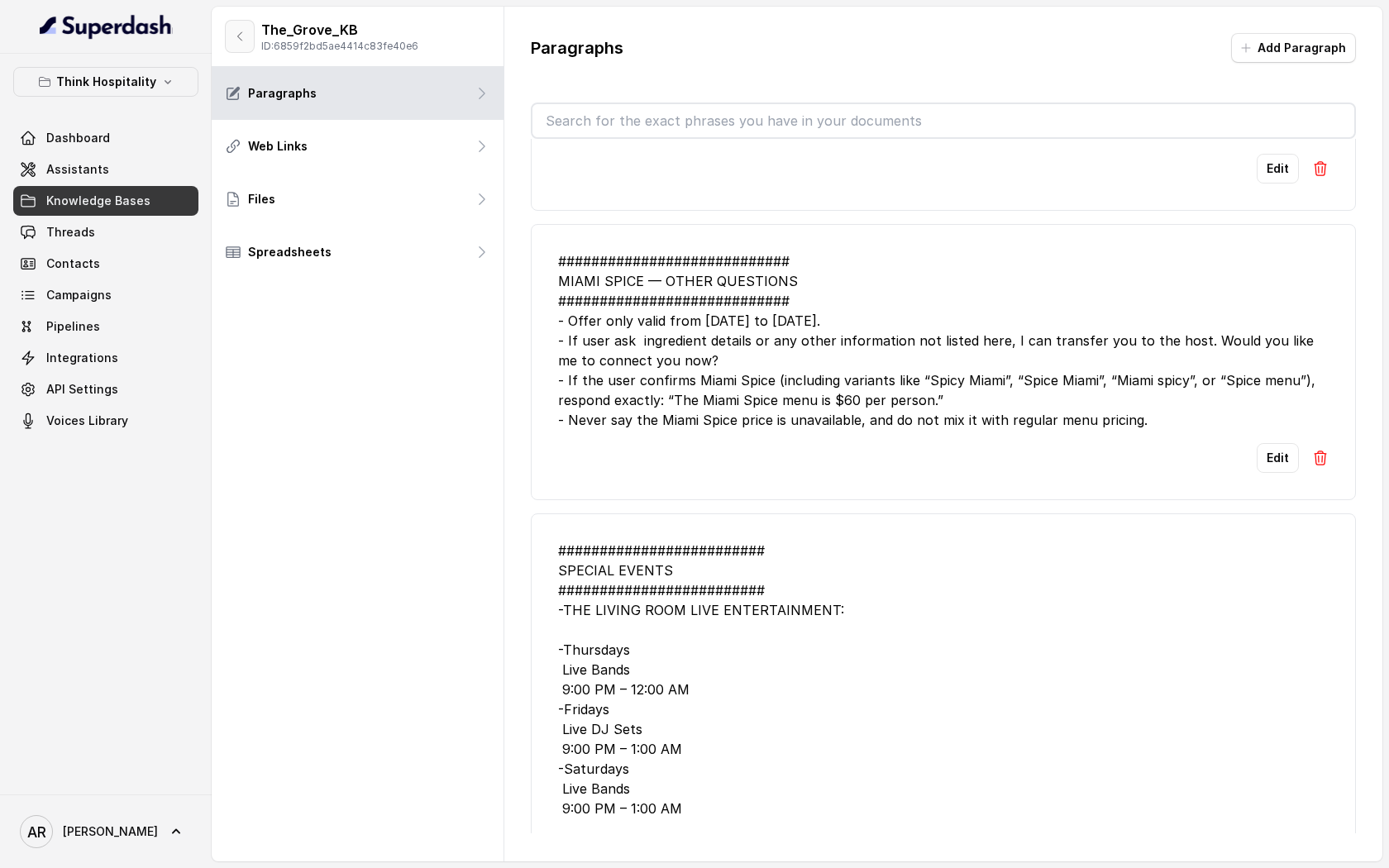
click at [247, 26] on button "button" at bounding box center [240, 37] width 30 height 33
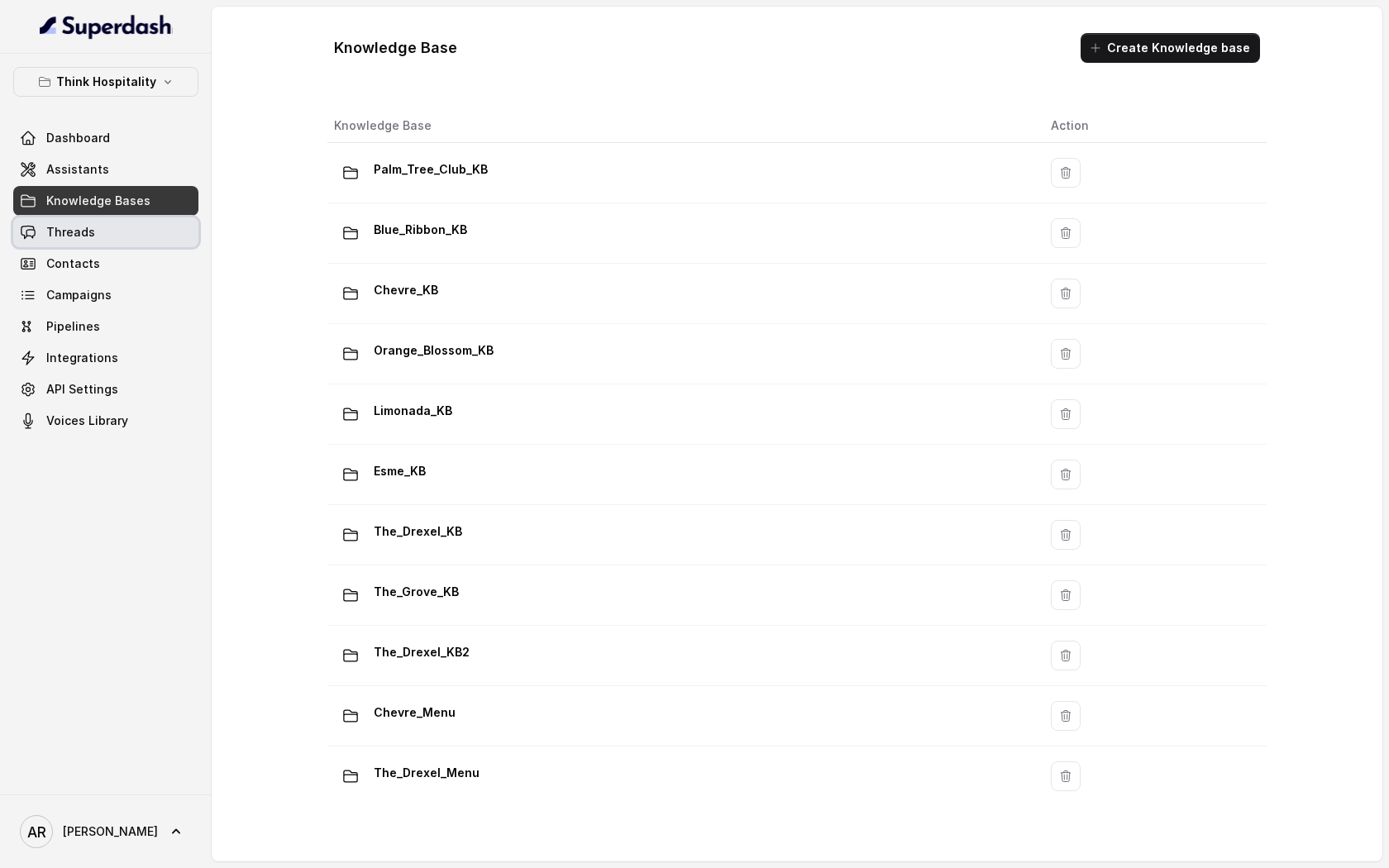
click at [163, 220] on link "Threads" at bounding box center [106, 232] width 185 height 30
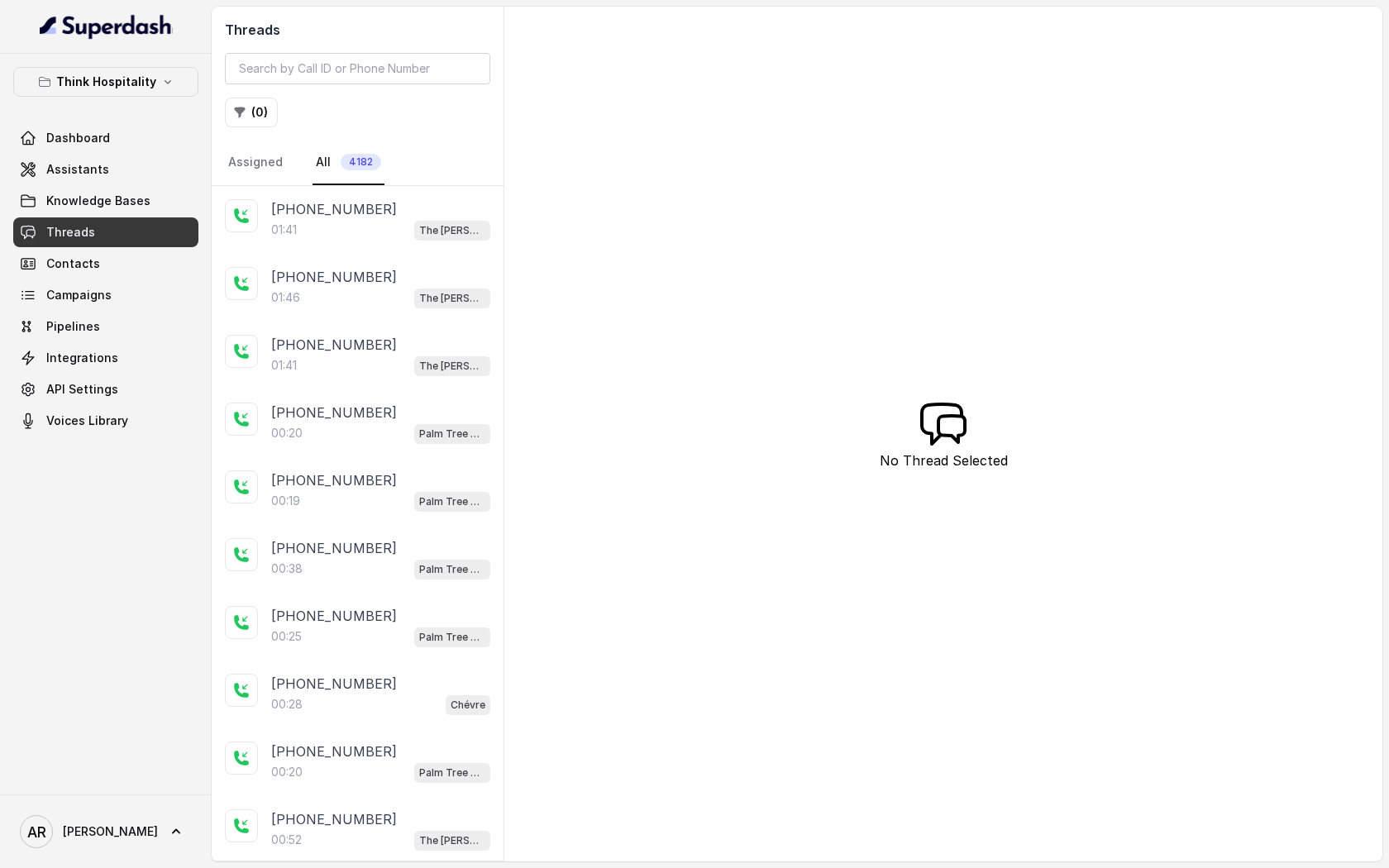
click at [424, 224] on div "01:41 The Joyce" at bounding box center [380, 230] width 219 height 21
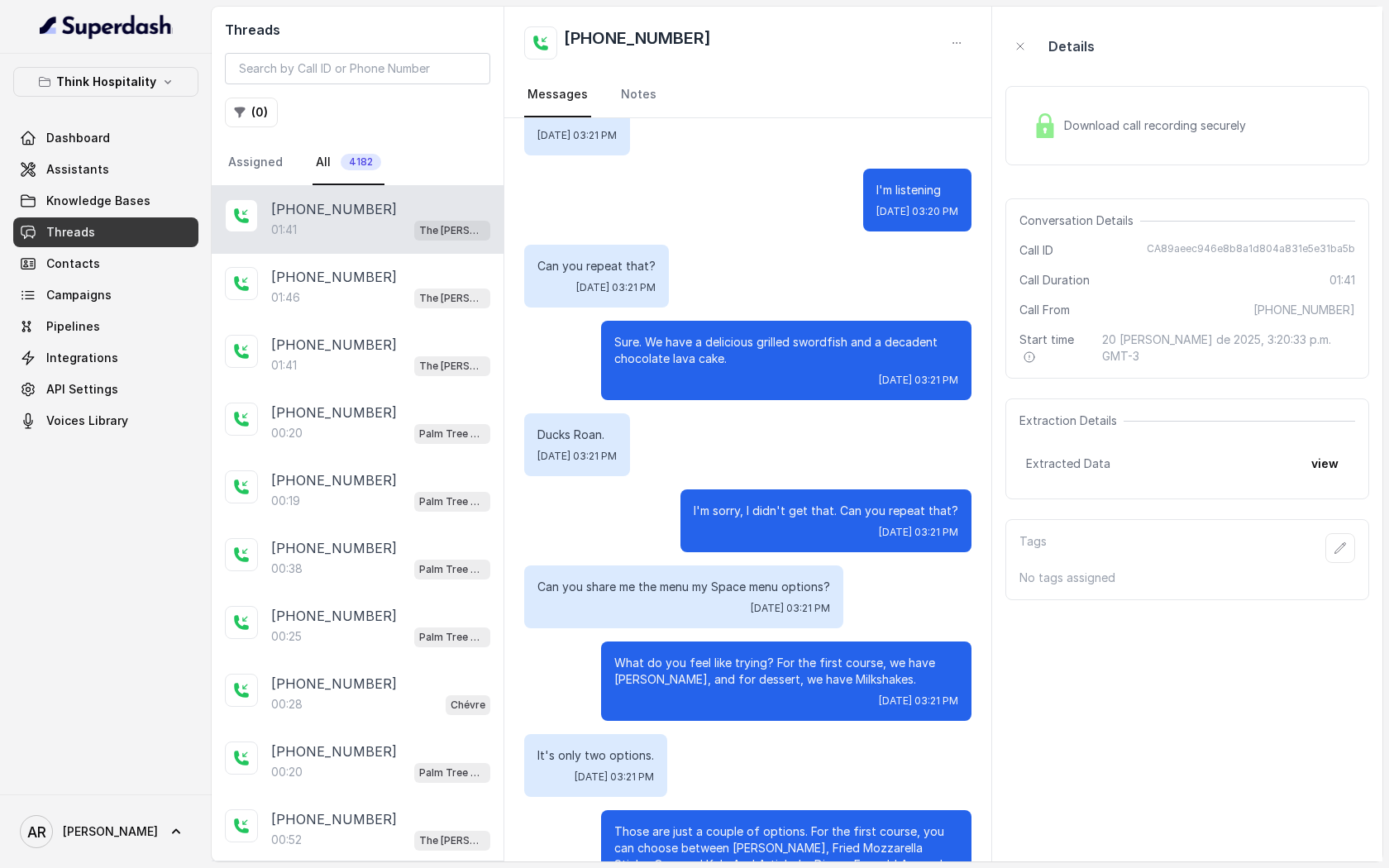
scroll to position [485, 0]
